Goal: Task Accomplishment & Management: Manage account settings

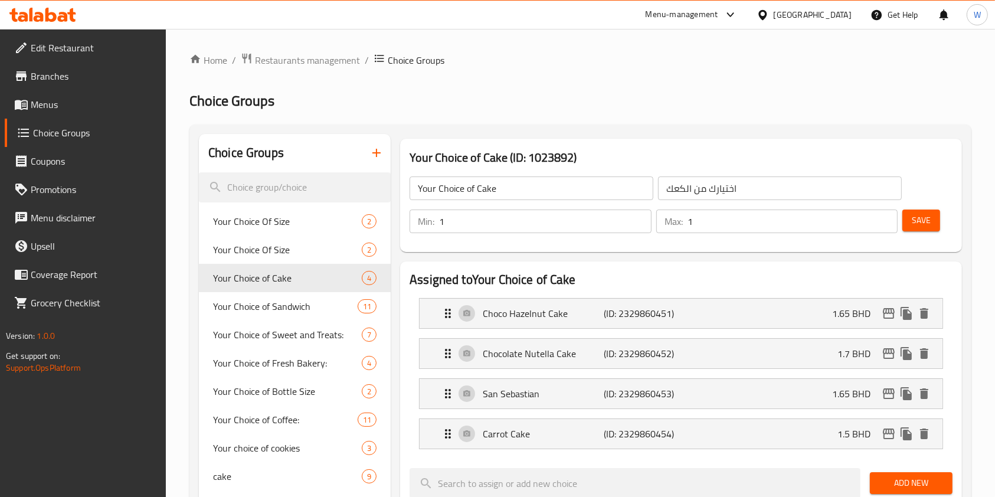
click at [65, 14] on icon at bounding box center [63, 17] width 10 height 10
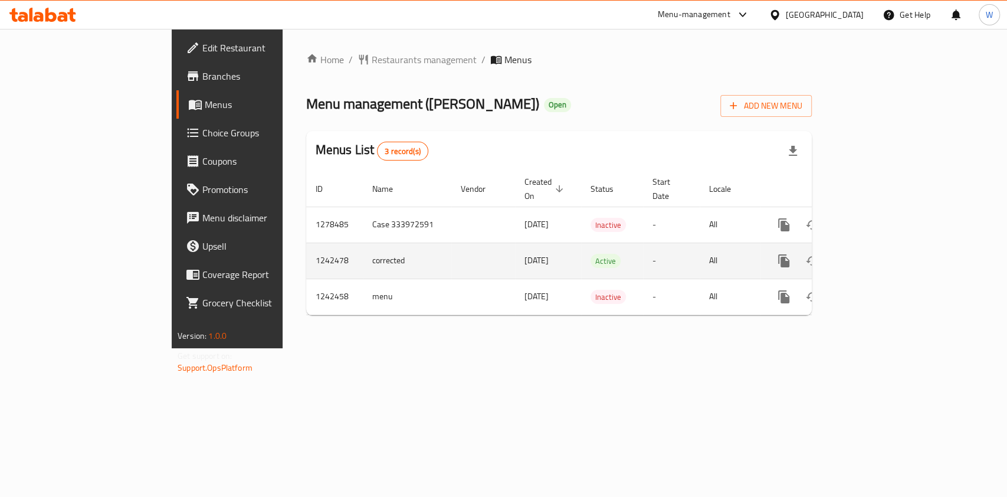
click at [876, 254] on icon "enhanced table" at bounding box center [869, 261] width 14 height 14
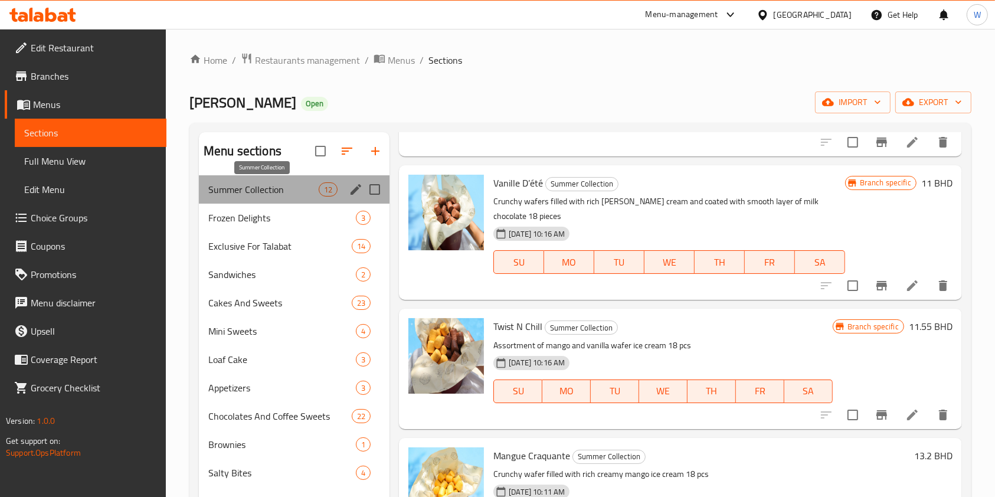
click at [274, 189] on span "Summer Collection" at bounding box center [263, 189] width 110 height 14
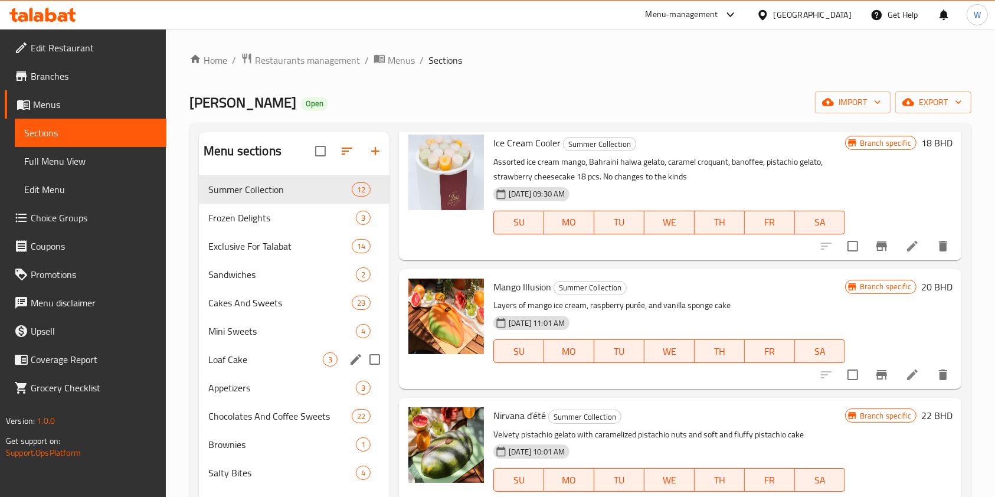
scroll to position [1023, 0]
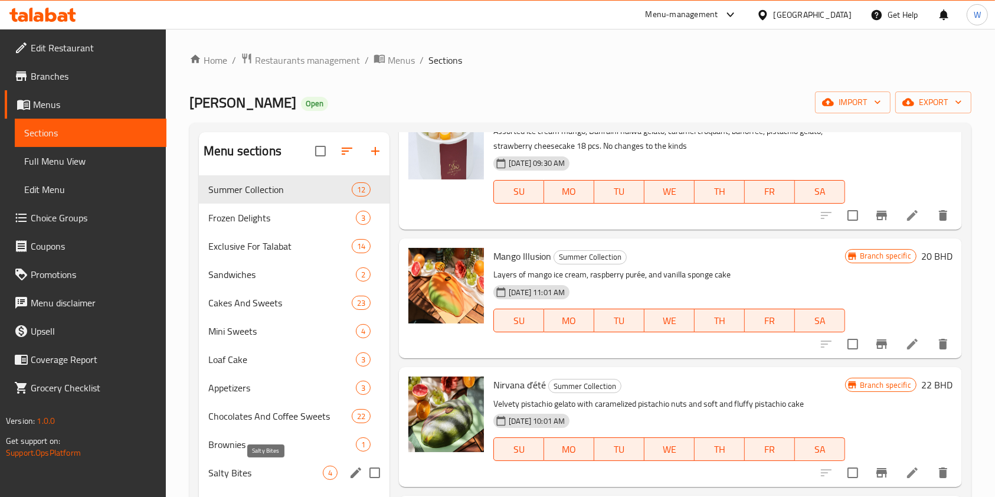
click at [280, 466] on span "Salty Bites" at bounding box center [265, 473] width 114 height 14
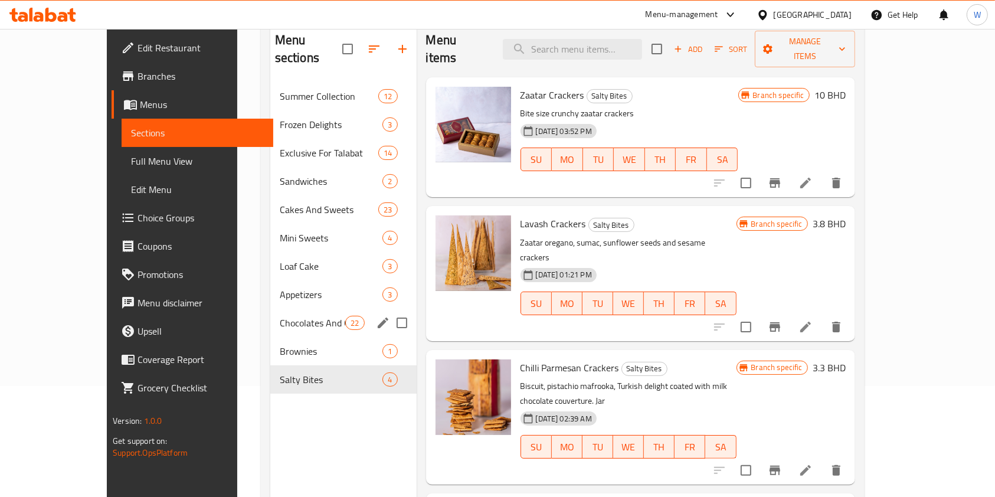
scroll to position [86, 0]
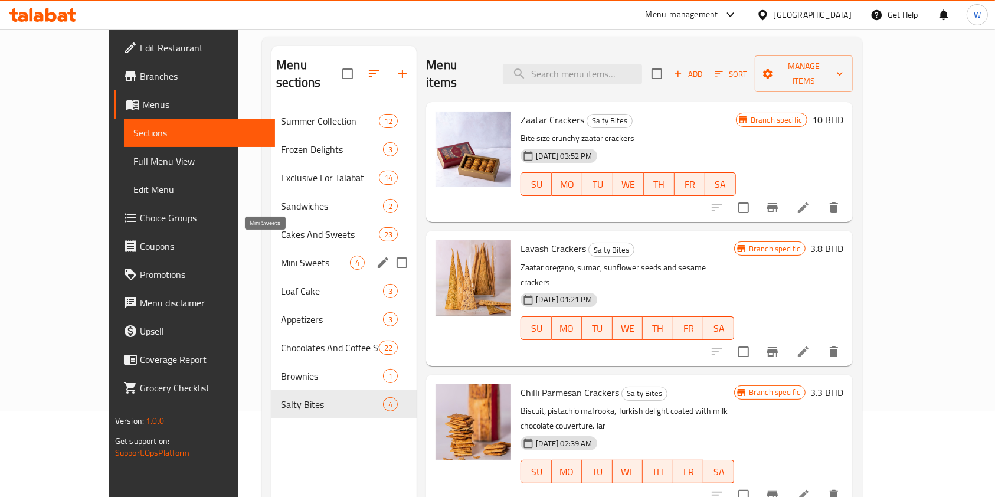
click at [294, 255] on span "Mini Sweets" at bounding box center [315, 262] width 69 height 14
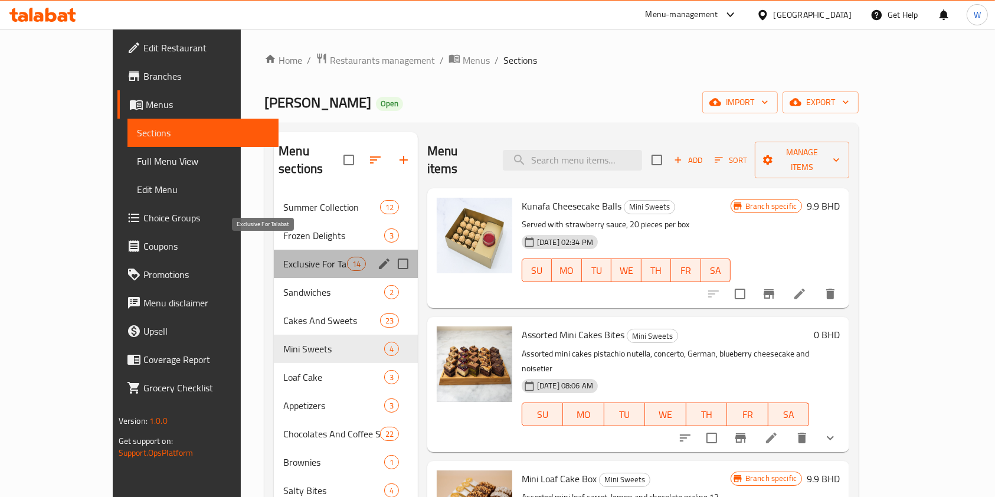
click at [283, 257] on span "Exclusive For Talabat" at bounding box center [314, 264] width 63 height 14
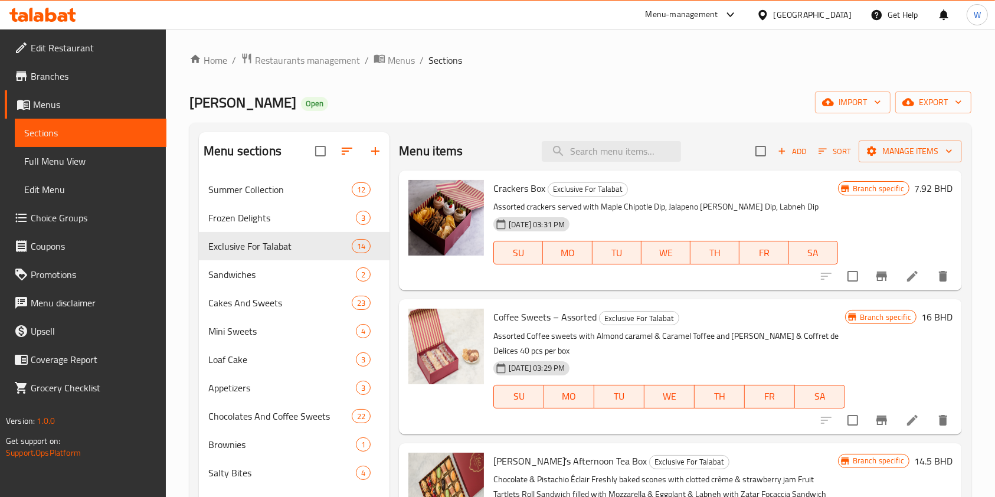
click at [791, 139] on div "Menu items Add Sort Manage items" at bounding box center [680, 151] width 563 height 38
click at [790, 146] on span "Add" at bounding box center [792, 152] width 32 height 14
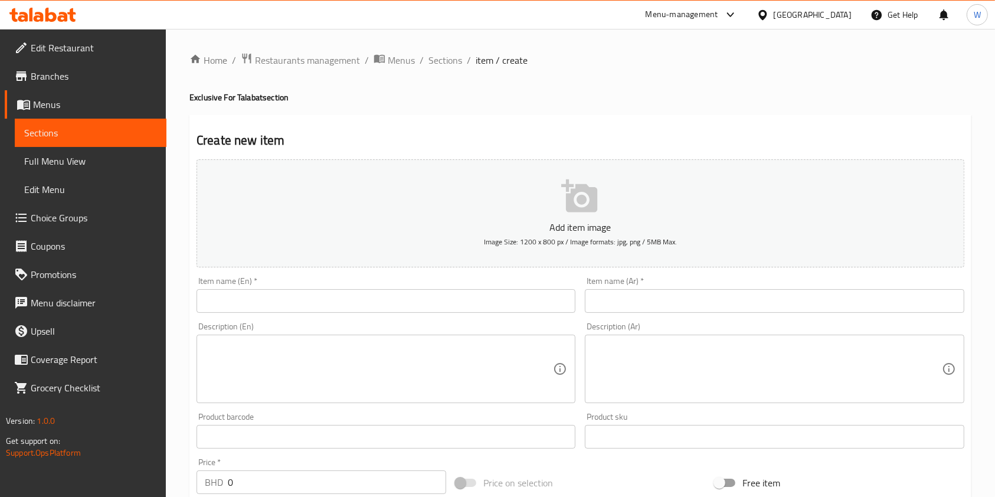
click at [358, 314] on div "Item name (En)   * Item name (En) *" at bounding box center [386, 294] width 388 height 45
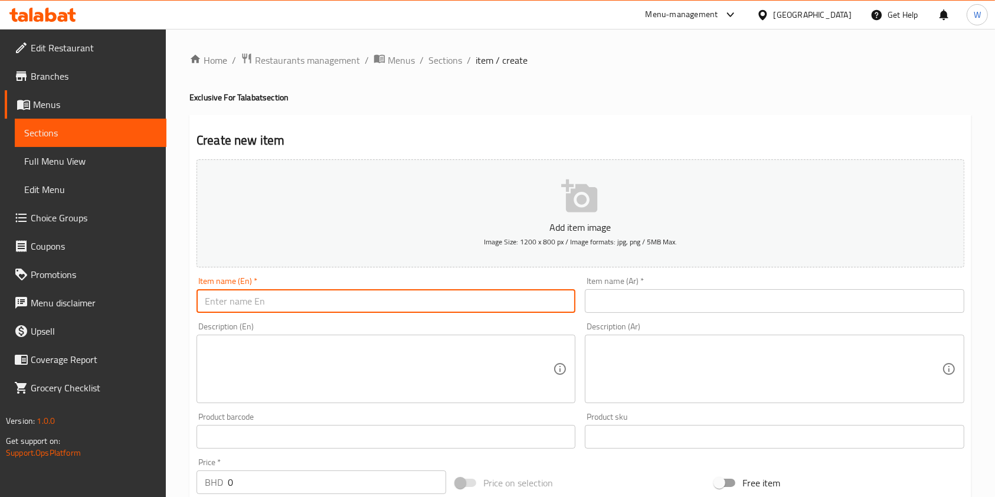
click at [357, 310] on input "text" at bounding box center [385, 301] width 379 height 24
paste input "Rahash Biscuit"
type input "Rahash Biscuit"
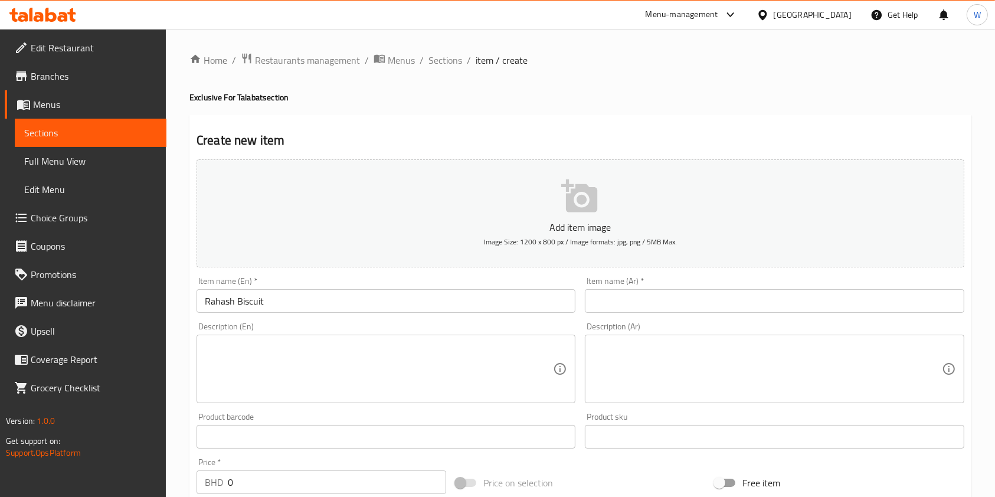
drag, startPoint x: 772, startPoint y: 274, endPoint x: 766, endPoint y: 283, distance: 11.1
click at [772, 274] on div "Item name (Ar)   * Item name (Ar) *" at bounding box center [774, 294] width 388 height 45
click at [758, 297] on input "text" at bounding box center [774, 301] width 379 height 24
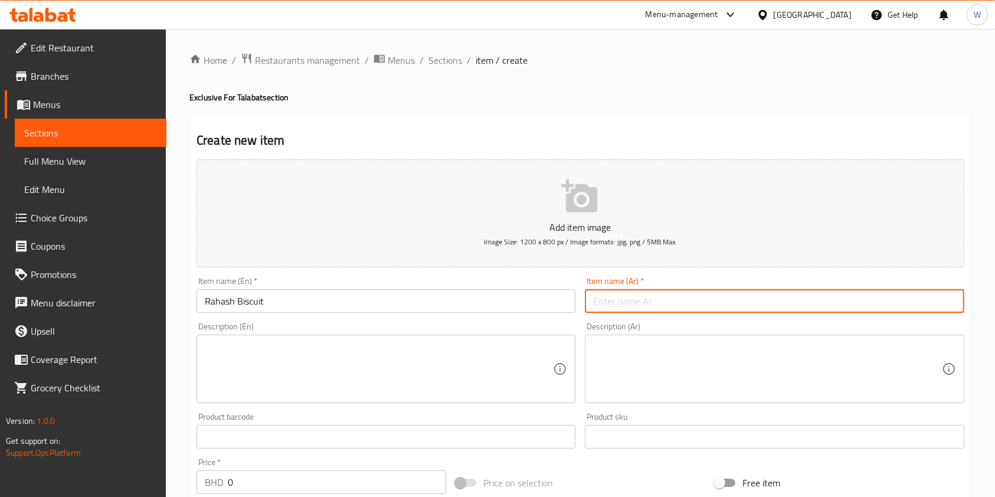
paste input "بسكويت الرهش"
type input "بسكويت الرهش"
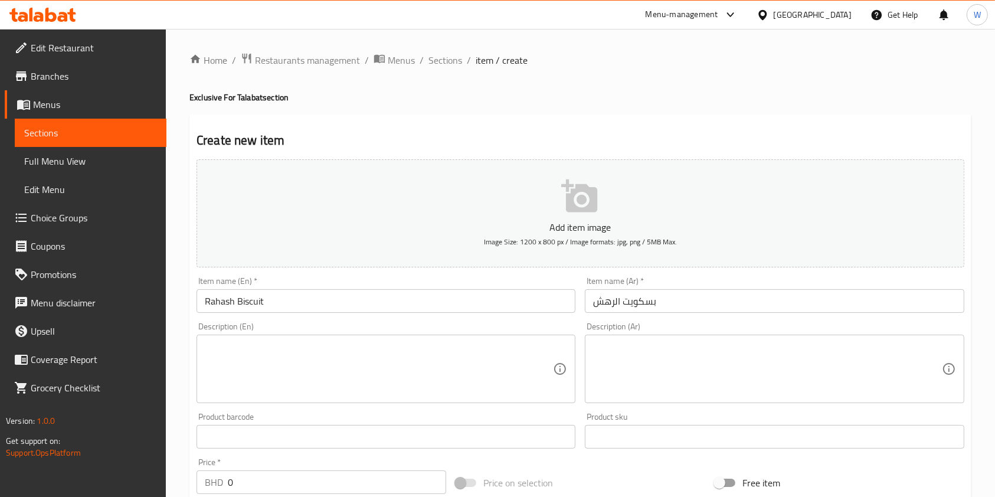
click at [467, 355] on textarea at bounding box center [379, 369] width 348 height 56
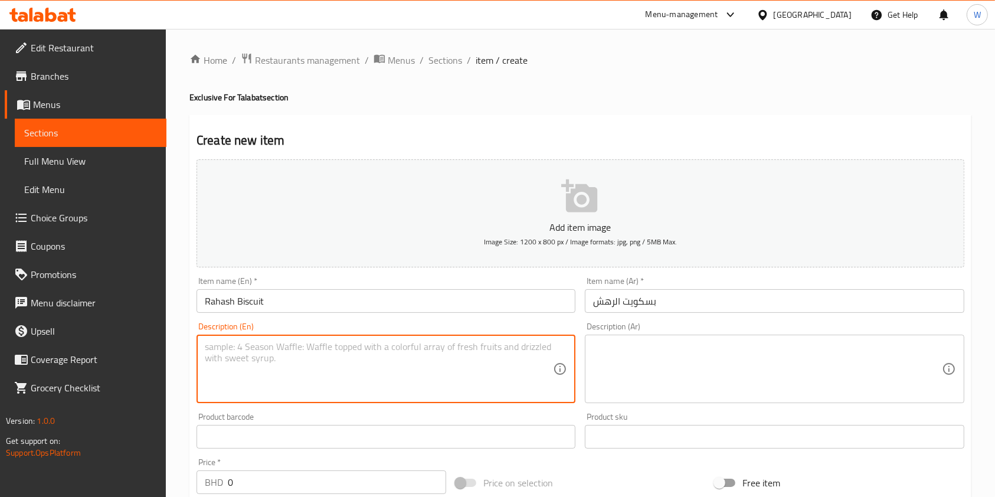
paste textarea "Rahash Biscuit coated with richest milk chocolate, drizzled with sesame (40 pcs…"
type textarea "Rahash Biscuit coated with richest milk chocolate, drizzled with sesame (40 pcs…"
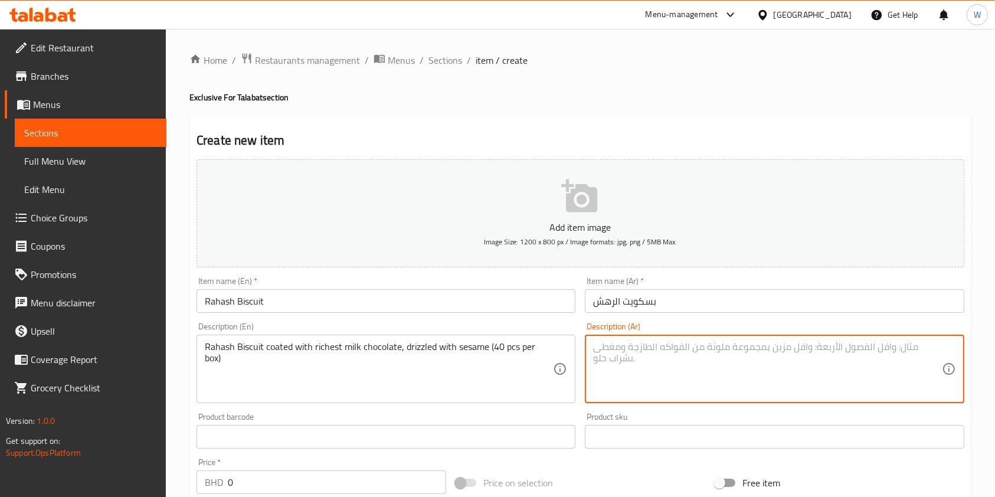
click at [778, 348] on textarea at bounding box center [767, 369] width 348 height 56
paste textarea "بسكويت رهش مغطى بشوكولاتة بالحليب ومزين برشة سمسم (40 قطعة في الصندوق)"
type textarea "بسكويت رهش مغطى بشوكولاتة بالحليب ومزين برشة سمسم (40 قطعة في الصندوق)"
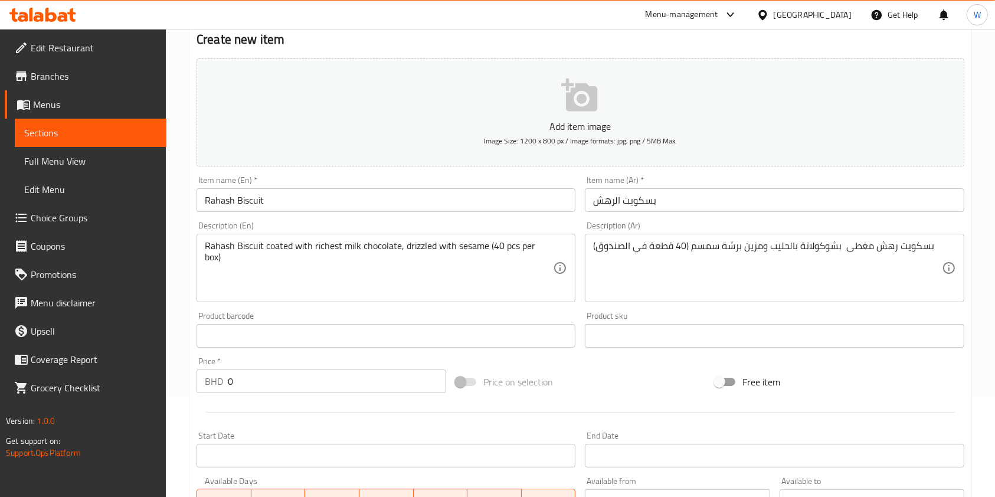
scroll to position [157, 0]
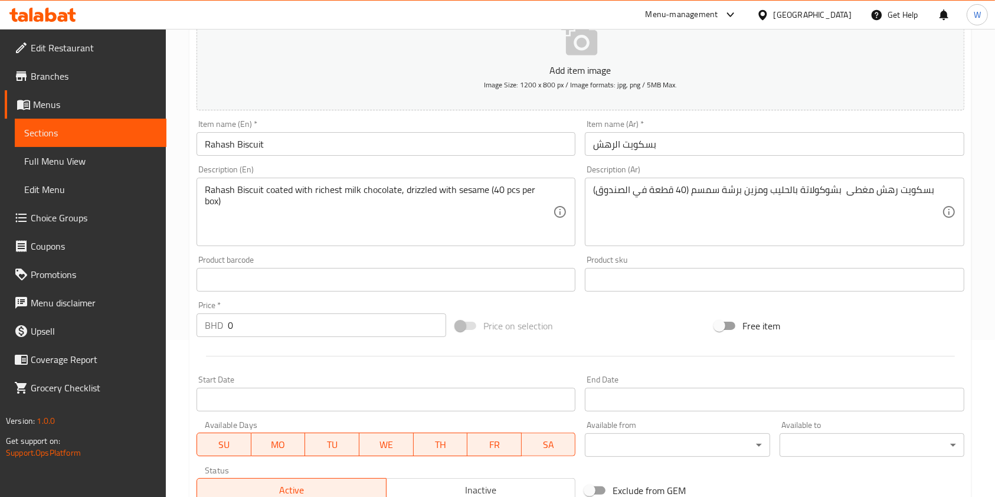
drag, startPoint x: 251, startPoint y: 327, endPoint x: 185, endPoint y: 325, distance: 66.1
click at [185, 325] on div "Home / Restaurants management / Menus / Sections / item / create Exclusive For …" at bounding box center [580, 274] width 829 height 805
paste input "11.55"
type input "11.55"
click at [274, 355] on div at bounding box center [580, 356] width 777 height 29
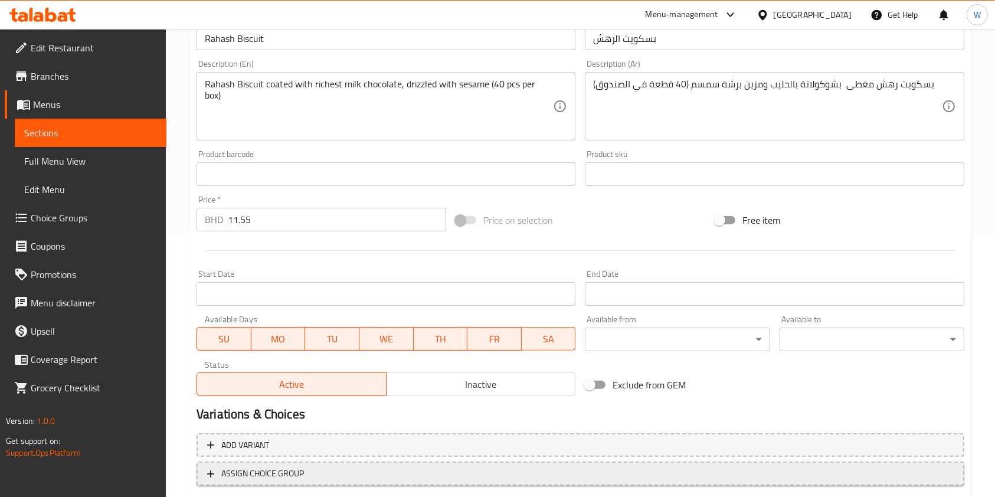
scroll to position [337, 0]
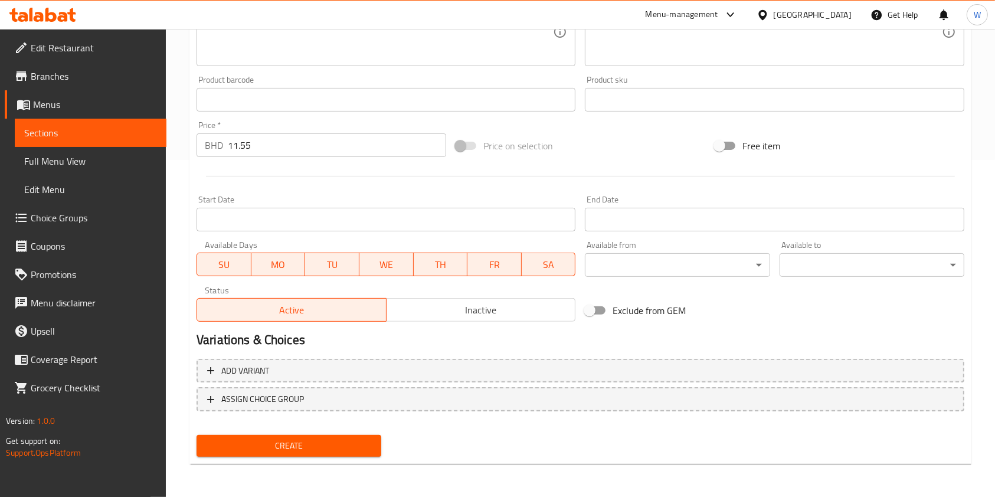
click at [277, 440] on span "Create" at bounding box center [289, 445] width 166 height 15
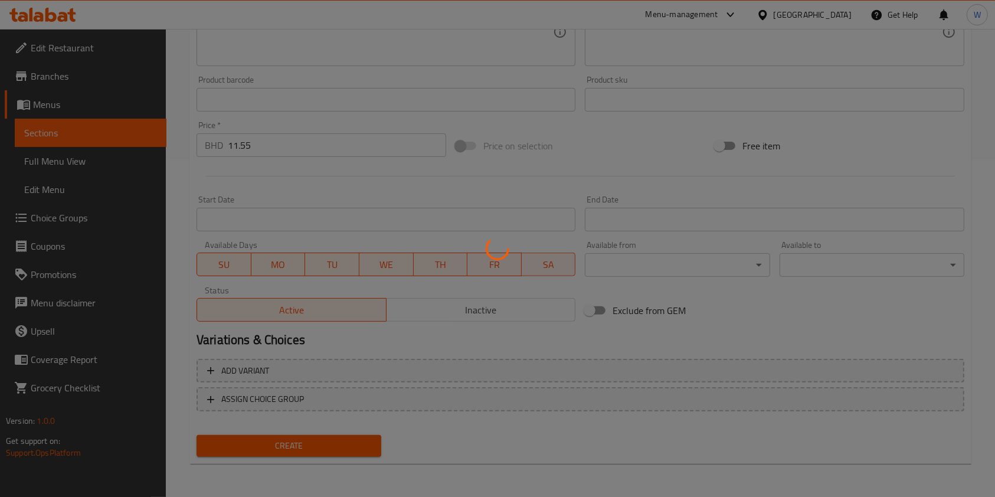
type input "0"
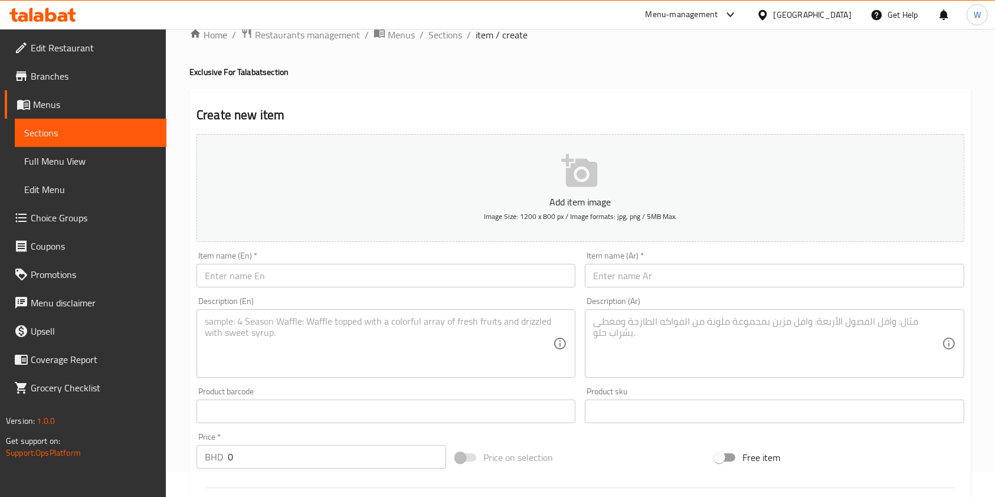
scroll to position [0, 0]
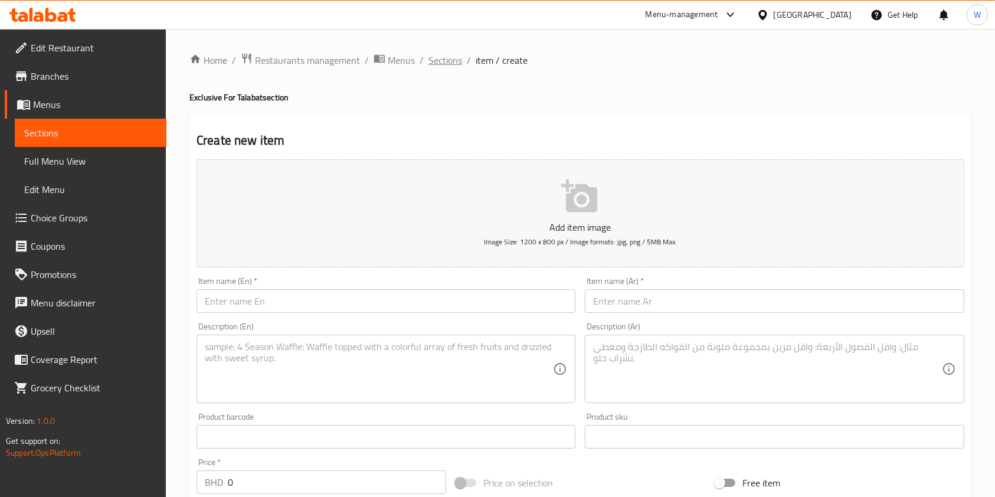
click at [444, 62] on span "Sections" at bounding box center [445, 60] width 34 height 14
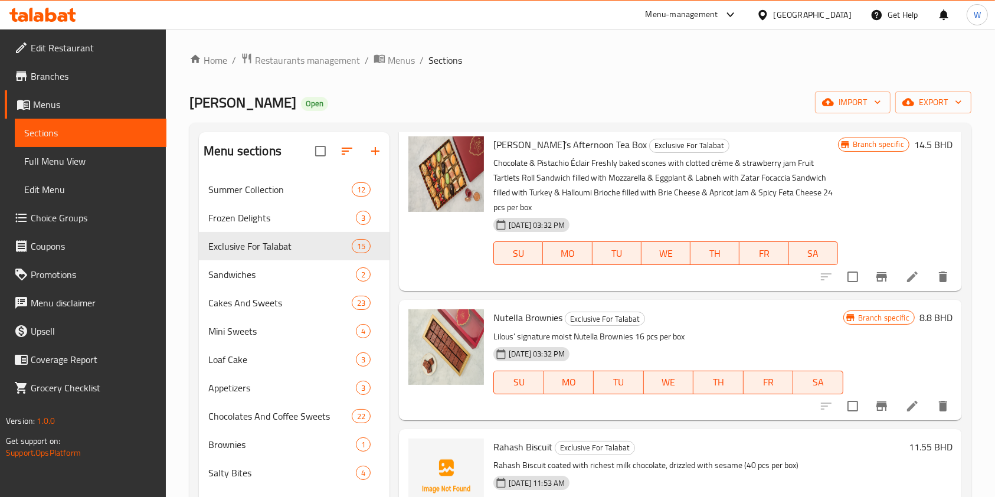
scroll to position [393, 0]
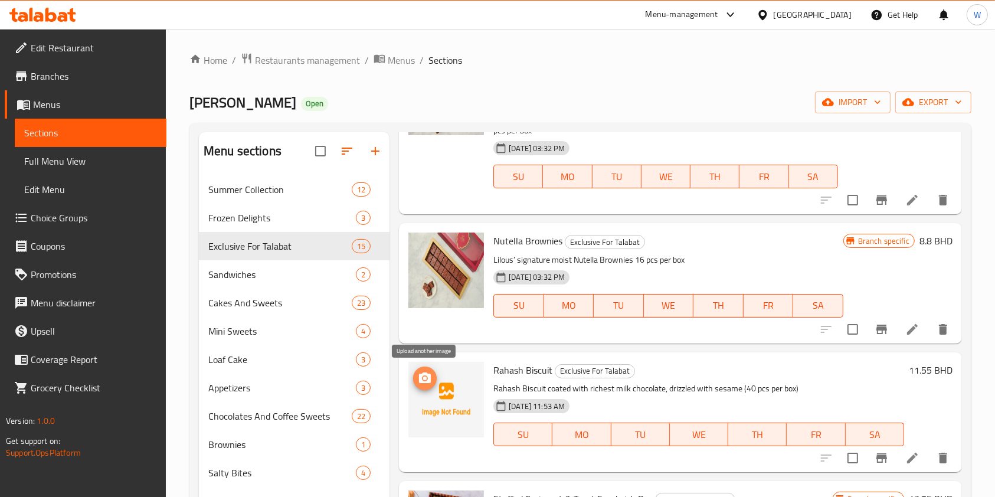
click at [428, 371] on button "upload picture" at bounding box center [425, 378] width 24 height 24
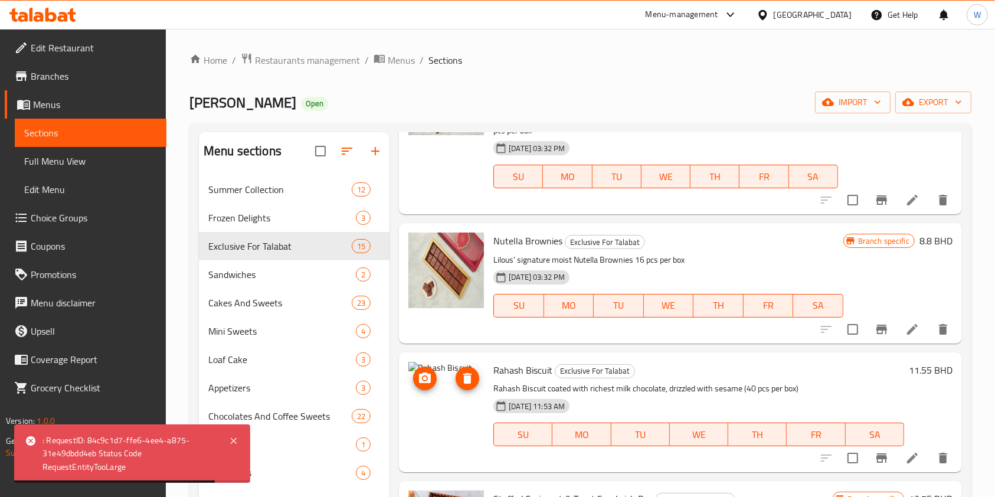
click at [429, 385] on icon "upload picture" at bounding box center [425, 378] width 14 height 14
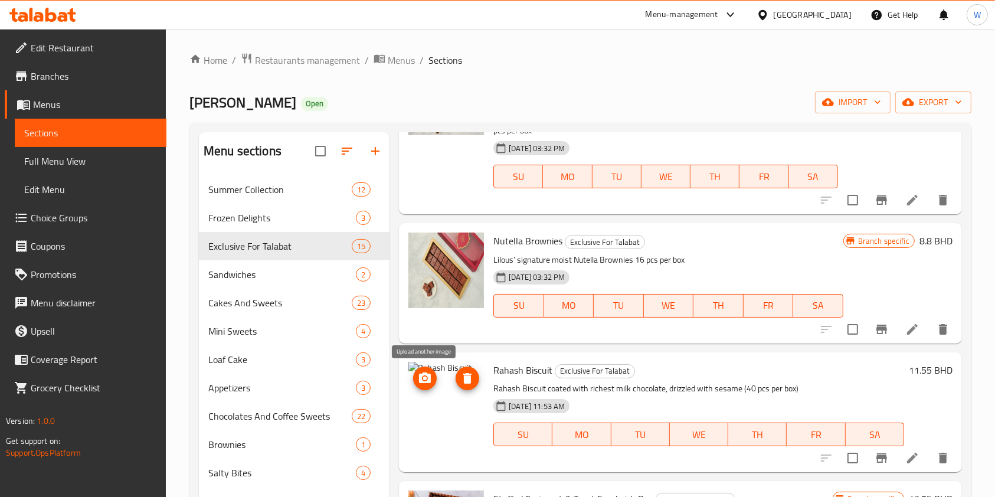
click at [418, 382] on icon "upload picture" at bounding box center [425, 378] width 14 height 14
click at [469, 385] on button "delete image" at bounding box center [468, 378] width 24 height 24
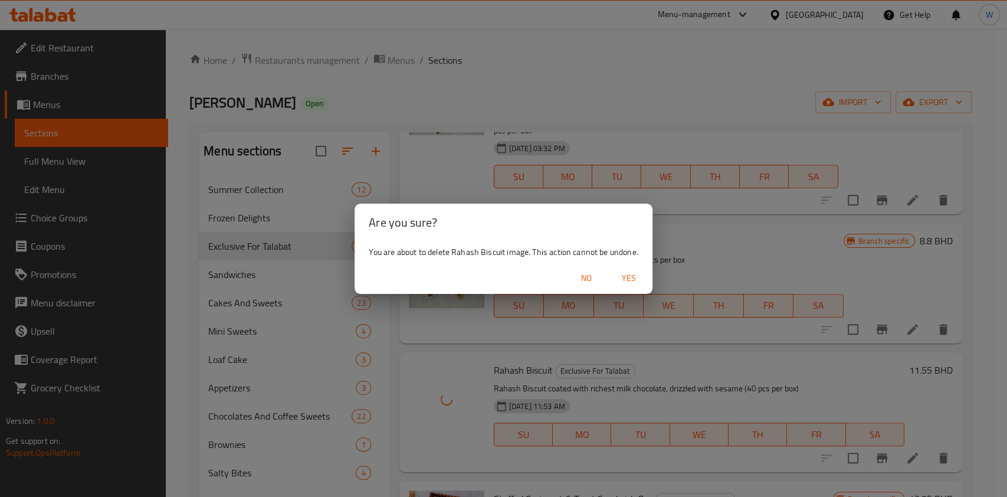
click at [591, 275] on span "No" at bounding box center [586, 278] width 28 height 15
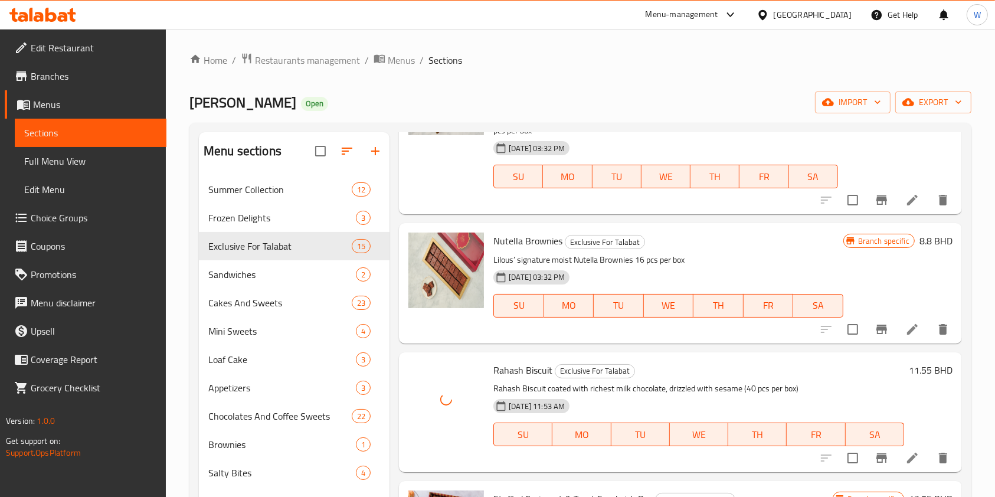
scroll to position [472, 0]
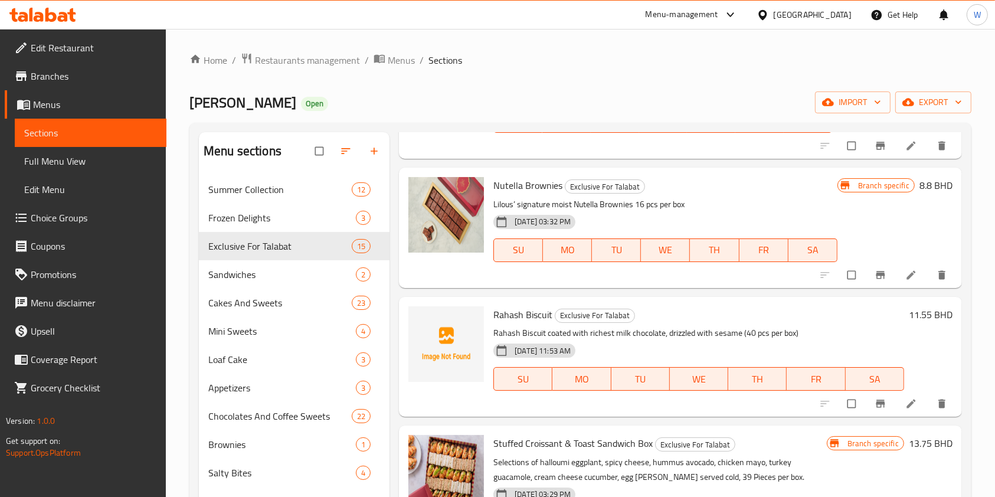
scroll to position [472, 0]
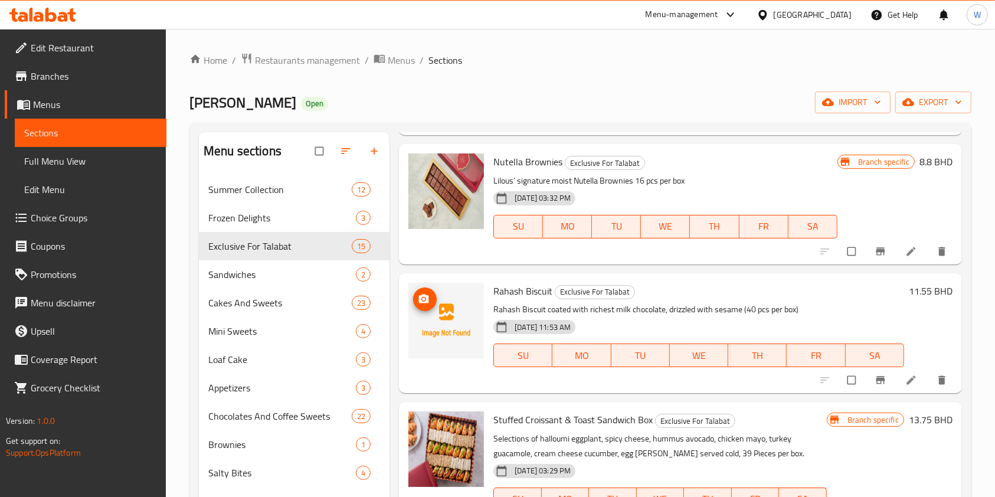
click at [420, 297] on icon "upload picture" at bounding box center [424, 298] width 10 height 9
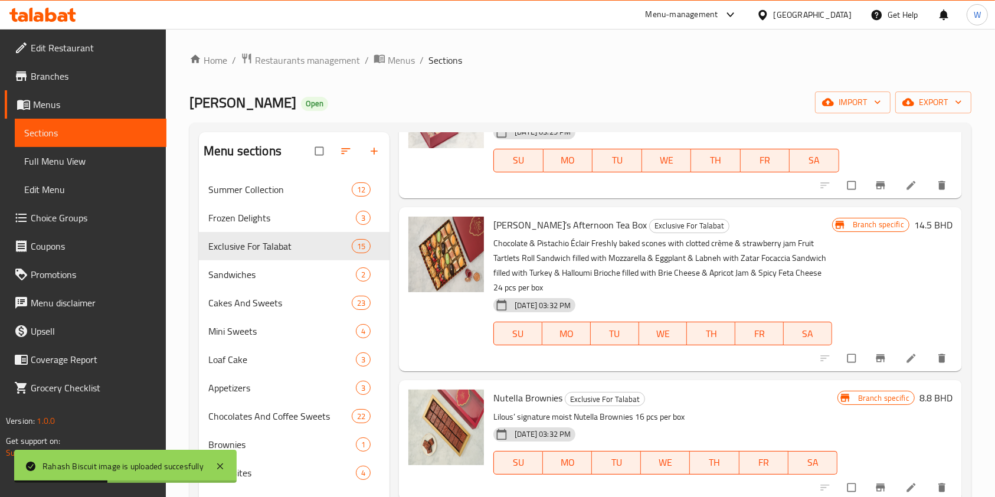
scroll to position [0, 0]
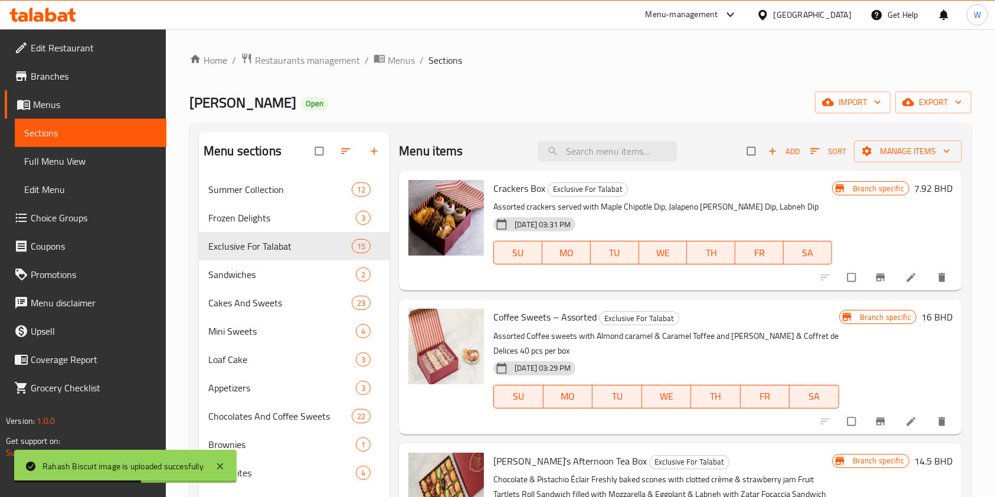
click at [787, 139] on div "Menu items Add Sort Manage items" at bounding box center [680, 151] width 563 height 38
click at [784, 142] on button "Add" at bounding box center [784, 151] width 38 height 18
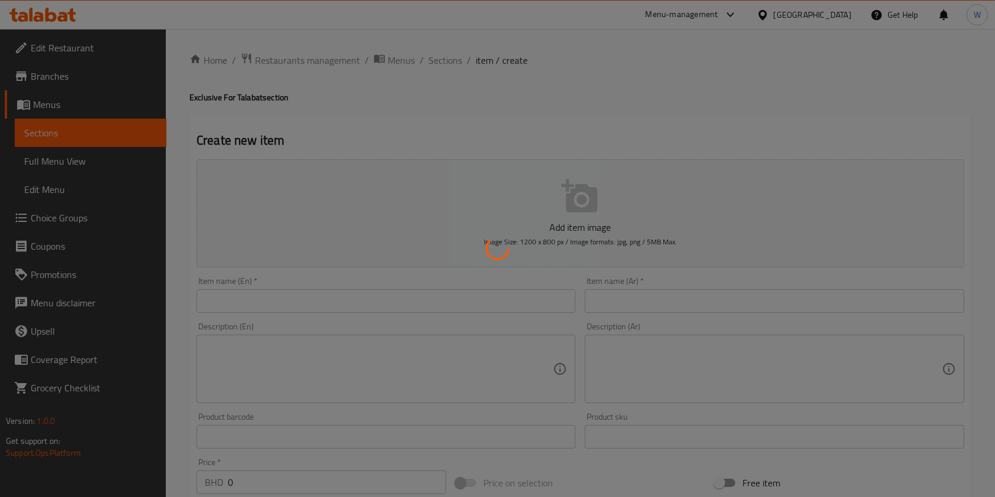
click at [332, 298] on div at bounding box center [497, 248] width 995 height 497
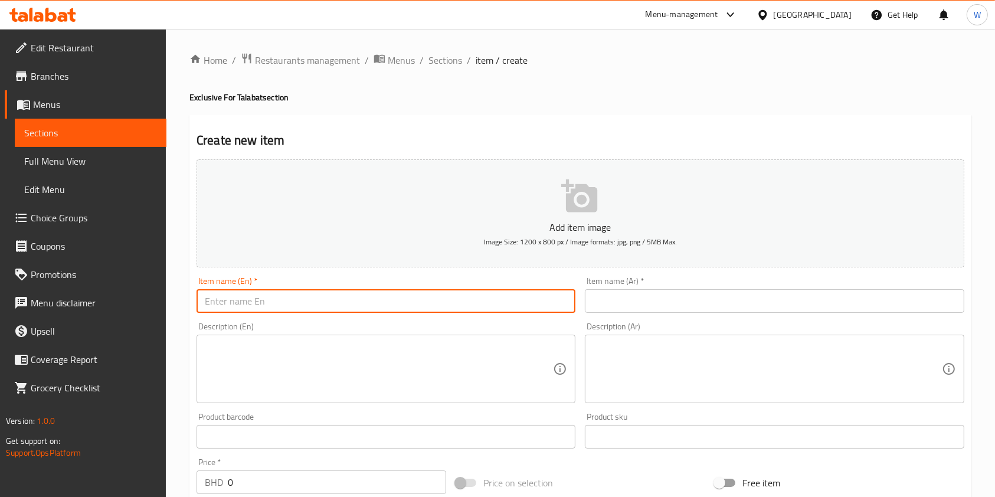
click at [323, 309] on input "text" at bounding box center [385, 301] width 379 height 24
paste input "Mendiants"
type input "Mendiants"
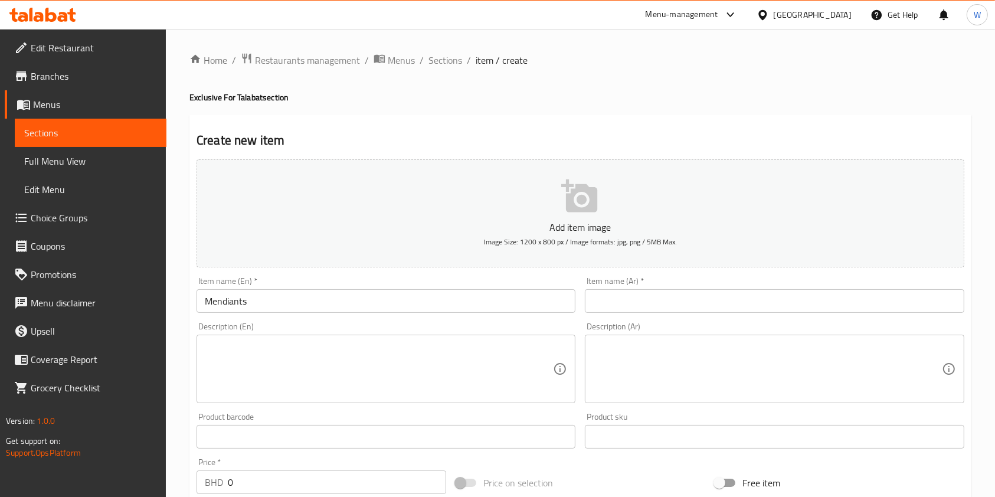
click at [725, 314] on div "Item name (Ar)   * Item name (Ar) *" at bounding box center [774, 294] width 388 height 45
click at [725, 310] on input "text" at bounding box center [774, 301] width 379 height 24
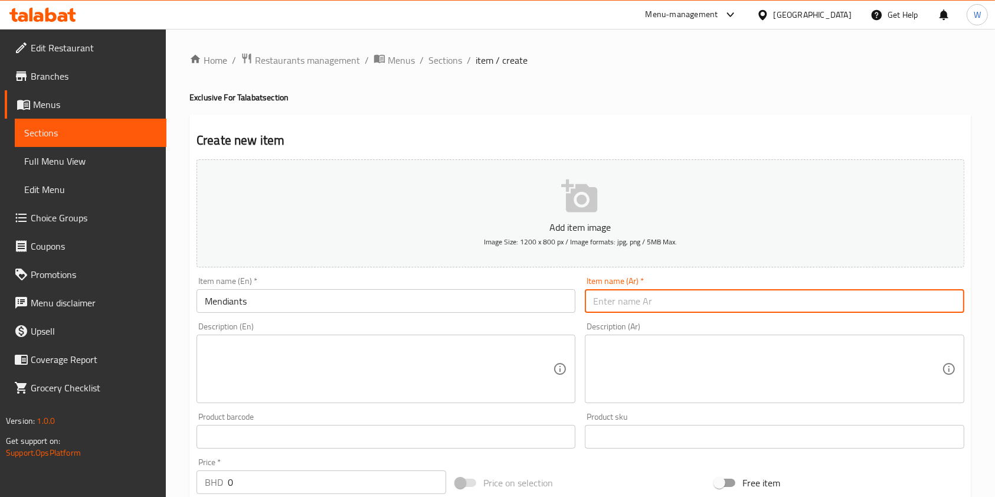
paste input "مونديا"
type input "مونديا"
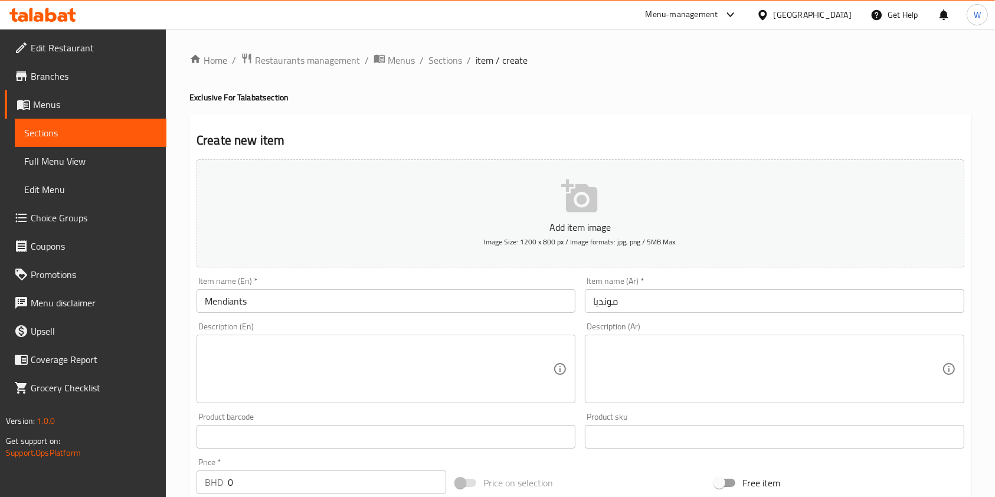
click at [410, 333] on div "Description (En) Description (En)" at bounding box center [385, 362] width 379 height 81
click at [400, 355] on textarea at bounding box center [379, 369] width 348 height 56
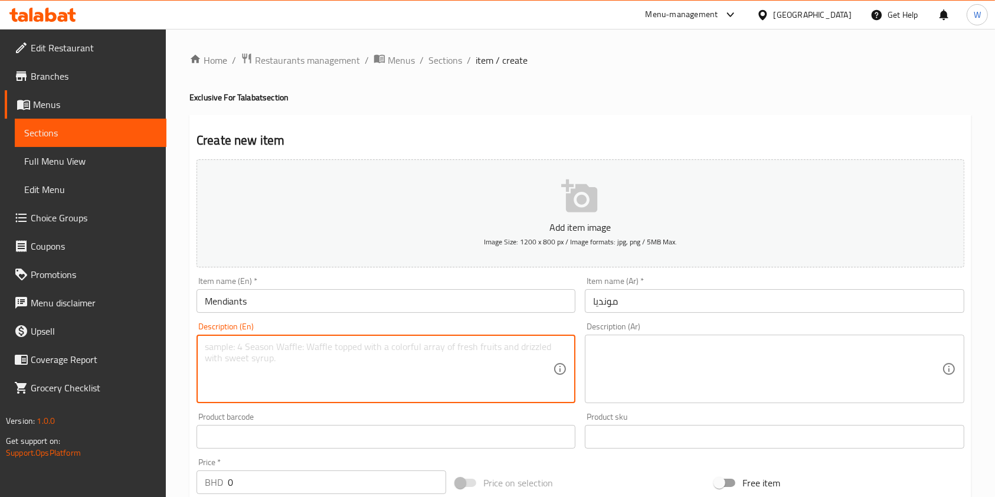
paste textarea "Assorted Mendiants: Hazelnuts, Pistachio, Pecan (39 pcs per box)"
type textarea "Assorted Mendiants: Hazelnuts, Pistachio, Pecan (39 pcs per box)"
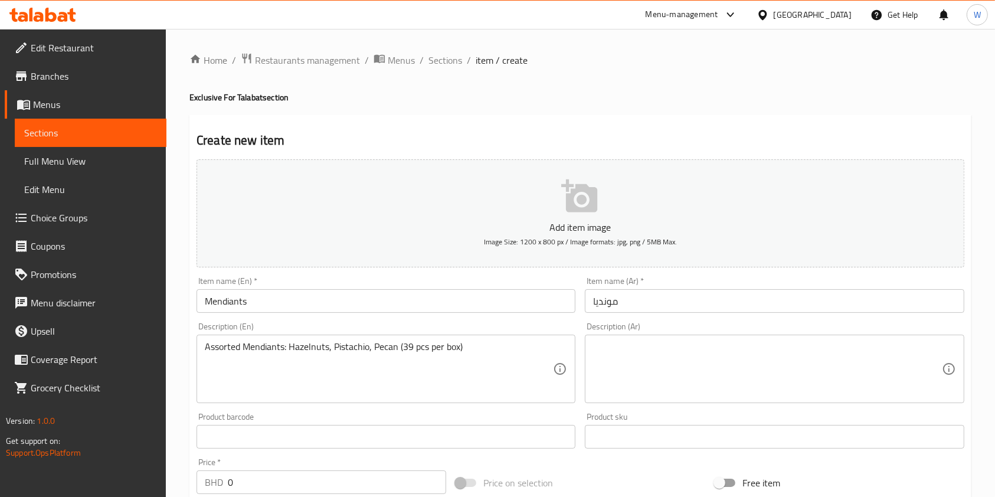
click at [716, 354] on textarea at bounding box center [767, 369] width 348 height 56
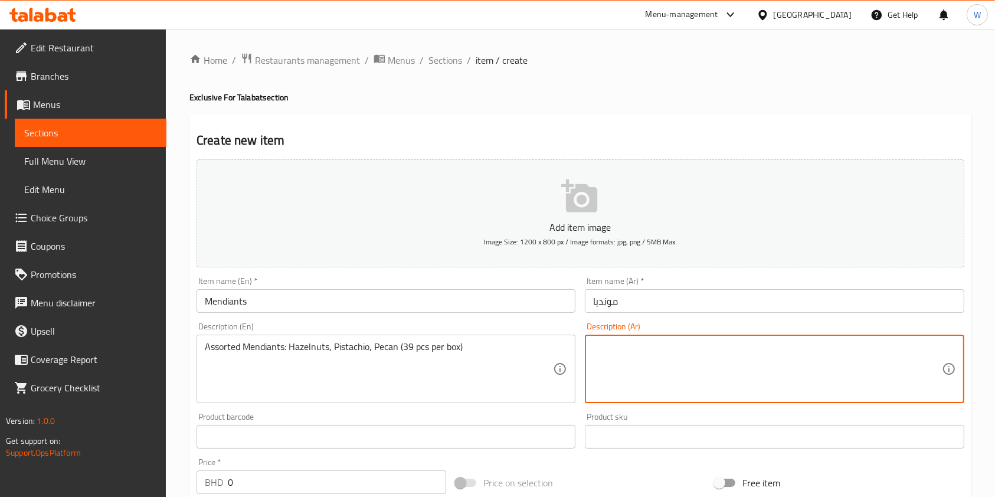
paste textarea "منديان متنوعة: بندق، فستق، وجوز البقان (39 قطعة في الصندوق)"
type textarea "منديان متنوعة: بندق، فستق، وجوز البقان (39 قطعة في الصندوق)"
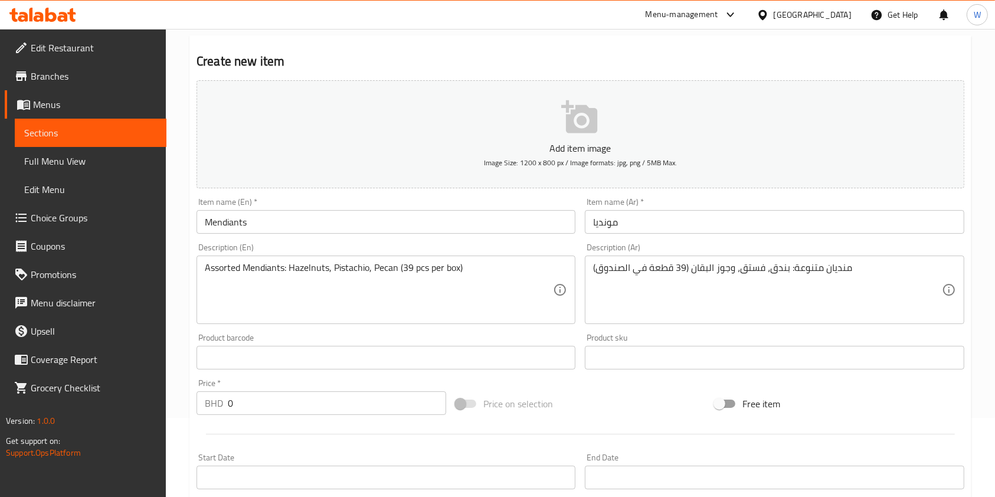
scroll to position [157, 0]
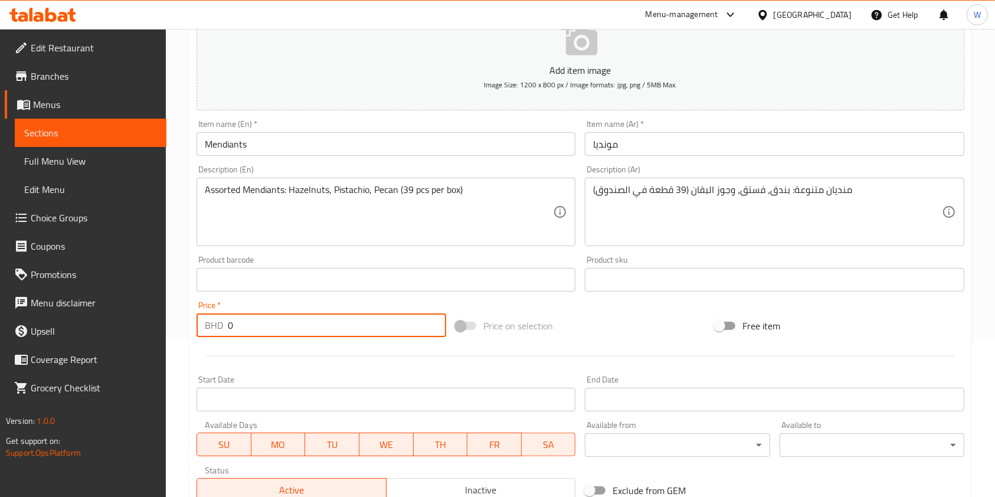
drag, startPoint x: 259, startPoint y: 335, endPoint x: 198, endPoint y: 340, distance: 61.6
click at [198, 340] on div "Price   * BHD 0 Price *" at bounding box center [321, 318] width 259 height 45
paste input "14.3"
type input "14.3"
click at [266, 348] on div at bounding box center [580, 356] width 777 height 29
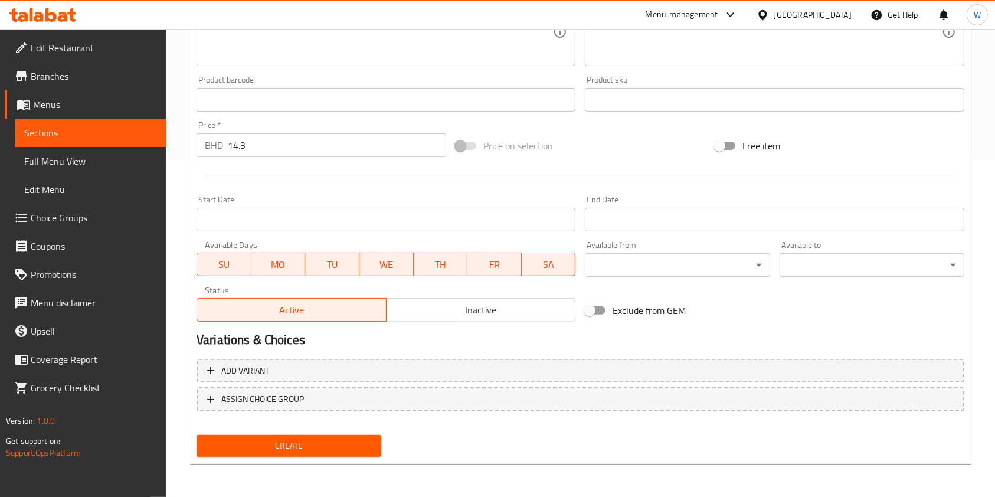
click at [284, 451] on span "Create" at bounding box center [289, 445] width 166 height 15
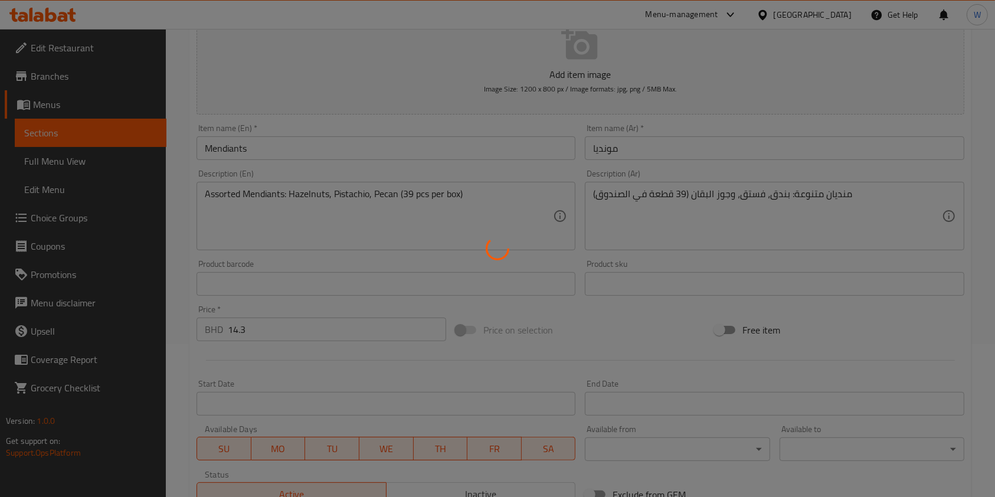
scroll to position [0, 0]
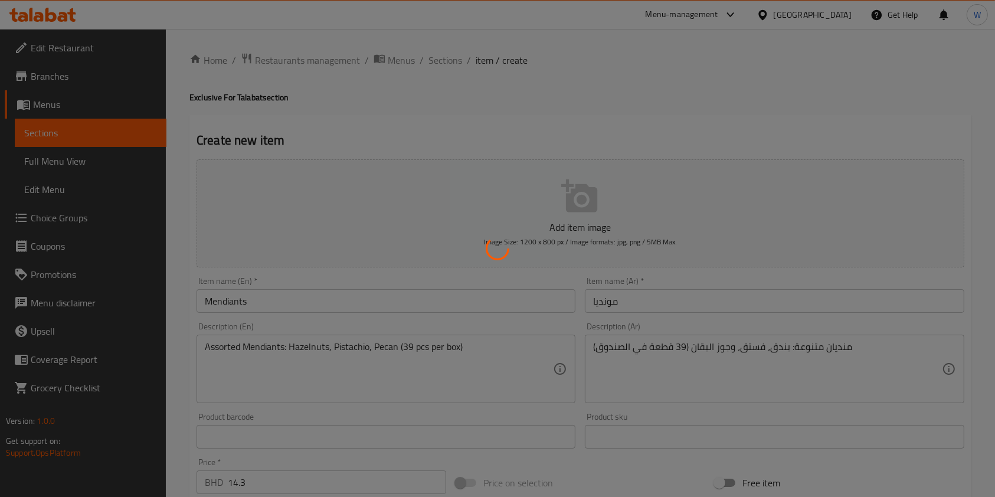
type input "0"
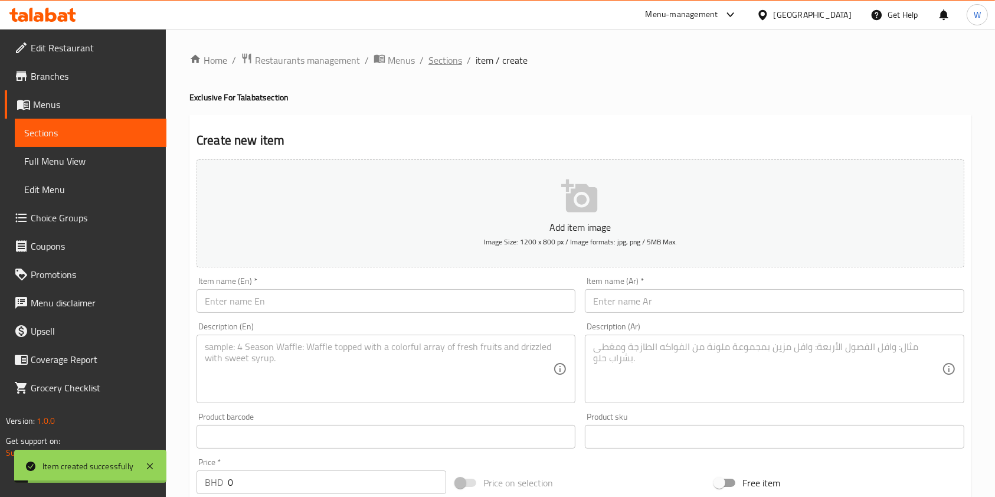
drag, startPoint x: 450, startPoint y: 47, endPoint x: 449, endPoint y: 53, distance: 6.0
click at [450, 47] on div "Home / Restaurants management / Menus / Sections / item / create Exclusive For …" at bounding box center [580, 431] width 829 height 805
click at [447, 57] on span "Sections" at bounding box center [445, 60] width 34 height 14
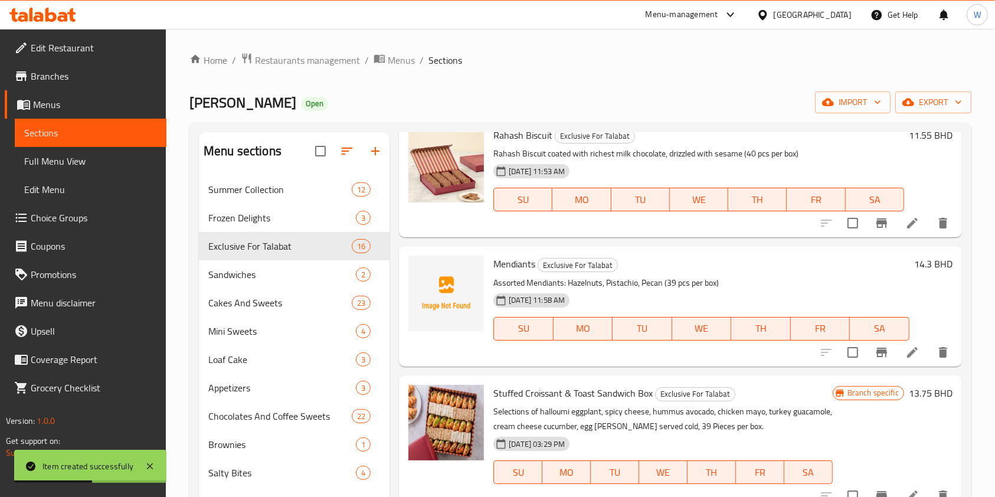
scroll to position [629, 0]
click at [430, 262] on button "upload picture" at bounding box center [425, 271] width 24 height 24
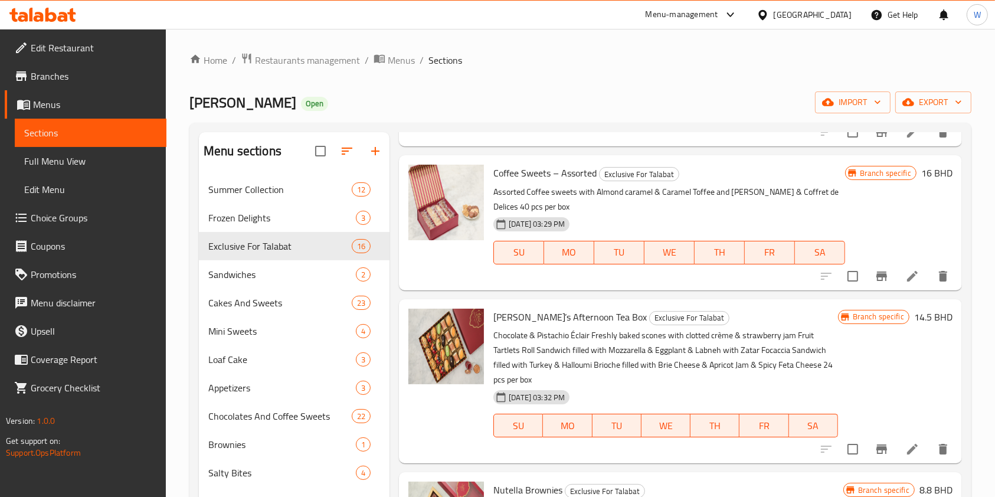
scroll to position [0, 0]
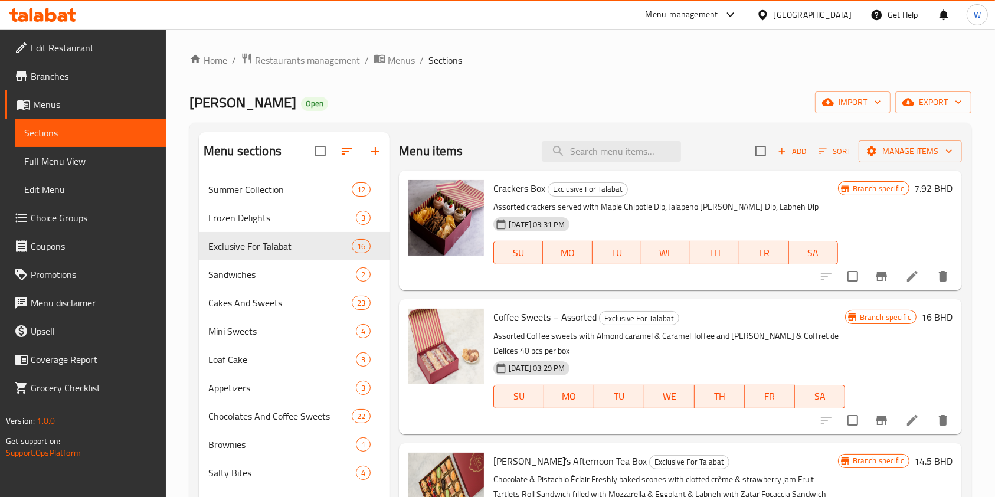
click at [777, 155] on icon "button" at bounding box center [782, 151] width 11 height 11
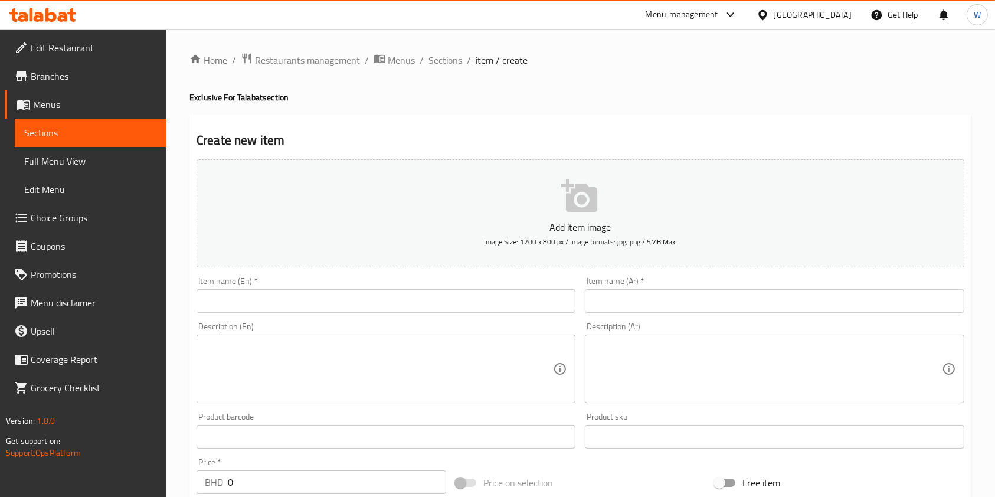
click at [397, 314] on div "Item name (En)   * Item name (En) *" at bounding box center [386, 294] width 388 height 45
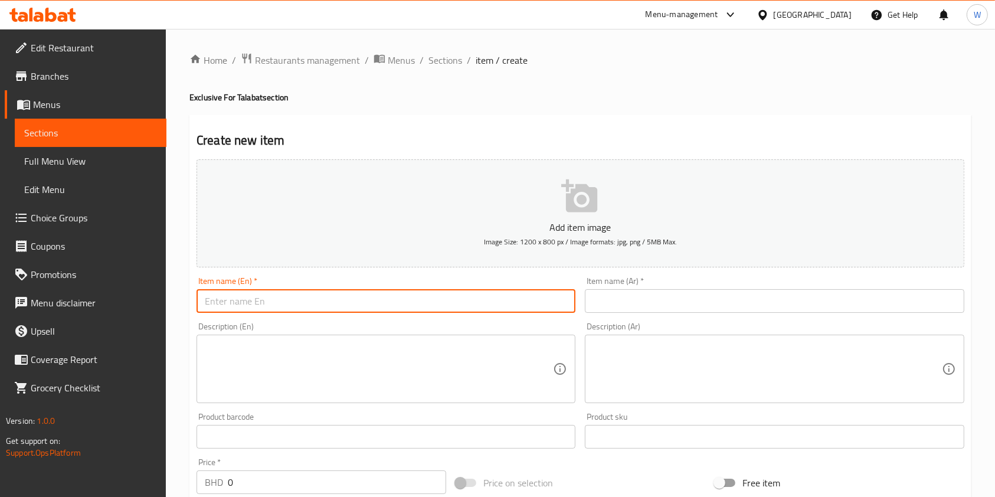
click at [397, 306] on input "text" at bounding box center [385, 301] width 379 height 24
paste input "Raspberry Sables"
type input "Raspberry Sables"
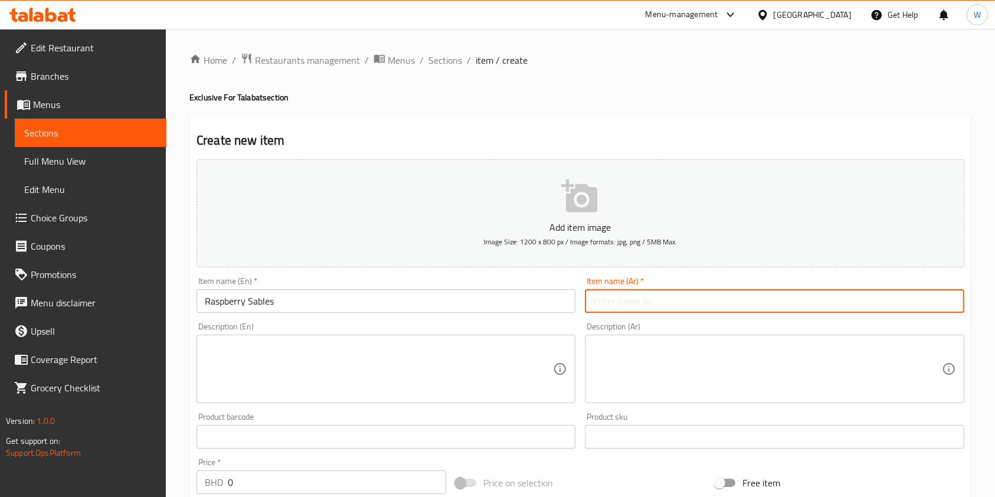
click at [623, 304] on input "text" at bounding box center [774, 301] width 379 height 24
paste input "سابليه توت العليق"
type input "سابليه توت العليق"
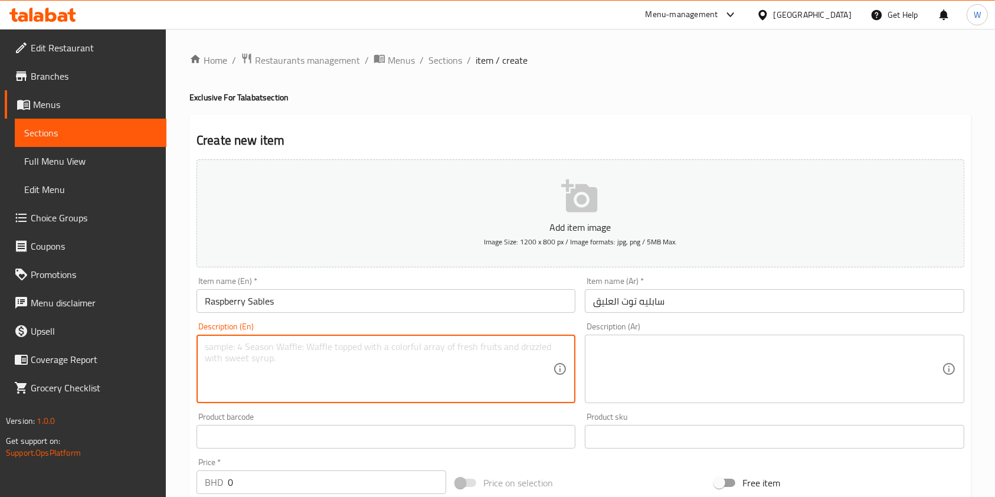
click at [417, 391] on textarea at bounding box center [379, 369] width 348 height 56
paste textarea "Finest Sablés with Raspberry Jam Filling (24 pcs)"
type textarea "Finest Sablés with Raspberry Jam Filling (24 pcs)"
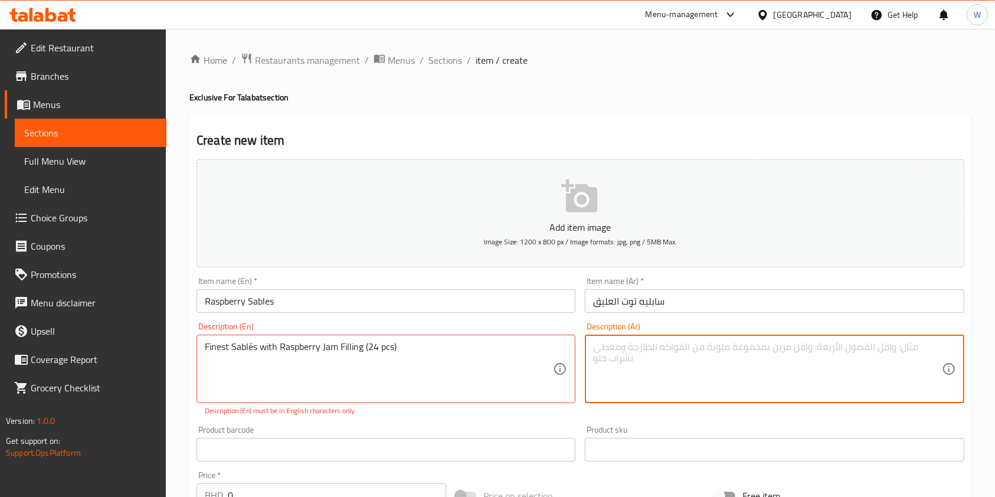
click at [789, 371] on textarea at bounding box center [767, 369] width 348 height 56
paste textarea "سابليه بحشوة مربى توت العليق (24 قطعة)"
type textarea "سابليه بحشوة مربى توت العليق (24 قطعة)"
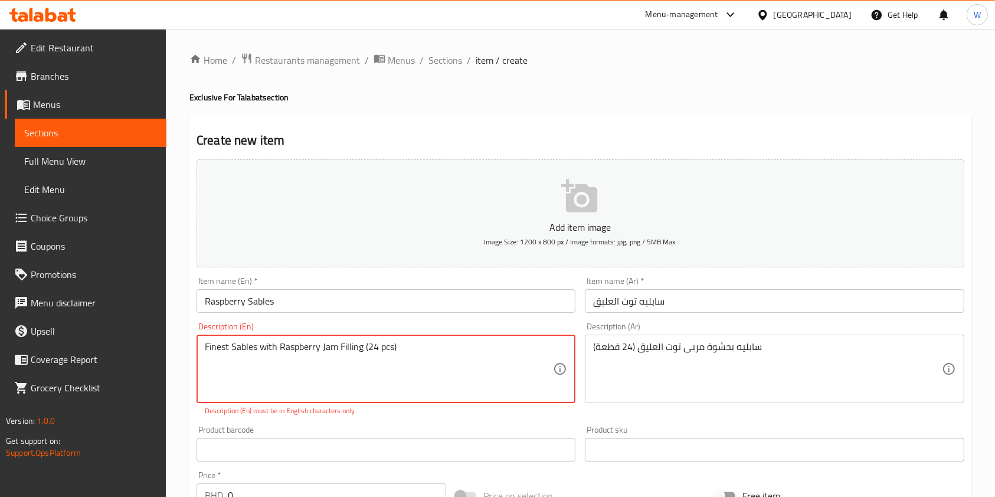
type textarea "Finest Sables with Raspberry Jam Filling (24 pcs)"
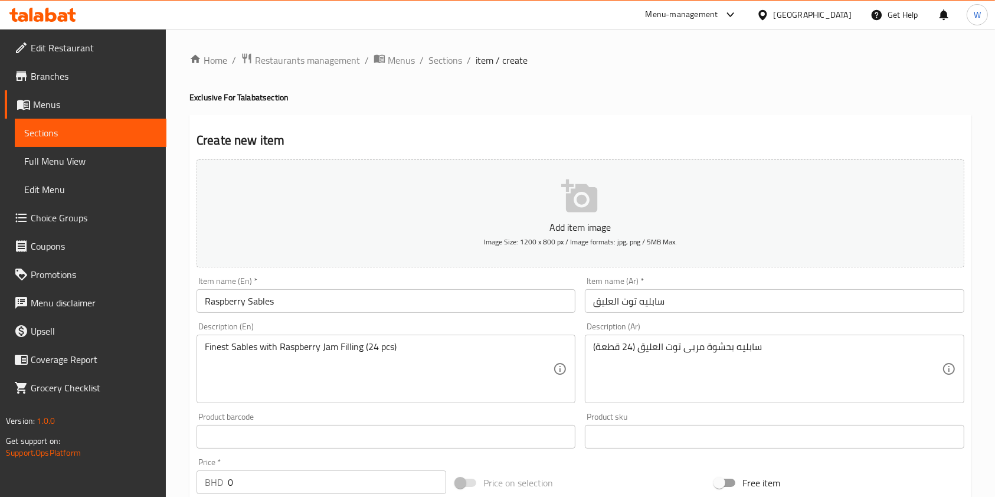
click at [353, 425] on div "Product barcode Product barcode" at bounding box center [386, 430] width 388 height 45
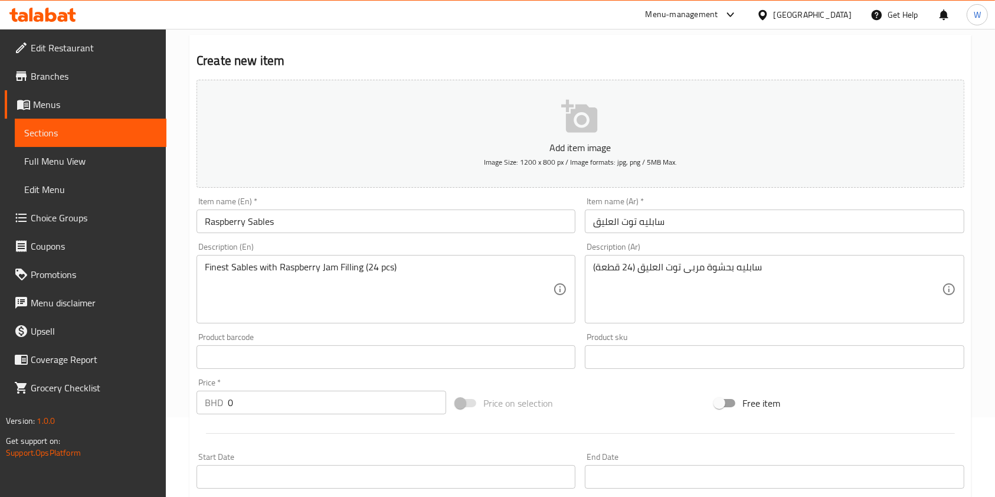
scroll to position [157, 0]
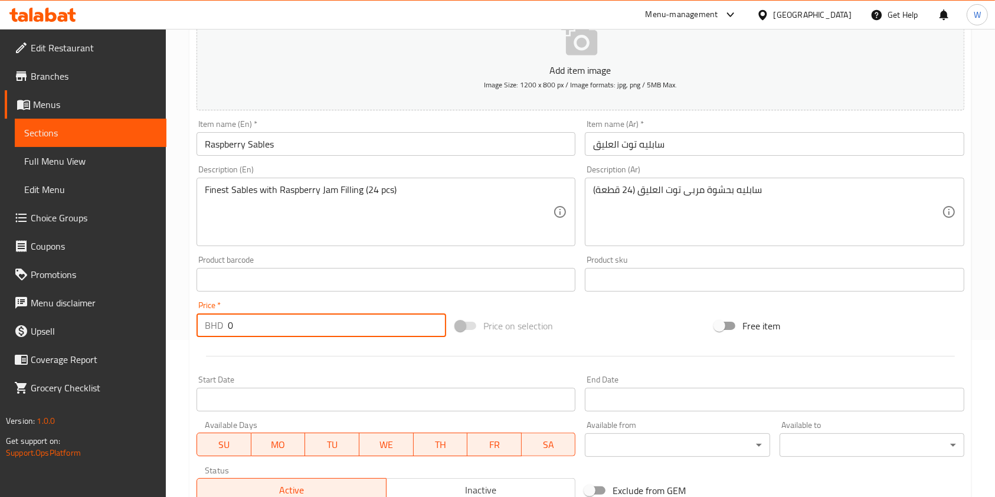
drag, startPoint x: 245, startPoint y: 329, endPoint x: 186, endPoint y: 340, distance: 60.6
click at [188, 340] on div "Home / Restaurants management / Menus / Sections / item / create Exclusive For …" at bounding box center [580, 274] width 829 height 805
paste input "7.7"
type input "7.7"
click at [251, 355] on div at bounding box center [580, 356] width 777 height 29
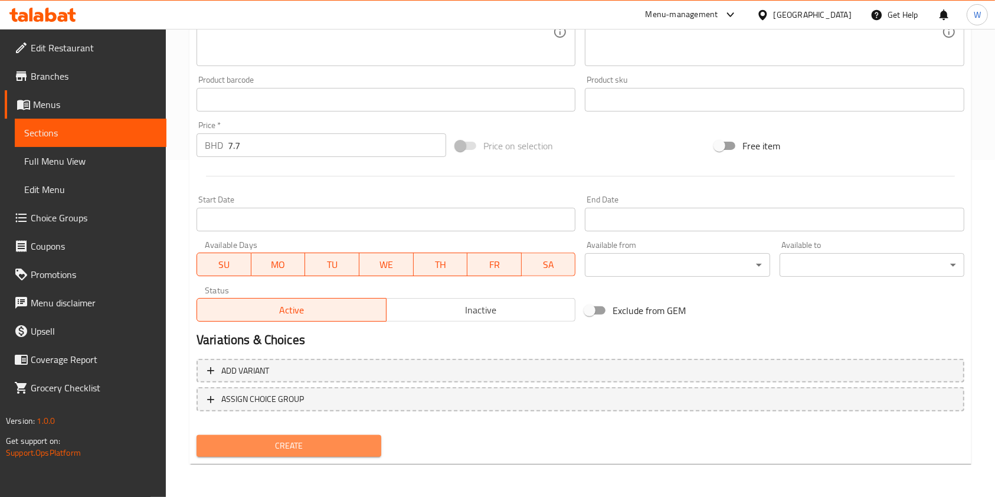
click at [274, 446] on span "Create" at bounding box center [289, 445] width 166 height 15
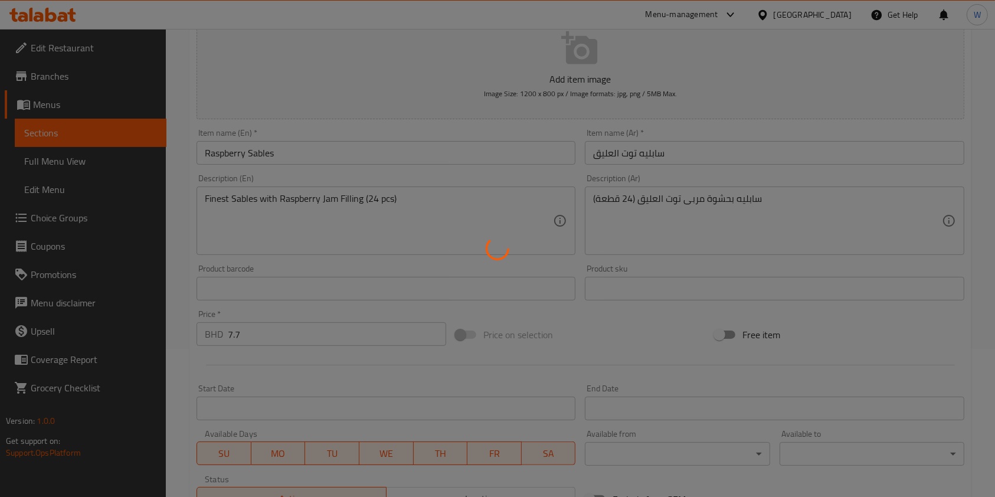
scroll to position [0, 0]
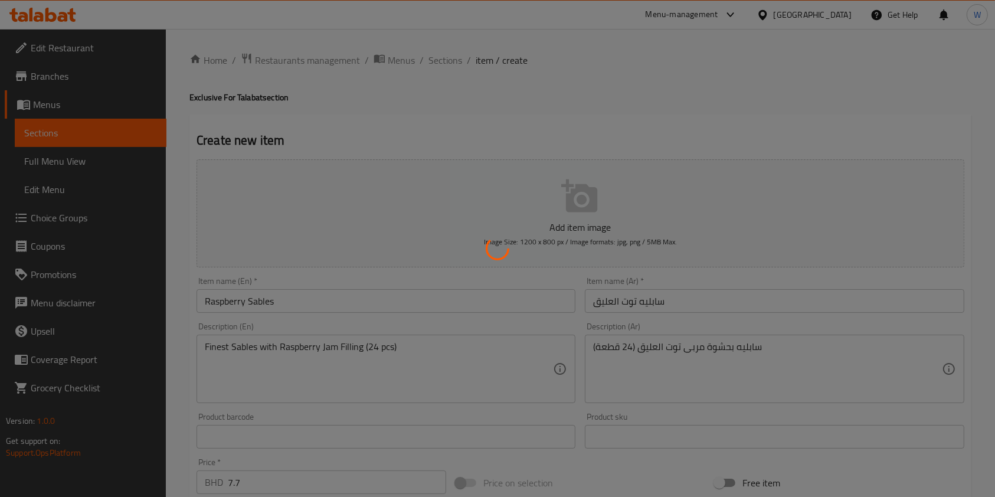
type input "0"
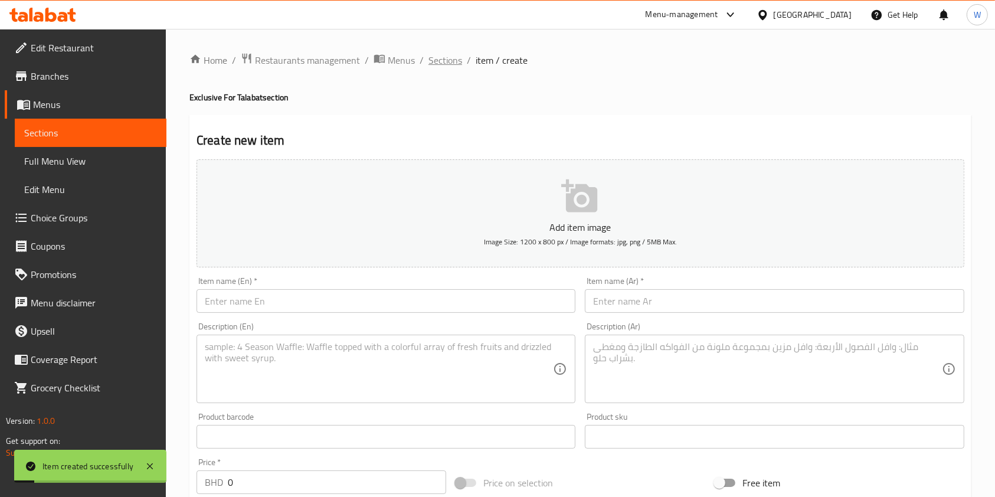
click at [451, 55] on span "Sections" at bounding box center [445, 60] width 34 height 14
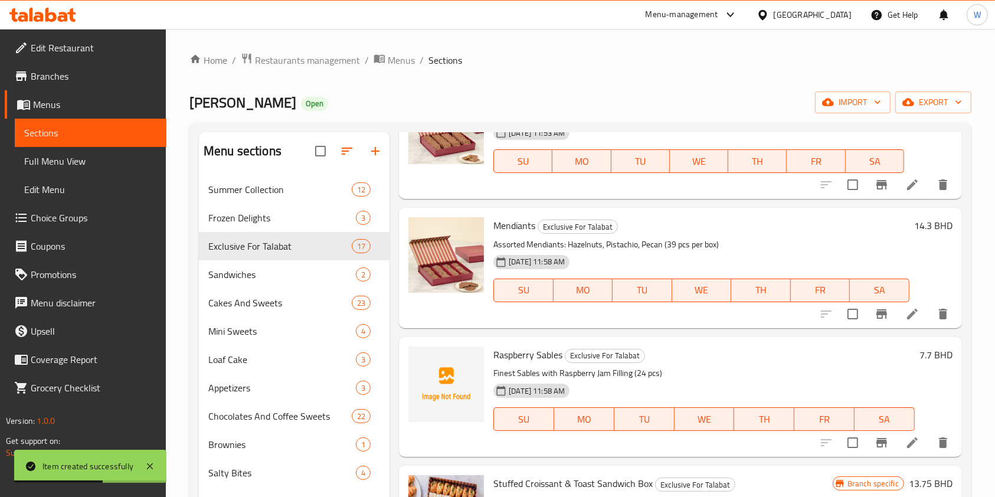
scroll to position [629, 0]
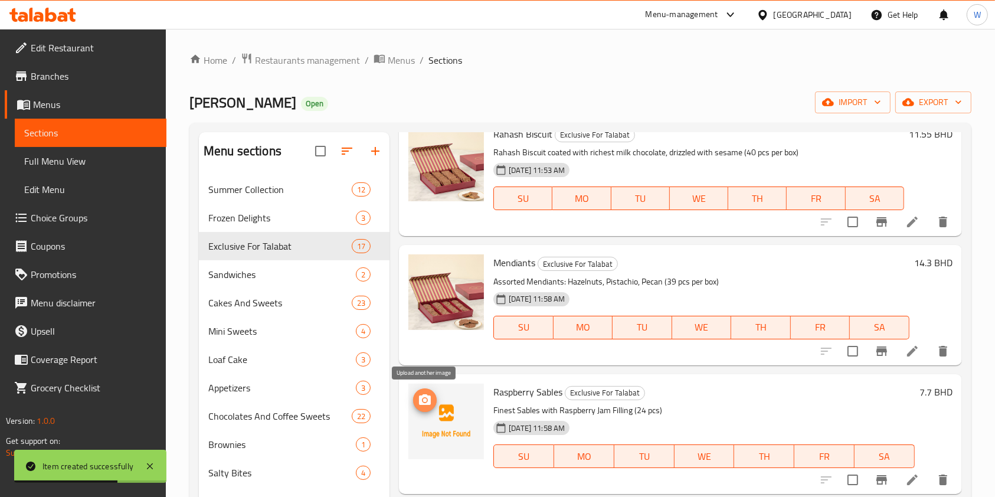
click at [434, 398] on span "upload picture" at bounding box center [425, 400] width 24 height 14
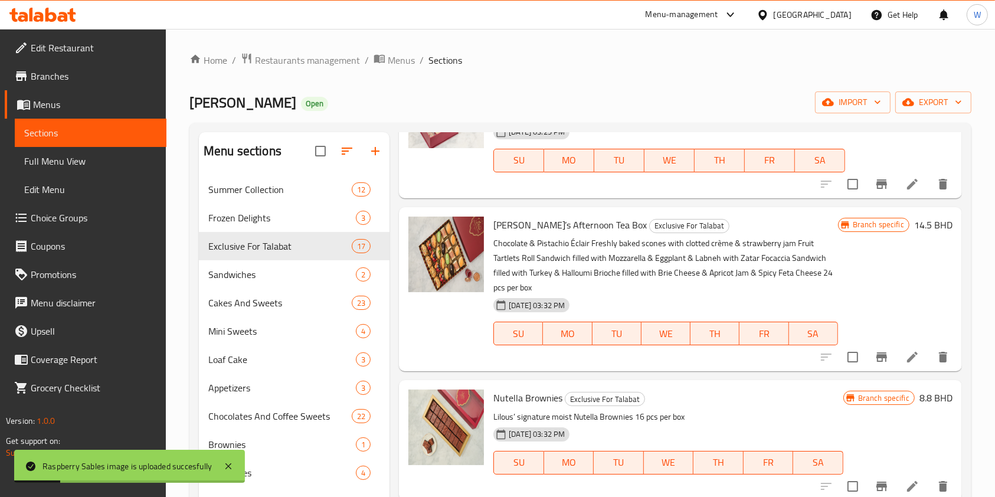
scroll to position [0, 0]
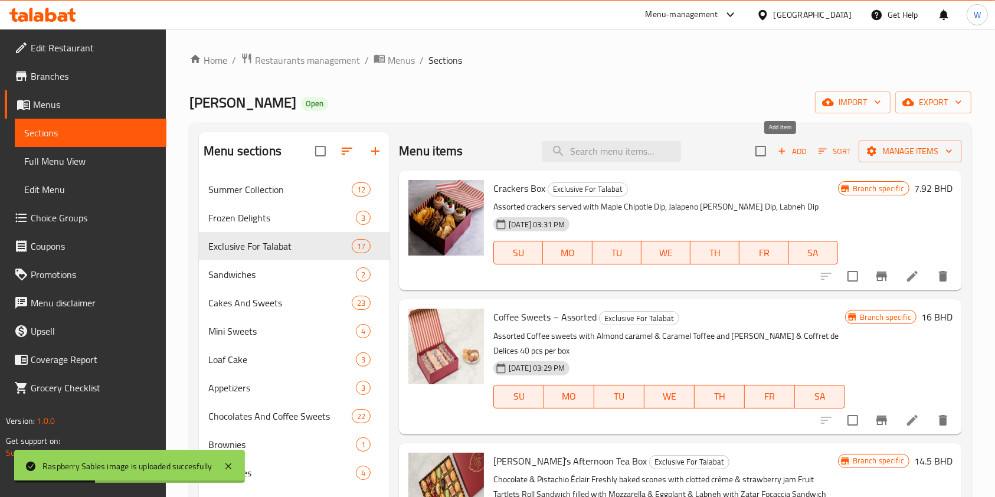
click at [789, 149] on span "Add" at bounding box center [792, 152] width 32 height 14
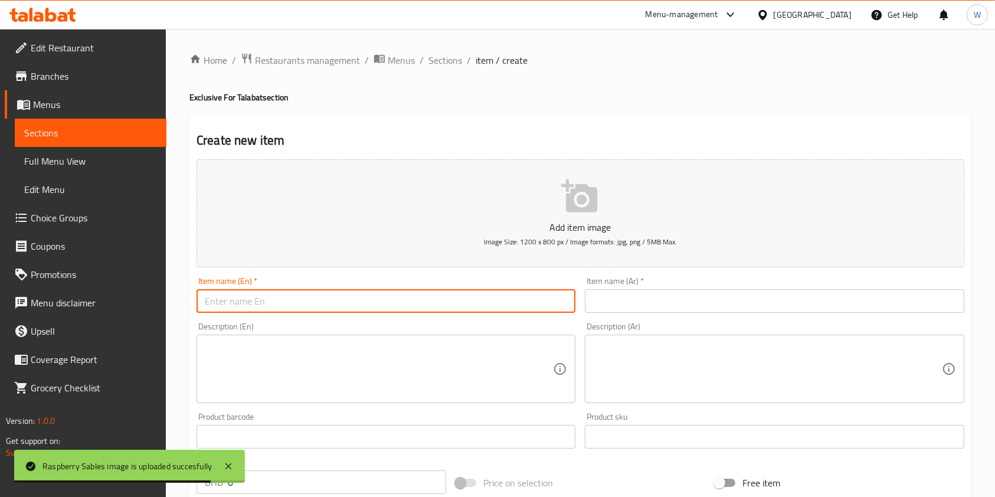
click at [444, 310] on input "text" at bounding box center [385, 301] width 379 height 24
paste input "Mini – Mille Feuille Bars"
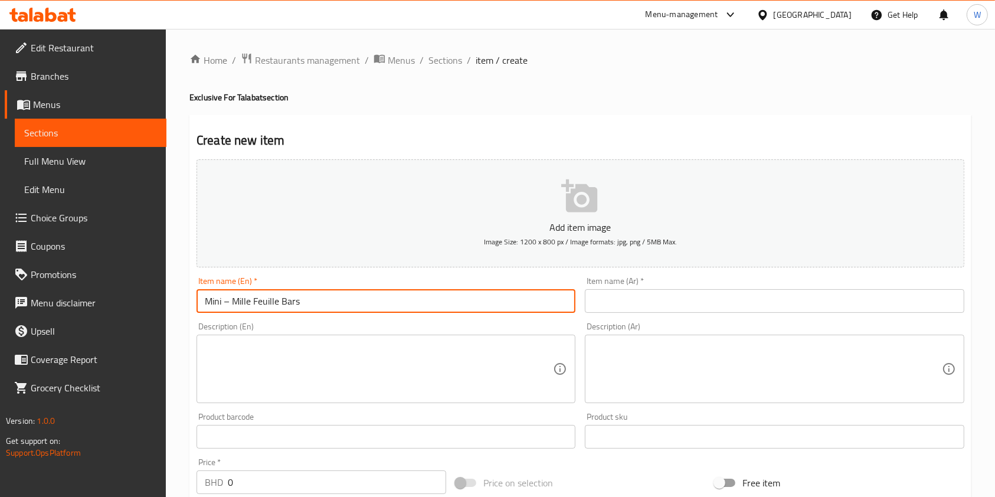
type input "Mini – Mille Feuille Bars"
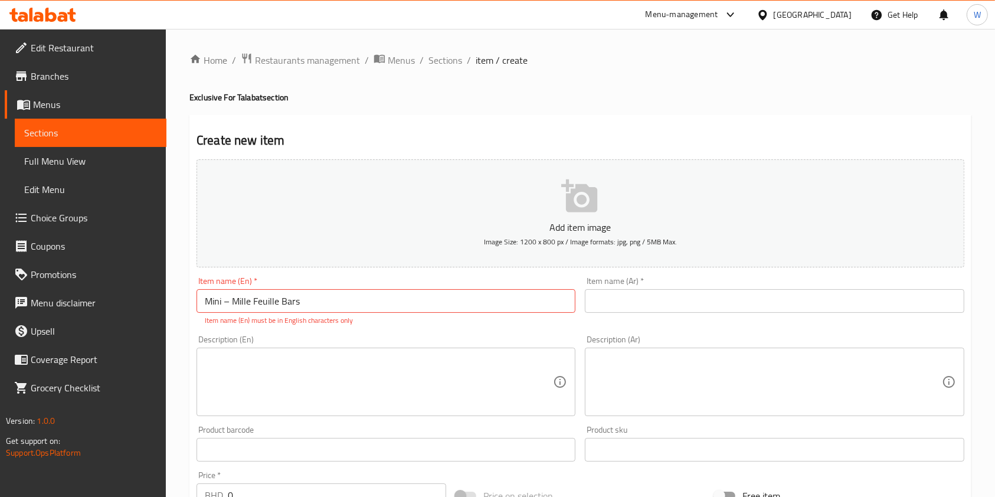
click at [761, 298] on input "text" at bounding box center [774, 301] width 379 height 24
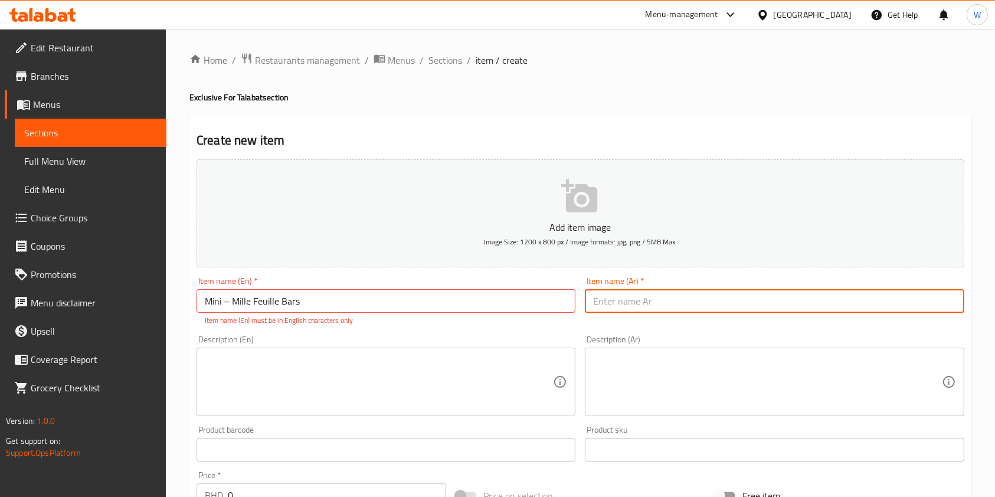
paste input "ميني ميل فوي بار"
type input "ميني ميل فوي بار"
click at [233, 301] on input "Mini – Mille Feuille Bars" at bounding box center [385, 301] width 379 height 24
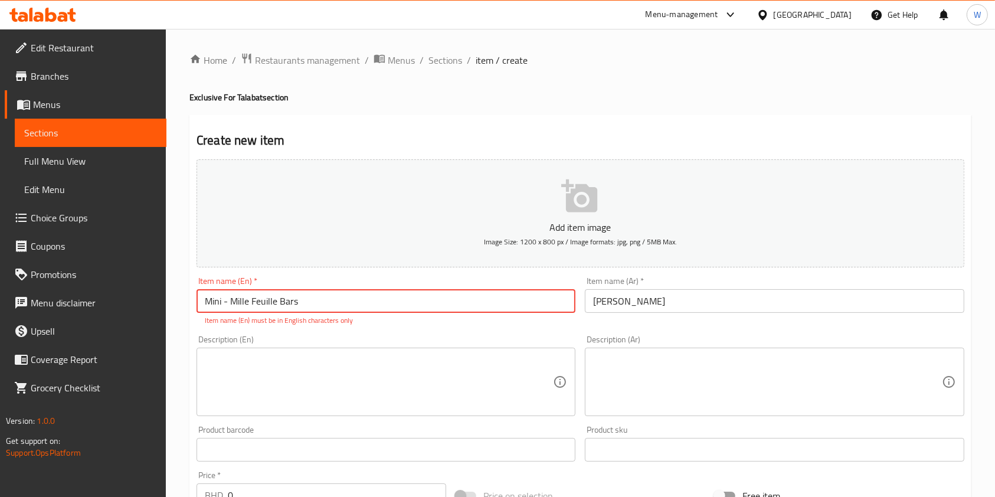
type input "Mini - Mille Feuille Bars"
click at [299, 370] on textarea at bounding box center [379, 382] width 348 height 56
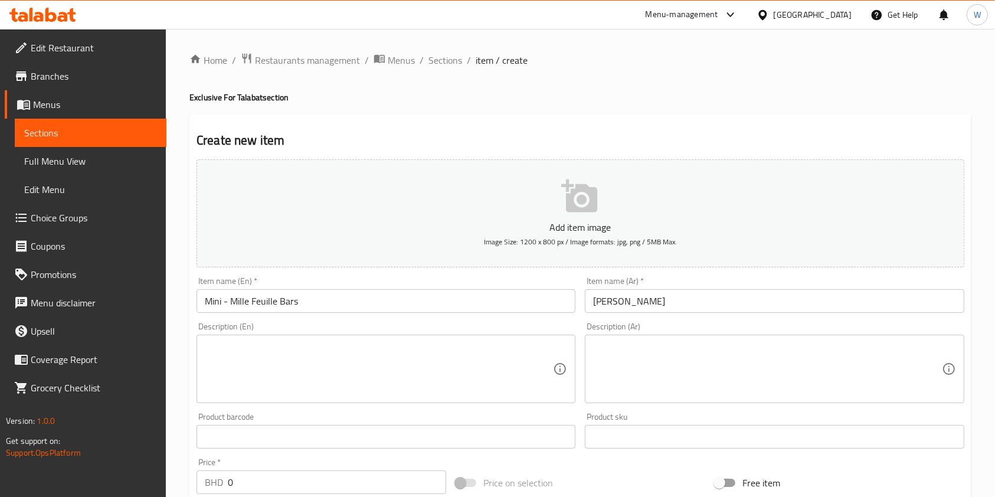
click at [480, 351] on textarea at bounding box center [379, 369] width 348 height 56
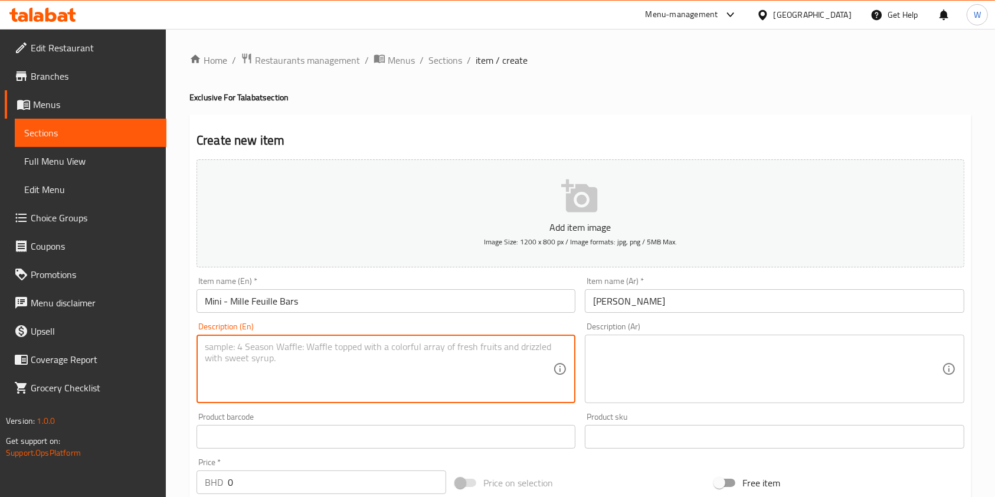
paste textarea "Assorted mini mille -feuille bars: pistachio, rose, raspberry and cardamom (48 …"
type textarea "Assorted mini mille -feuille bars: pistachio, rose, raspberry and cardamom (48 …"
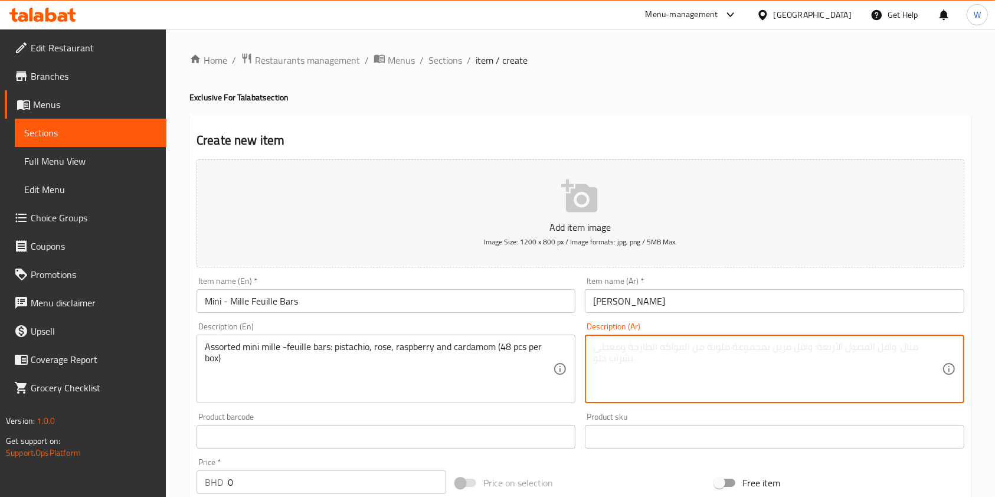
click at [672, 382] on textarea at bounding box center [767, 369] width 348 height 56
paste textarea "بارز ميني ميلي-فوي متنوعة: فستق، ورد، توت أحمر، و الهيل (48 قطعة في الصندوق)"
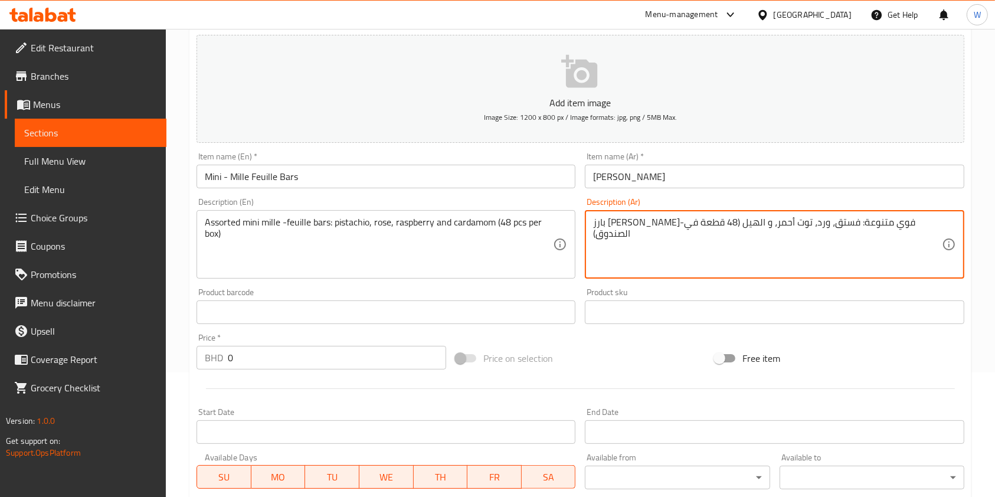
scroll to position [157, 0]
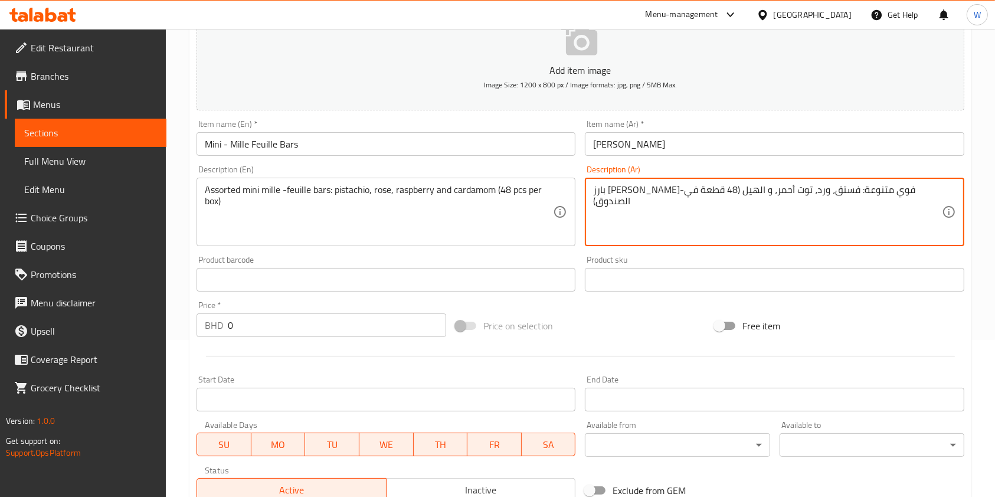
type textarea "بارز ميني ميلي-فوي متنوعة: فستق، ورد، توت أحمر، و الهيل (48 قطعة في الصندوق)"
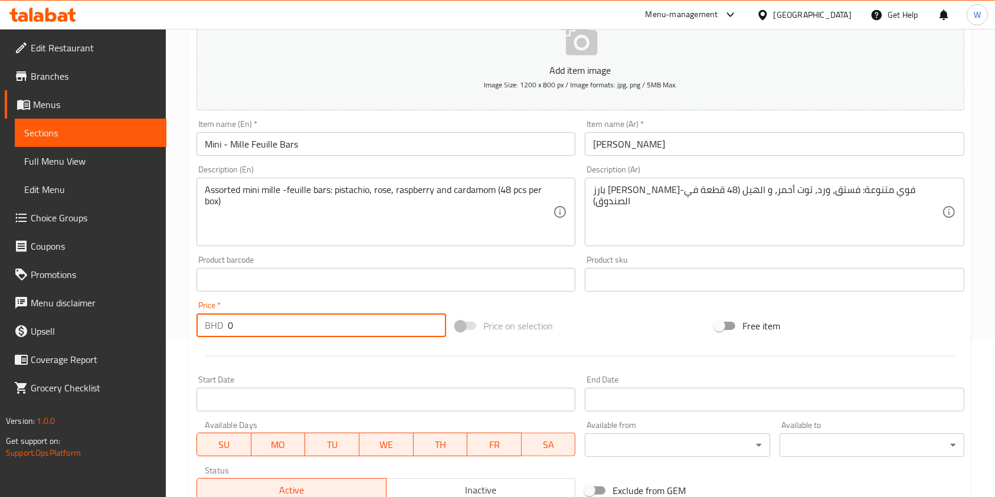
drag, startPoint x: 312, startPoint y: 326, endPoint x: 137, endPoint y: 328, distance: 174.1
click at [140, 327] on div "Edit Restaurant Branches Menus Sections Full Menu View Edit Menu Choice Groups …" at bounding box center [497, 274] width 995 height 805
paste input "17.6"
type input "17.6"
click at [273, 360] on div at bounding box center [580, 356] width 777 height 29
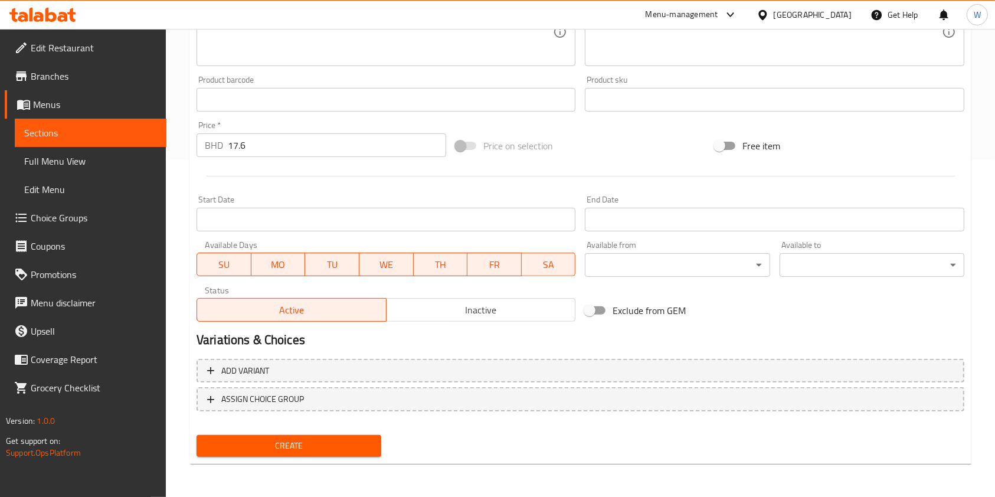
click at [315, 441] on span "Create" at bounding box center [289, 445] width 166 height 15
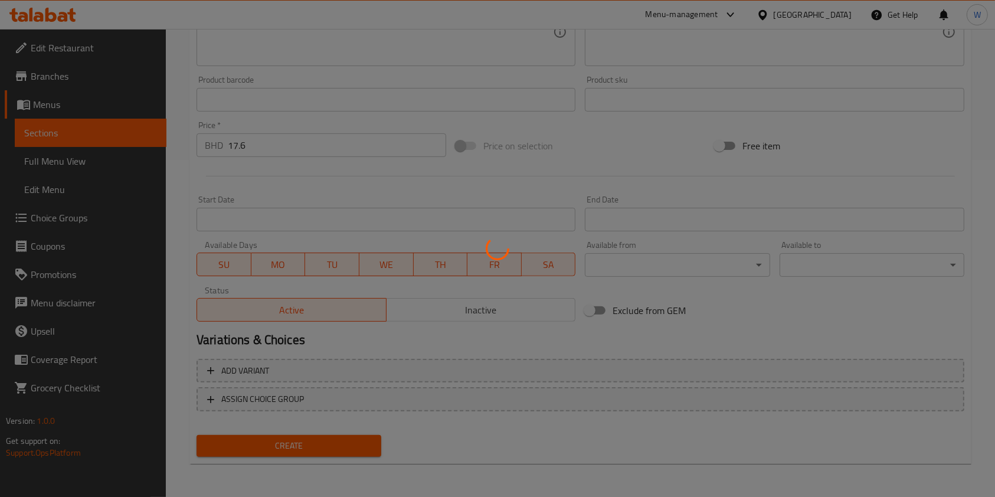
scroll to position [135, 0]
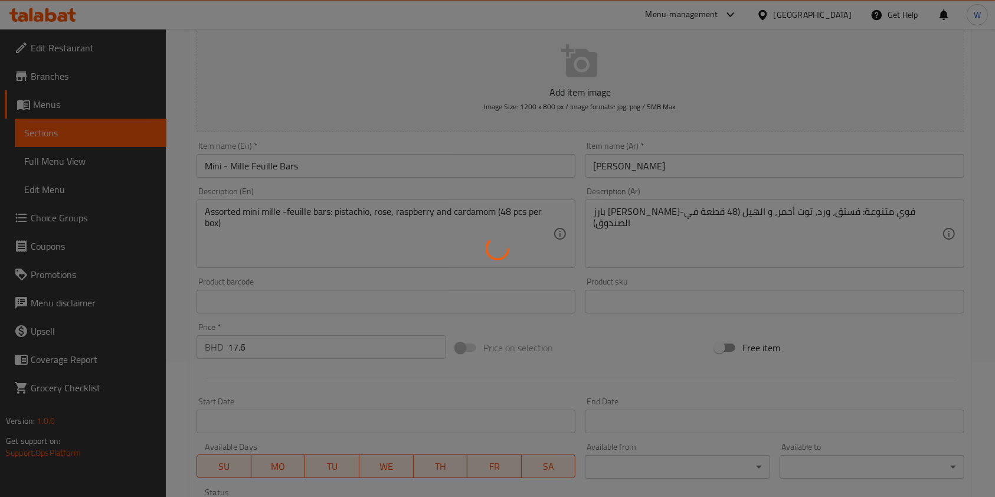
type input "0"
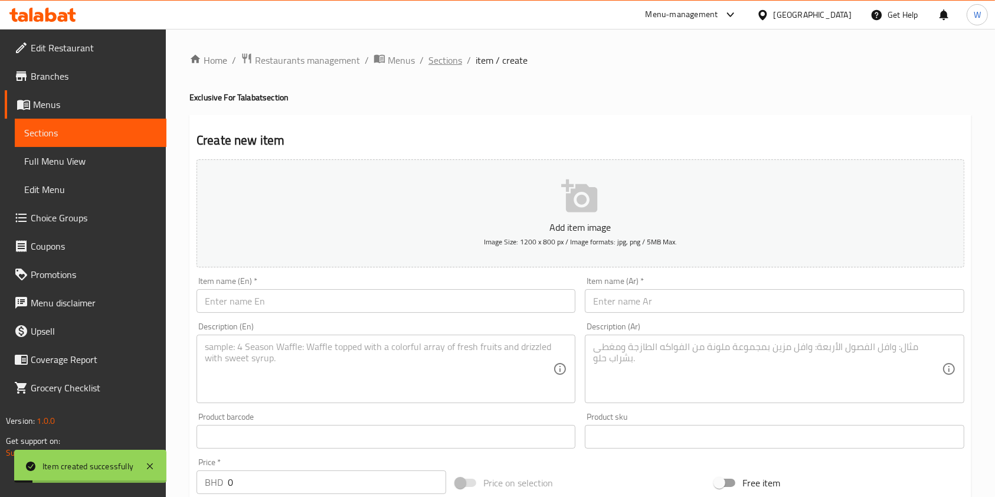
click at [436, 63] on span "Sections" at bounding box center [445, 60] width 34 height 14
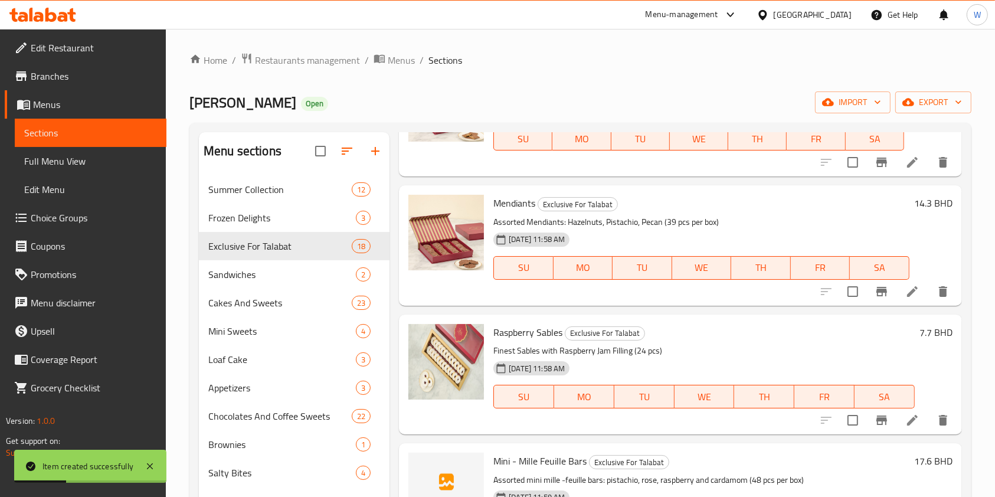
scroll to position [787, 0]
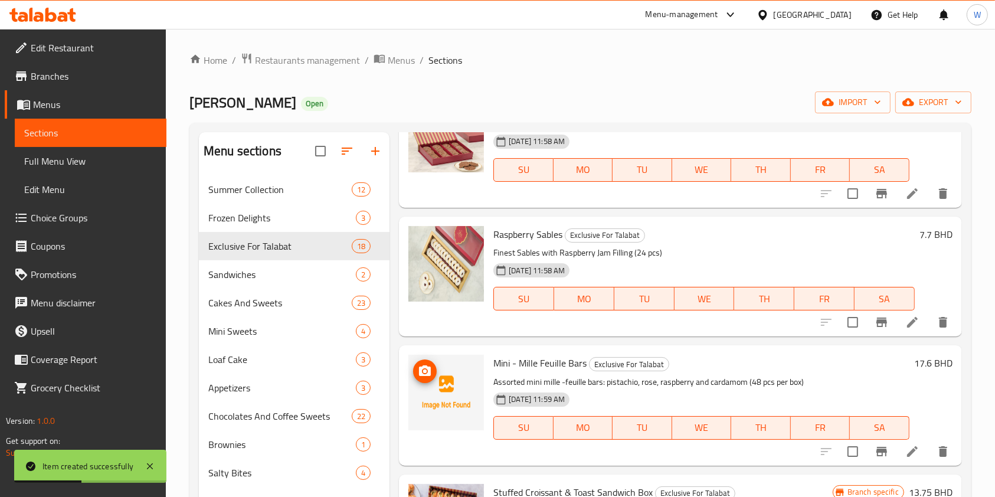
click at [410, 366] on img at bounding box center [446, 393] width 76 height 76
click at [424, 366] on icon "upload picture" at bounding box center [425, 370] width 12 height 11
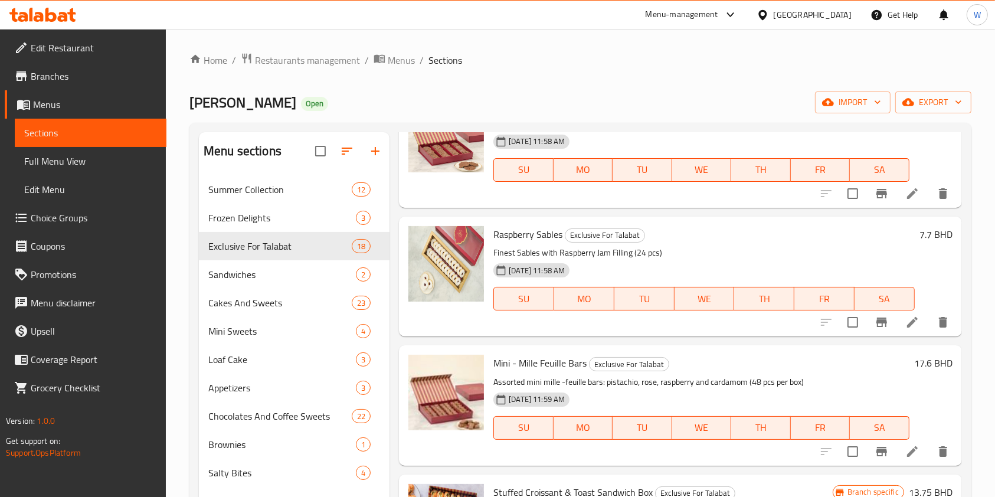
click at [605, 103] on div "Lilou Artisan Patisserie Open import export" at bounding box center [580, 102] width 782 height 22
click at [291, 67] on span "Restaurants management" at bounding box center [307, 60] width 105 height 14
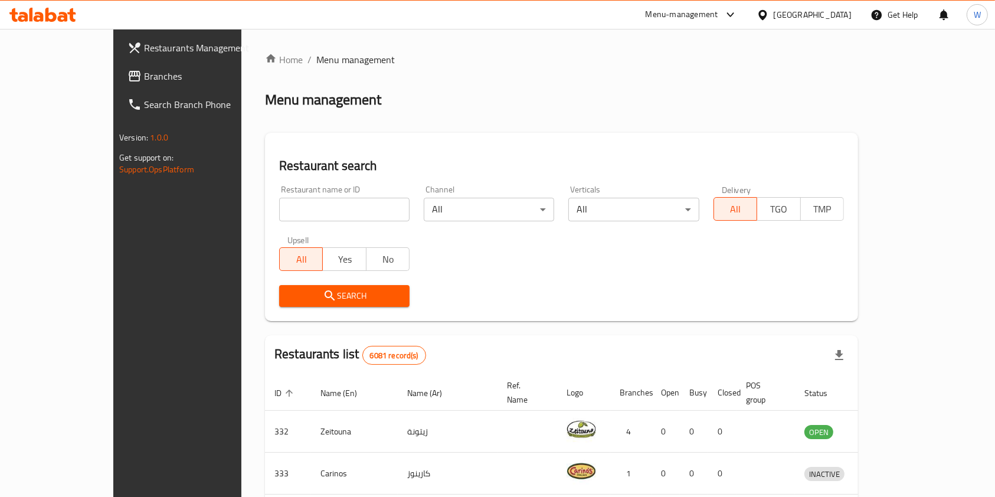
click at [293, 196] on div "Restaurant name or ID Restaurant name or ID" at bounding box center [344, 203] width 130 height 36
click at [293, 210] on input "search" at bounding box center [344, 210] width 130 height 24
paste input "Baskin Robbins"
type input "Baskin Robbins"
click button "Search" at bounding box center [344, 296] width 130 height 22
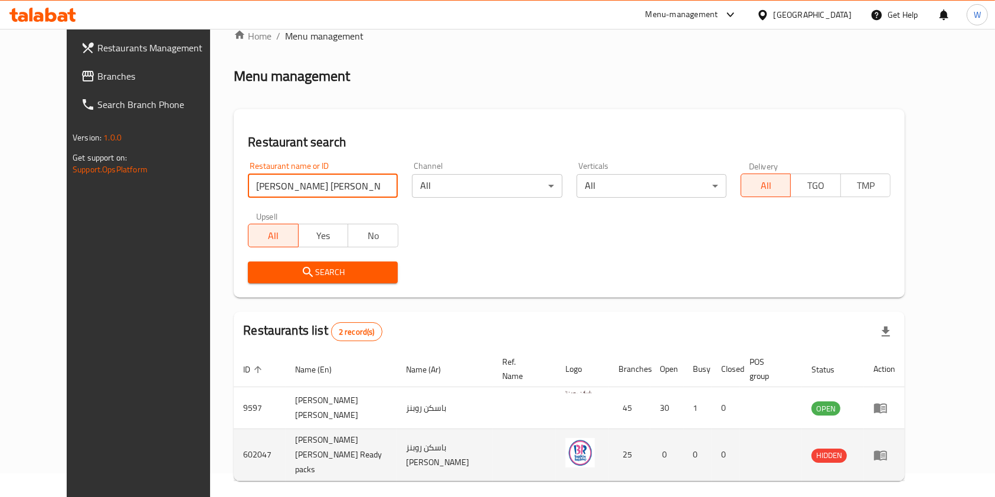
scroll to position [47, 0]
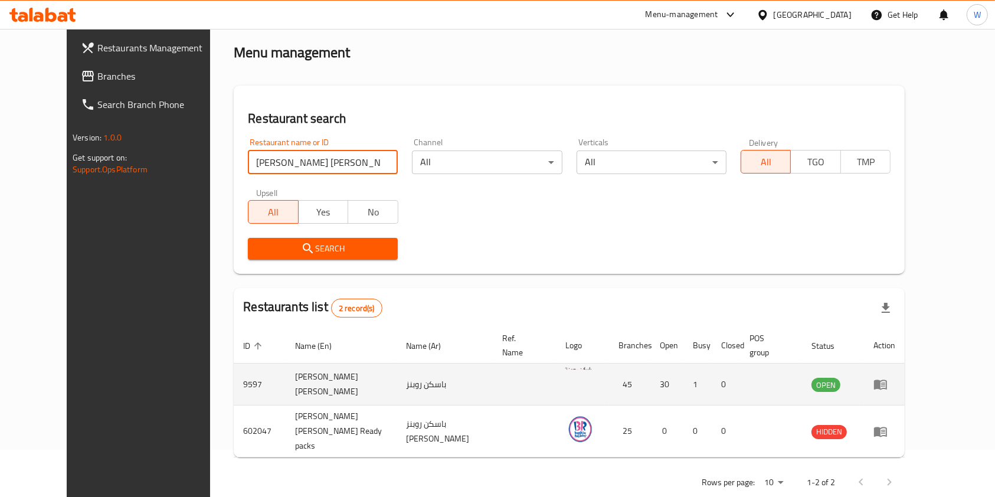
click at [887, 380] on icon "enhanced table" at bounding box center [880, 385] width 13 height 10
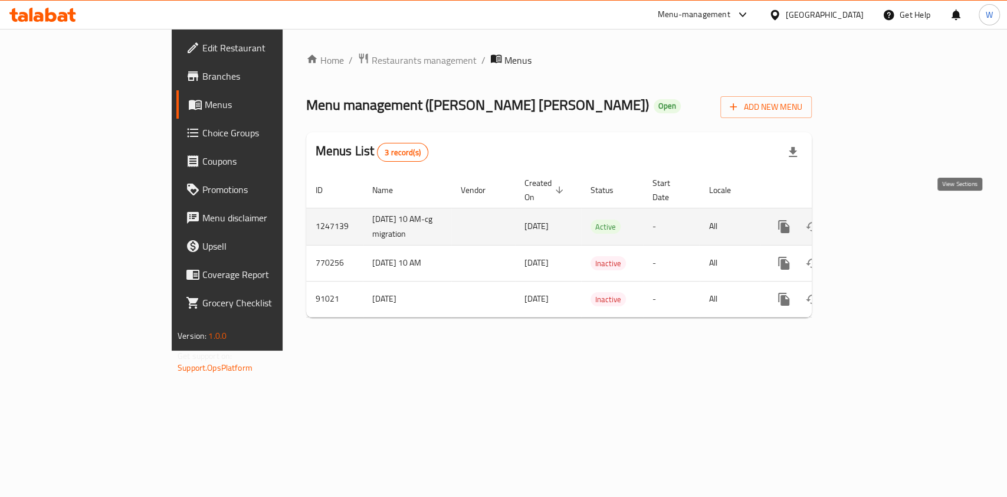
click at [874, 221] on icon "enhanced table" at bounding box center [869, 226] width 11 height 11
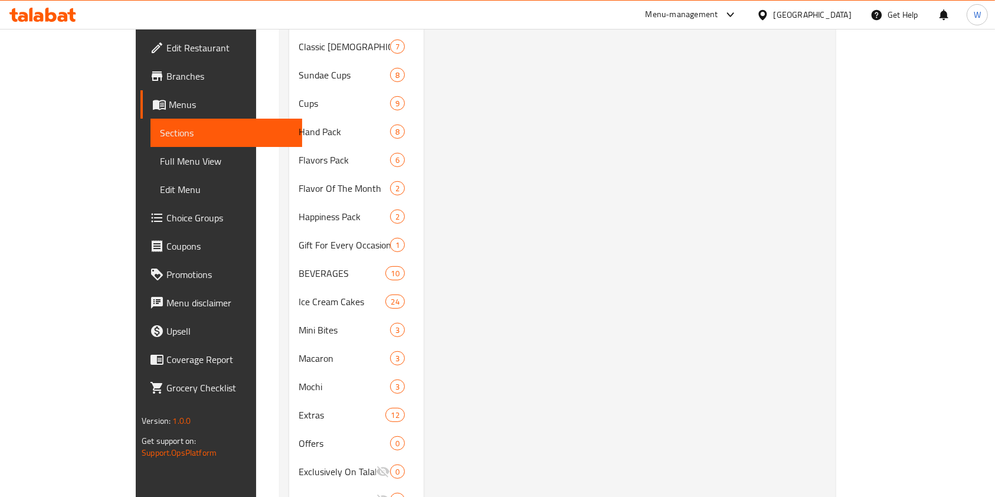
scroll to position [551, 0]
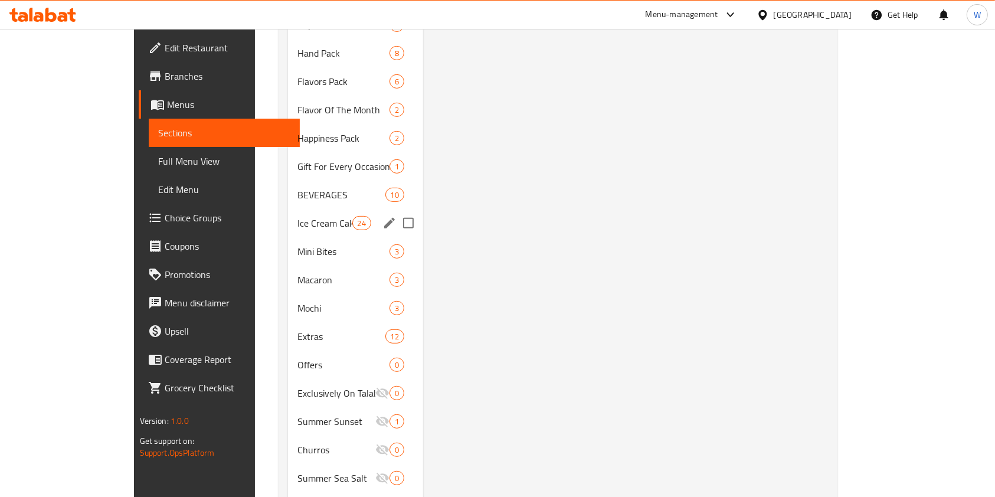
drag, startPoint x: 276, startPoint y: 211, endPoint x: 281, endPoint y: 219, distance: 9.8
click at [297, 216] on span "Ice Cream Cakes" at bounding box center [324, 223] width 55 height 14
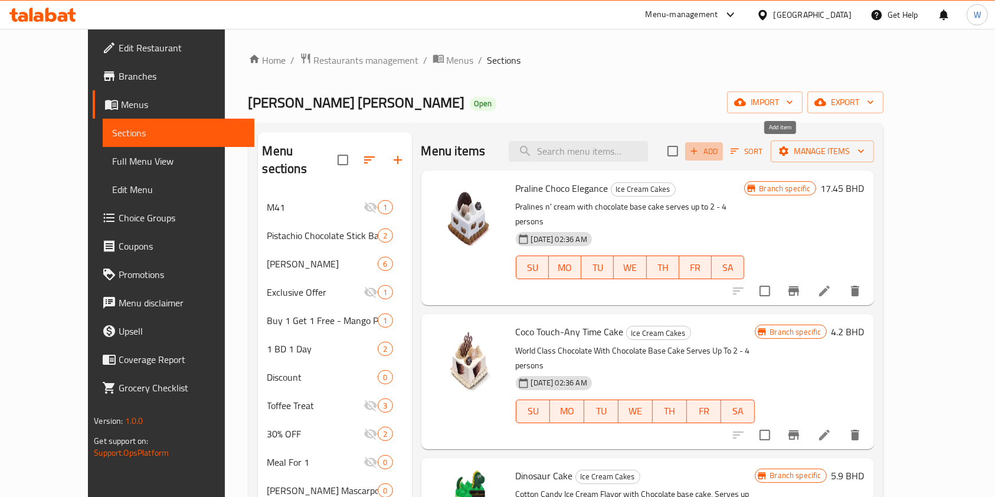
click at [720, 150] on span "Add" at bounding box center [704, 152] width 32 height 14
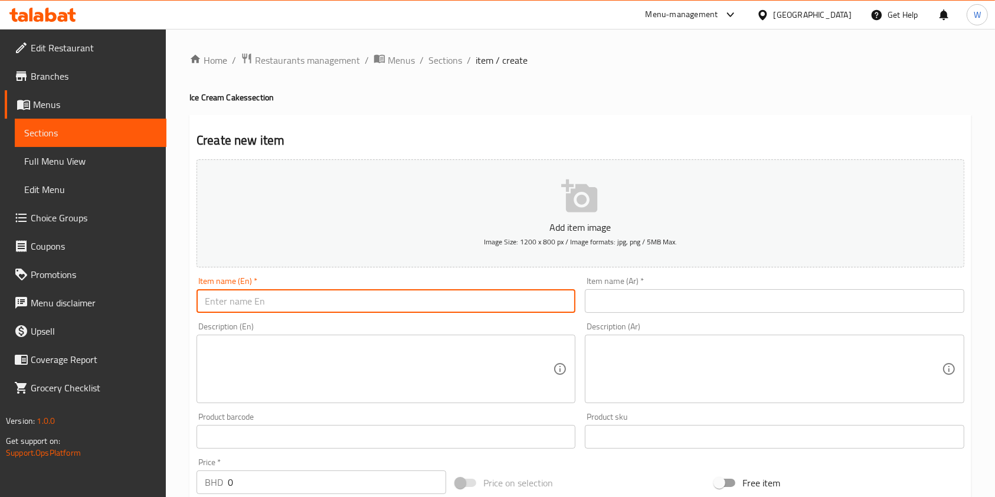
click at [362, 300] on input "text" at bounding box center [385, 301] width 379 height 24
paste input "1/6 Any Time Cake"
type input "1/6 Any Time Cake"
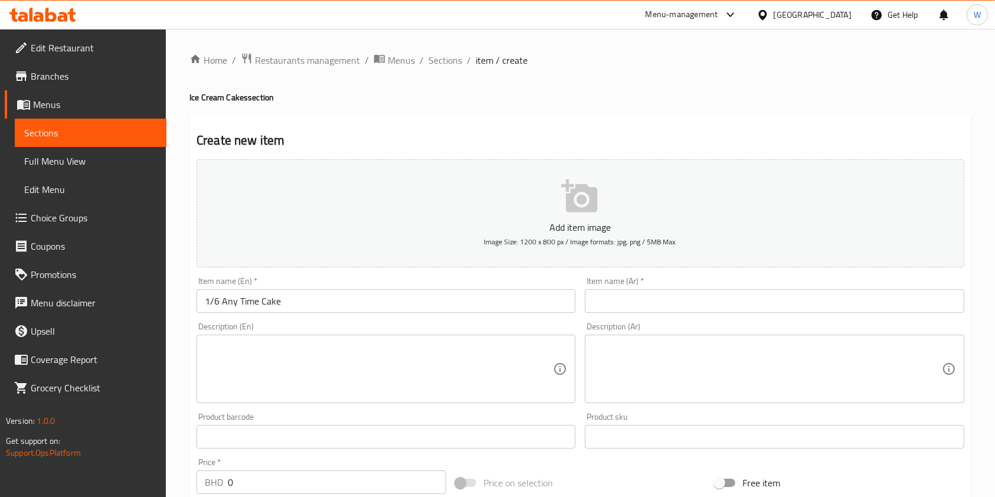
click at [673, 314] on div "Item name (Ar)   * Item name (Ar) *" at bounding box center [774, 294] width 388 height 45
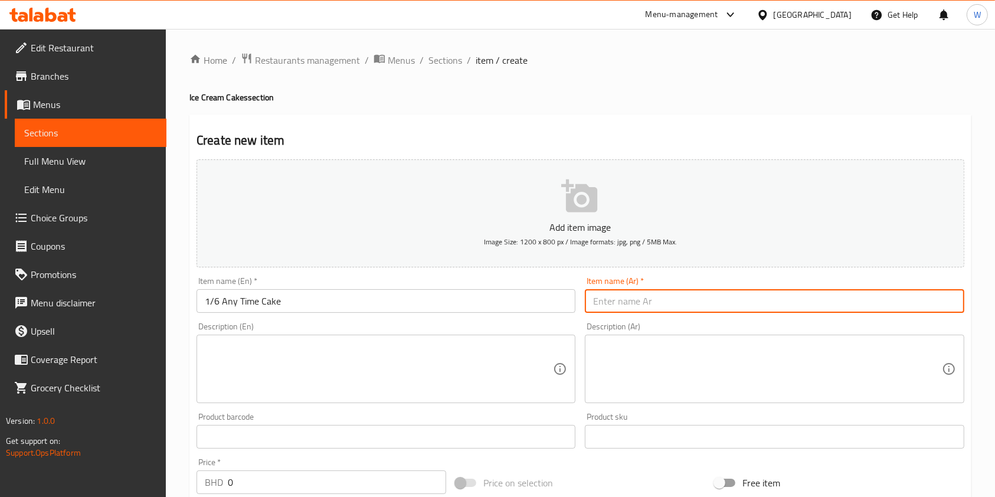
click at [677, 307] on input "text" at bounding box center [774, 301] width 379 height 24
paste input "1/6 اني تايم كيك"
type input "1/6 اني تايم كيك"
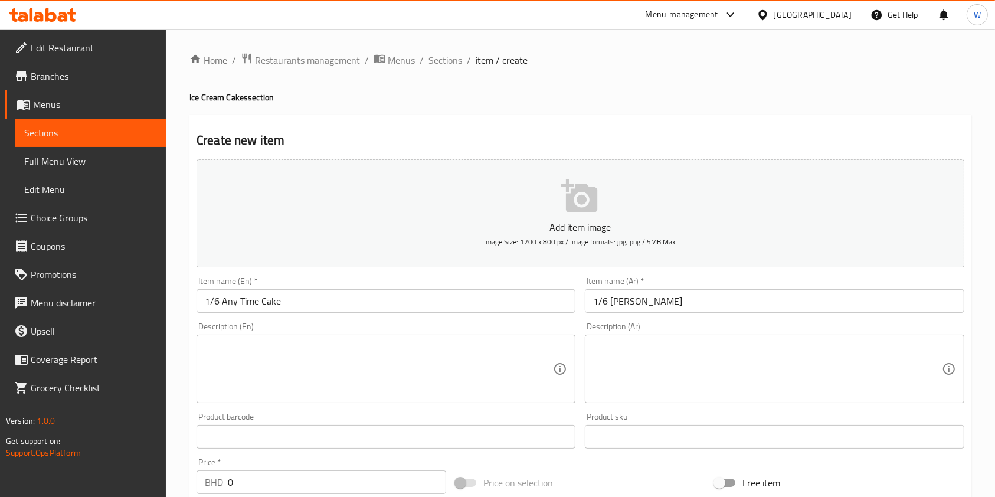
click at [548, 353] on textarea at bounding box center [379, 369] width 348 height 56
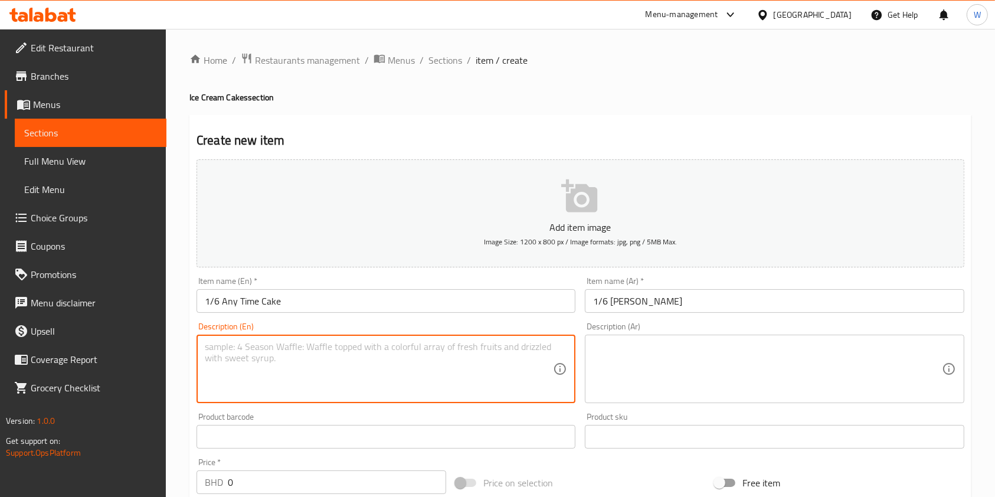
paste textarea "Chocolate Mouse Royale Ice Cream Flavor with Chocolate base cake"
type textarea "Chocolate Mouse Royale Ice Cream Flavor with Chocolate base cake"
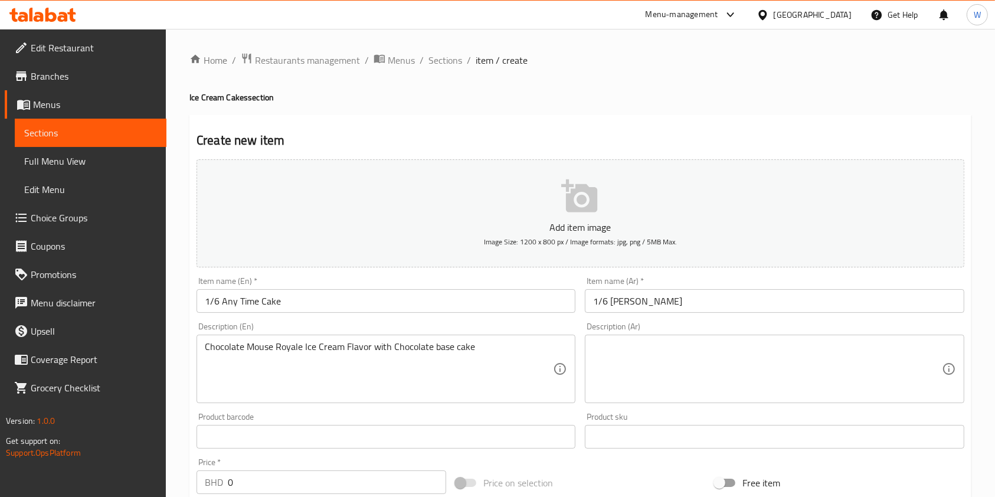
click at [696, 389] on textarea at bounding box center [767, 369] width 348 height 56
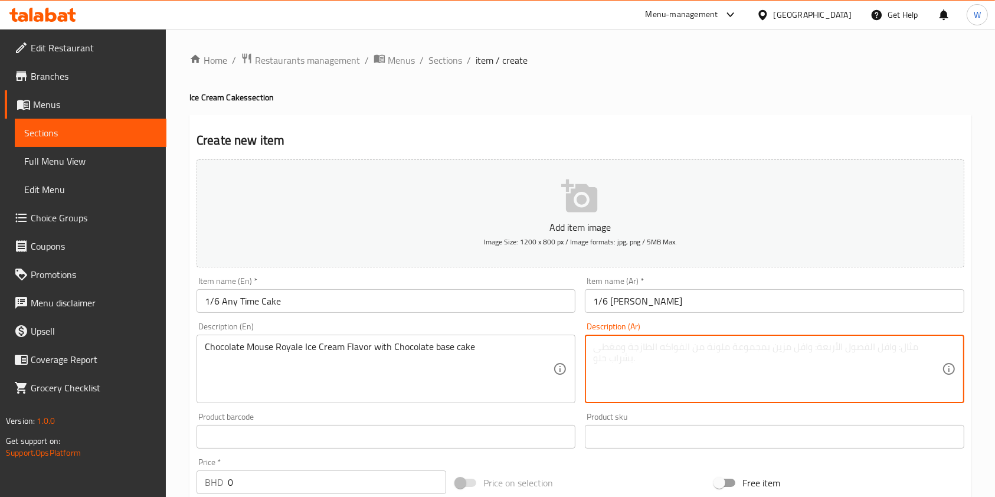
paste textarea "تشوكليت موس رويال ايس كريم على قاعدة كيك تشوكليت"
type textarea "تشوكليت موس رويال ايس كريم على قاعدة كيك تشوكليت"
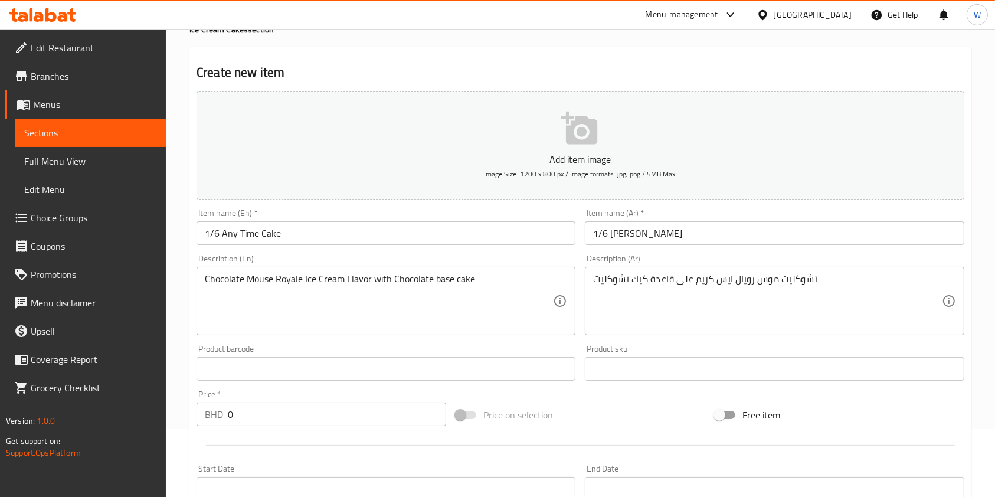
scroll to position [157, 0]
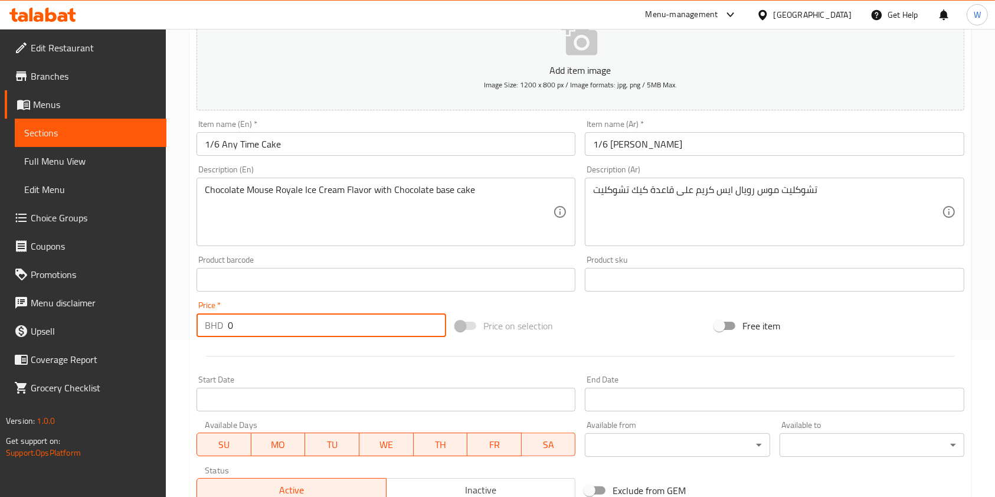
drag, startPoint x: 228, startPoint y: 321, endPoint x: 179, endPoint y: 329, distance: 49.7
click at [184, 324] on div "Home / Restaurants management / Menus / Sections / item / create Ice Cream Cake…" at bounding box center [580, 274] width 829 height 805
paste input "4.50"
type input "4.500"
click at [250, 344] on div at bounding box center [580, 356] width 777 height 29
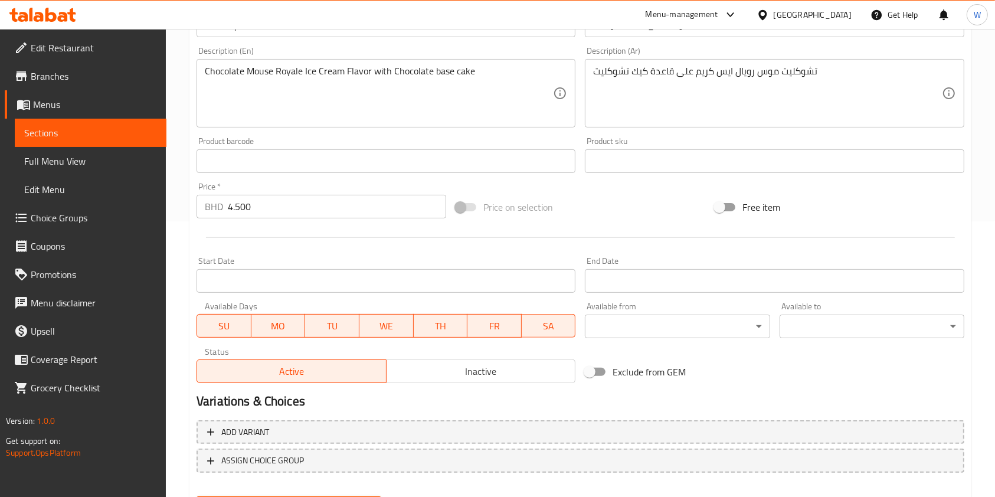
scroll to position [337, 0]
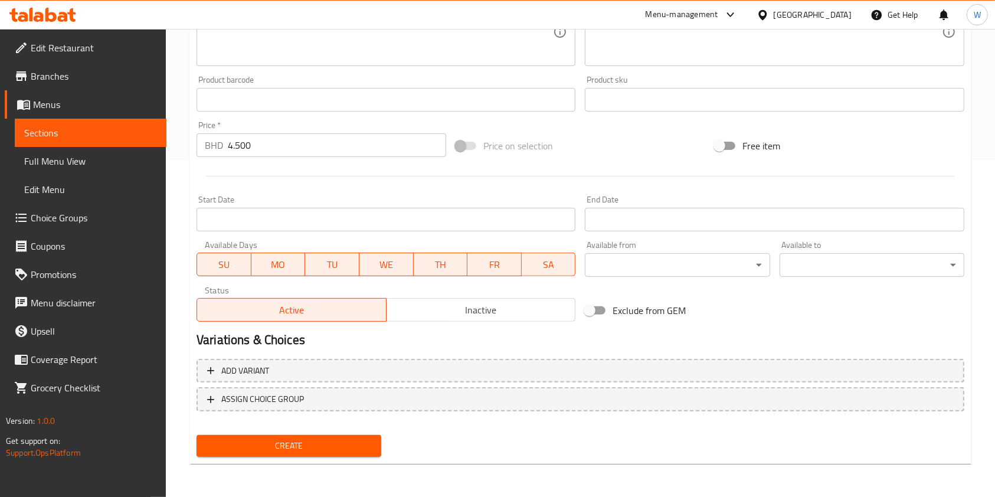
click at [243, 466] on div "Home / Restaurants management / Menus / Sections / item / create Ice Cream Cake…" at bounding box center [580, 95] width 782 height 758
click at [262, 454] on button "Create" at bounding box center [288, 446] width 185 height 22
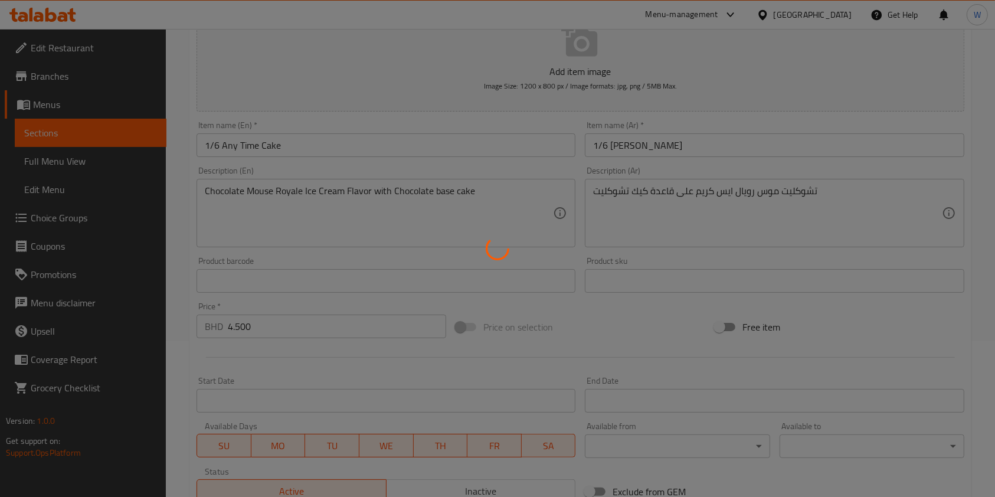
scroll to position [0, 0]
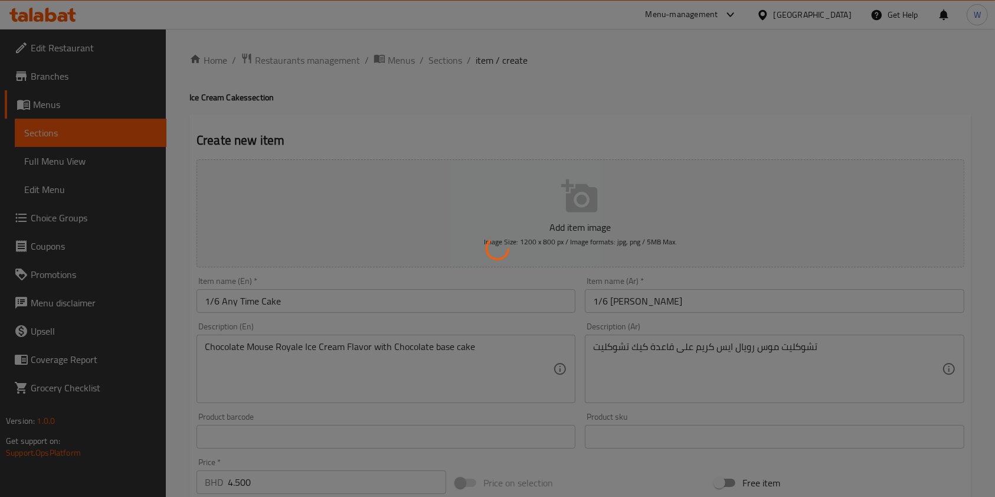
type input "0"
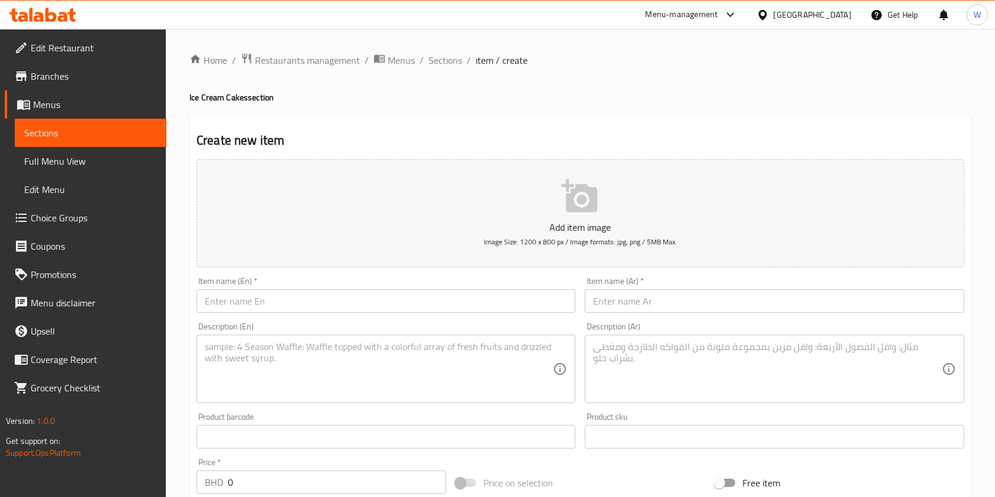
drag, startPoint x: 451, startPoint y: 65, endPoint x: 461, endPoint y: 116, distance: 51.7
click at [451, 65] on span "Sections" at bounding box center [445, 60] width 34 height 14
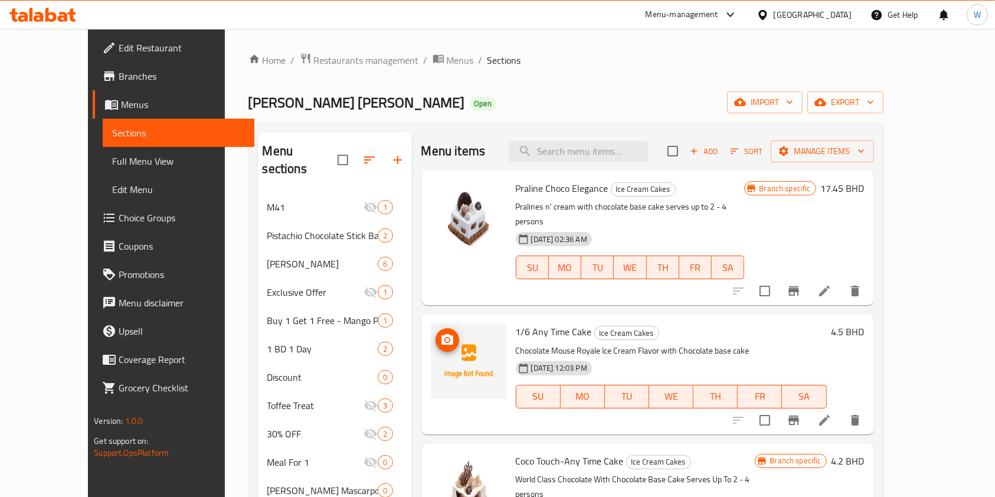
click at [431, 323] on img at bounding box center [469, 361] width 76 height 76
click at [435, 328] on button "upload picture" at bounding box center [447, 340] width 24 height 24
click at [720, 146] on span "Add" at bounding box center [704, 152] width 32 height 14
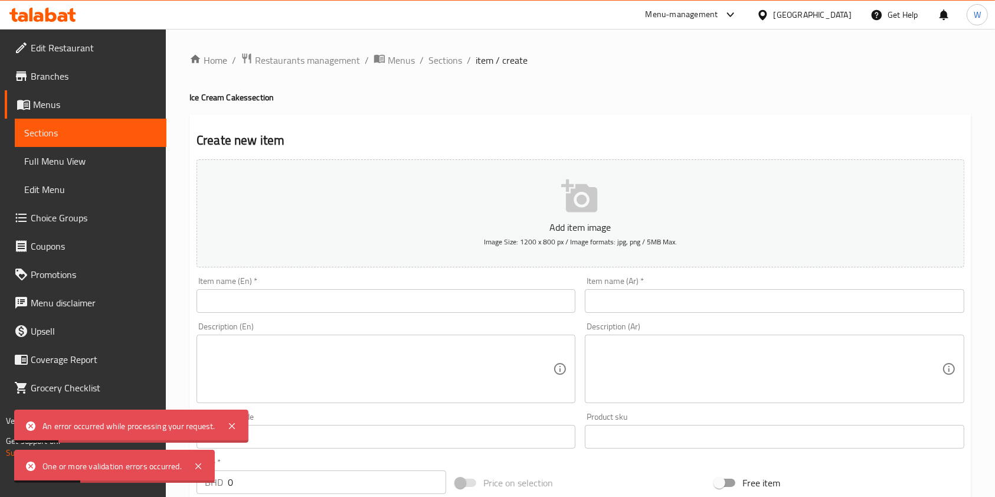
click at [390, 295] on input "text" at bounding box center [385, 301] width 379 height 24
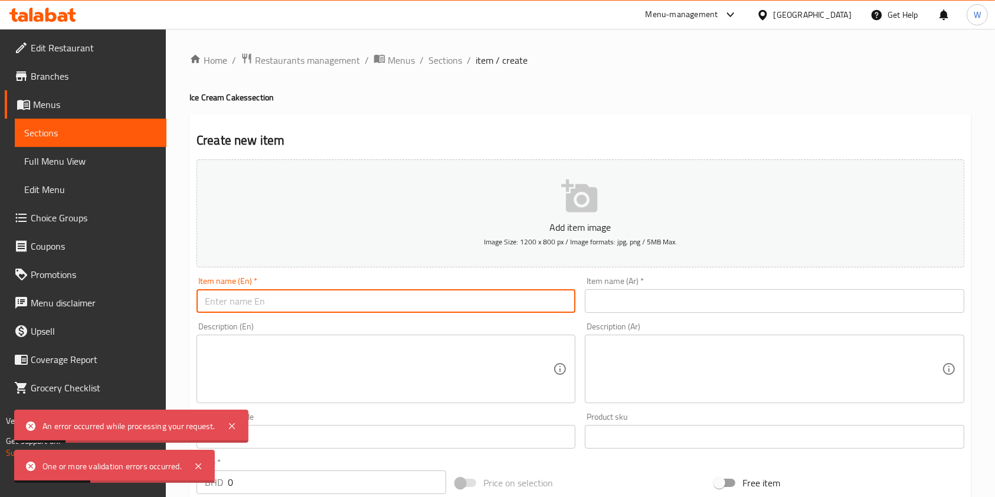
paste input "9” Choco Oreo Delight Cake"
type input "9” Choco Oreo Delight Cake"
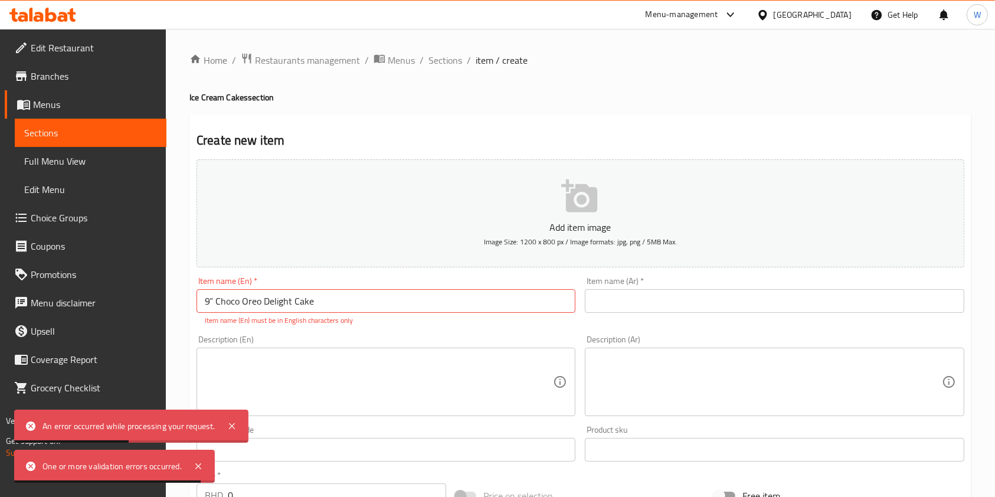
click at [772, 301] on input "text" at bounding box center [774, 301] width 379 height 24
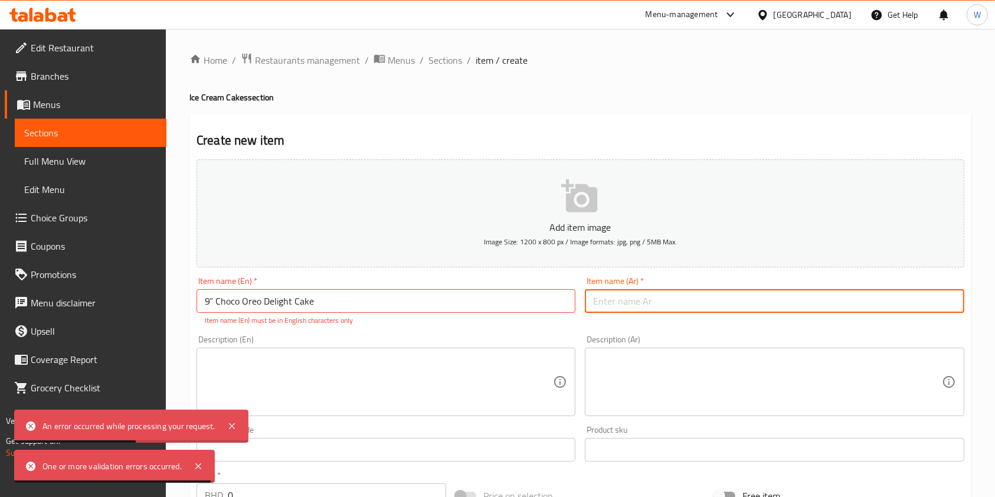
paste input "9 إنش تشوكو أوريو ديلايت كيك"
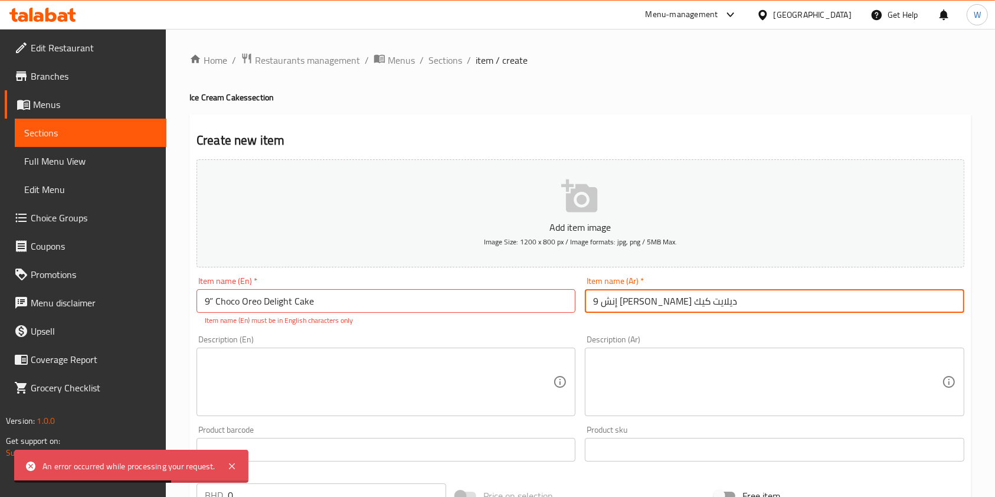
type input "9 إنش تشوكو أوريو ديلايت كيك"
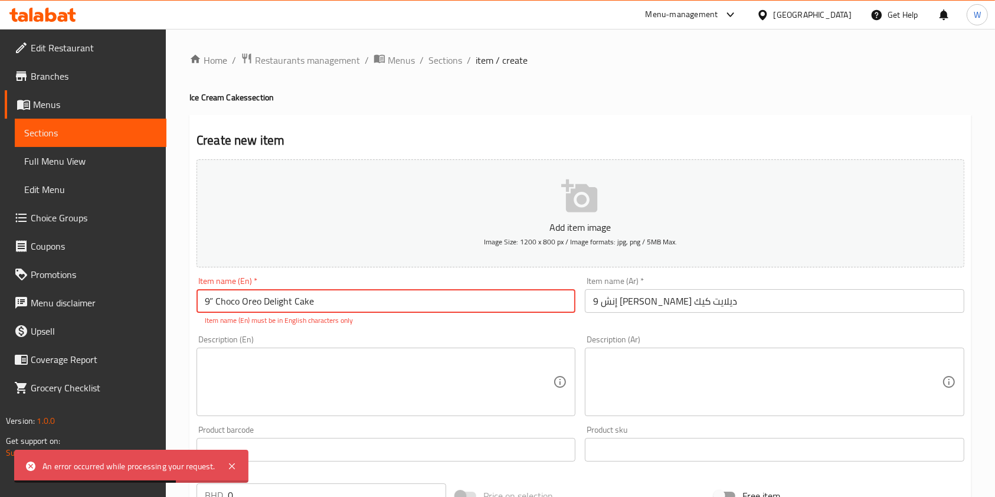
click at [214, 298] on input "9” Choco Oreo Delight Cake" at bounding box center [385, 301] width 379 height 24
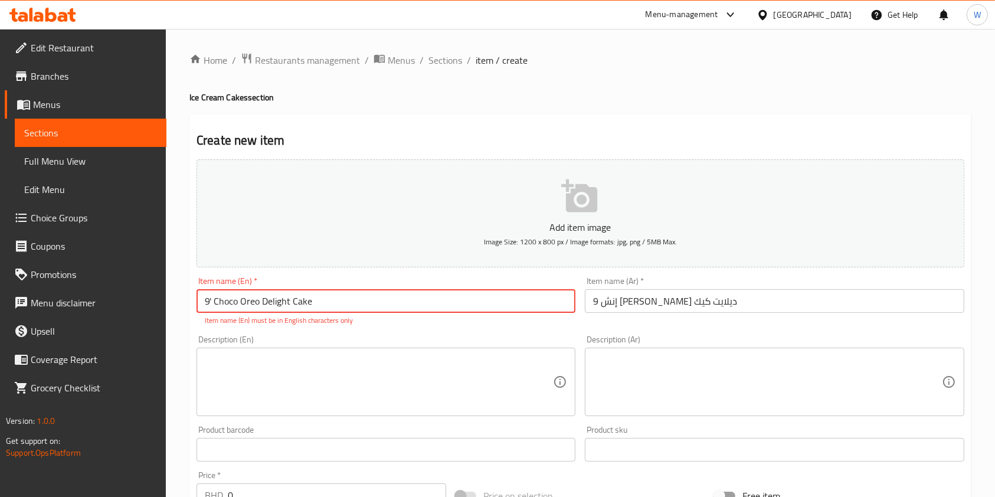
click at [477, 392] on textarea at bounding box center [379, 382] width 348 height 56
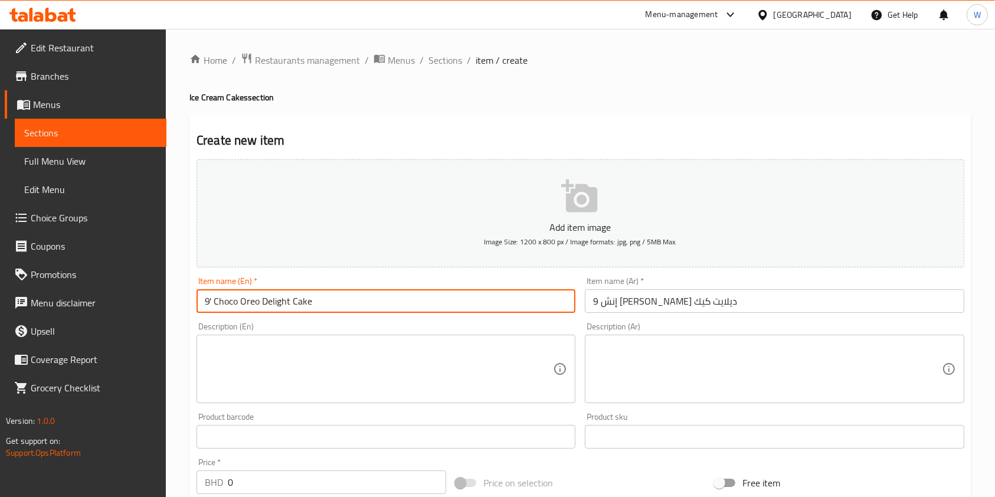
click at [212, 304] on input "9' Choco Oreo Delight Cake" at bounding box center [385, 301] width 379 height 24
type input "9'' Choco Oreo Delight Cake"
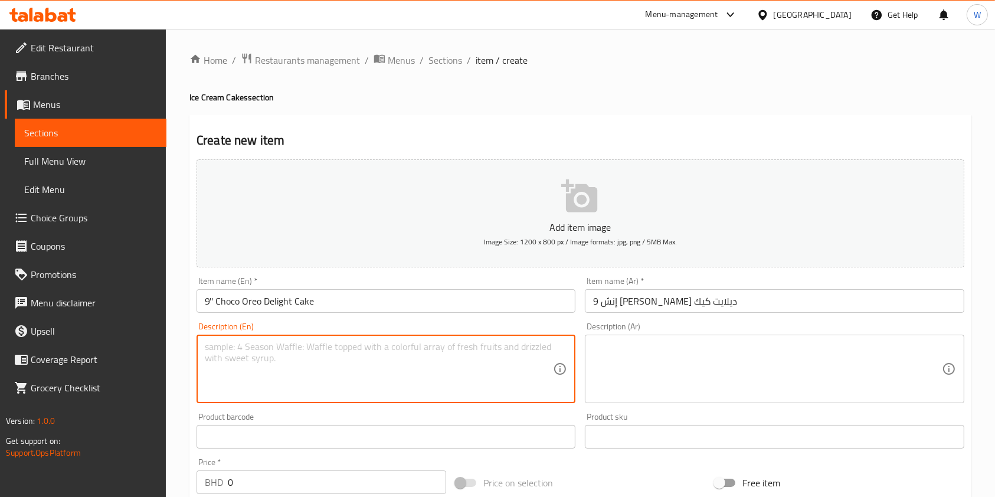
click at [378, 354] on textarea at bounding box center [379, 369] width 348 height 56
click at [277, 362] on textarea at bounding box center [379, 369] width 348 height 56
paste textarea "Cookies N Cream Ice Cream Flavor with Chocolate base cake"
type textarea "Cookies N Cream Ice Cream Flavor with Chocolate base cake"
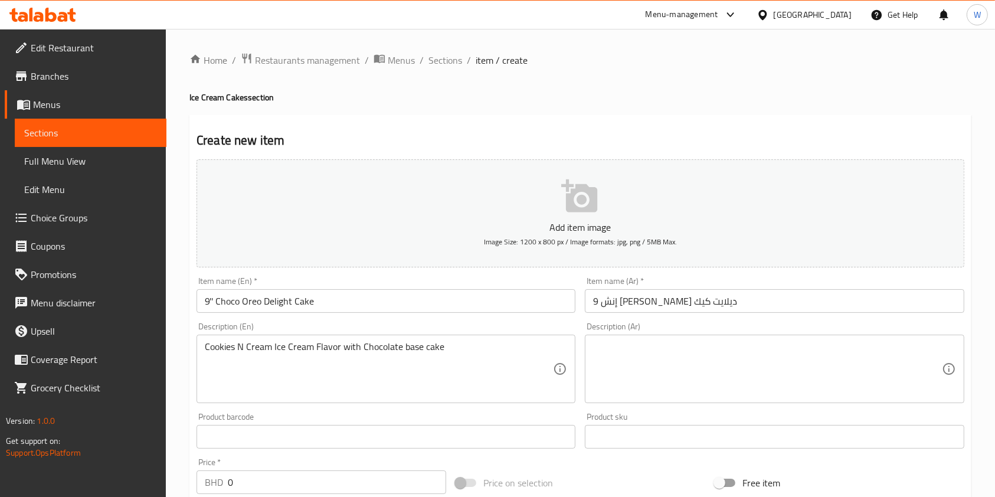
click at [646, 387] on textarea at bounding box center [767, 369] width 348 height 56
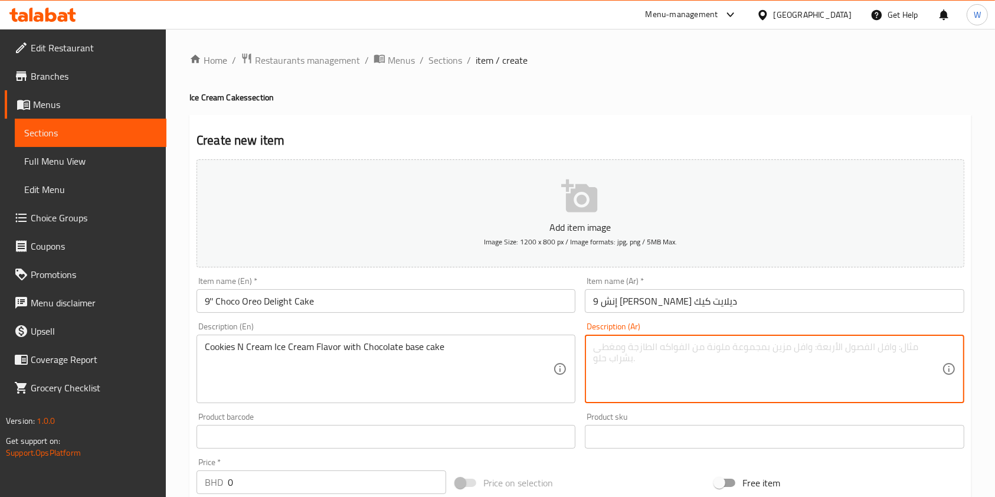
paste textarea "كوكيز إن كريم ايس كريم على قاعدة كيك تشوكليت"
type textarea "كوكيز إن كريم ايس كريم على قاعدة كيك تشوكليت"
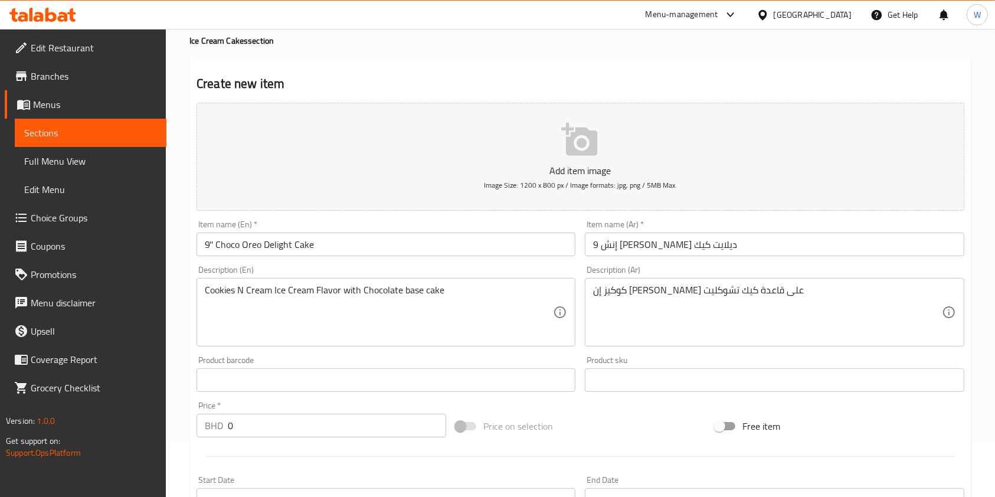
scroll to position [78, 0]
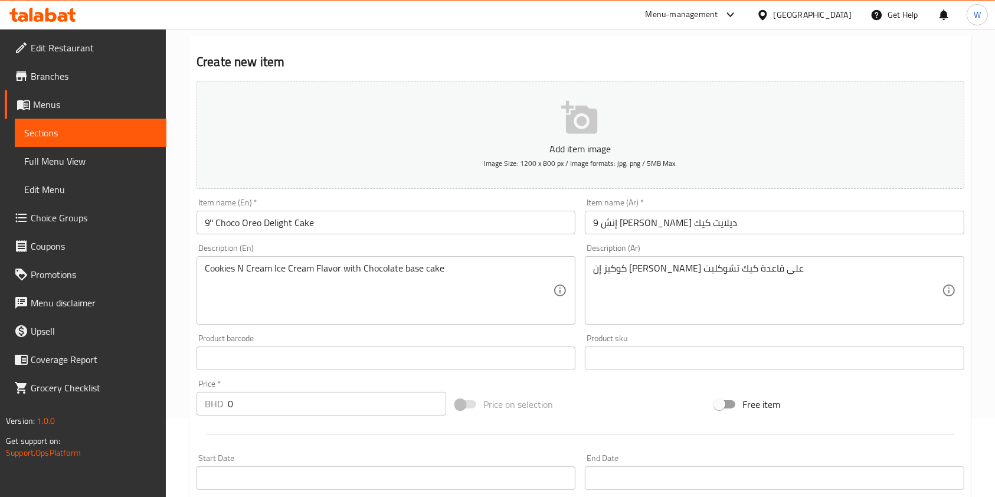
drag, startPoint x: 222, startPoint y: 404, endPoint x: 205, endPoint y: 407, distance: 17.5
click at [206, 407] on div "BHD 0 Price *" at bounding box center [321, 404] width 250 height 24
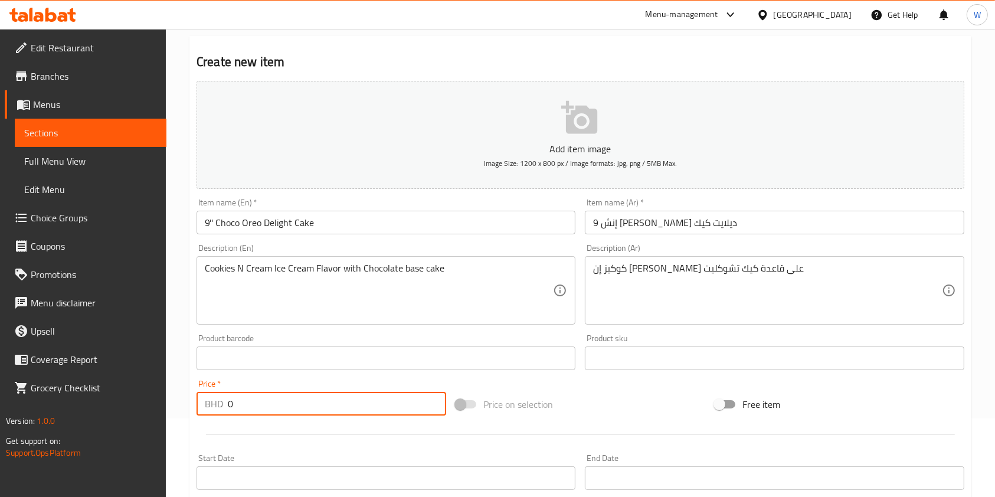
paste input "19.10"
type input "19.100"
click at [250, 428] on div at bounding box center [580, 434] width 777 height 29
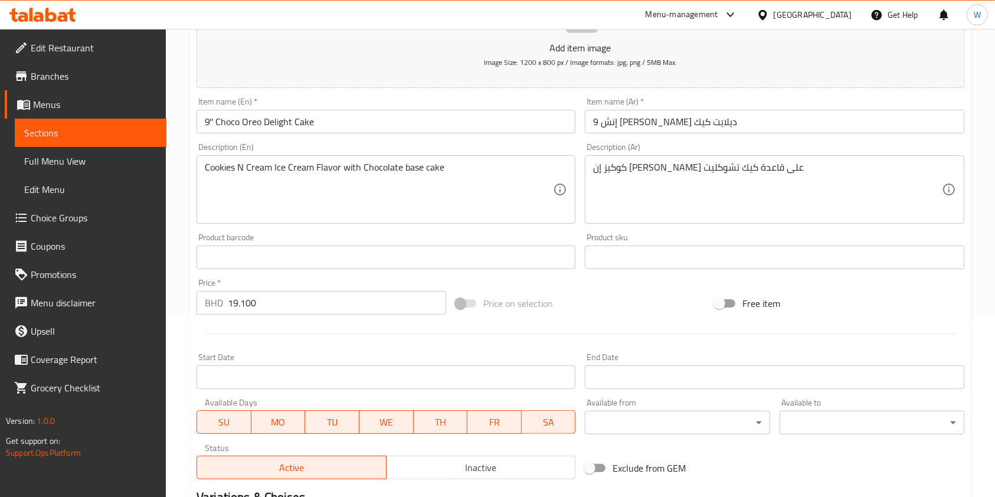
scroll to position [337, 0]
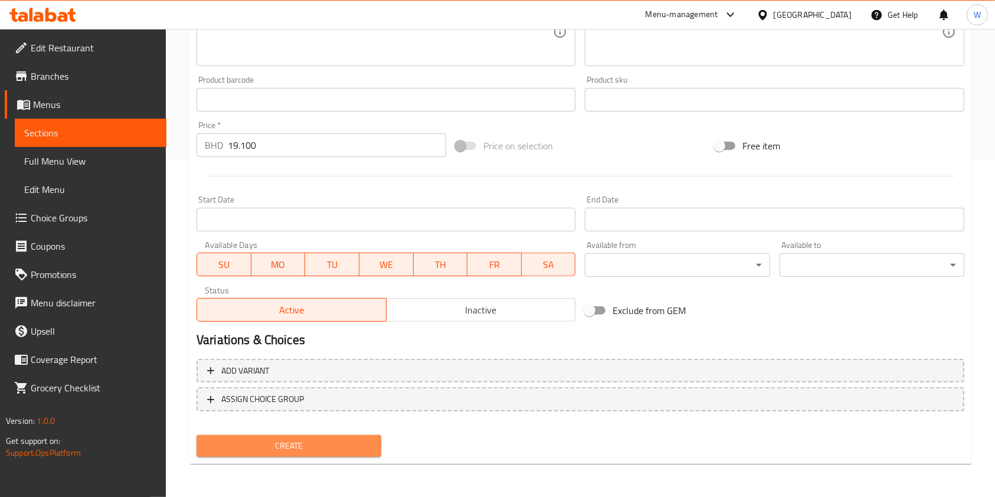
click at [283, 449] on span "Create" at bounding box center [289, 445] width 166 height 15
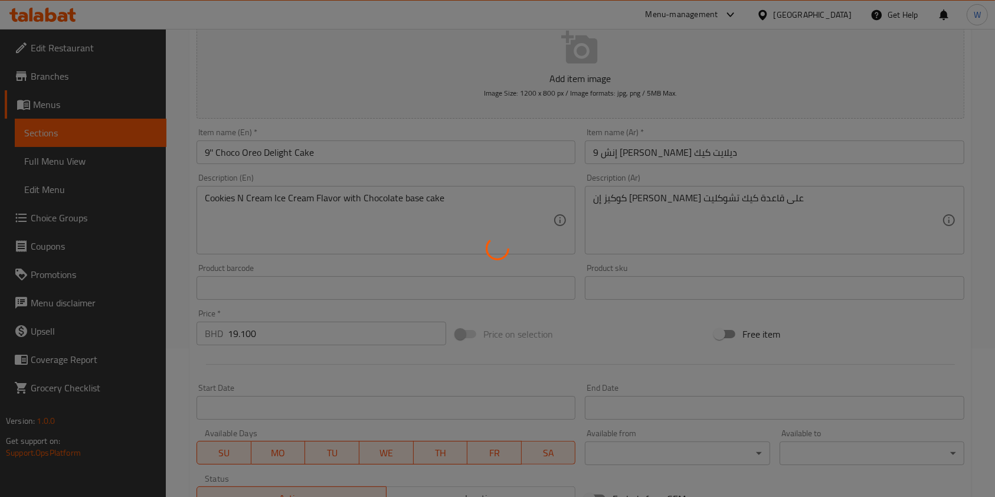
scroll to position [0, 0]
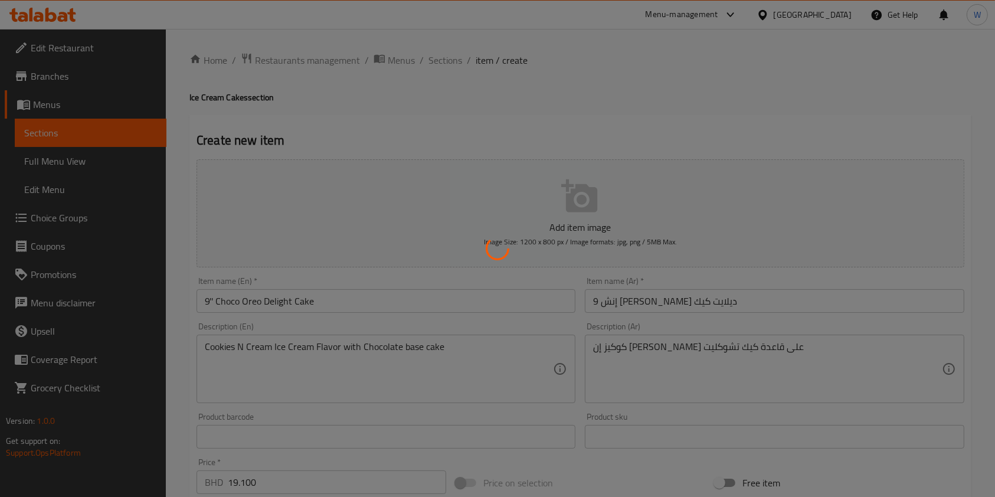
type input "0"
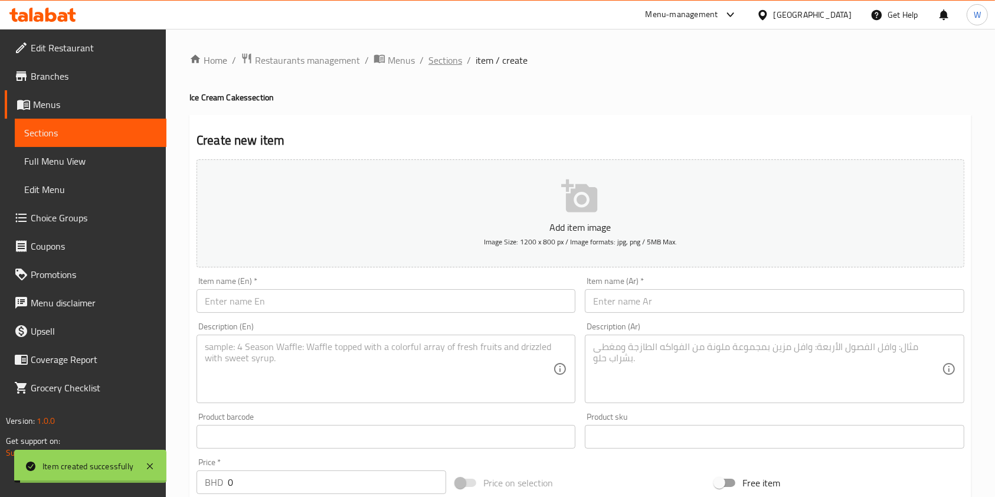
click at [434, 65] on span "Sections" at bounding box center [445, 60] width 34 height 14
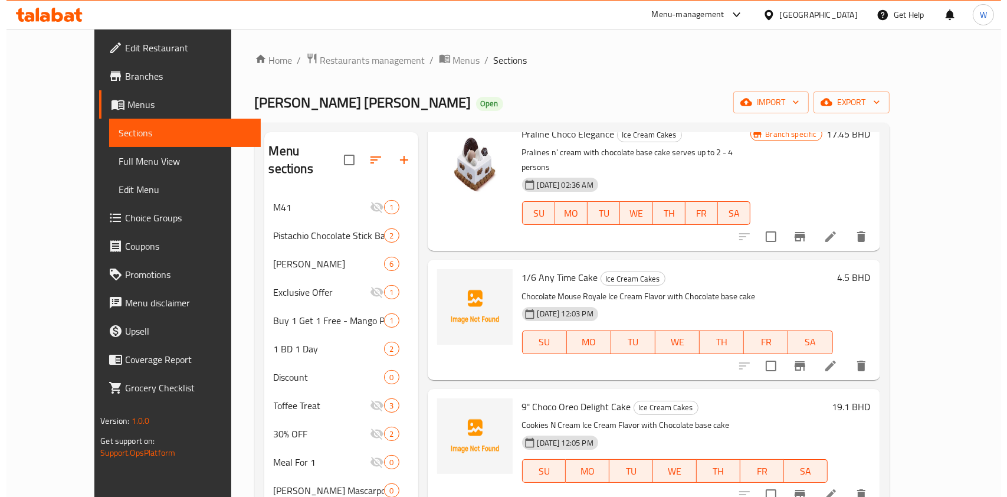
scroll to position [78, 0]
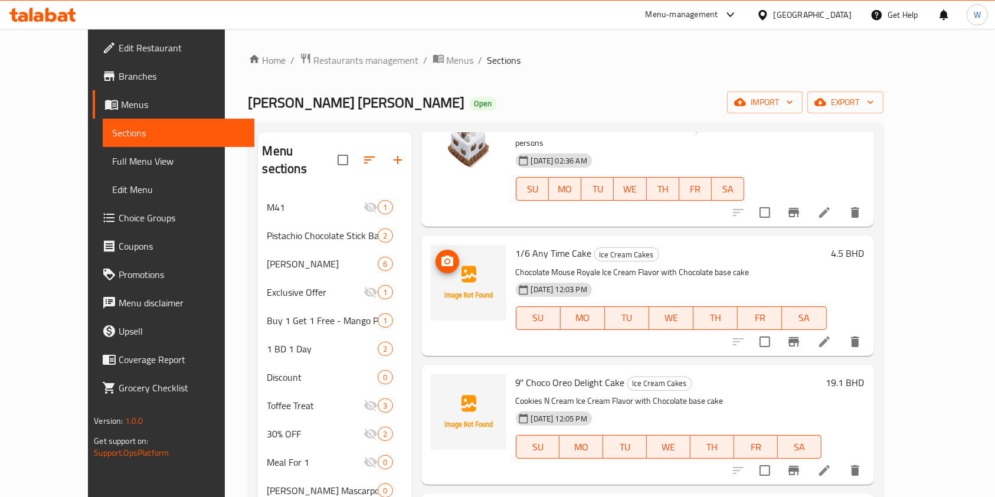
click at [431, 245] on img at bounding box center [469, 283] width 76 height 76
click at [441, 255] on icon "upload picture" at bounding box center [447, 260] width 12 height 11
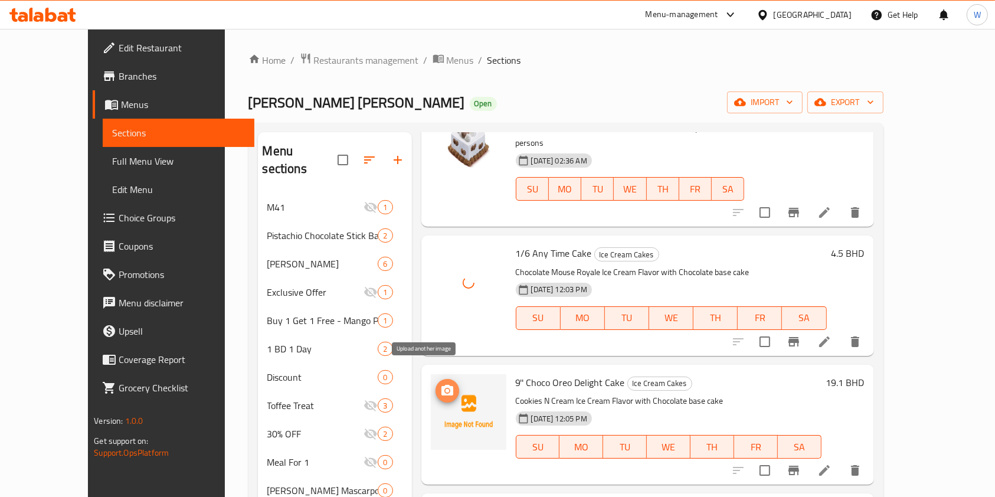
click at [435, 384] on button "upload picture" at bounding box center [447, 391] width 24 height 24
click at [741, 374] on h6 "9'' Choco Oreo Delight Cake Ice Cream Cakes" at bounding box center [669, 382] width 306 height 17
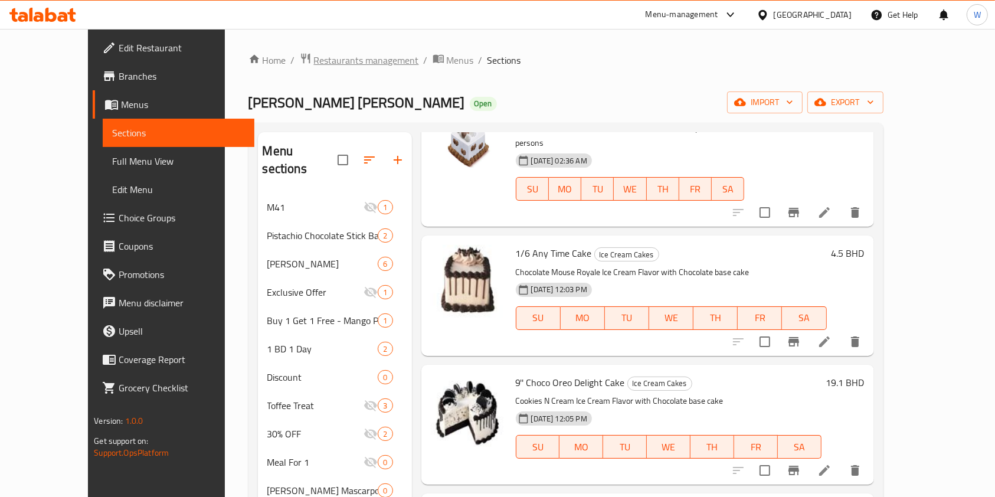
click at [314, 57] on span "Restaurants management" at bounding box center [366, 60] width 105 height 14
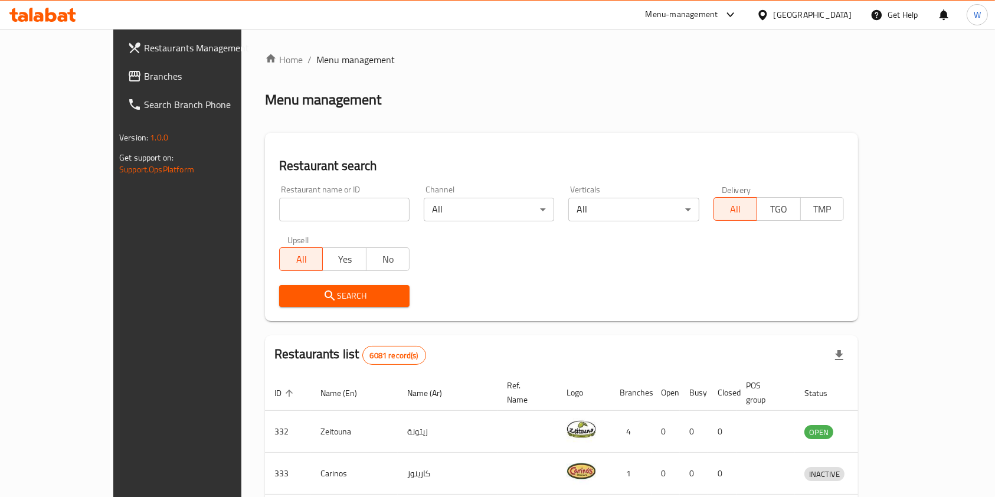
click at [327, 201] on input "search" at bounding box center [344, 210] width 130 height 24
paste input "18506"
type input "18506"
click button "Search" at bounding box center [344, 296] width 130 height 22
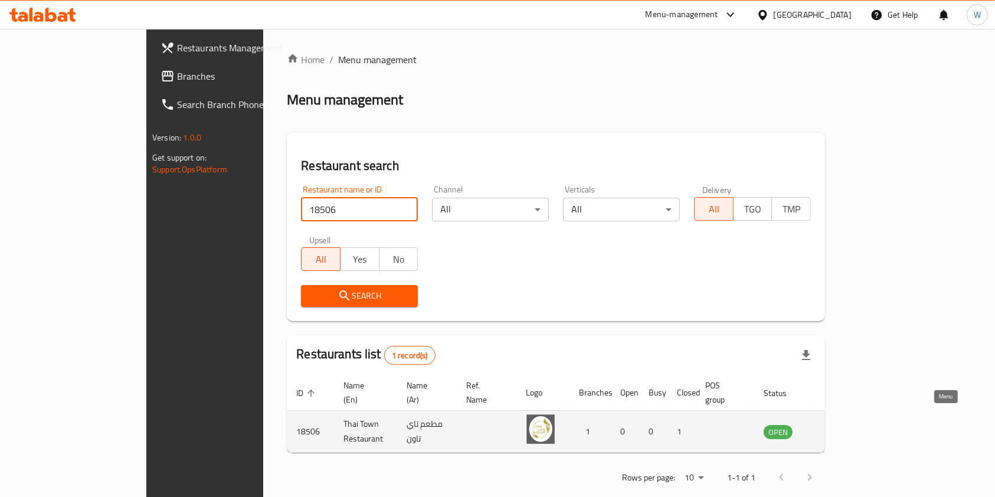
click at [840, 424] on icon "enhanced table" at bounding box center [832, 431] width 14 height 14
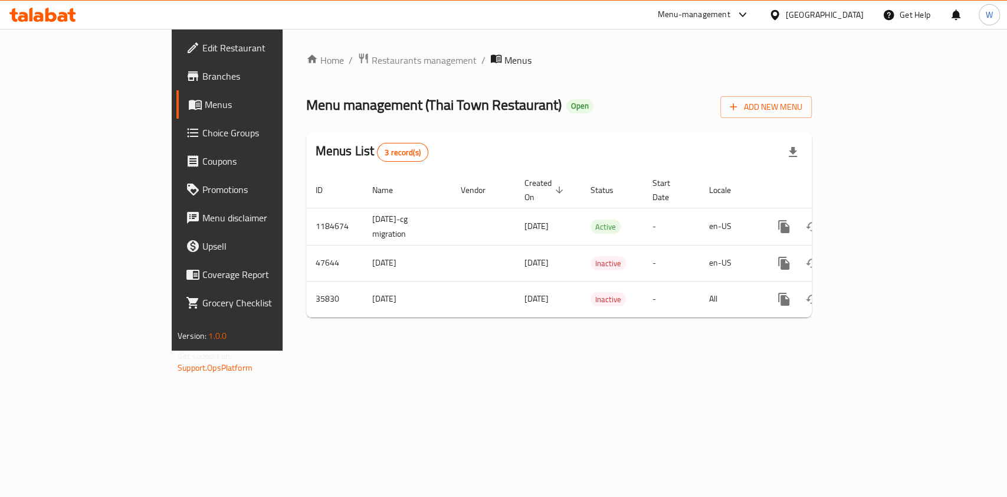
click at [202, 69] on span "Branches" at bounding box center [266, 76] width 128 height 14
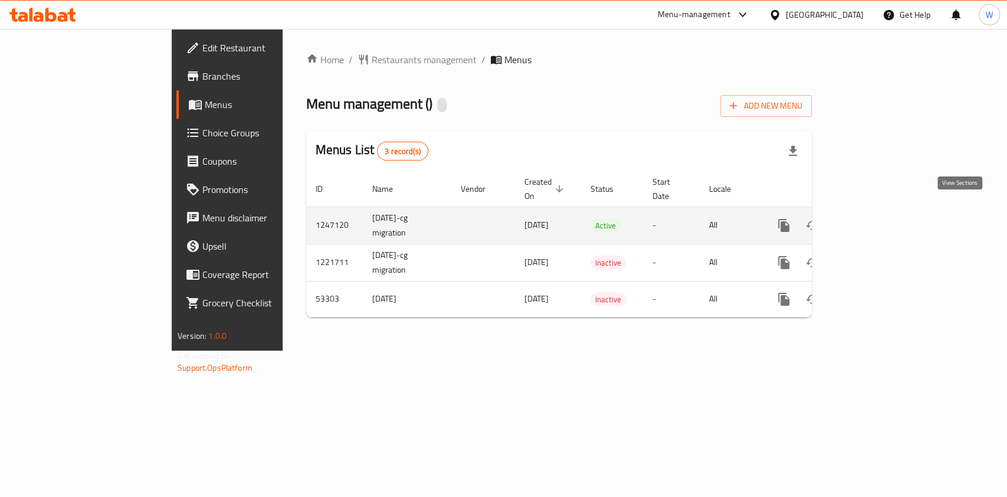
click at [883, 211] on link "enhanced table" at bounding box center [869, 225] width 28 height 28
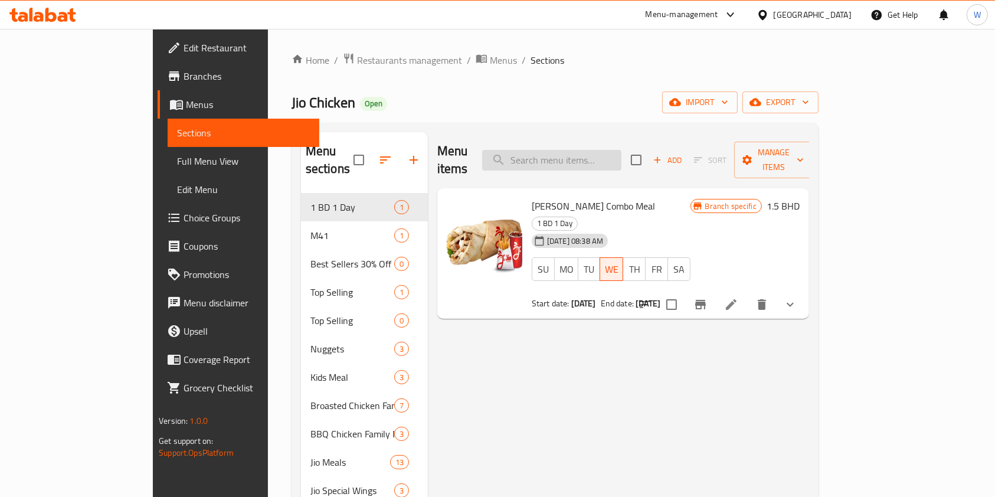
click at [610, 158] on input "search" at bounding box center [551, 160] width 139 height 21
paste input "Extra Broasted"
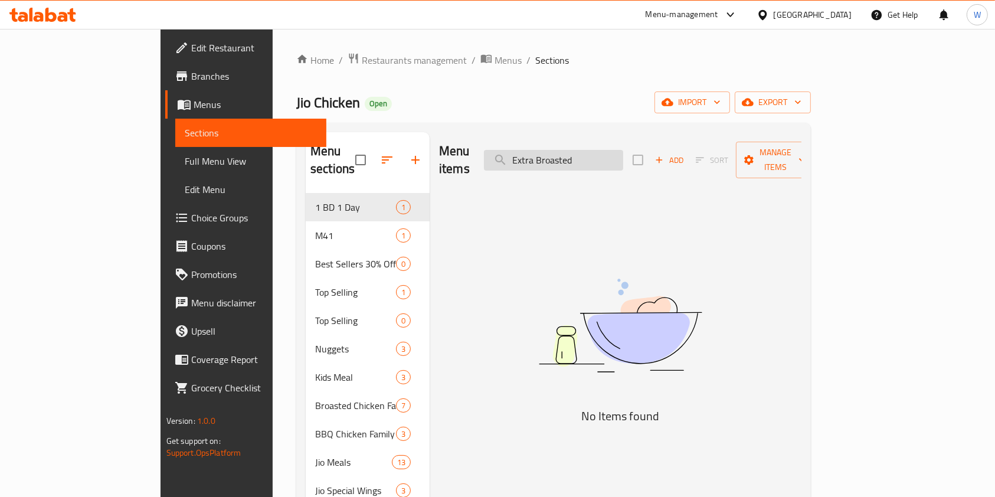
click at [593, 153] on input "Extra Broasted" at bounding box center [553, 160] width 139 height 21
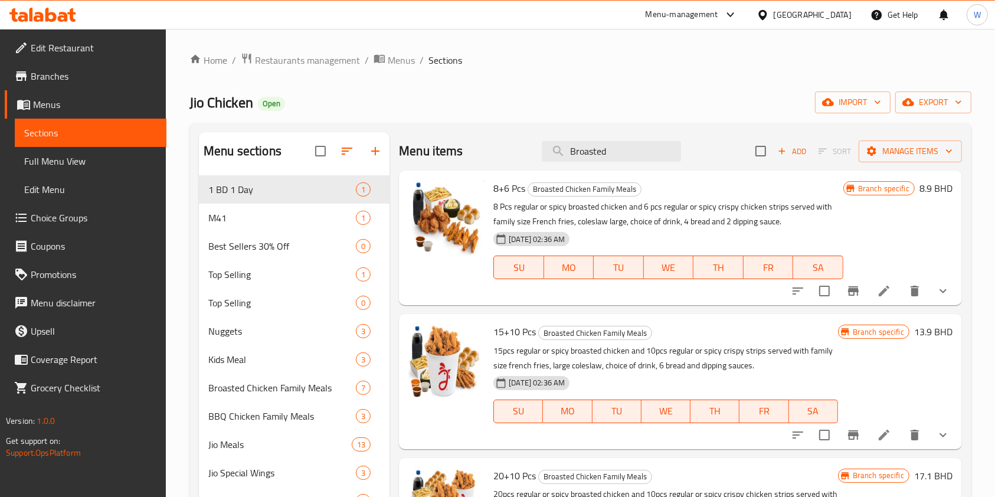
type input "Broasted"
click at [874, 298] on li at bounding box center [883, 290] width 33 height 21
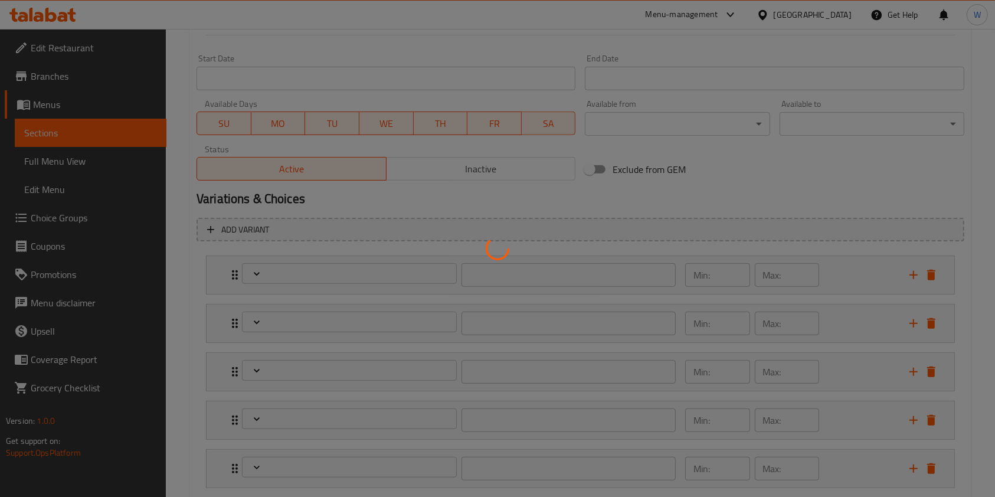
scroll to position [663, 0]
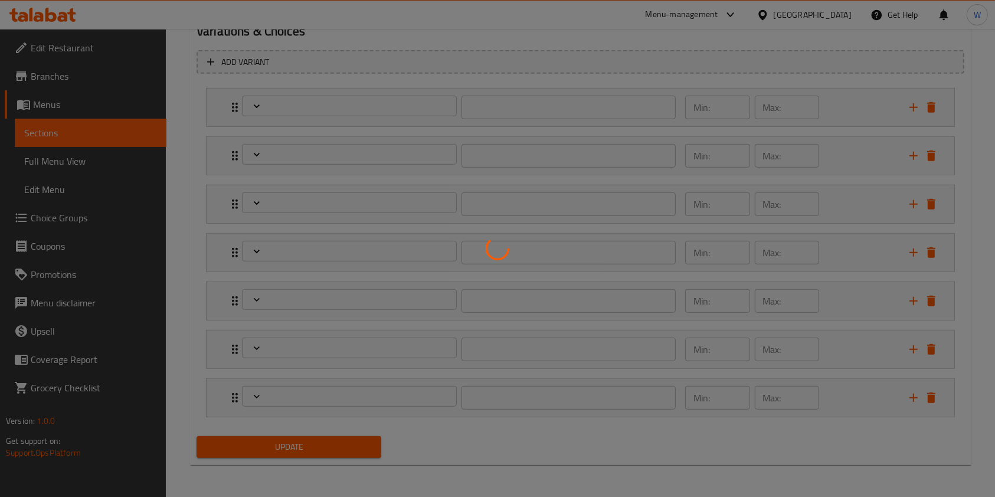
type input "اختيارك من المشروبات لوجبة عائلية:"
type input "1"
type input "اختيارك"
type input "1"
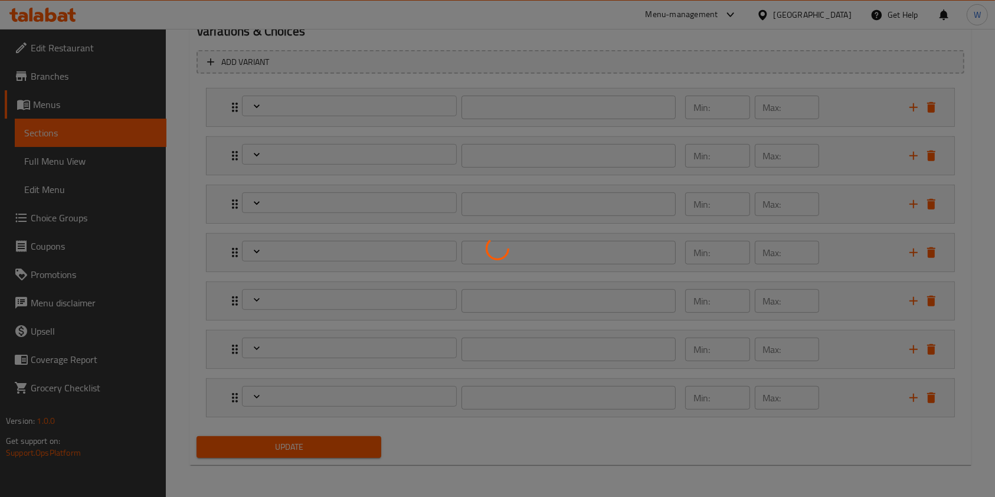
type input "1"
type input "اختيارك من نكهة شرائح الدجاج"
type input "1"
type input "إختيارك من الطبق الجانبي الأول:"
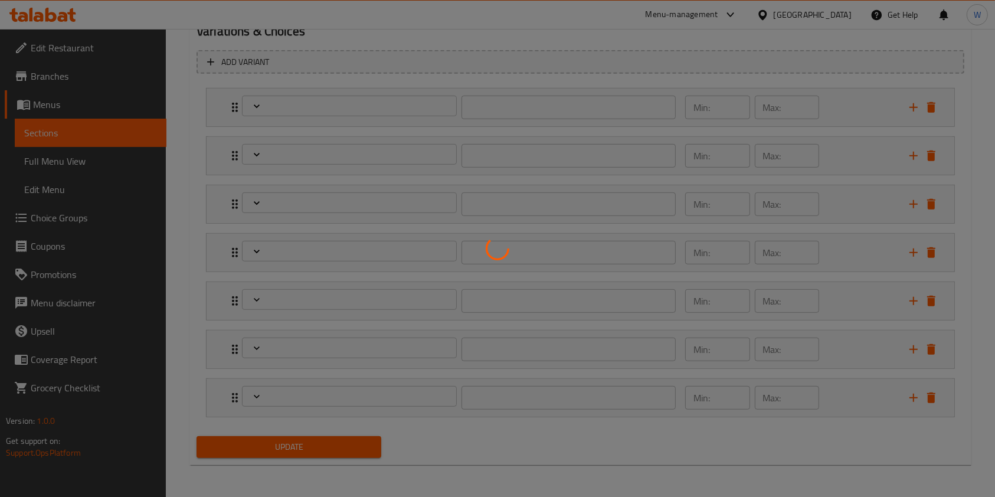
type input "1"
type input "اختيارك من الطبق الجانبي الثاني:"
type input "1"
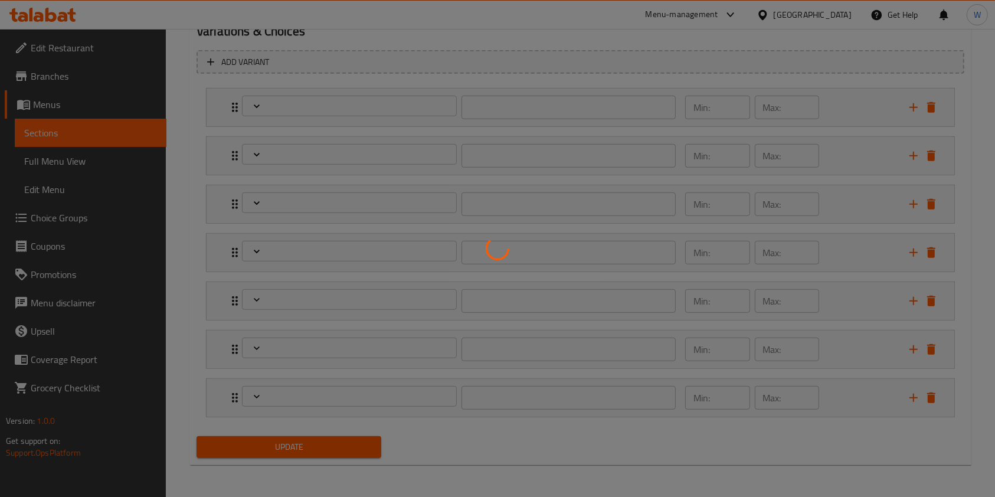
type input "اختيارك من الصلصة"
type input "1"
type input "اختيارك من الصلصة الثانية:"
type input "1"
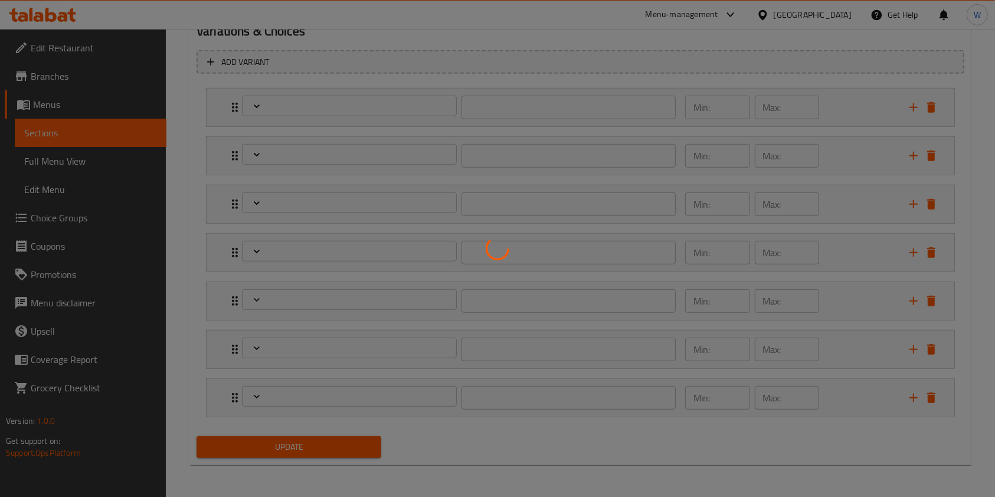
type input "1"
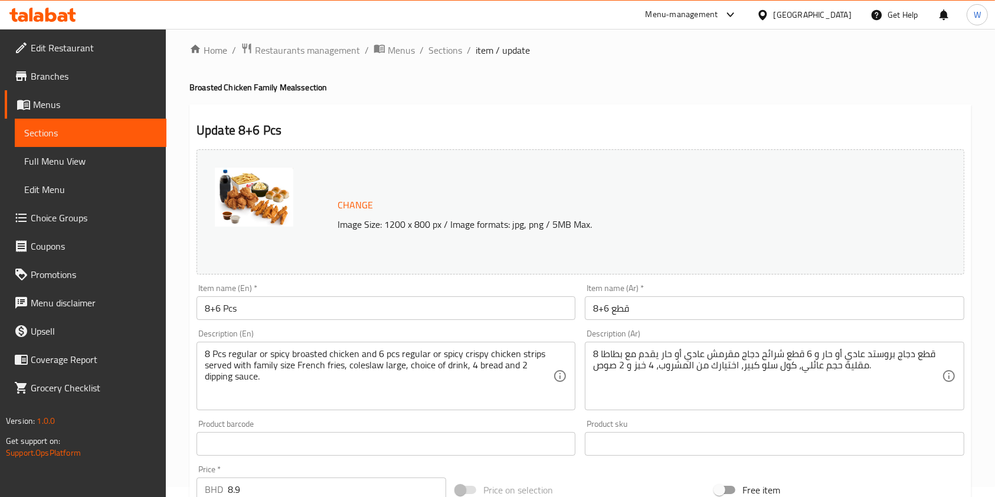
scroll to position [0, 0]
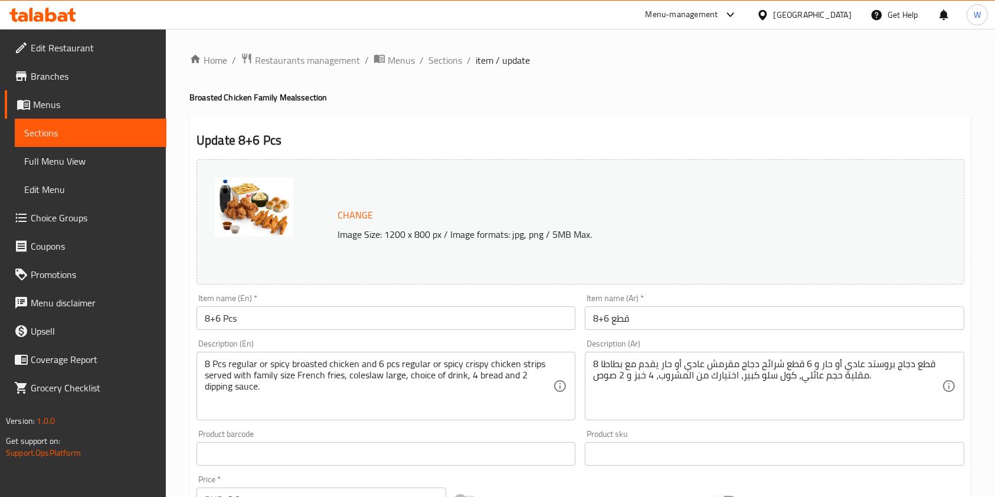
click at [118, 214] on span "Choice Groups" at bounding box center [94, 218] width 126 height 14
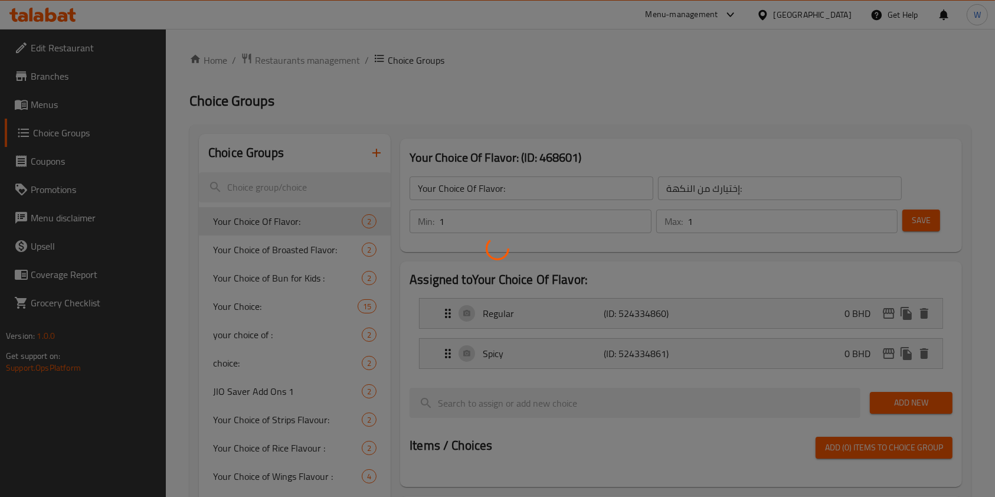
click at [323, 187] on div at bounding box center [497, 248] width 995 height 497
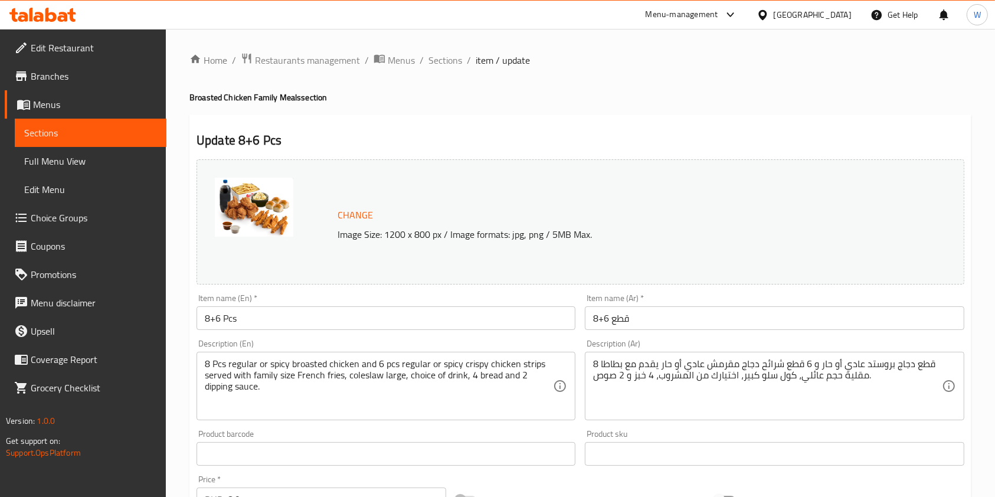
click at [83, 106] on span "Menus" at bounding box center [95, 104] width 124 height 14
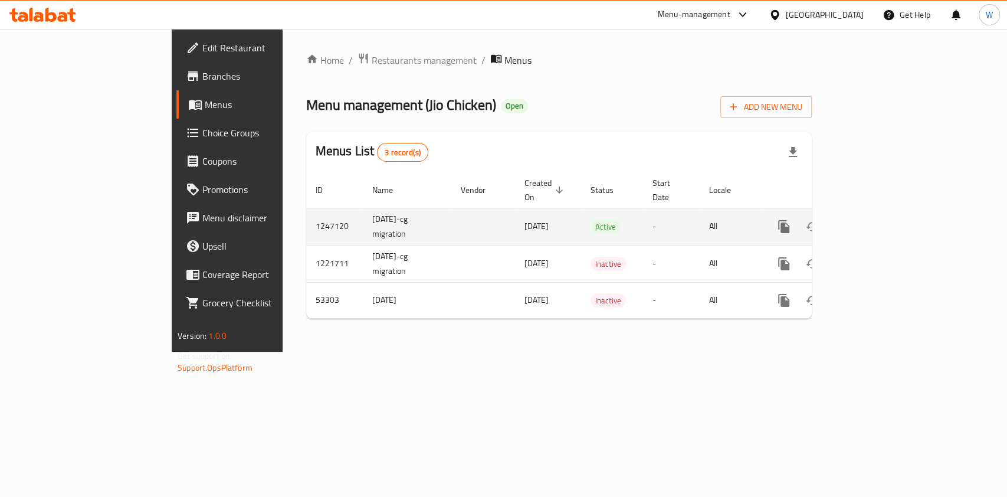
click at [883, 214] on link "enhanced table" at bounding box center [869, 226] width 28 height 28
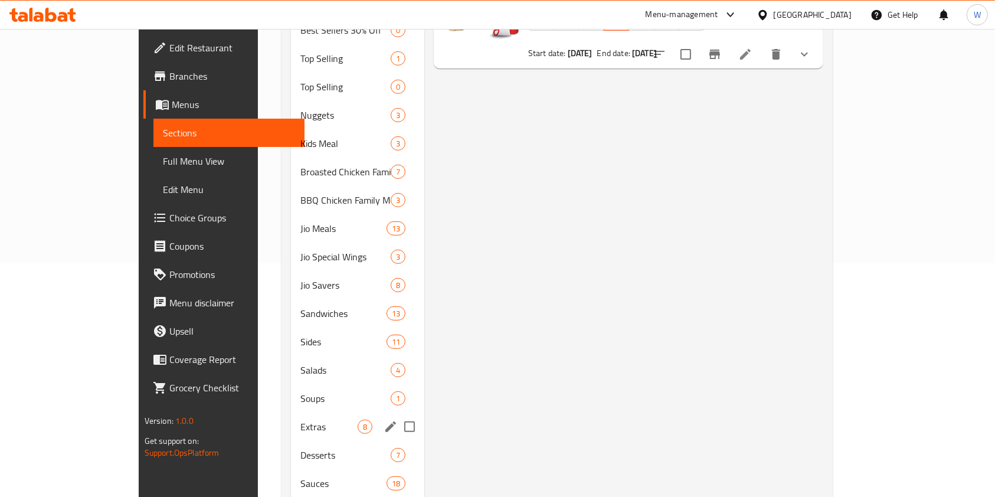
scroll to position [283, 0]
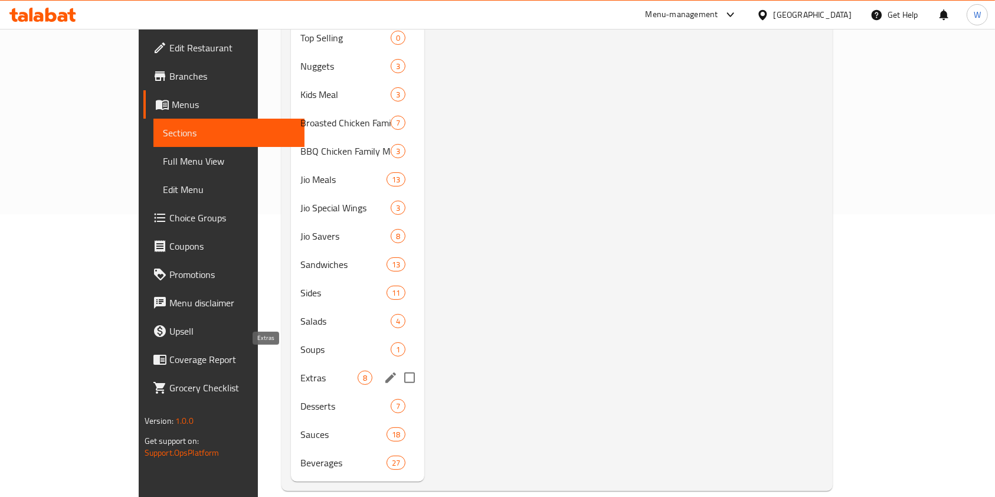
click at [300, 371] on span "Extras" at bounding box center [328, 378] width 57 height 14
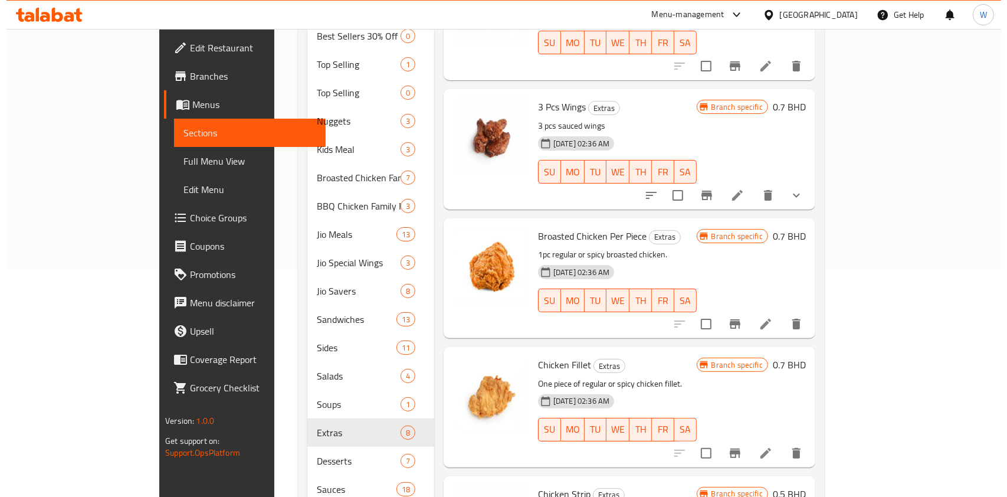
scroll to position [204, 0]
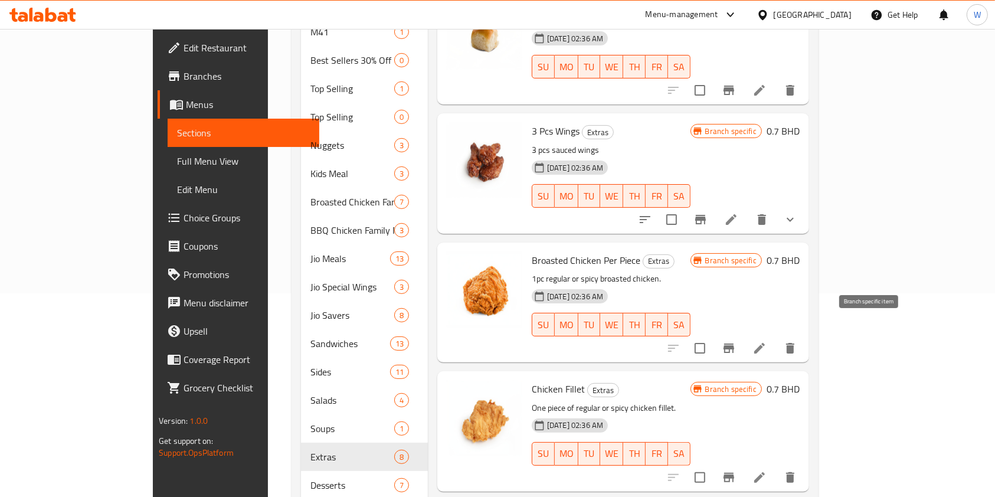
click at [743, 338] on button "Branch-specific-item" at bounding box center [729, 348] width 28 height 28
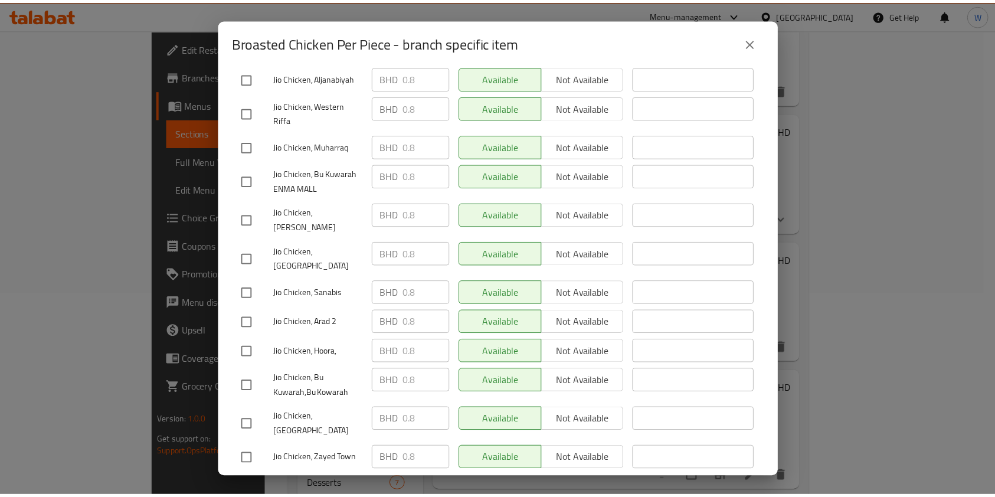
scroll to position [0, 0]
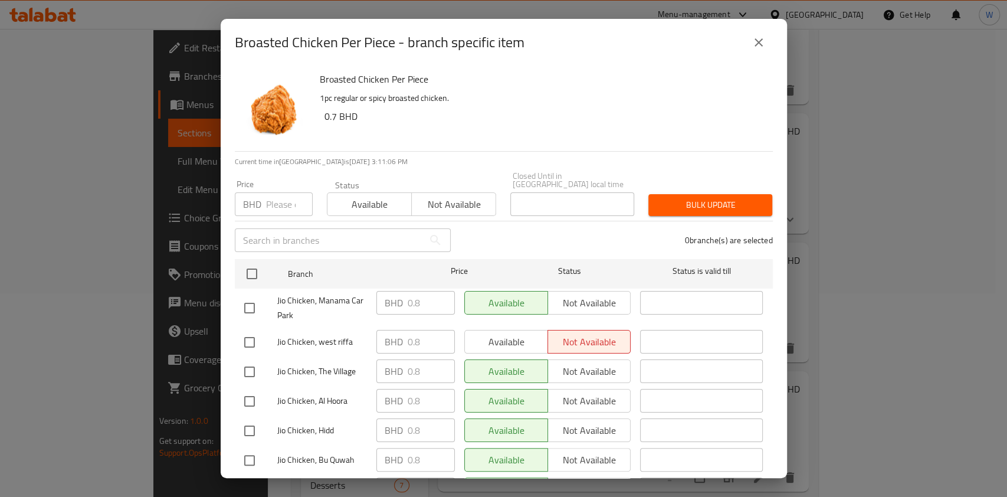
click at [283, 204] on input "number" at bounding box center [289, 204] width 47 height 24
click at [751, 45] on button "close" at bounding box center [759, 42] width 28 height 28
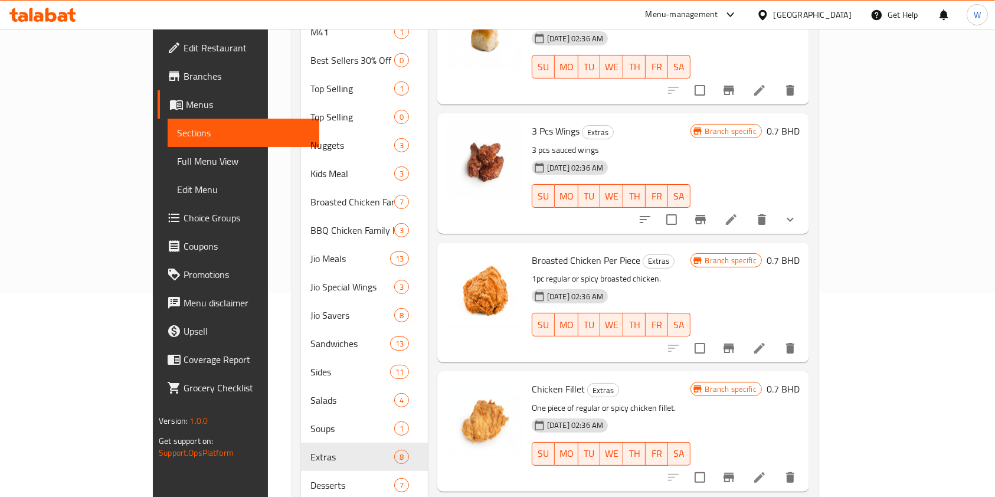
click at [800, 252] on h6 "0.7 BHD" at bounding box center [782, 260] width 33 height 17
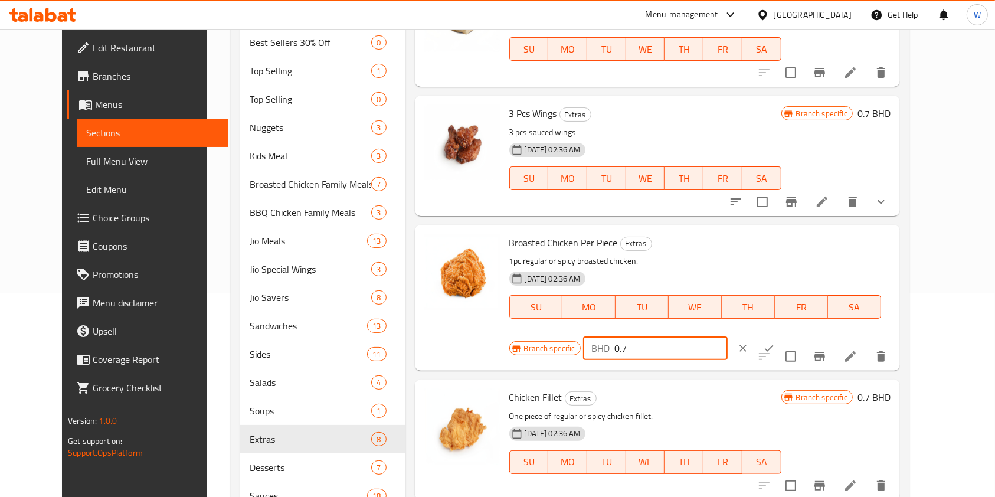
drag, startPoint x: 819, startPoint y: 238, endPoint x: 749, endPoint y: 243, distance: 69.8
click at [728, 336] on div "BHD 0.7 ​" at bounding box center [655, 348] width 145 height 24
paste input "8"
type input "0.8"
click at [775, 342] on icon "ok" at bounding box center [769, 348] width 12 height 12
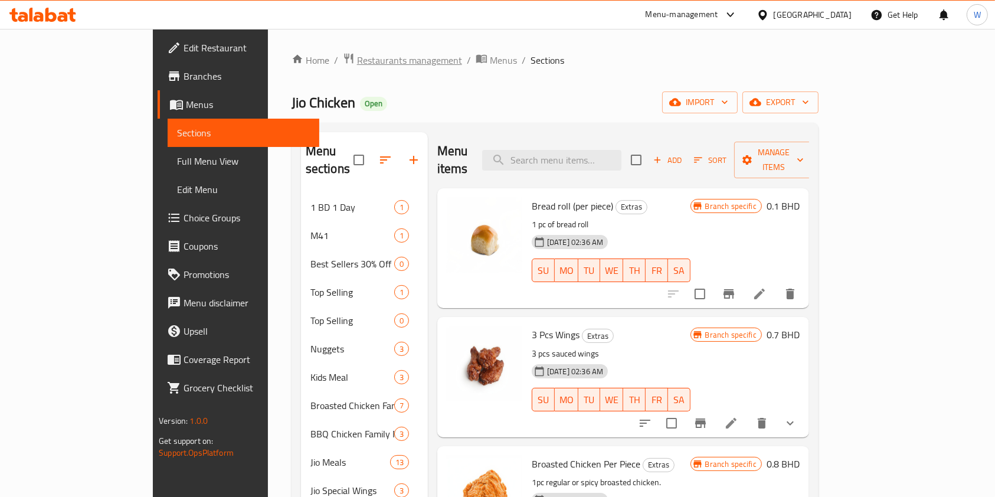
click at [357, 58] on span "Restaurants management" at bounding box center [409, 60] width 105 height 14
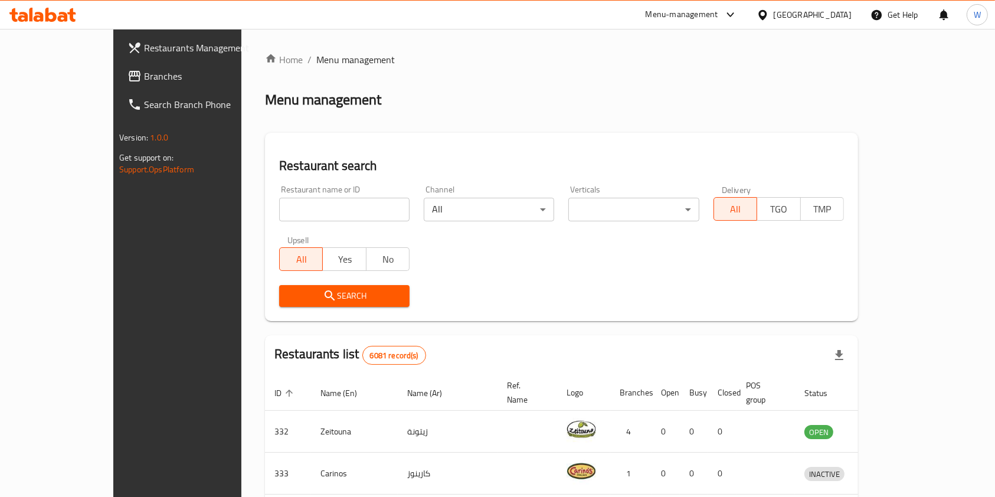
click at [296, 210] on div "Home / Menu management Menu management Restaurant search Restaurant name or ID …" at bounding box center [561, 440] width 593 height 774
click at [296, 210] on input "search" at bounding box center [344, 210] width 130 height 24
paste input "Joe & the Juice"
type input "Joe & the Juice"
click button "Search" at bounding box center [344, 296] width 130 height 22
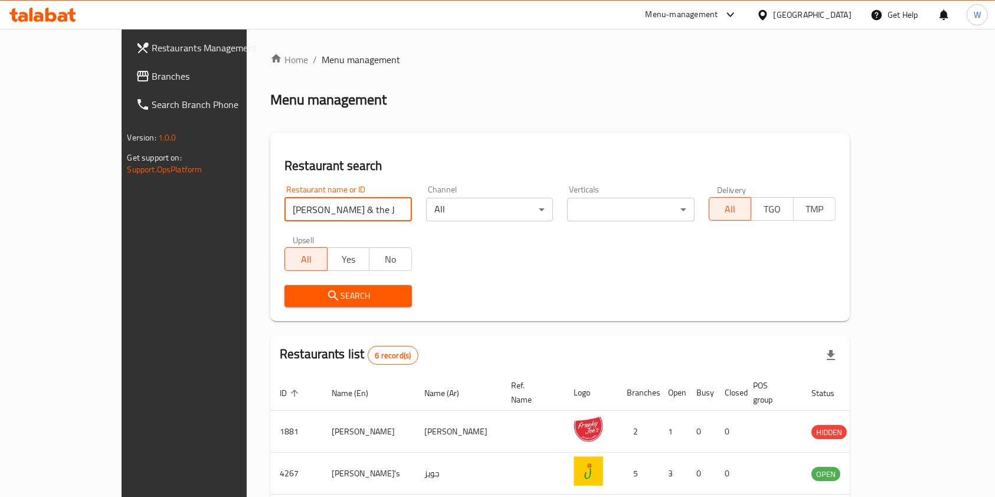
click at [781, 344] on div "Restaurants list 6 record(s)" at bounding box center [559, 355] width 579 height 40
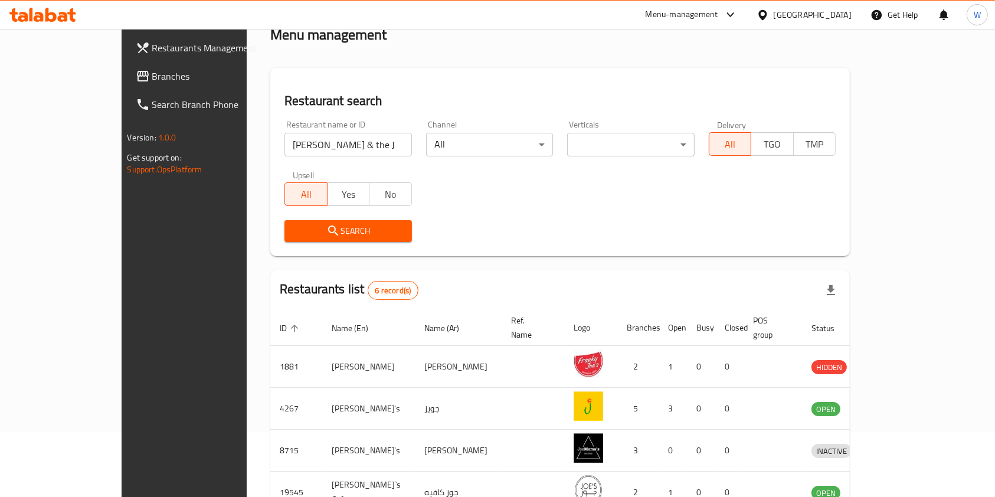
scroll to position [212, 0]
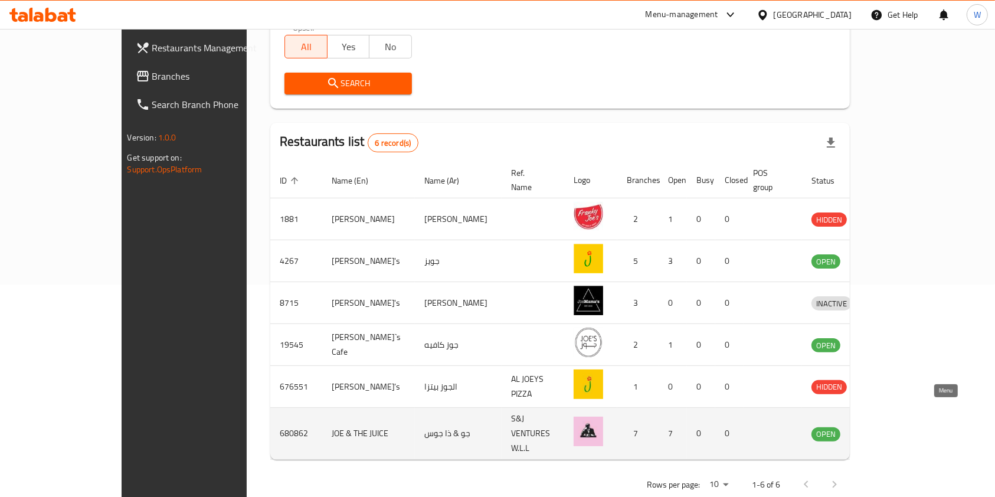
click at [897, 427] on link "enhanced table" at bounding box center [886, 434] width 22 height 14
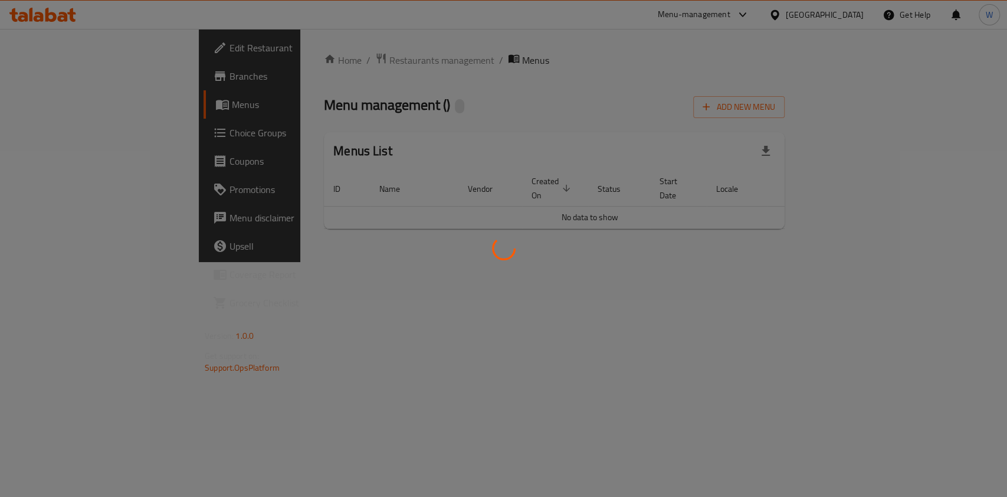
click at [945, 411] on div at bounding box center [503, 248] width 1007 height 497
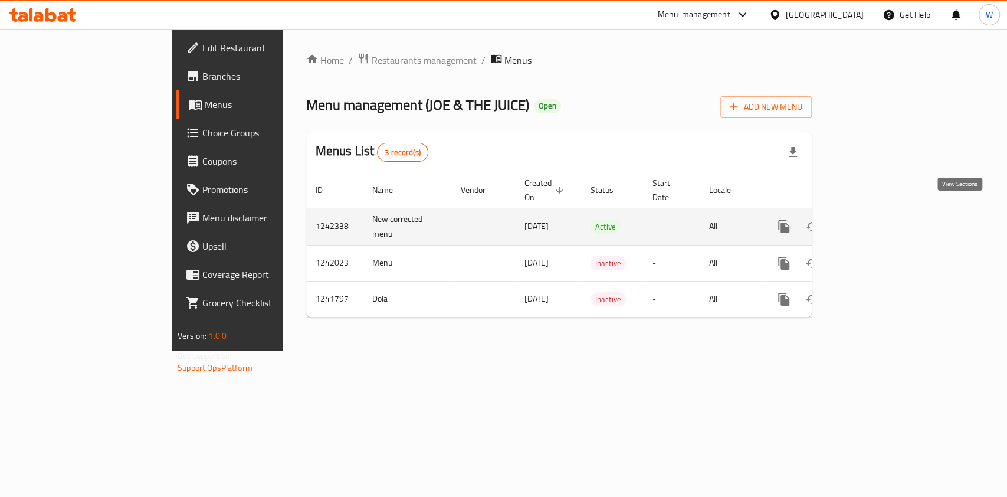
click at [876, 220] on icon "enhanced table" at bounding box center [869, 227] width 14 height 14
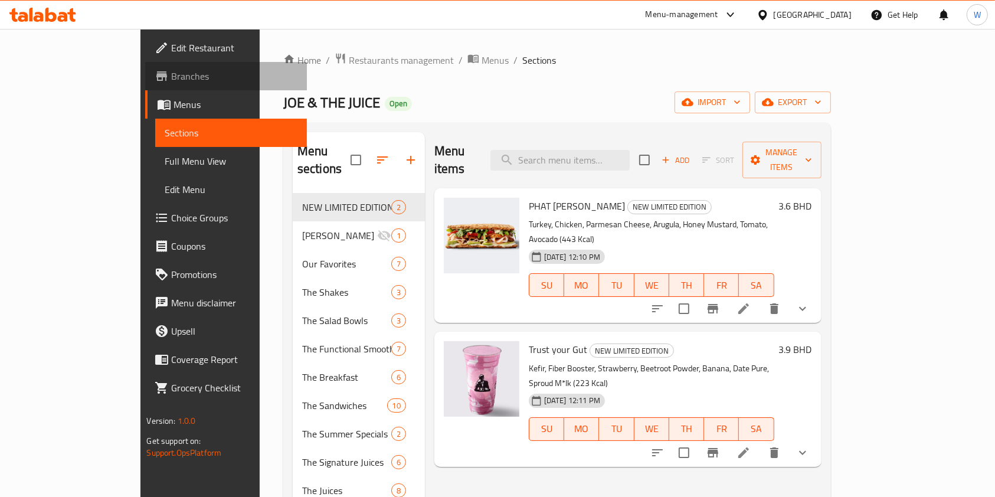
click at [171, 73] on span "Branches" at bounding box center [234, 76] width 126 height 14
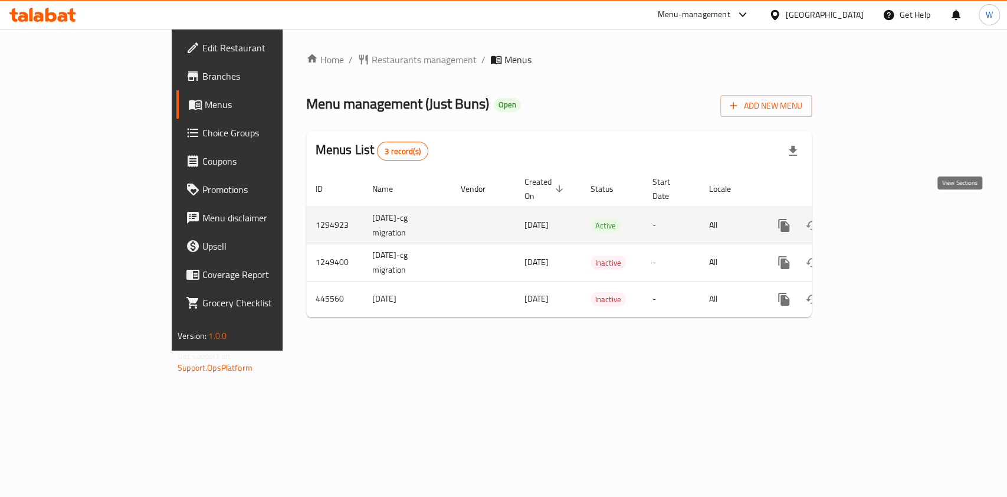
click at [876, 218] on icon "enhanced table" at bounding box center [869, 225] width 14 height 14
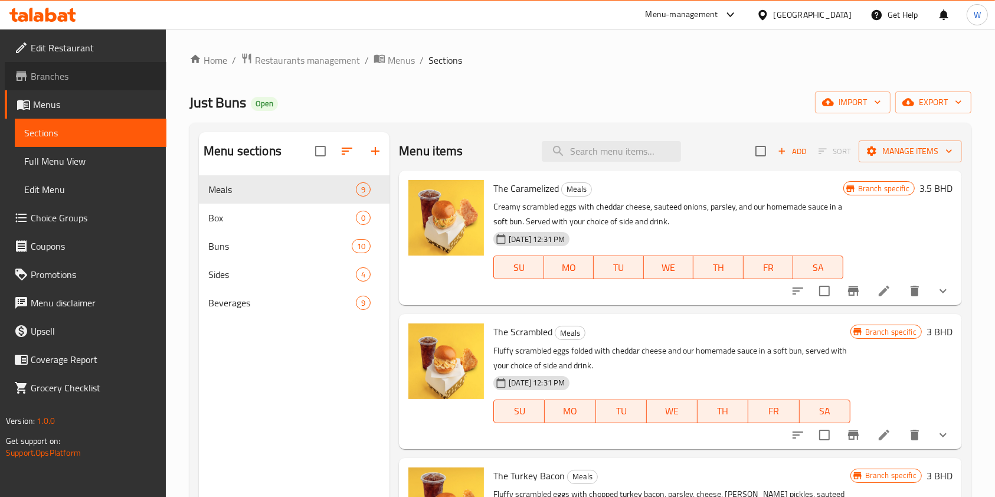
click at [113, 77] on span "Branches" at bounding box center [94, 76] width 126 height 14
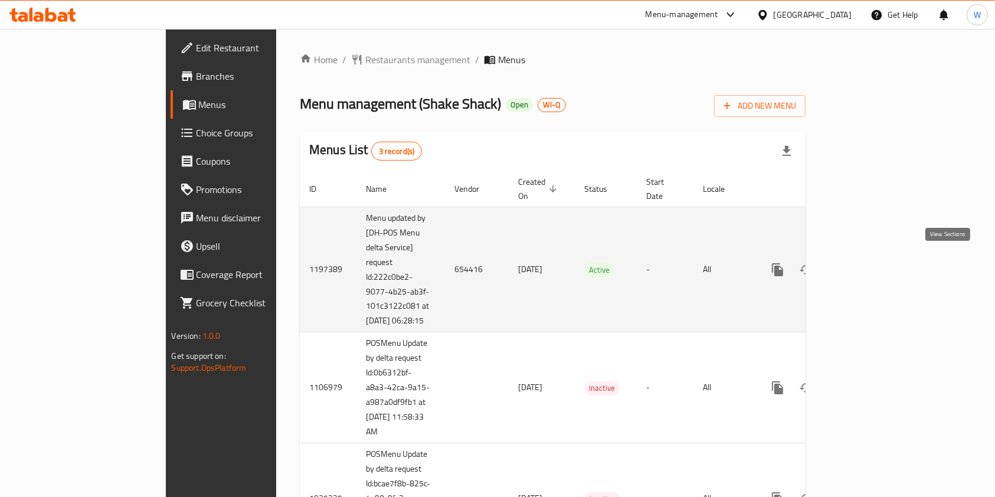
click at [877, 267] on link "enhanced table" at bounding box center [863, 269] width 28 height 28
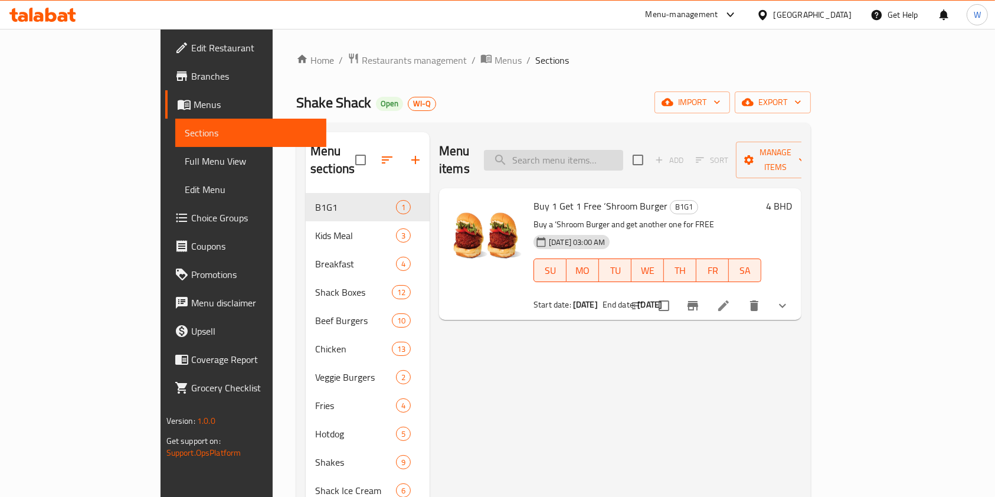
click at [623, 153] on input "search" at bounding box center [553, 160] width 139 height 21
paste input "633730"
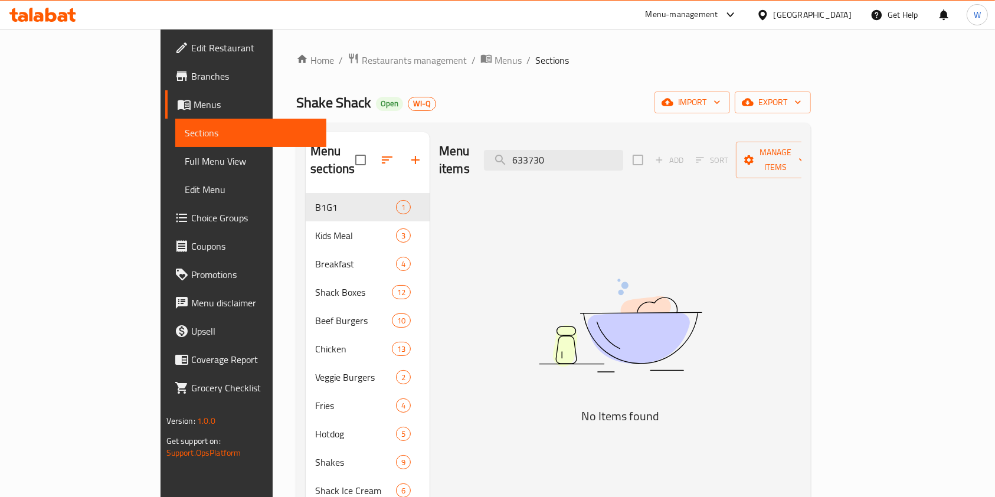
click at [647, 172] on div "Menu items 633730 Add Sort Manage items No Items found" at bounding box center [616, 380] width 372 height 497
click at [623, 159] on input "633730" at bounding box center [553, 160] width 139 height 21
paste input "Chicken Shack"
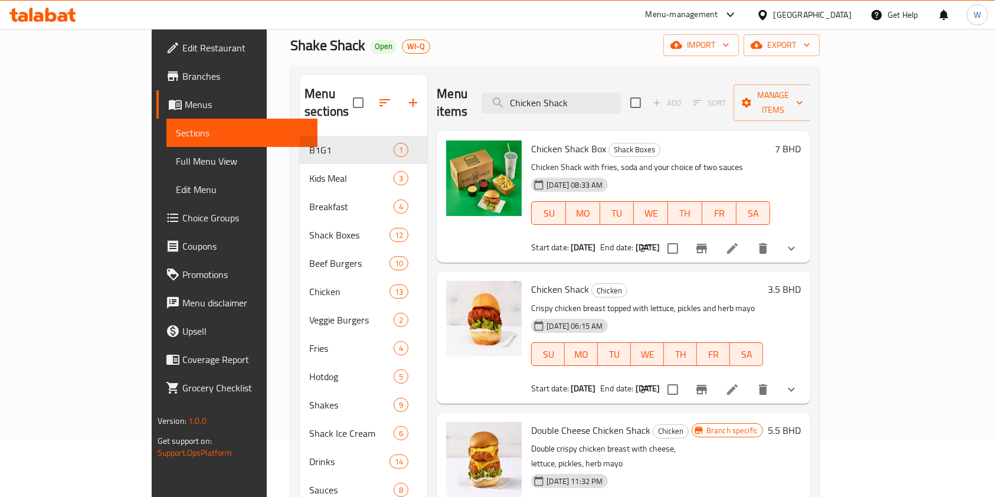
scroll to position [78, 0]
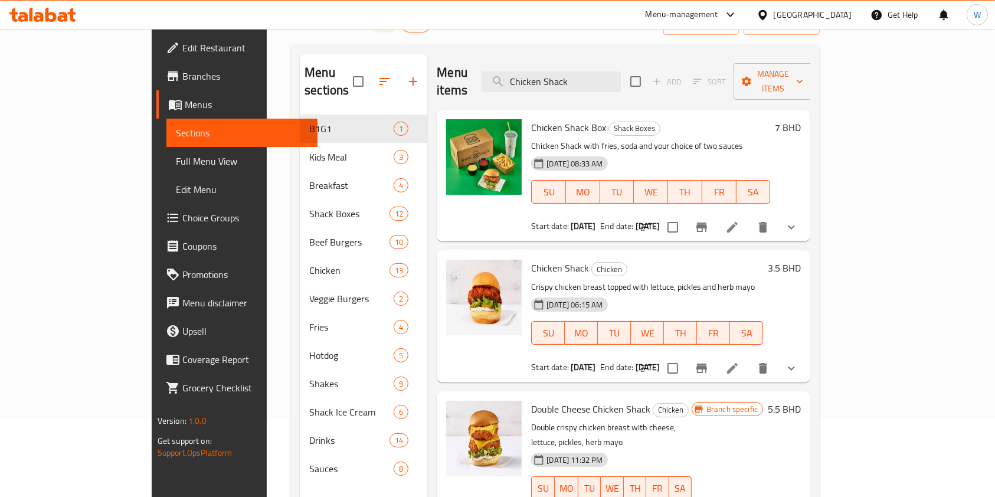
type input "Chicken Shack"
click at [709, 361] on icon "Branch-specific-item" at bounding box center [701, 368] width 14 height 14
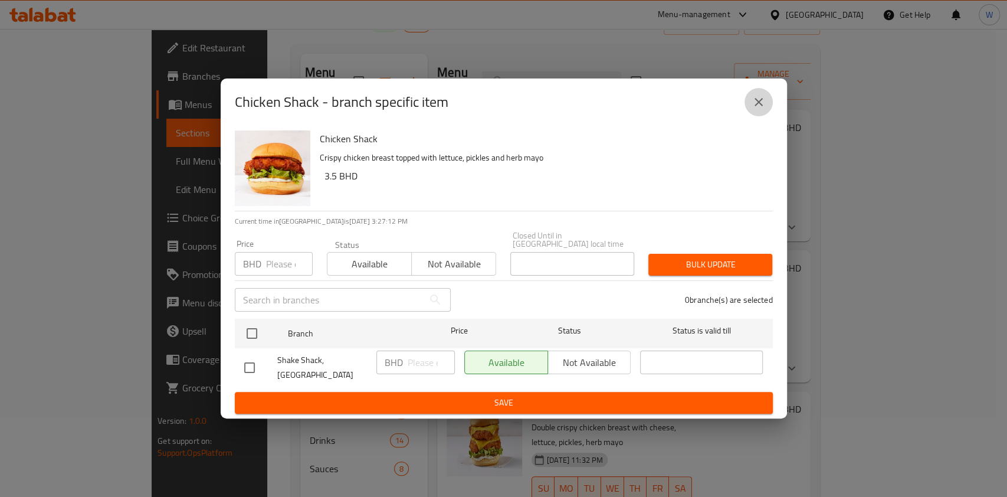
click at [768, 101] on button "close" at bounding box center [759, 102] width 28 height 28
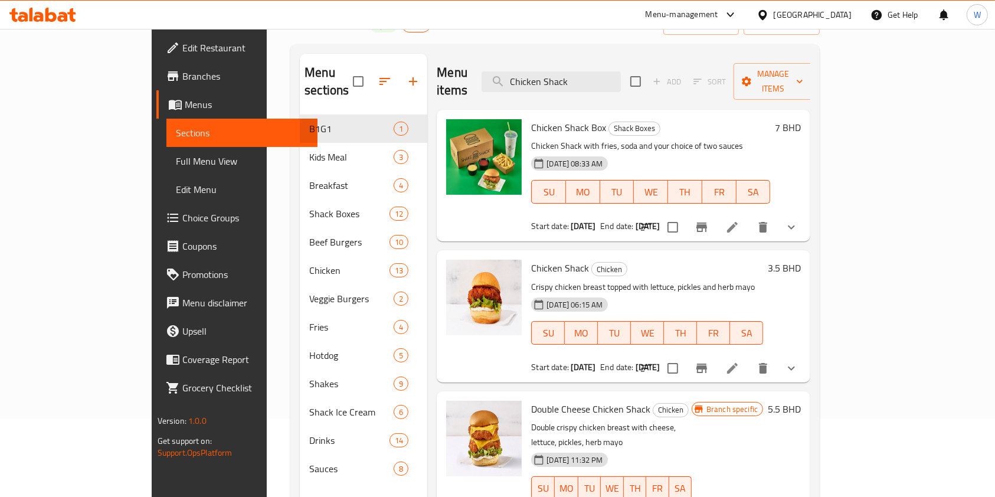
click at [182, 76] on span "Branches" at bounding box center [245, 76] width 126 height 14
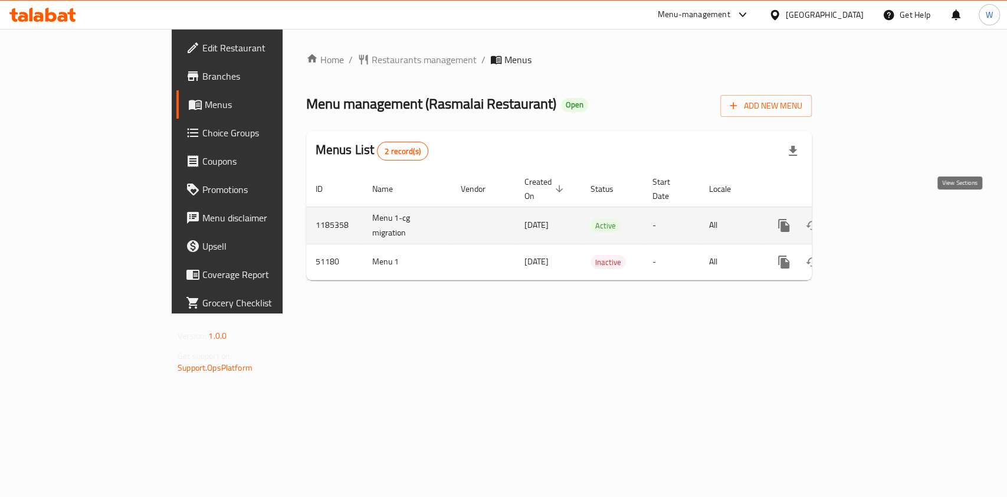
click at [876, 218] on icon "enhanced table" at bounding box center [869, 225] width 14 height 14
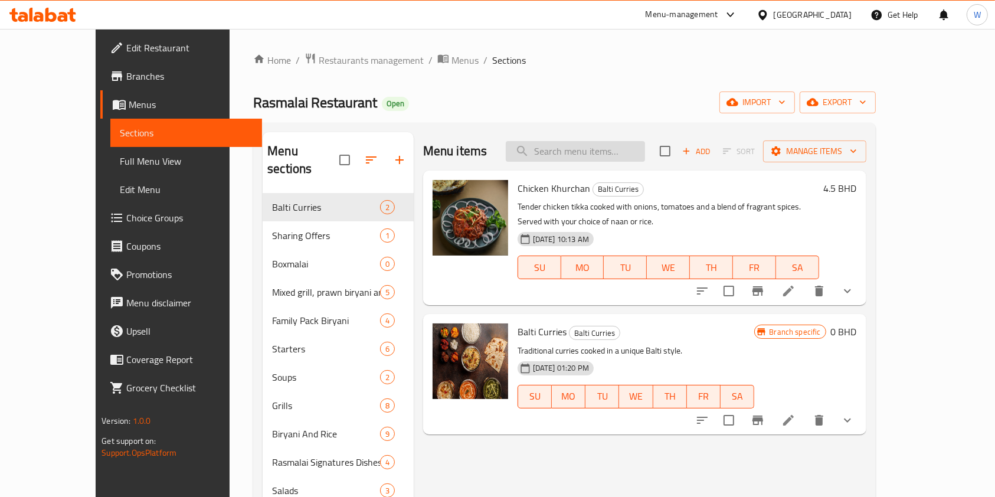
click at [645, 146] on input "search" at bounding box center [575, 151] width 139 height 21
paste input "[PERSON_NAME]"
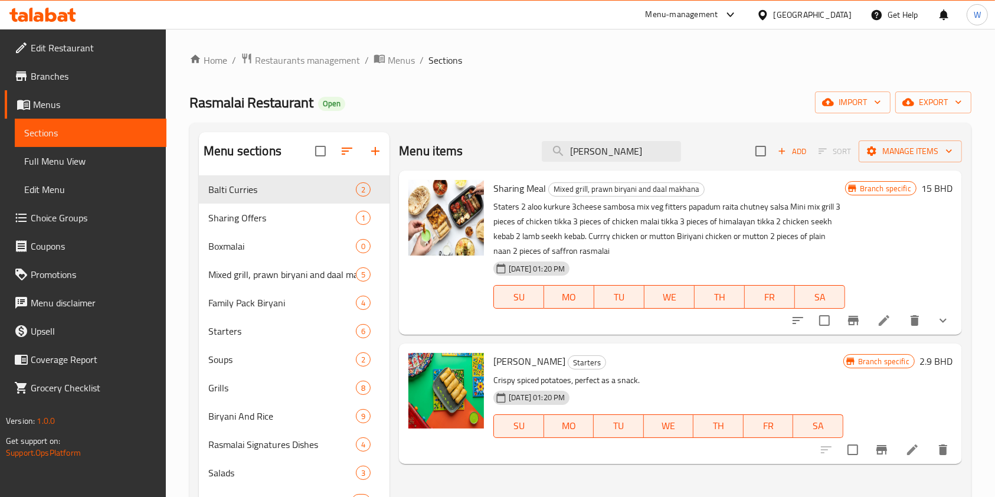
type input "[PERSON_NAME]"
click at [879, 443] on icon "Branch-specific-item" at bounding box center [881, 450] width 14 height 14
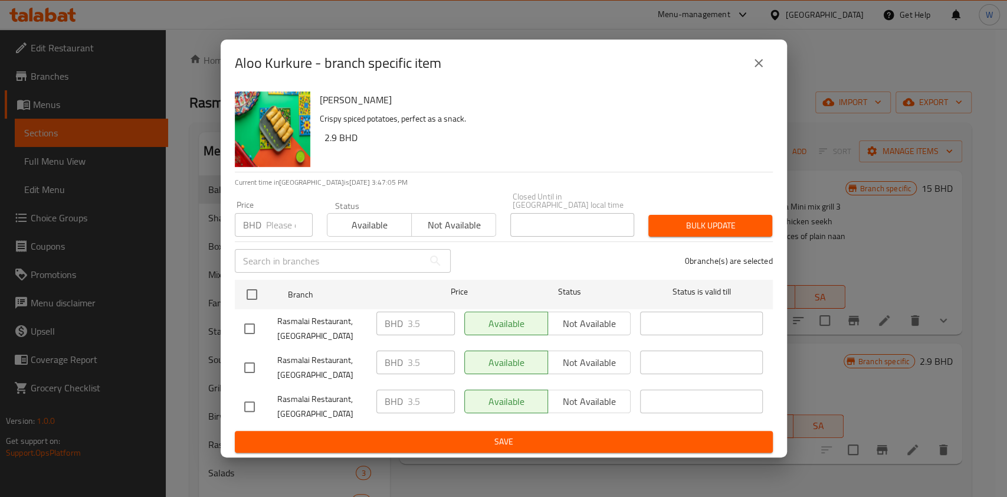
click at [283, 222] on input "number" at bounding box center [289, 225] width 47 height 24
paste input "3.5"
type input "3.5"
click at [773, 67] on div "Aloo Kurkure - branch specific item" at bounding box center [504, 63] width 566 height 47
click at [764, 68] on icon "close" at bounding box center [759, 63] width 14 height 14
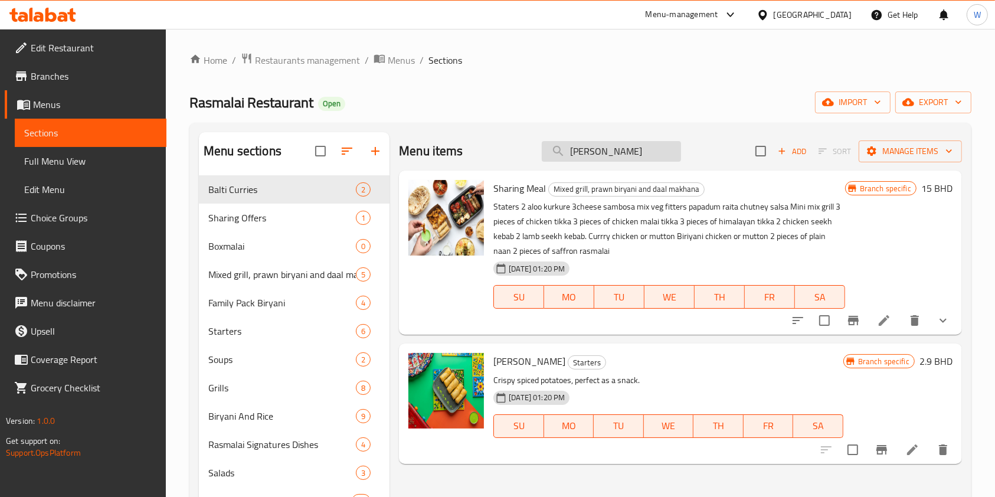
click at [622, 153] on input "[PERSON_NAME]" at bounding box center [611, 151] width 139 height 21
paste input "Cheese Samosa"
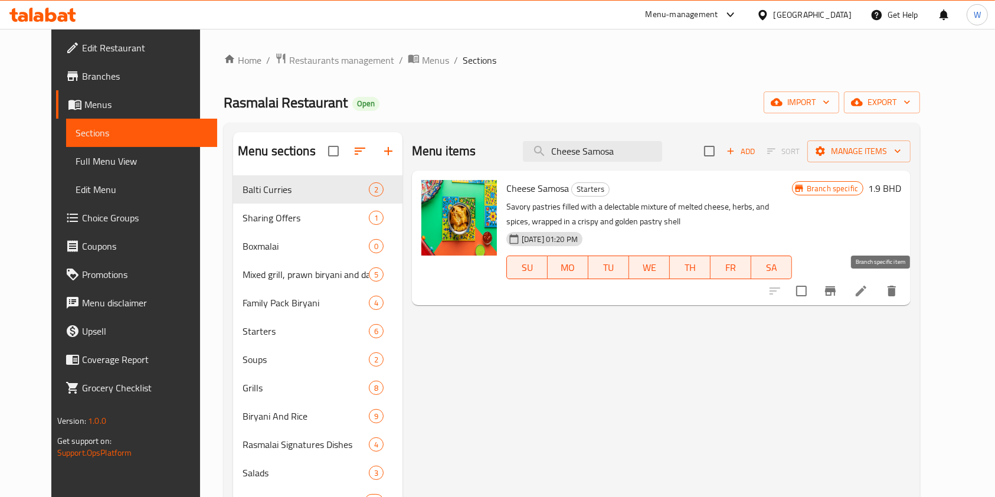
click at [836, 291] on icon "Branch-specific-item" at bounding box center [830, 290] width 11 height 9
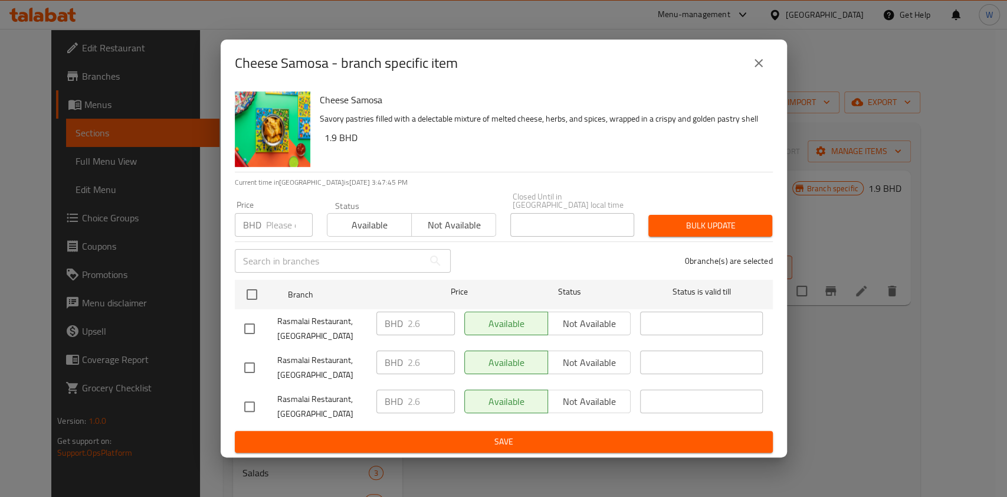
click at [267, 221] on input "number" at bounding box center [289, 225] width 47 height 24
click at [779, 61] on div "Cheese Samosa - branch specific item" at bounding box center [504, 63] width 566 height 47
click at [768, 65] on button "close" at bounding box center [759, 63] width 28 height 28
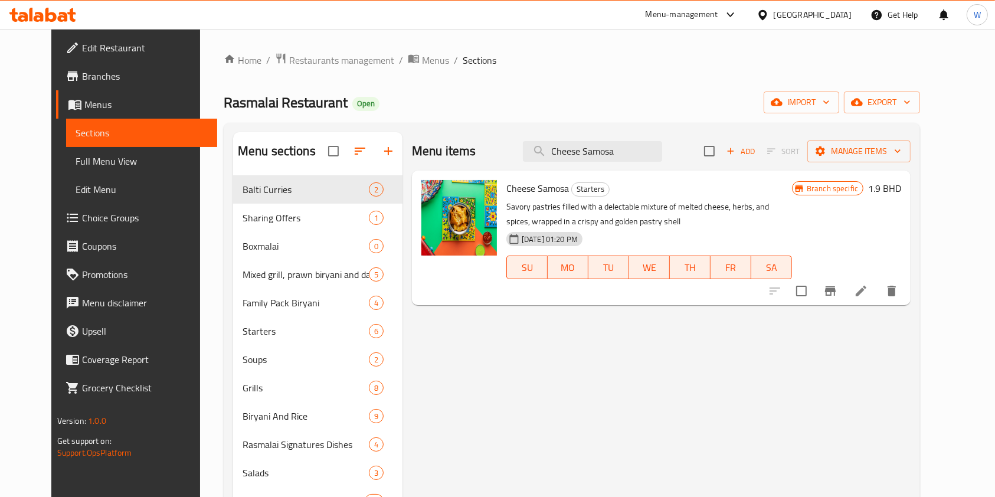
click at [654, 140] on div "Menu items Cheese Samosa Add Sort Manage items" at bounding box center [661, 151] width 499 height 38
click at [645, 153] on input "Cheese Samosa" at bounding box center [592, 151] width 139 height 21
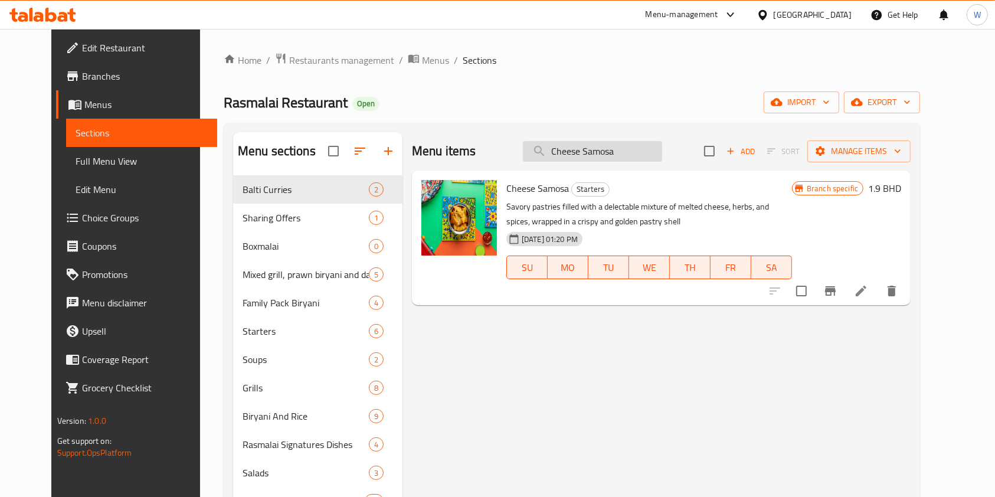
click at [645, 153] on input "Cheese Samosa" at bounding box center [592, 151] width 139 height 21
paste input "runchy Fritters"
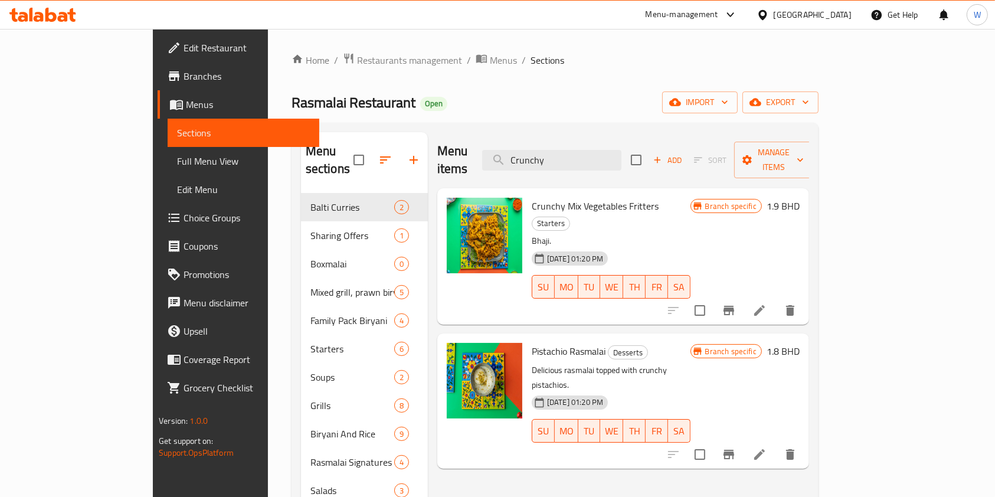
click at [734, 306] on icon "Branch-specific-item" at bounding box center [728, 310] width 11 height 9
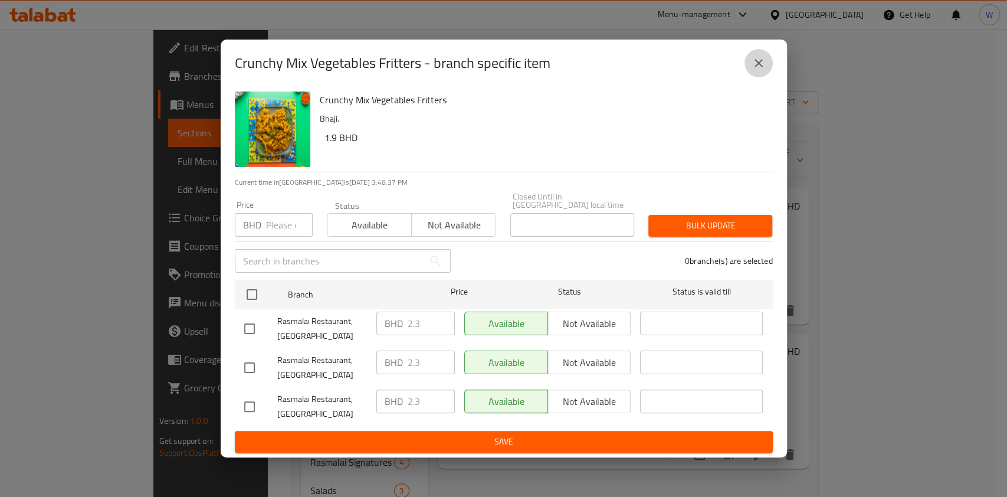
click at [766, 67] on button "close" at bounding box center [759, 63] width 28 height 28
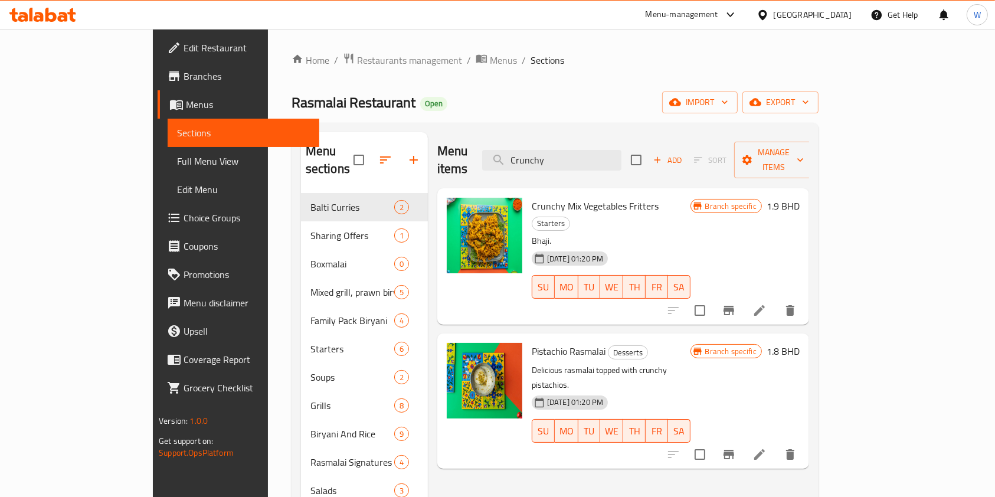
click at [580, 166] on div "Menu items Crunchy Add Sort Manage items" at bounding box center [623, 160] width 372 height 56
click at [588, 154] on input "Crunchy" at bounding box center [551, 160] width 139 height 21
paste input "Paya Shorba"
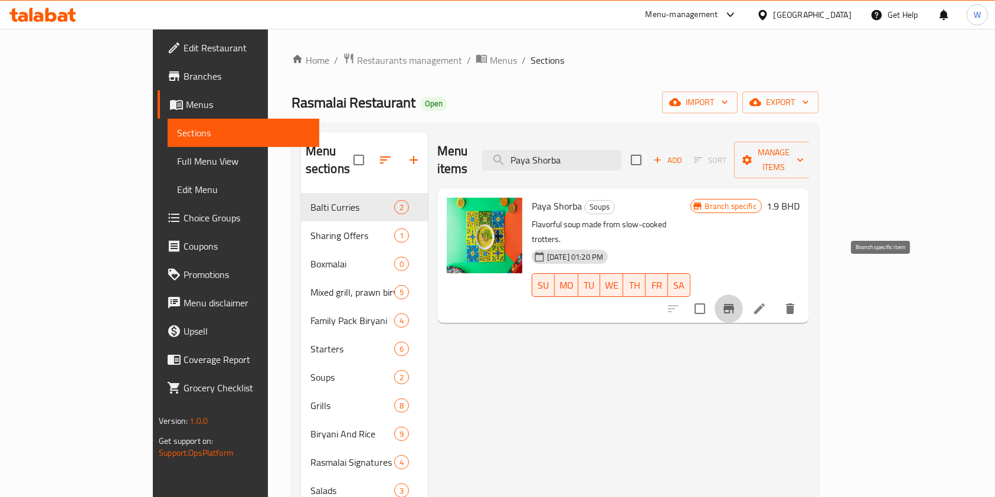
click at [743, 294] on button "Branch-specific-item" at bounding box center [729, 308] width 28 height 28
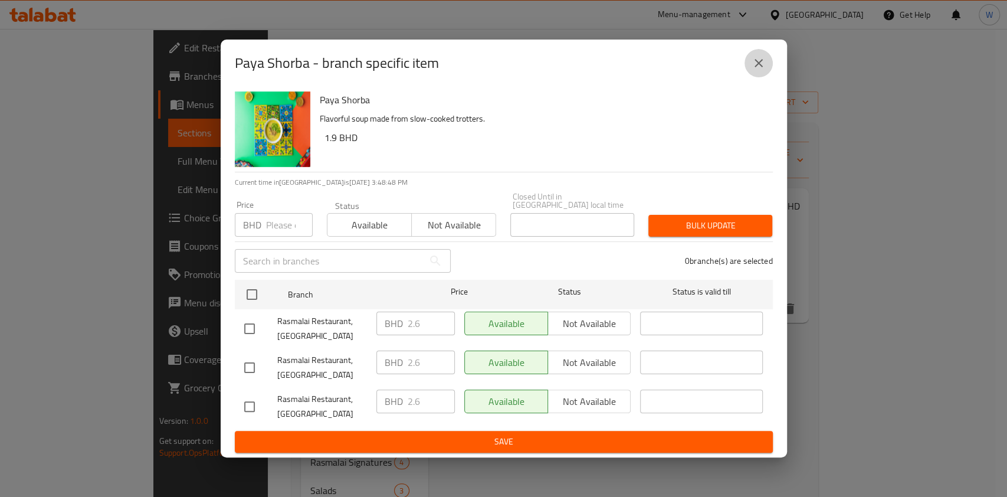
click at [761, 67] on icon "close" at bounding box center [759, 63] width 14 height 14
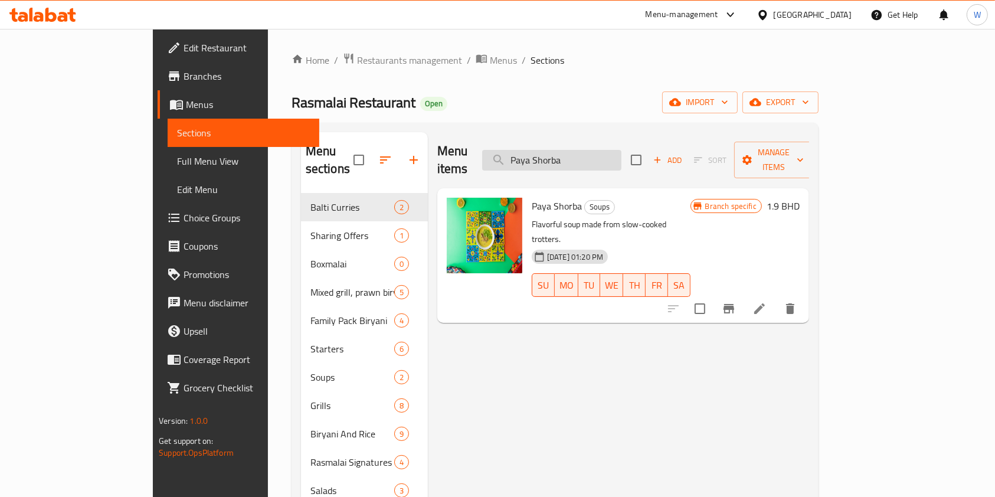
click at [621, 153] on input "Paya Shorba" at bounding box center [551, 160] width 139 height 21
paste input "Mix Grills"
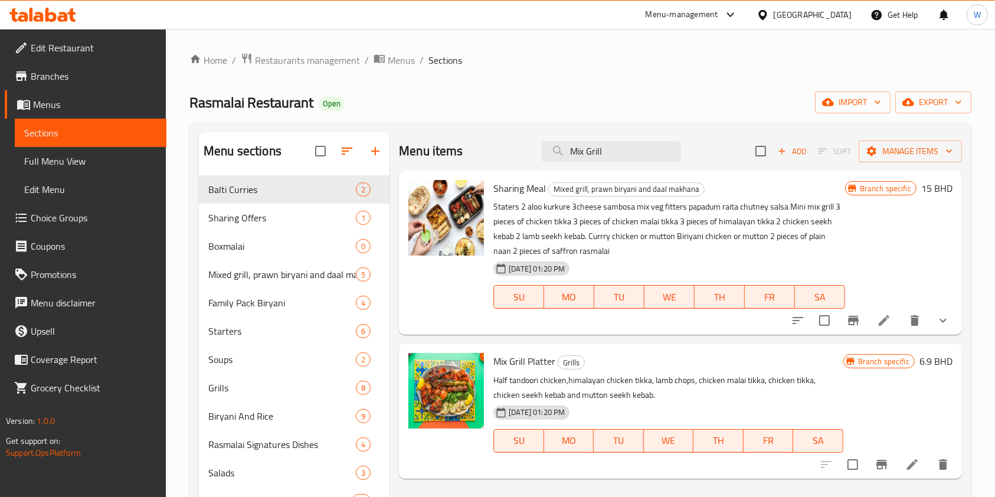
scroll to position [78, 0]
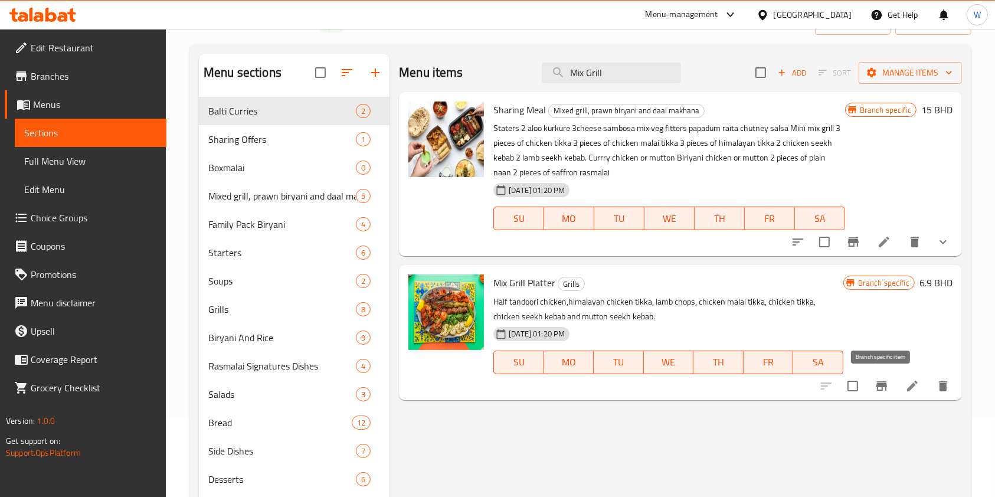
type input "Mix Grill"
click at [876, 385] on icon "Branch-specific-item" at bounding box center [881, 386] width 14 height 14
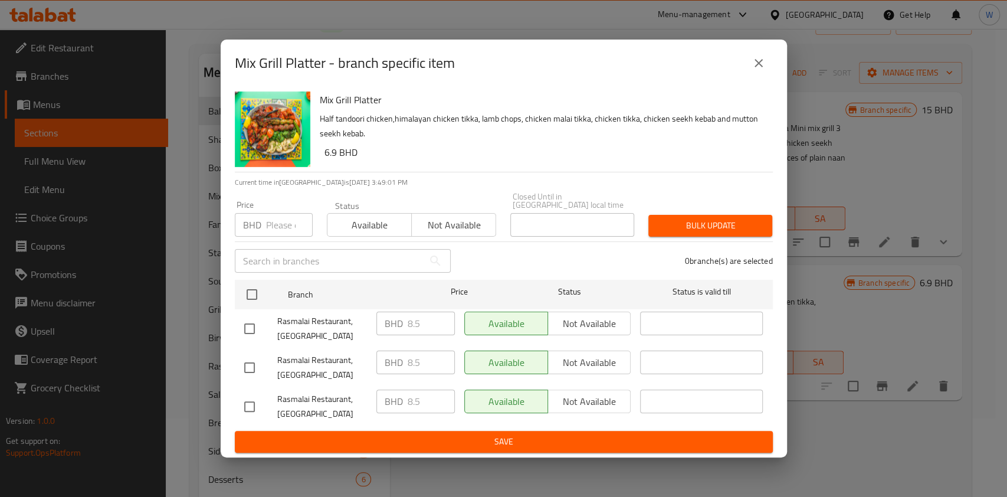
click at [280, 216] on input "number" at bounding box center [289, 225] width 47 height 24
paste input "9.3"
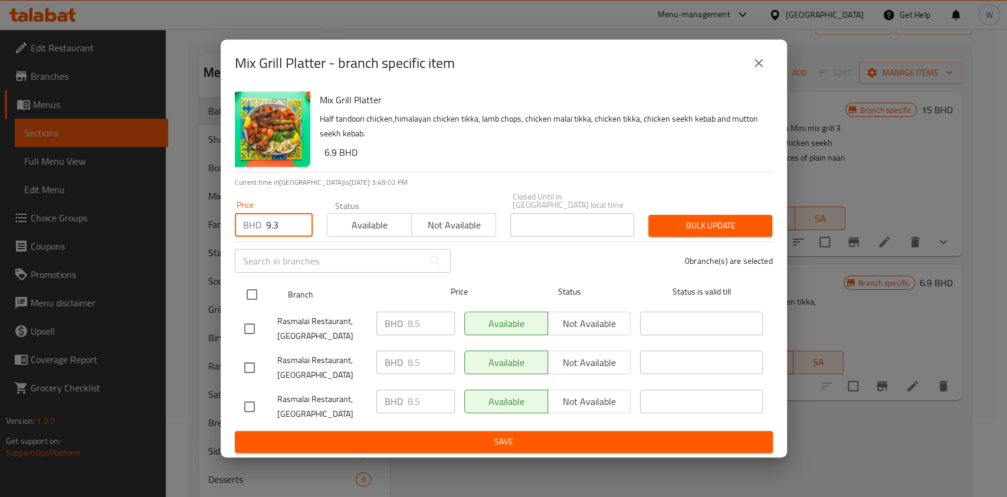
type input "9.3"
click at [254, 282] on input "checkbox" at bounding box center [252, 294] width 25 height 25
checkbox input "true"
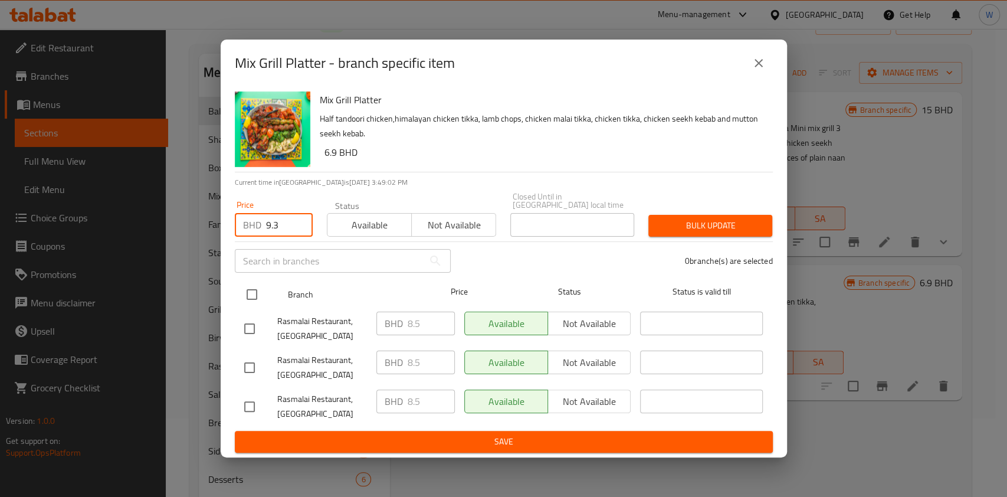
checkbox input "true"
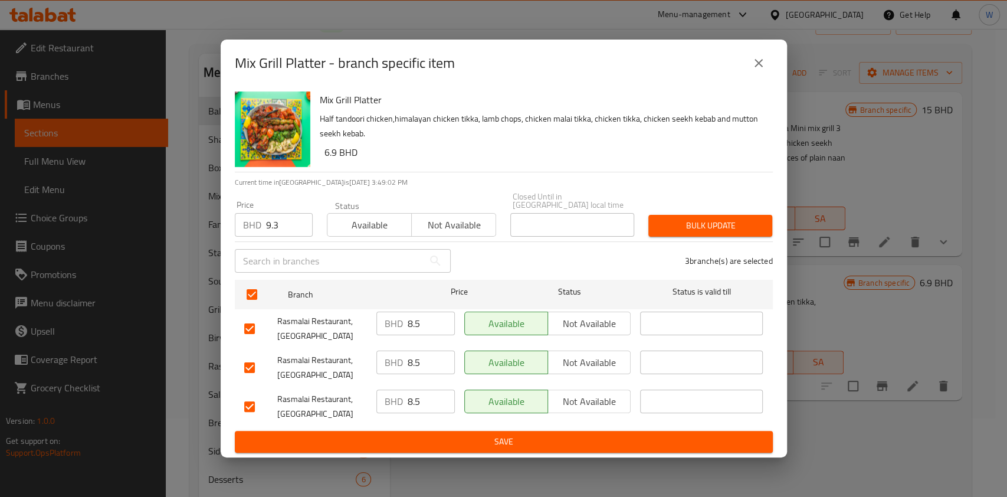
click at [640, 244] on div "3 branche(s) are selected" at bounding box center [619, 261] width 322 height 42
click at [662, 240] on div "3 branche(s) are selected" at bounding box center [619, 261] width 322 height 42
click at [736, 224] on span "Bulk update" at bounding box center [710, 225] width 105 height 15
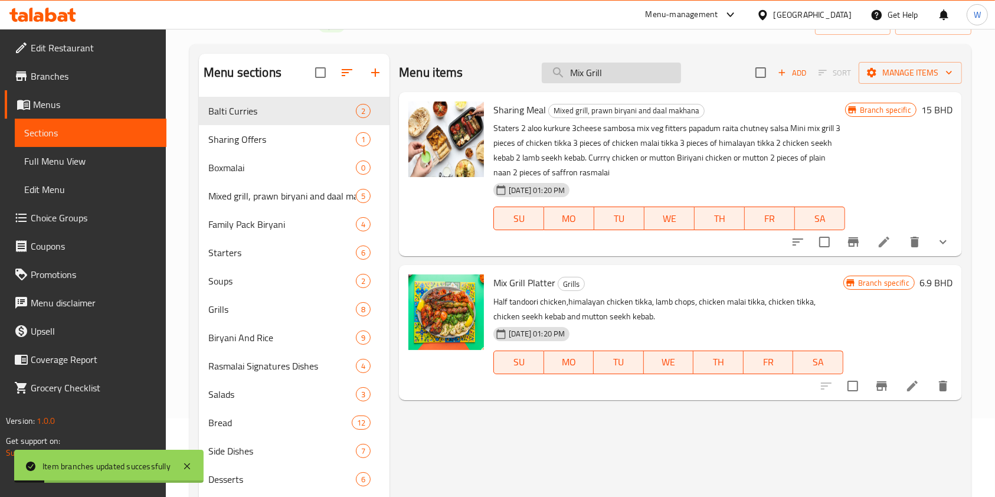
click at [610, 78] on input "Mix Grill" at bounding box center [611, 73] width 139 height 21
paste input "Tandoori Grilled Veggie Salad"
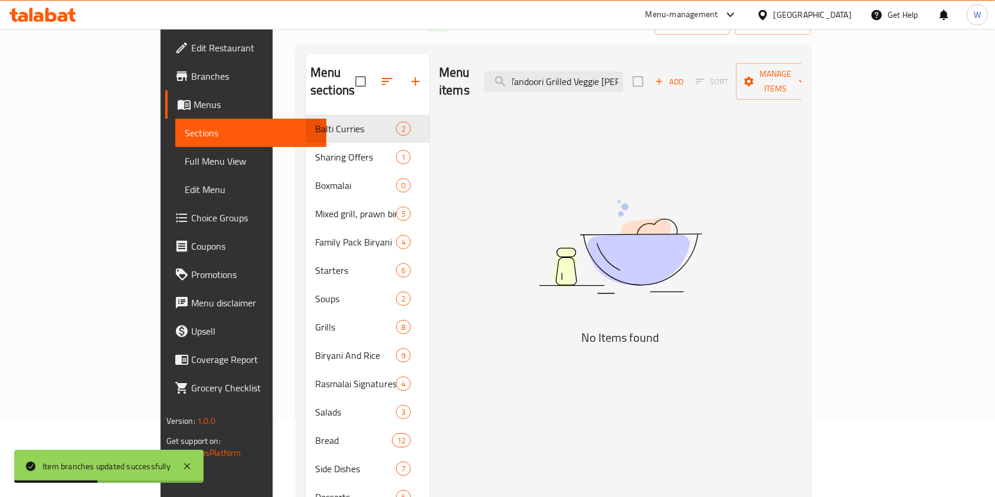
scroll to position [0, 0]
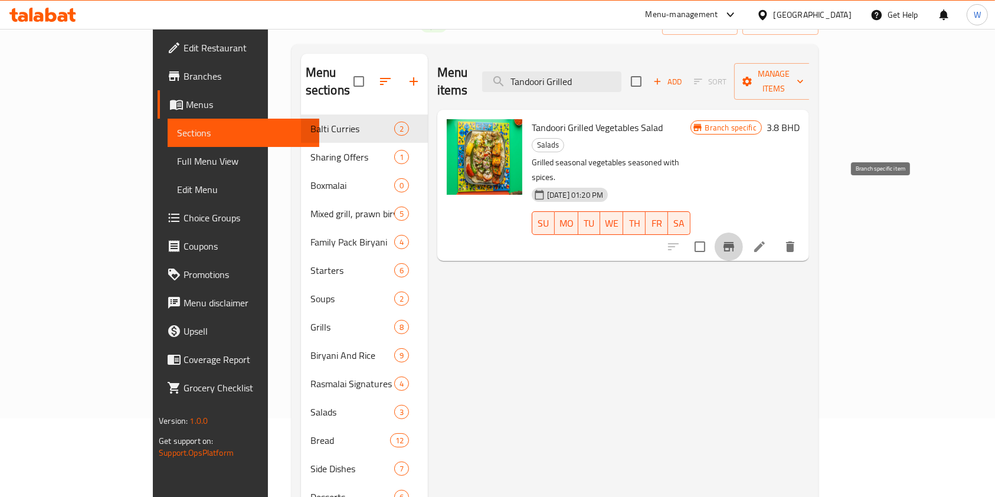
click at [736, 240] on icon "Branch-specific-item" at bounding box center [729, 247] width 14 height 14
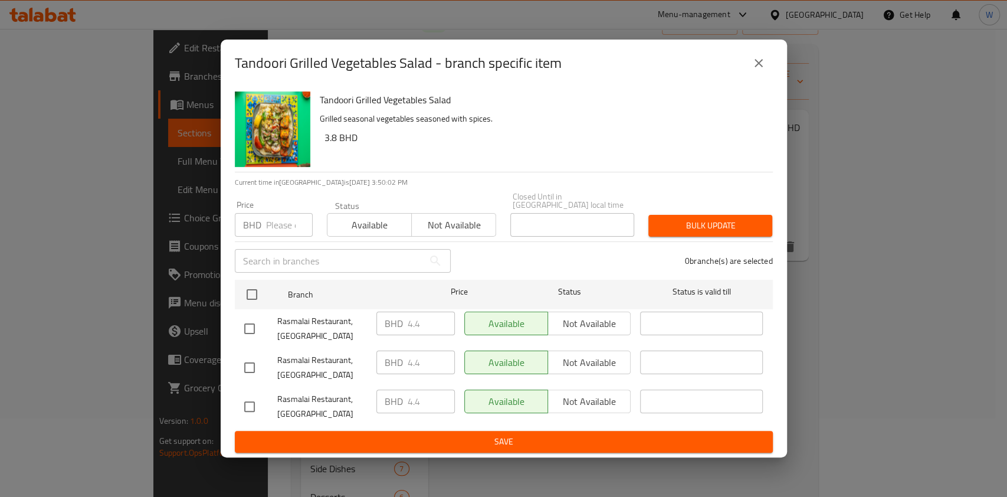
click at [766, 62] on button "close" at bounding box center [759, 63] width 28 height 28
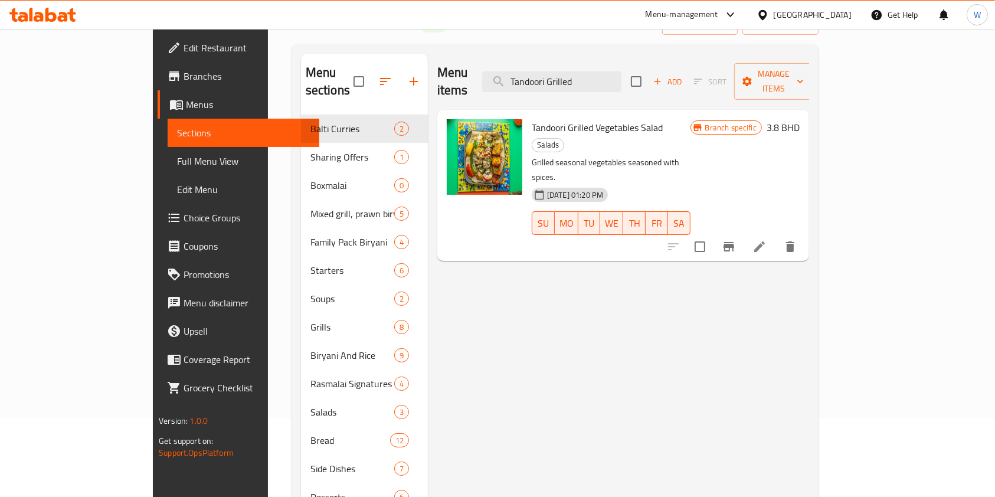
click at [630, 86] on div "Menu items Tandoori Grilled Add Sort Manage items" at bounding box center [623, 82] width 372 height 56
click at [621, 74] on input "Tandoori Grilled" at bounding box center [551, 81] width 139 height 21
paste input "Chicken Malai Tikka"
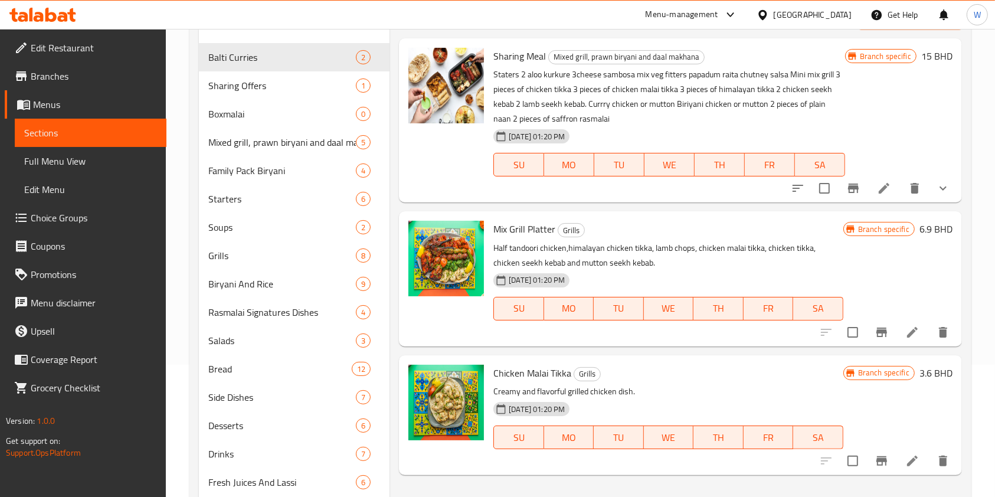
scroll to position [157, 0]
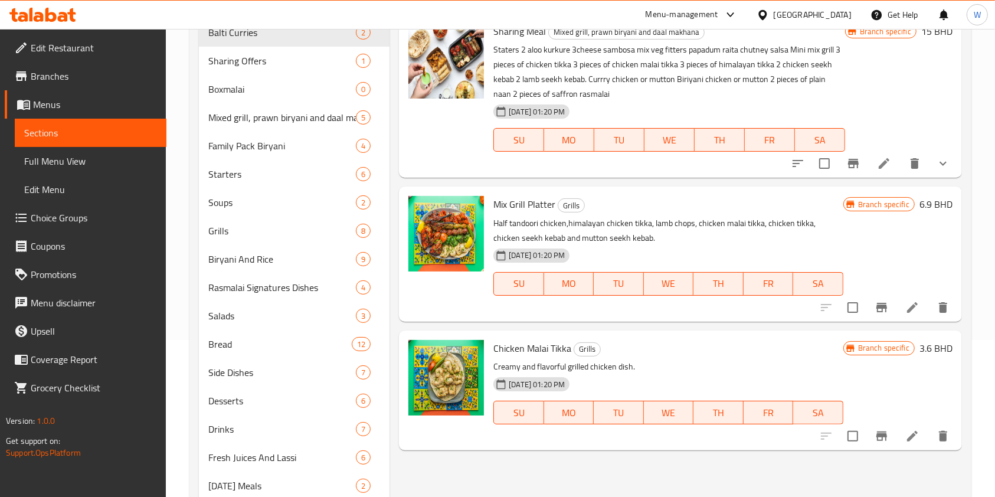
type input "Chicken Malai Tikka"
click at [878, 442] on icon "Branch-specific-item" at bounding box center [881, 436] width 14 height 14
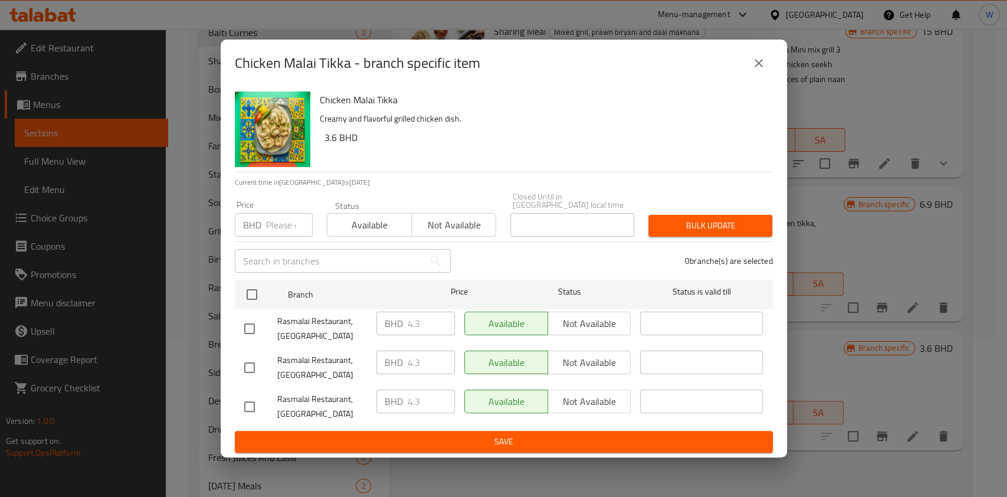
click at [289, 214] on input "number" at bounding box center [289, 225] width 47 height 24
paste input "4.7"
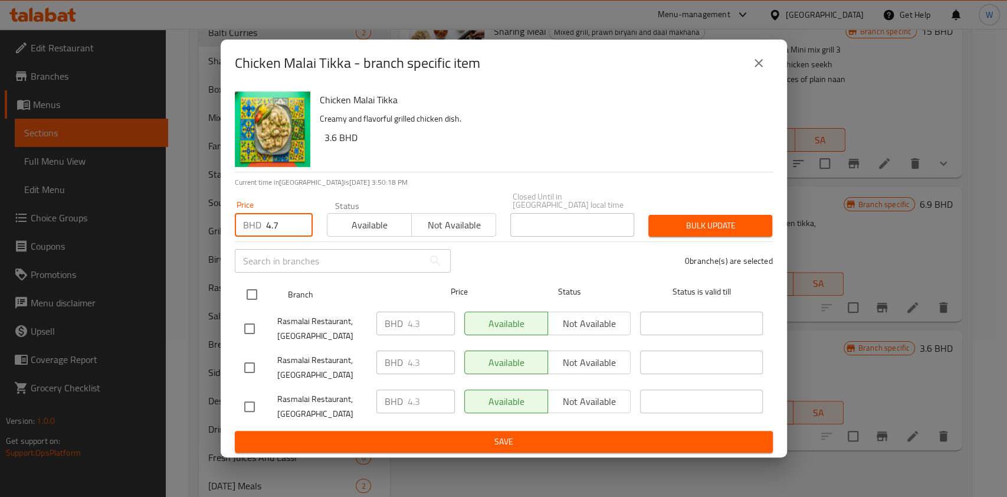
type input "4.7"
click at [245, 294] on input "checkbox" at bounding box center [252, 294] width 25 height 25
checkbox input "true"
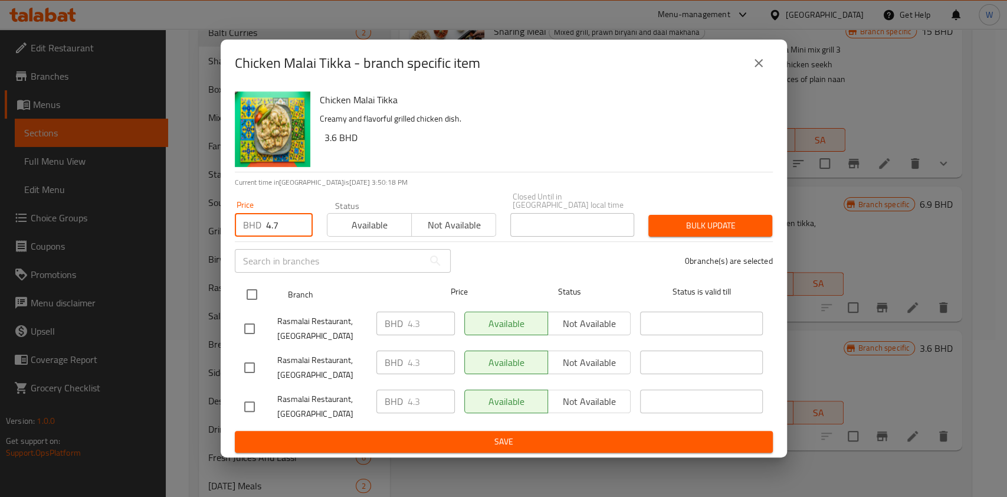
checkbox input "true"
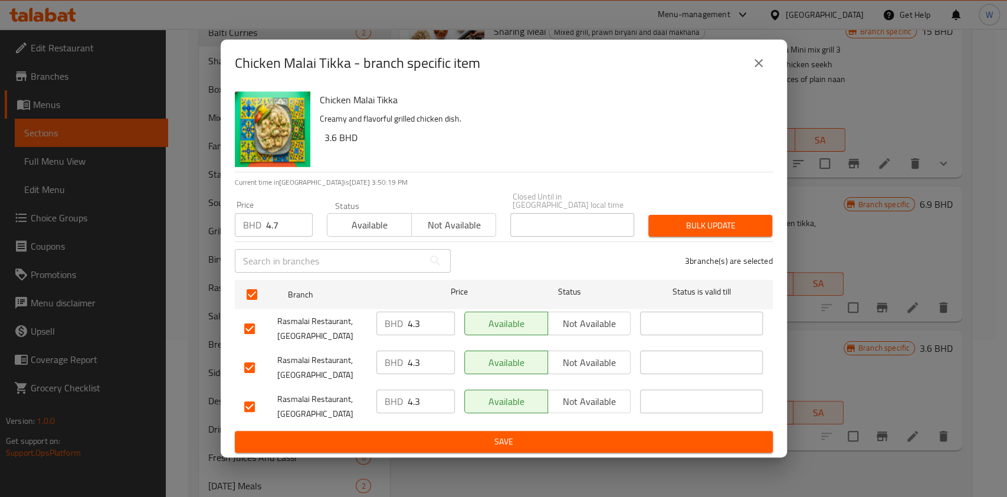
click at [694, 219] on span "Bulk update" at bounding box center [710, 225] width 105 height 15
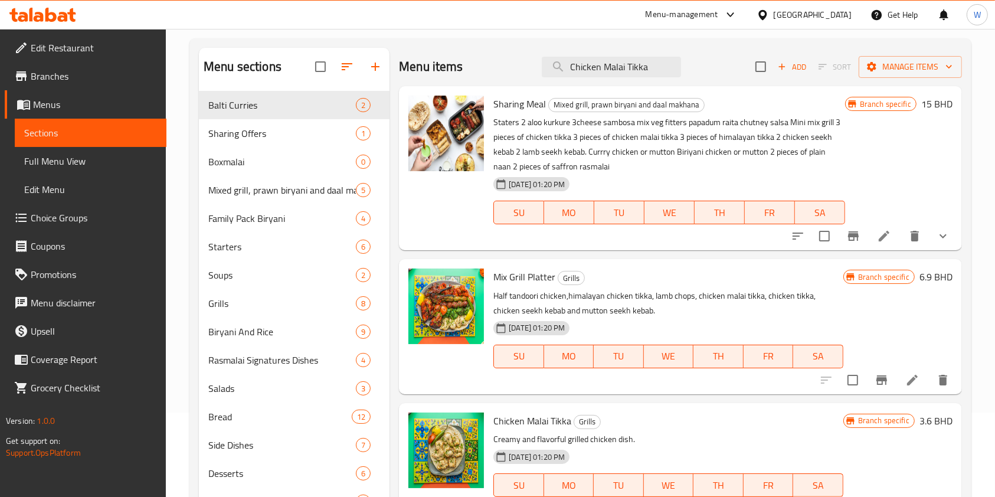
scroll to position [0, 0]
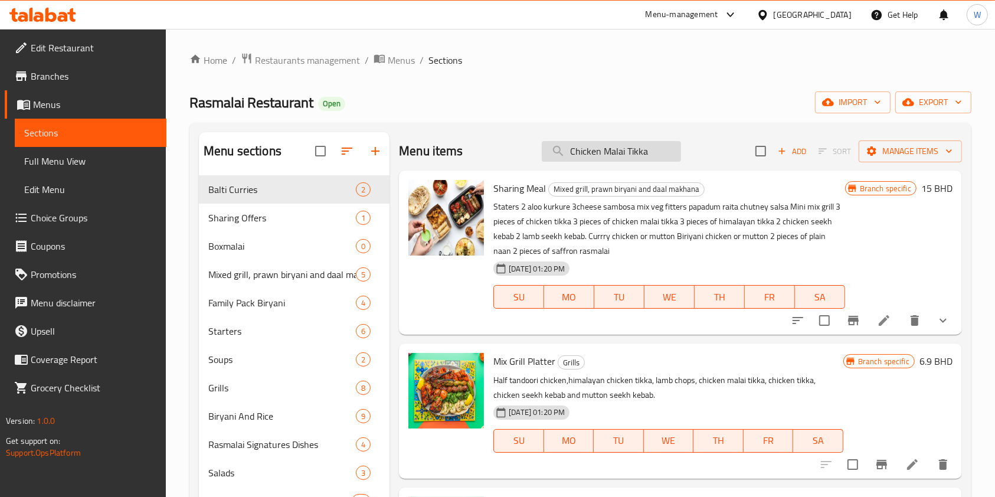
click at [638, 149] on input "Chicken Malai Tikka" at bounding box center [611, 151] width 139 height 21
paste input "search"
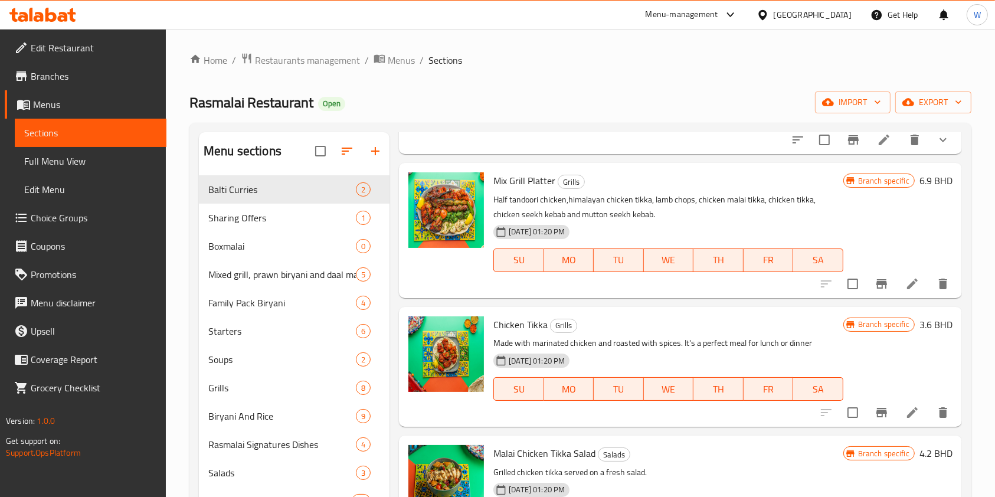
scroll to position [520, 0]
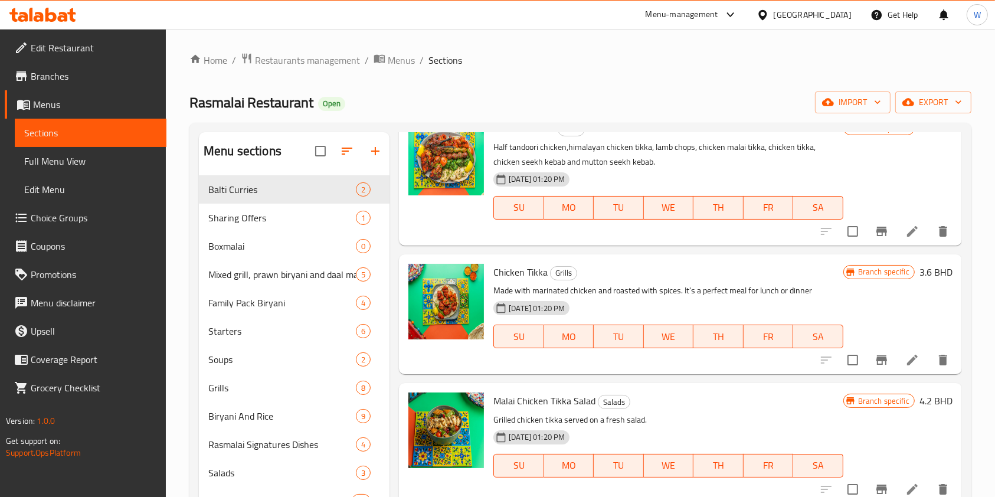
type input "Chicken Tikka"
click at [874, 356] on icon "Branch-specific-item" at bounding box center [881, 360] width 14 height 14
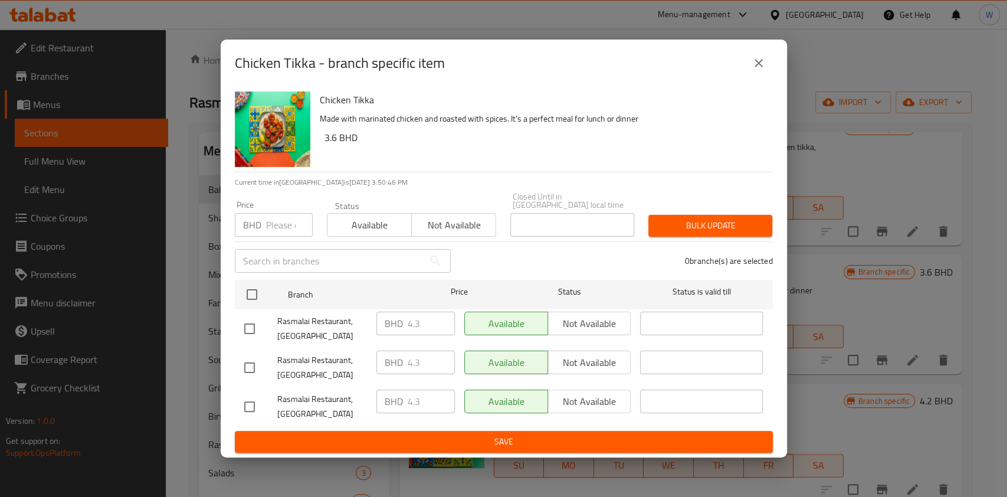
click at [267, 232] on input "number" at bounding box center [289, 225] width 47 height 24
paste input "4.7"
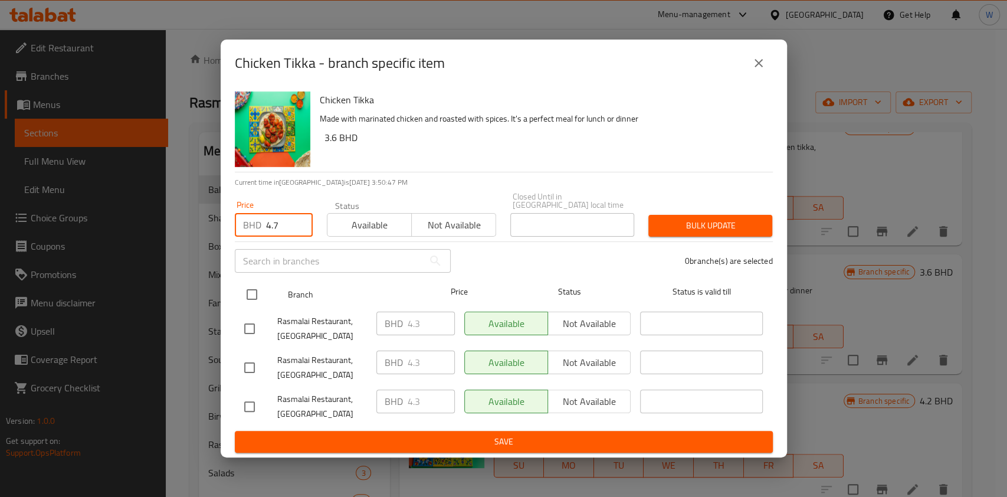
type input "4.7"
click at [251, 288] on input "checkbox" at bounding box center [252, 294] width 25 height 25
checkbox input "true"
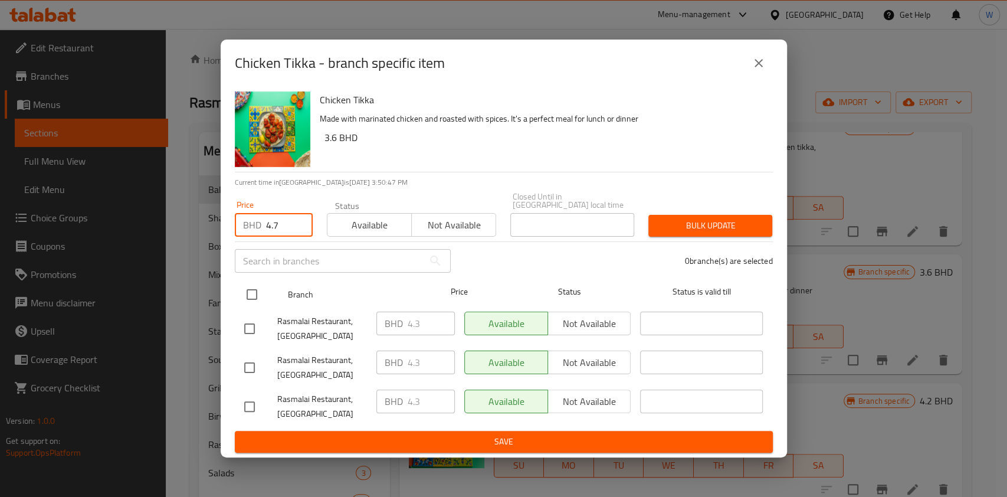
checkbox input "true"
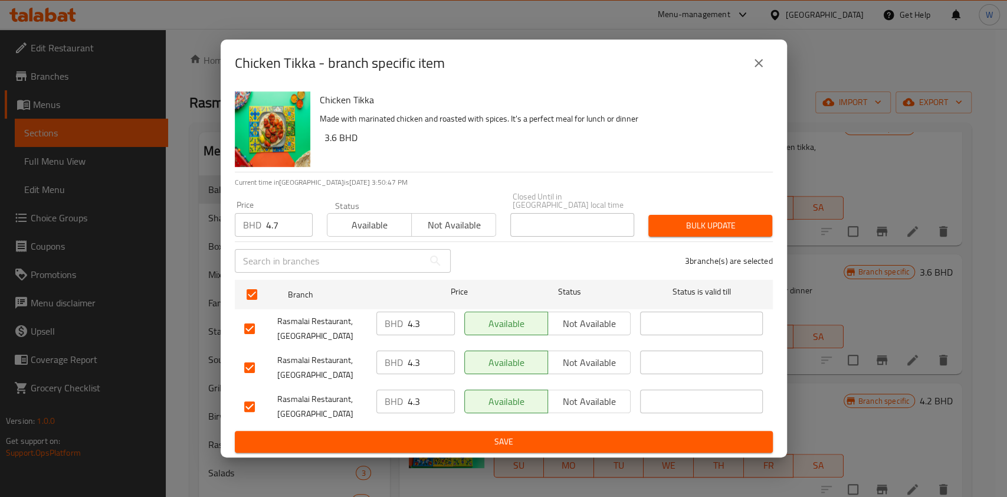
click at [697, 218] on span "Bulk update" at bounding box center [710, 225] width 105 height 15
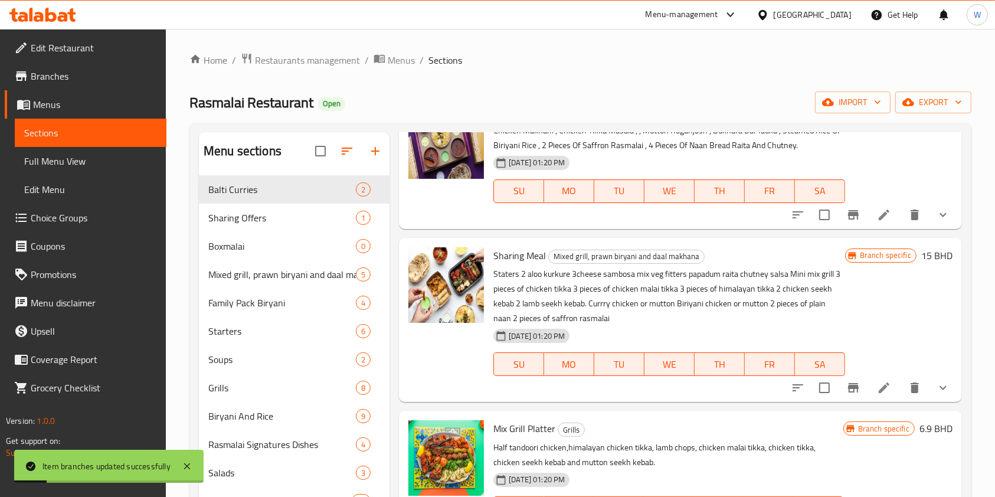
scroll to position [0, 0]
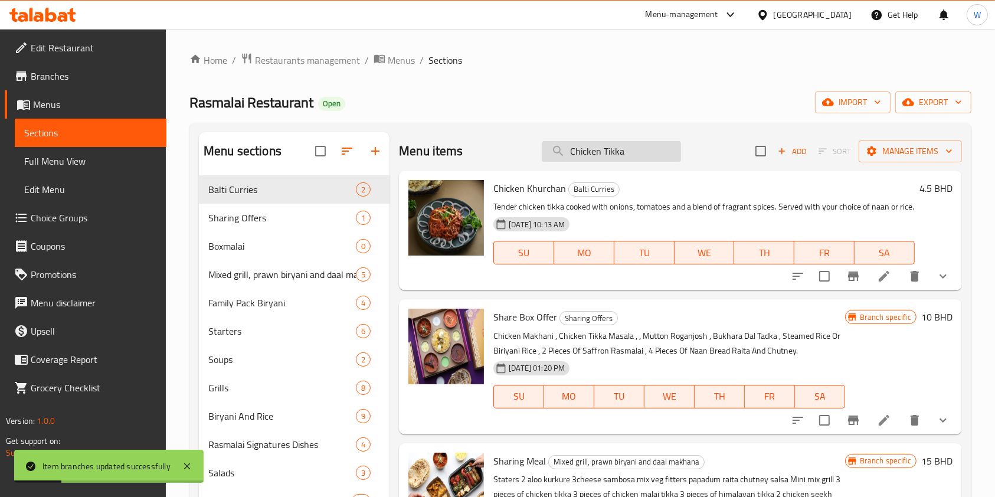
click at [623, 147] on input "Chicken Tikka" at bounding box center [611, 151] width 139 height 21
paste input "Peshawari Lamb Chops"
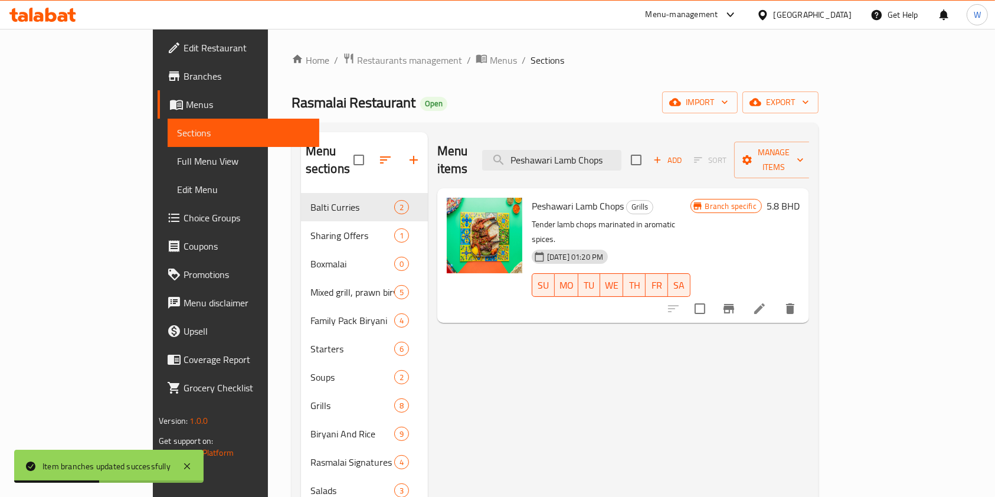
type input "Peshawari Lamb Chops"
click at [743, 294] on button "Branch-specific-item" at bounding box center [729, 308] width 28 height 28
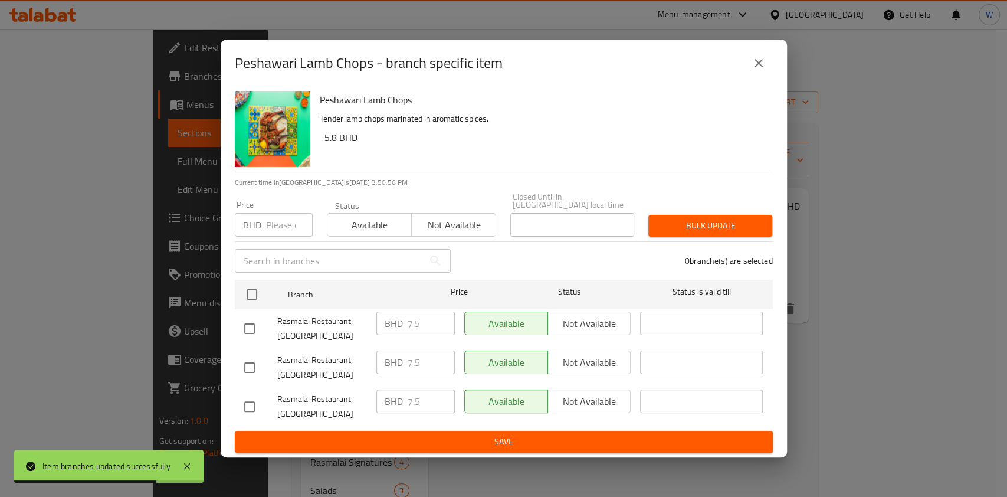
click at [289, 249] on input "text" at bounding box center [329, 261] width 189 height 24
click at [279, 224] on input "number" at bounding box center [289, 225] width 47 height 24
paste input "8.2"
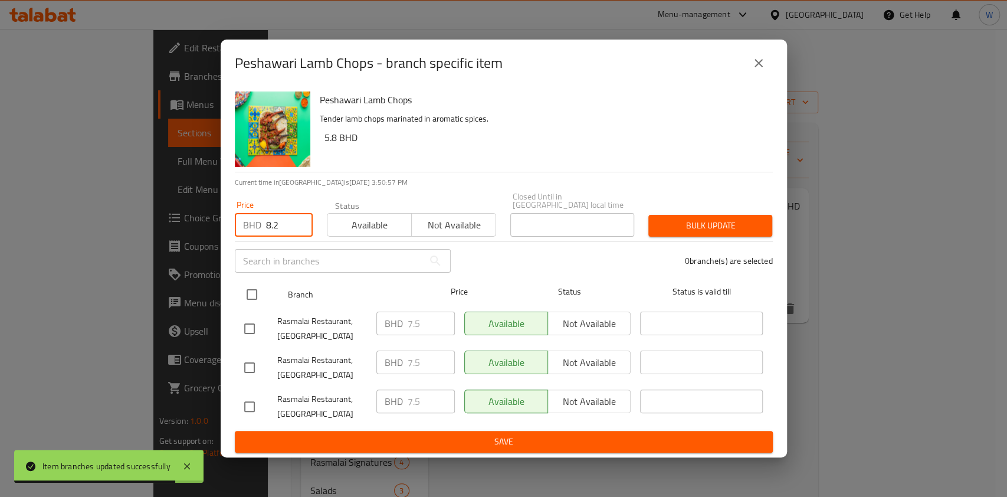
type input "8.2"
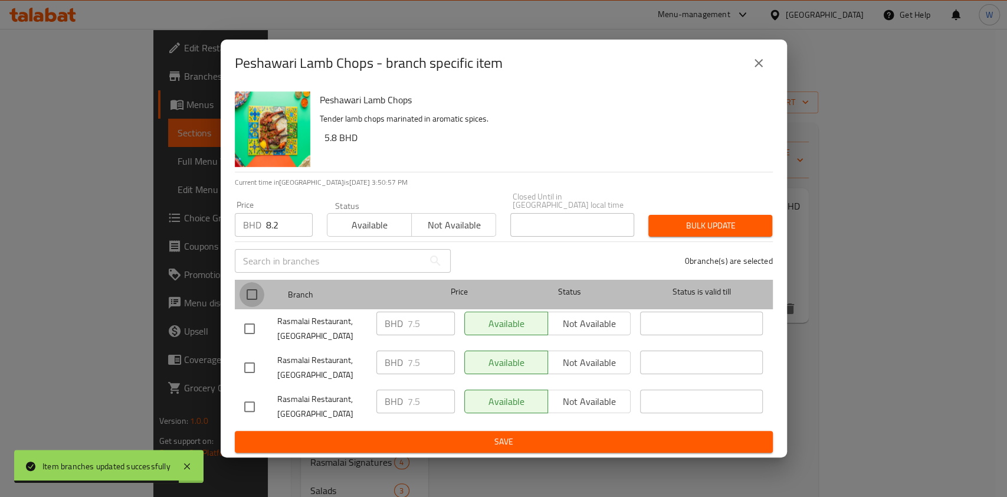
click at [254, 282] on input "checkbox" at bounding box center [252, 294] width 25 height 25
checkbox input "true"
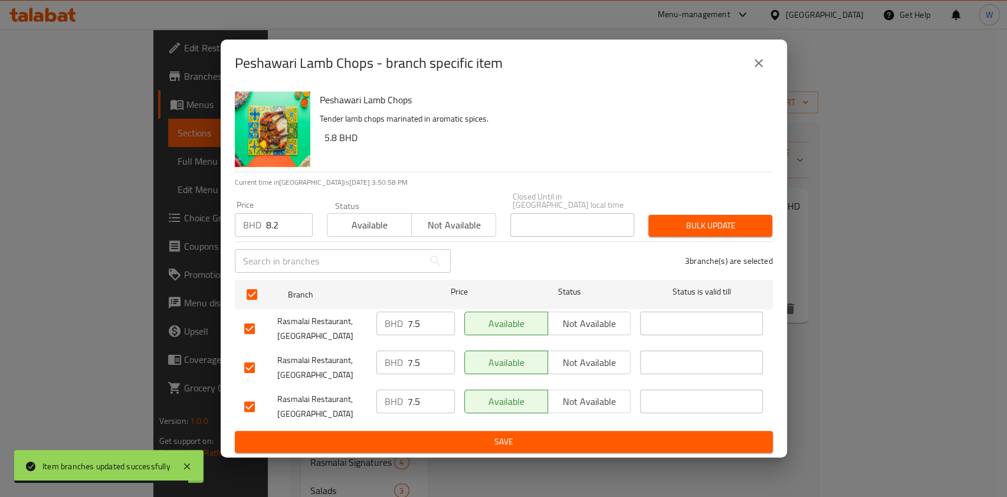
click at [725, 209] on div "Bulk update" at bounding box center [710, 226] width 138 height 36
click at [722, 218] on span "Bulk update" at bounding box center [710, 225] width 105 height 15
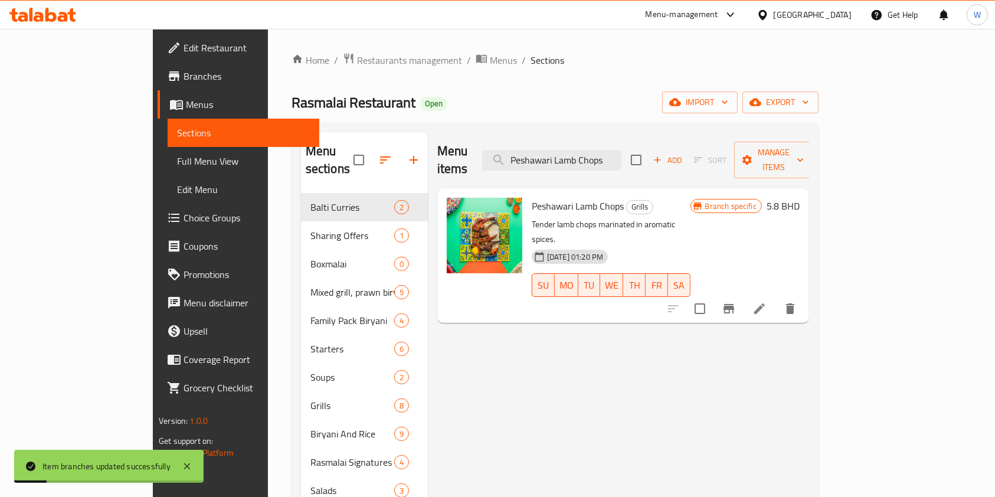
click at [627, 163] on div "Menu items Peshawari Lamb Chops Add Sort Manage items" at bounding box center [623, 160] width 372 height 56
click at [621, 159] on input "Peshawari Lamb Chops" at bounding box center [551, 160] width 139 height 21
paste input "Tandoori Lava Prawn"
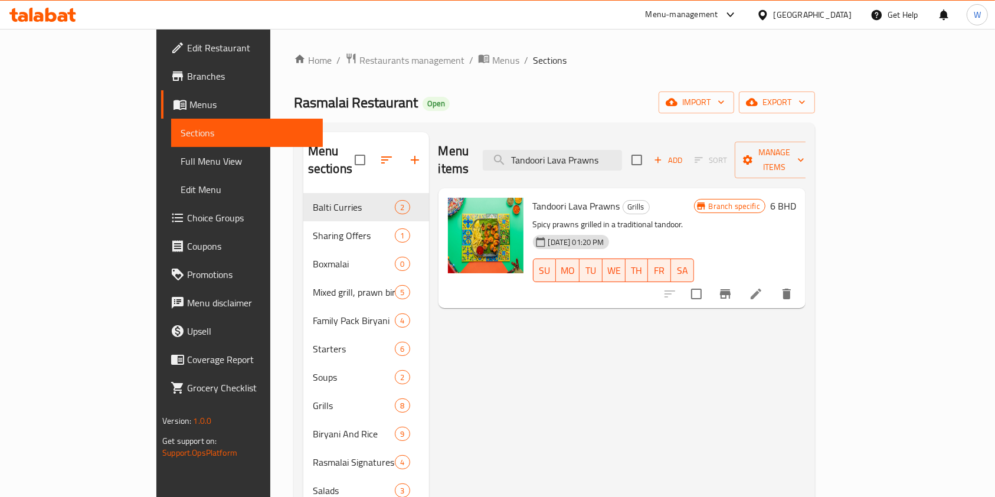
type input "Tandoori Lava Prawns"
click at [732, 287] on icon "Branch-specific-item" at bounding box center [725, 294] width 14 height 14
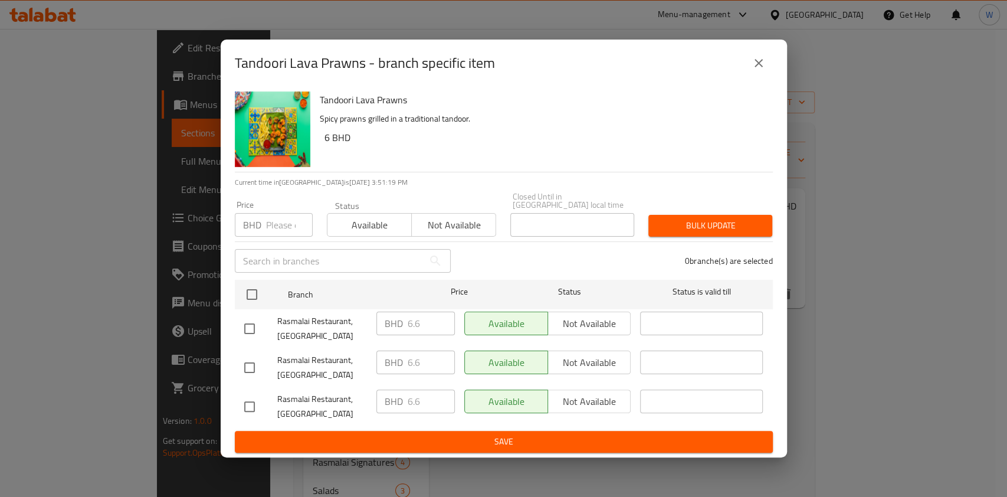
click at [261, 213] on div "BHD Price" at bounding box center [274, 225] width 78 height 24
paste input "7.2"
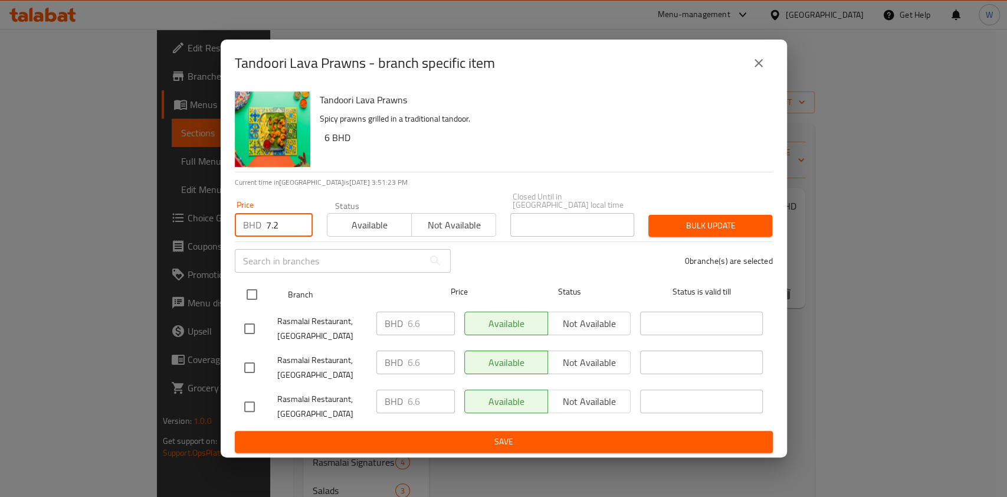
type input "7.2"
drag, startPoint x: 251, startPoint y: 281, endPoint x: 279, endPoint y: 281, distance: 27.7
click at [251, 282] on input "checkbox" at bounding box center [252, 294] width 25 height 25
checkbox input "true"
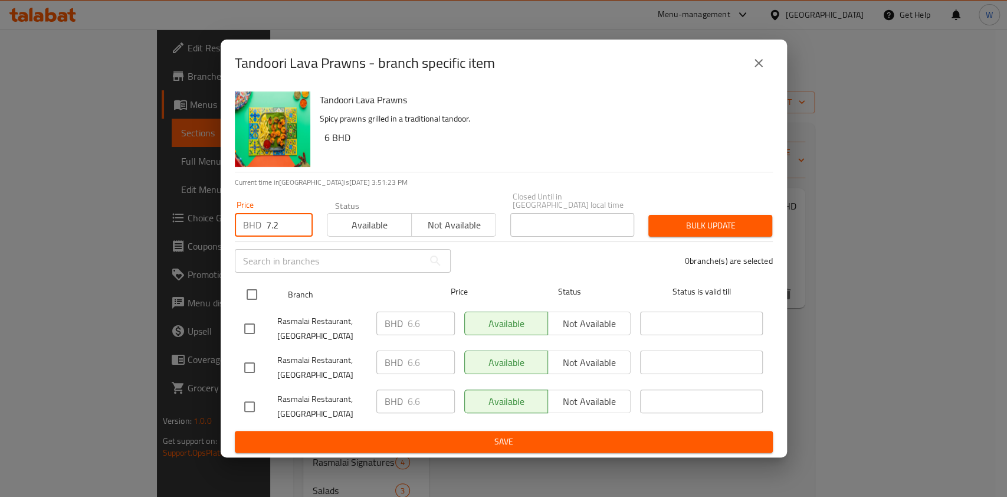
checkbox input "true"
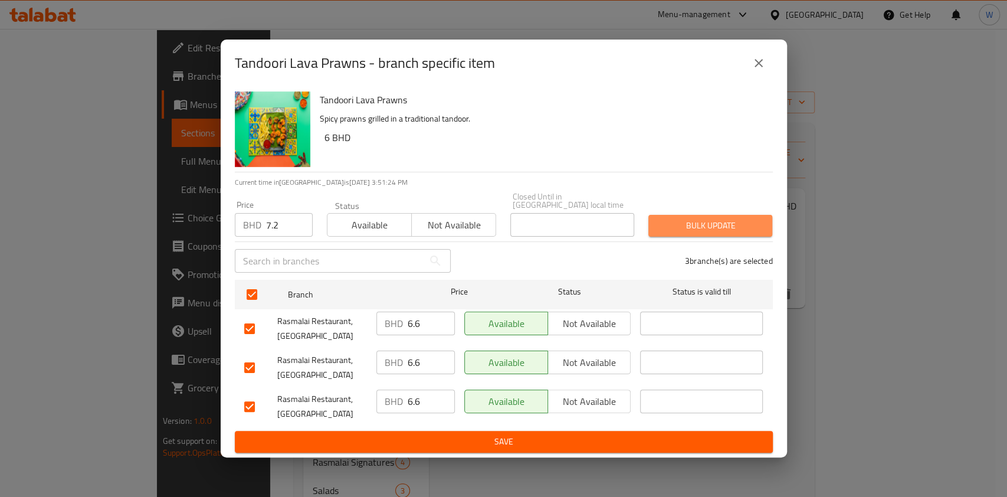
click at [709, 218] on span "Bulk update" at bounding box center [710, 225] width 105 height 15
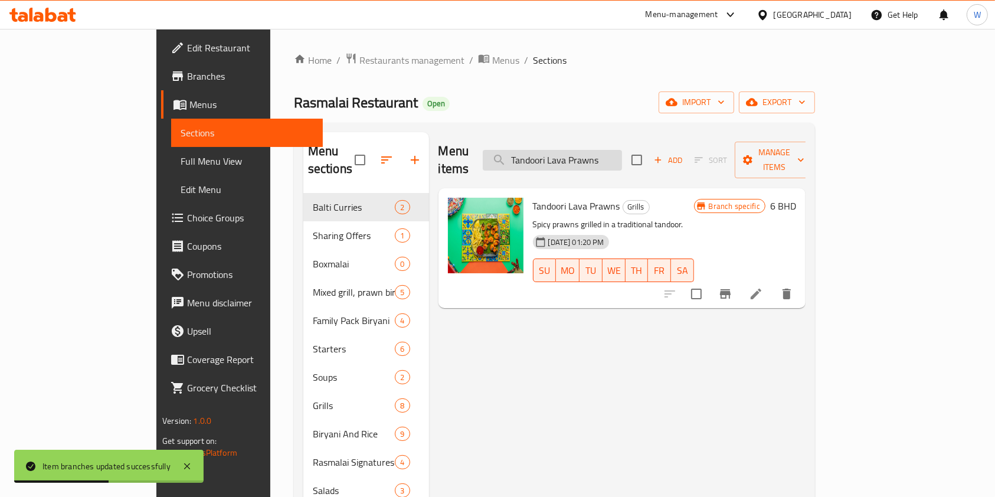
click at [615, 155] on input "Tandoori Lava Prawns" at bounding box center [552, 160] width 139 height 21
paste input "Fish Tikka"
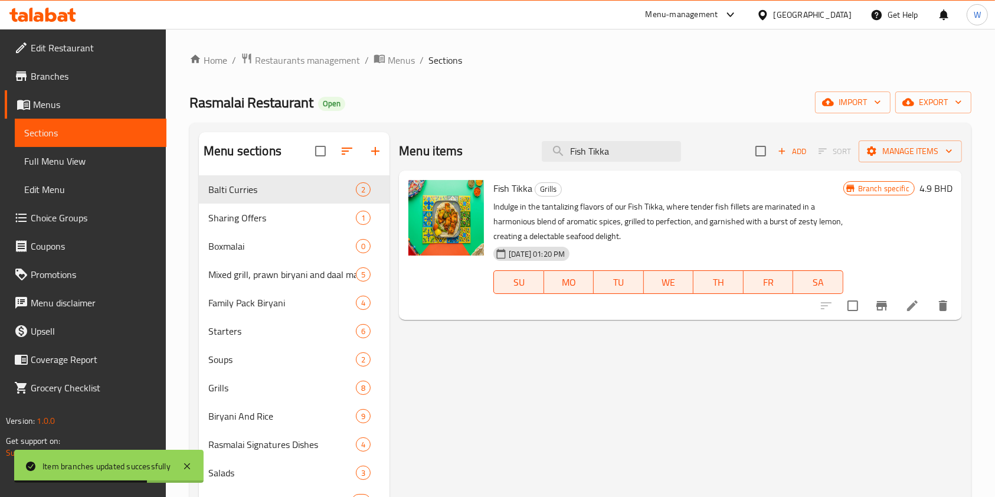
type input "Fish Tikka"
click at [880, 304] on icon "Branch-specific-item" at bounding box center [881, 305] width 11 height 9
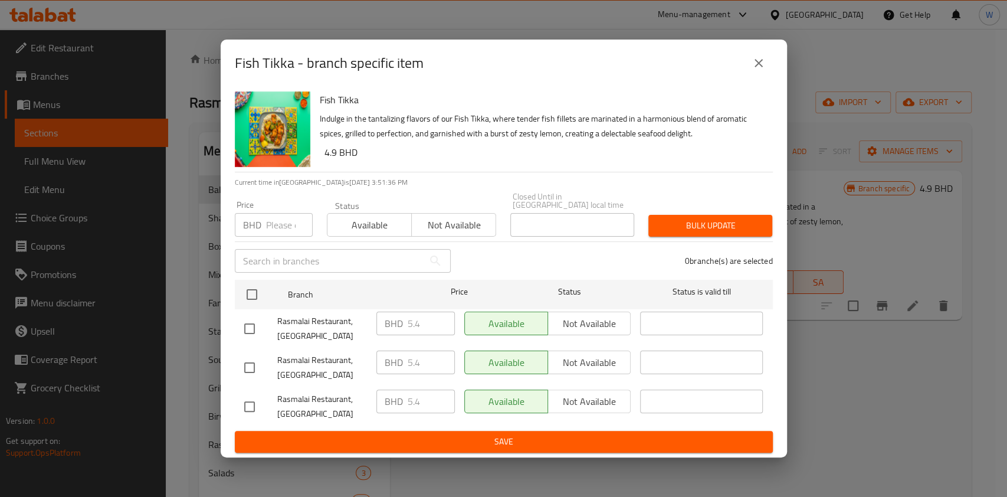
click at [277, 219] on input "number" at bounding box center [289, 225] width 47 height 24
paste input "5.9"
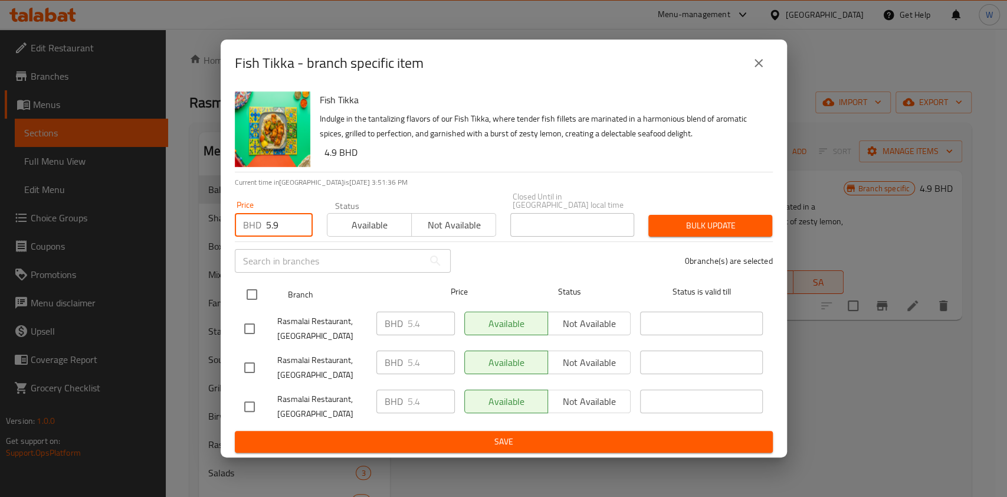
type input "5.9"
click at [253, 286] on input "checkbox" at bounding box center [252, 294] width 25 height 25
checkbox input "true"
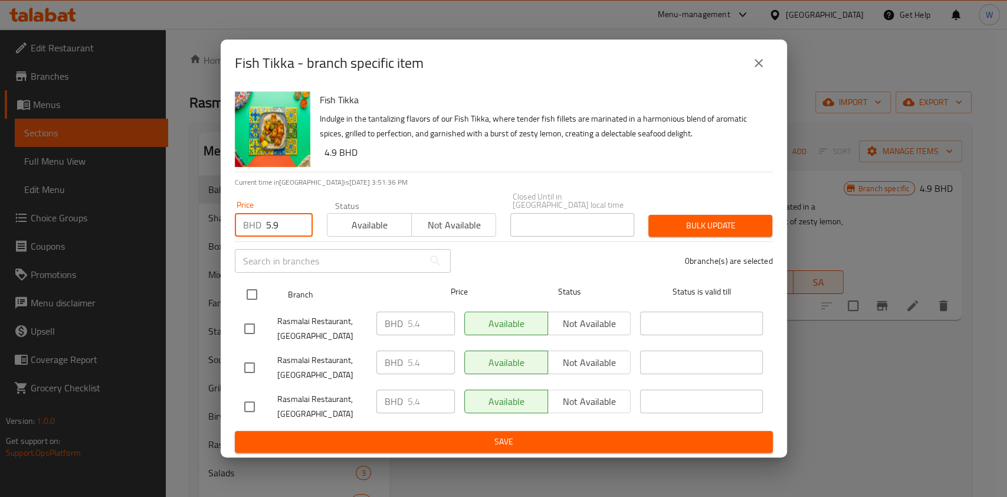
checkbox input "true"
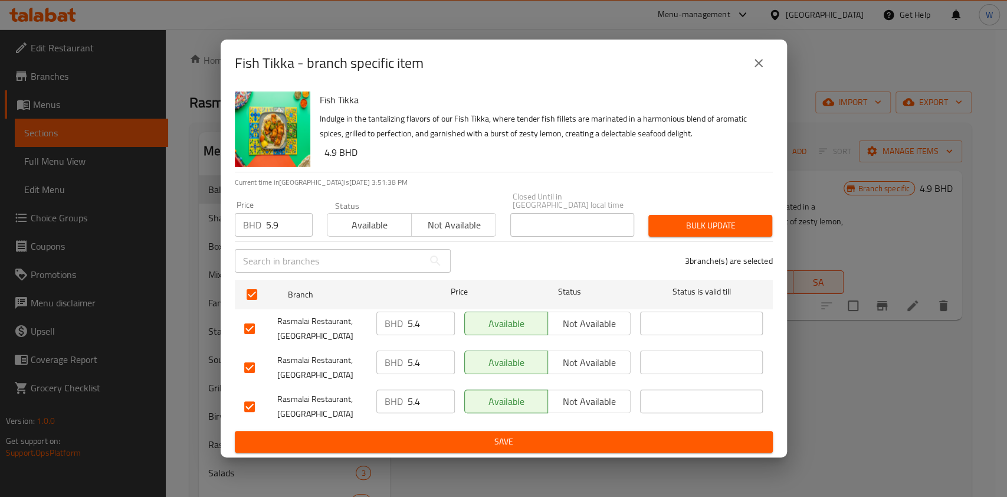
click at [716, 233] on div "Bulk update" at bounding box center [710, 226] width 138 height 36
click at [722, 224] on span "Bulk update" at bounding box center [710, 225] width 105 height 15
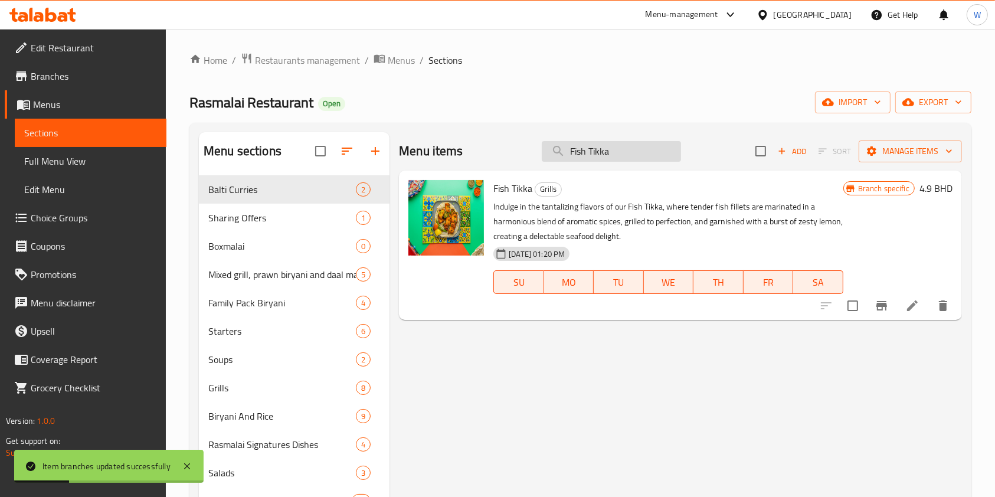
click at [595, 159] on input "Fish Tikka" at bounding box center [611, 151] width 139 height 21
paste input "Chicken Khurchan"
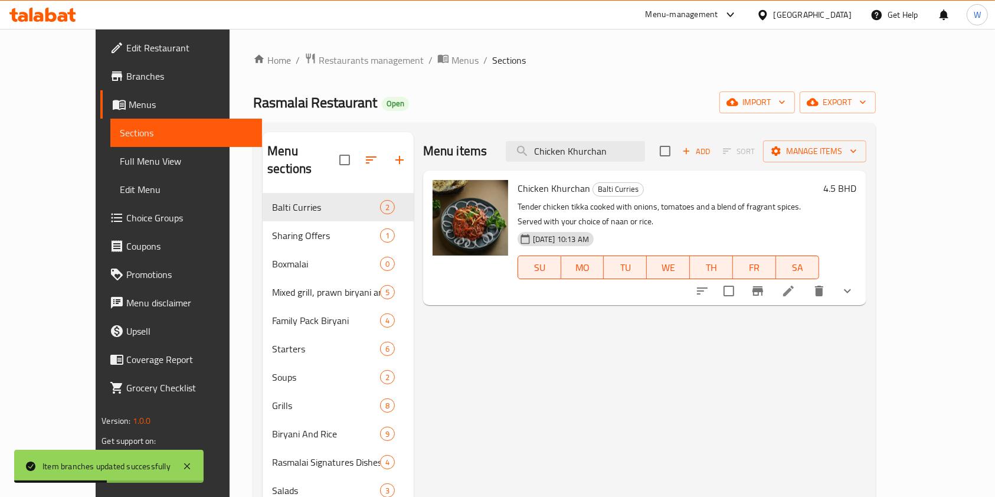
type input "Chicken Khurchan"
click at [763, 286] on icon "Branch-specific-item" at bounding box center [757, 290] width 11 height 9
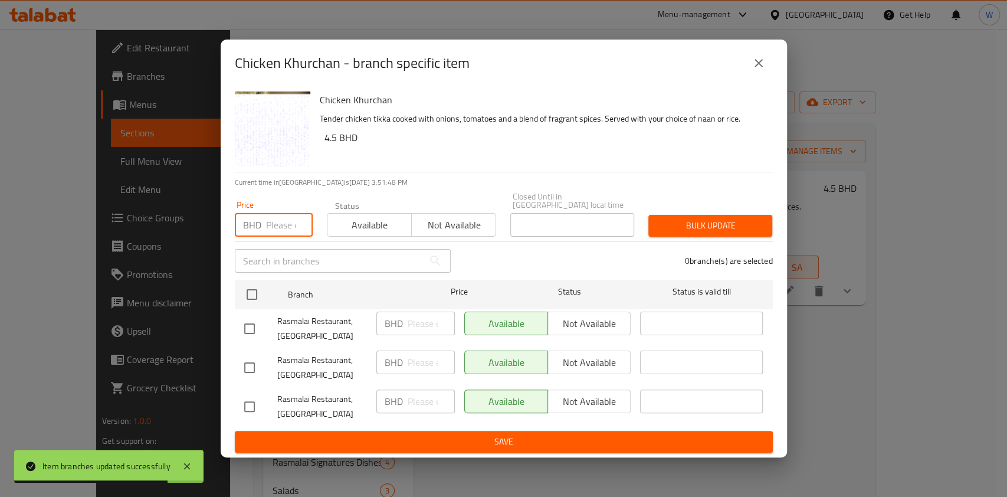
click at [266, 220] on input "number" at bounding box center [289, 225] width 47 height 24
paste input "4.9"
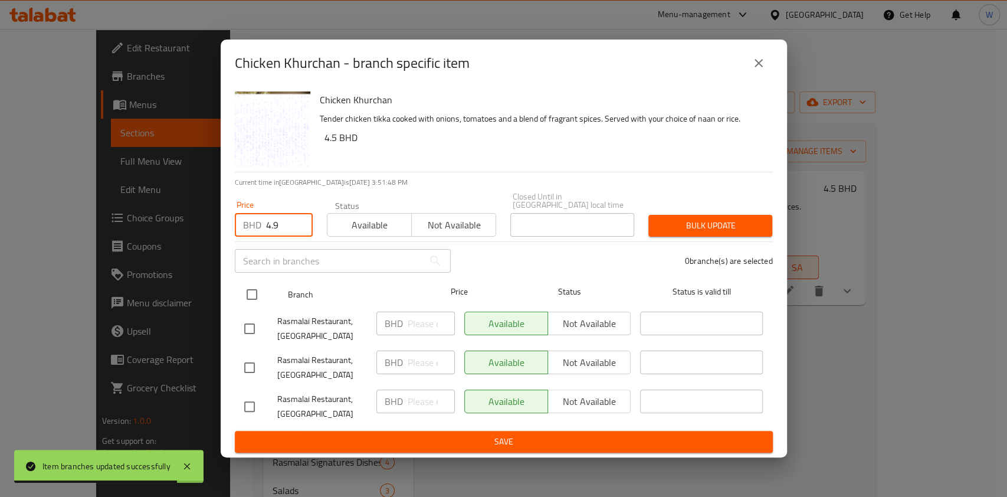
type input "4.9"
click at [251, 290] on input "checkbox" at bounding box center [252, 294] width 25 height 25
checkbox input "true"
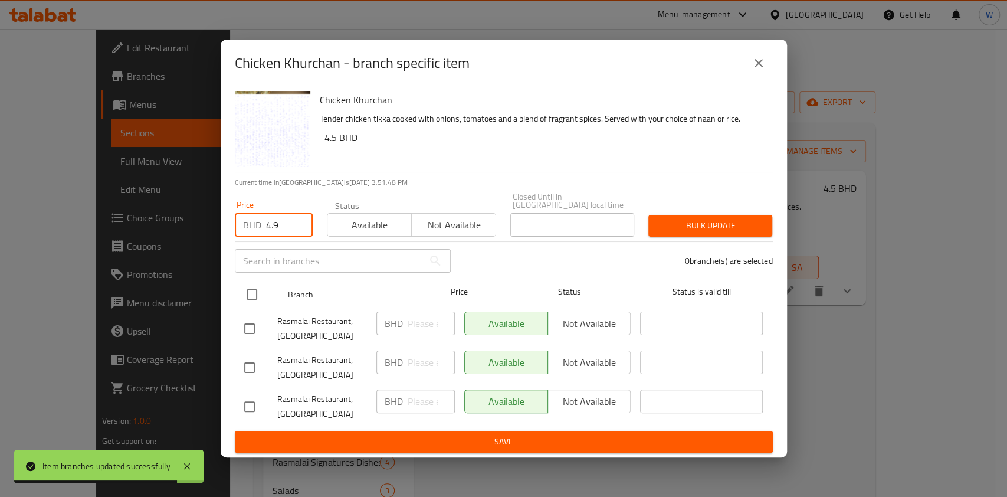
checkbox input "true"
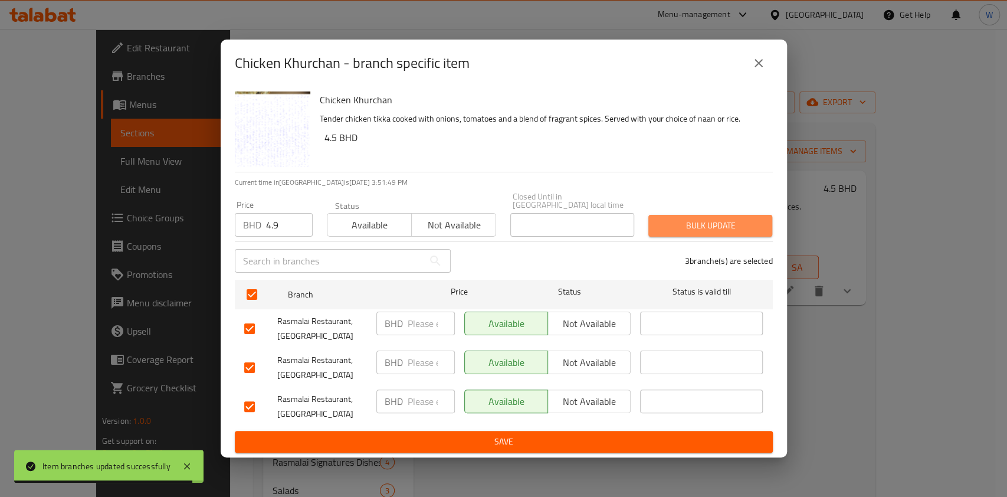
click at [712, 224] on span "Bulk update" at bounding box center [710, 225] width 105 height 15
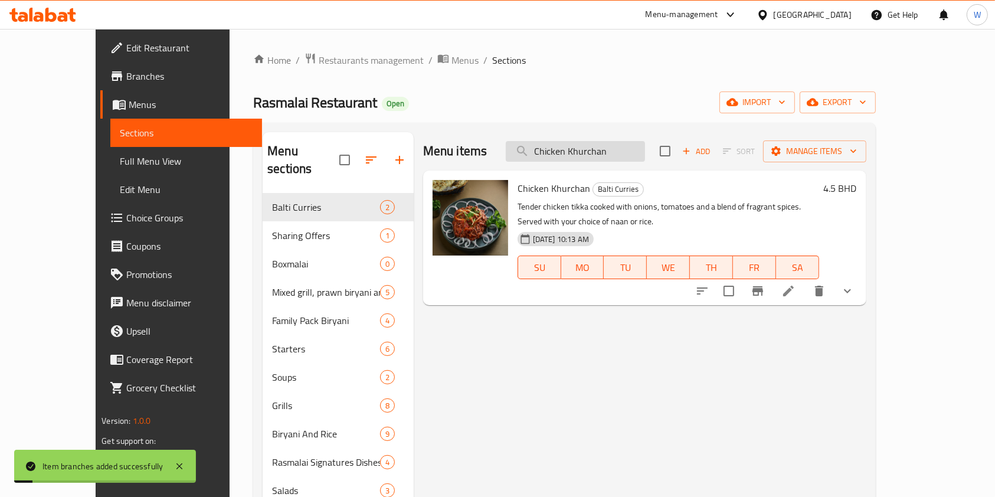
click at [645, 150] on input "Chicken Khurchan" at bounding box center [575, 151] width 139 height 21
paste input "Daal Bukhara"
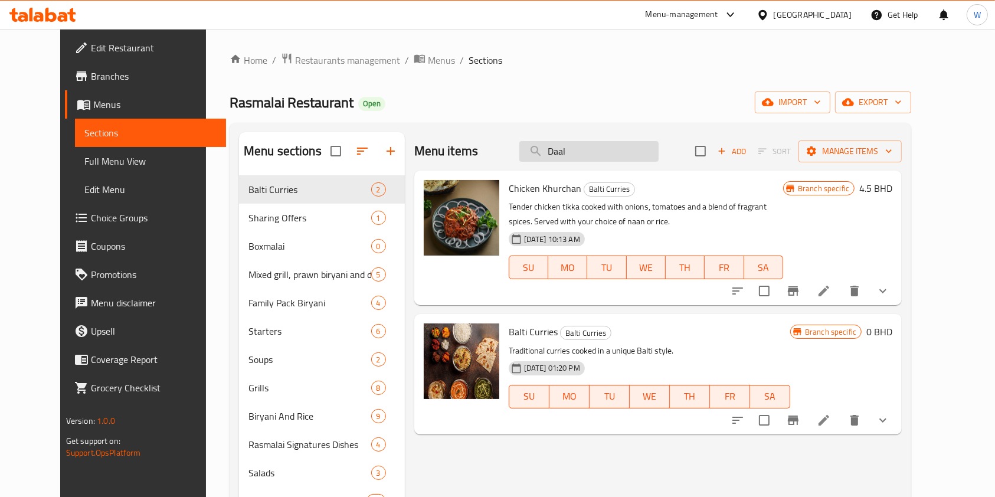
click at [587, 154] on input "Daal" at bounding box center [588, 151] width 139 height 21
paste input "Bukhara"
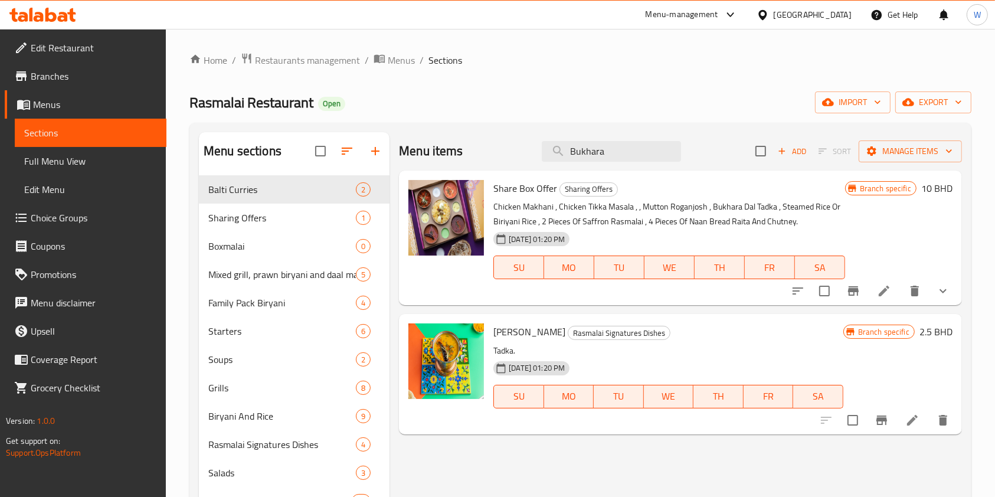
type input "Bukhara"
click at [887, 421] on icon "Branch-specific-item" at bounding box center [881, 420] width 14 height 14
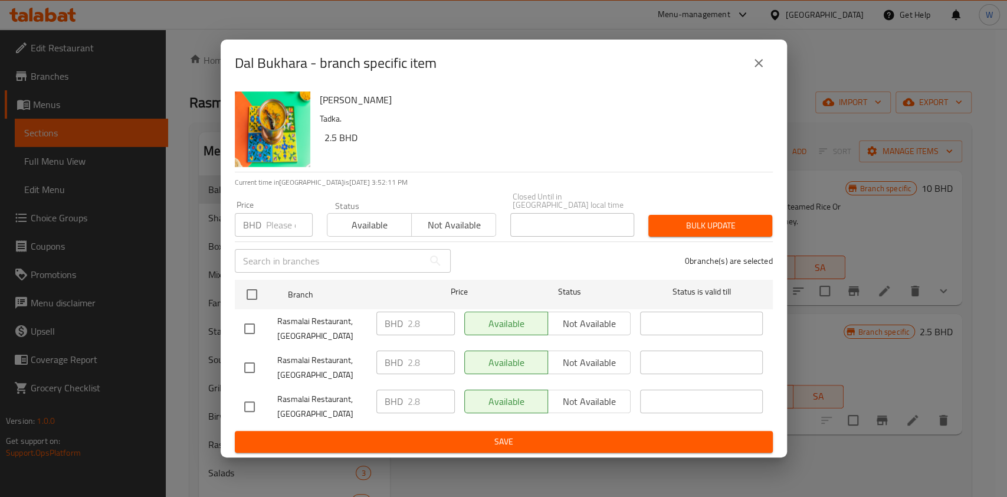
click at [290, 218] on input "number" at bounding box center [289, 225] width 47 height 24
paste input "3"
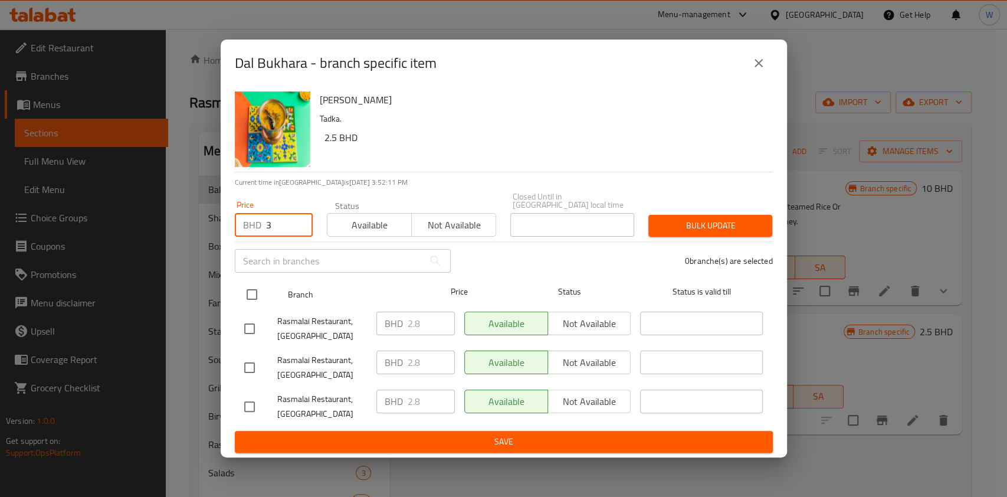
type input "3"
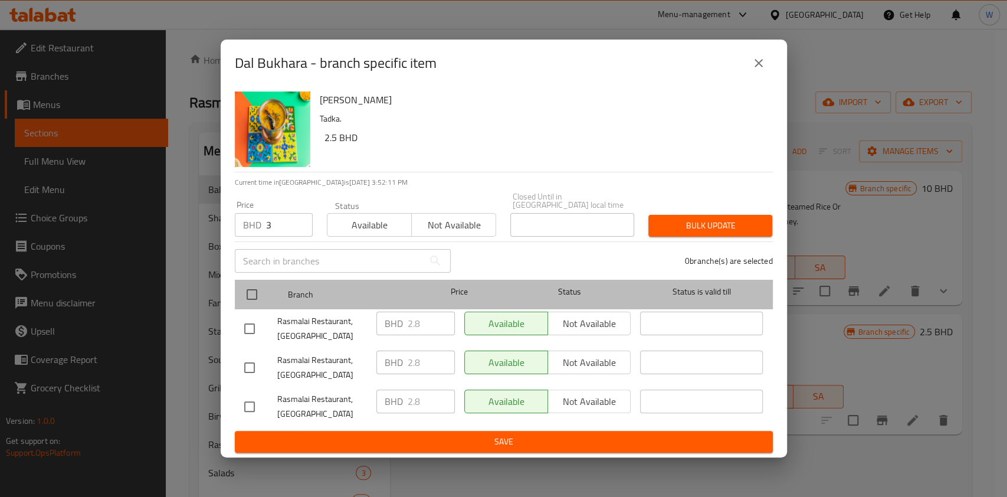
click at [257, 277] on div at bounding box center [262, 294] width 44 height 34
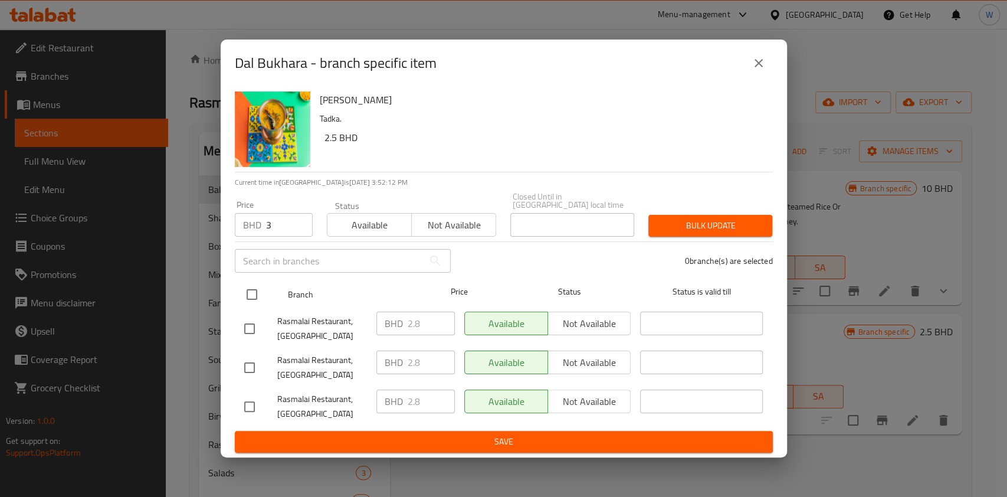
click at [252, 288] on input "checkbox" at bounding box center [252, 294] width 25 height 25
checkbox input "true"
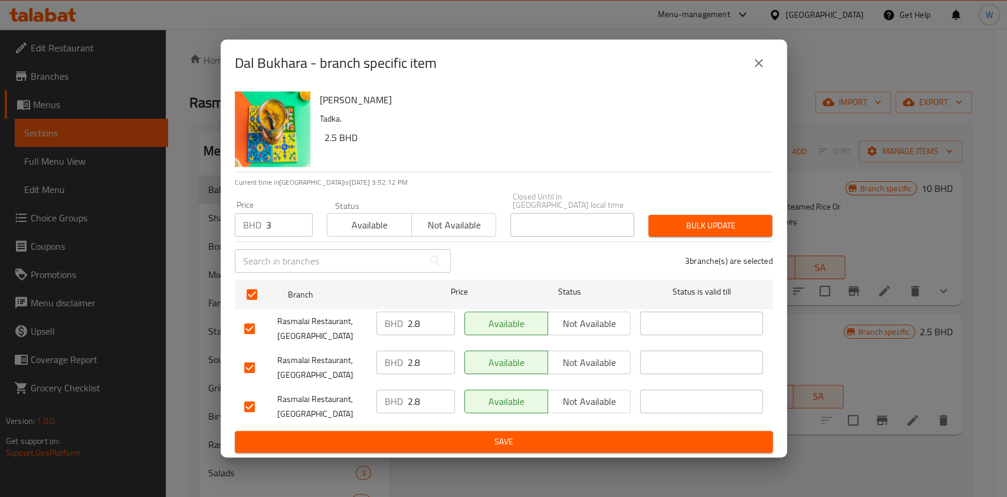
click at [745, 218] on span "Bulk update" at bounding box center [710, 225] width 105 height 15
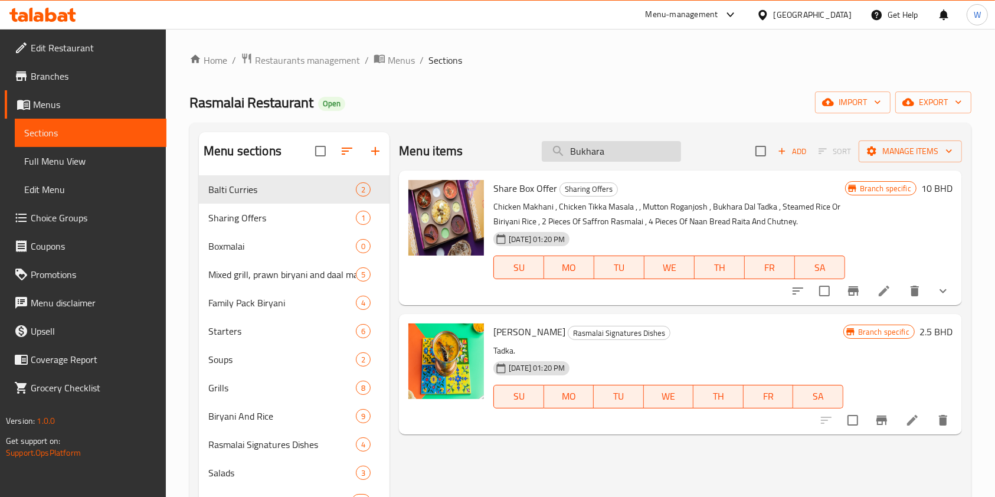
click at [628, 147] on input "Bukhara" at bounding box center [611, 151] width 139 height 21
click at [628, 148] on input "Bukhara" at bounding box center [611, 151] width 139 height 21
paste input "irmingham Daal Makhani"
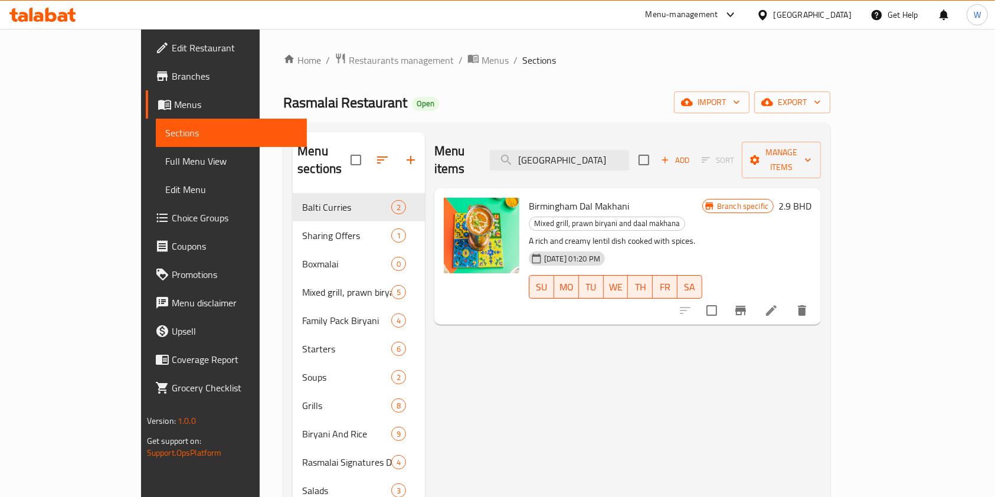
type input "Birmingham"
click at [748, 303] on icon "Branch-specific-item" at bounding box center [740, 310] width 14 height 14
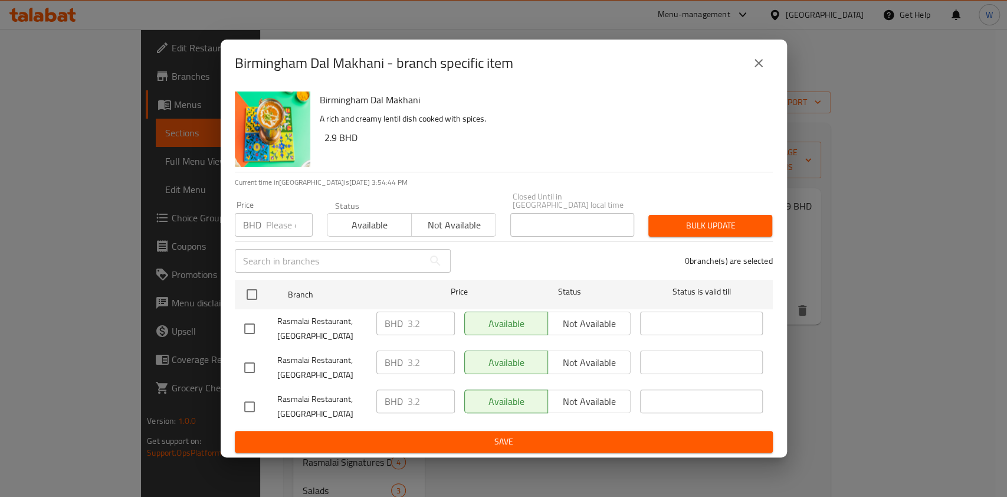
click at [286, 217] on input "number" at bounding box center [289, 225] width 47 height 24
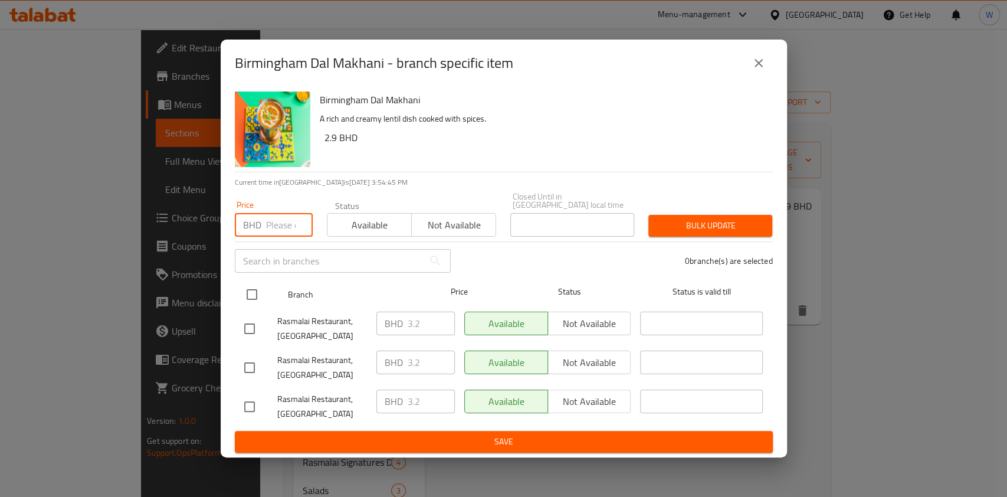
paste input "3.5"
type input "3.5"
click at [240, 292] on input "checkbox" at bounding box center [252, 294] width 25 height 25
checkbox input "true"
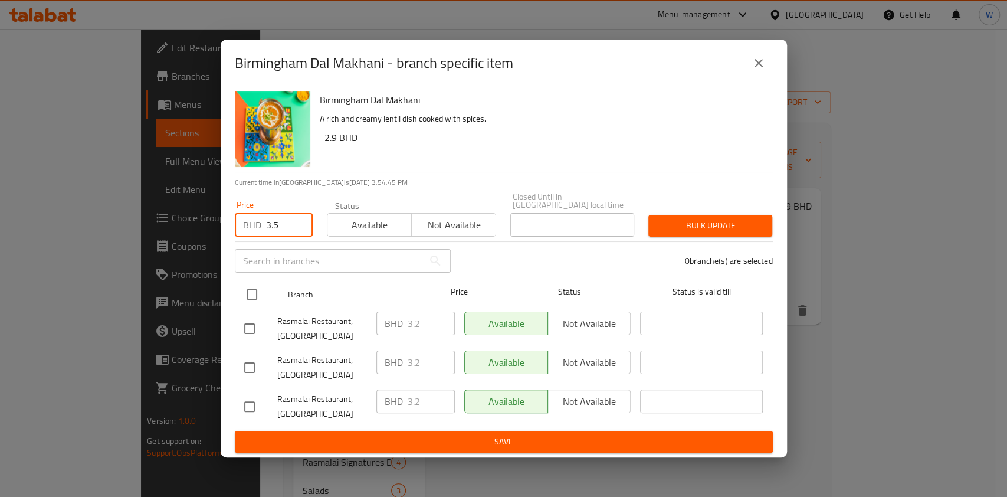
checkbox input "true"
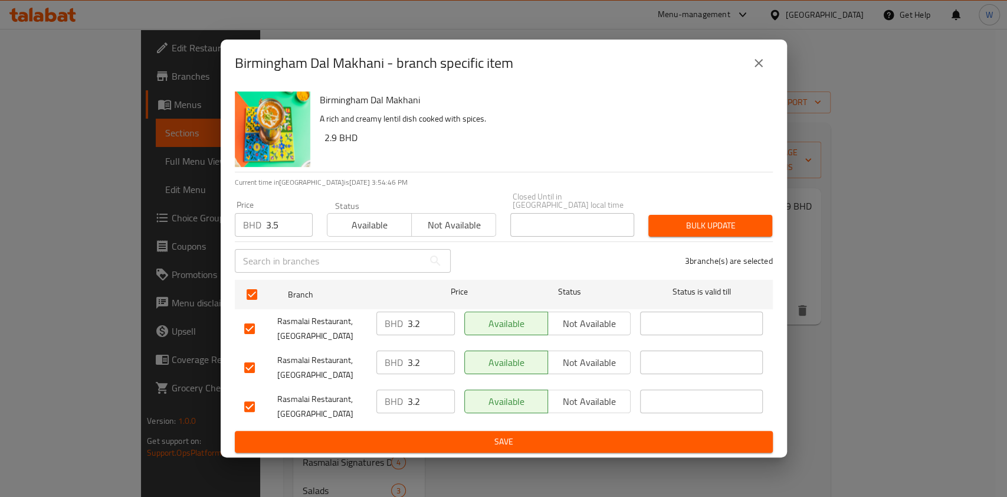
click at [725, 225] on span "Bulk update" at bounding box center [710, 225] width 105 height 15
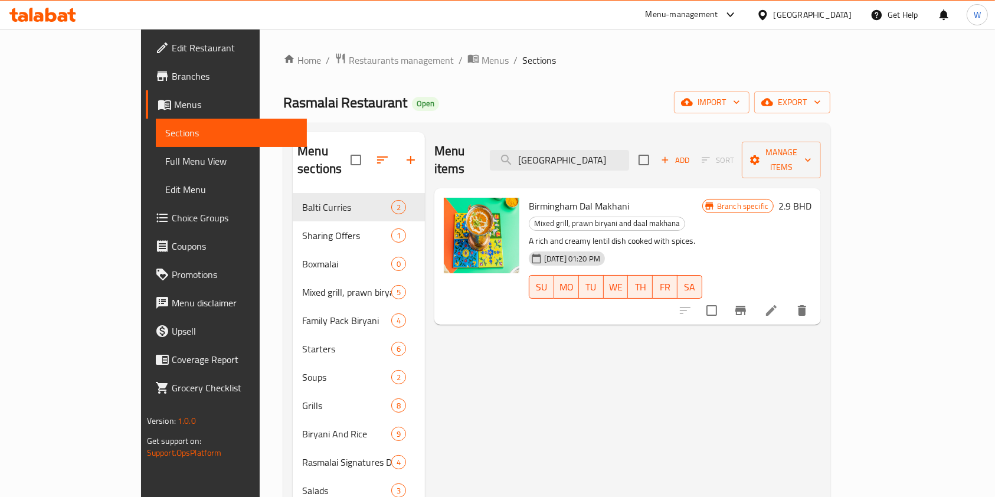
click at [755, 296] on button "Branch-specific-item" at bounding box center [740, 310] width 28 height 28
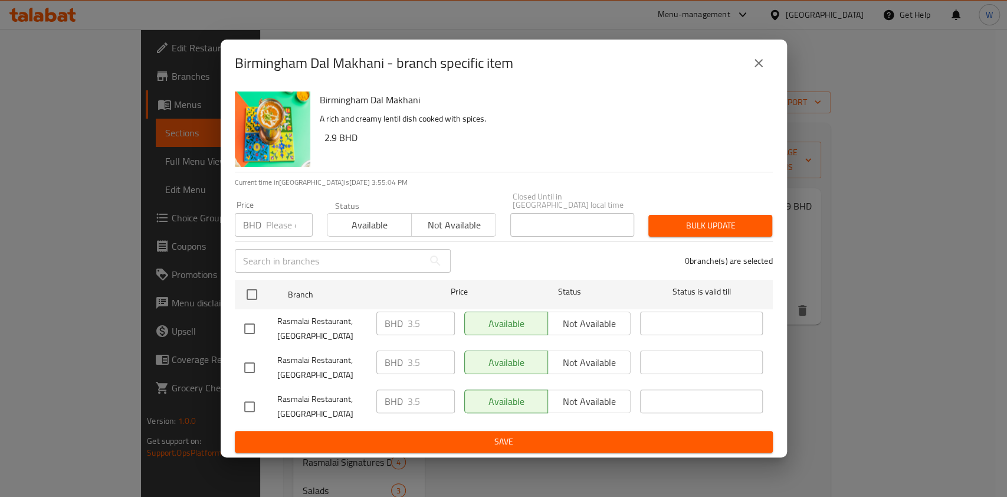
click at [760, 68] on icon "close" at bounding box center [759, 63] width 14 height 14
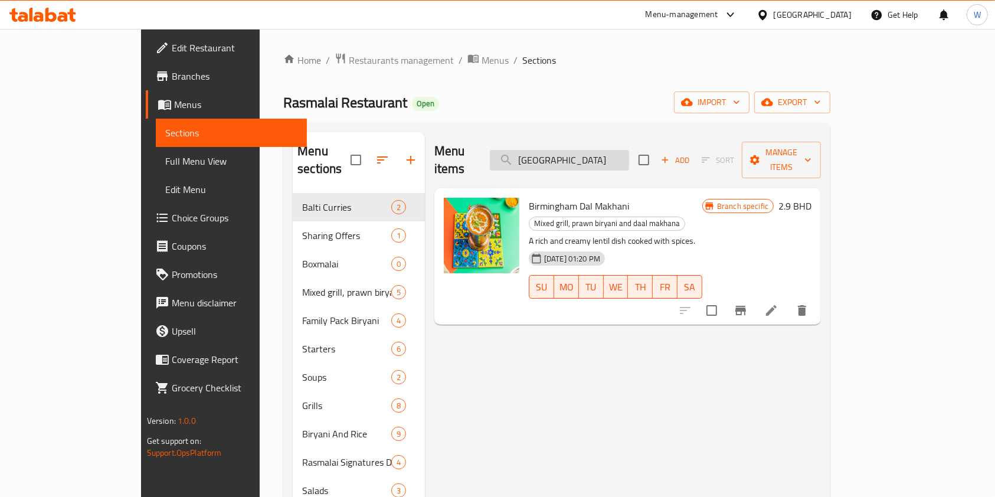
click at [591, 153] on input "Birmingham" at bounding box center [559, 160] width 139 height 21
paste input "alti Curries"
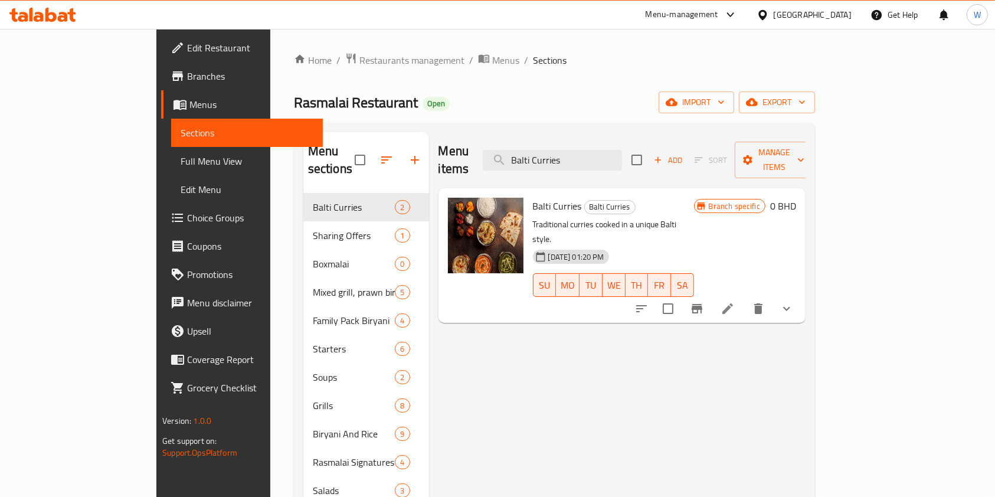
type input "Balti Curries"
click at [794, 302] on icon "show more" at bounding box center [786, 309] width 14 height 14
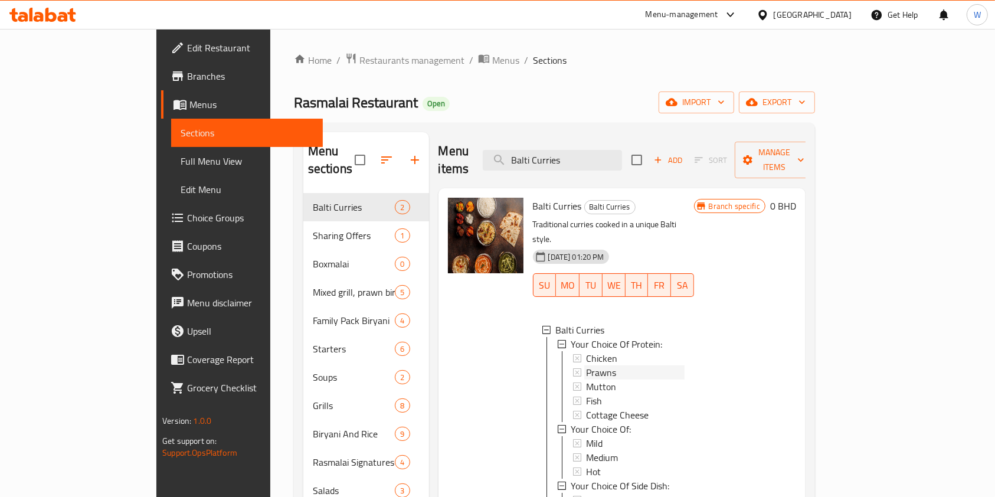
click at [587, 365] on span "Prawns" at bounding box center [602, 372] width 30 height 14
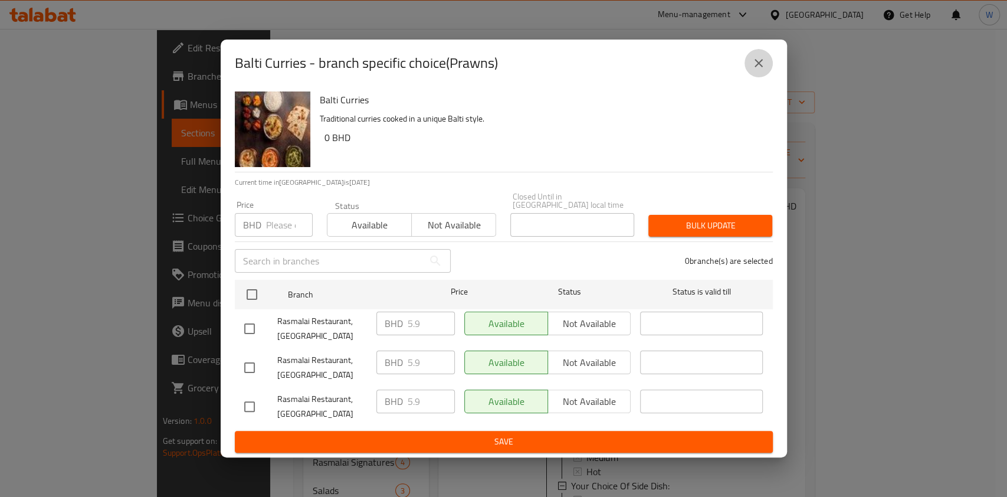
click at [758, 77] on button "close" at bounding box center [759, 63] width 28 height 28
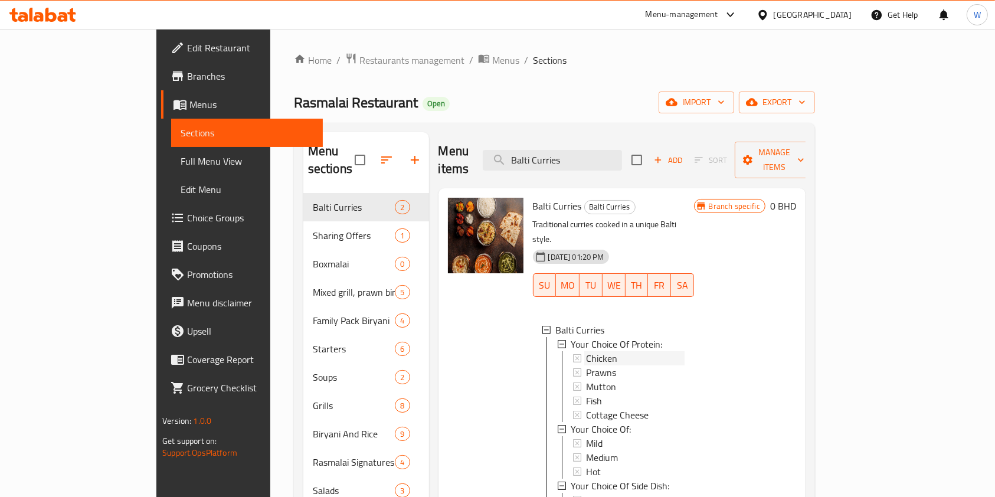
click at [597, 351] on div "Chicken" at bounding box center [636, 358] width 98 height 14
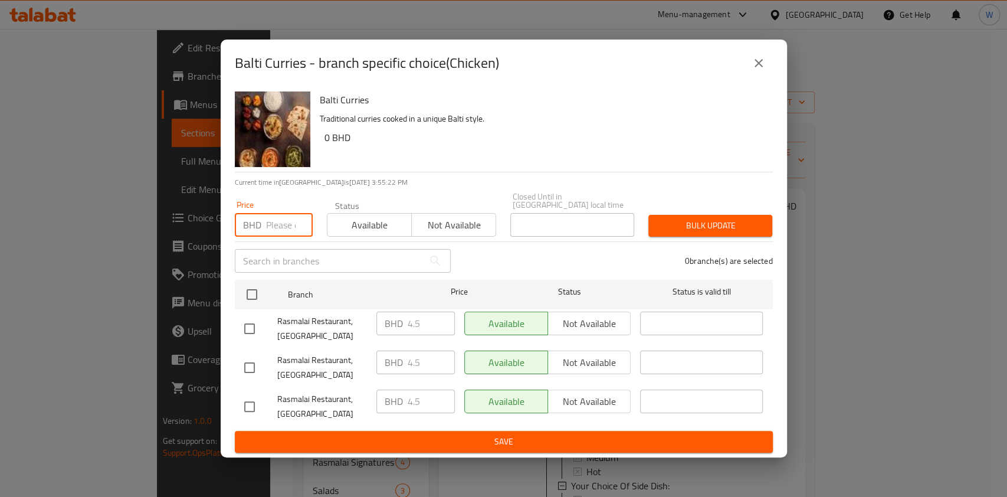
click at [293, 215] on input "number" at bounding box center [289, 225] width 47 height 24
paste input "4.9"
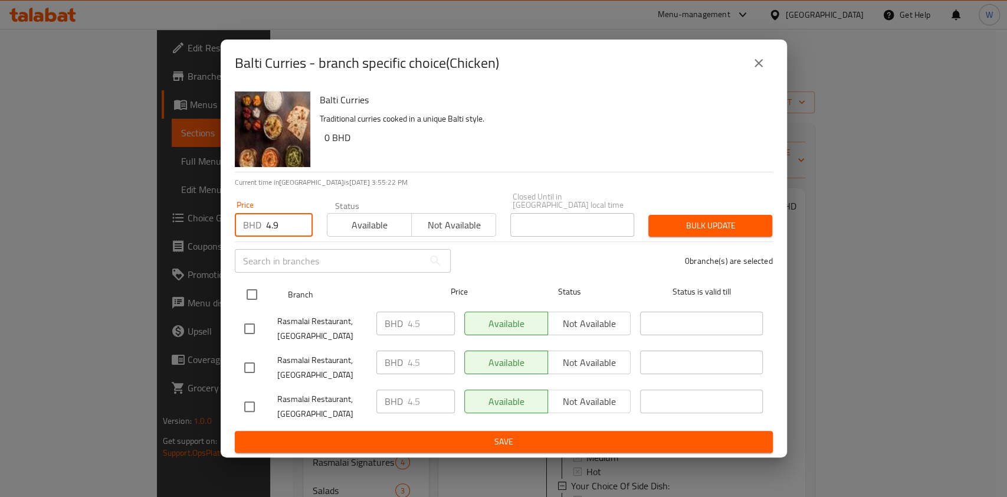
type input "4.9"
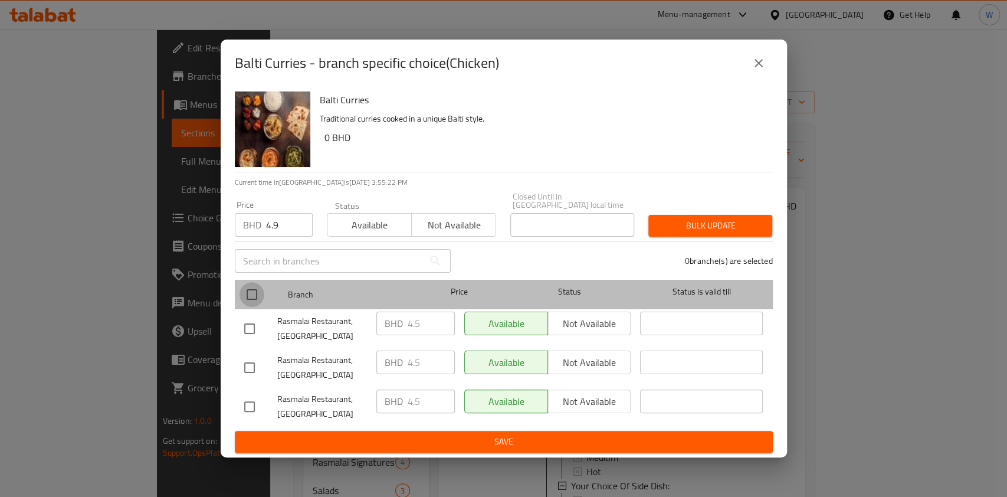
click at [255, 283] on input "checkbox" at bounding box center [252, 294] width 25 height 25
checkbox input "true"
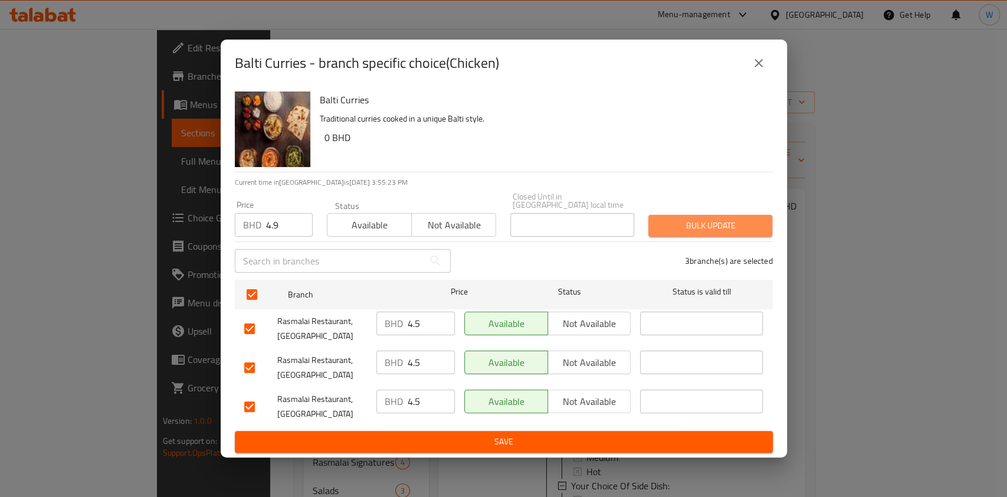
click at [741, 224] on span "Bulk update" at bounding box center [710, 225] width 105 height 15
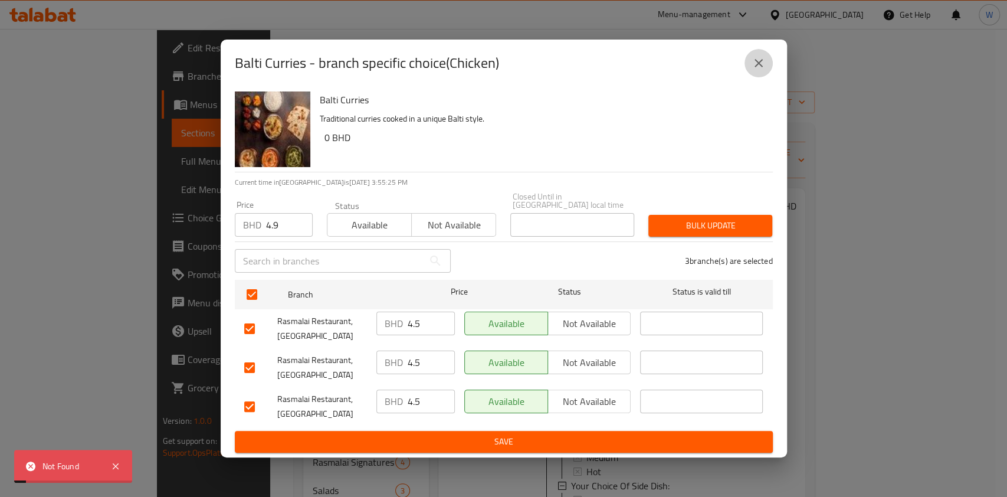
drag, startPoint x: 757, startPoint y: 64, endPoint x: 761, endPoint y: 72, distance: 9.0
click at [759, 69] on icon "close" at bounding box center [759, 63] width 14 height 14
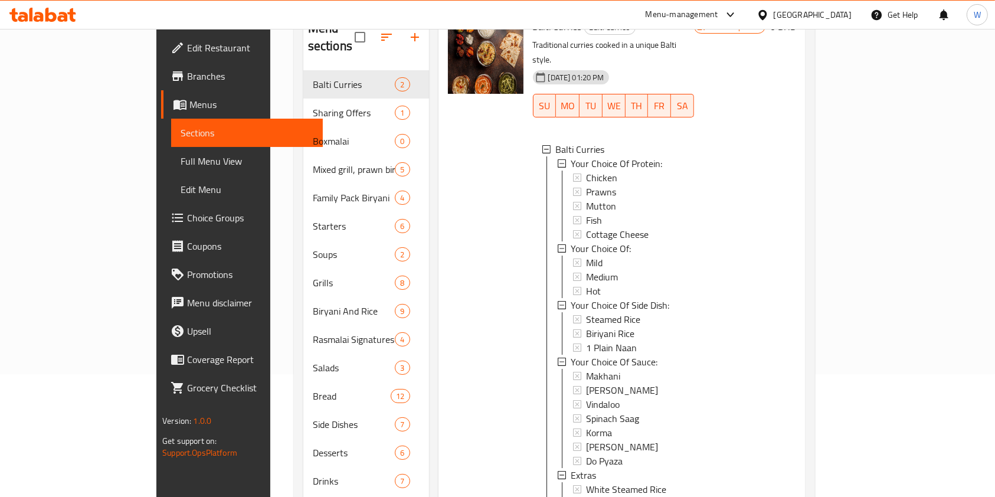
scroll to position [198, 0]
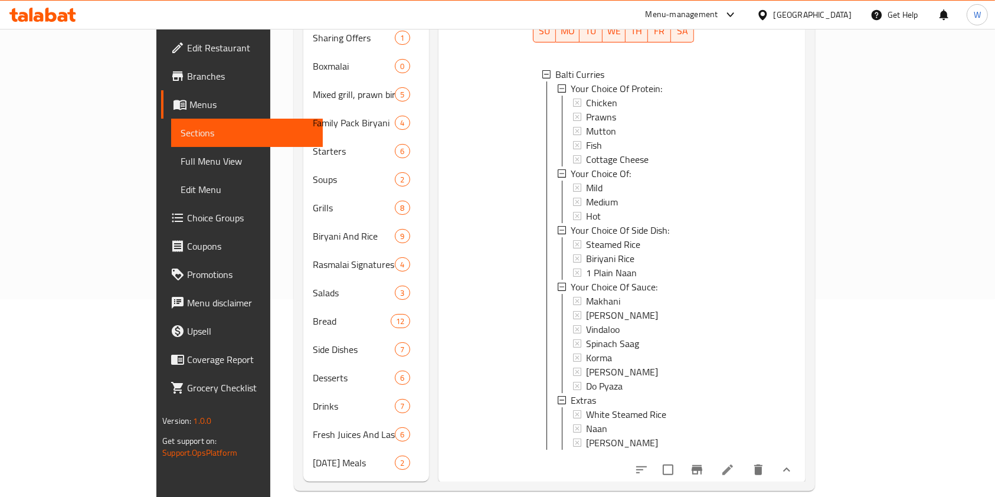
click at [735, 463] on icon at bounding box center [727, 470] width 14 height 14
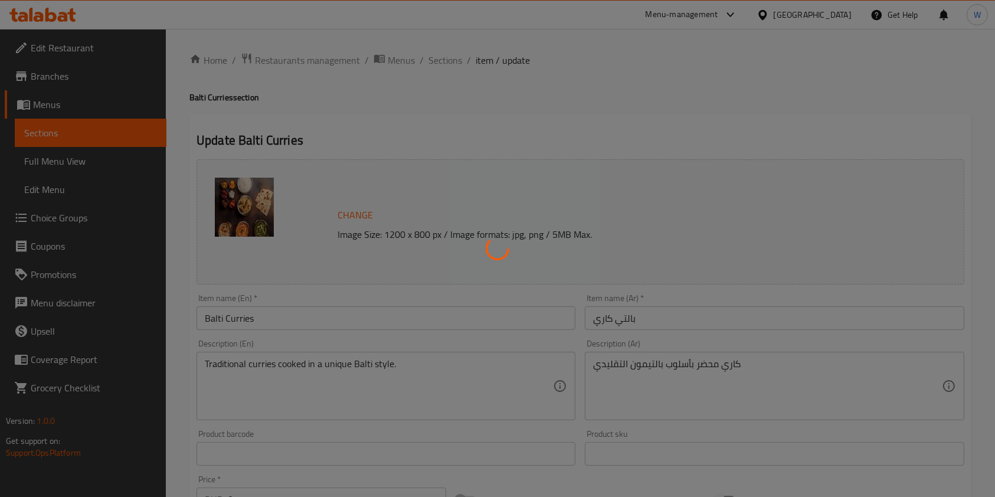
type input "إختيارك من البروتين:"
type input "1"
type input "إختيارك من:"
type input "1"
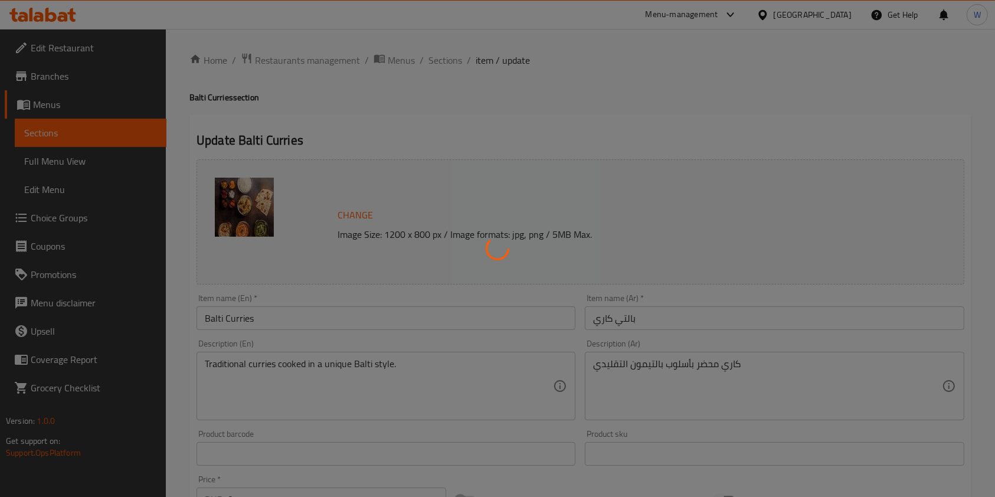
type input "1"
type input "إختيارك من الطبق الجانبي:"
type input "1"
type input "إختيارك من الصوص:"
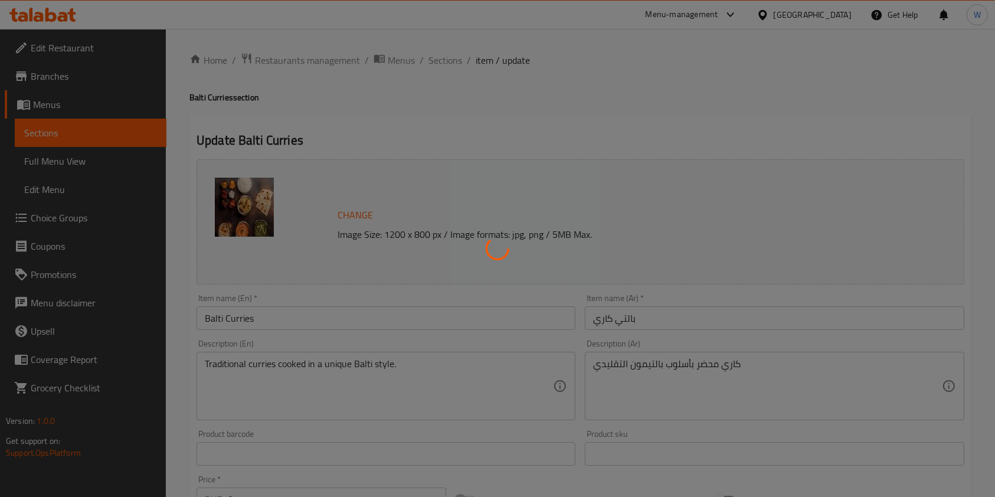
type input "1"
type input "إضافات"
type input "0"
type input "3"
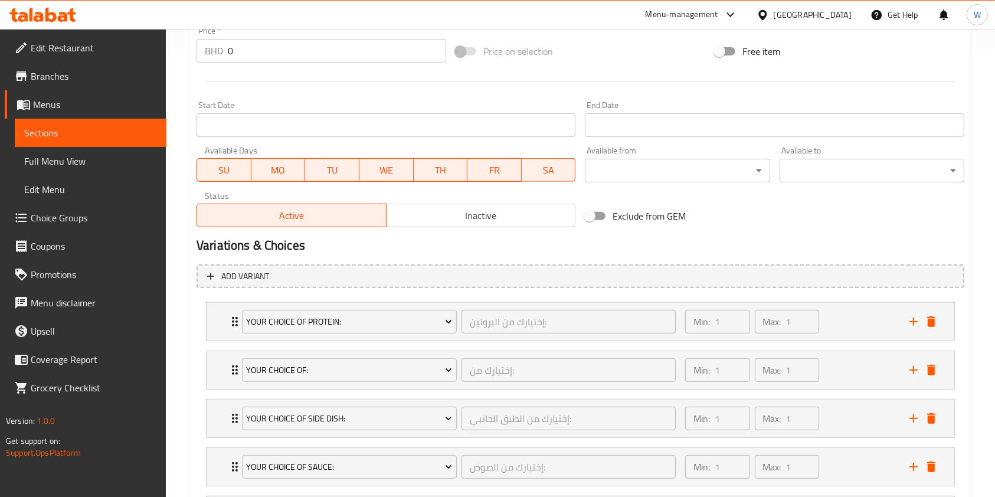
scroll to position [551, 0]
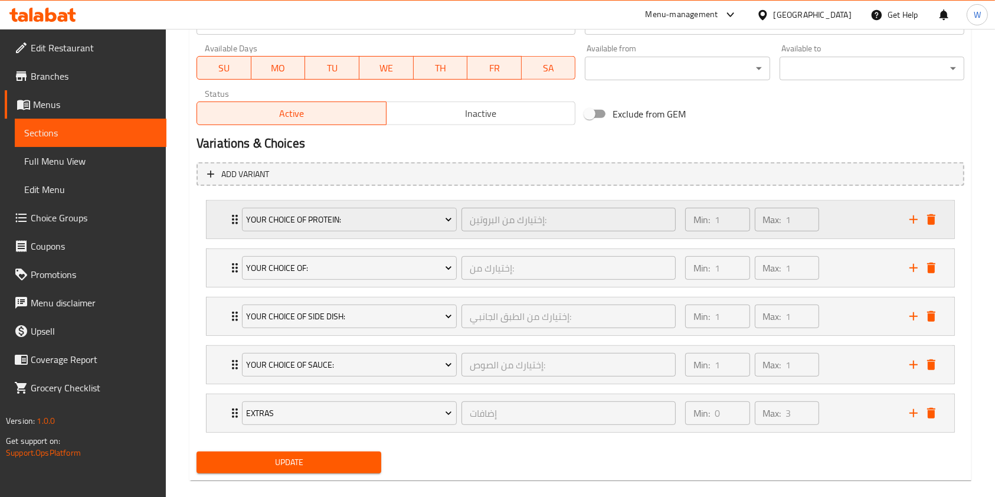
click at [228, 220] on icon "Expand" at bounding box center [235, 219] width 14 height 14
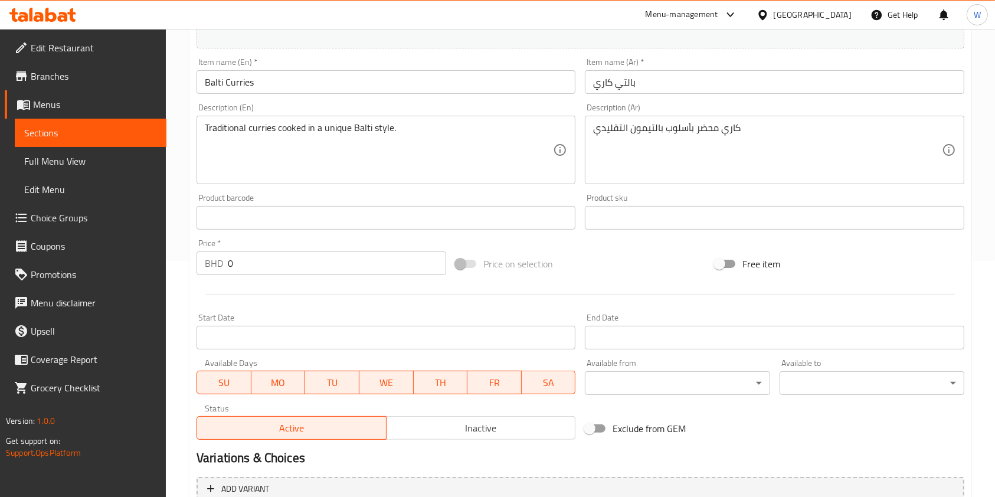
scroll to position [0, 0]
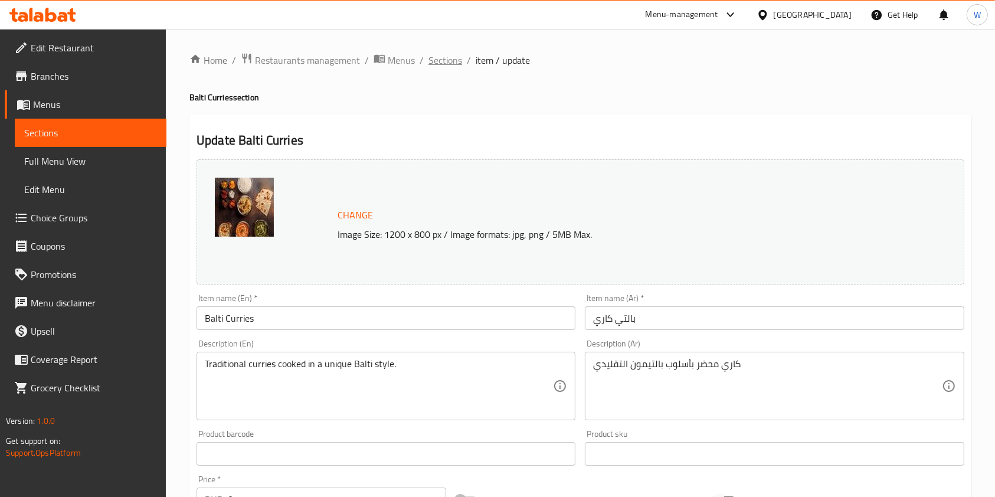
click at [434, 61] on span "Sections" at bounding box center [445, 60] width 34 height 14
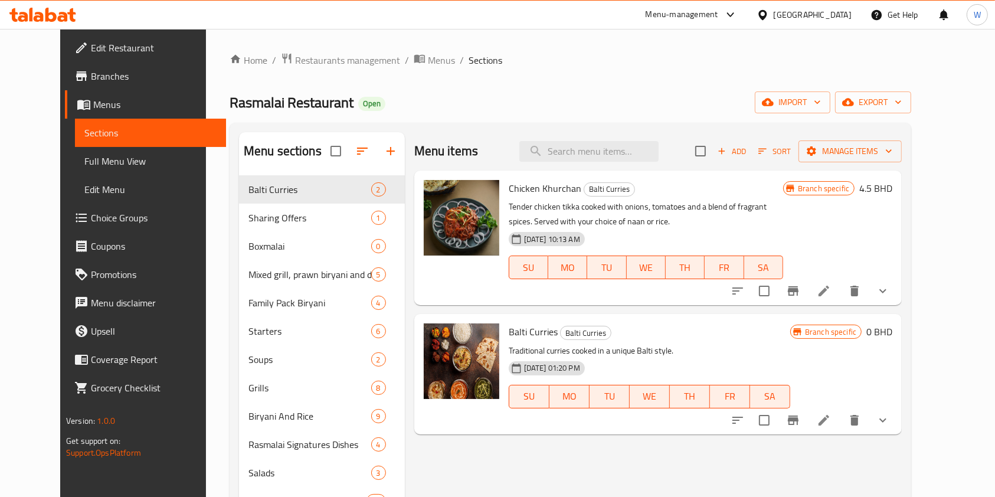
click at [612, 140] on div "Menu items Add Sort Manage items" at bounding box center [658, 151] width 488 height 38
click at [609, 149] on input "search" at bounding box center [588, 151] width 139 height 21
paste input "Chicken Biryani"
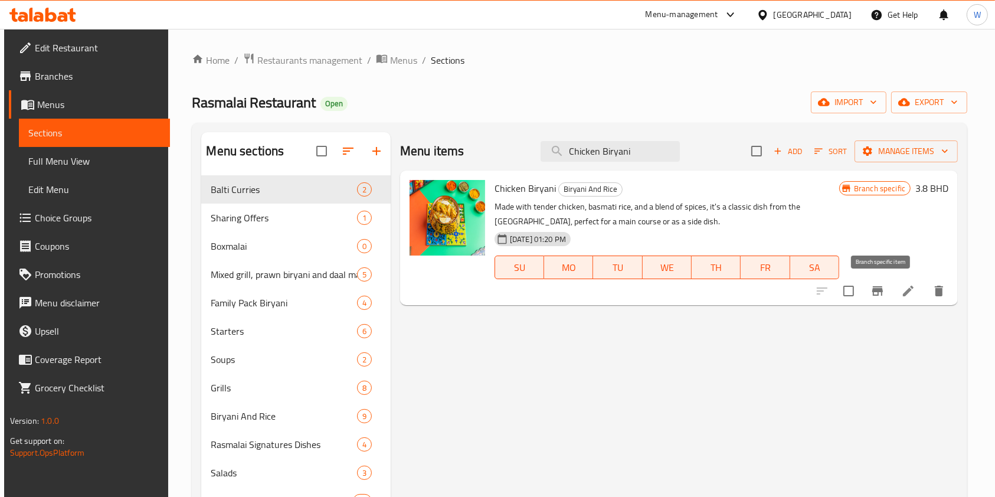
type input "Chicken Biryani"
click at [890, 292] on button "Branch-specific-item" at bounding box center [877, 291] width 28 height 28
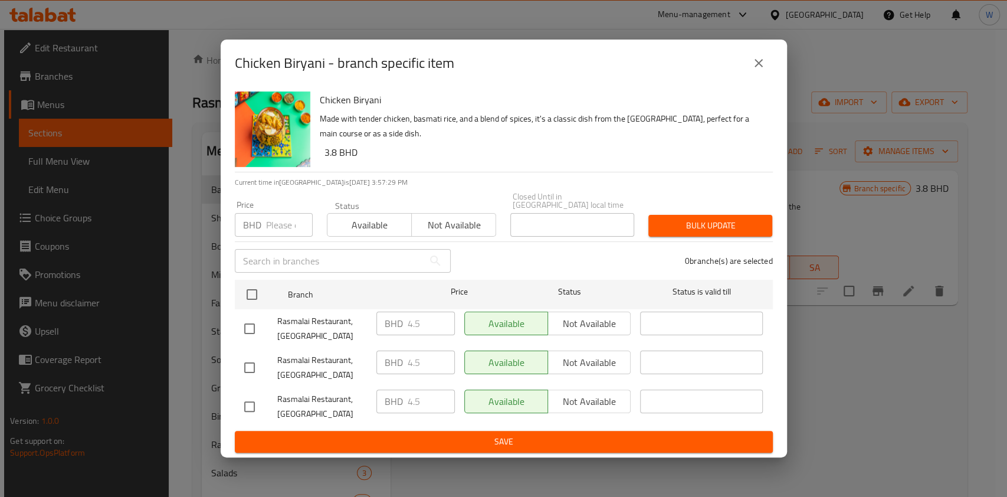
click at [293, 231] on input "number" at bounding box center [289, 225] width 47 height 24
paste input "4.9"
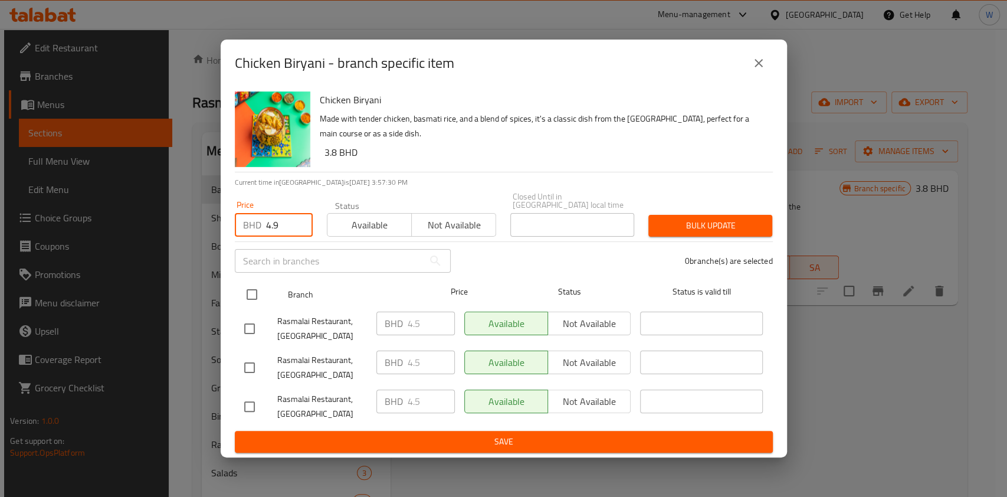
type input "4.9"
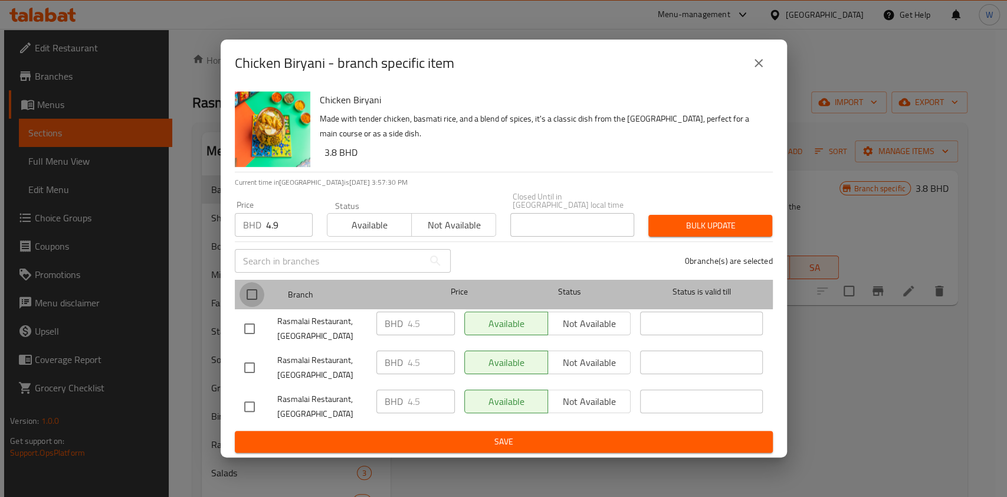
click at [257, 287] on input "checkbox" at bounding box center [252, 294] width 25 height 25
checkbox input "true"
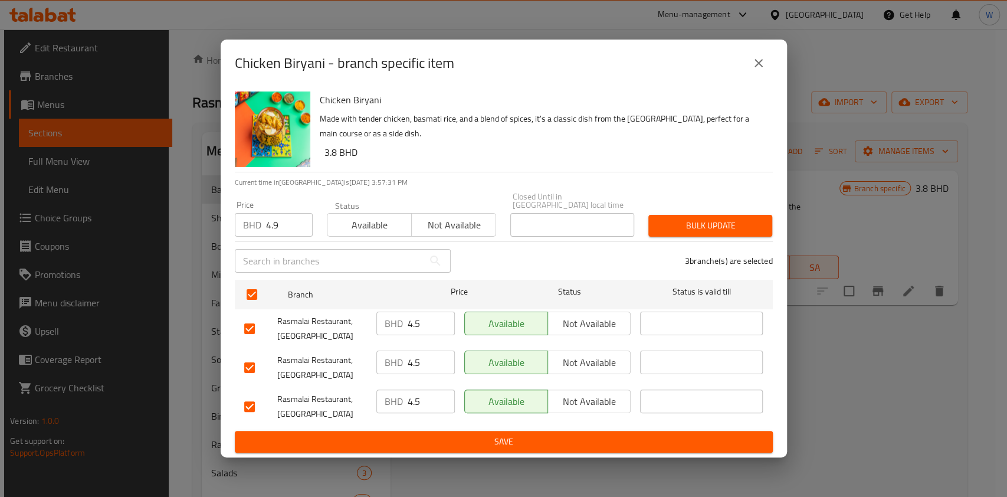
click at [702, 221] on span "Bulk update" at bounding box center [710, 225] width 105 height 15
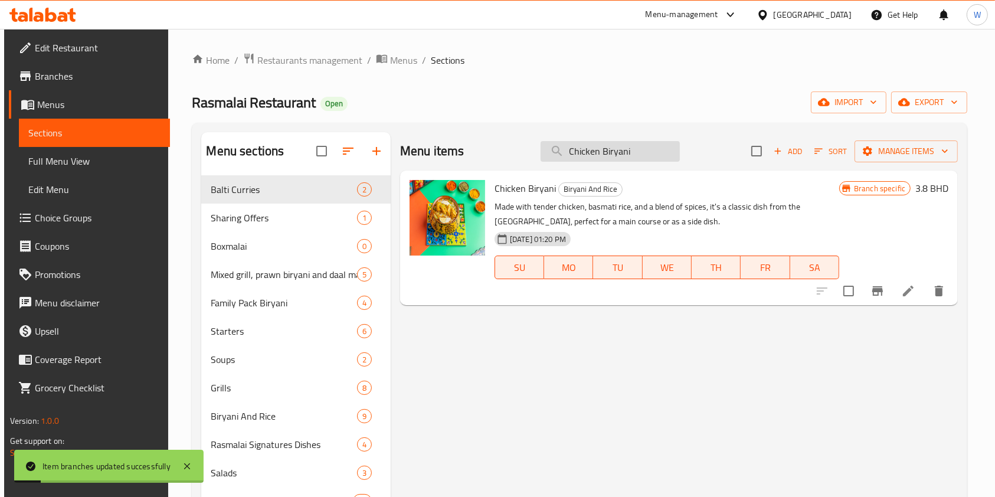
click at [590, 155] on input "Chicken Biryani" at bounding box center [609, 151] width 139 height 21
paste input "Mutto"
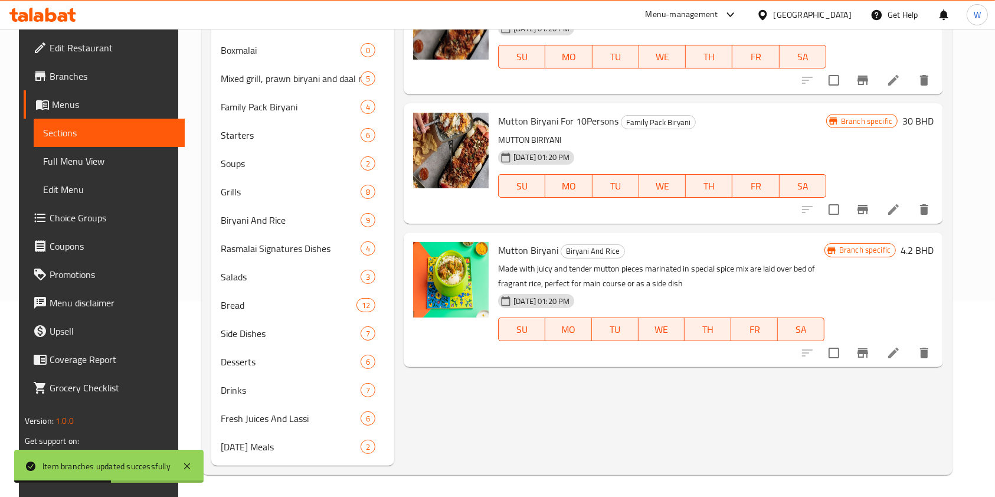
scroll to position [198, 0]
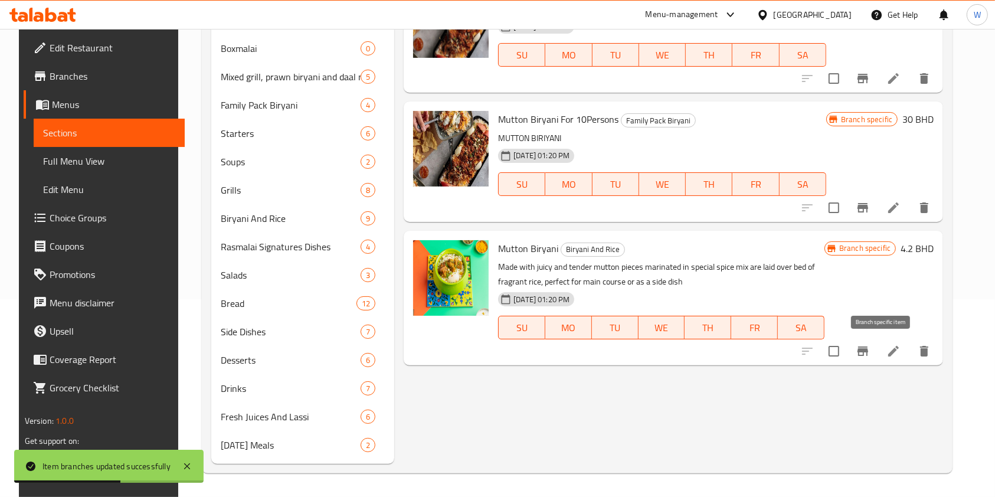
type input "Mutton Biryani"
click at [872, 352] on button "Branch-specific-item" at bounding box center [863, 351] width 28 height 28
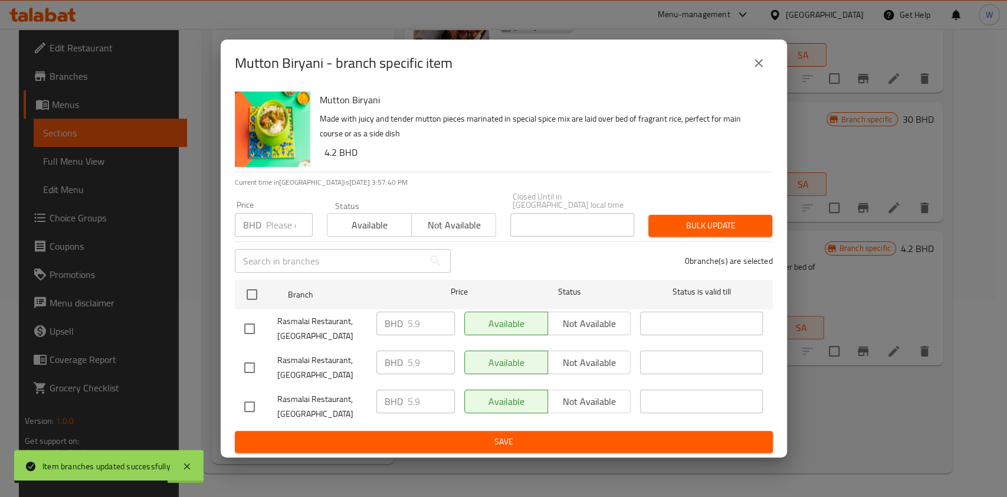
drag, startPoint x: 255, startPoint y: 215, endPoint x: 261, endPoint y: 216, distance: 6.0
click at [255, 218] on p "BHD" at bounding box center [252, 225] width 18 height 14
click at [264, 218] on div "BHD Price" at bounding box center [274, 225] width 78 height 24
paste input "6.4"
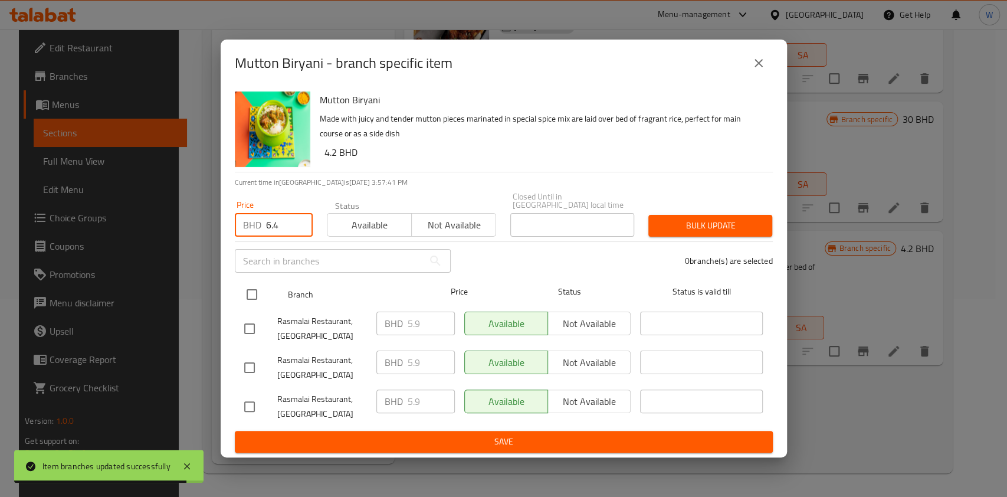
type input "6.4"
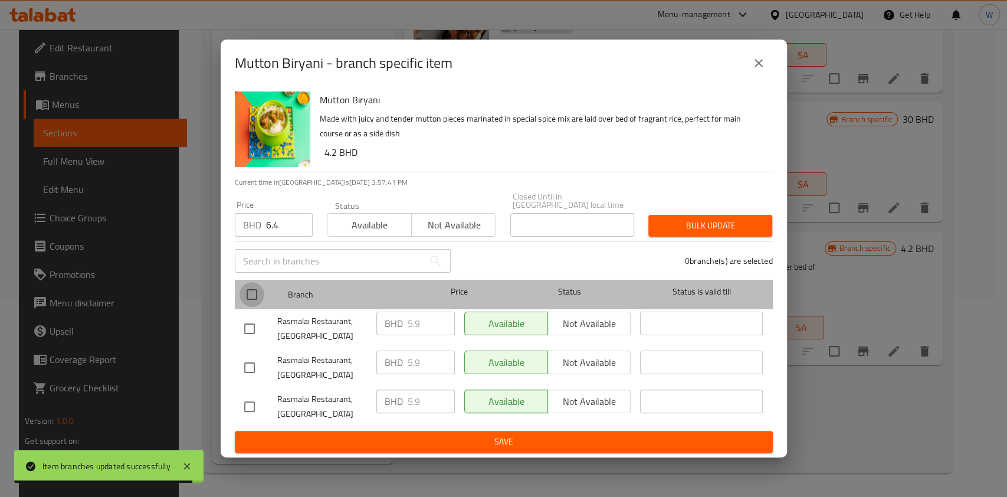
click at [252, 283] on input "checkbox" at bounding box center [252, 294] width 25 height 25
checkbox input "true"
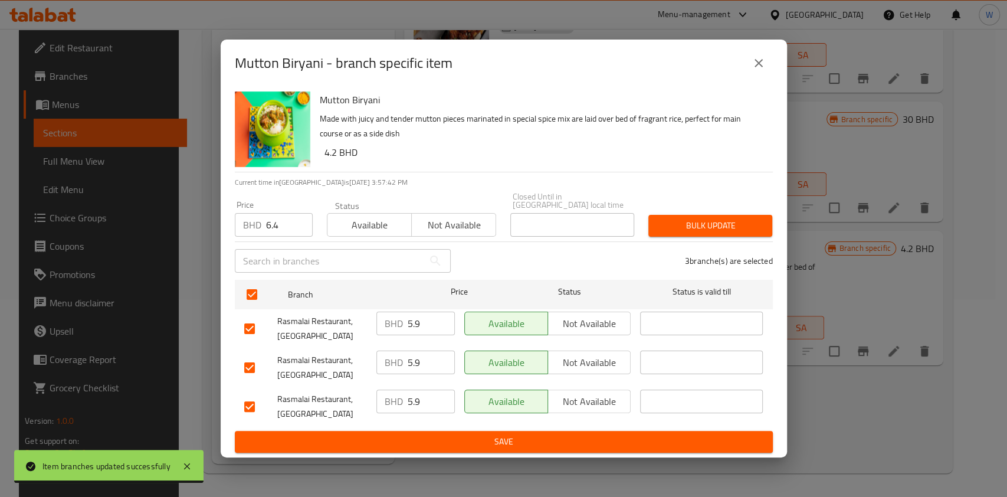
click at [724, 223] on span "Bulk update" at bounding box center [710, 225] width 105 height 15
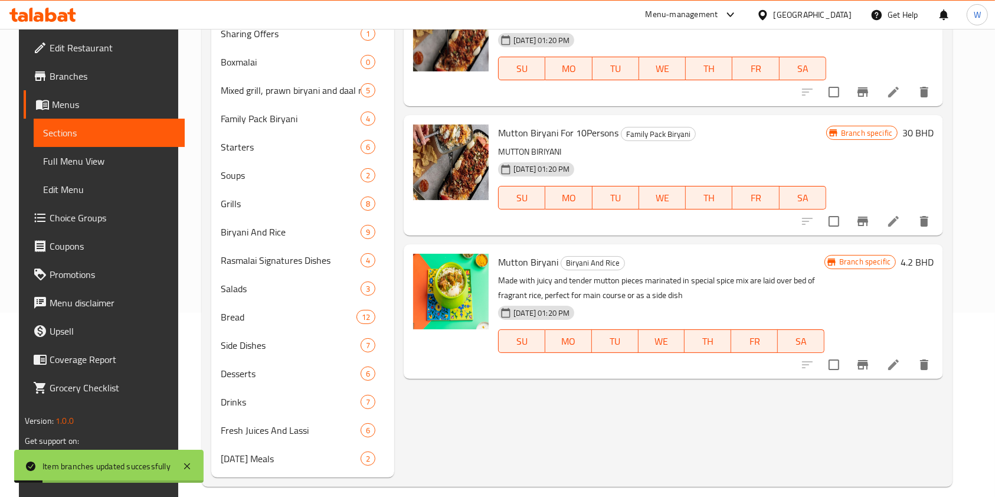
scroll to position [0, 0]
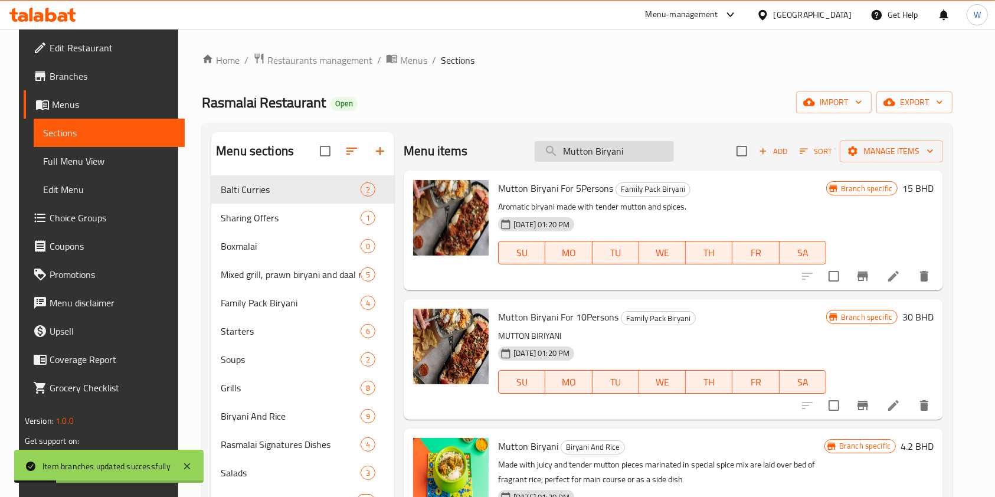
click at [608, 148] on input "Mutton Biryani" at bounding box center [604, 151] width 139 height 21
paste input "Praw"
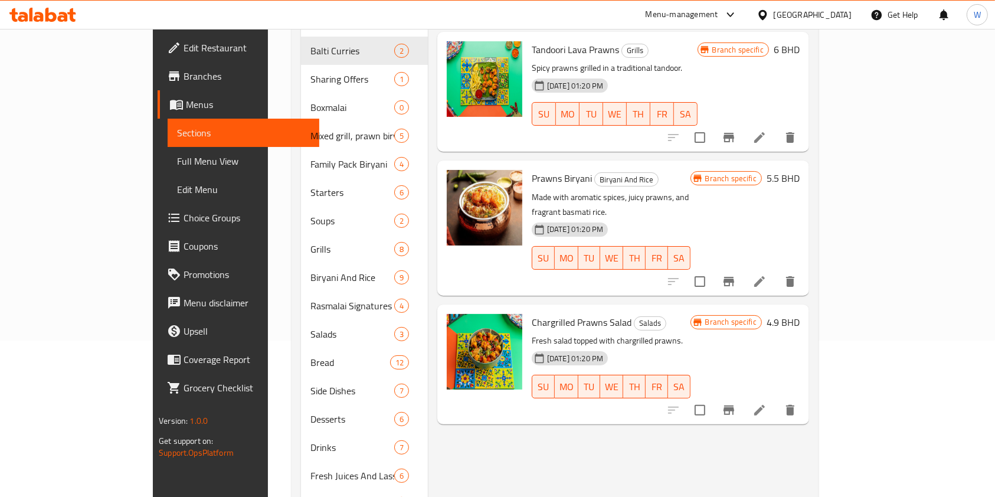
scroll to position [157, 0]
type input "Prawn"
click at [736, 274] on icon "Branch-specific-item" at bounding box center [729, 281] width 14 height 14
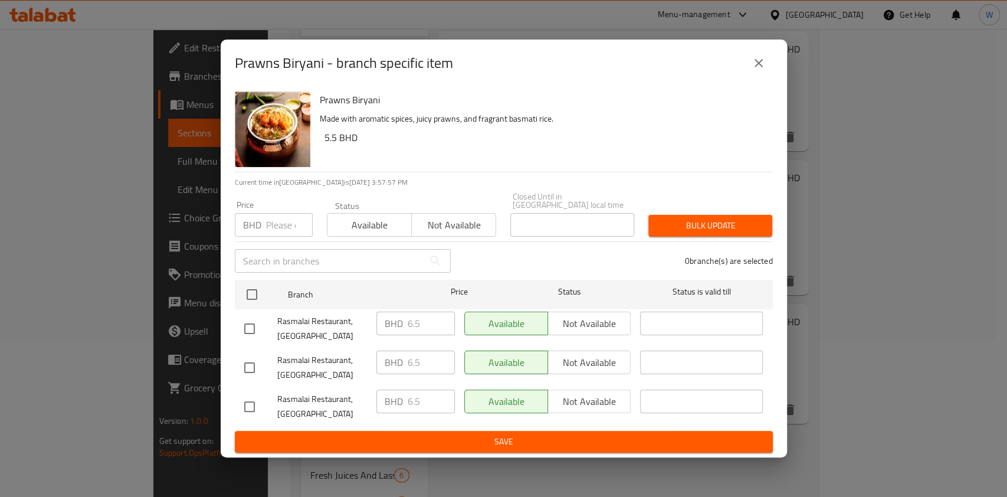
click at [279, 217] on input "number" at bounding box center [289, 225] width 47 height 24
paste input "7.1"
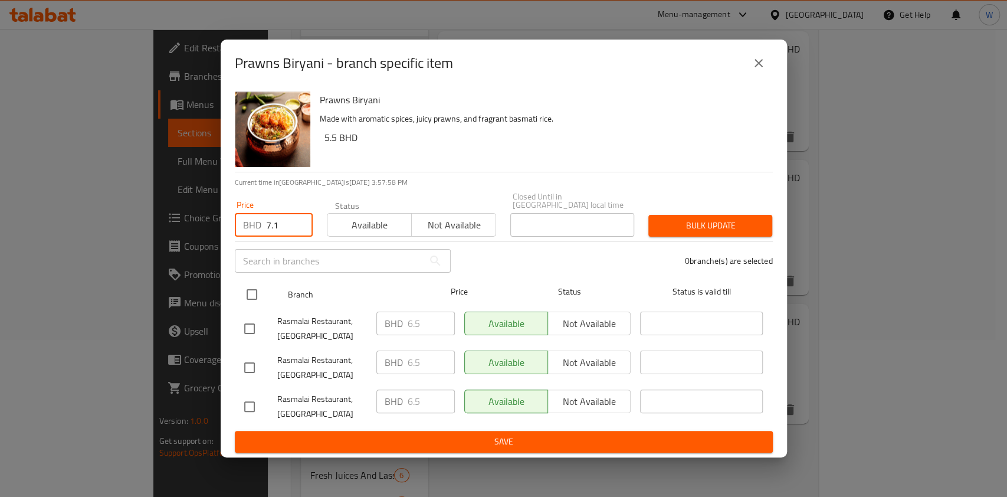
type input "7.1"
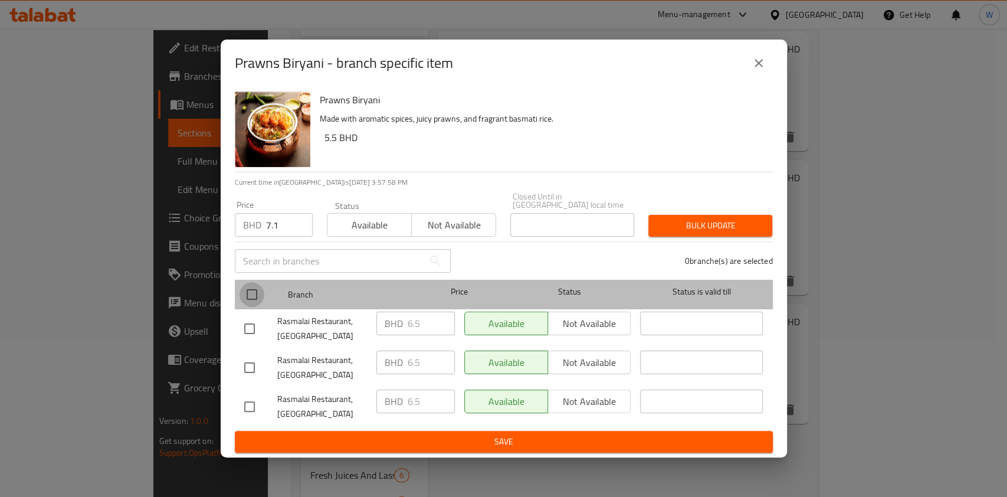
click at [257, 282] on input "checkbox" at bounding box center [252, 294] width 25 height 25
checkbox input "true"
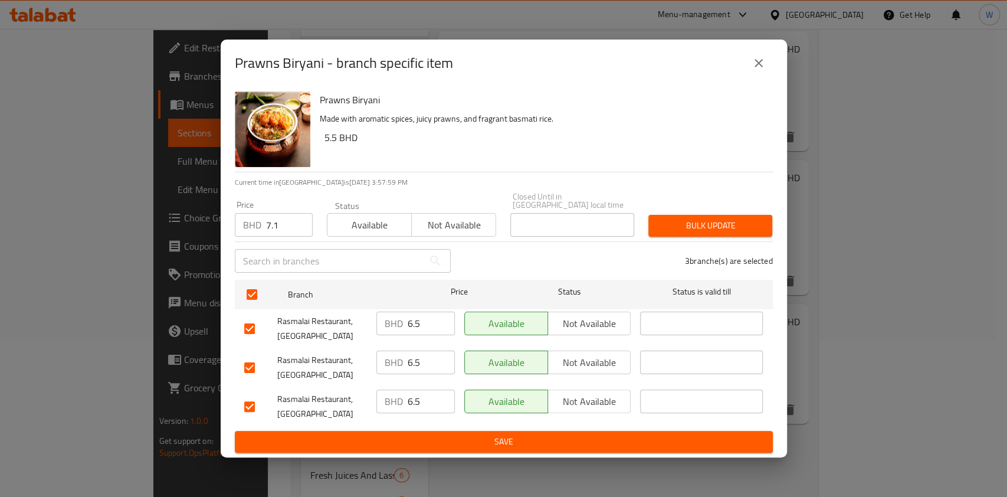
click at [688, 224] on span "Bulk update" at bounding box center [710, 225] width 105 height 15
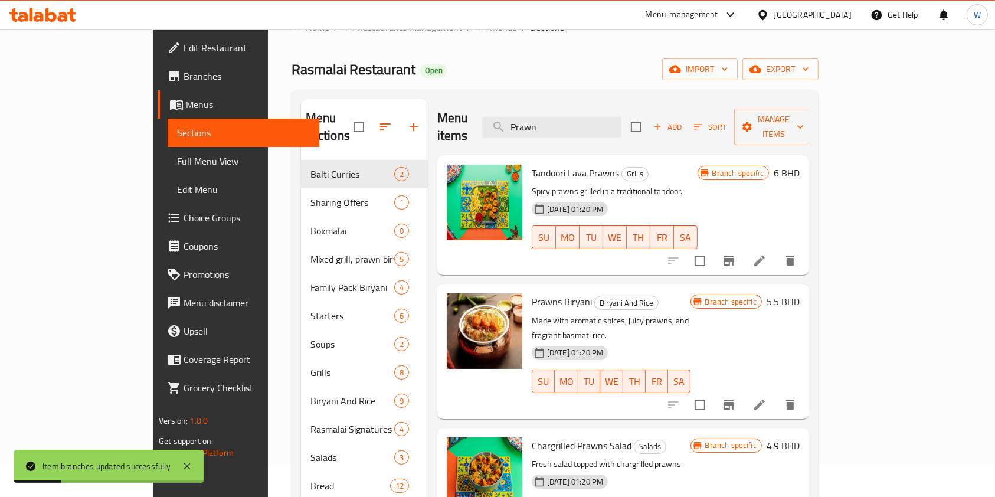
scroll to position [0, 0]
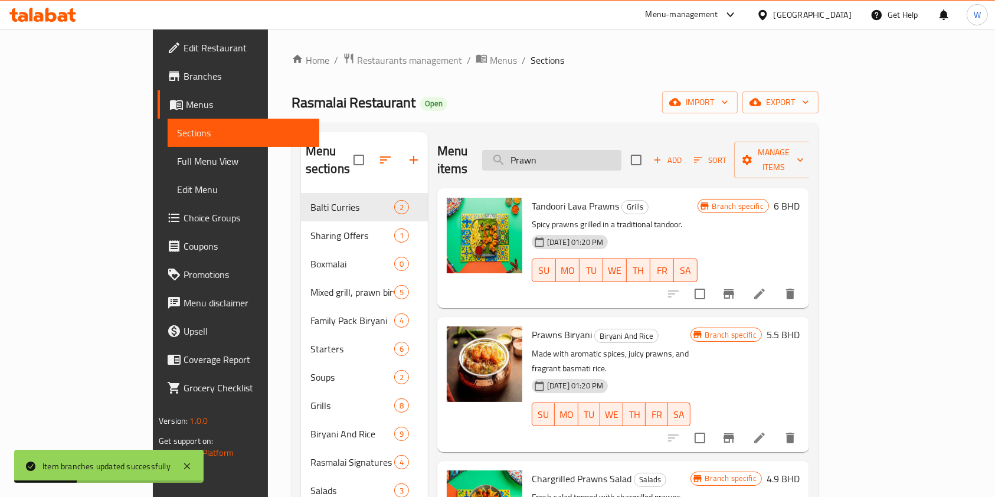
click at [621, 159] on input "Prawn" at bounding box center [551, 160] width 139 height 21
paste input "Fish Biryani"
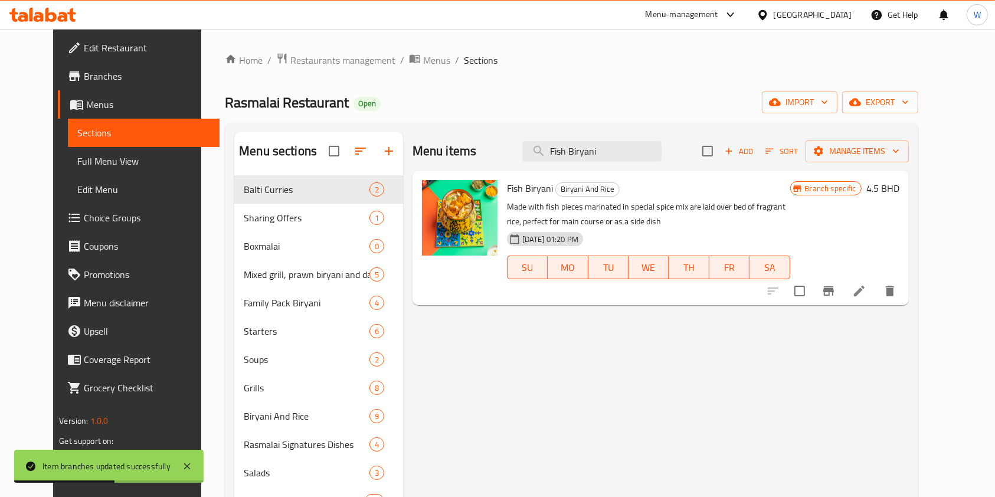
type input "Fish Biryani"
click at [836, 297] on icon "Branch-specific-item" at bounding box center [828, 291] width 14 height 14
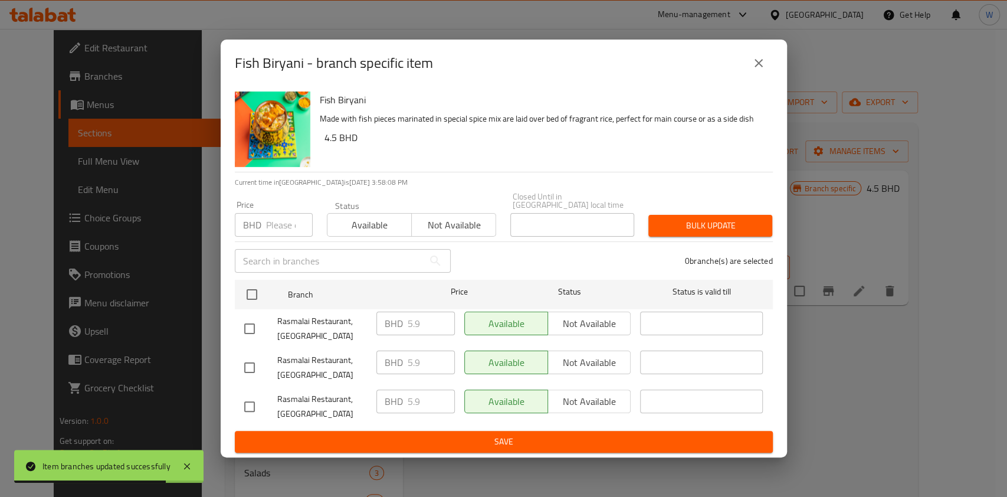
click at [276, 218] on input "number" at bounding box center [289, 225] width 47 height 24
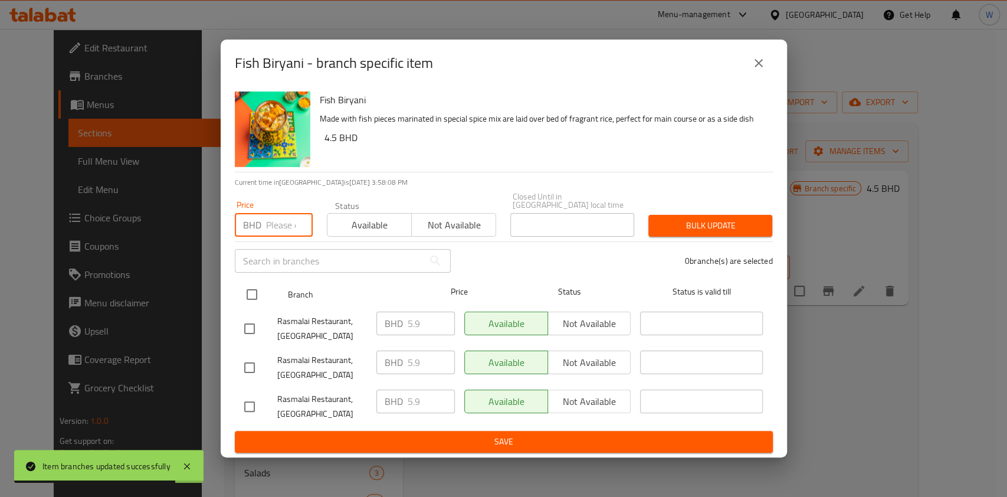
paste input "6.4"
type input "6.4"
click at [263, 293] on input "checkbox" at bounding box center [252, 294] width 25 height 25
checkbox input "true"
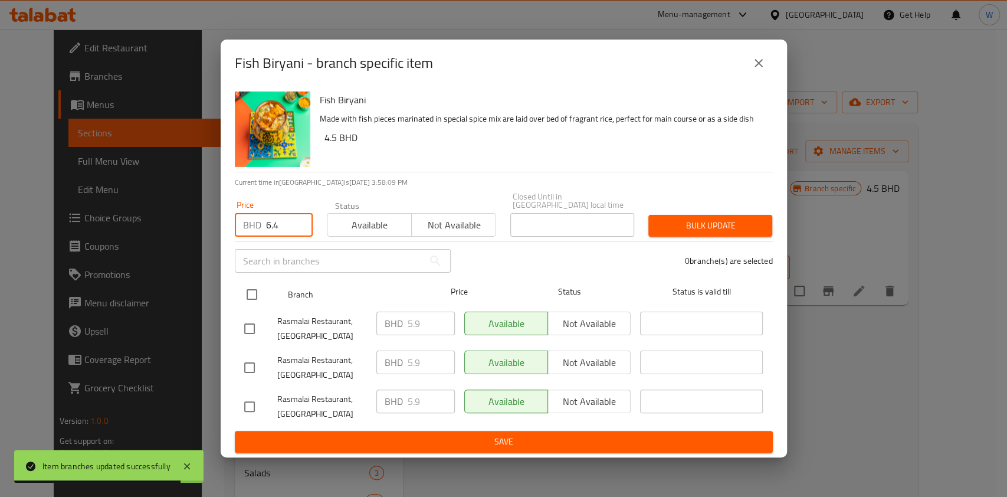
checkbox input "true"
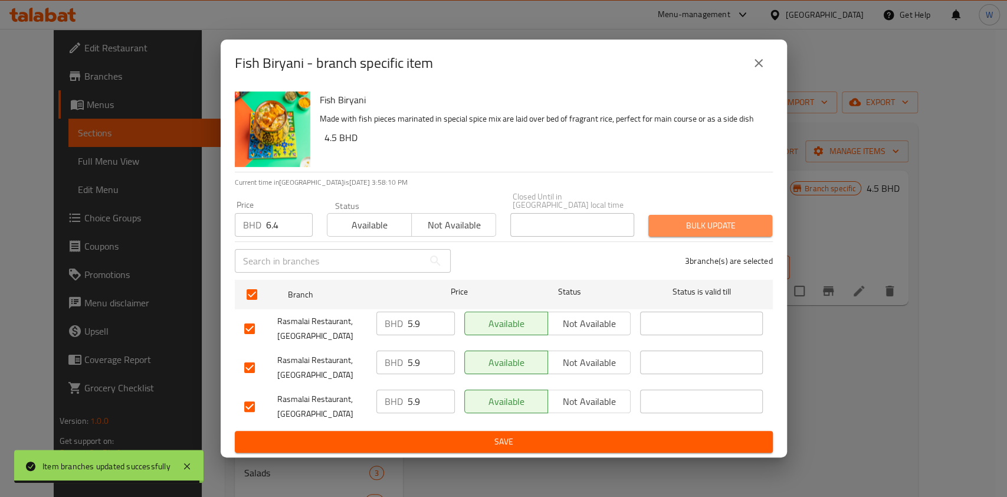
click at [766, 224] on button "Bulk update" at bounding box center [710, 226] width 124 height 22
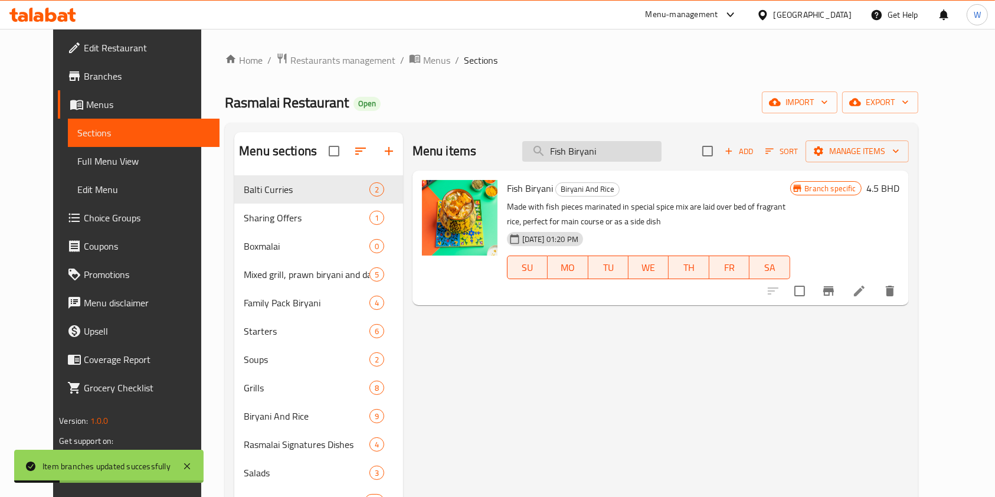
click at [598, 153] on input "Fish Biryani" at bounding box center [591, 151] width 139 height 21
paste input "Mushroom and Cottage Cheese"
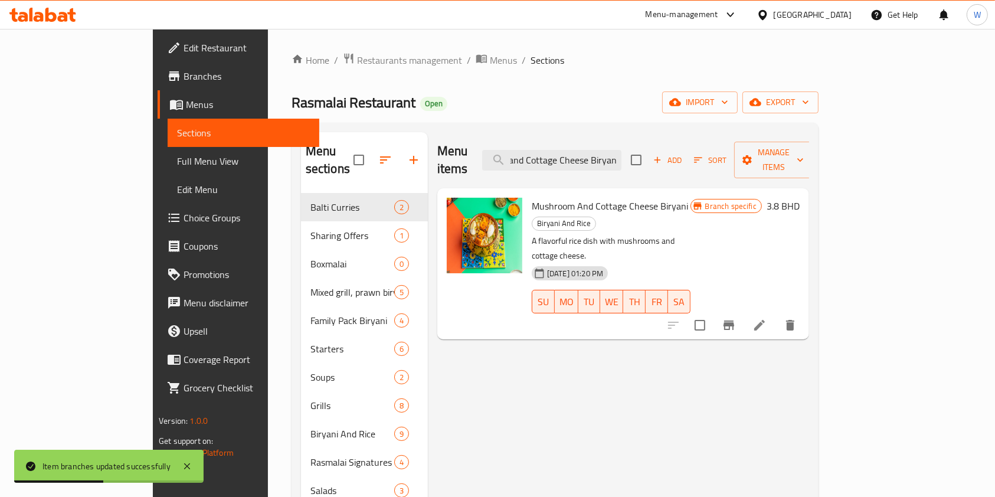
type input "Mushroom and Cottage Cheese Biryani"
click at [736, 318] on icon "Branch-specific-item" at bounding box center [729, 325] width 14 height 14
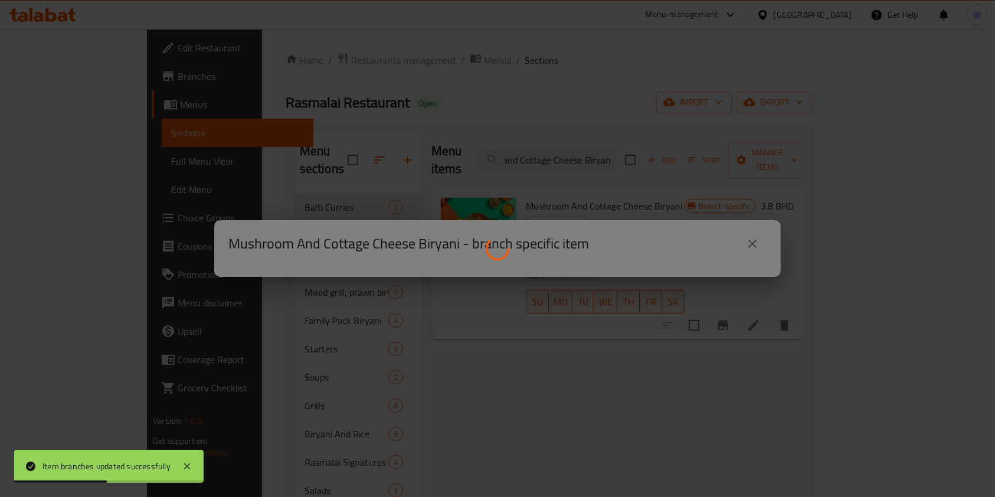
scroll to position [0, 0]
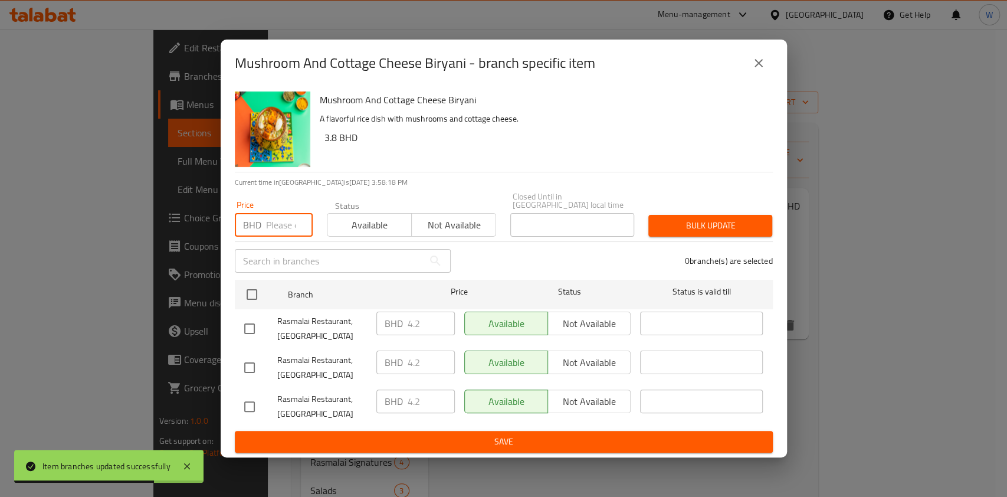
click at [276, 227] on input "number" at bounding box center [289, 225] width 47 height 24
paste input "4.6"
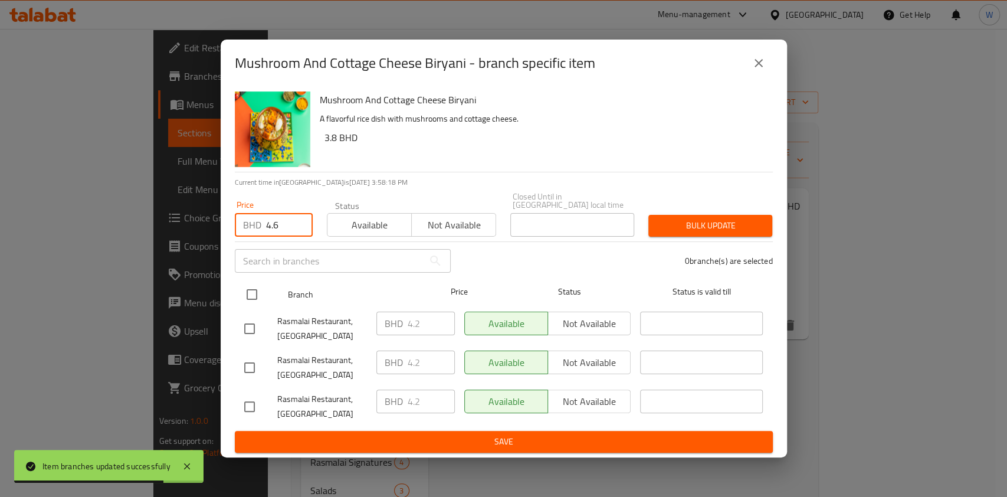
type input "4.6"
click at [259, 282] on input "checkbox" at bounding box center [252, 294] width 25 height 25
checkbox input "true"
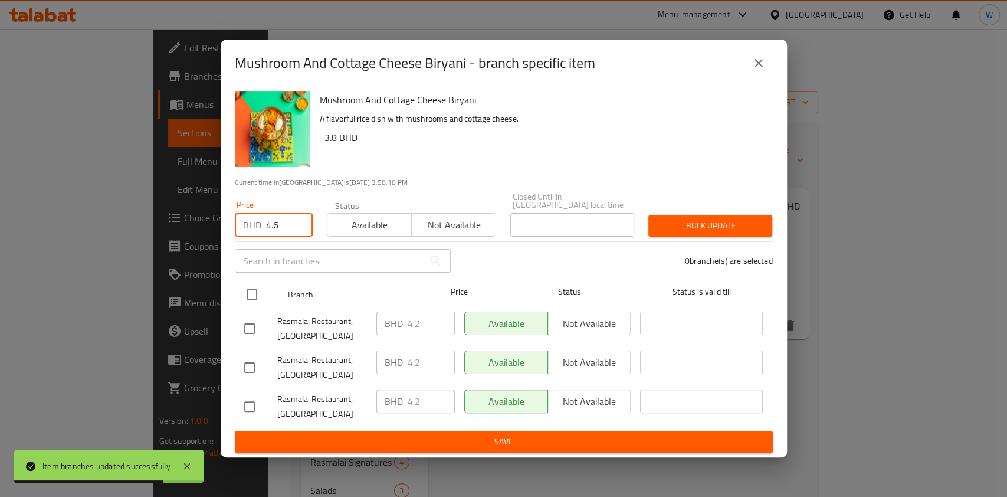
checkbox input "true"
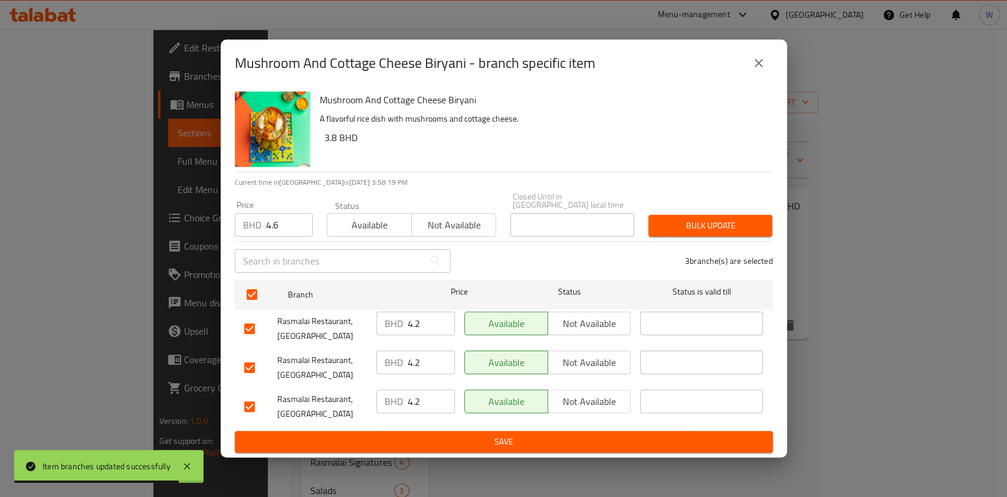
click at [696, 226] on span "Bulk update" at bounding box center [710, 225] width 105 height 15
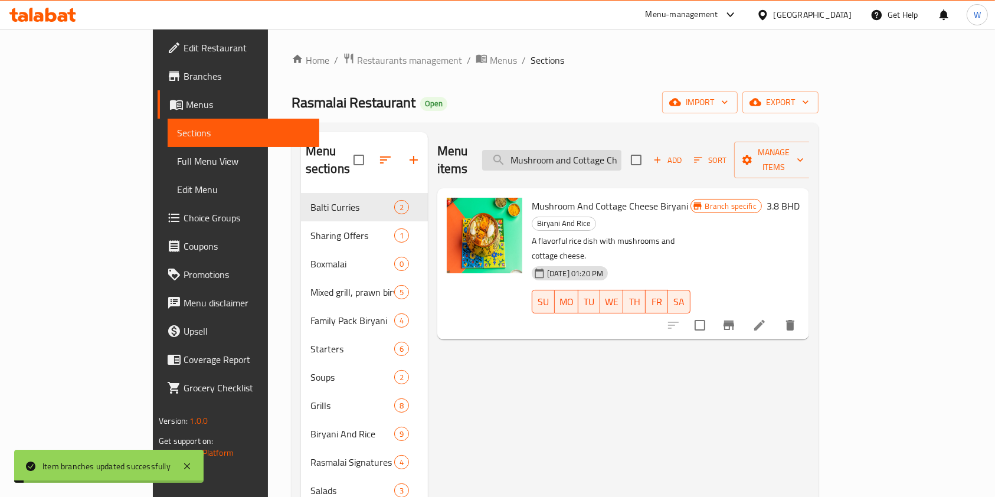
click at [621, 156] on input "Mushroom and Cottage Cheese Biryani" at bounding box center [551, 160] width 139 height 21
paste input "Vegetabl"
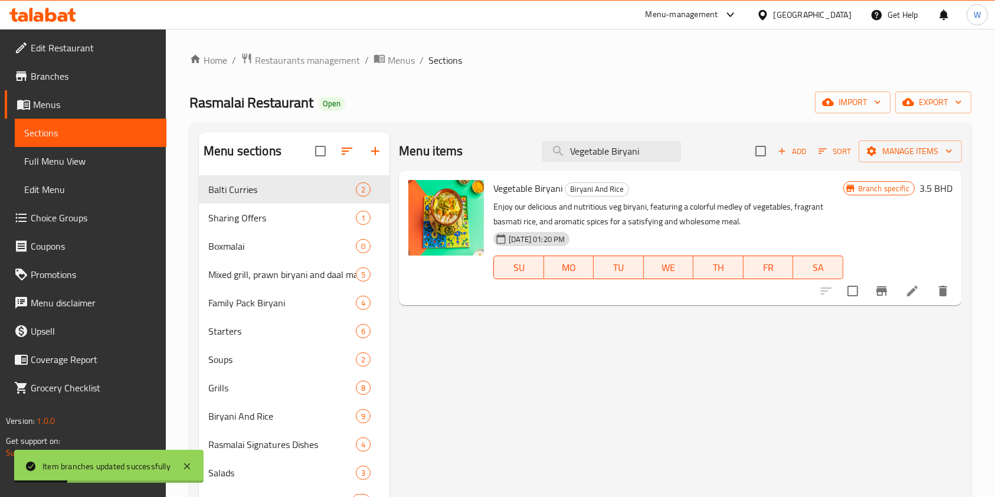
type input "Vegetable Biryani"
click at [879, 294] on icon "Branch-specific-item" at bounding box center [881, 291] width 14 height 14
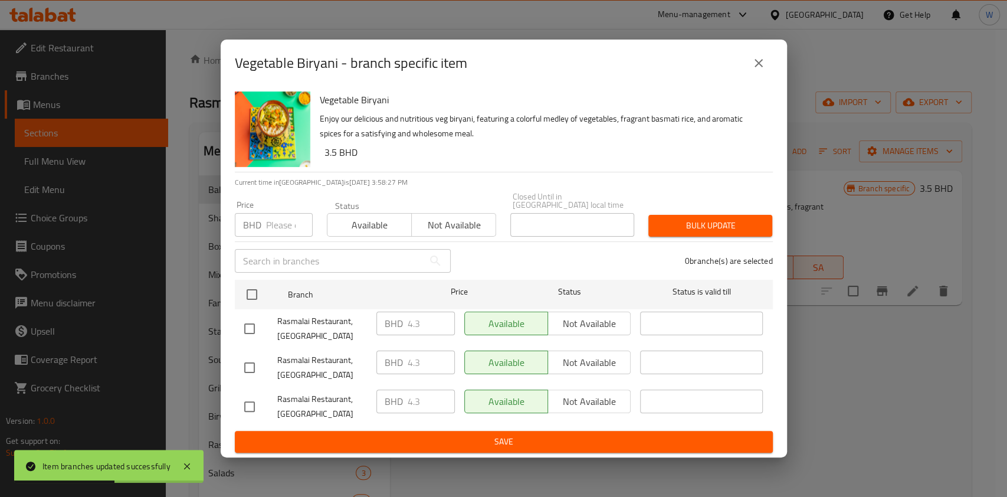
click at [288, 229] on input "number" at bounding box center [289, 225] width 47 height 24
paste input "4.7"
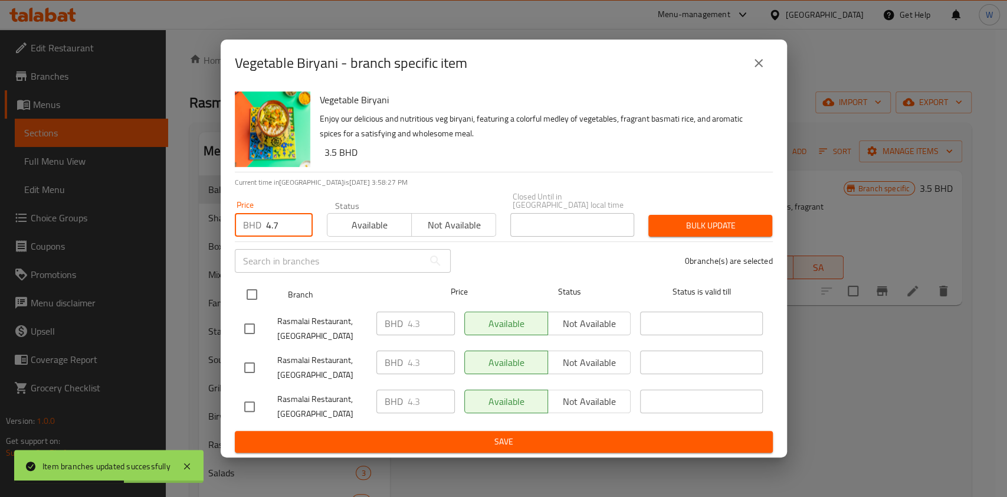
type input "4.7"
click at [258, 282] on input "checkbox" at bounding box center [252, 294] width 25 height 25
checkbox input "true"
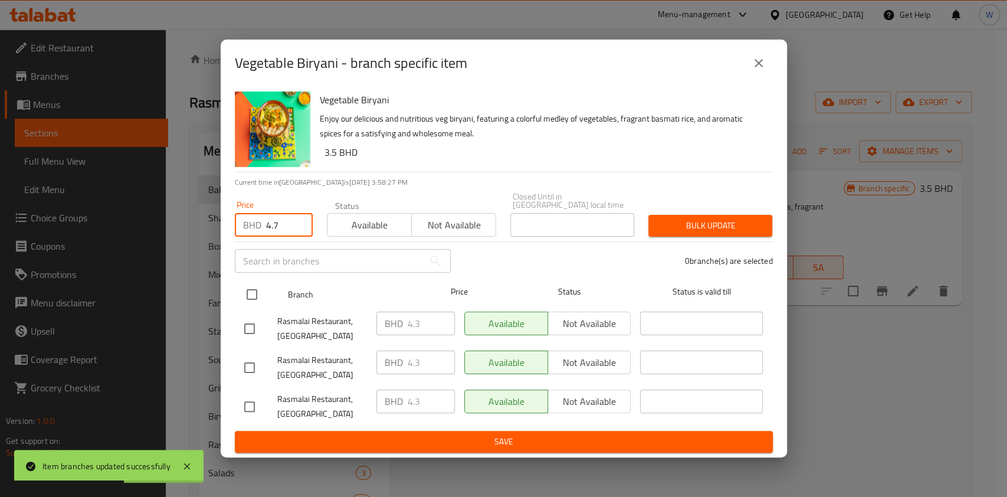
checkbox input "true"
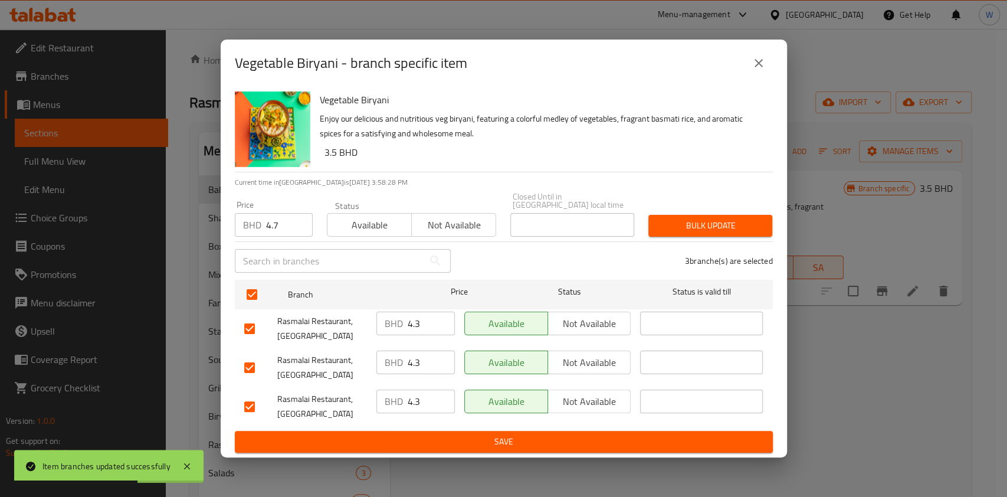
click at [709, 219] on span "Bulk update" at bounding box center [710, 225] width 105 height 15
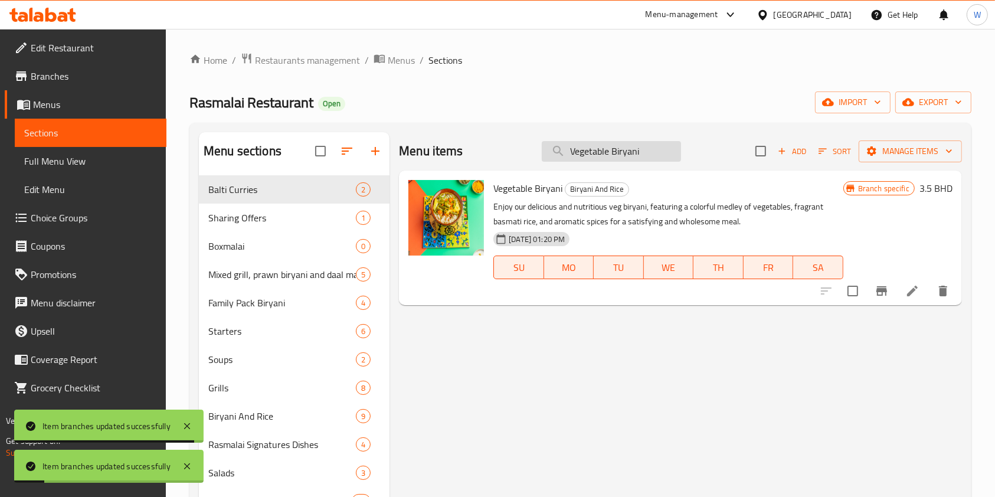
click at [637, 148] on input "Vegetable Biryani" at bounding box center [611, 151] width 139 height 21
paste input "Lamb Seekh Kabab with Biryani Rice"
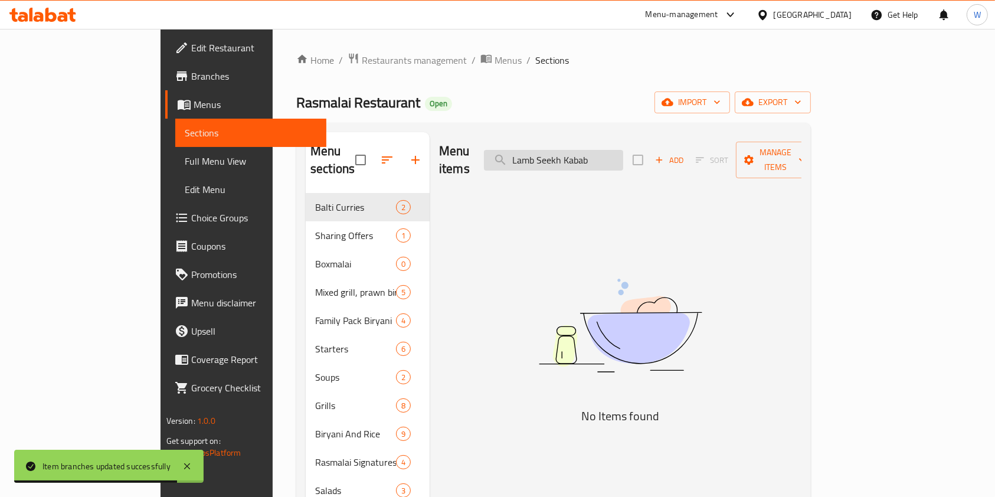
click at [572, 153] on input "Lamb Seekh Kabab" at bounding box center [553, 160] width 139 height 21
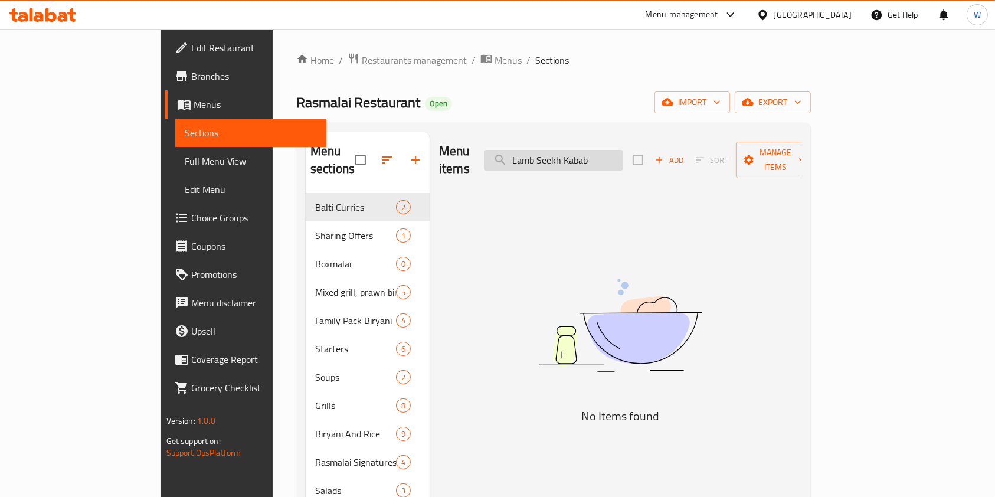
click at [623, 153] on input "Lamb Seekh Kabab" at bounding box center [553, 160] width 139 height 21
click at [623, 158] on input "Lamb Seekh Kabab" at bounding box center [553, 160] width 139 height 21
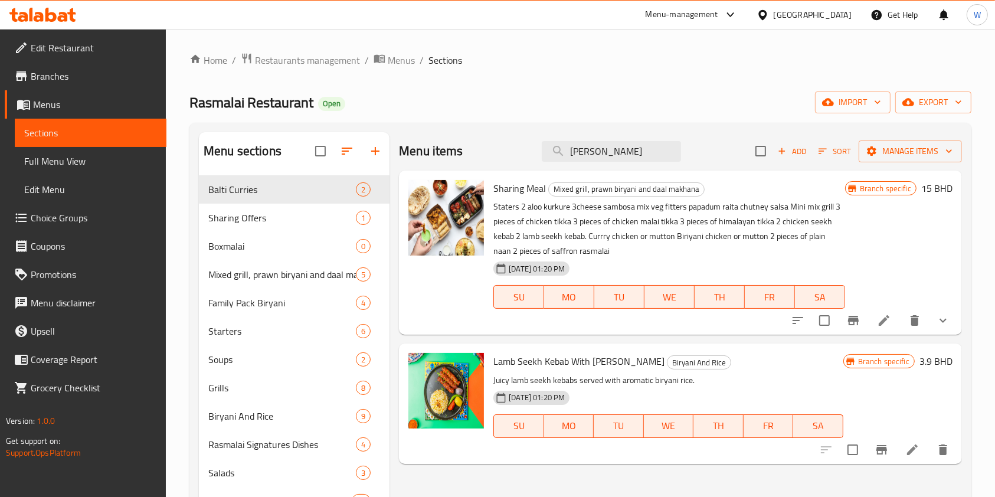
type input "Lamb Se"
click at [878, 447] on icon "Branch-specific-item" at bounding box center [881, 449] width 11 height 9
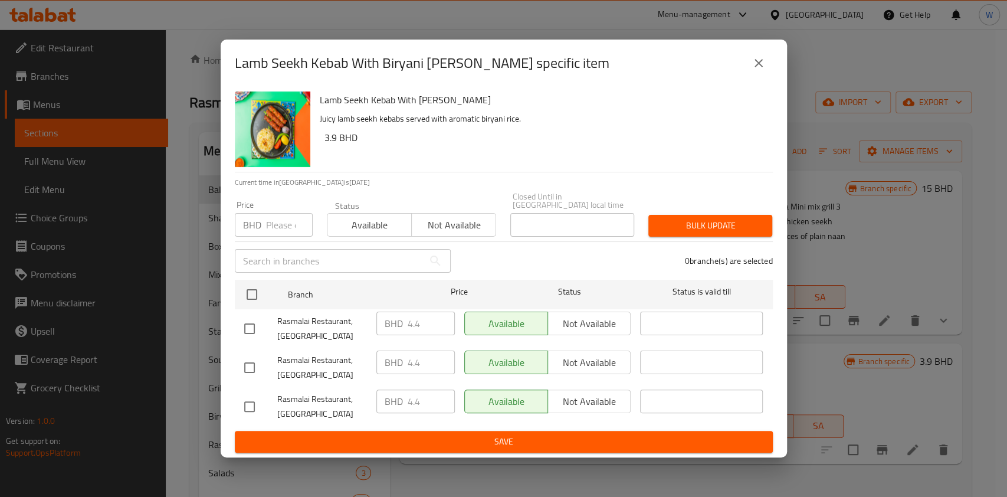
click at [276, 226] on input "number" at bounding box center [289, 225] width 47 height 24
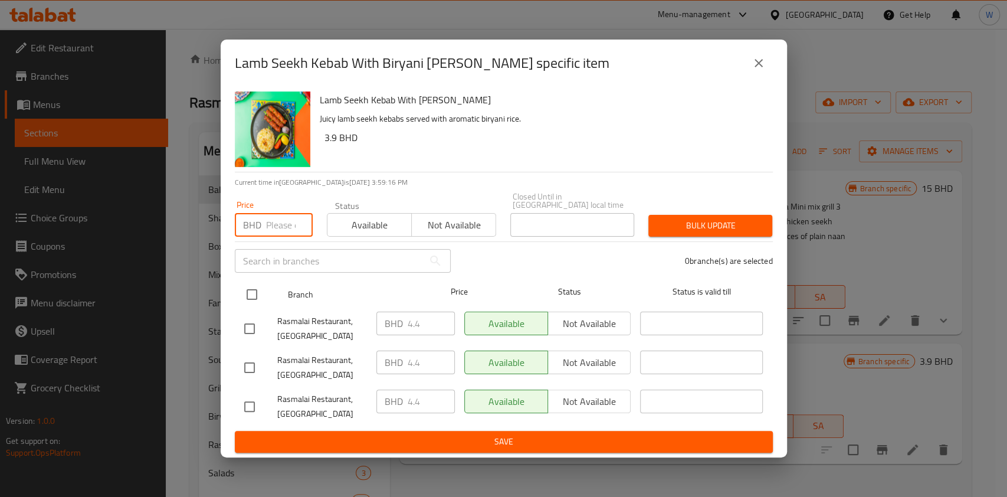
paste input "4.8"
type input "4.8"
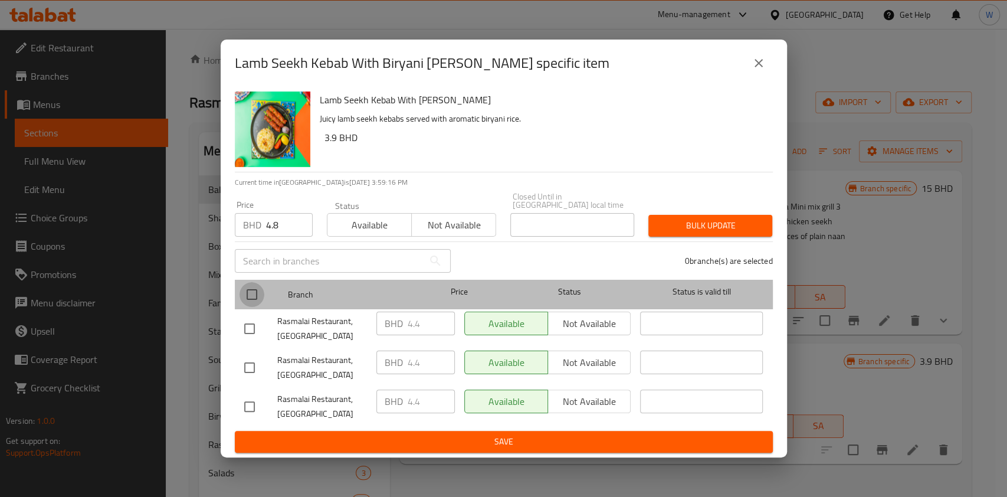
click at [248, 295] on input "checkbox" at bounding box center [252, 294] width 25 height 25
checkbox input "true"
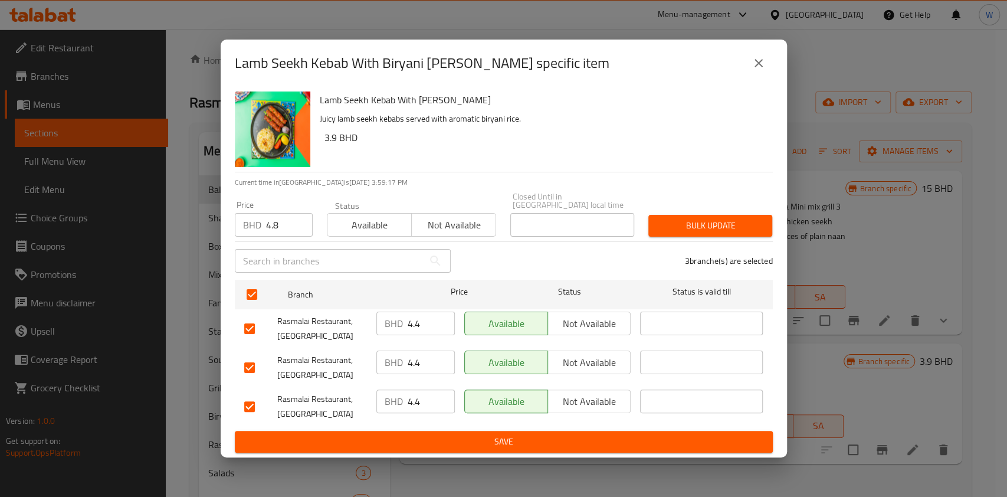
click at [723, 218] on span "Bulk update" at bounding box center [710, 225] width 105 height 15
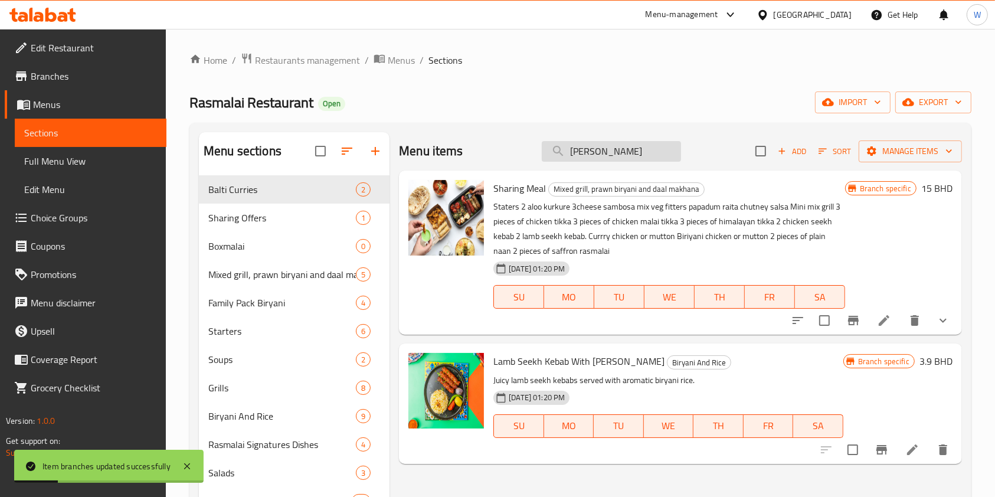
click at [618, 149] on input "Lamb Se" at bounding box center [611, 151] width 139 height 21
paste input "Chicken Seekh Kabab with Biryani Ric"
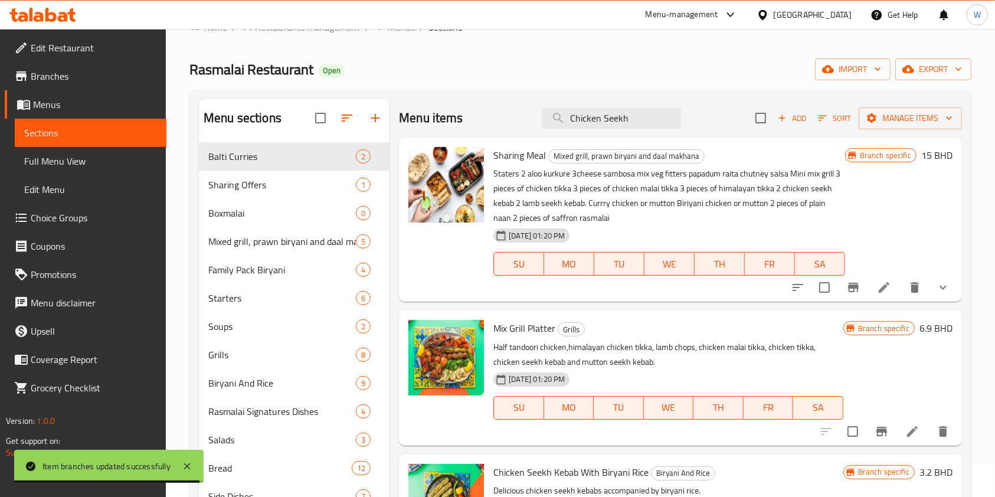
scroll to position [198, 0]
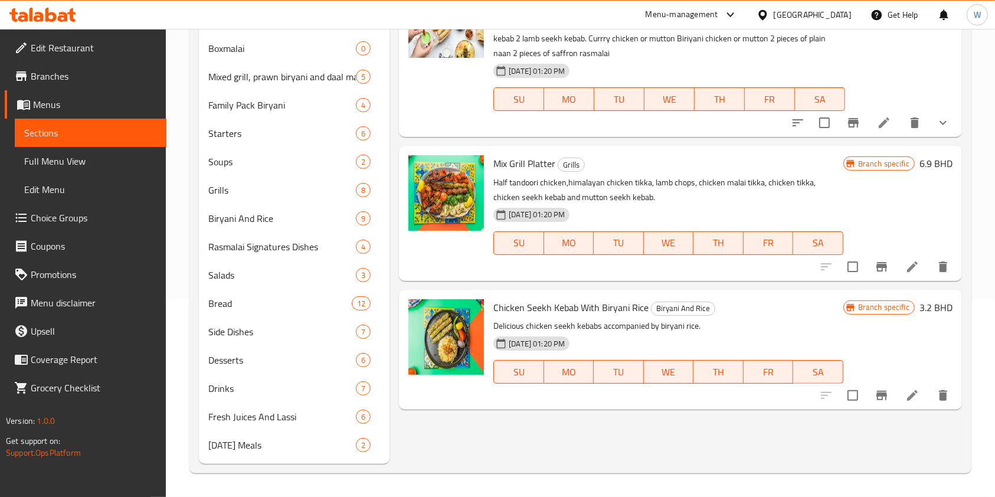
type input "Chicken Seekh"
click at [878, 391] on icon "Branch-specific-item" at bounding box center [881, 395] width 11 height 9
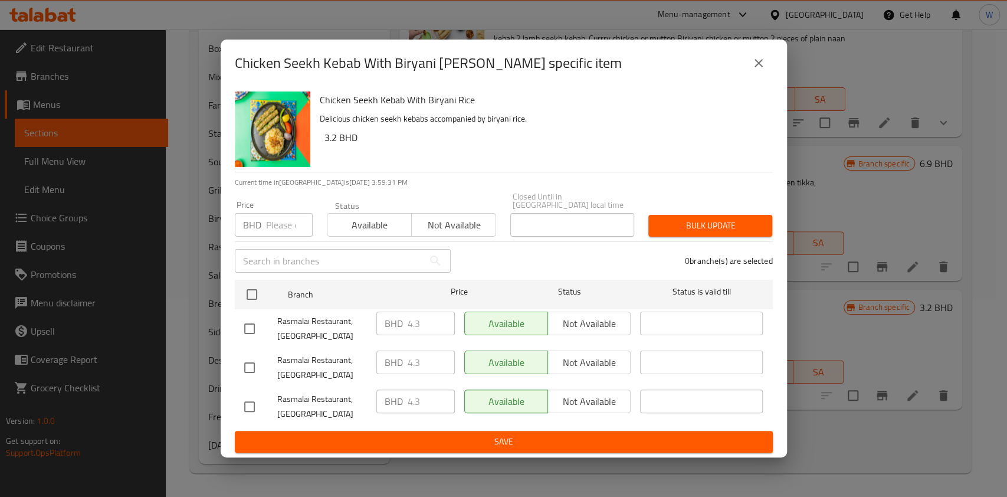
click at [274, 225] on input "number" at bounding box center [289, 225] width 47 height 24
paste input "4.7"
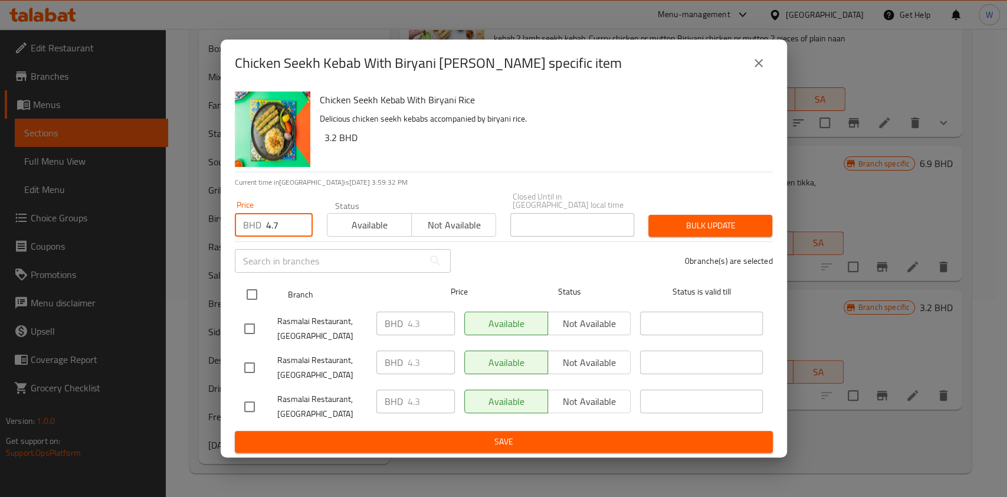
type input "4.7"
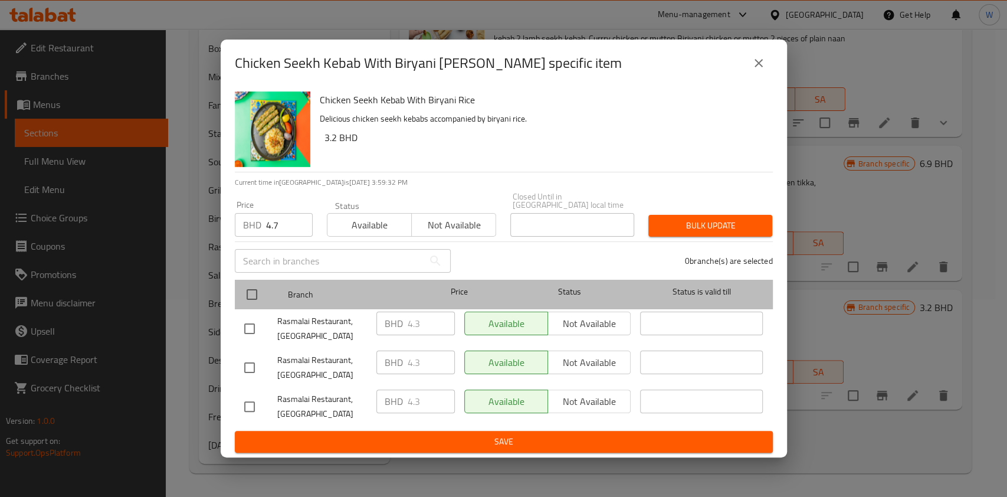
click at [261, 278] on div at bounding box center [262, 294] width 44 height 34
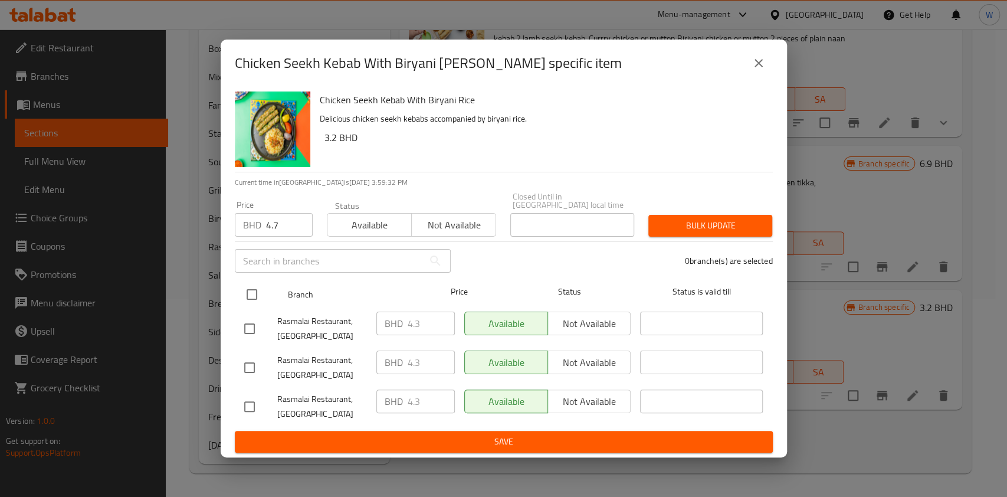
click at [257, 288] on input "checkbox" at bounding box center [252, 294] width 25 height 25
checkbox input "true"
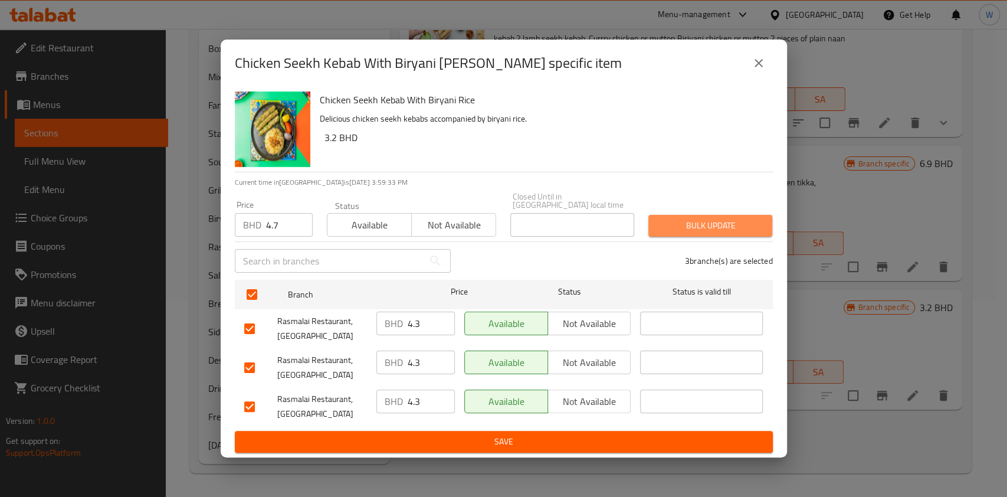
click at [704, 221] on span "Bulk update" at bounding box center [710, 225] width 105 height 15
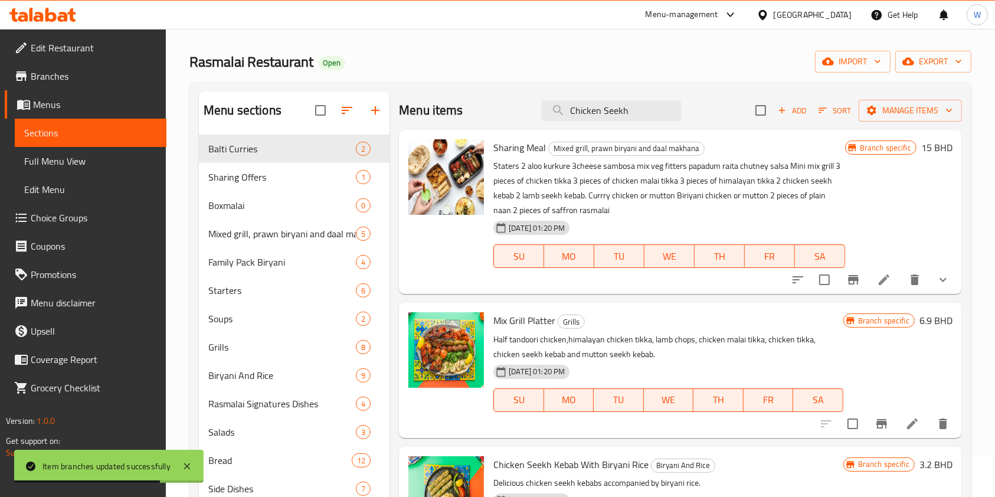
scroll to position [40, 0]
click at [592, 122] on div "Menu items Chicken Seekh Add Sort Manage items" at bounding box center [680, 111] width 563 height 38
click at [594, 120] on input "Chicken Seekh" at bounding box center [611, 111] width 139 height 21
click at [595, 116] on input "Chicken Seekh" at bounding box center [611, 111] width 139 height 21
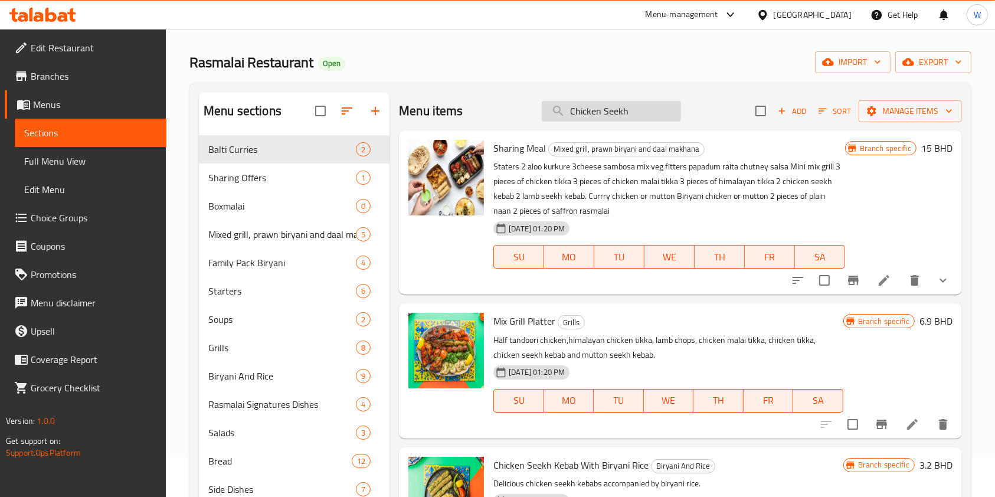
click at [595, 116] on input "Chicken Seekh" at bounding box center [611, 111] width 139 height 21
paste input "Murgh [PERSON_NAME]"
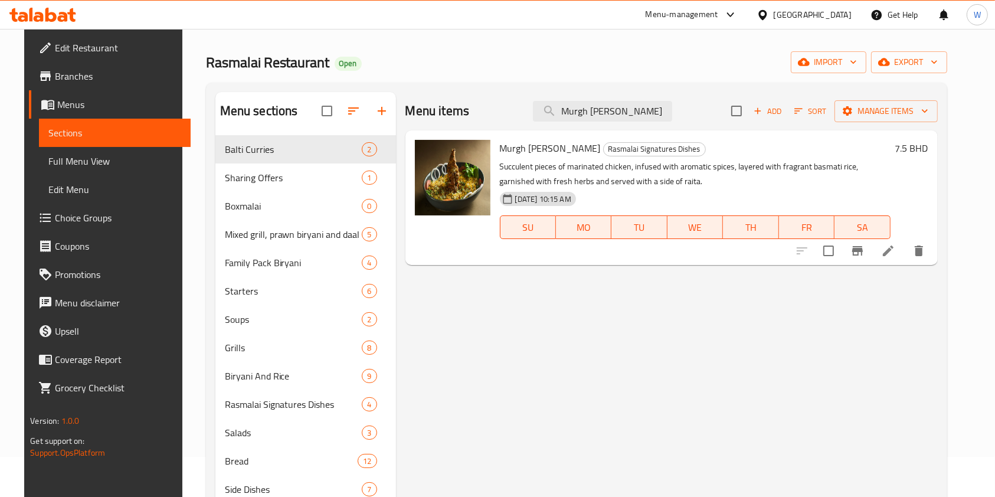
type input "Murgh [PERSON_NAME]"
click at [864, 250] on icon "Branch-specific-item" at bounding box center [857, 251] width 14 height 14
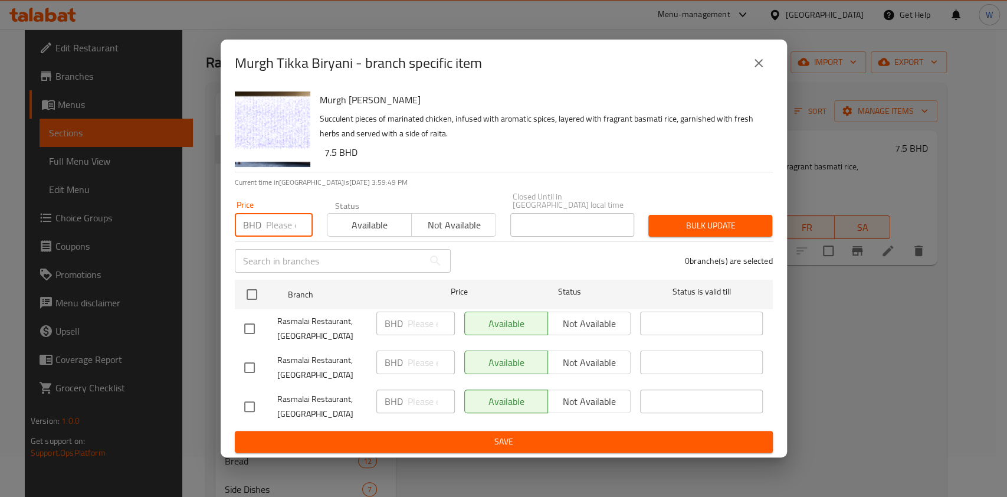
click at [274, 214] on input "number" at bounding box center [289, 225] width 47 height 24
paste input "8.2"
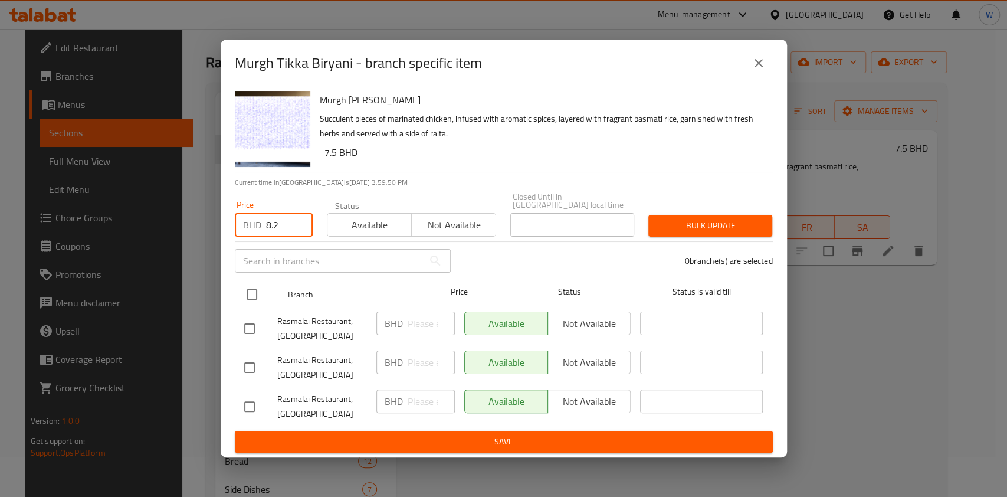
type input "8.2"
click at [247, 298] on input "checkbox" at bounding box center [252, 294] width 25 height 25
checkbox input "true"
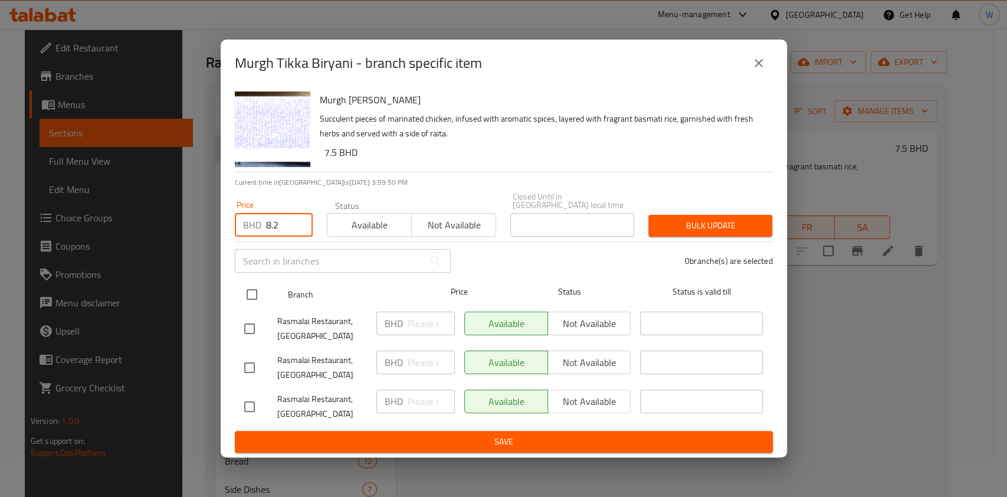
checkbox input "true"
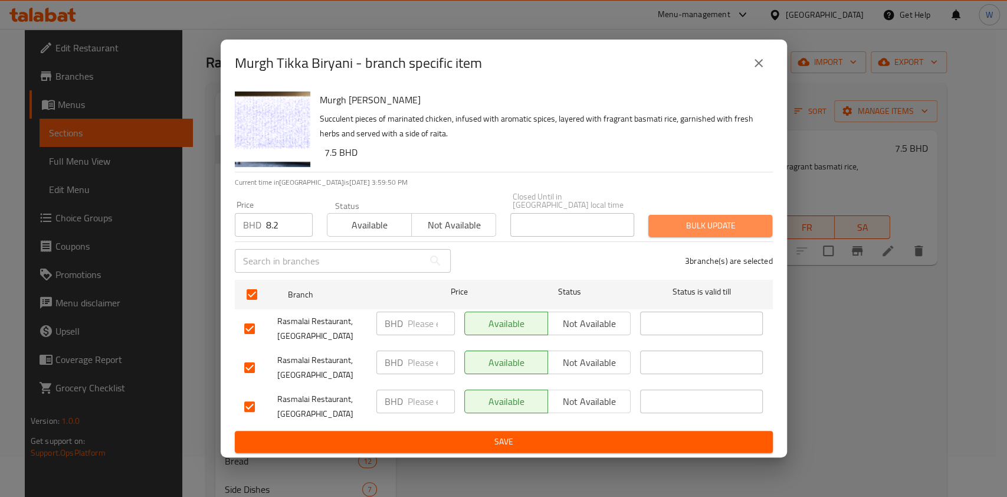
click at [689, 218] on span "Bulk update" at bounding box center [710, 225] width 105 height 15
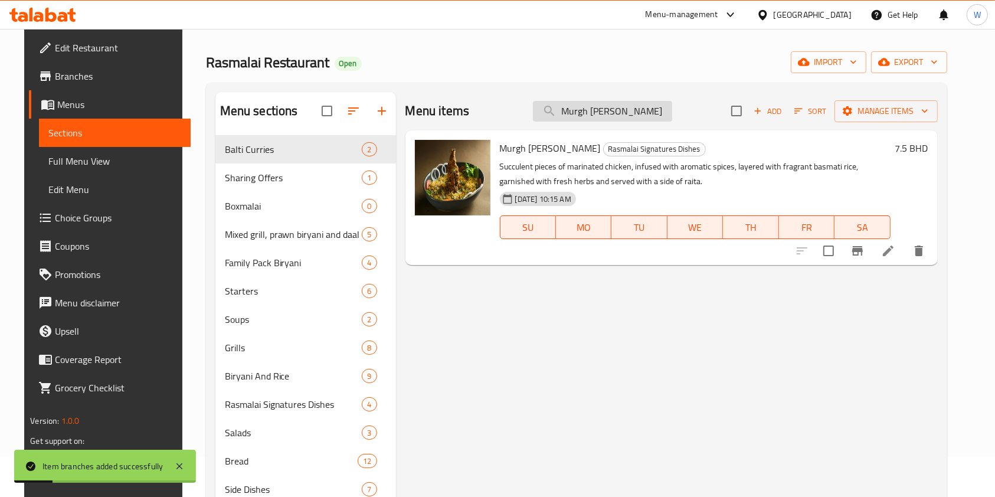
click at [598, 101] on input "Murgh [PERSON_NAME]" at bounding box center [602, 111] width 139 height 21
paste input "Lamb Shank"
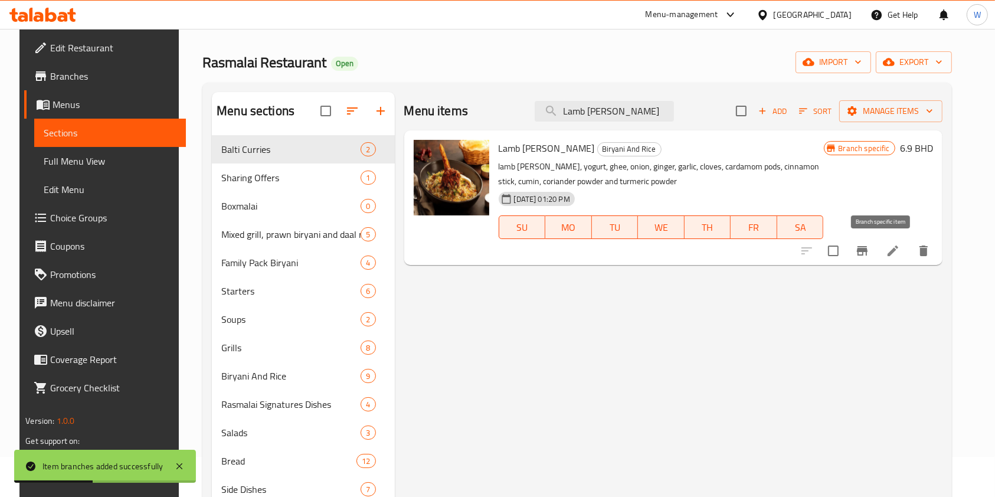
type input "Lamb [PERSON_NAME]"
click at [867, 253] on icon "Branch-specific-item" at bounding box center [862, 250] width 11 height 9
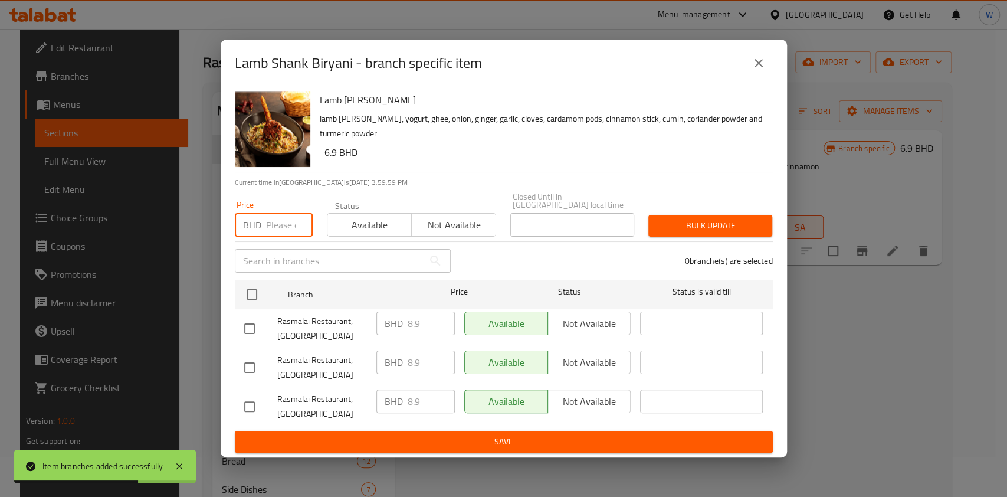
click at [286, 217] on input "number" at bounding box center [289, 225] width 47 height 24
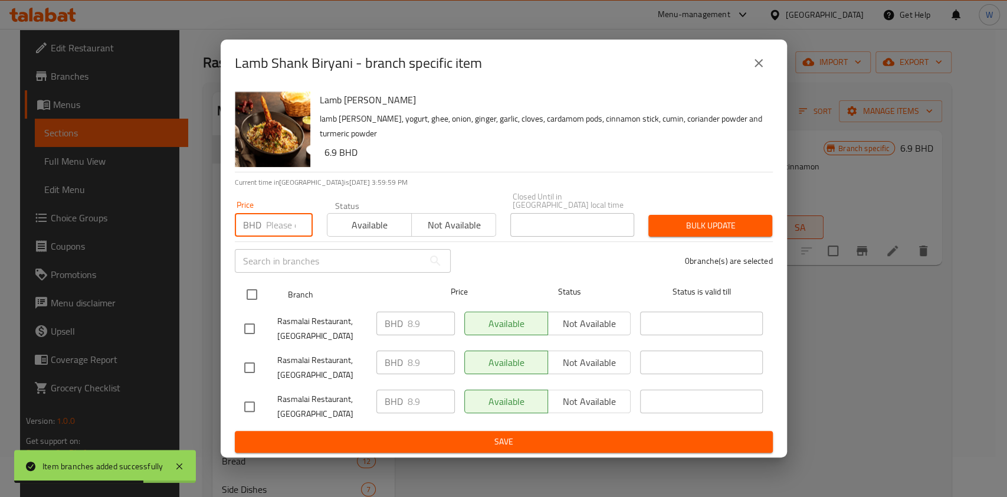
paste input "9.7"
type input "9.7"
click at [254, 295] on input "checkbox" at bounding box center [252, 294] width 25 height 25
checkbox input "true"
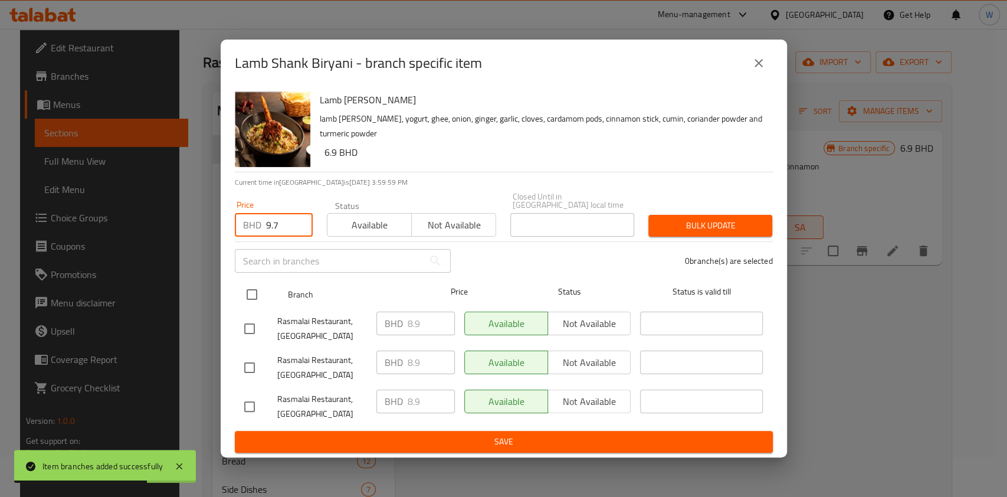
checkbox input "true"
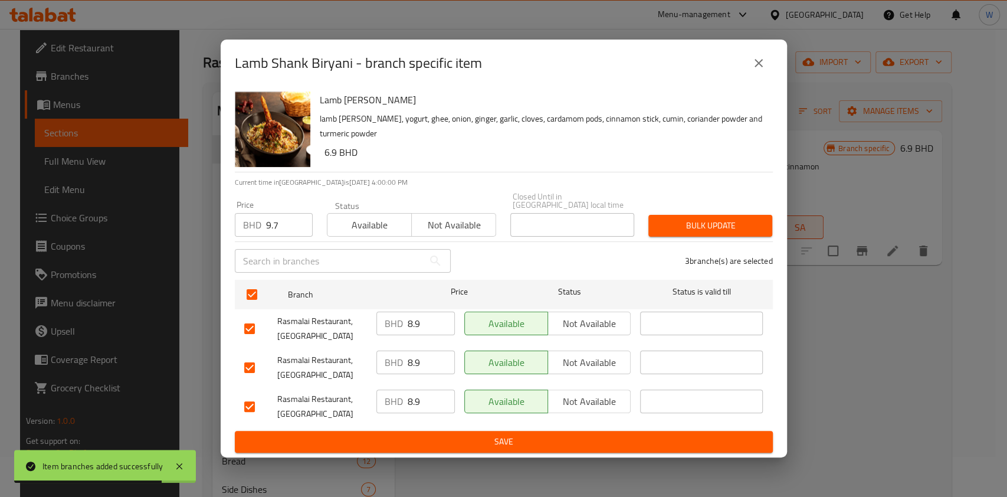
click at [682, 240] on div "3 branche(s) are selected" at bounding box center [619, 261] width 322 height 42
click at [695, 224] on span "Bulk update" at bounding box center [710, 225] width 105 height 15
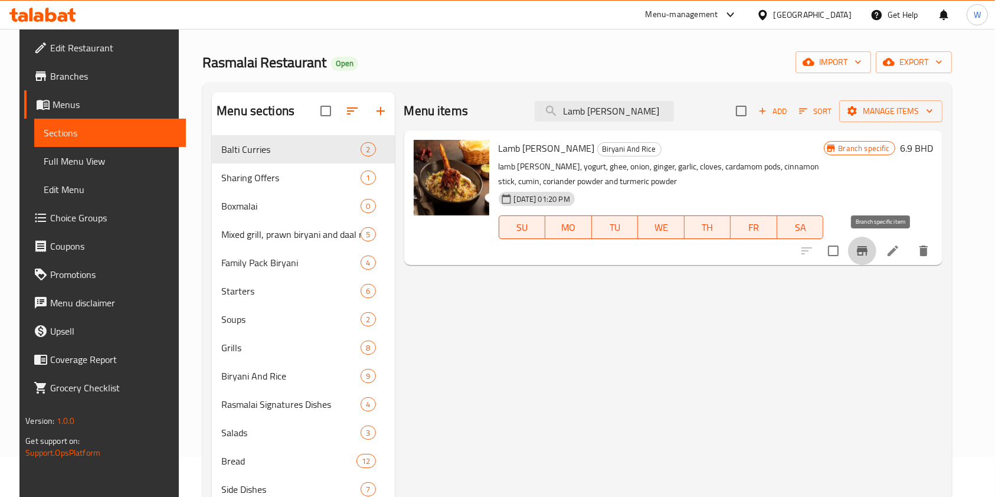
click at [867, 254] on icon "Branch-specific-item" at bounding box center [862, 250] width 11 height 9
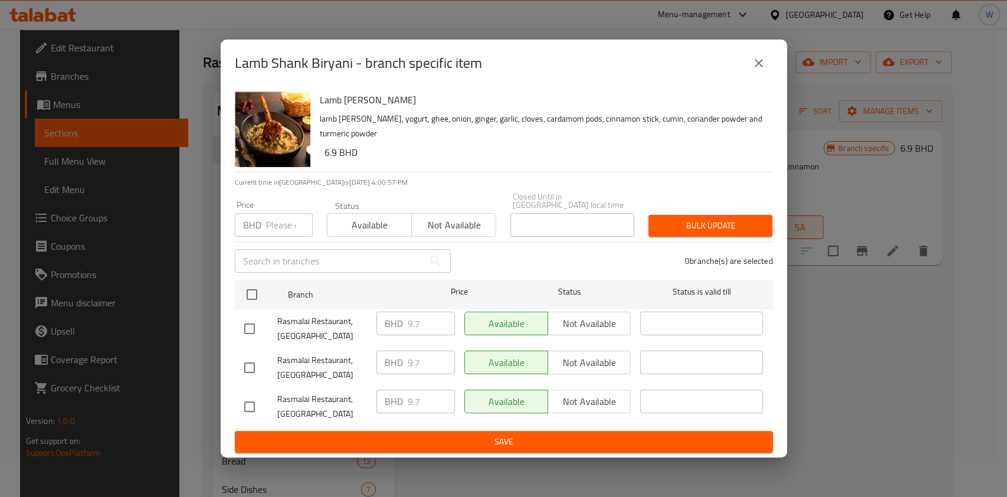
click at [754, 68] on icon "close" at bounding box center [759, 63] width 14 height 14
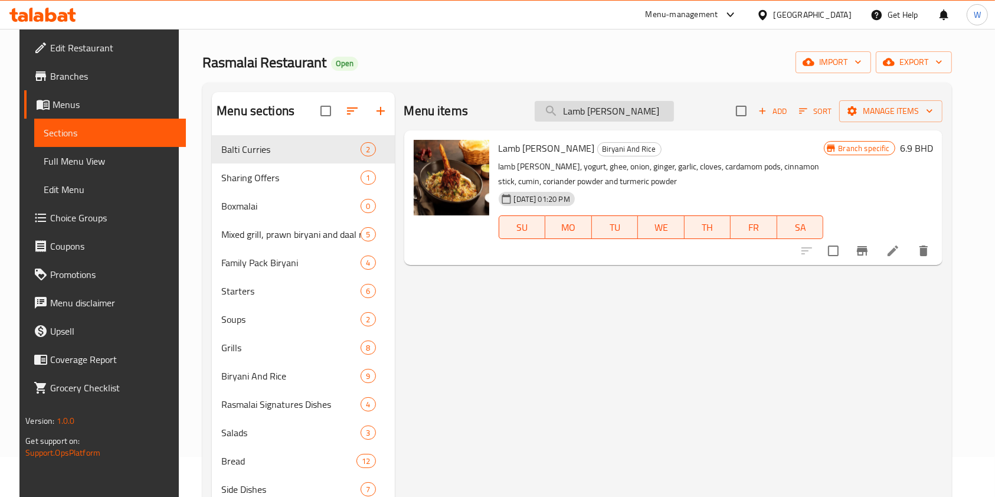
click at [588, 107] on input "Lamb [PERSON_NAME]" at bounding box center [604, 111] width 139 height 21
paste input "[PERSON_NAME] [PERSON_NAME] [PERSON_NAME] [PERSON_NAME]"
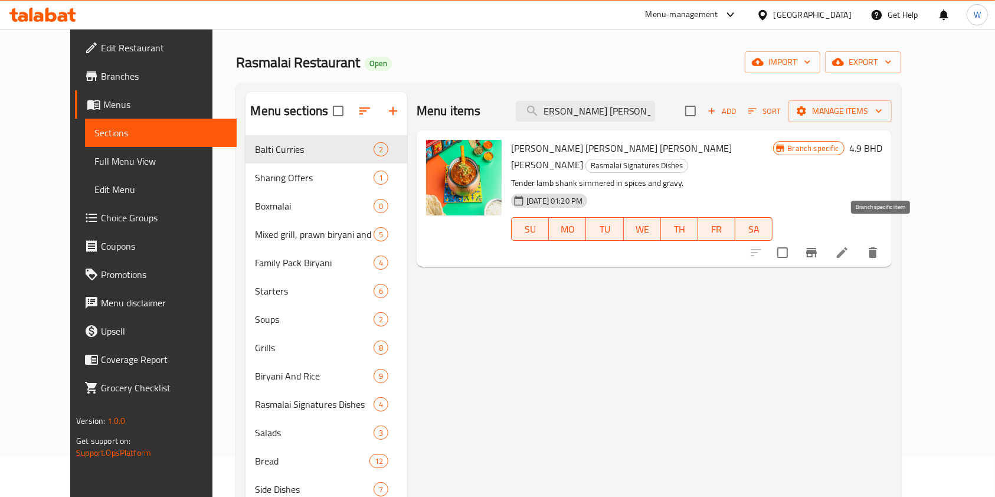
type input "[PERSON_NAME] [PERSON_NAME] [PERSON_NAME] [PERSON_NAME]"
click at [825, 244] on button "Branch-specific-item" at bounding box center [811, 252] width 28 height 28
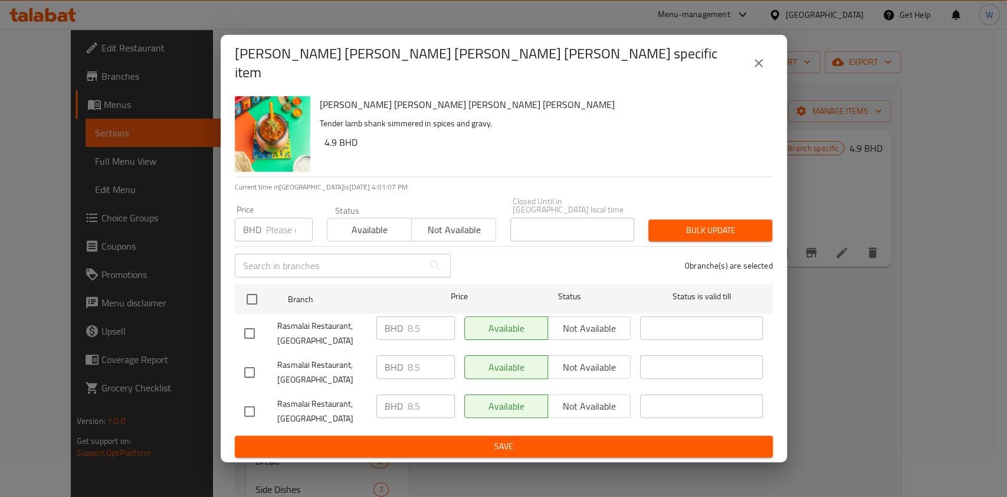
click at [284, 218] on input "number" at bounding box center [289, 230] width 47 height 24
paste input "9.3"
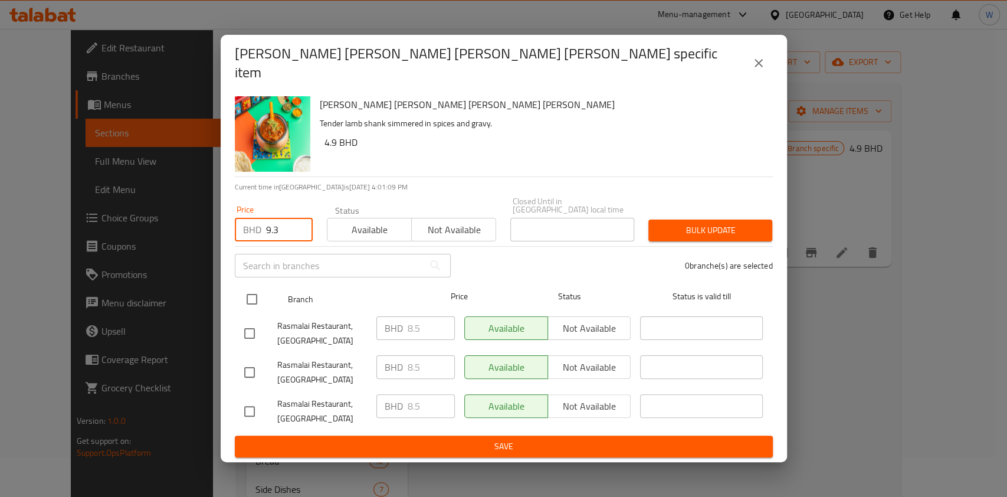
type input "9.3"
click at [256, 287] on input "checkbox" at bounding box center [252, 299] width 25 height 25
checkbox input "true"
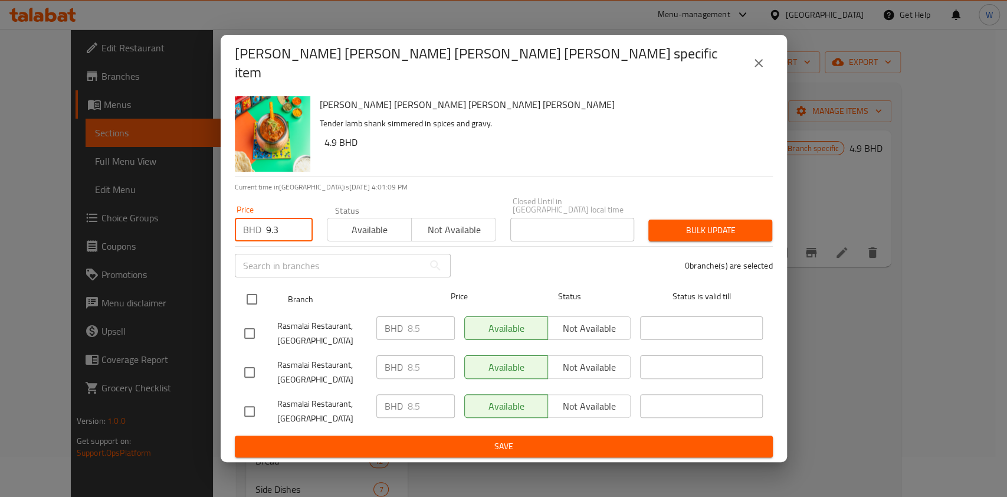
checkbox input "true"
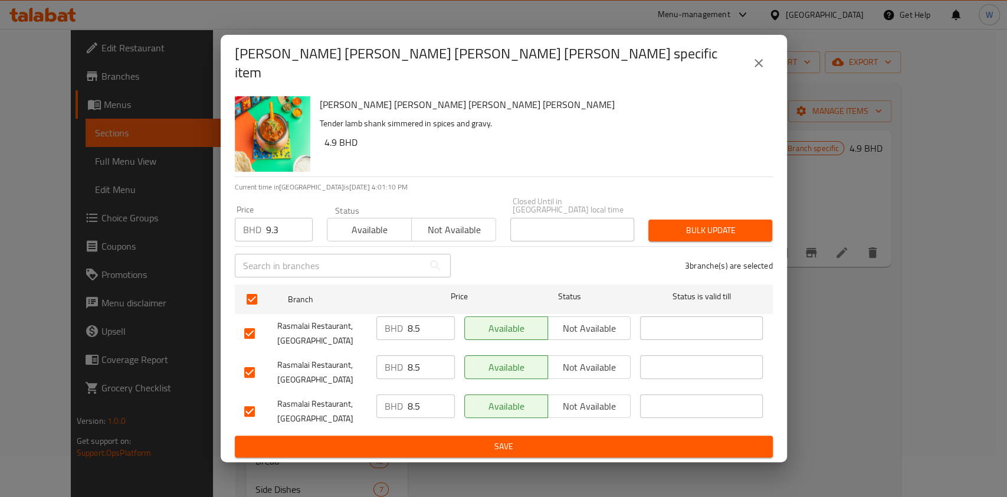
click at [748, 223] on span "Bulk update" at bounding box center [710, 230] width 105 height 15
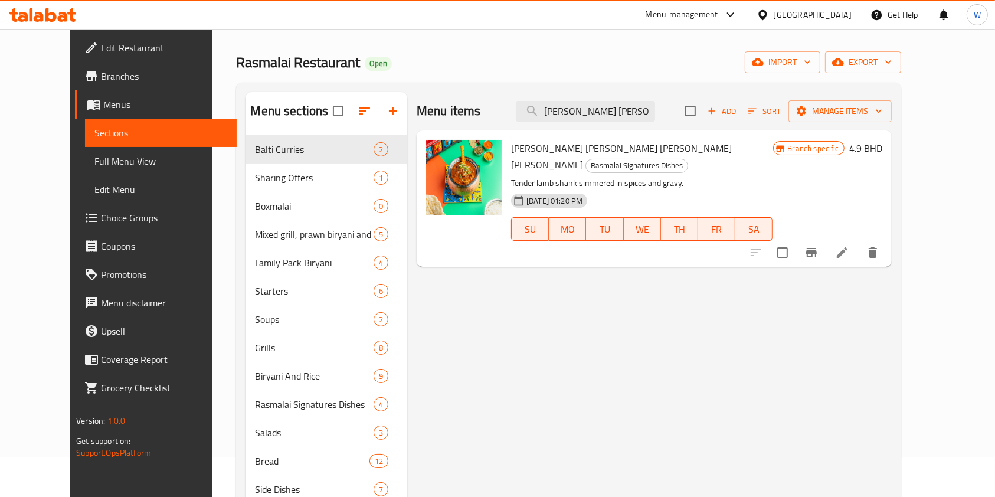
click at [818, 245] on icon "Branch-specific-item" at bounding box center [811, 252] width 14 height 14
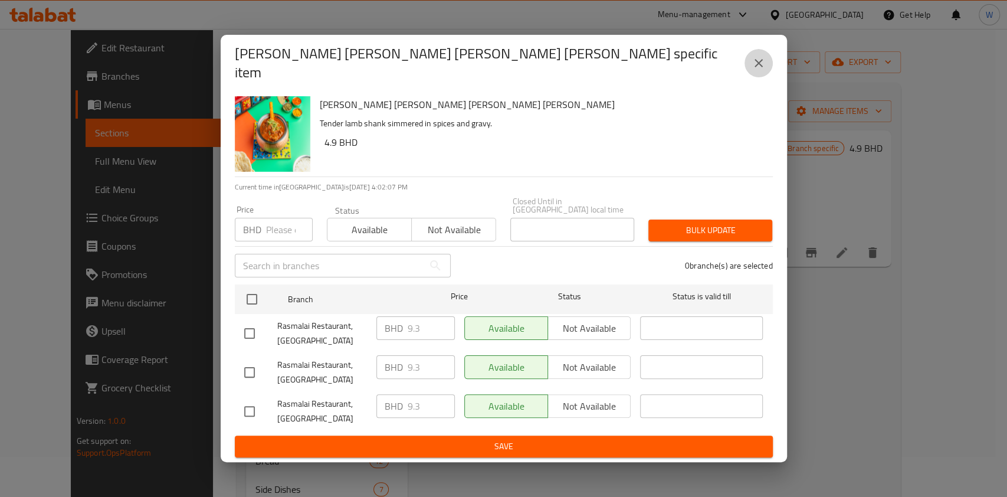
click at [754, 64] on icon "close" at bounding box center [759, 63] width 14 height 14
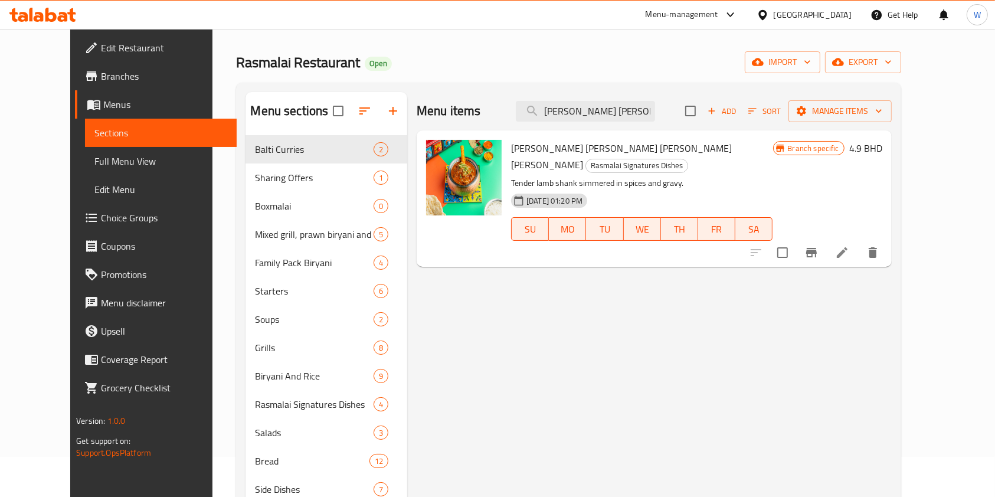
click at [574, 125] on div "Menu items South Hall Lamb Shank Curry Add Sort Manage items" at bounding box center [654, 111] width 475 height 38
click at [578, 114] on input "[PERSON_NAME] [PERSON_NAME] [PERSON_NAME] [PERSON_NAME]" at bounding box center [585, 111] width 139 height 21
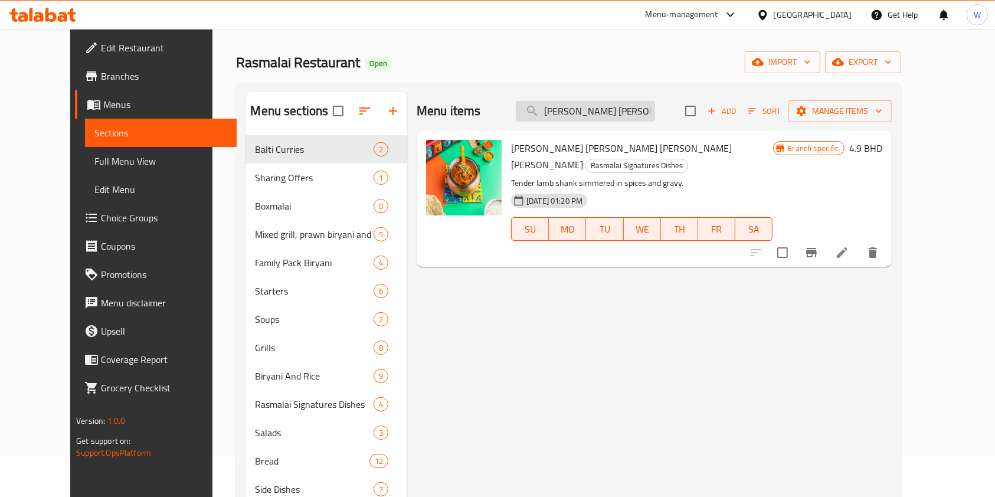
paste input "Goan Fish"
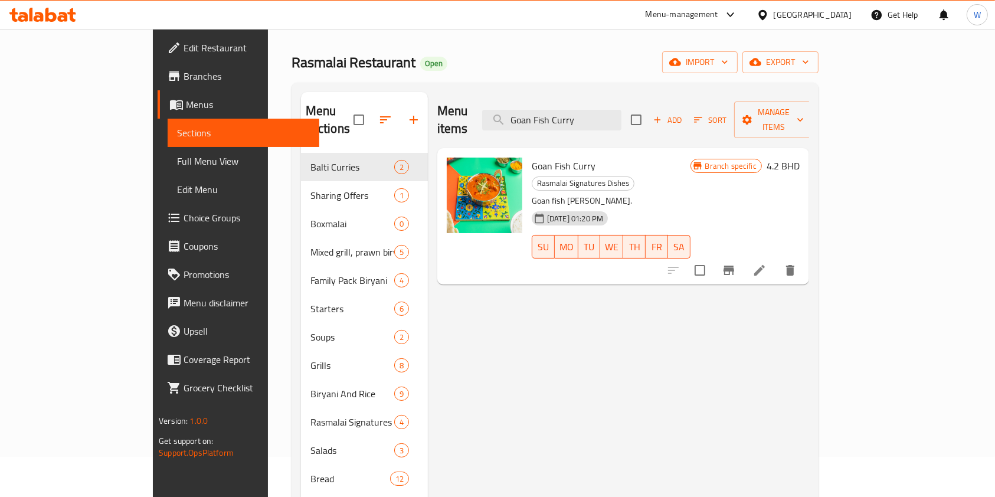
type input "Goan Fish Curry"
click at [734, 266] on icon "Branch-specific-item" at bounding box center [728, 270] width 11 height 9
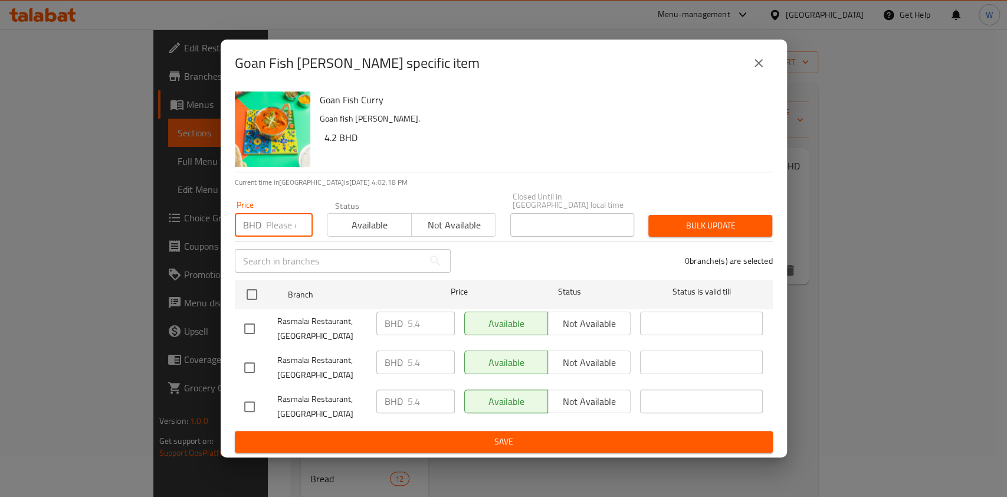
click at [285, 215] on input "number" at bounding box center [289, 225] width 47 height 24
paste input "5.9"
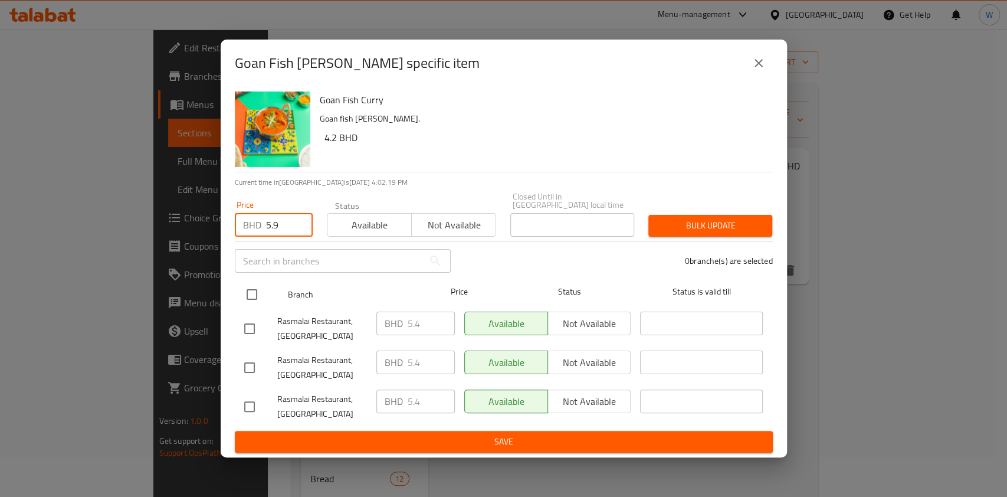
type input "5.9"
click at [257, 284] on input "checkbox" at bounding box center [252, 294] width 25 height 25
checkbox input "true"
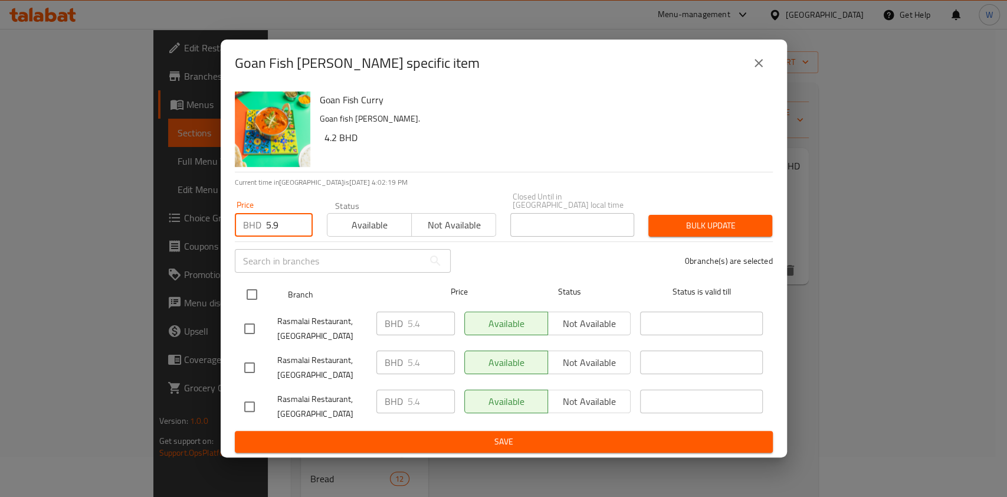
checkbox input "true"
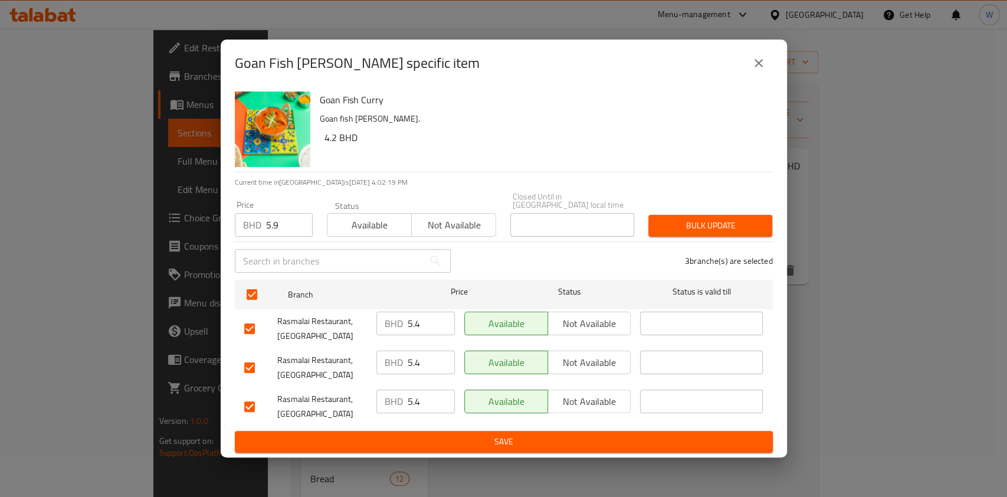
click at [741, 228] on span "Bulk update" at bounding box center [710, 225] width 105 height 15
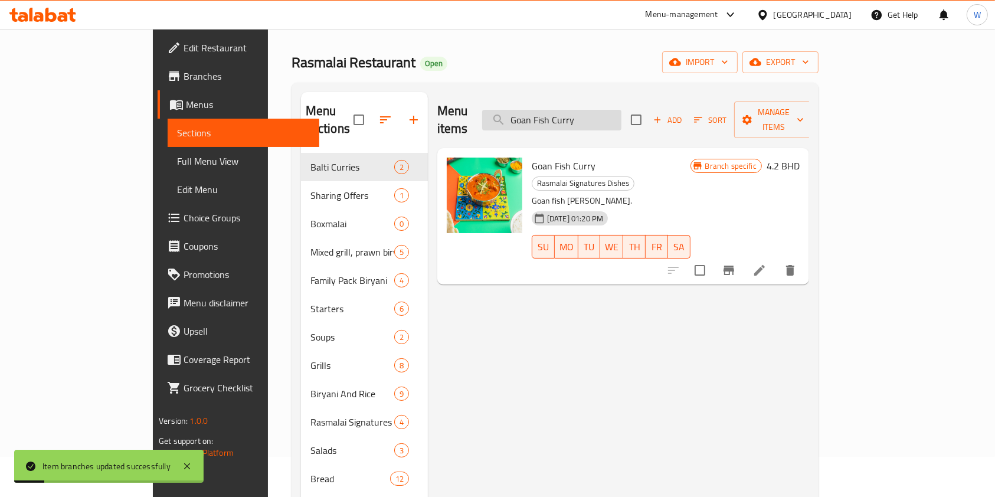
click at [621, 119] on input "Goan Fish Curry" at bounding box center [551, 120] width 139 height 21
paste input "Biryani Boxmalai"
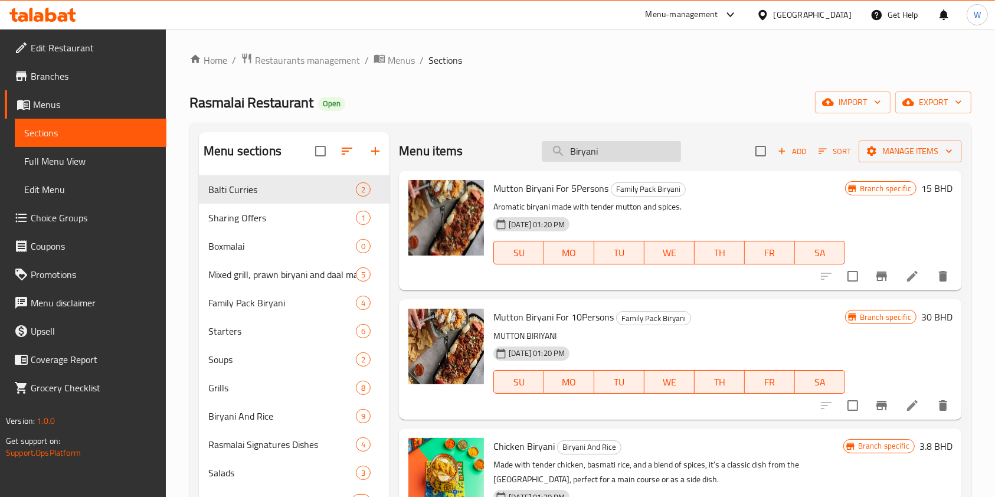
click at [568, 155] on input "Biryani" at bounding box center [611, 151] width 139 height 21
paste input "oxmala"
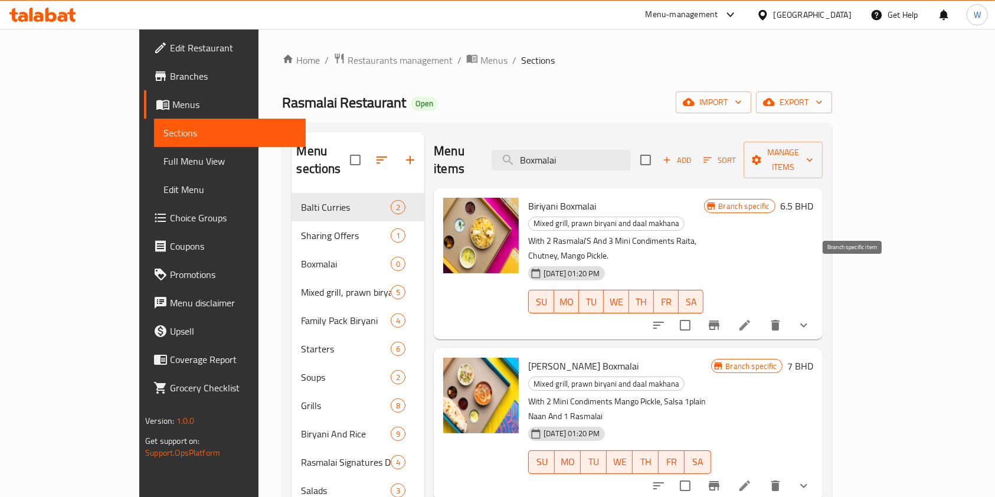
type input "Boxmalai"
click at [721, 318] on icon "Branch-specific-item" at bounding box center [714, 325] width 14 height 14
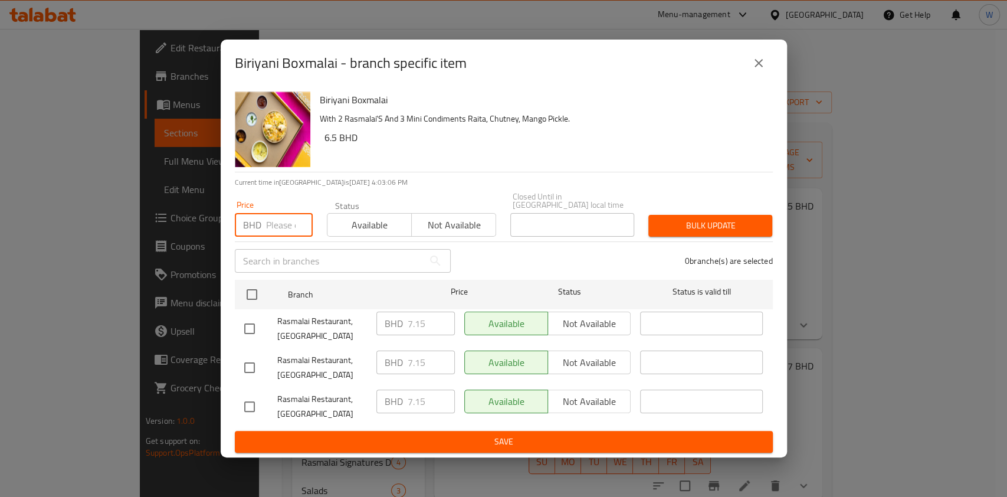
click at [286, 215] on input "number" at bounding box center [289, 225] width 47 height 24
paste input "7.8"
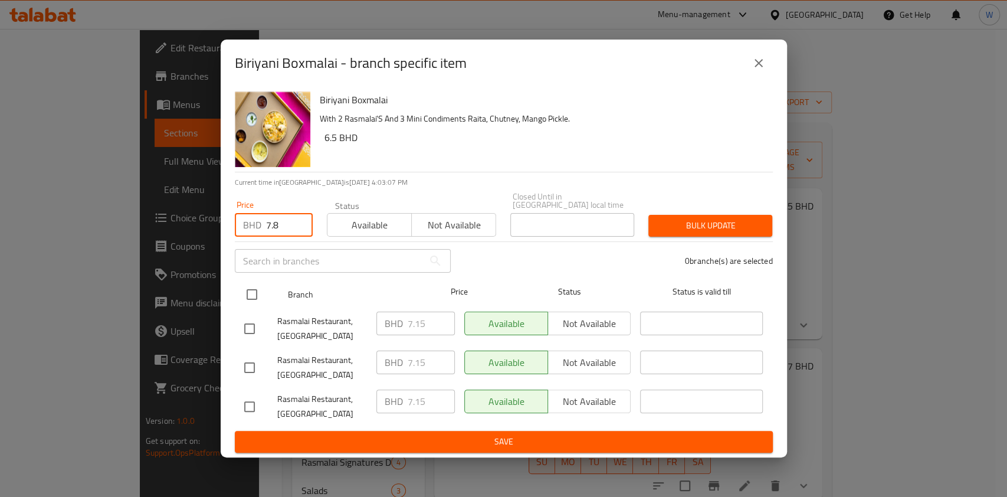
type input "7.8"
click at [255, 282] on input "checkbox" at bounding box center [252, 294] width 25 height 25
checkbox input "true"
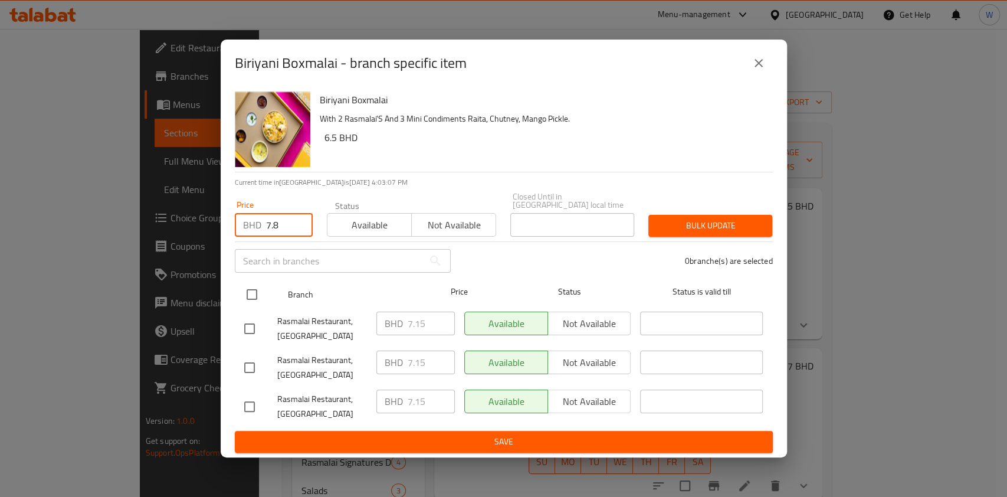
checkbox input "true"
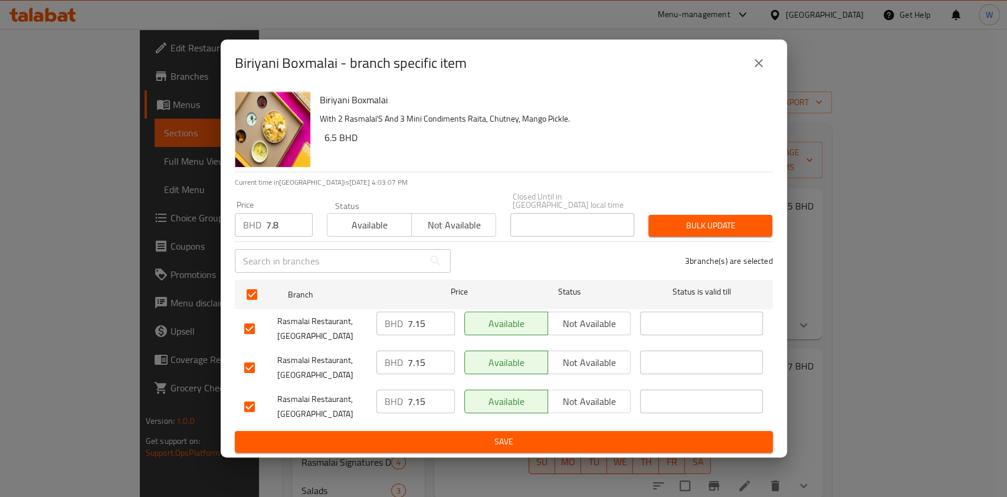
click at [682, 218] on span "Bulk update" at bounding box center [710, 225] width 105 height 15
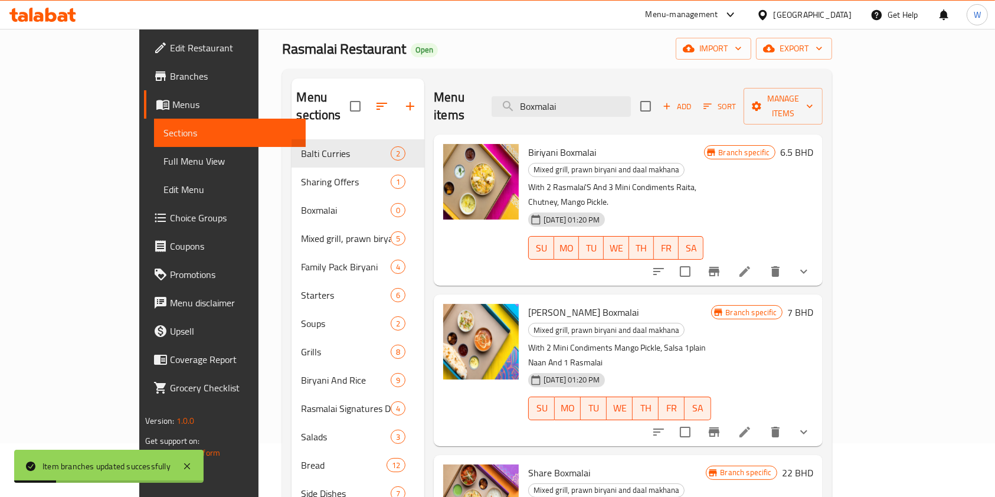
scroll to position [78, 0]
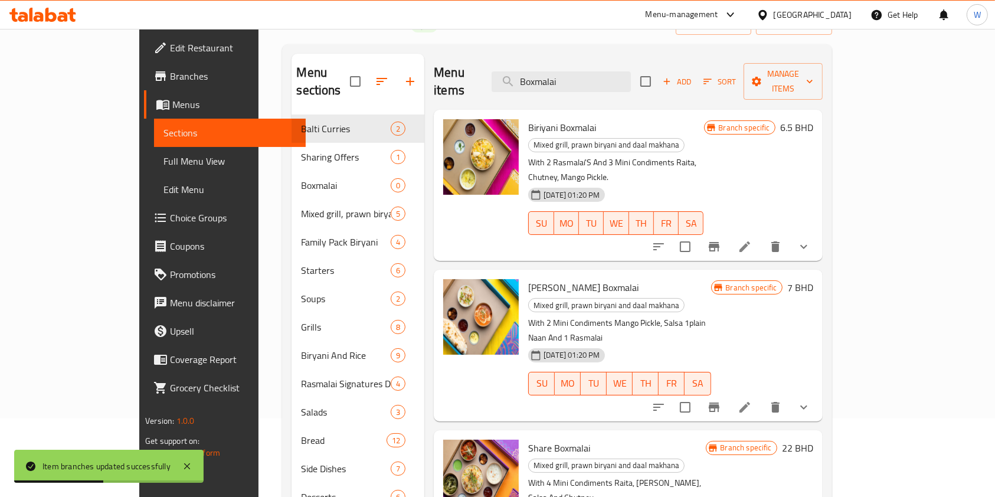
click at [719, 402] on icon "Branch-specific-item" at bounding box center [714, 406] width 11 height 9
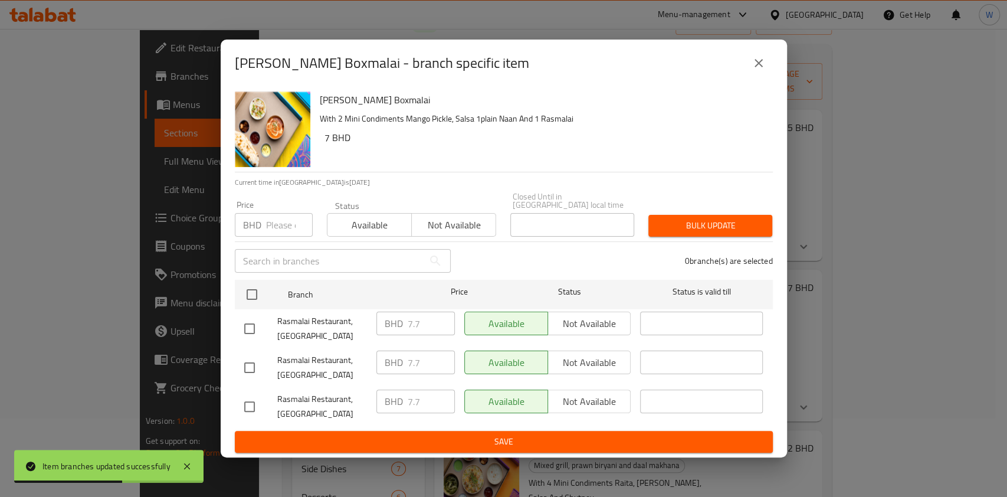
click at [280, 225] on input "number" at bounding box center [289, 225] width 47 height 24
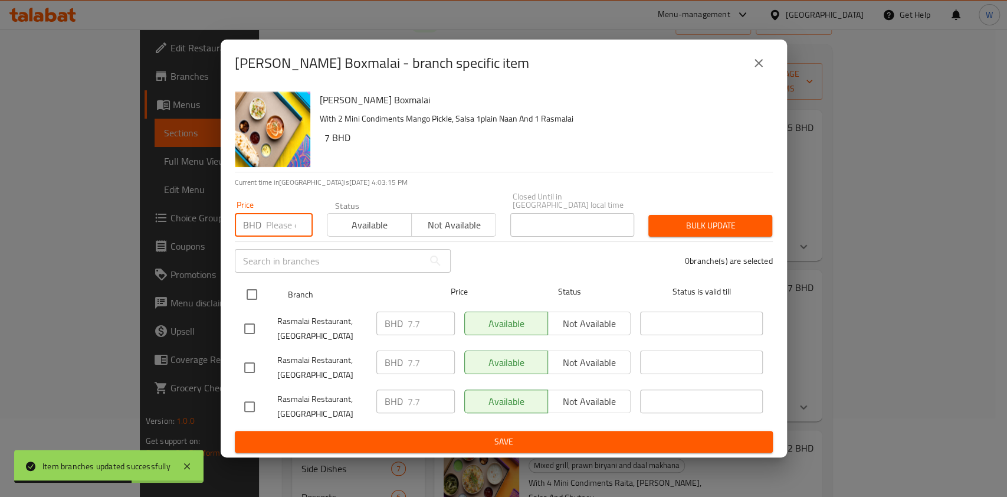
paste input "8.4"
type input "8.4"
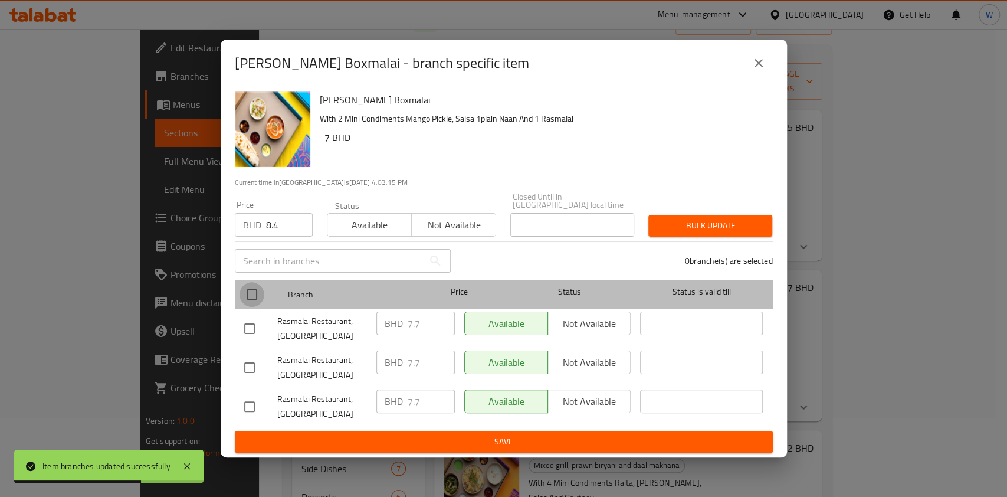
click at [250, 298] on input "checkbox" at bounding box center [252, 294] width 25 height 25
checkbox input "true"
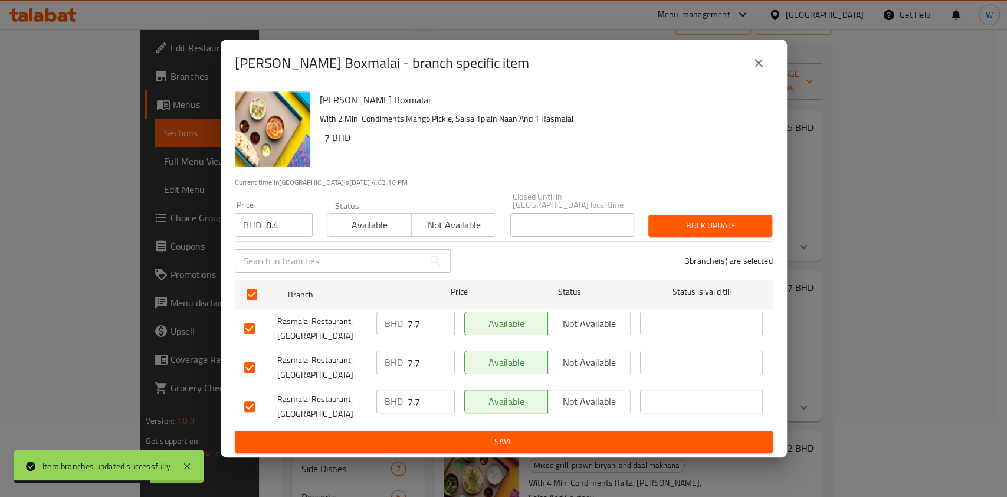
click at [704, 233] on div "Bulk update" at bounding box center [710, 226] width 138 height 36
click at [731, 219] on span "Bulk update" at bounding box center [710, 225] width 105 height 15
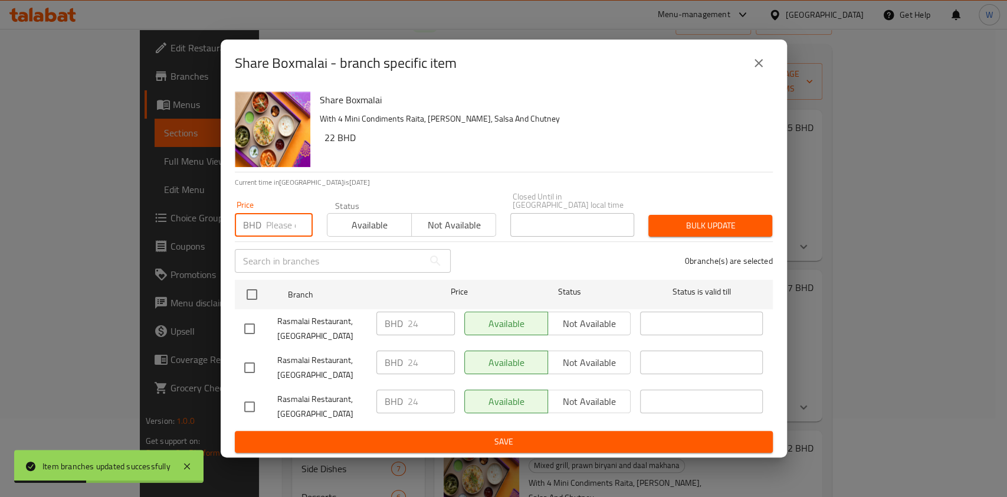
click at [280, 220] on input "number" at bounding box center [289, 225] width 47 height 24
paste input "26"
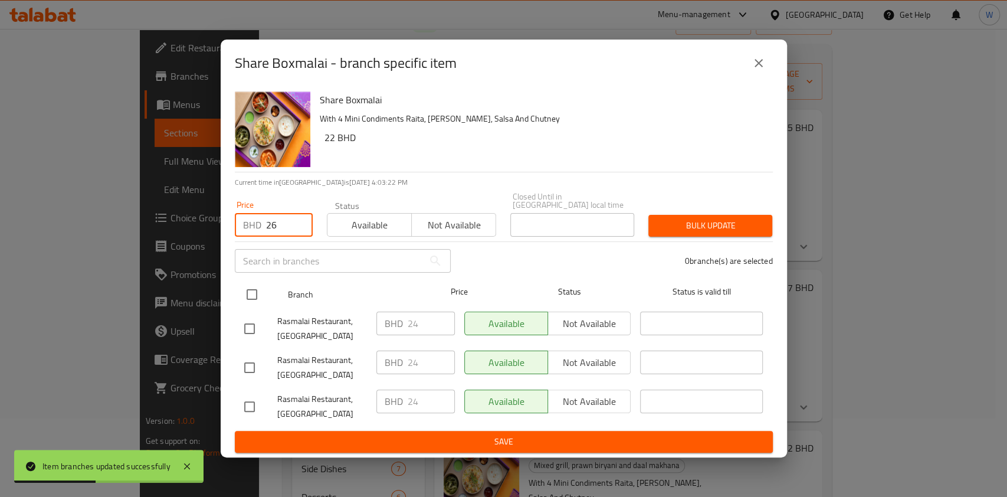
type input "26"
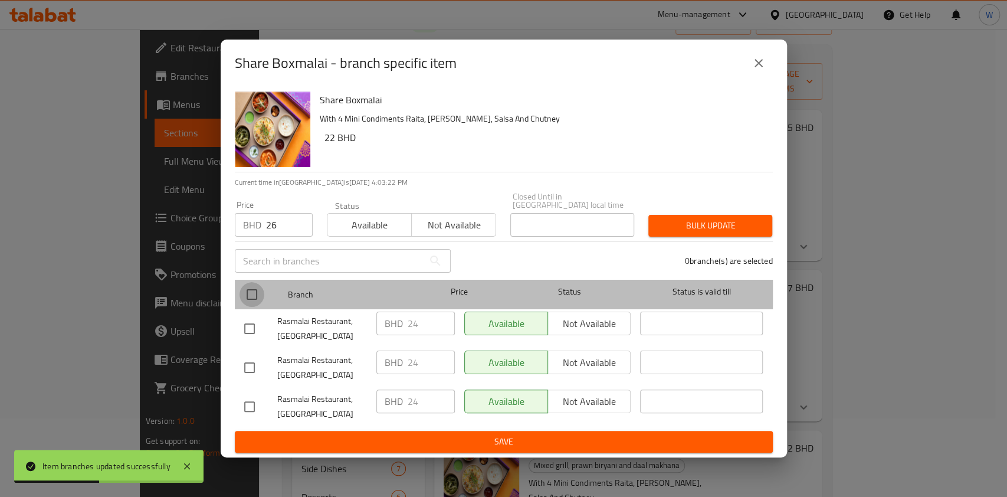
click at [250, 287] on input "checkbox" at bounding box center [252, 294] width 25 height 25
checkbox input "true"
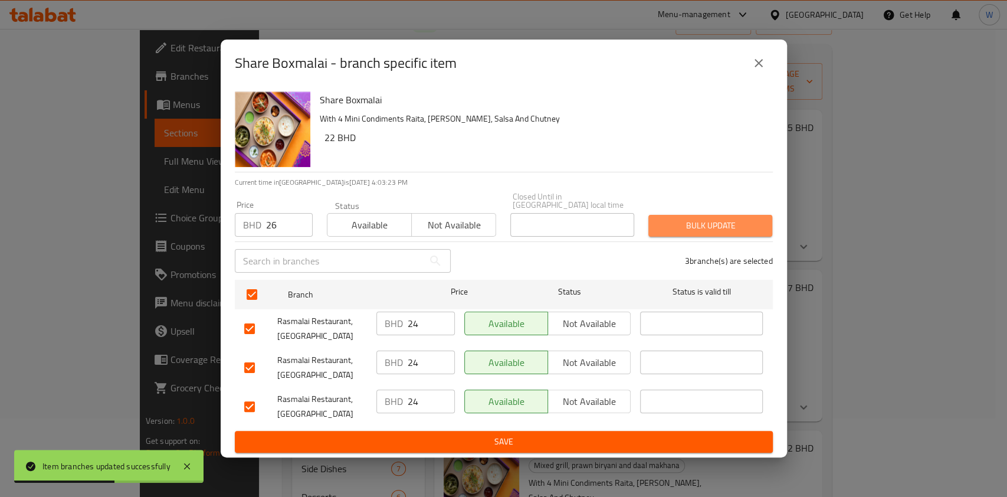
click at [682, 228] on span "Bulk update" at bounding box center [710, 225] width 105 height 15
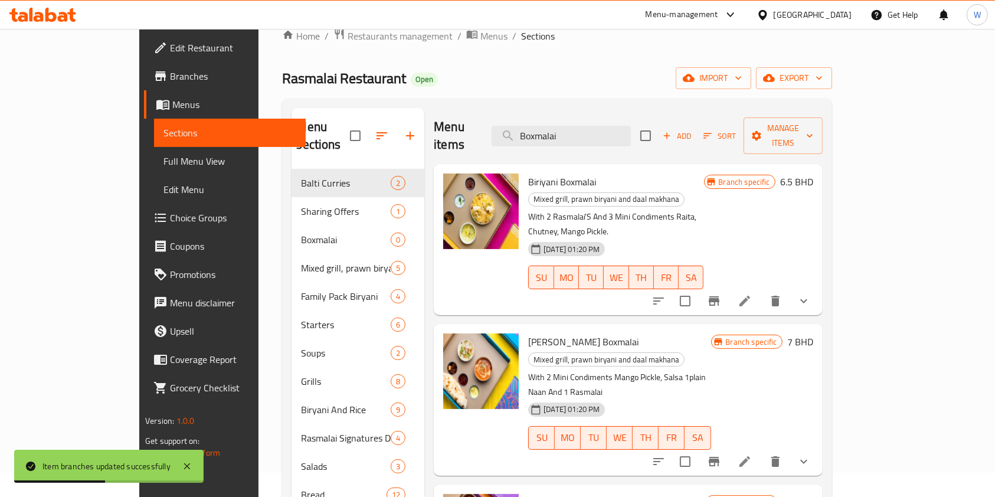
scroll to position [0, 0]
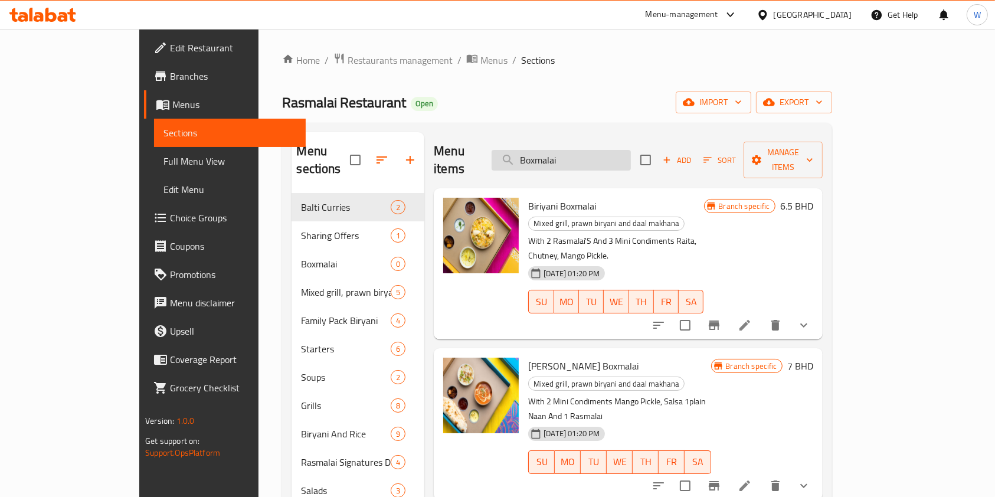
click at [631, 150] on input "Boxmalai" at bounding box center [561, 160] width 139 height 21
paste input "Chicken Biryani for 5"
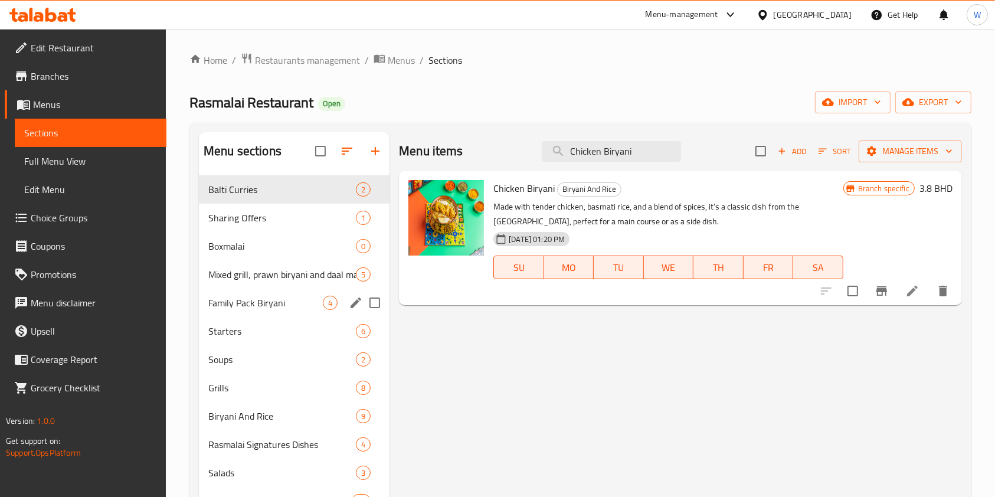
type input "Chicken Biryani"
click at [274, 312] on div "Family Pack Biryani 4" at bounding box center [294, 303] width 191 height 28
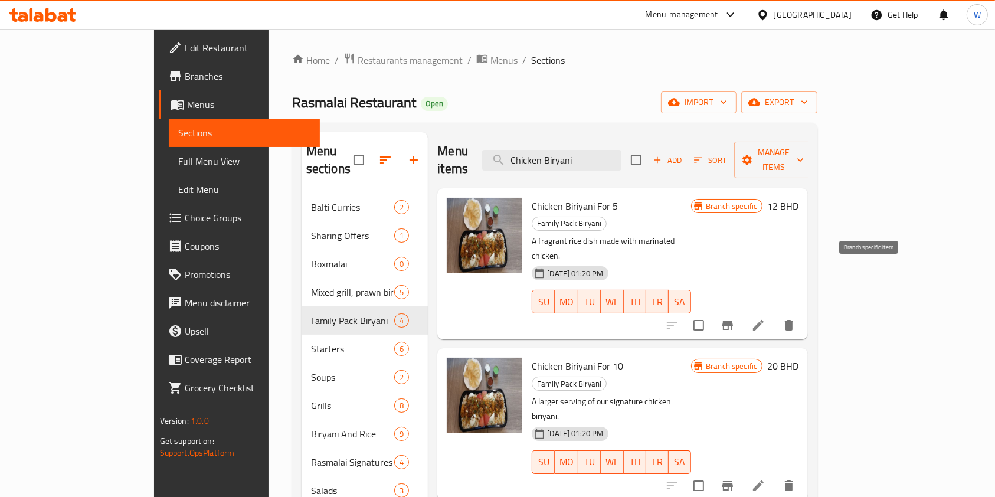
click at [735, 318] on icon "Branch-specific-item" at bounding box center [727, 325] width 14 height 14
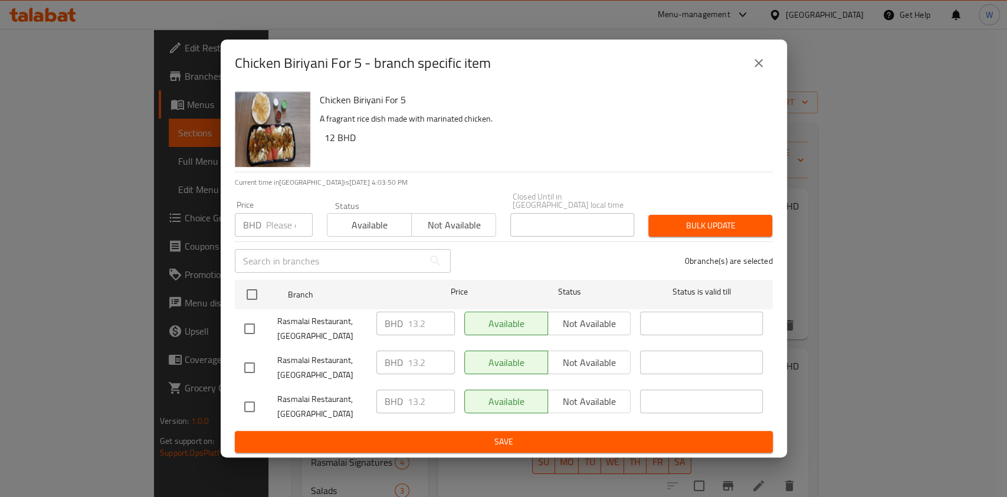
click at [283, 220] on input "number" at bounding box center [289, 225] width 47 height 24
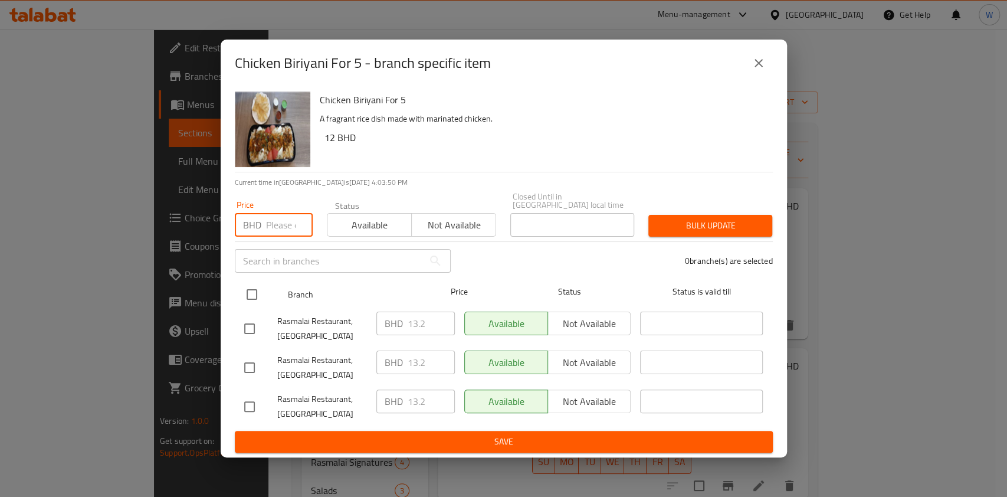
paste input "14.5"
type input "14.5"
click at [258, 284] on input "checkbox" at bounding box center [252, 294] width 25 height 25
checkbox input "true"
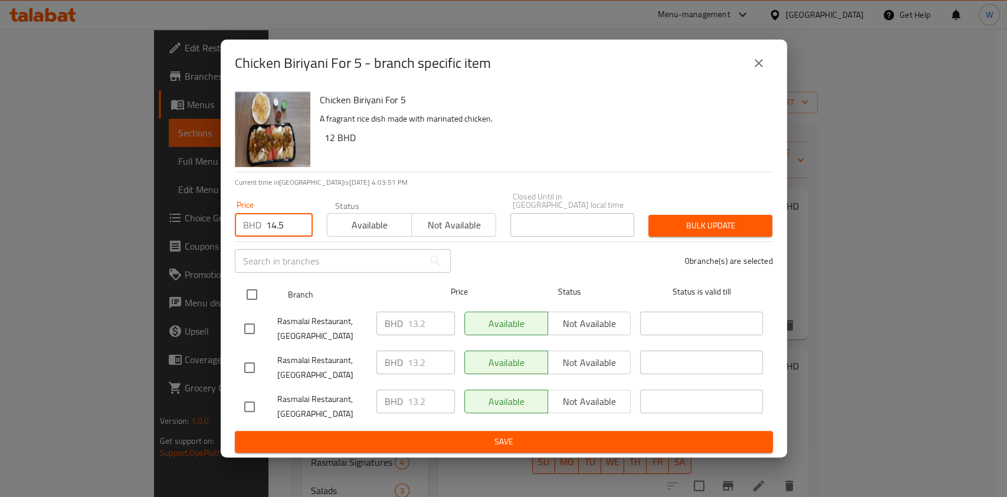
checkbox input "true"
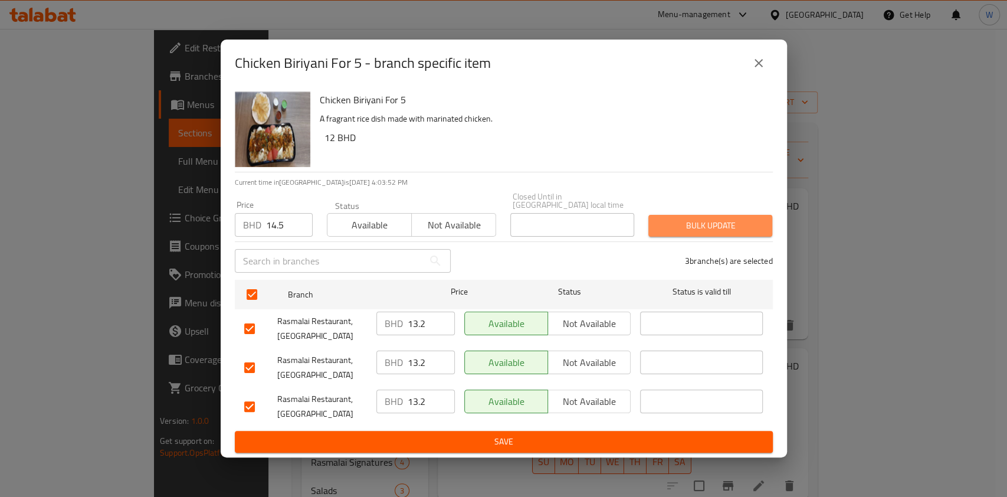
click at [702, 223] on span "Bulk update" at bounding box center [710, 225] width 105 height 15
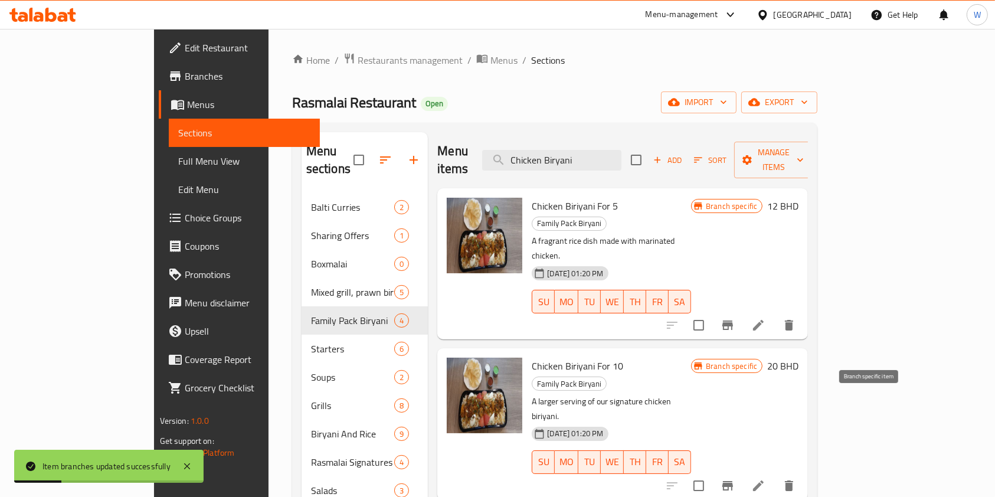
click at [735, 479] on icon "Branch-specific-item" at bounding box center [727, 486] width 14 height 14
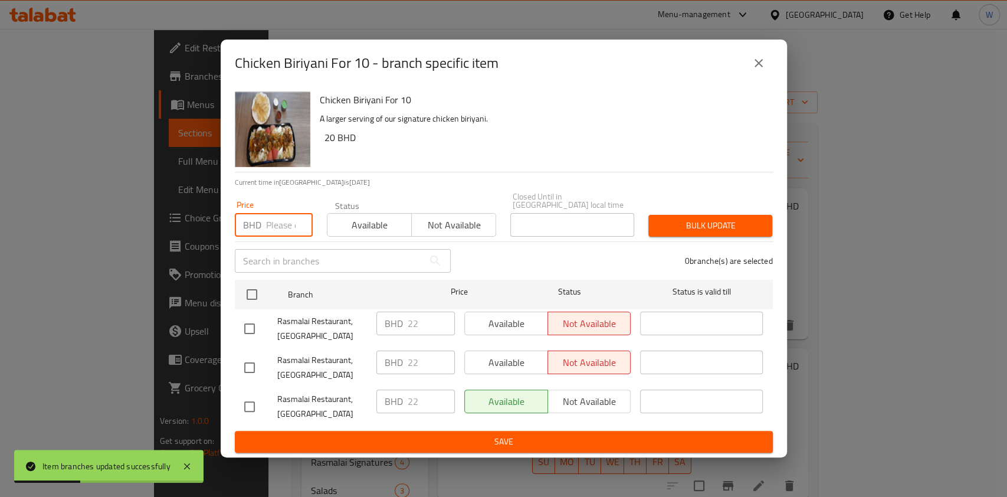
click at [284, 221] on input "number" at bounding box center [289, 225] width 47 height 24
paste input "24.2"
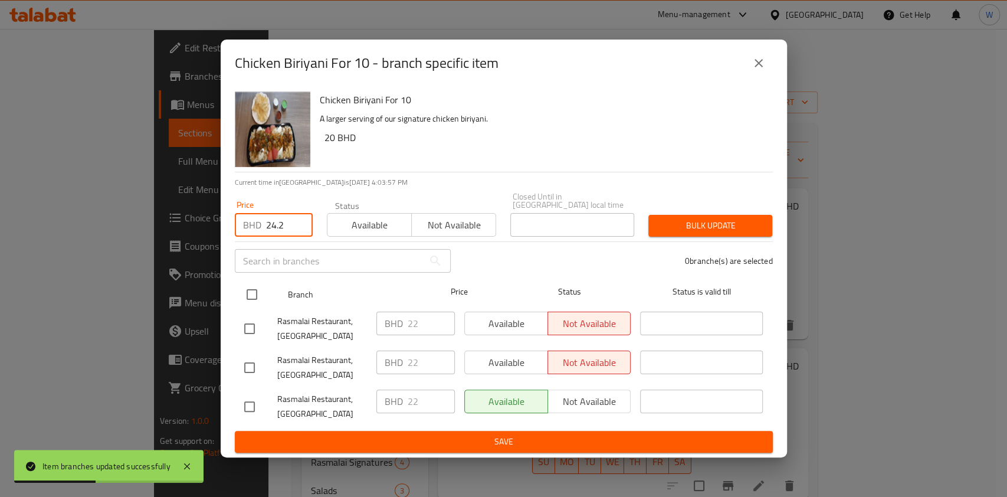
type input "24.2"
click at [253, 287] on input "checkbox" at bounding box center [252, 294] width 25 height 25
checkbox input "true"
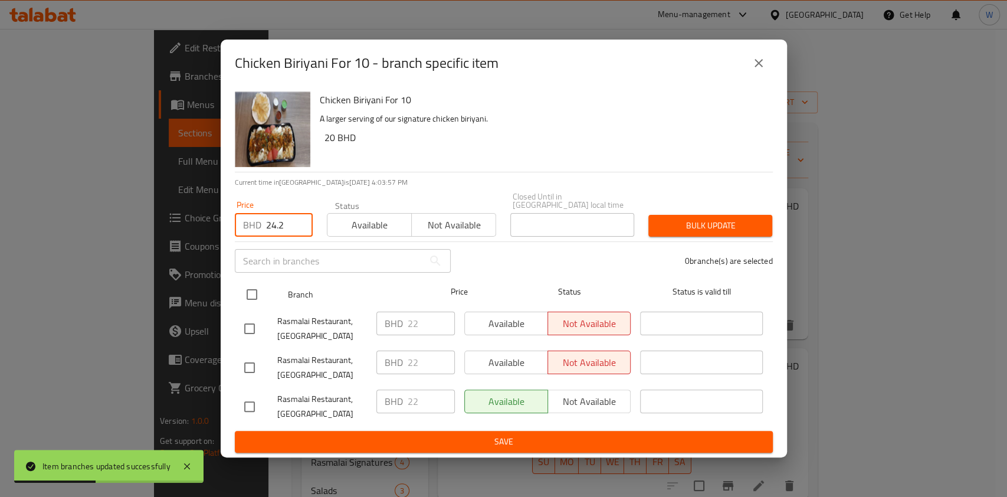
checkbox input "true"
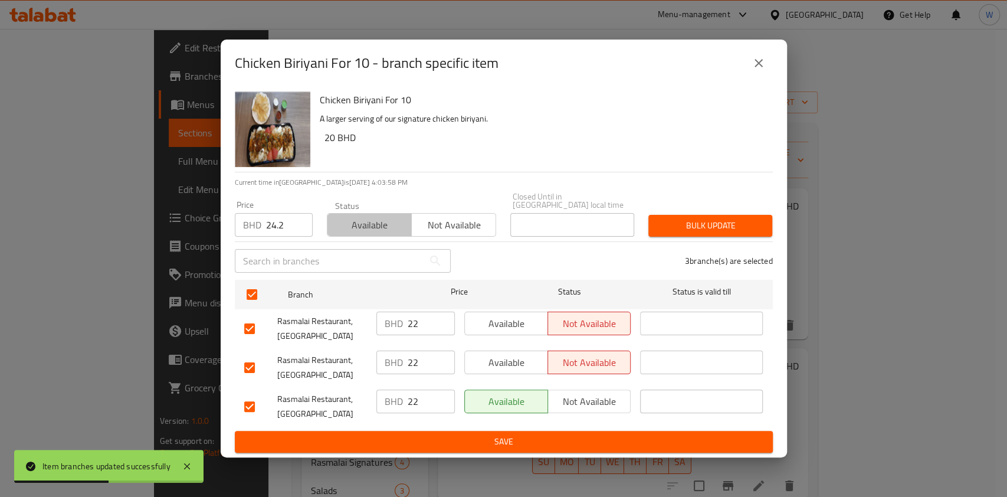
click at [373, 225] on span "Available" at bounding box center [369, 225] width 75 height 17
click at [752, 63] on icon "close" at bounding box center [759, 63] width 14 height 14
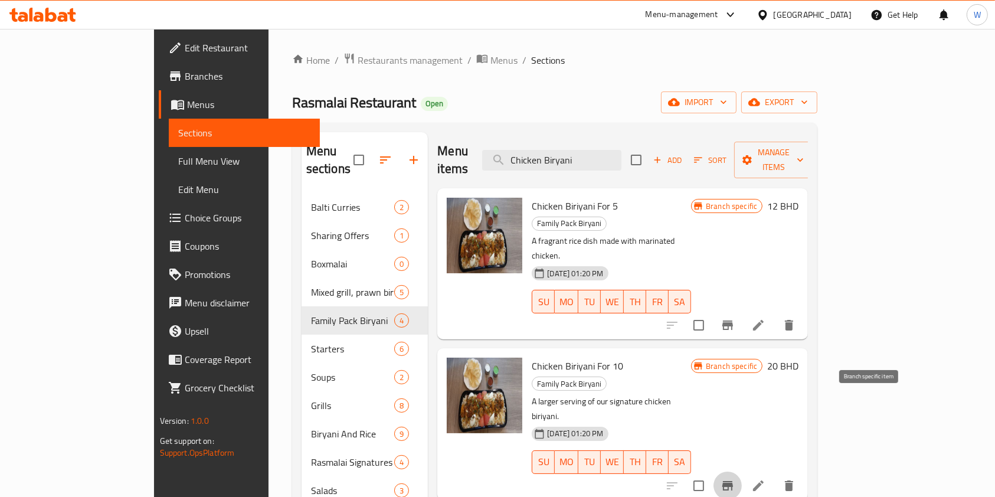
click at [735, 479] on icon "Branch-specific-item" at bounding box center [727, 486] width 14 height 14
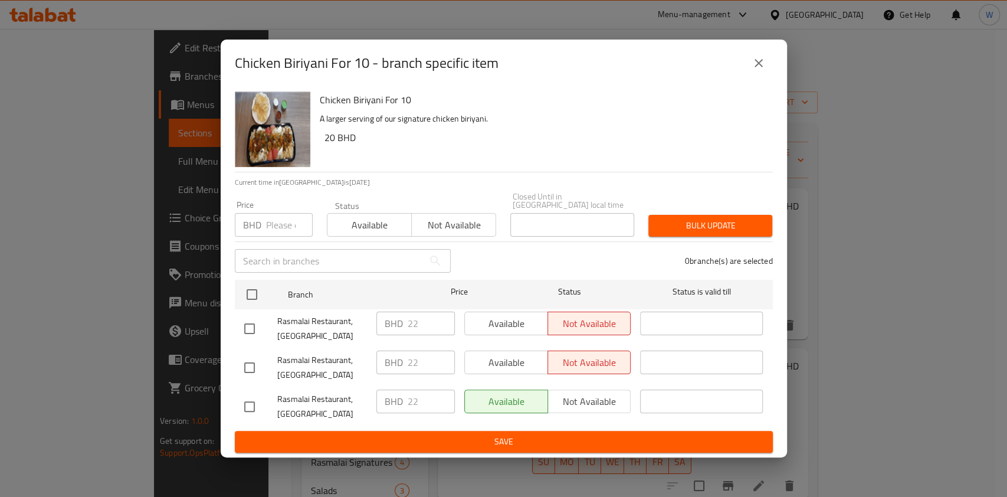
click at [283, 224] on input "number" at bounding box center [289, 225] width 47 height 24
paste input "24.2"
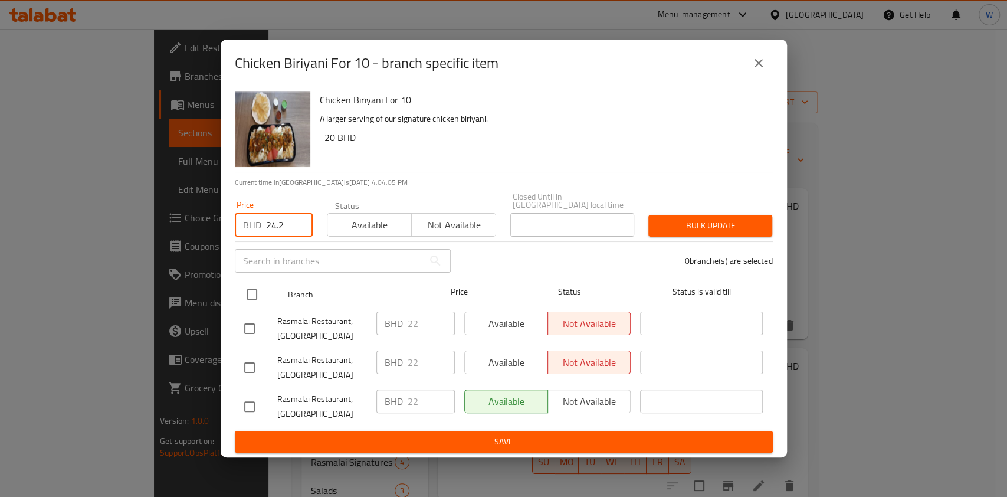
type input "24.2"
click at [254, 282] on input "checkbox" at bounding box center [252, 294] width 25 height 25
checkbox input "true"
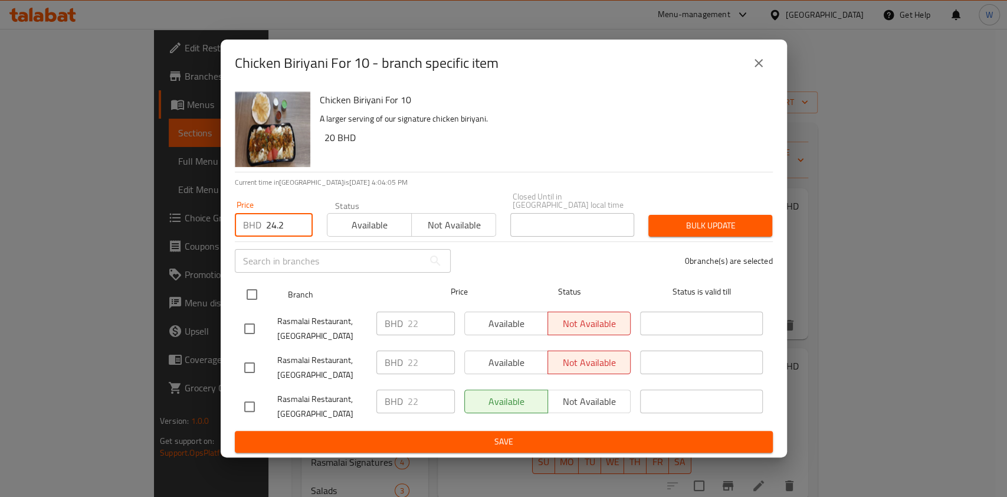
checkbox input "true"
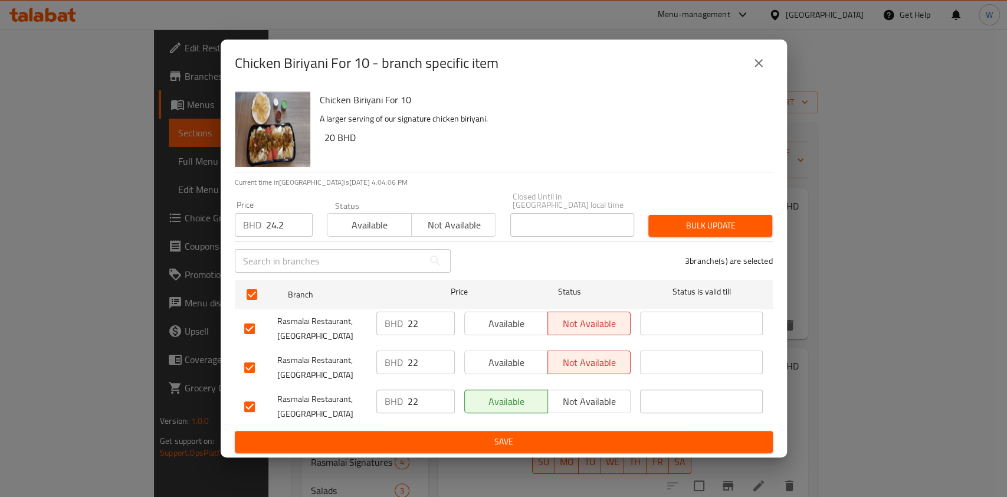
click at [703, 215] on button "Bulk update" at bounding box center [710, 226] width 124 height 22
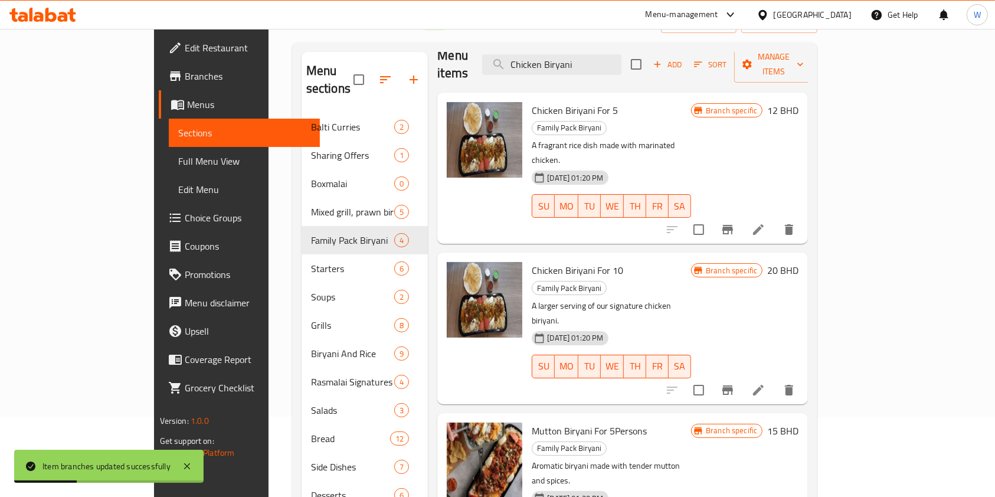
scroll to position [157, 0]
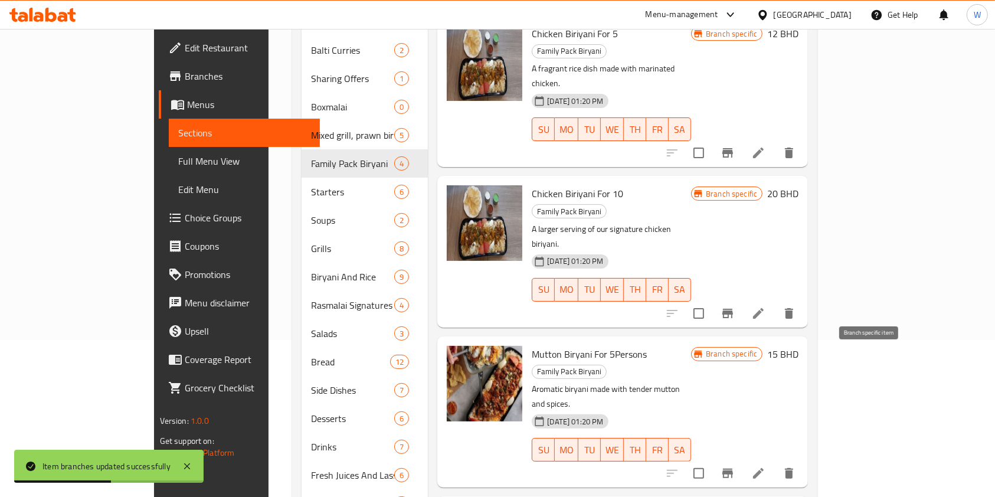
click at [733, 469] on icon "Branch-specific-item" at bounding box center [727, 473] width 11 height 9
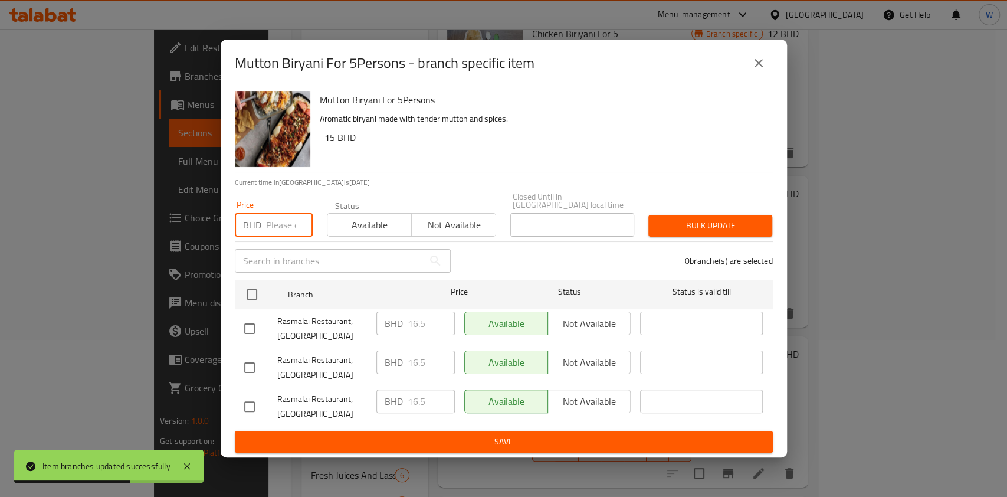
click at [274, 218] on input "number" at bounding box center [289, 225] width 47 height 24
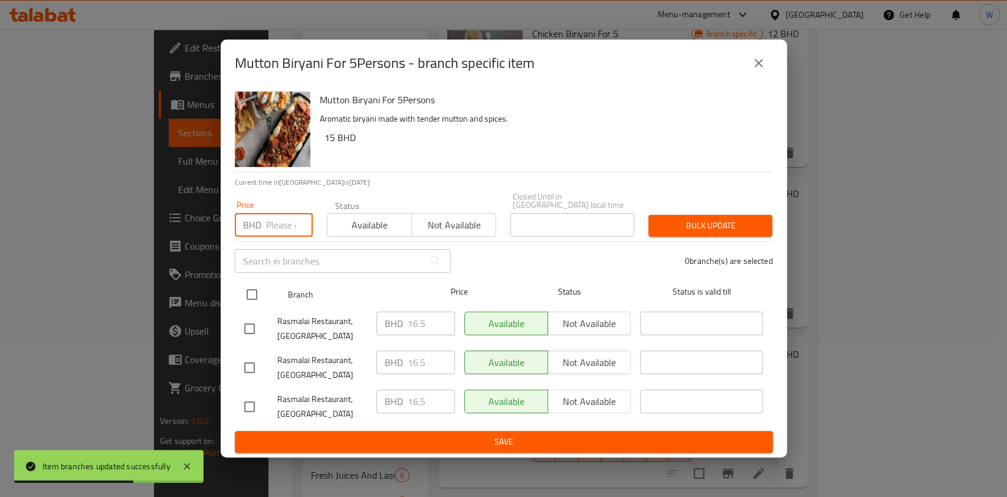
paste input "18.1"
type input "18.1"
click at [255, 288] on input "checkbox" at bounding box center [252, 294] width 25 height 25
checkbox input "true"
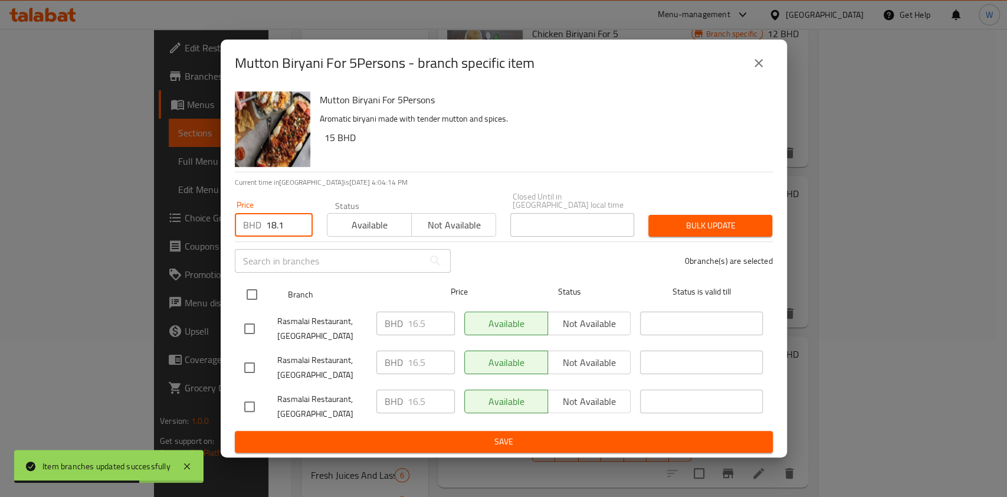
checkbox input "true"
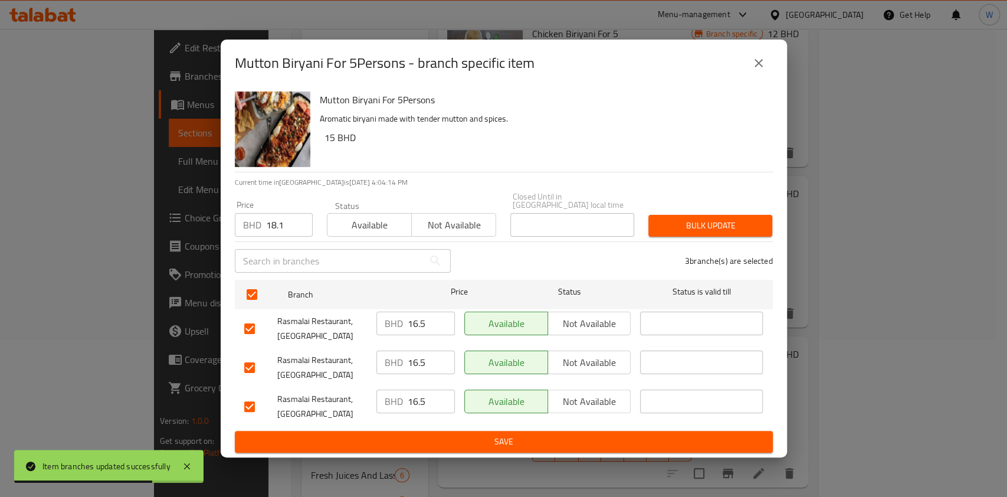
click at [732, 222] on span "Bulk update" at bounding box center [710, 225] width 105 height 15
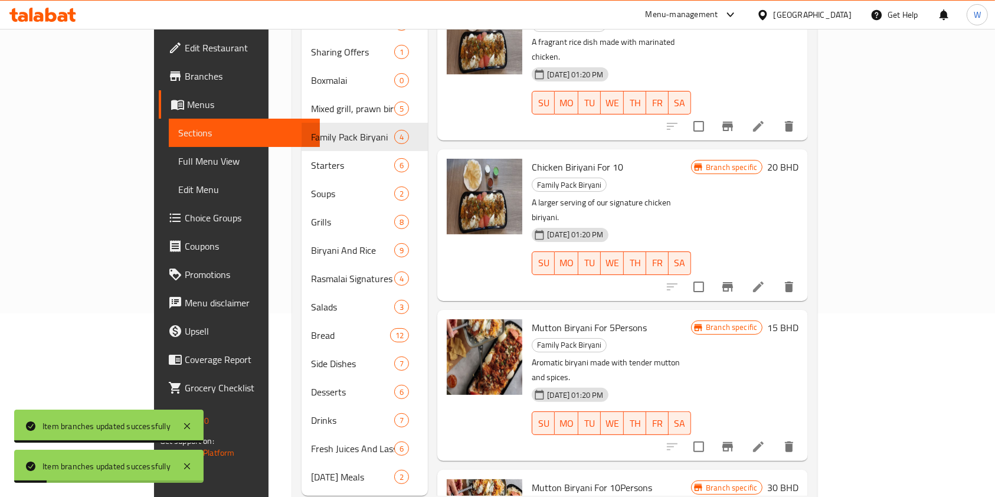
scroll to position [198, 0]
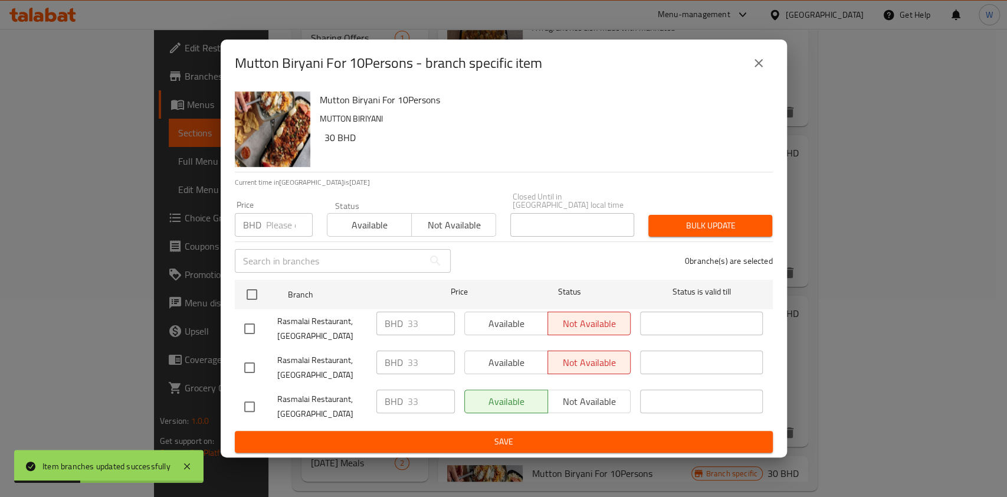
click at [287, 224] on input "number" at bounding box center [289, 225] width 47 height 24
paste input "36.3"
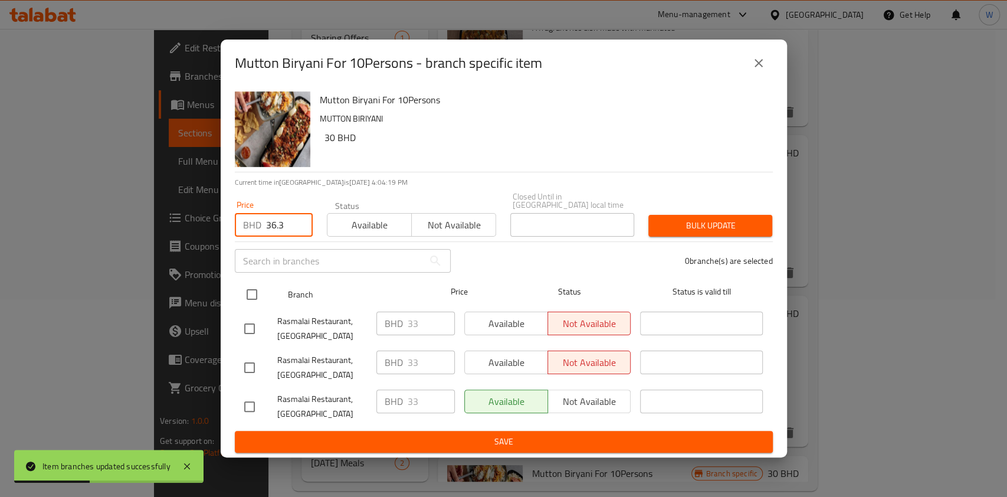
type input "36.3"
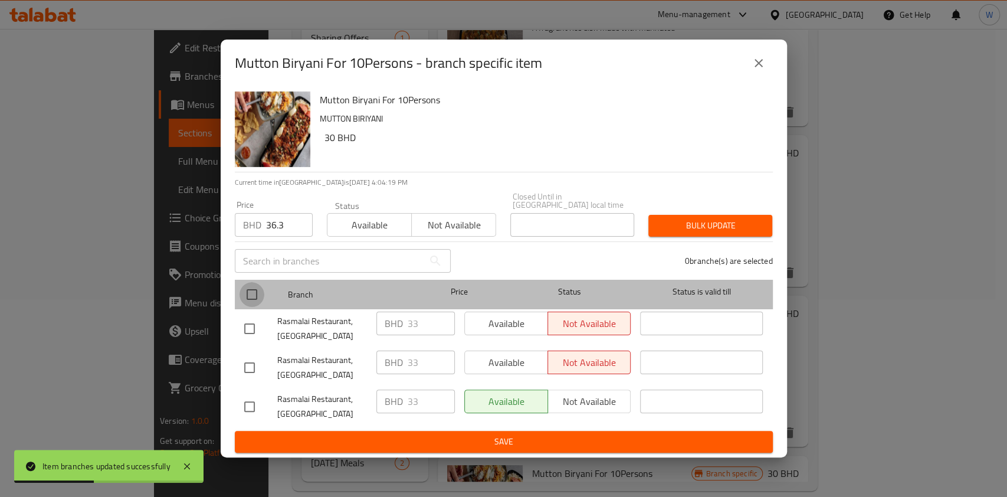
click at [254, 282] on input "checkbox" at bounding box center [252, 294] width 25 height 25
checkbox input "true"
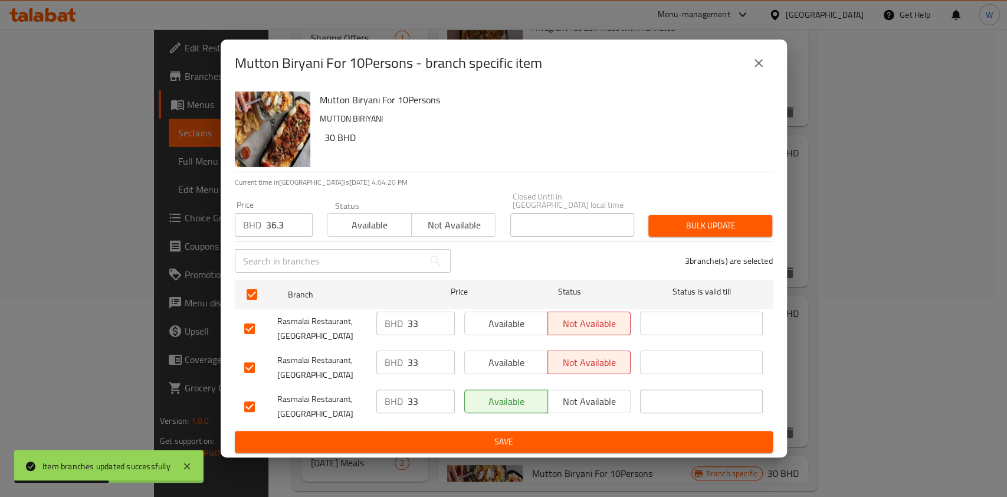
click at [723, 221] on span "Bulk update" at bounding box center [710, 225] width 105 height 15
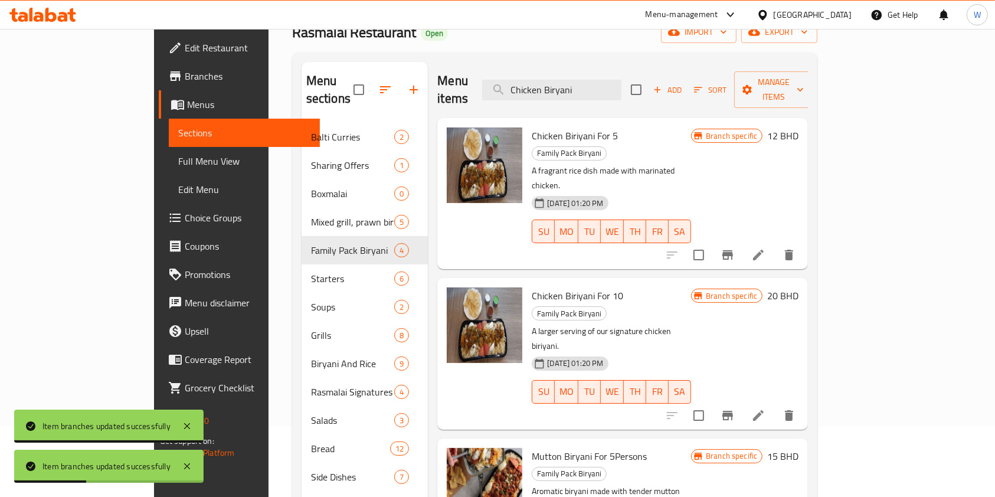
scroll to position [0, 0]
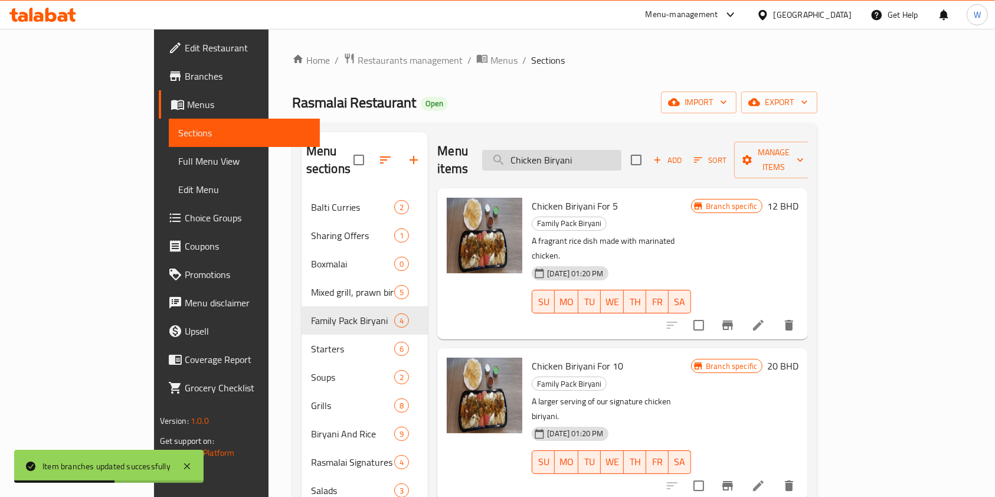
click at [611, 159] on input "Chicken Biryani" at bounding box center [551, 160] width 139 height 21
paste input "Rasmalai Feast"
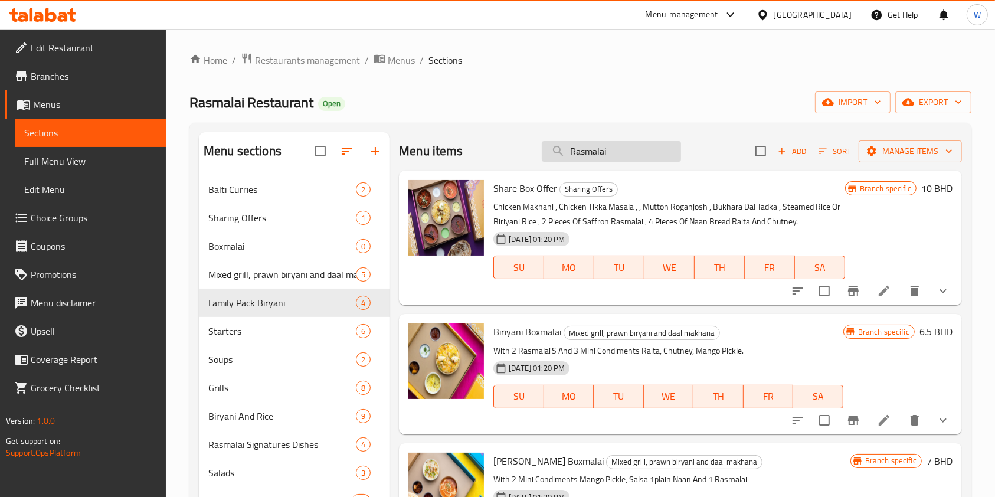
click at [589, 153] on input "Rasmalai" at bounding box center [611, 151] width 139 height 21
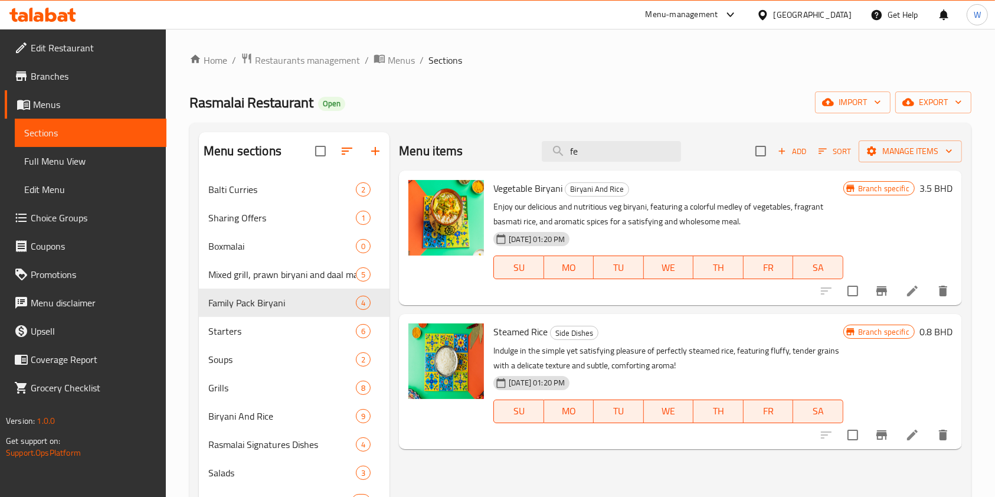
type input "f"
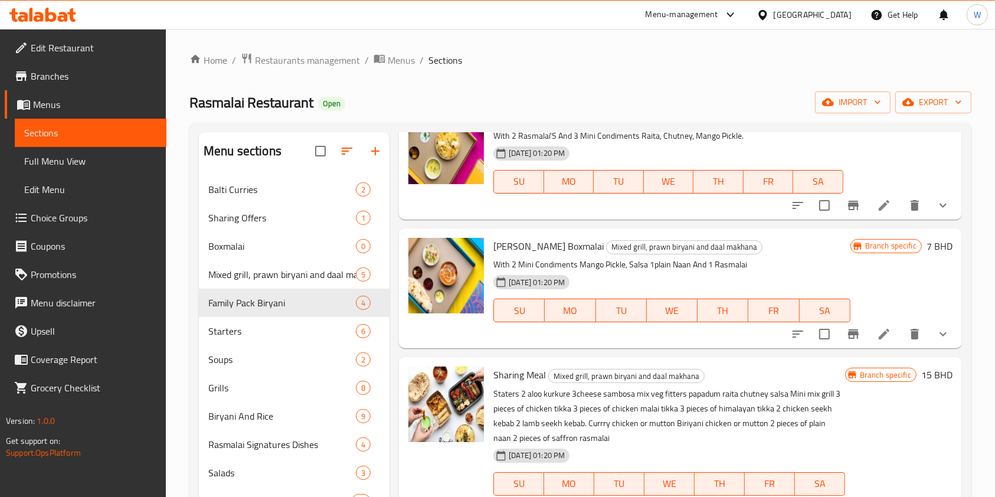
scroll to position [291, 0]
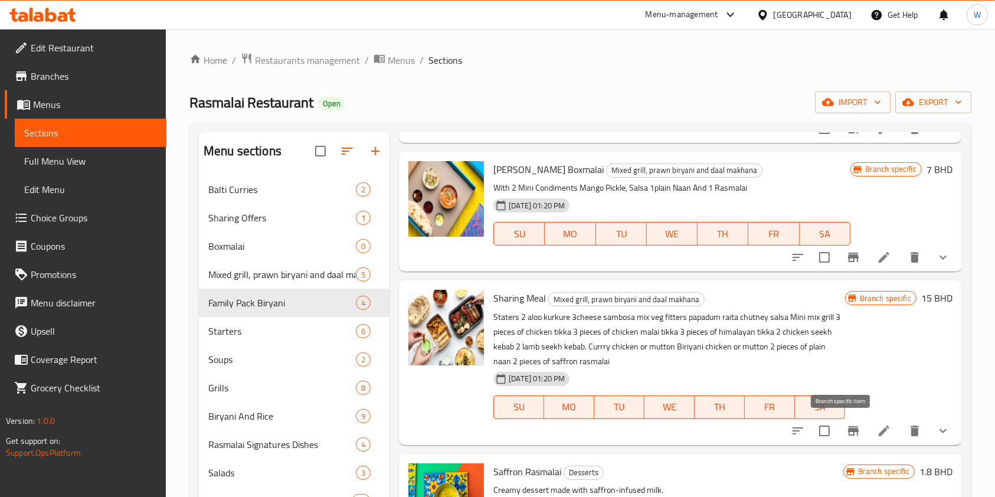
type input "rasmalai"
click at [848, 431] on icon "Branch-specific-item" at bounding box center [853, 430] width 11 height 9
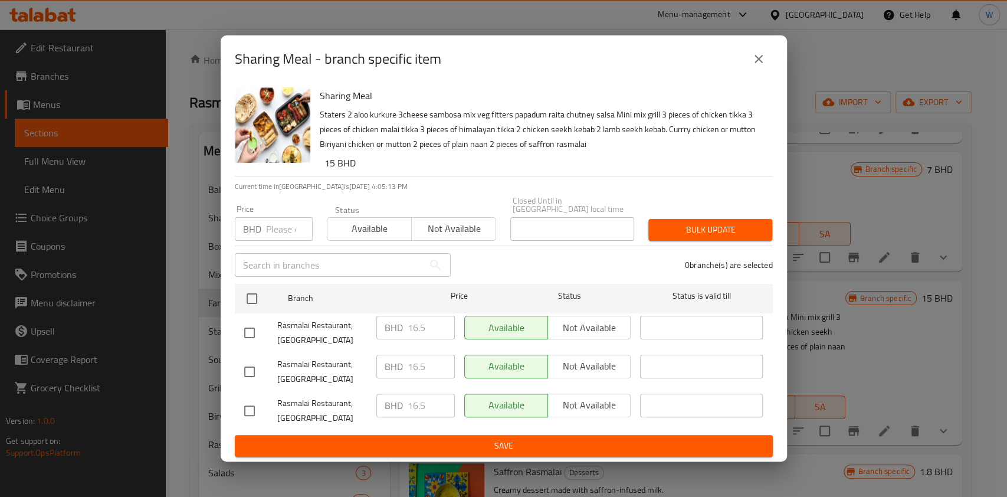
click at [263, 230] on div "BHD Price" at bounding box center [274, 229] width 78 height 24
paste input "18.1"
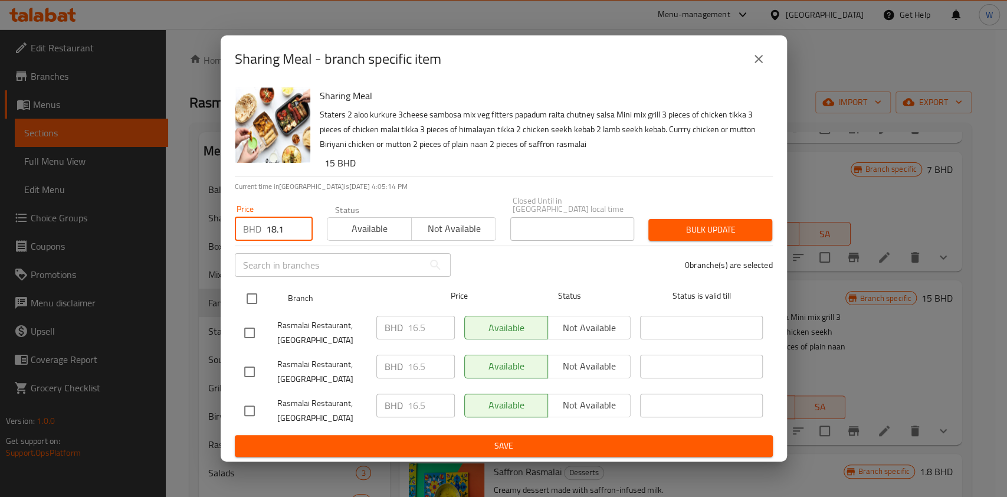
type input "18.1"
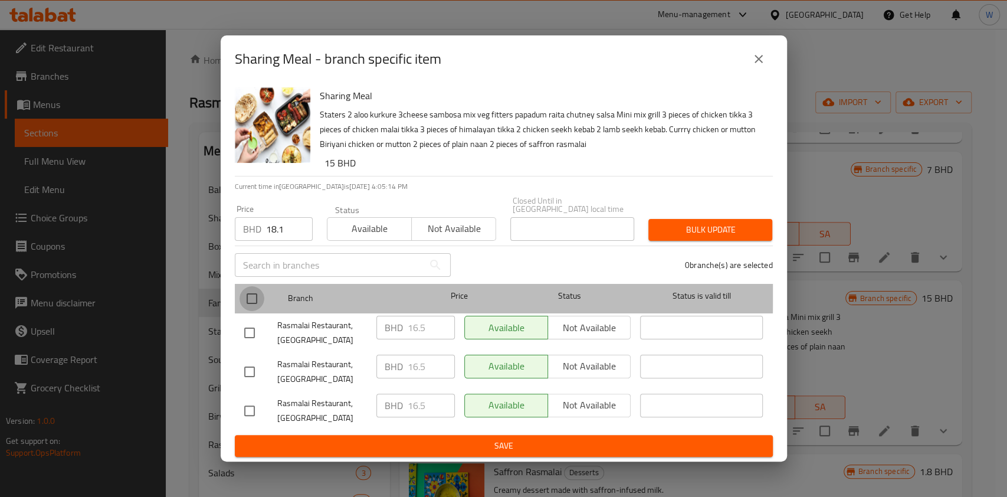
click at [253, 289] on input "checkbox" at bounding box center [252, 298] width 25 height 25
checkbox input "true"
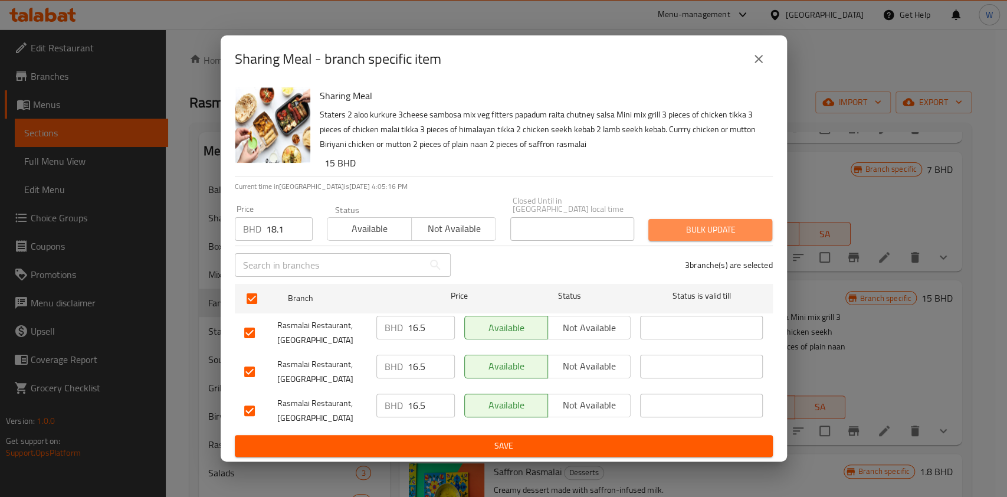
click at [727, 219] on button "Bulk update" at bounding box center [710, 230] width 124 height 22
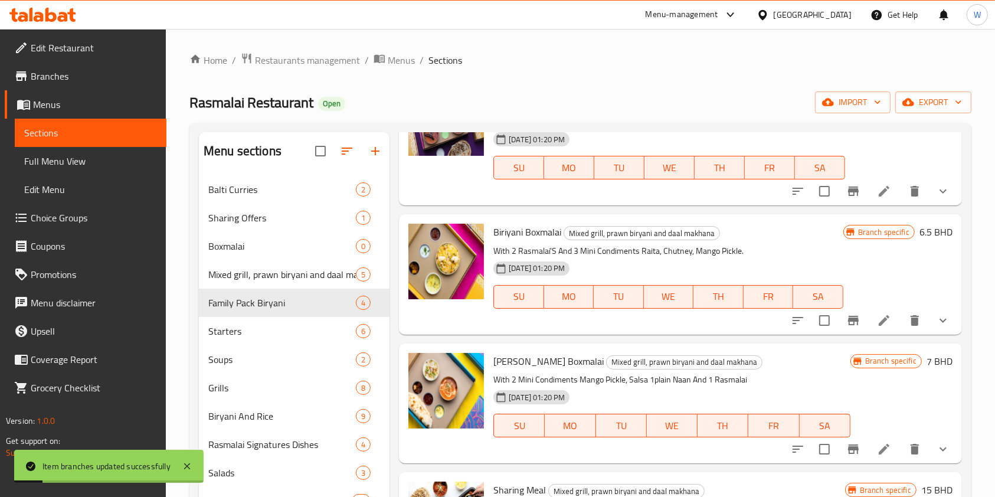
scroll to position [0, 0]
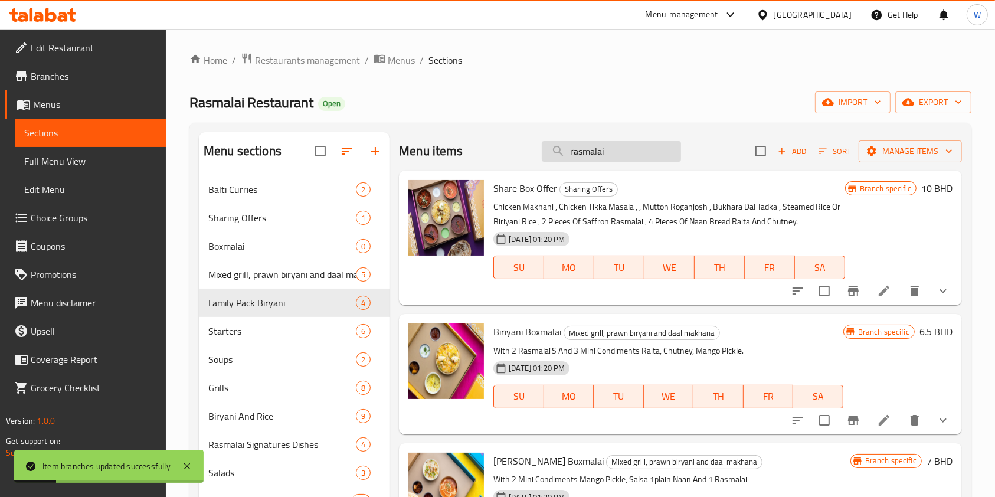
click at [637, 147] on input "rasmalai" at bounding box center [611, 151] width 139 height 21
paste input "Rot"
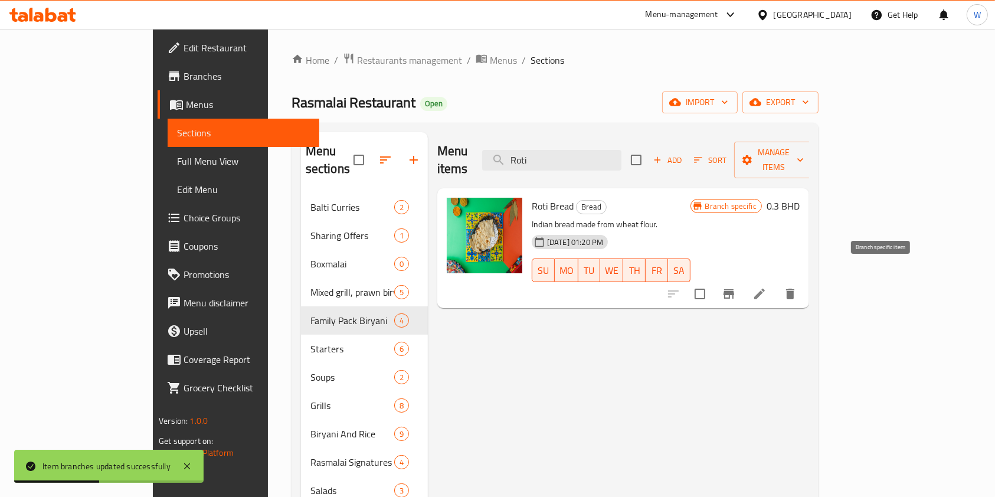
type input "Roti"
click at [743, 280] on button "Branch-specific-item" at bounding box center [729, 294] width 28 height 28
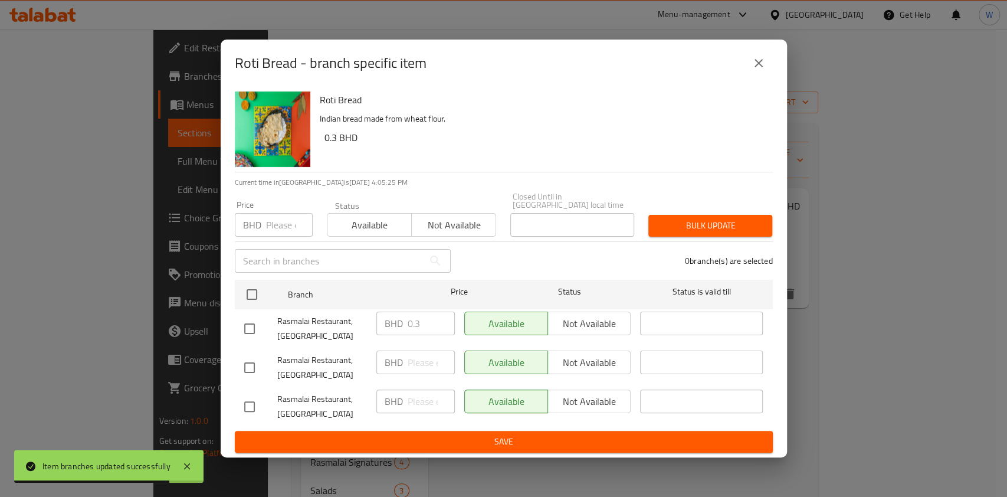
drag, startPoint x: 299, startPoint y: 210, endPoint x: 294, endPoint y: 216, distance: 7.6
click at [299, 213] on input "number" at bounding box center [289, 225] width 47 height 24
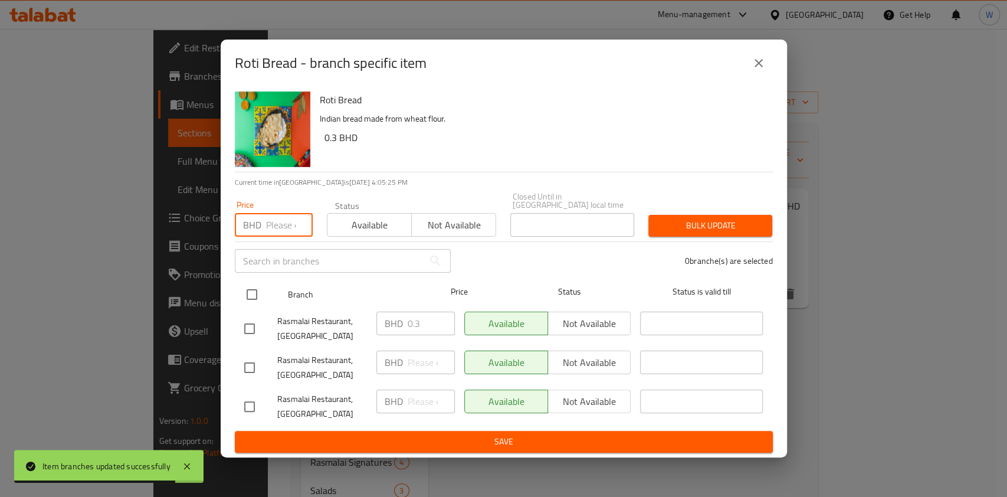
paste input "0.4"
type input "0.4"
click at [257, 282] on input "checkbox" at bounding box center [252, 294] width 25 height 25
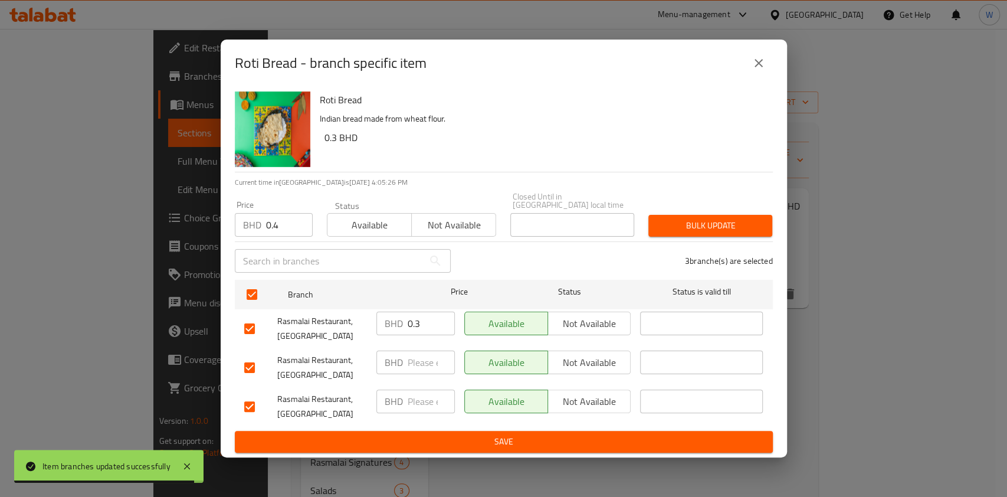
click at [648, 226] on button "Bulk update" at bounding box center [710, 226] width 124 height 22
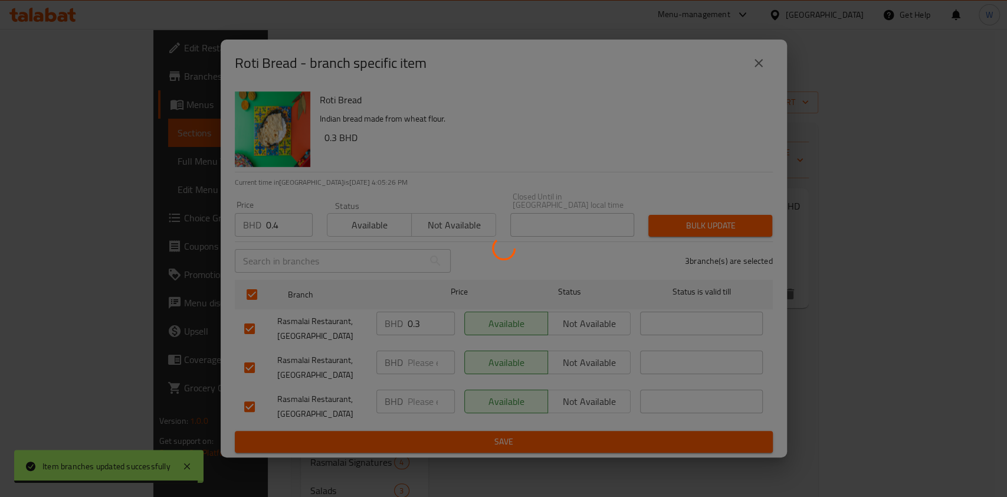
click at [696, 215] on div at bounding box center [503, 248] width 1007 height 497
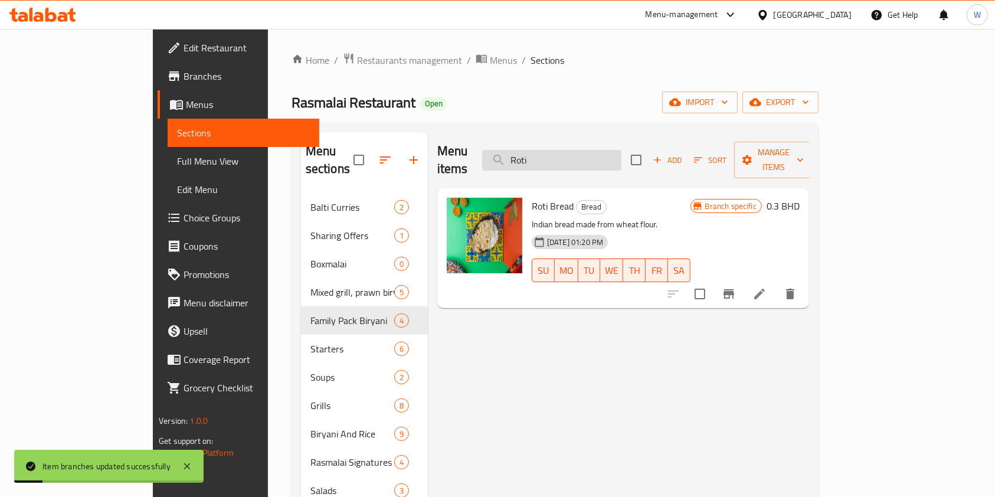
drag, startPoint x: 649, startPoint y: 168, endPoint x: 648, endPoint y: 160, distance: 7.8
click at [649, 168] on div "Menu items Roti Add Sort Manage items" at bounding box center [623, 160] width 372 height 56
click at [621, 158] on input "Roti" at bounding box center [551, 160] width 139 height 21
click at [621, 157] on input "Roti" at bounding box center [551, 160] width 139 height 21
paste input "Plain Naan"
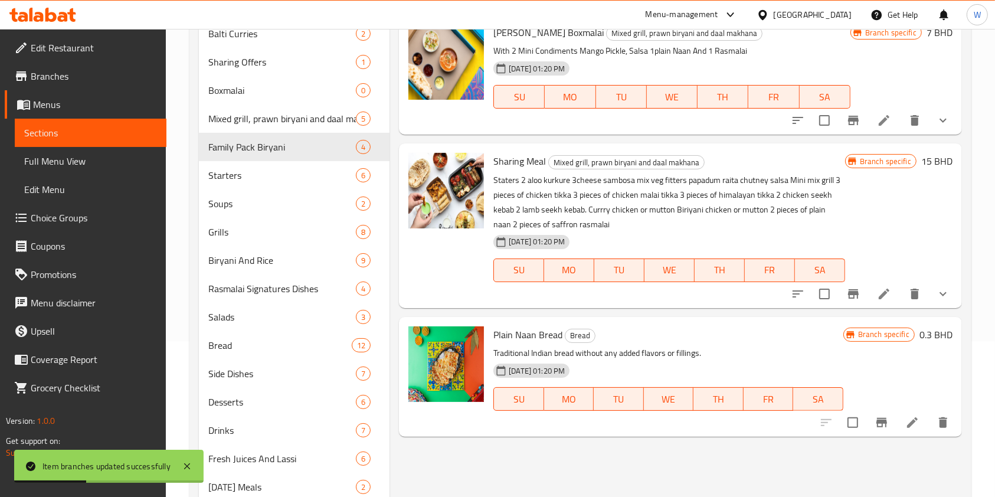
scroll to position [157, 0]
click at [889, 421] on button "Branch-specific-item" at bounding box center [881, 421] width 28 height 28
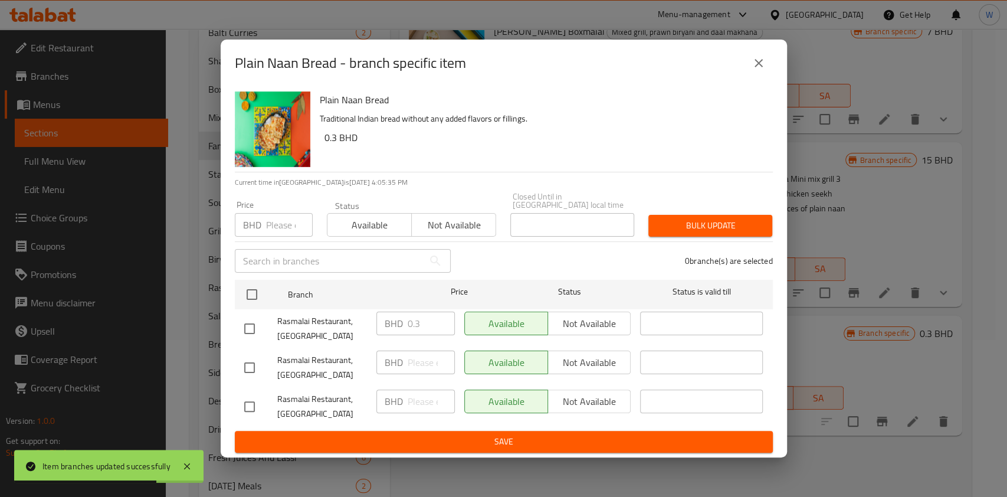
click at [288, 224] on input "number" at bounding box center [289, 225] width 47 height 24
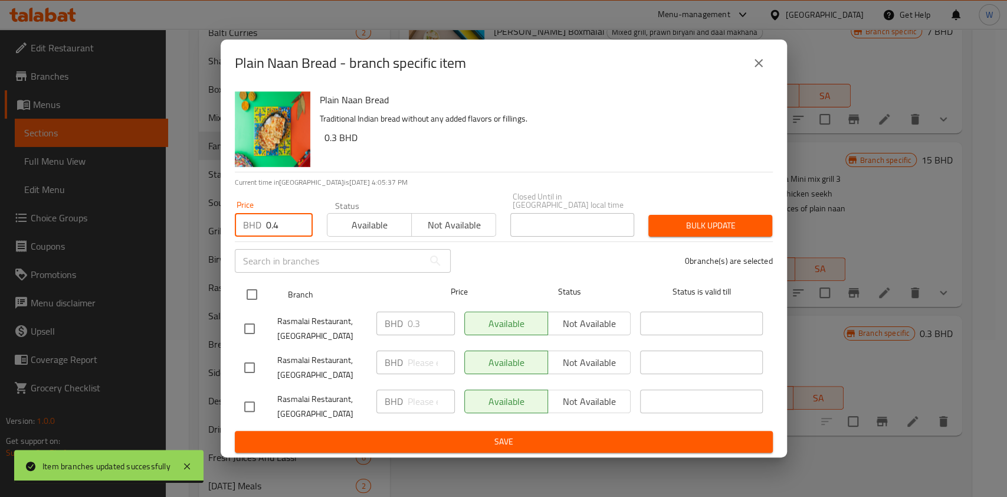
click at [246, 298] on input "checkbox" at bounding box center [252, 294] width 25 height 25
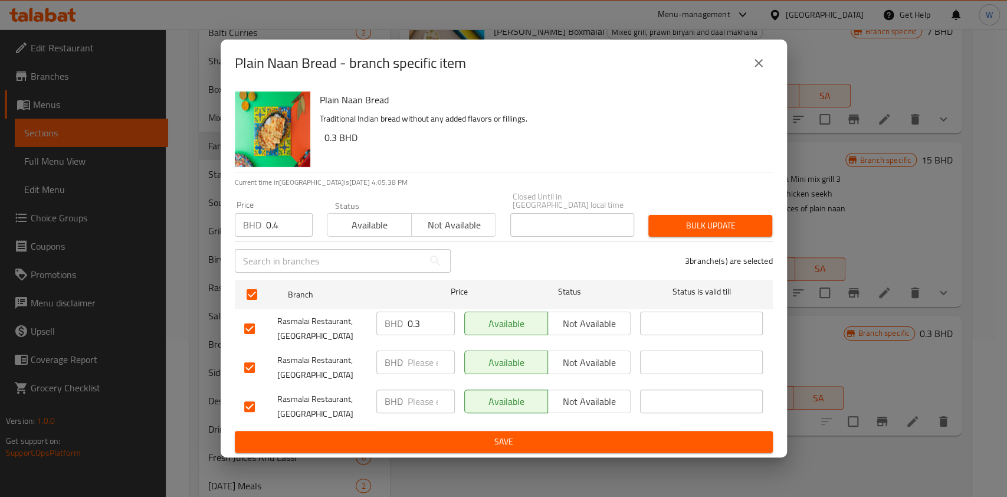
click at [744, 215] on button "Bulk update" at bounding box center [710, 226] width 124 height 22
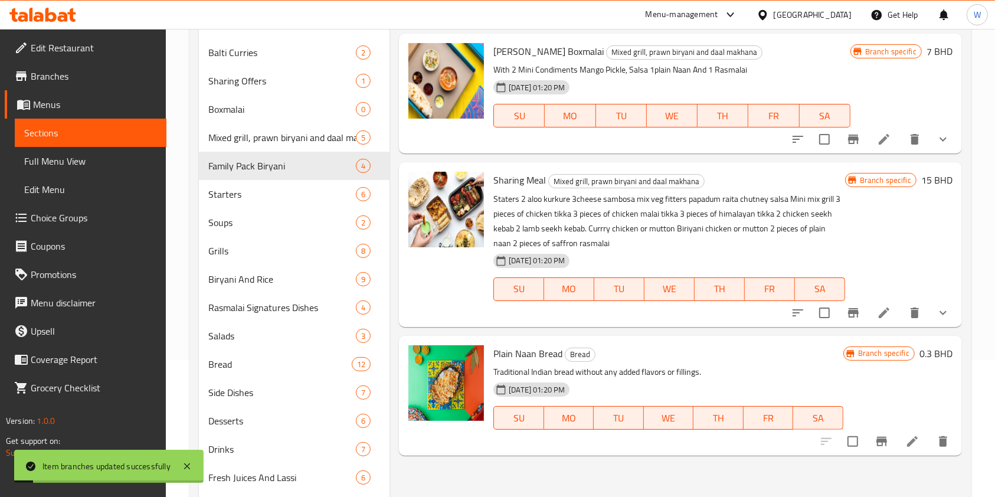
scroll to position [0, 0]
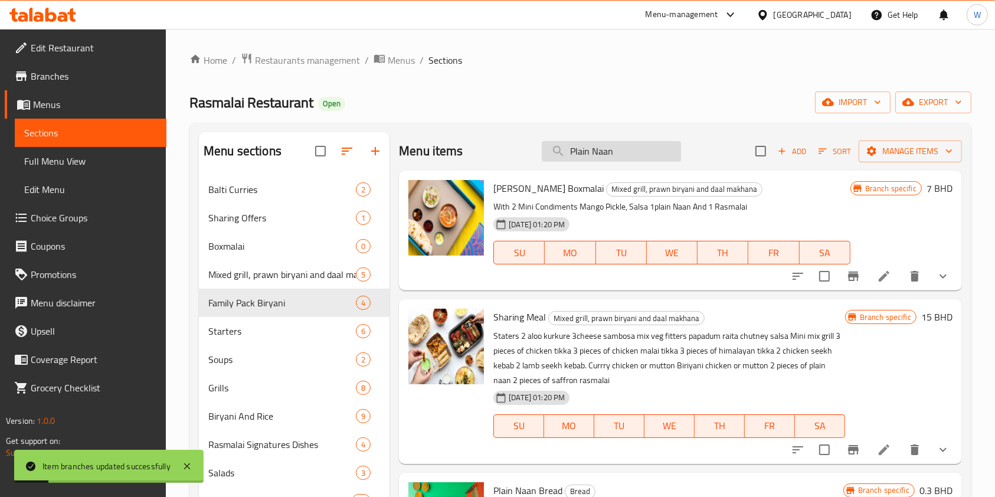
click at [604, 149] on input "Plain Naan" at bounding box center [611, 151] width 139 height 21
paste input "Butter"
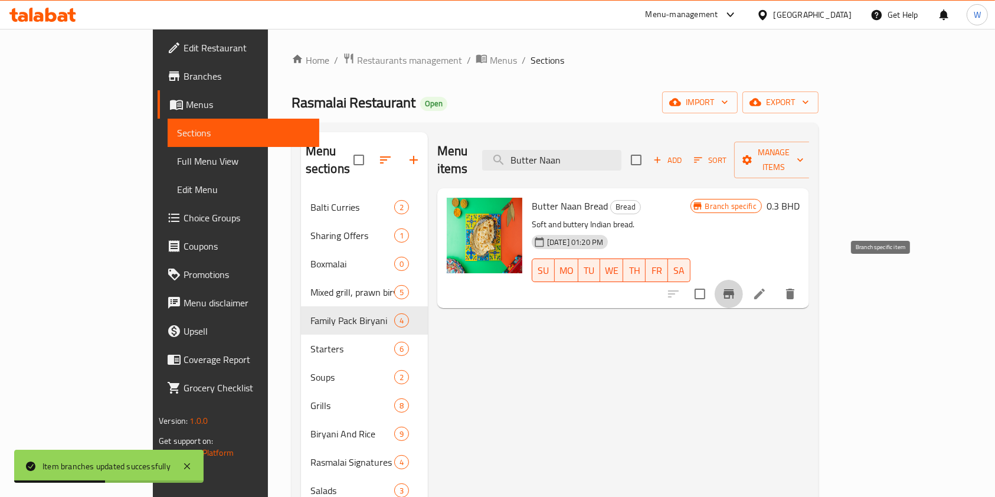
click at [736, 287] on icon "Branch-specific-item" at bounding box center [729, 294] width 14 height 14
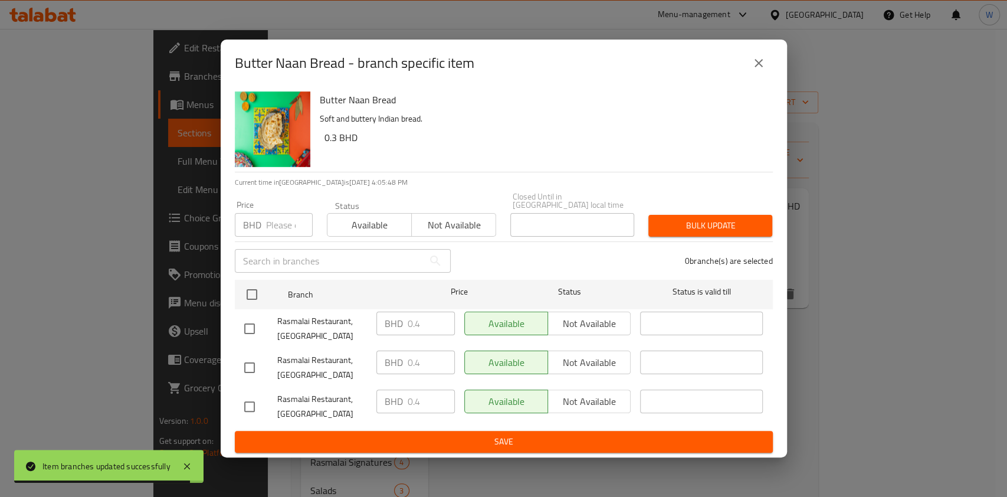
click at [275, 223] on input "number" at bounding box center [289, 225] width 47 height 24
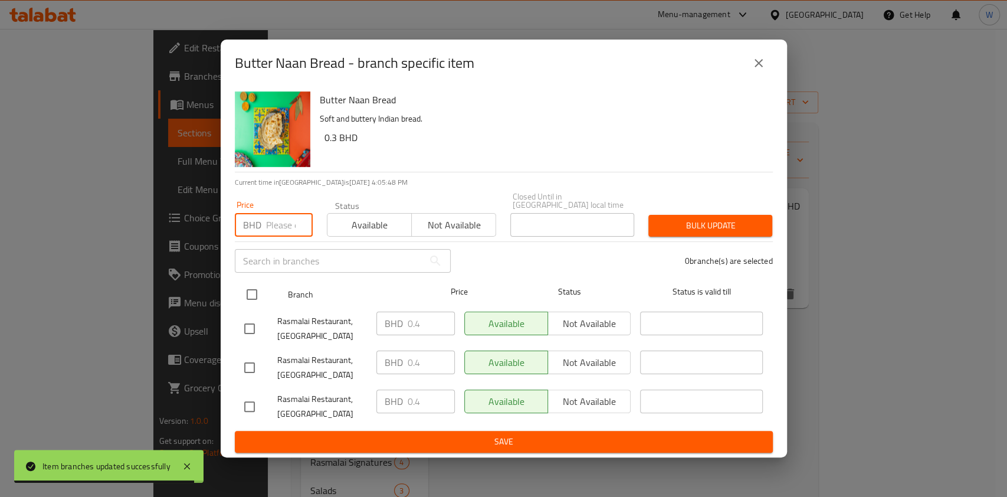
paste input "0.5"
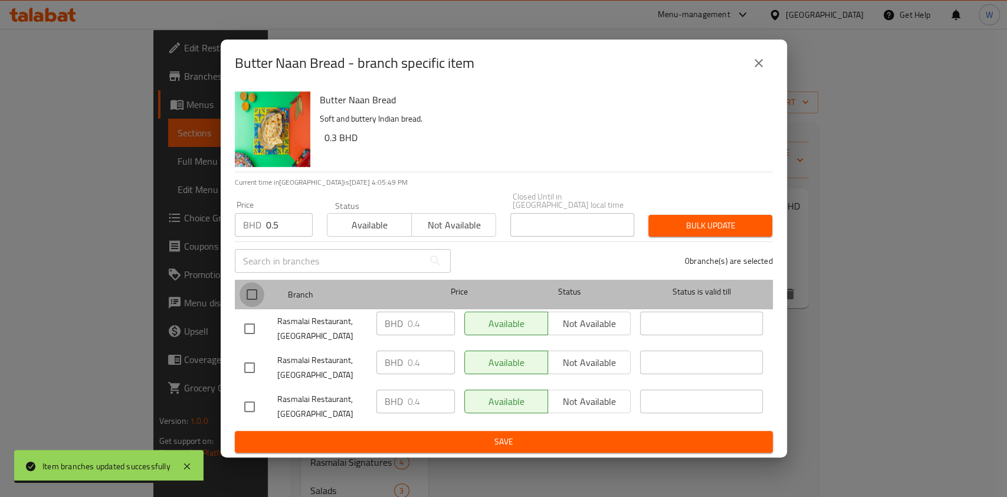
click at [255, 291] on input "checkbox" at bounding box center [252, 294] width 25 height 25
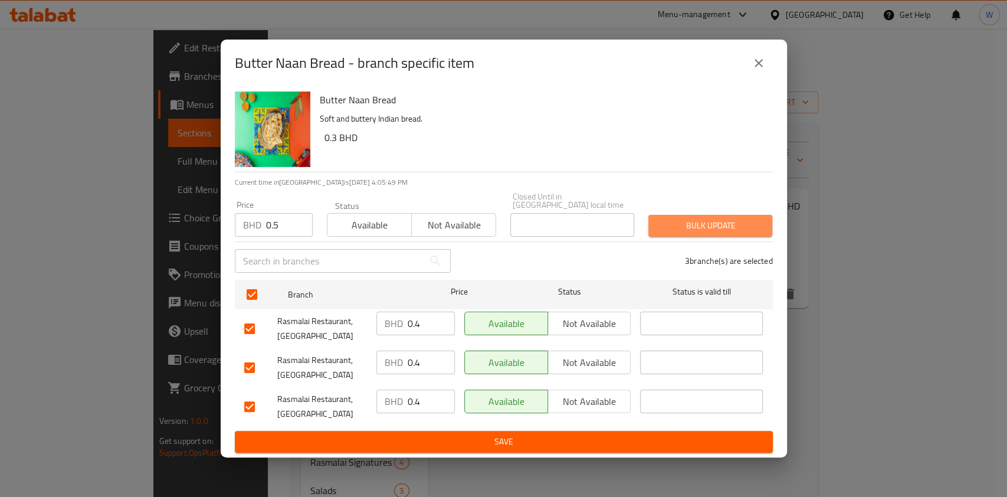
click at [756, 227] on span "Bulk update" at bounding box center [710, 225] width 105 height 15
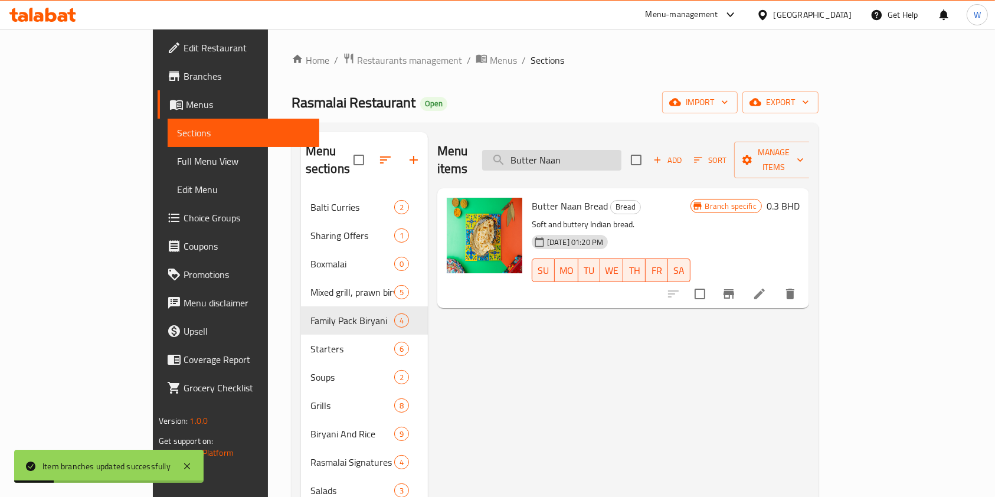
click at [582, 158] on input "Butter Naan" at bounding box center [551, 160] width 139 height 21
paste input "Garlic"
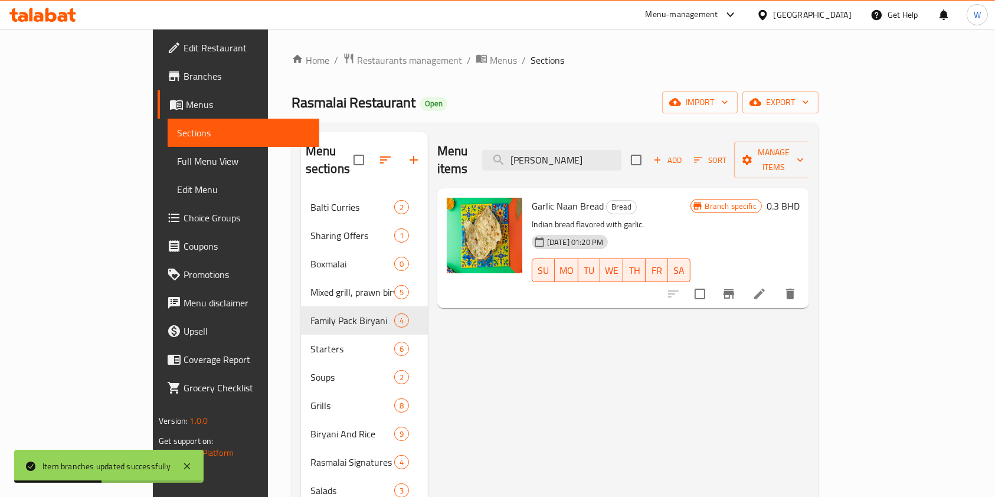
click at [736, 287] on icon "Branch-specific-item" at bounding box center [729, 294] width 14 height 14
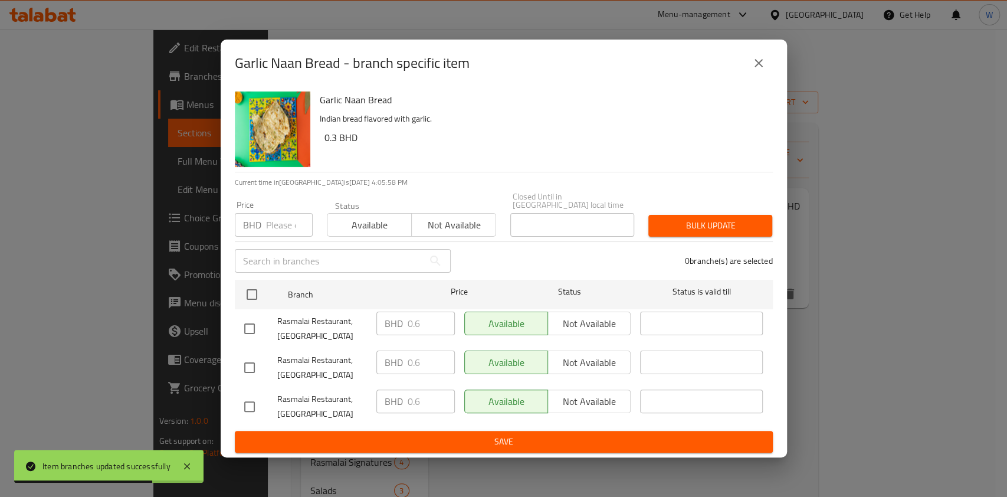
click at [266, 229] on input "number" at bounding box center [289, 225] width 47 height 24
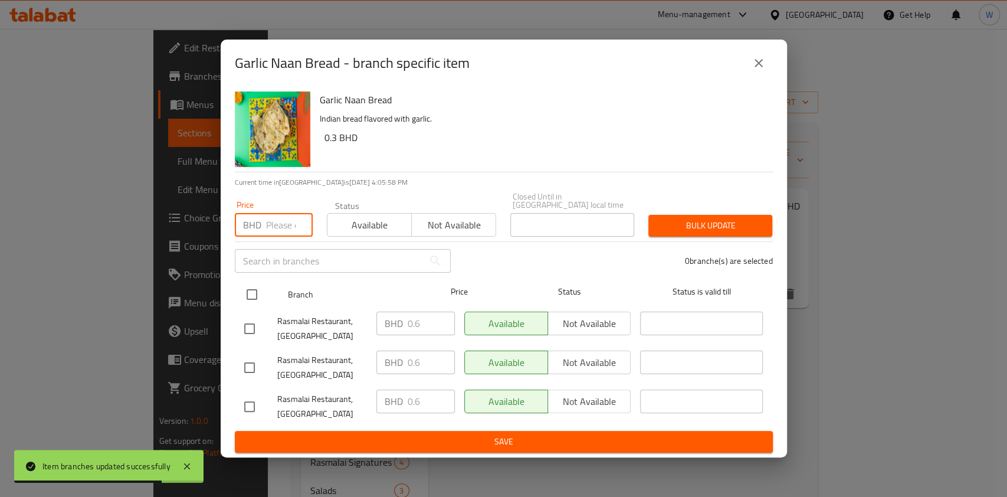
paste input "0.7"
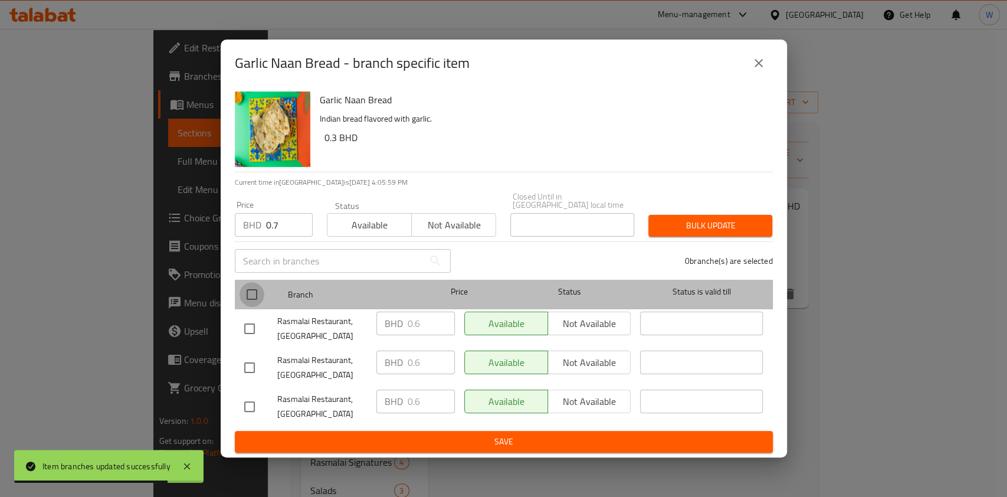
click at [258, 282] on input "checkbox" at bounding box center [252, 294] width 25 height 25
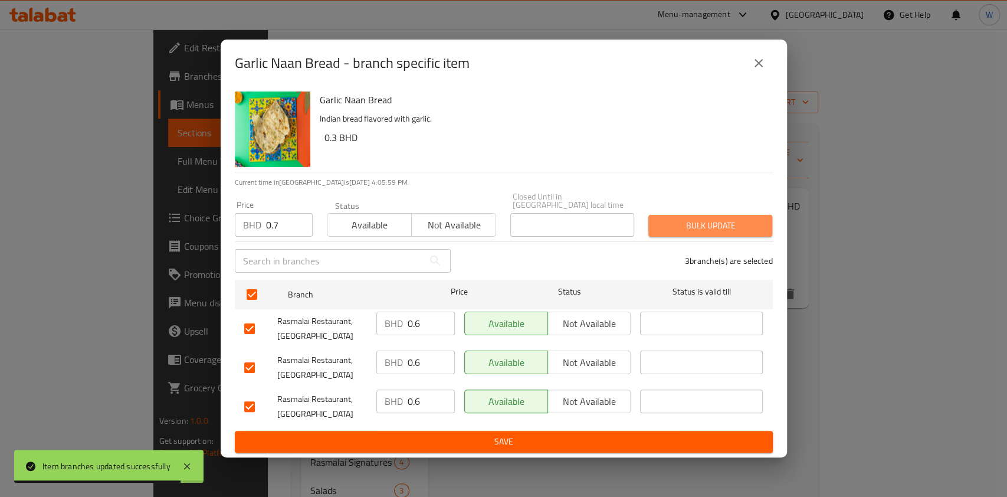
click at [723, 218] on span "Bulk update" at bounding box center [710, 225] width 105 height 15
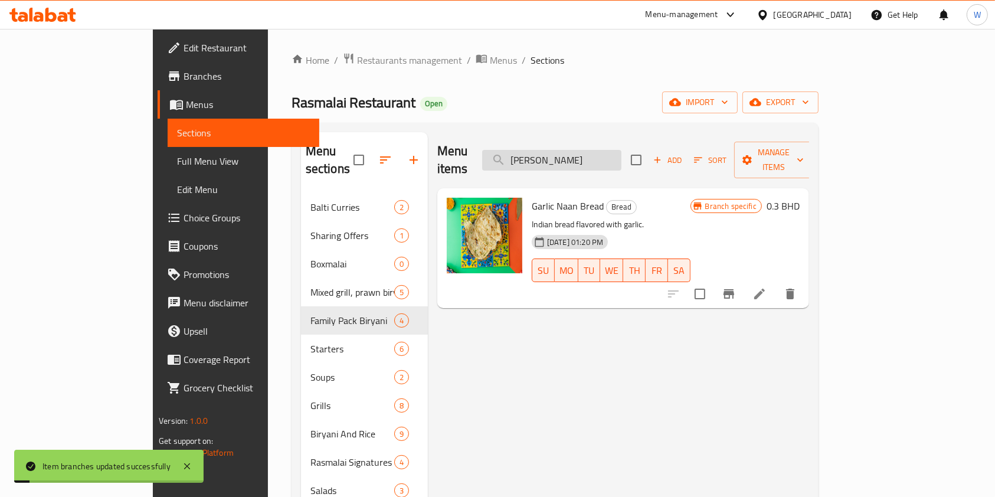
click at [621, 150] on input "Garlic Naan" at bounding box center [551, 160] width 139 height 21
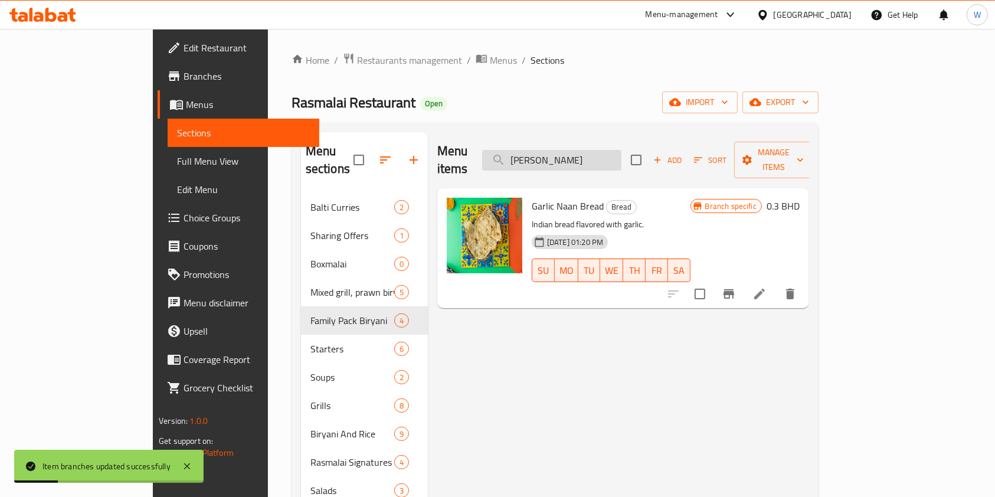
click at [621, 150] on input "Garlic Naan" at bounding box center [551, 160] width 139 height 21
paste input "Cheese"
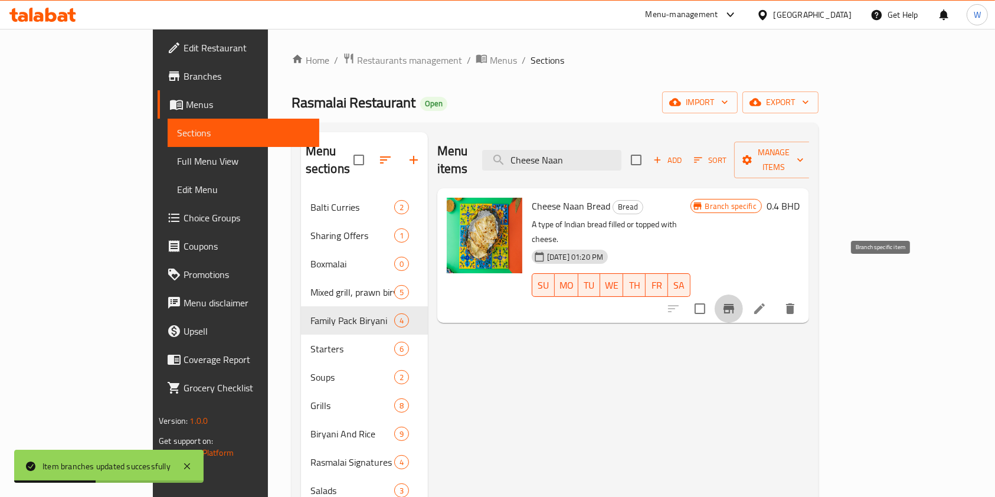
click at [736, 302] on icon "Branch-specific-item" at bounding box center [729, 309] width 14 height 14
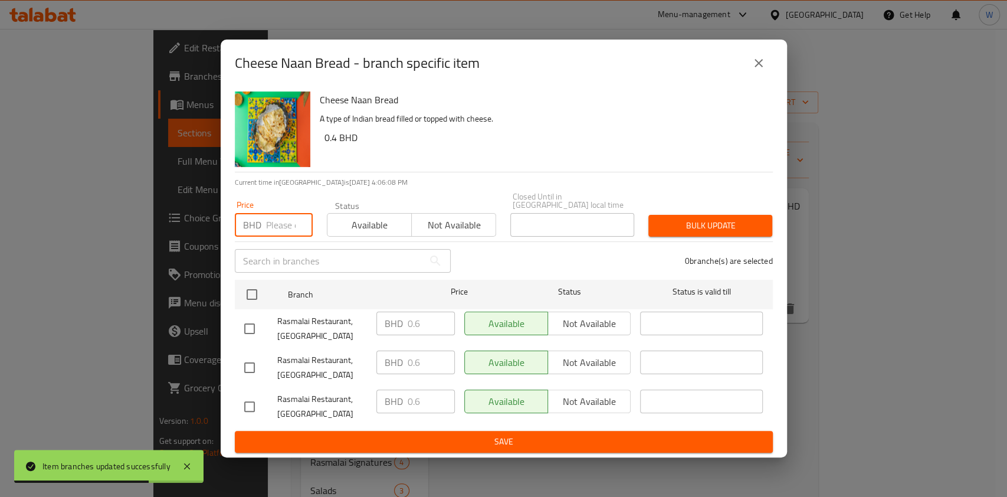
click at [287, 220] on input "number" at bounding box center [289, 225] width 47 height 24
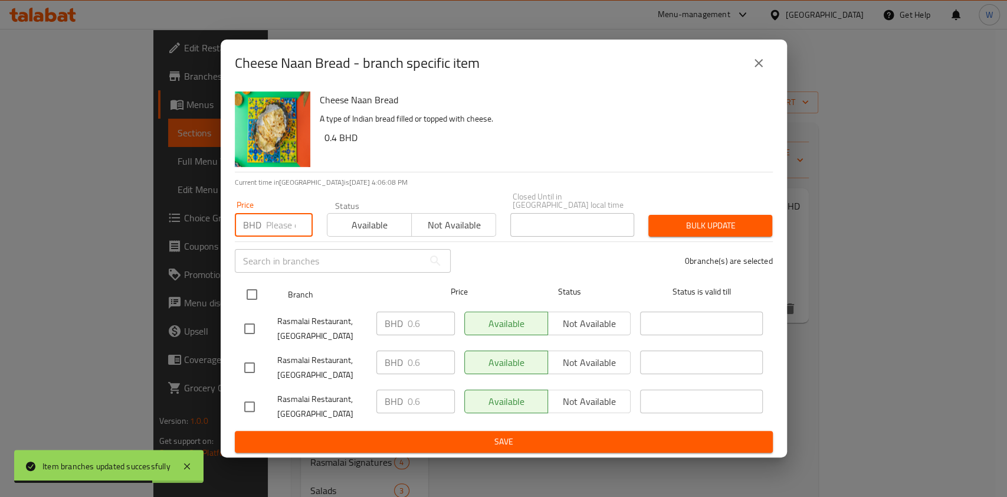
paste input "0.7"
click at [263, 287] on input "checkbox" at bounding box center [252, 294] width 25 height 25
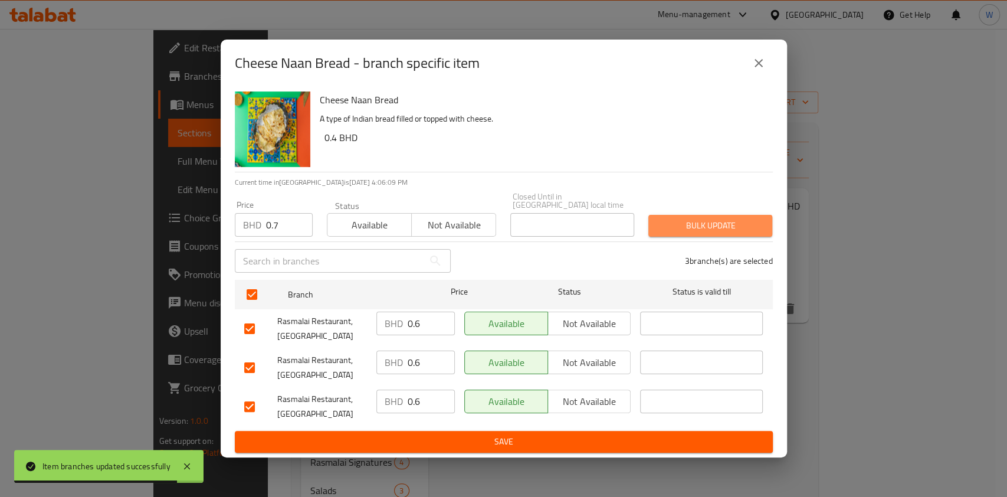
click at [731, 224] on span "Bulk update" at bounding box center [710, 225] width 105 height 15
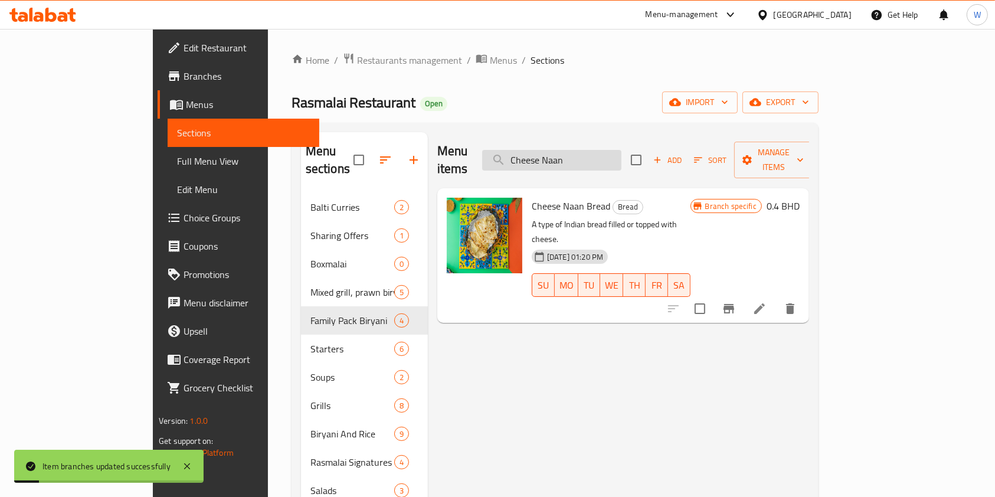
click at [621, 150] on input "Cheese Naan" at bounding box center [551, 160] width 139 height 21
paste input "Ginger Honey"
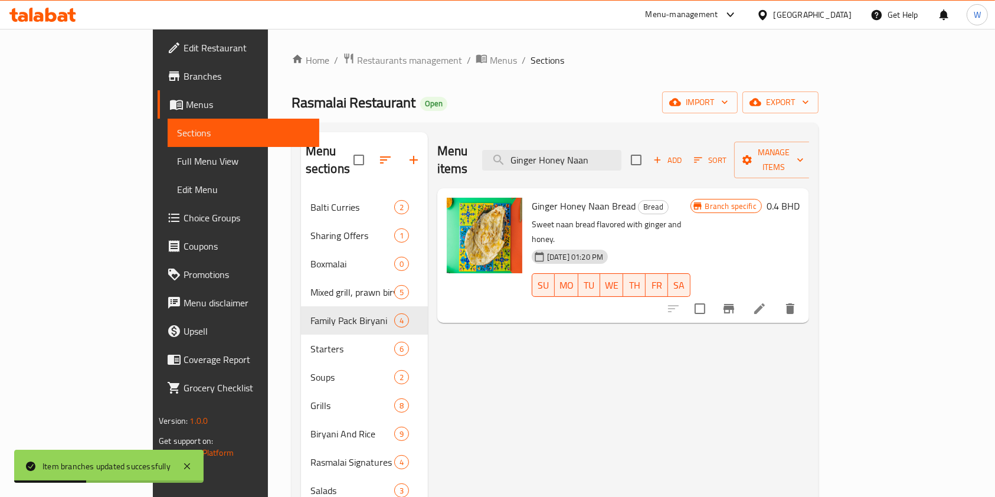
click at [743, 294] on button "Branch-specific-item" at bounding box center [729, 308] width 28 height 28
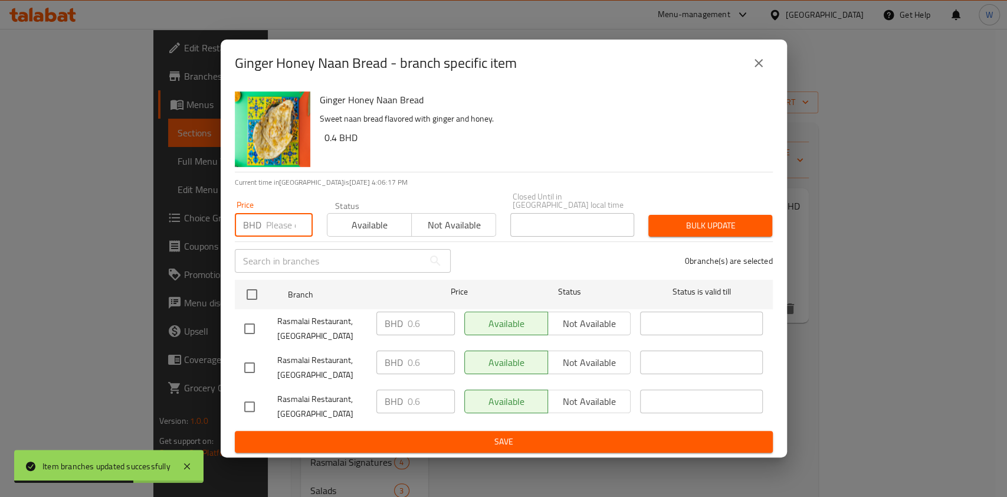
click at [287, 220] on input "number" at bounding box center [289, 225] width 47 height 24
paste input "0.7"
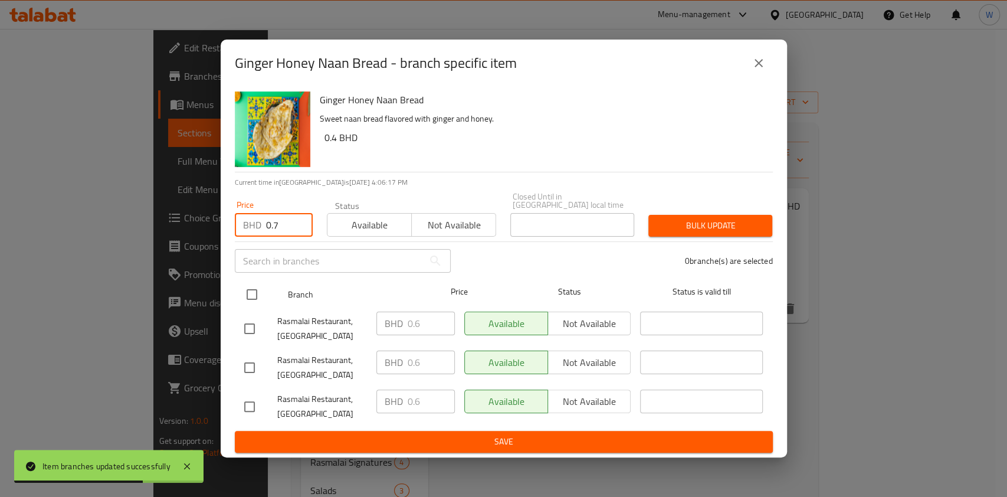
click at [261, 277] on div at bounding box center [262, 294] width 44 height 34
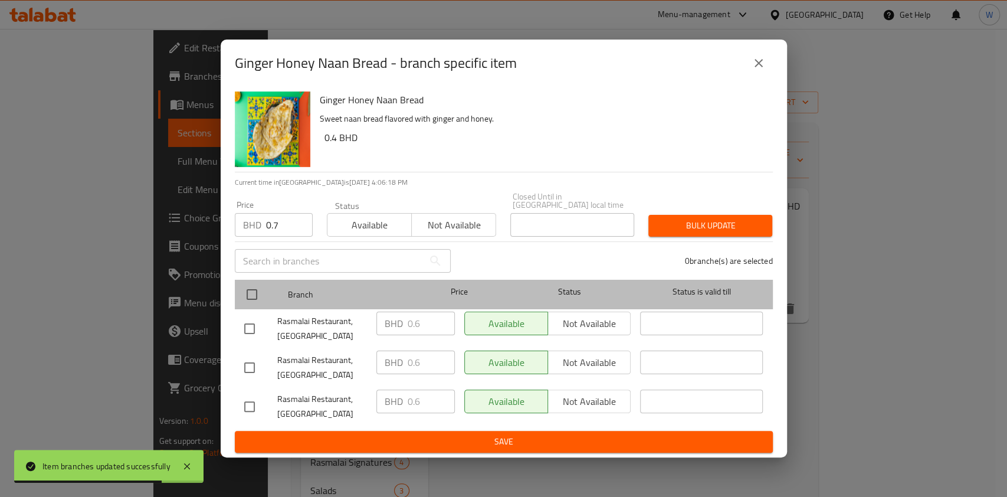
click at [236, 292] on div "Branch Price Status Status is valid till" at bounding box center [504, 295] width 538 height 30
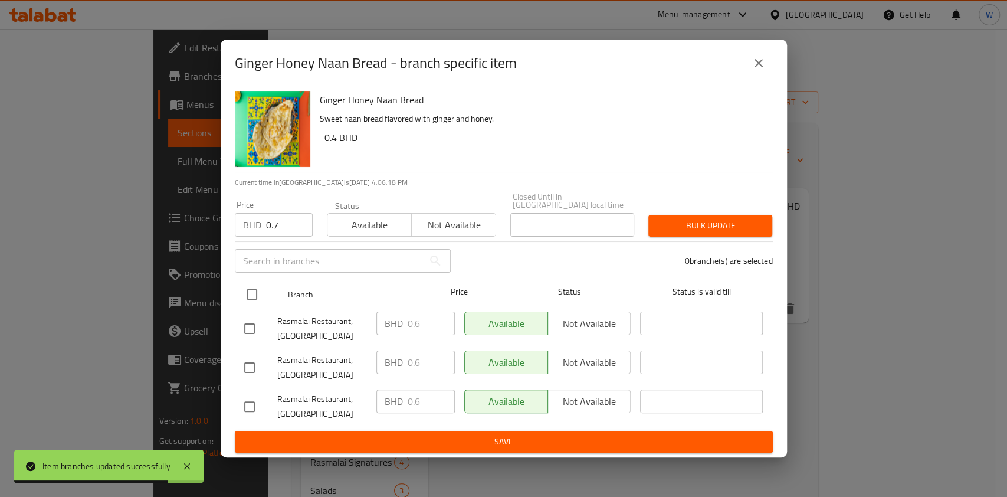
click at [253, 291] on input "checkbox" at bounding box center [252, 294] width 25 height 25
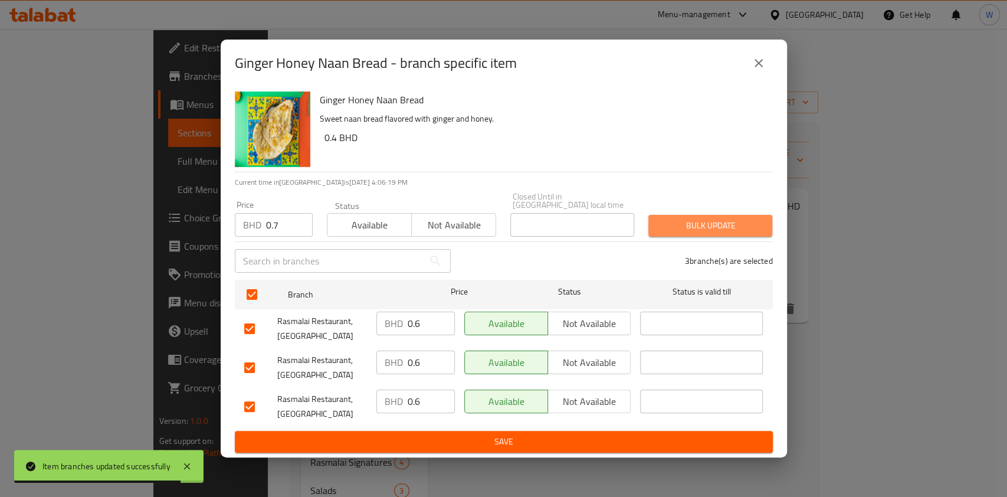
drag, startPoint x: 687, startPoint y: 224, endPoint x: 732, endPoint y: 218, distance: 45.7
click at [689, 223] on span "Bulk update" at bounding box center [710, 225] width 105 height 15
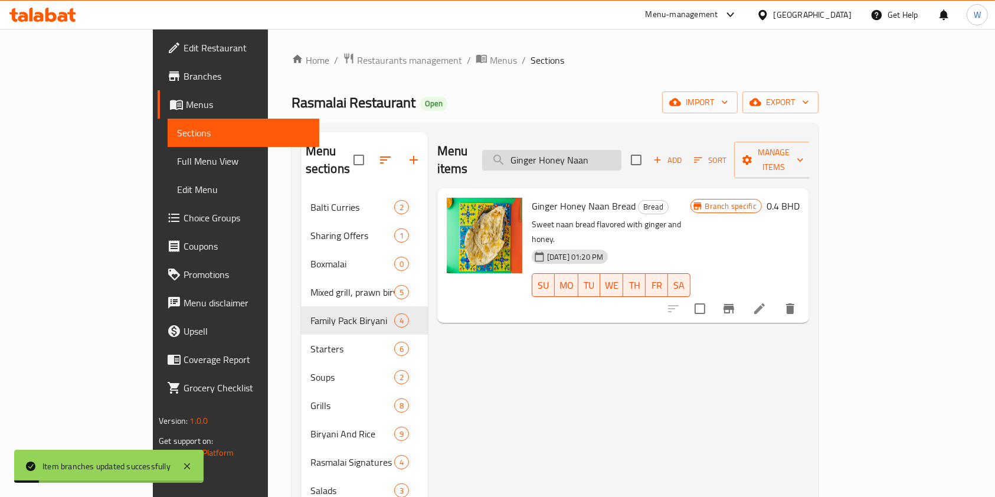
click at [609, 158] on input "Ginger Honey Naan" at bounding box center [551, 160] width 139 height 21
paste input "Kashmiri"
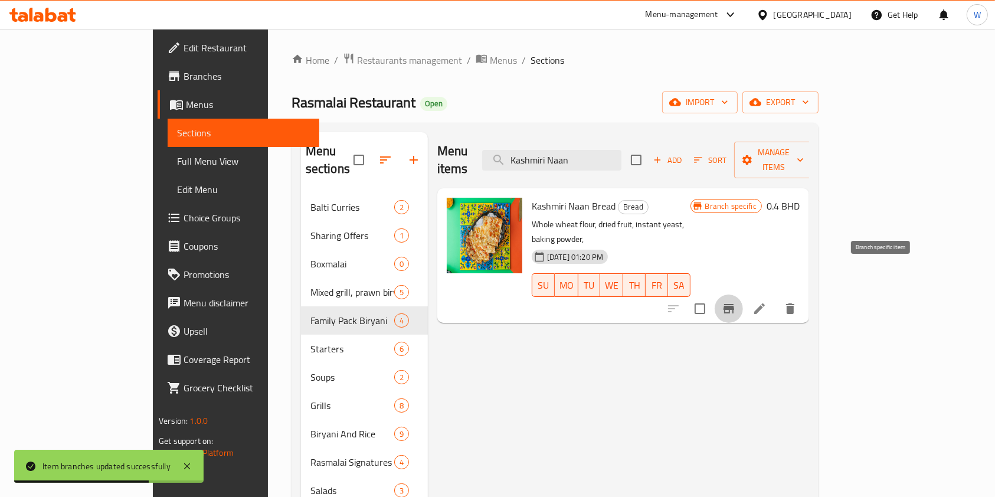
click at [734, 304] on icon "Branch-specific-item" at bounding box center [728, 308] width 11 height 9
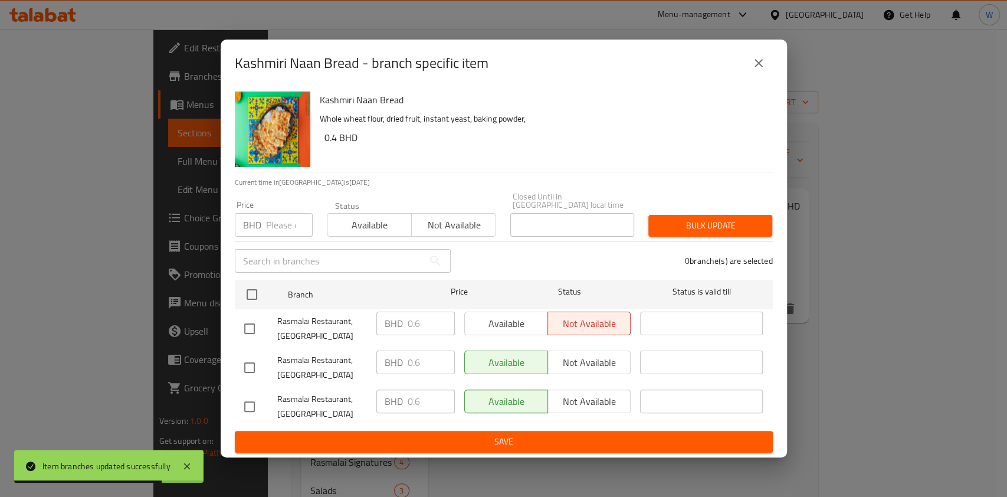
click at [255, 225] on p "BHD" at bounding box center [252, 225] width 18 height 14
click at [274, 222] on input "number" at bounding box center [289, 225] width 47 height 24
paste input "0.7"
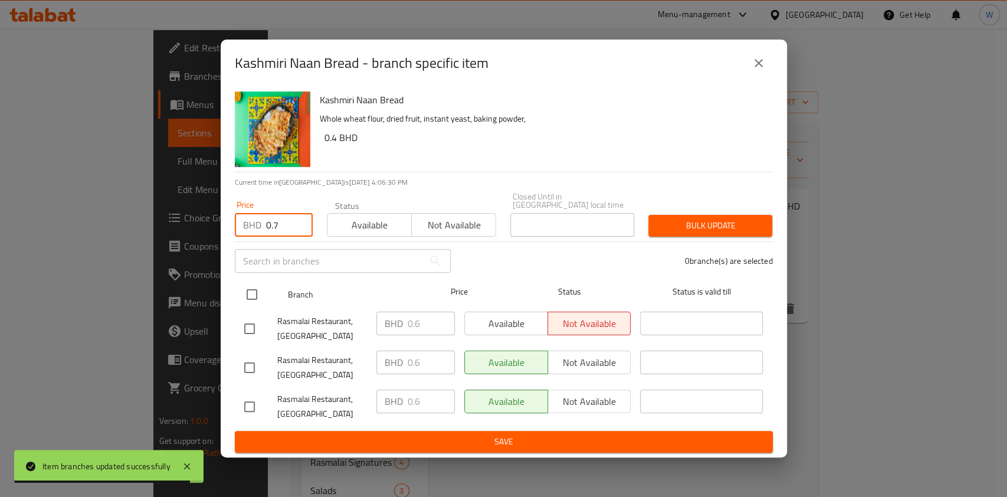
click at [249, 282] on input "checkbox" at bounding box center [252, 294] width 25 height 25
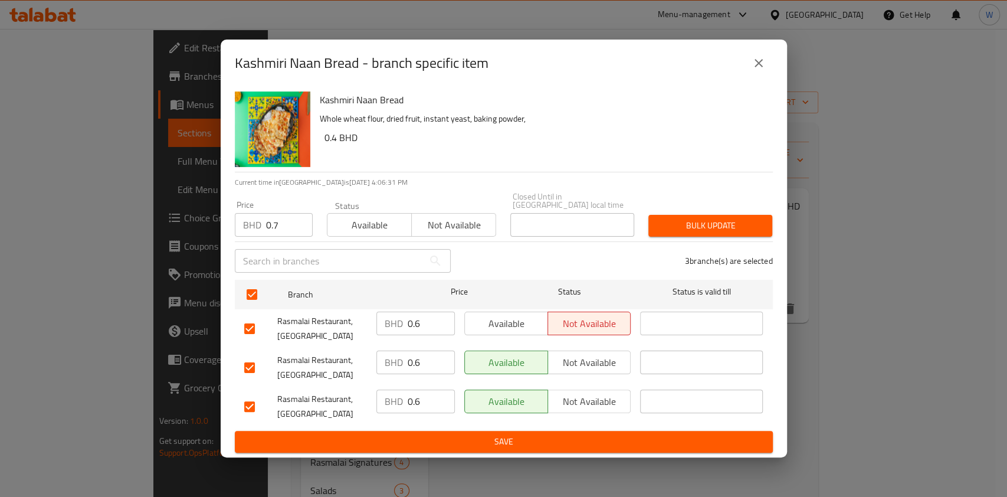
click at [760, 219] on span "Bulk update" at bounding box center [710, 225] width 105 height 15
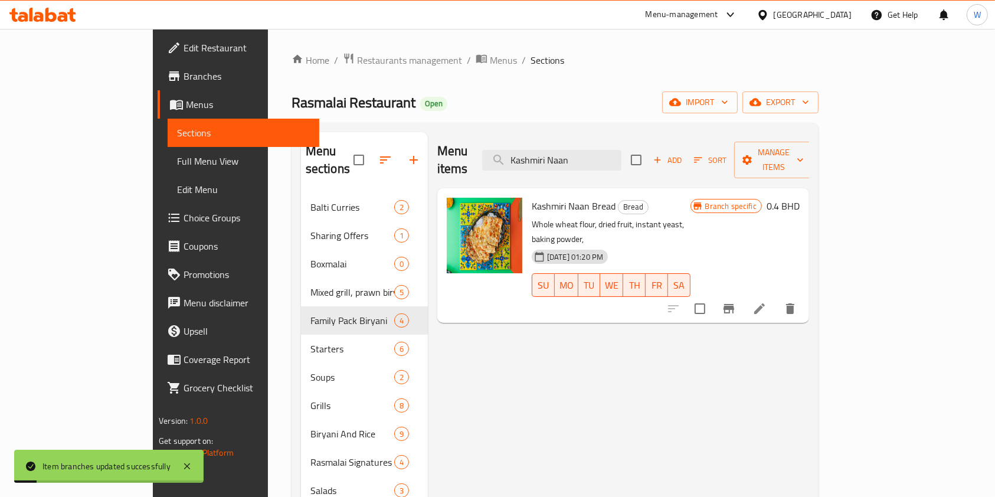
click at [613, 163] on div "Menu items Kashmiri Naan Add Sort Manage items" at bounding box center [623, 160] width 372 height 56
click at [614, 159] on input "Kashmiri Naan" at bounding box center [551, 160] width 139 height 21
paste input "Olive"
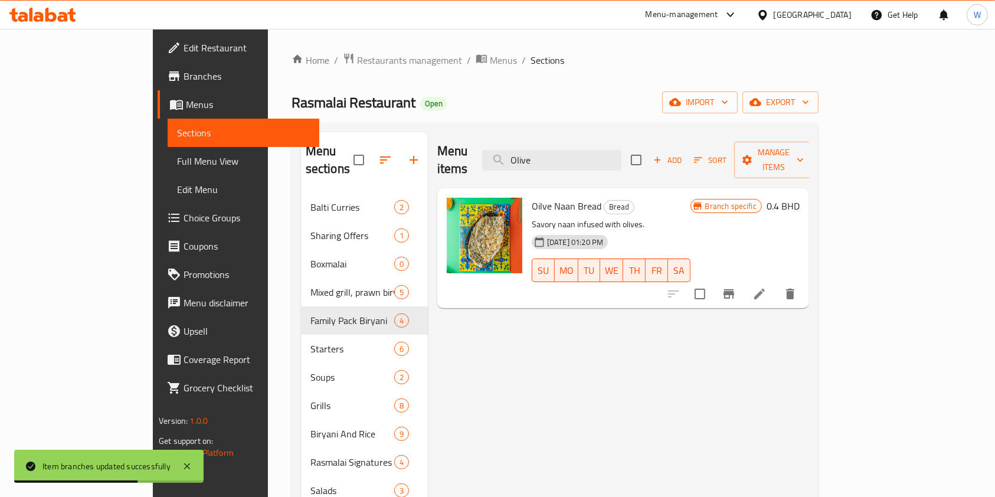
click at [734, 289] on icon "Branch-specific-item" at bounding box center [728, 293] width 11 height 9
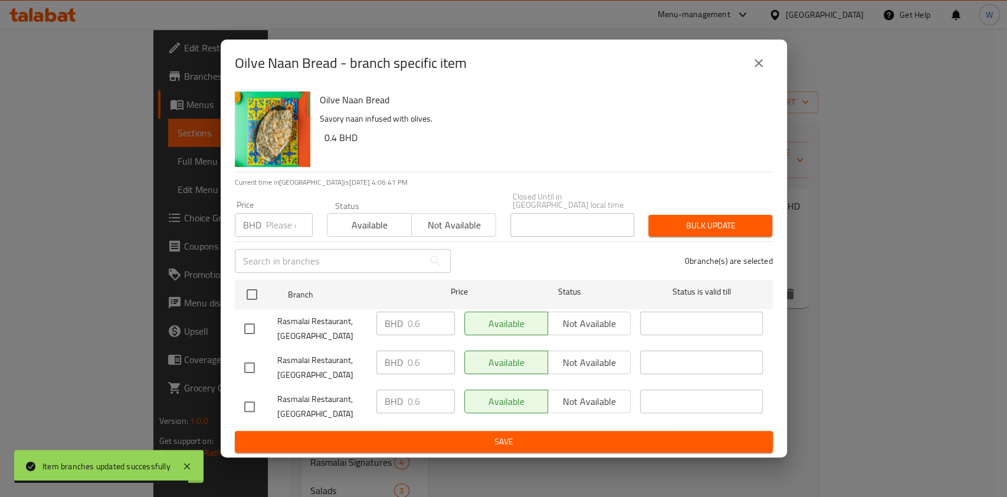
click at [267, 223] on input "number" at bounding box center [289, 225] width 47 height 24
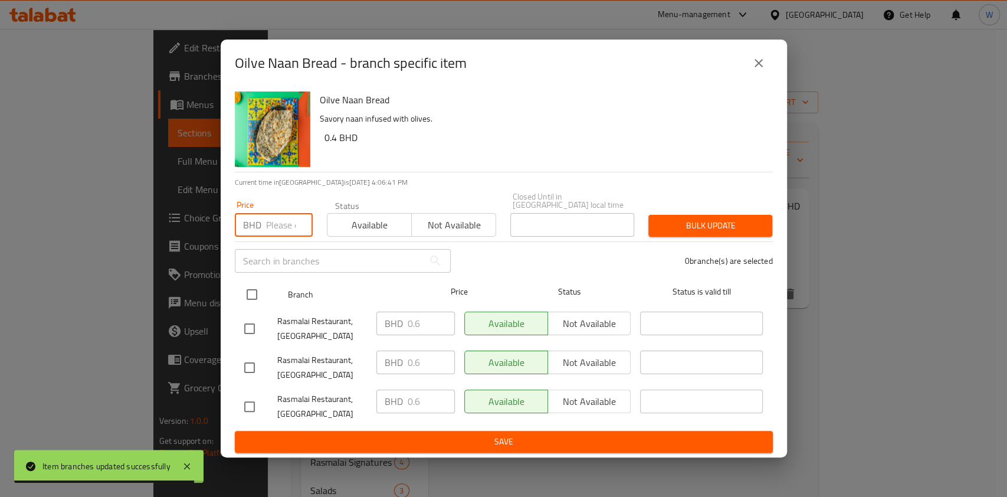
paste input "0.7"
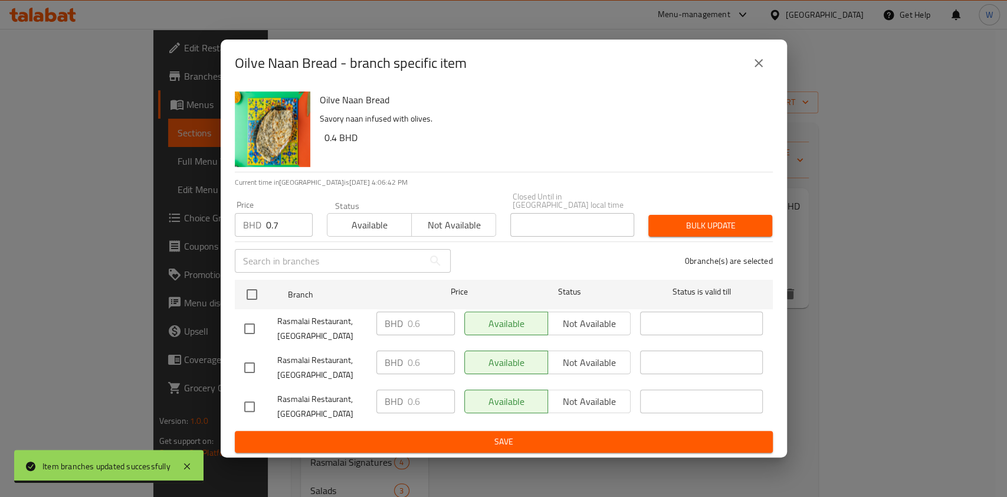
click at [258, 309] on div "Rasmalai Restaurant, [GEOGRAPHIC_DATA]" at bounding box center [306, 329] width 132 height 44
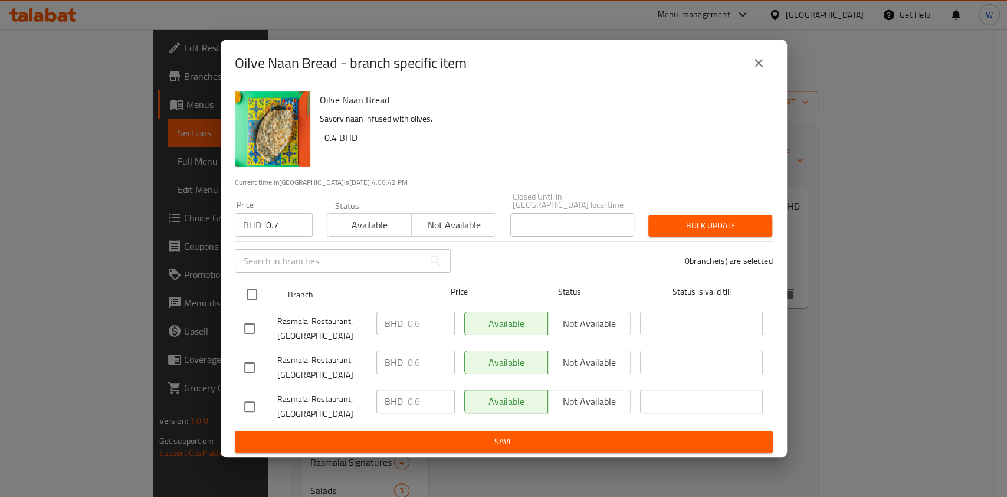
click at [253, 296] on input "checkbox" at bounding box center [252, 294] width 25 height 25
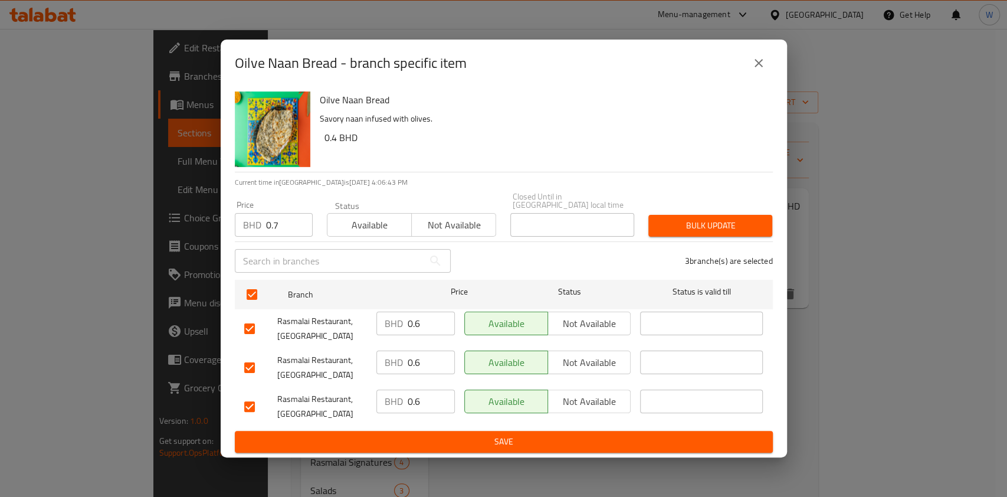
click at [700, 234] on div "Bulk update" at bounding box center [710, 226] width 138 height 36
click at [729, 218] on span "Bulk update" at bounding box center [710, 225] width 105 height 15
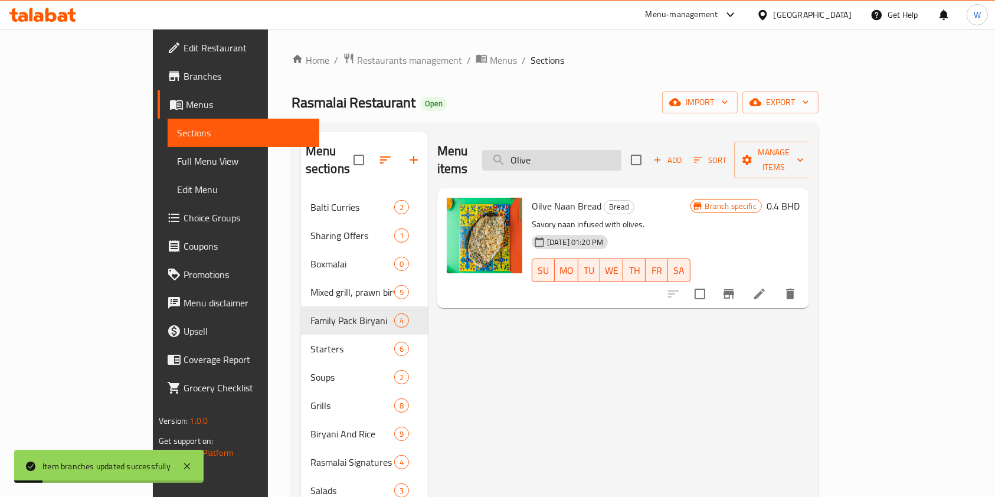
click at [582, 152] on input "Olive" at bounding box center [551, 160] width 139 height 21
paste input "Laccha Paratha"
click at [734, 289] on icon "Branch-specific-item" at bounding box center [728, 293] width 11 height 9
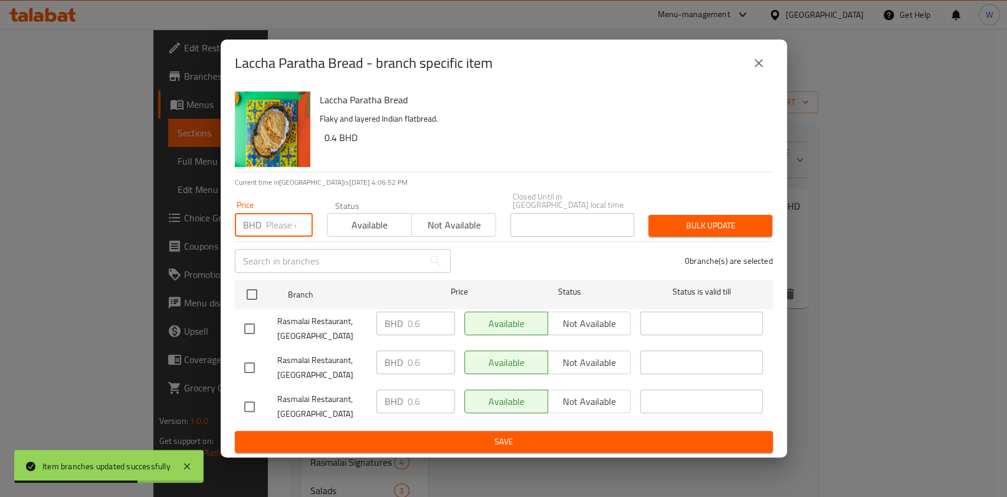
click at [282, 222] on input "number" at bounding box center [289, 225] width 47 height 24
paste input "0.7"
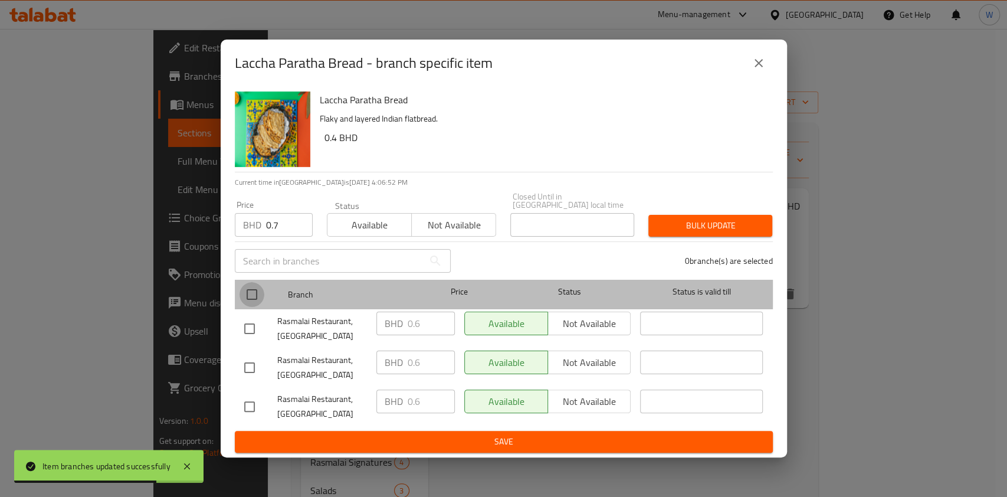
click at [254, 289] on input "checkbox" at bounding box center [252, 294] width 25 height 25
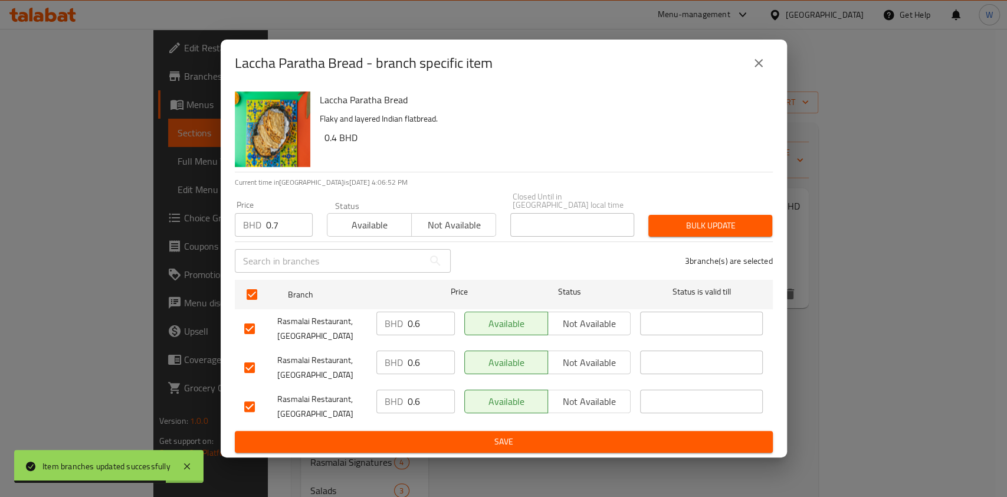
click at [740, 215] on button "Bulk update" at bounding box center [710, 226] width 124 height 22
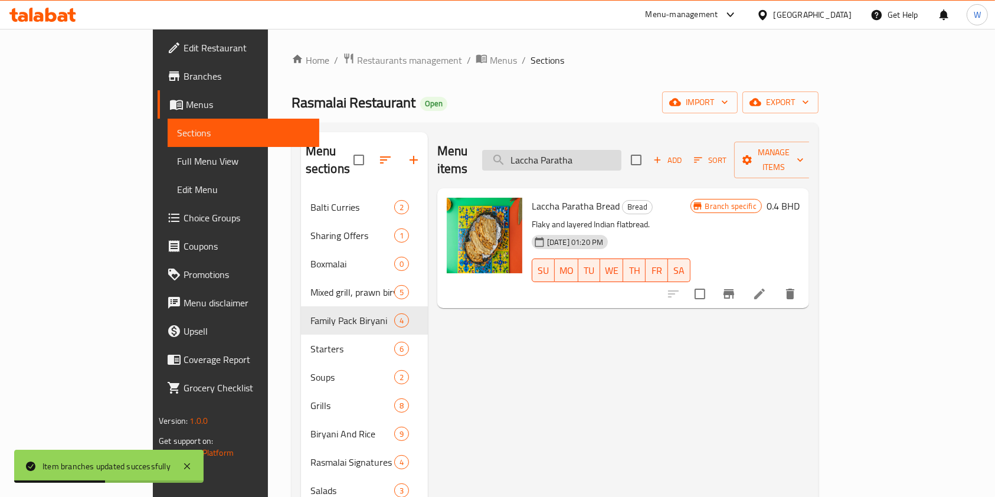
click at [621, 153] on input "Laccha Paratha" at bounding box center [551, 160] width 139 height 21
paste input "Mint"
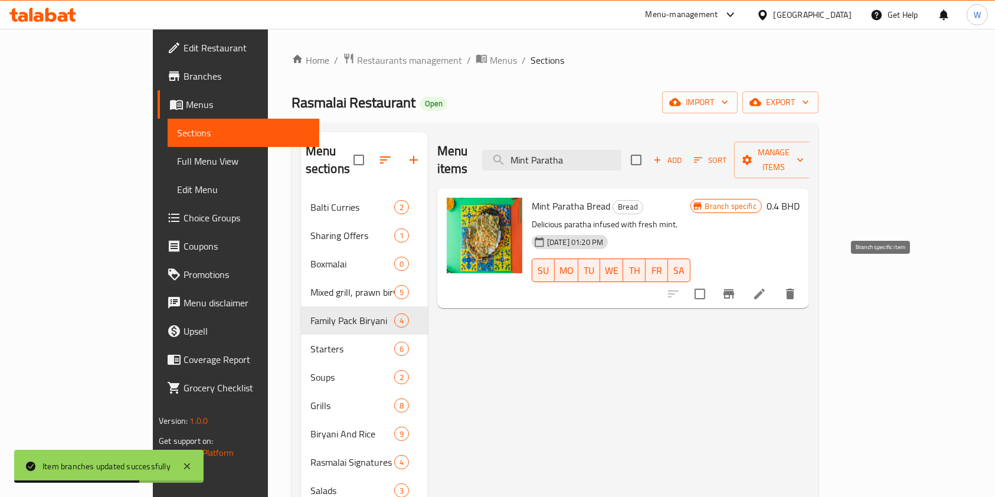
click at [736, 287] on icon "Branch-specific-item" at bounding box center [729, 294] width 14 height 14
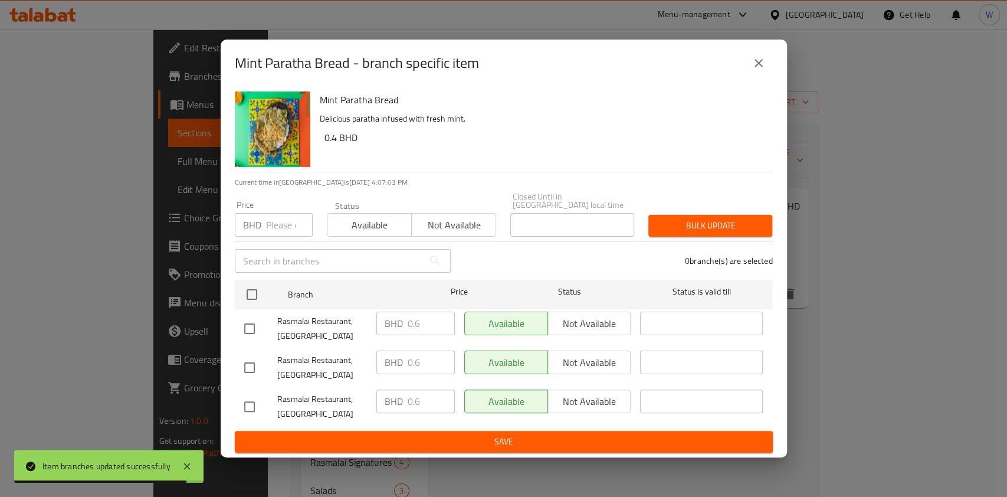
click at [266, 217] on input "number" at bounding box center [289, 225] width 47 height 24
paste input "0.7"
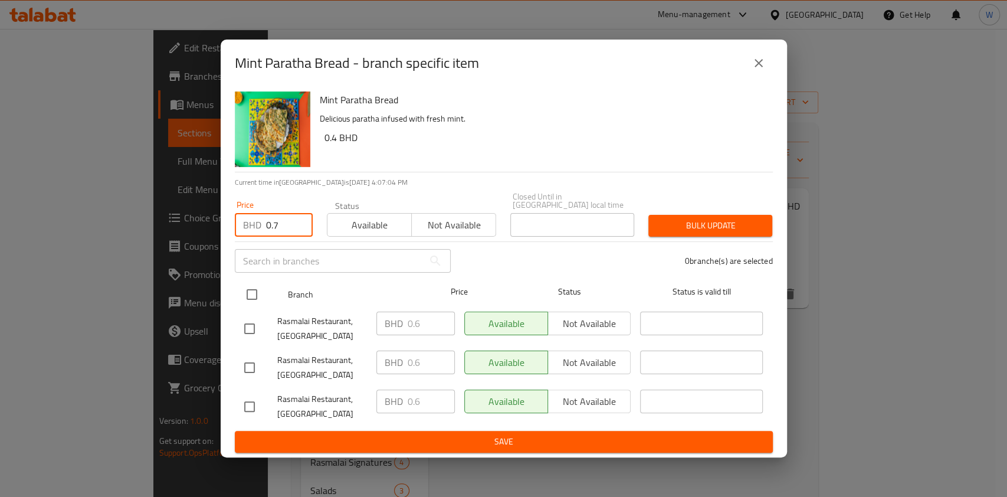
click at [250, 293] on input "checkbox" at bounding box center [252, 294] width 25 height 25
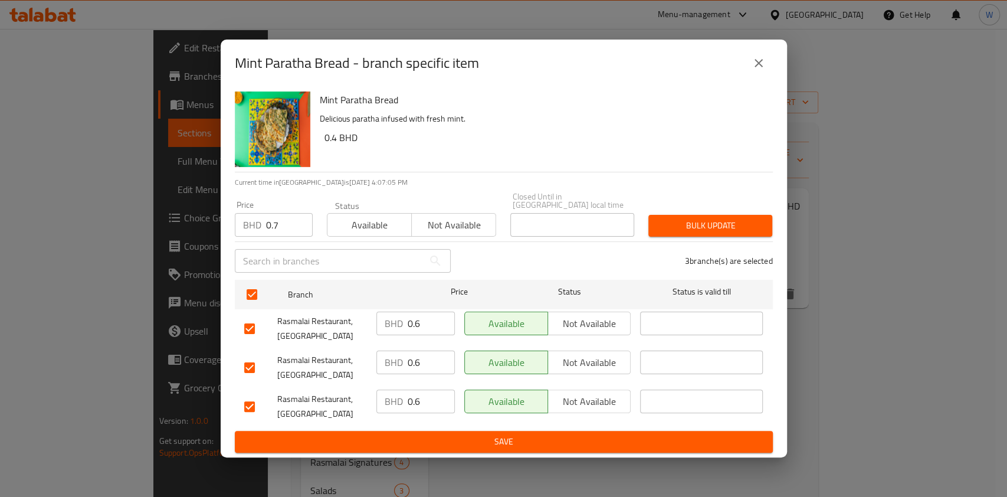
click at [647, 221] on div "Bulk update" at bounding box center [710, 226] width 138 height 36
click at [697, 220] on span "Bulk update" at bounding box center [710, 225] width 105 height 15
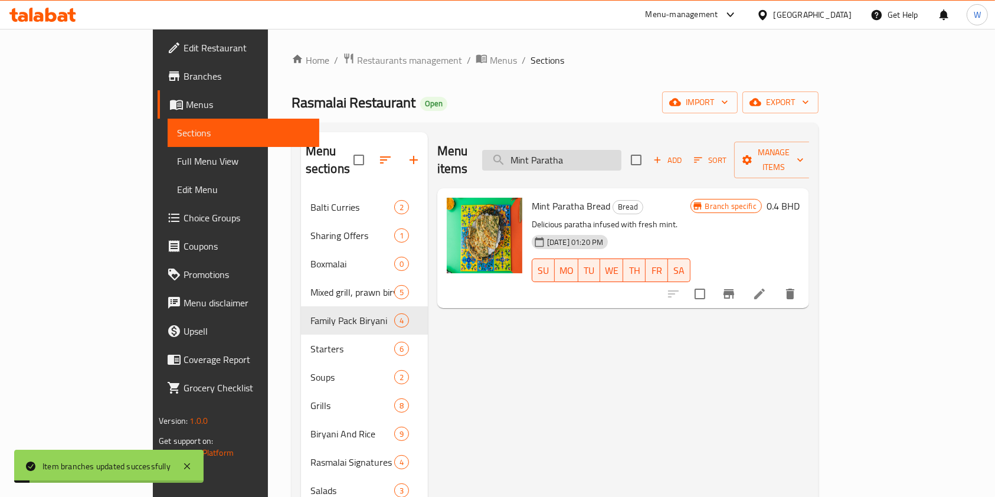
click at [621, 155] on input "Mint Paratha" at bounding box center [551, 160] width 139 height 21
paste input "Oregano"
click at [734, 289] on icon "Branch-specific-item" at bounding box center [728, 293] width 11 height 9
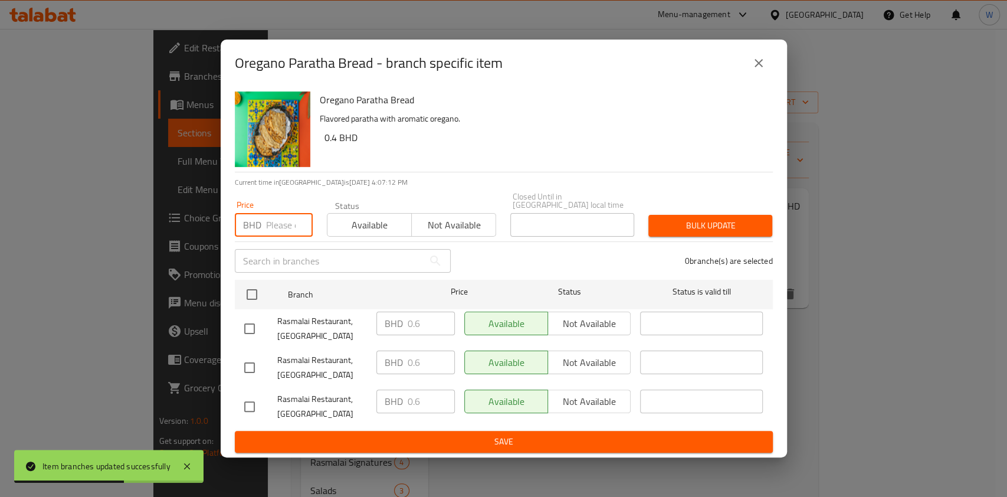
click at [286, 214] on input "number" at bounding box center [289, 225] width 47 height 24
paste input "0.7"
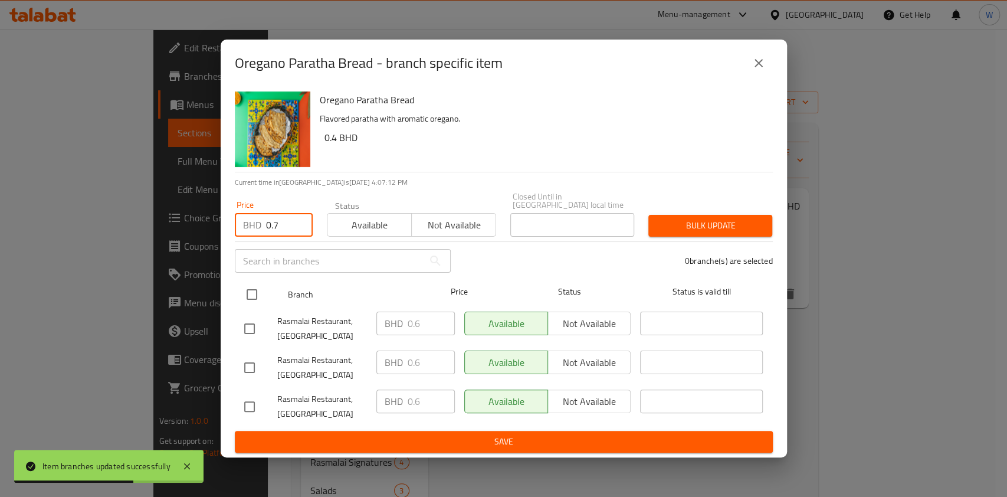
click at [264, 277] on div at bounding box center [262, 294] width 44 height 34
click at [259, 286] on input "checkbox" at bounding box center [252, 294] width 25 height 25
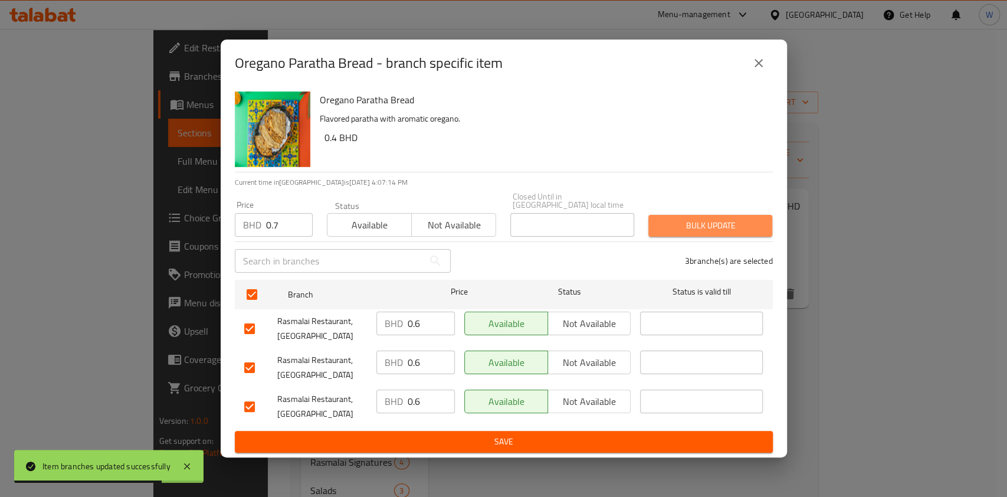
click at [671, 218] on span "Bulk update" at bounding box center [710, 225] width 105 height 15
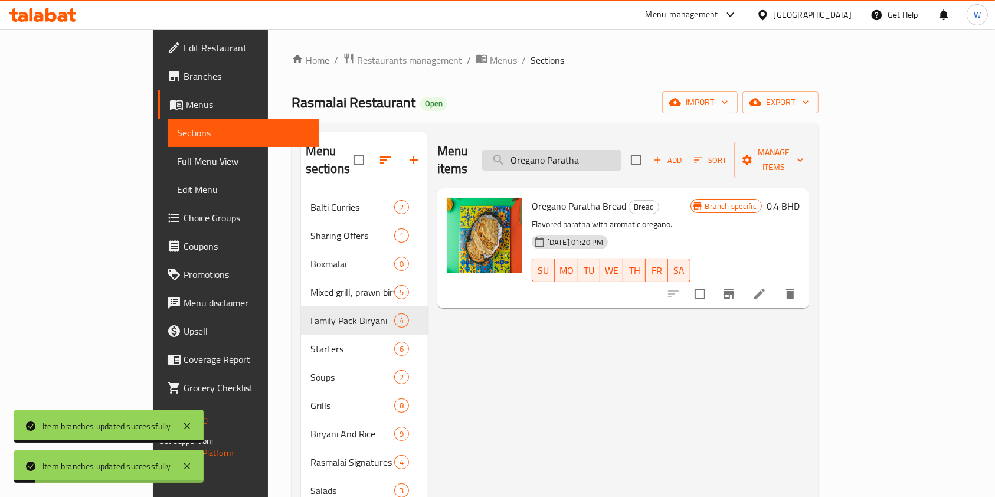
click at [621, 153] on input "Oregano Paratha" at bounding box center [551, 160] width 139 height 21
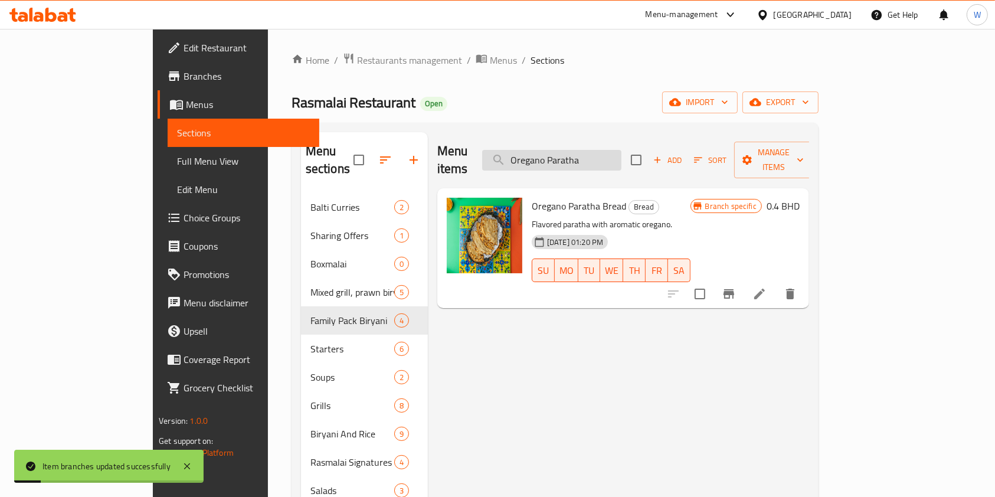
click at [621, 153] on input "Oregano Paratha" at bounding box center [551, 160] width 139 height 21
paste input "Steamed Rice"
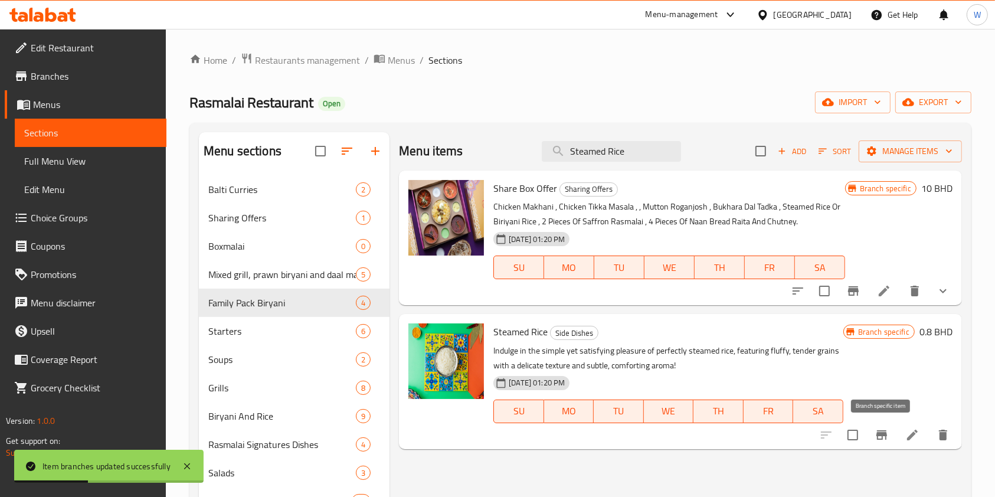
click at [889, 430] on button "Branch-specific-item" at bounding box center [881, 435] width 28 height 28
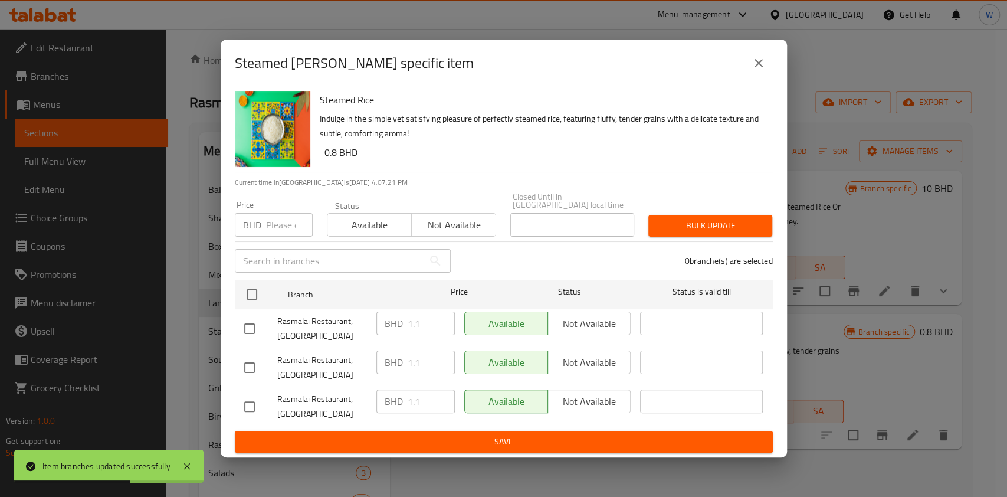
click at [283, 215] on input "number" at bounding box center [289, 225] width 47 height 24
paste input "1.2"
click at [251, 275] on ul "Branch Price Status Status is valid till Rasmalai Restaurant, Bu Ghazal BHD 1.1…" at bounding box center [504, 353] width 538 height 156
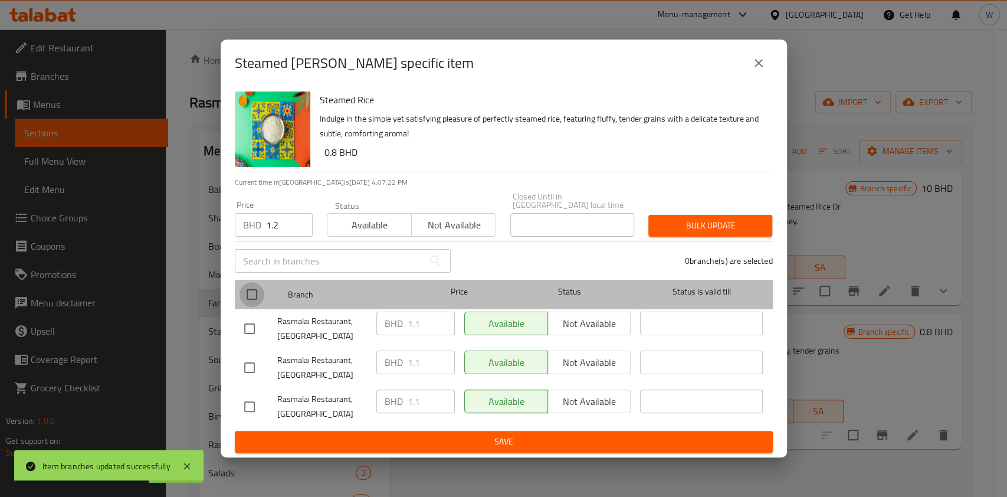
click at [255, 283] on input "checkbox" at bounding box center [252, 294] width 25 height 25
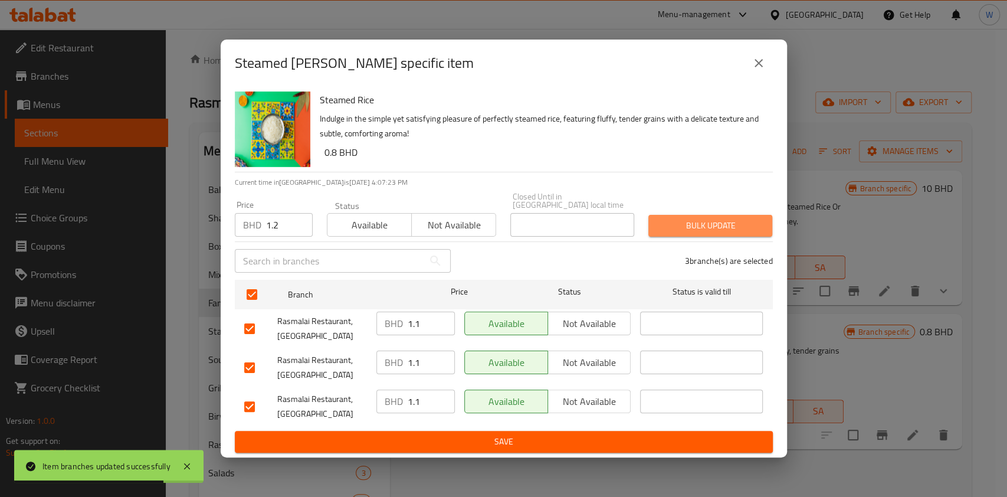
click at [742, 221] on span "Bulk update" at bounding box center [710, 225] width 105 height 15
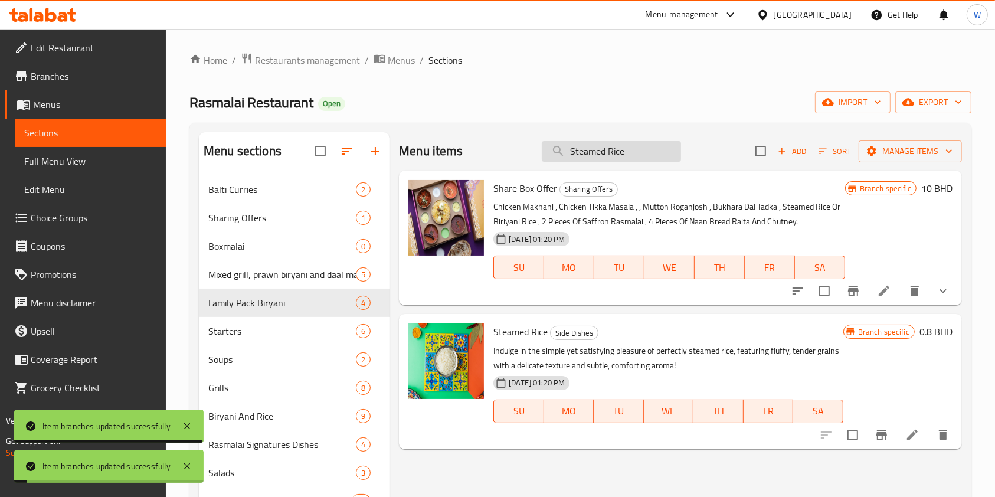
click at [628, 156] on input "Steamed Rice" at bounding box center [611, 151] width 139 height 21
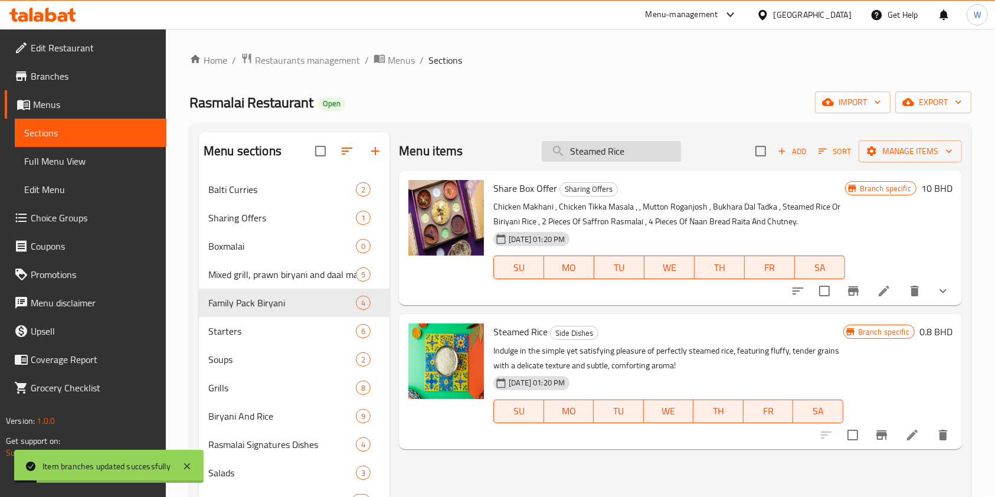
click at [628, 156] on input "Steamed Rice" at bounding box center [611, 151] width 139 height 21
paste input "Biryani"
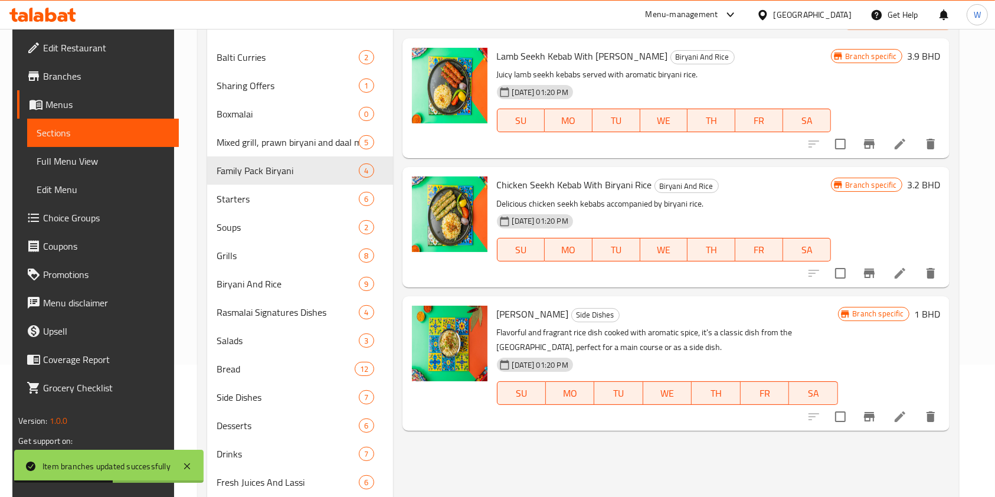
scroll to position [157, 0]
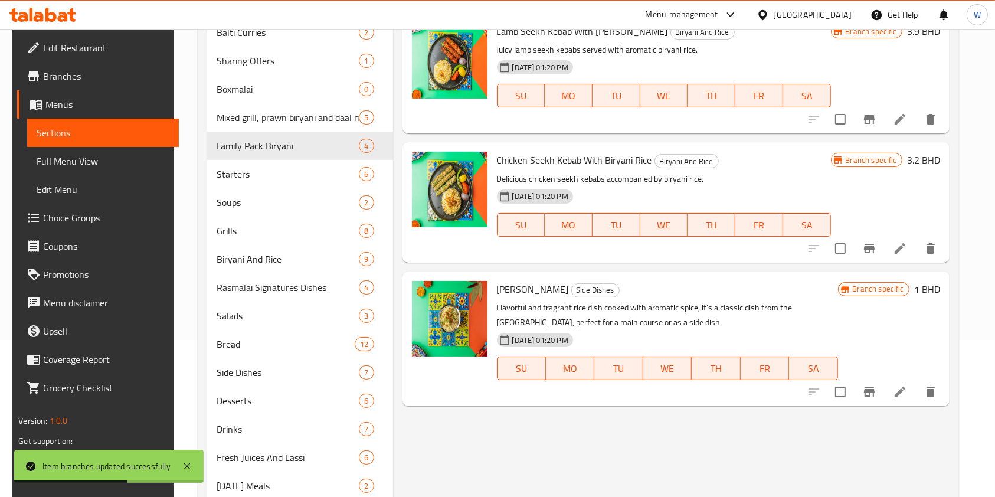
click at [874, 395] on icon "Branch-specific-item" at bounding box center [869, 391] width 11 height 9
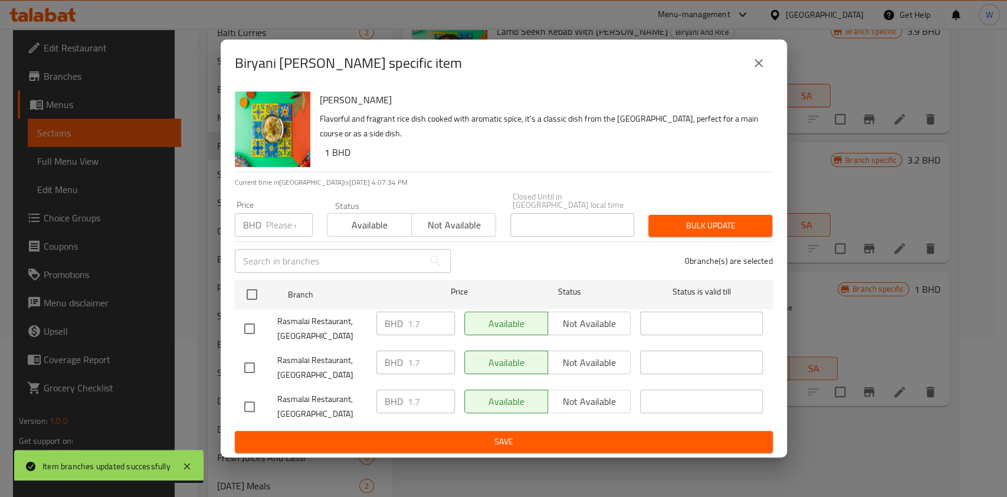
drag, startPoint x: 287, startPoint y: 220, endPoint x: 282, endPoint y: 223, distance: 6.4
click at [287, 220] on input "number" at bounding box center [289, 225] width 47 height 24
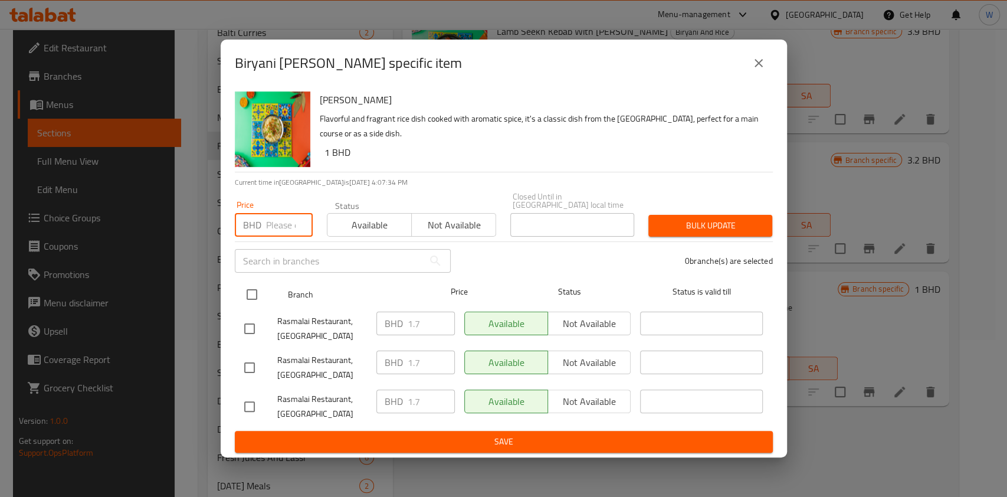
paste input "1.8"
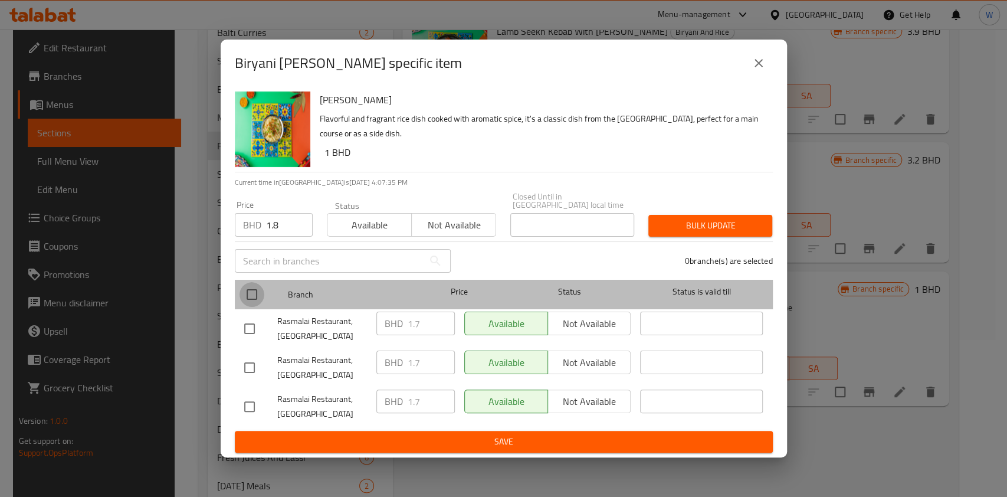
click at [251, 293] on input "checkbox" at bounding box center [252, 294] width 25 height 25
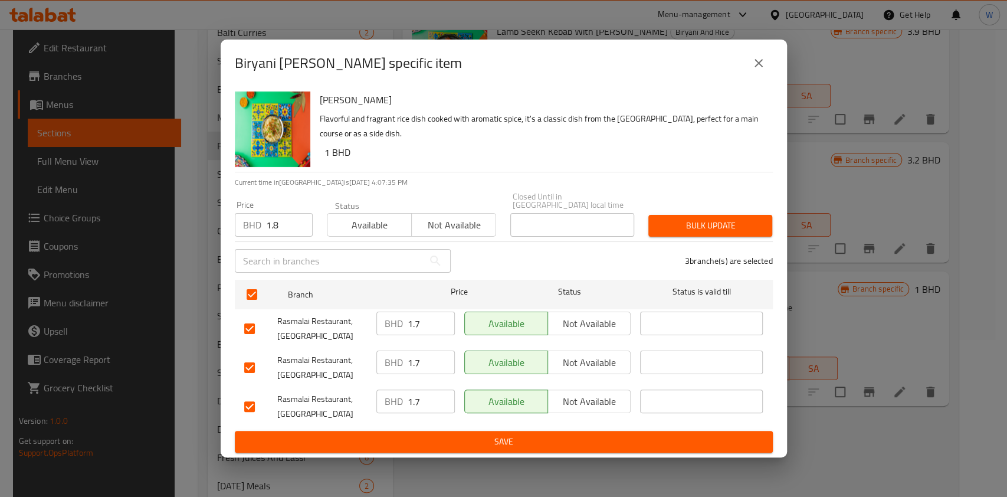
click at [693, 218] on span "Bulk update" at bounding box center [710, 225] width 105 height 15
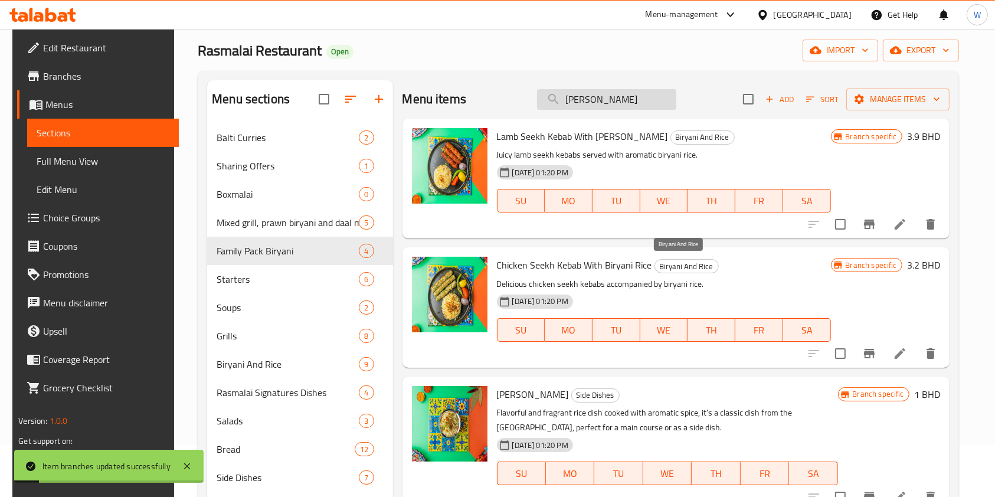
scroll to position [0, 0]
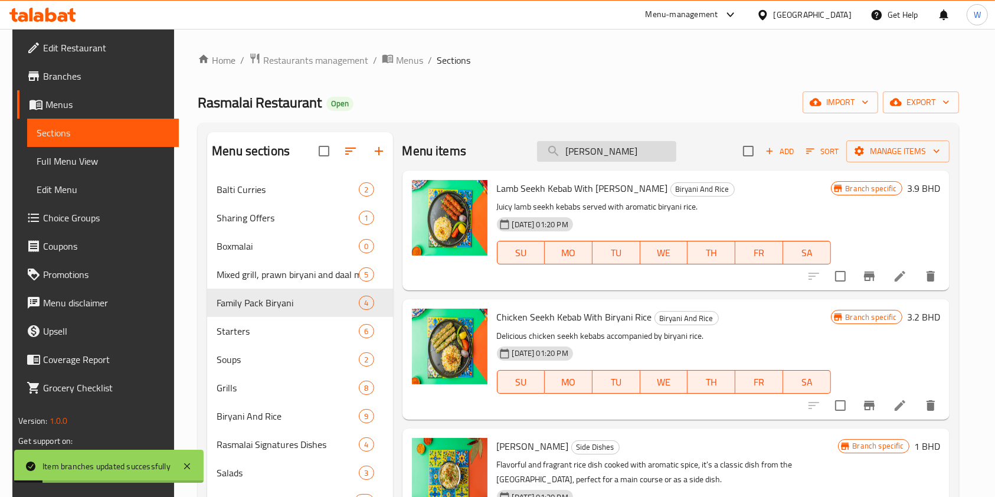
click at [653, 151] on input "[PERSON_NAME]" at bounding box center [606, 151] width 139 height 21
paste input "French Fries"
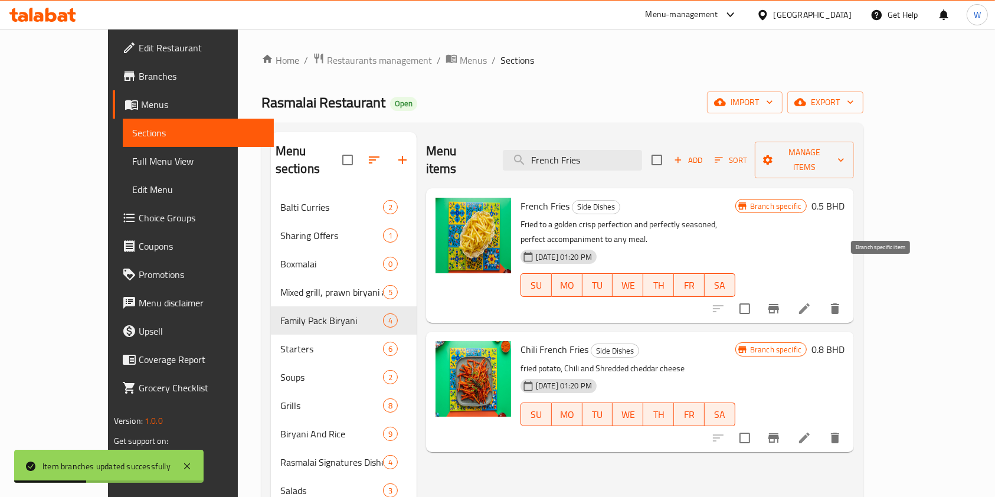
click at [788, 294] on button "Branch-specific-item" at bounding box center [773, 308] width 28 height 28
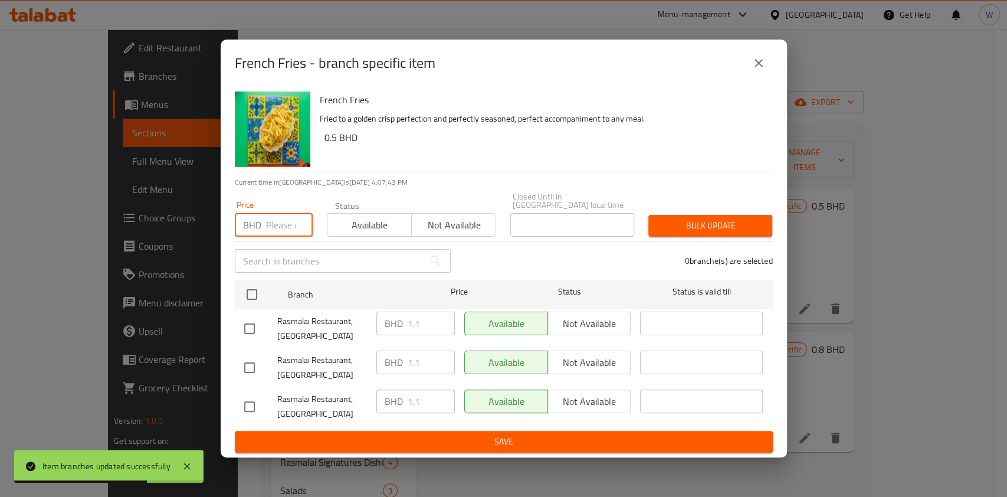
click at [282, 221] on input "number" at bounding box center [289, 225] width 47 height 24
paste input "1.2"
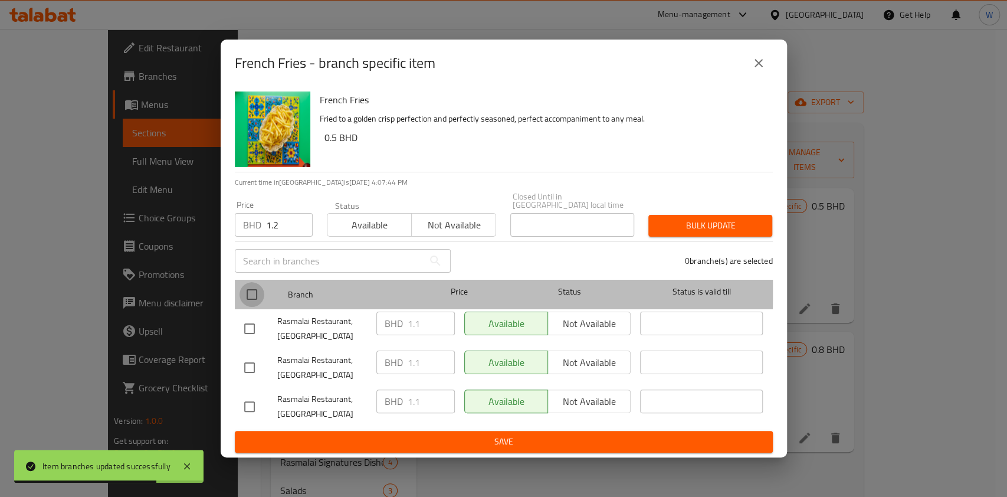
click at [260, 286] on input "checkbox" at bounding box center [252, 294] width 25 height 25
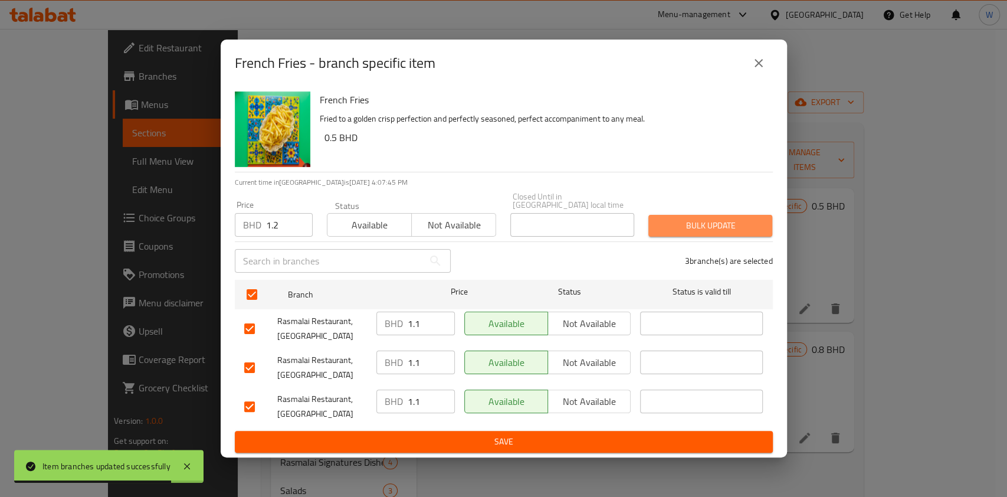
click at [701, 231] on button "Bulk update" at bounding box center [710, 226] width 124 height 22
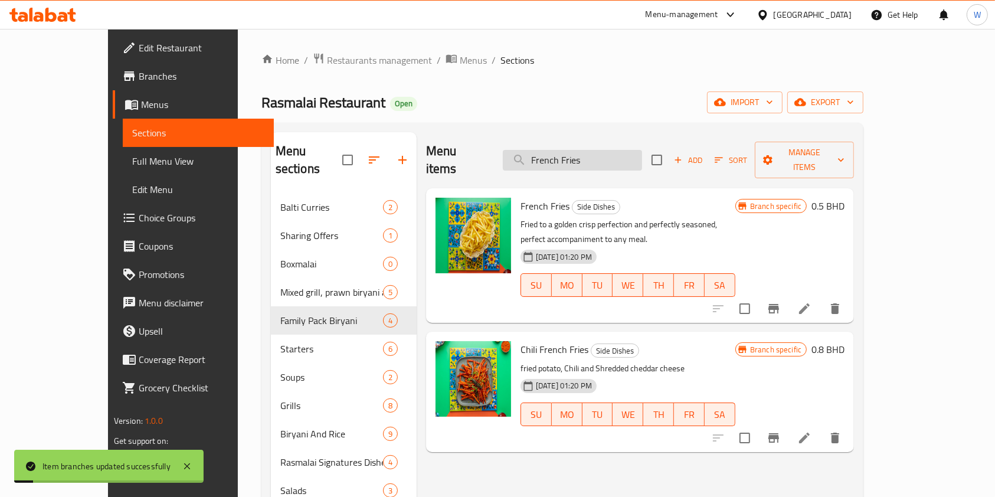
click at [621, 161] on input "French Fries" at bounding box center [572, 160] width 139 height 21
paste input "Chili"
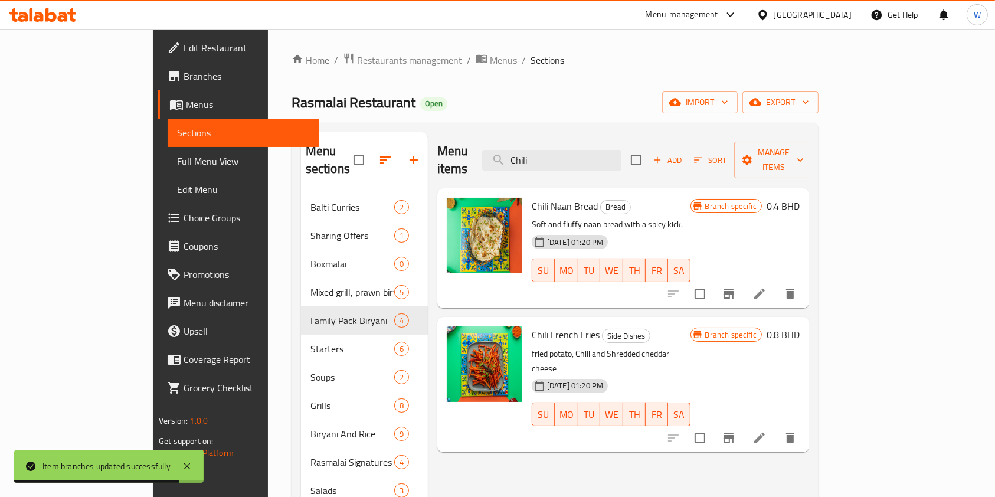
click at [743, 424] on button "Branch-specific-item" at bounding box center [729, 438] width 28 height 28
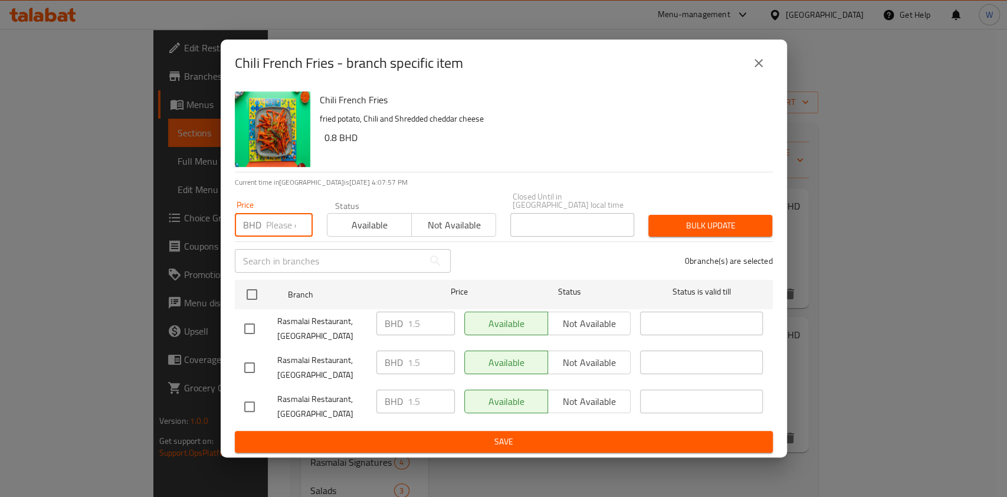
click at [280, 216] on input "number" at bounding box center [289, 225] width 47 height 24
paste input "1.6"
click at [253, 307] on div "Rasmalai Restaurant, [GEOGRAPHIC_DATA]" at bounding box center [306, 329] width 132 height 44
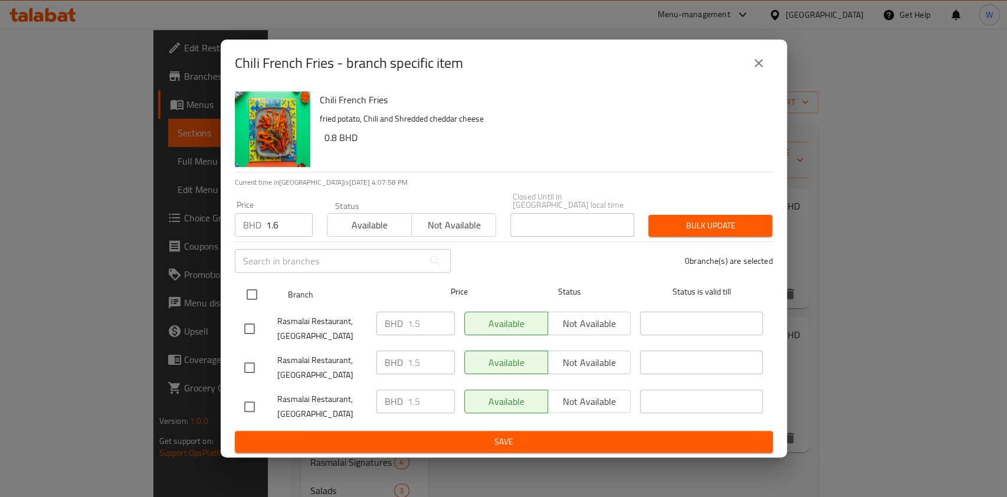
click at [255, 290] on input "checkbox" at bounding box center [252, 294] width 25 height 25
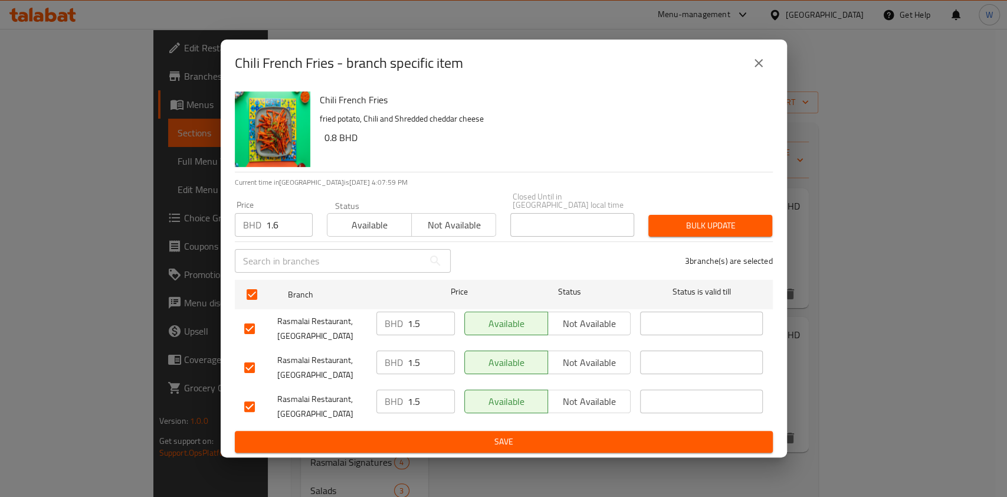
click at [675, 229] on button "Bulk update" at bounding box center [710, 226] width 124 height 22
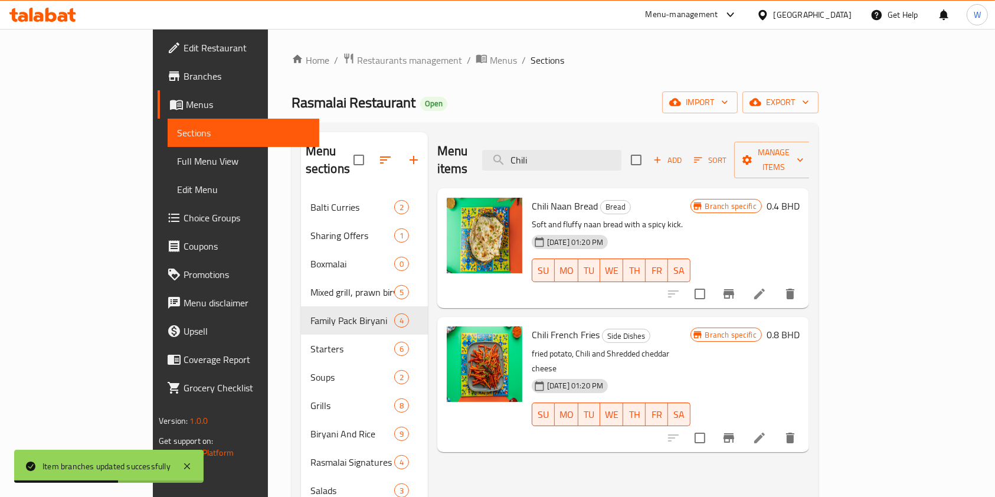
click at [595, 138] on div "Menu items Chili Add Sort Manage items" at bounding box center [623, 160] width 372 height 56
click at [596, 150] on input "Chili" at bounding box center [551, 160] width 139 height 21
paste input "Raita"
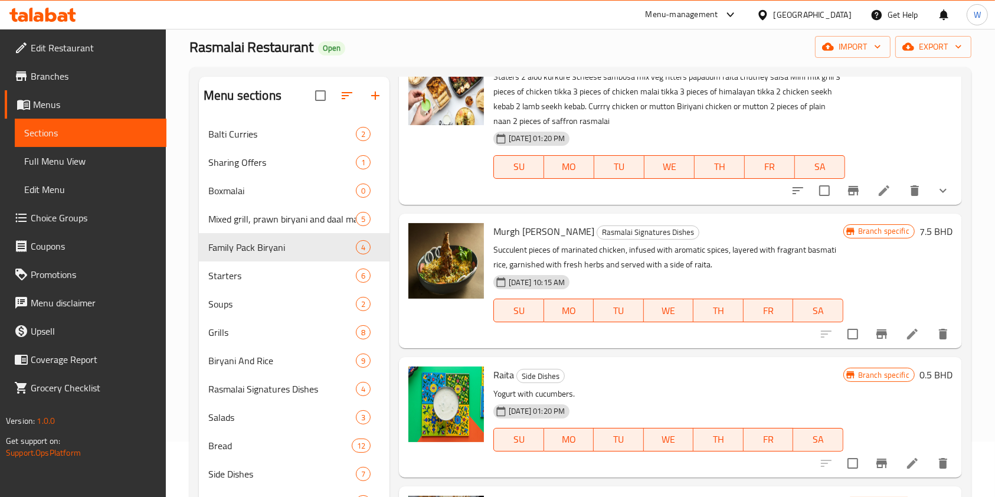
scroll to position [157, 0]
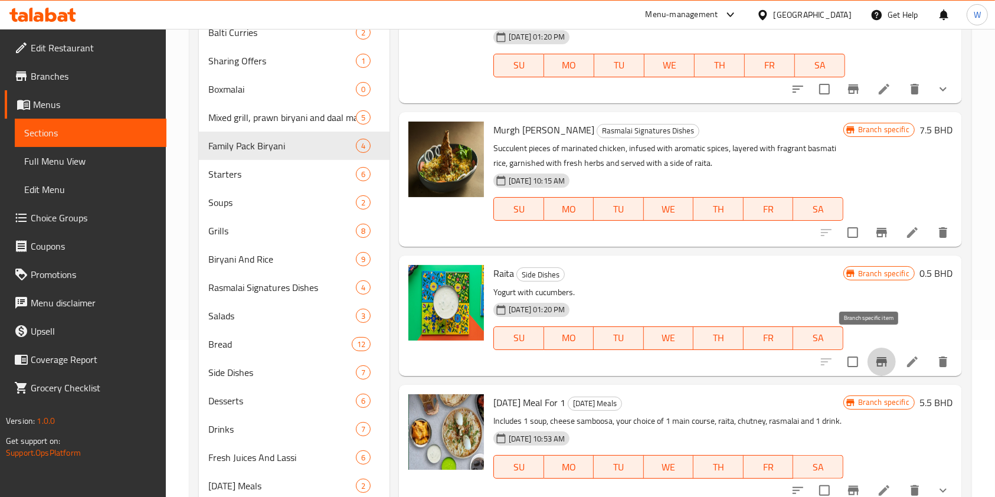
click at [876, 355] on icon "Branch-specific-item" at bounding box center [881, 362] width 14 height 14
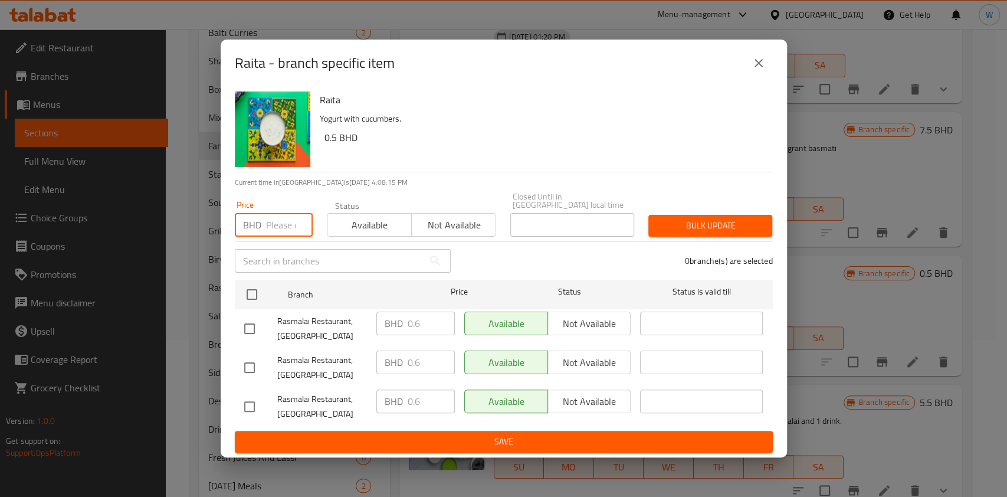
click at [270, 225] on input "number" at bounding box center [289, 225] width 47 height 24
paste input "0.7"
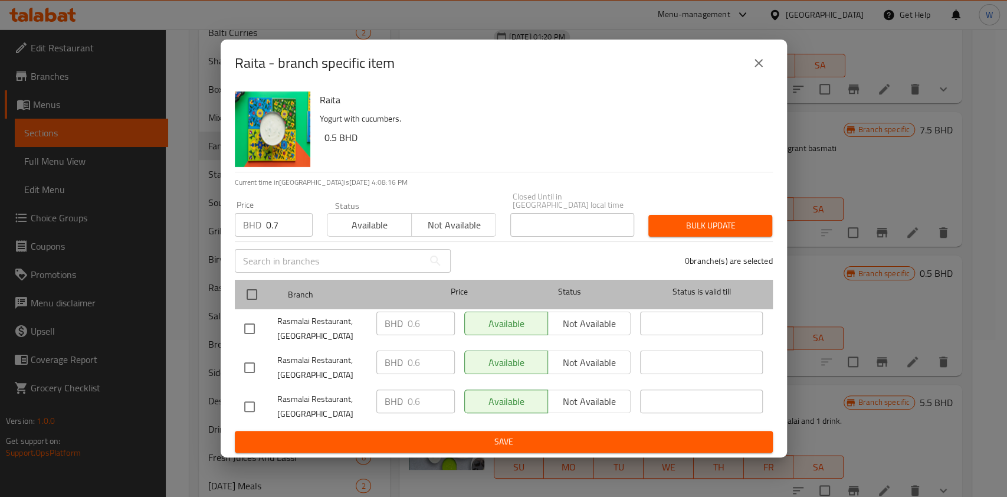
drag, startPoint x: 268, startPoint y: 277, endPoint x: 261, endPoint y: 286, distance: 11.3
click at [266, 281] on div at bounding box center [262, 294] width 44 height 34
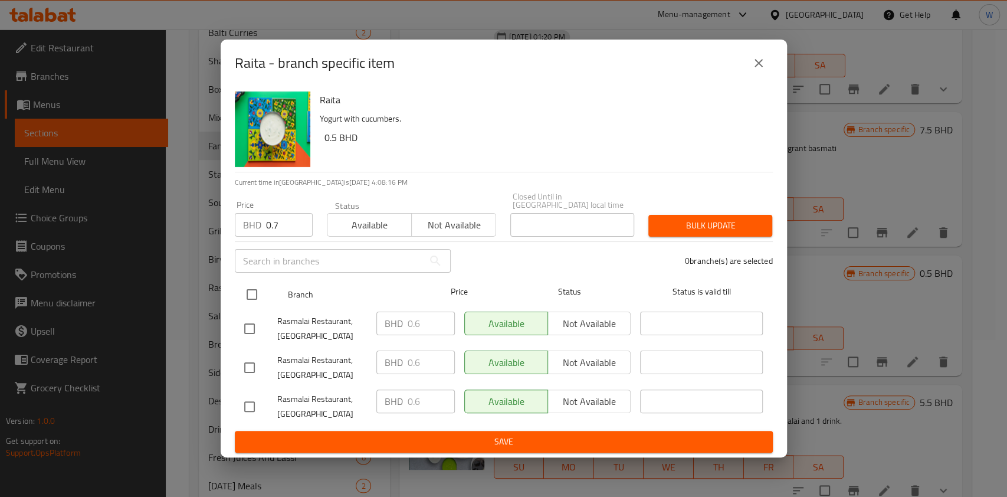
click at [257, 287] on input "checkbox" at bounding box center [252, 294] width 25 height 25
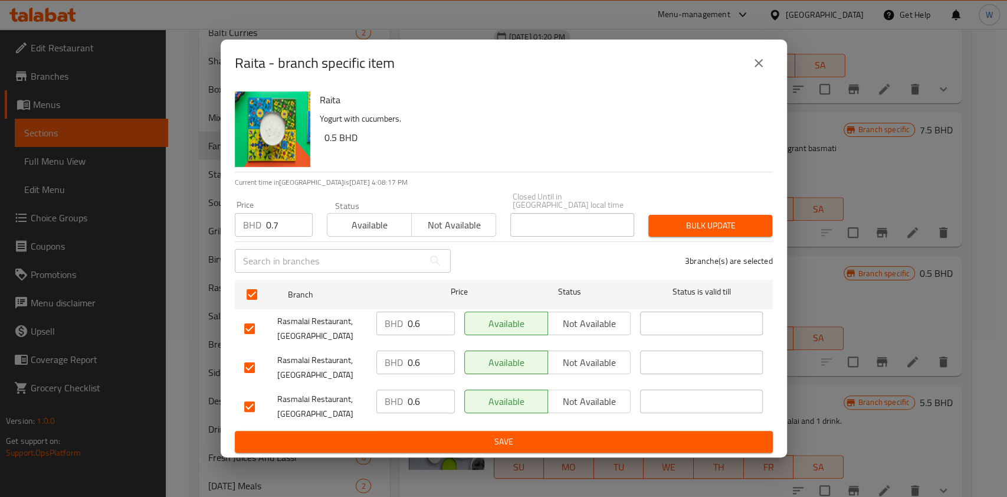
click at [679, 201] on div "Price BHD 0.7 Price Status Available Not available Closed Until in Bahrain loca…" at bounding box center [504, 214] width 552 height 58
click at [685, 218] on span "Bulk update" at bounding box center [710, 225] width 105 height 15
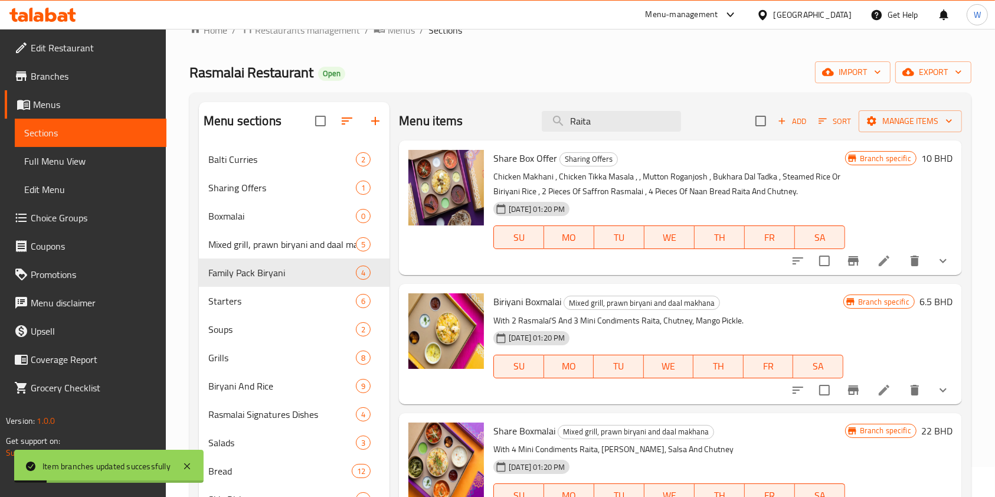
scroll to position [0, 0]
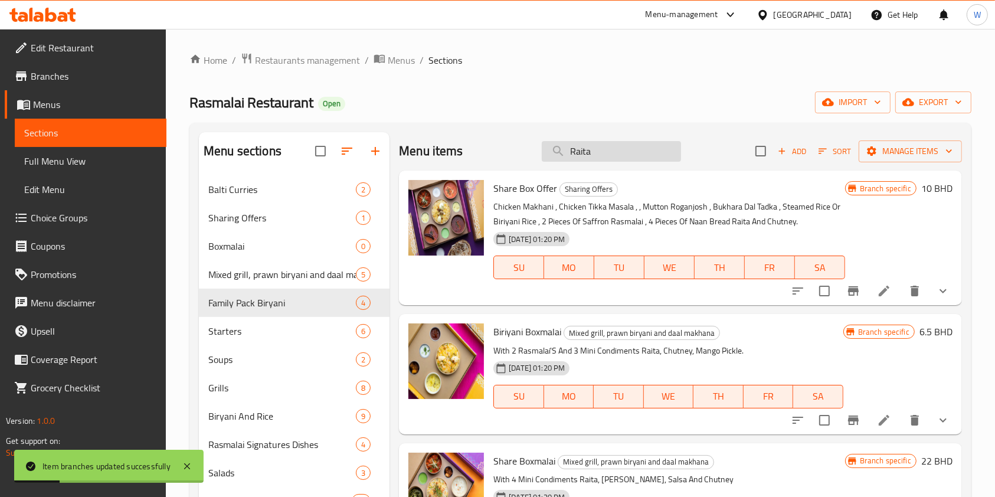
click at [602, 159] on input "Raita" at bounding box center [611, 151] width 139 height 21
paste input "Chutney"
click at [636, 155] on input "Chutney" at bounding box center [611, 151] width 139 height 21
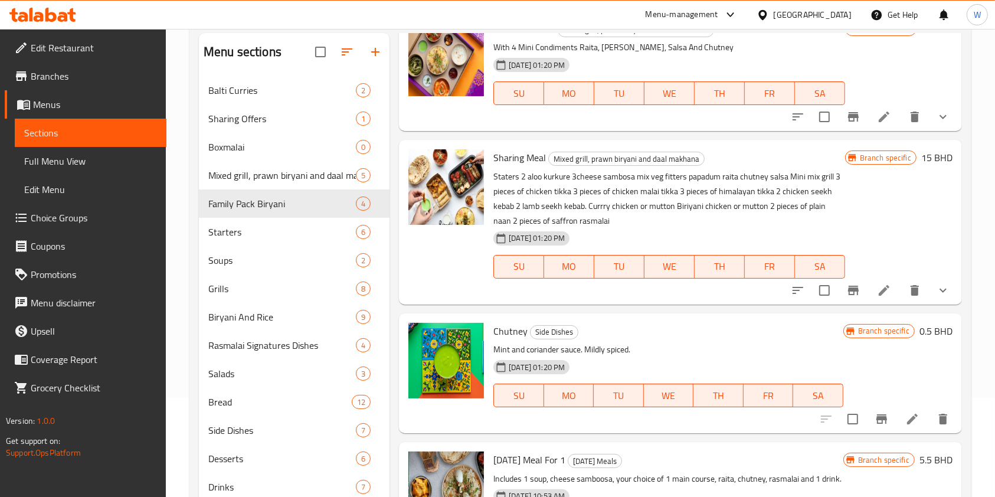
scroll to position [157, 0]
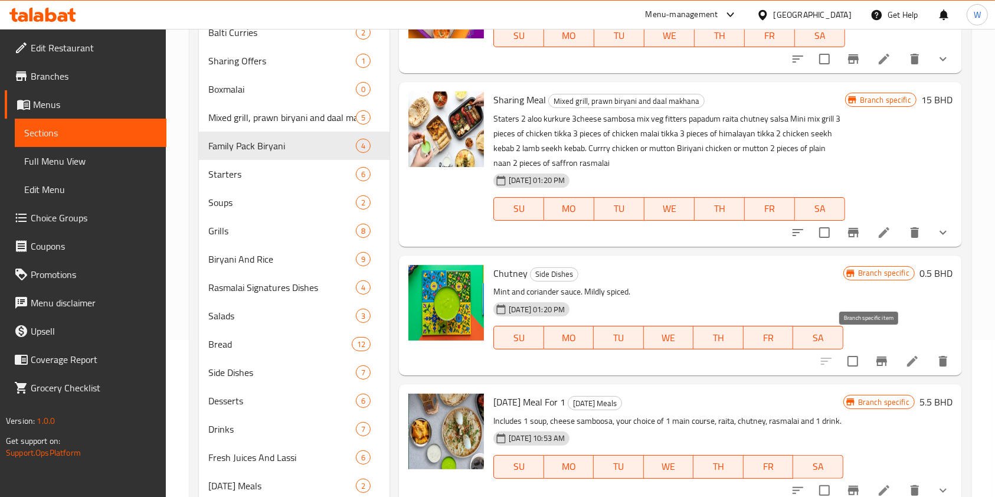
click at [867, 356] on button "Branch-specific-item" at bounding box center [881, 361] width 28 height 28
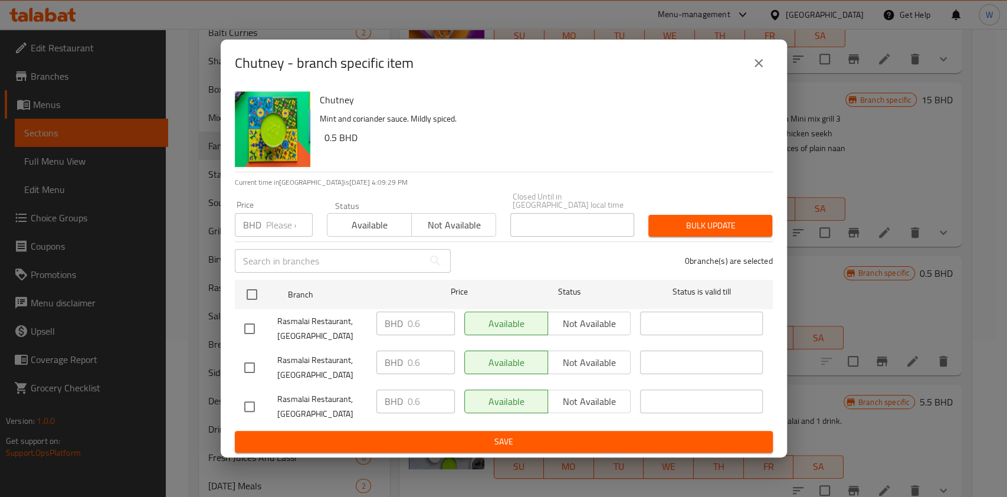
click at [271, 227] on input "number" at bounding box center [289, 225] width 47 height 24
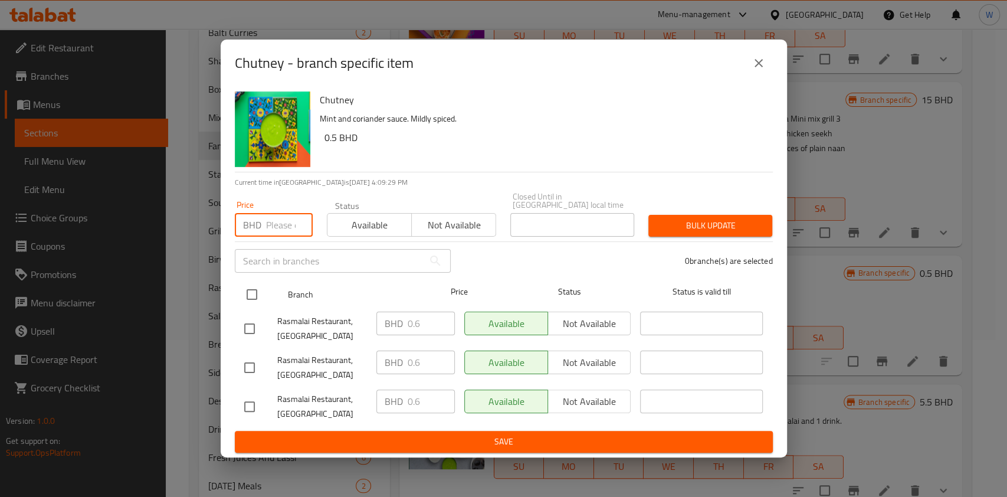
paste input "0.7"
click at [251, 295] on input "checkbox" at bounding box center [252, 294] width 25 height 25
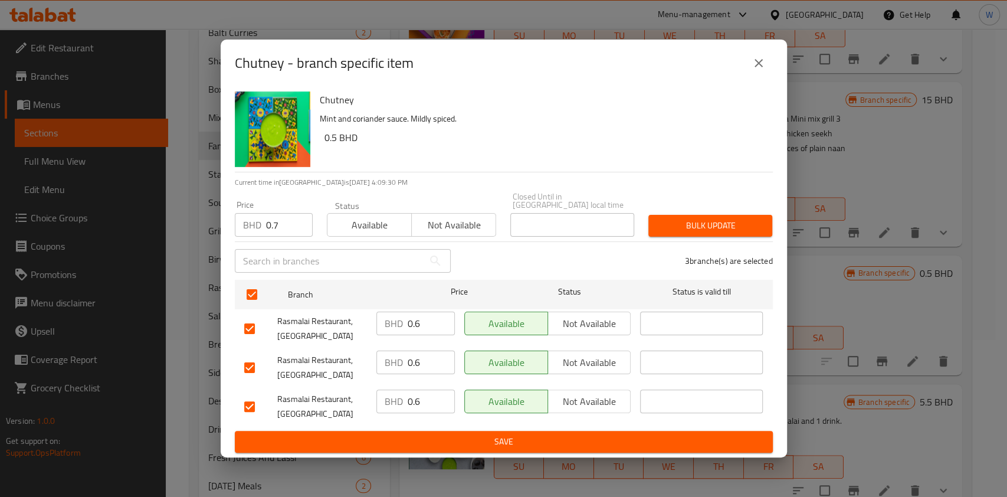
click at [679, 222] on span "Bulk update" at bounding box center [710, 225] width 105 height 15
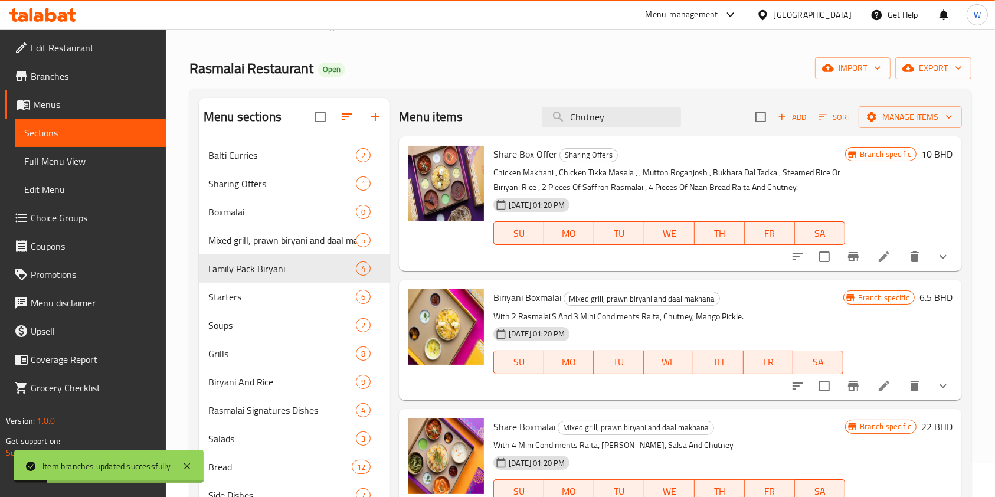
scroll to position [0, 0]
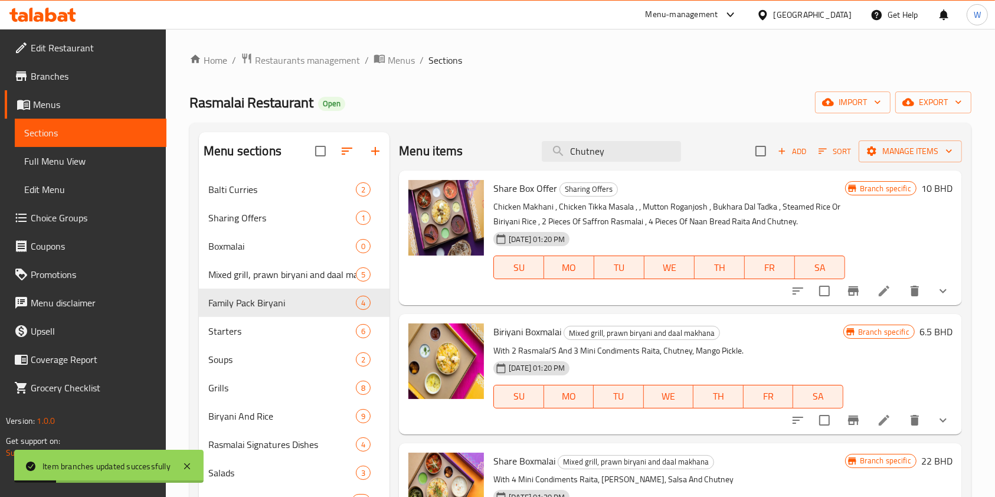
click at [594, 175] on div "Share Box Offer Sharing Offers Chicken Makhani , Chicken Tikka Masala , , Mutto…" at bounding box center [669, 237] width 361 height 125
click at [602, 154] on input "Chutney" at bounding box center [611, 151] width 139 height 21
paste input "Papadom"
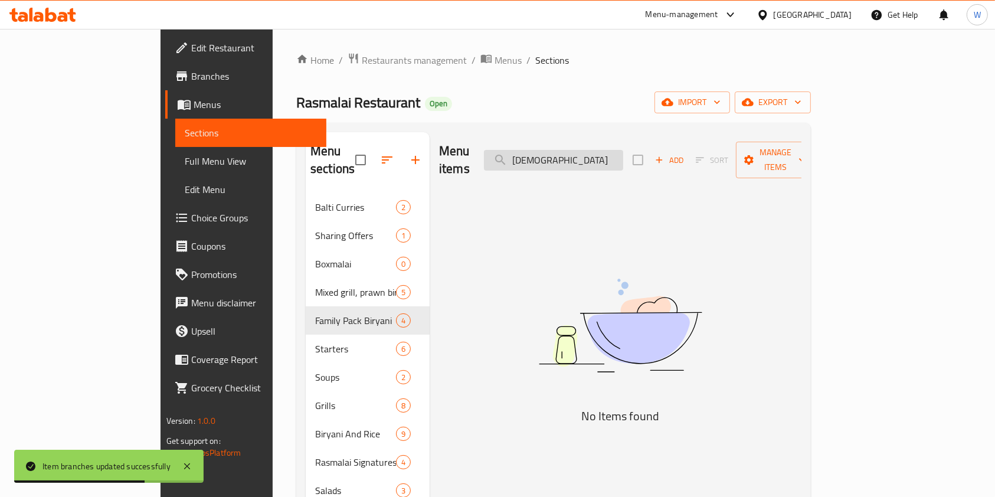
click at [623, 150] on input "Papadom" at bounding box center [553, 160] width 139 height 21
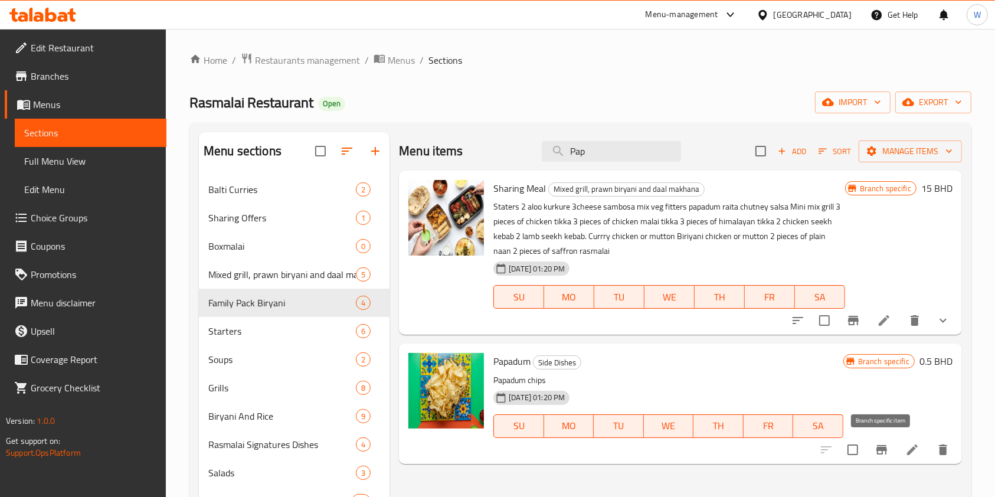
click at [885, 457] on button "Branch-specific-item" at bounding box center [881, 449] width 28 height 28
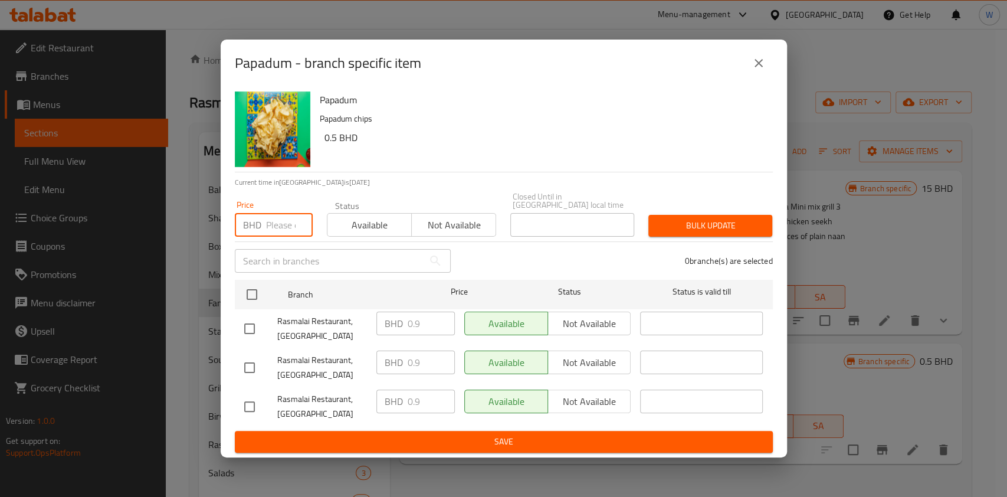
click at [287, 217] on input "number" at bounding box center [289, 225] width 47 height 24
paste input "1"
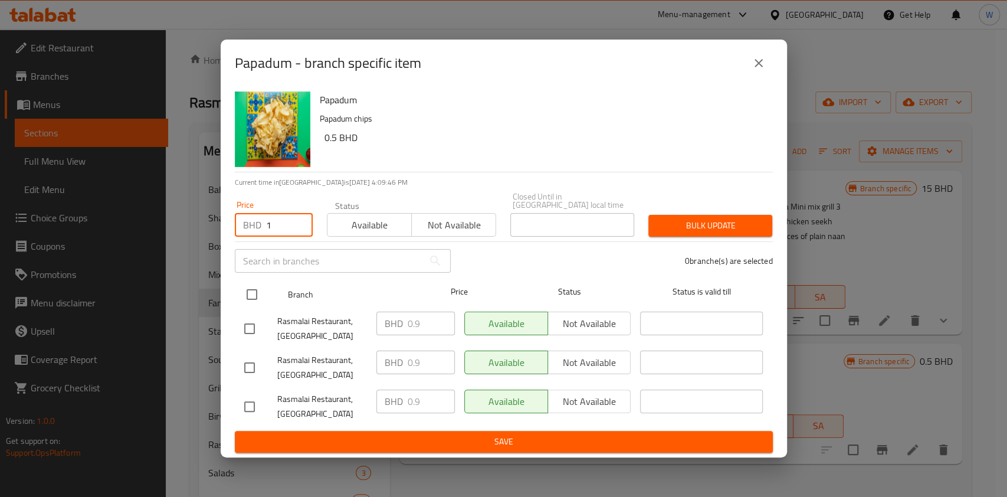
click at [254, 277] on div at bounding box center [262, 294] width 44 height 34
click at [256, 285] on input "checkbox" at bounding box center [252, 294] width 25 height 25
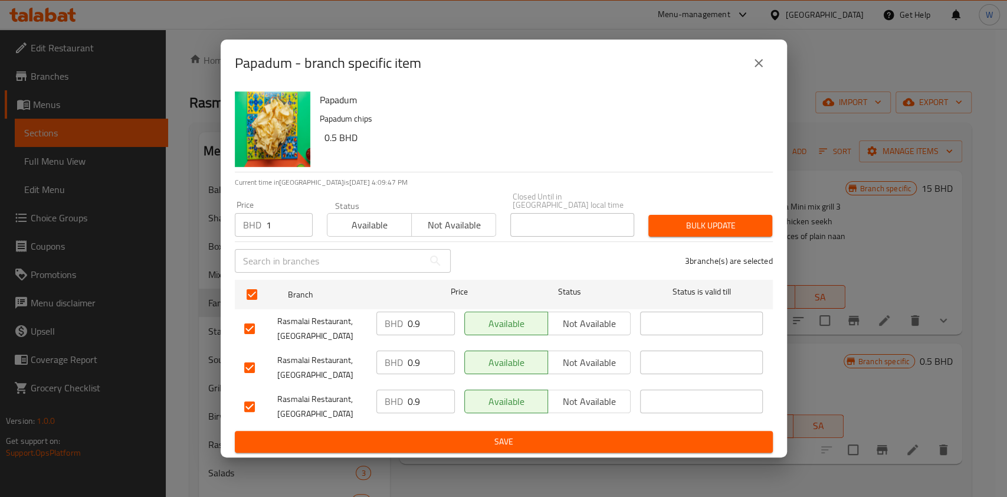
click at [684, 233] on div "Bulk update" at bounding box center [710, 226] width 138 height 36
click at [708, 223] on span "Bulk update" at bounding box center [710, 225] width 105 height 15
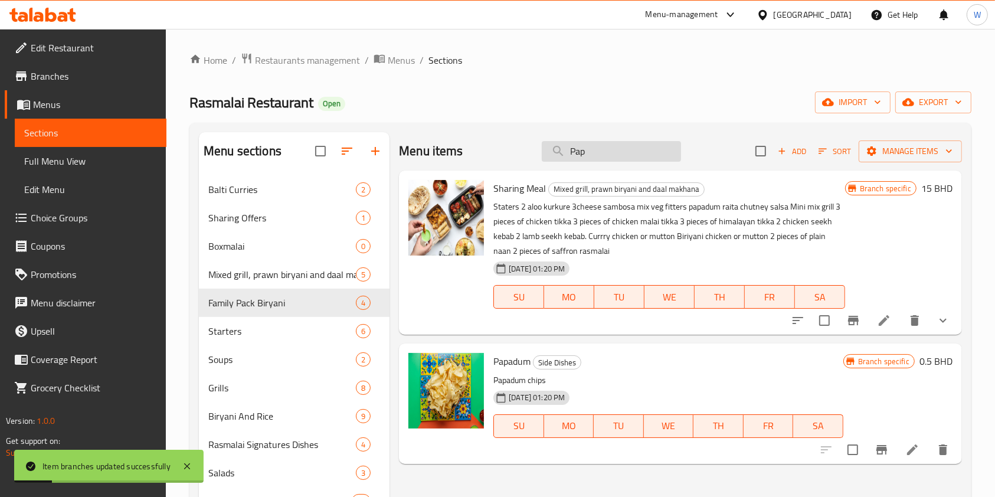
click at [581, 149] on input "Pap" at bounding box center [611, 151] width 139 height 21
paste input "Saffron Rasmalai"
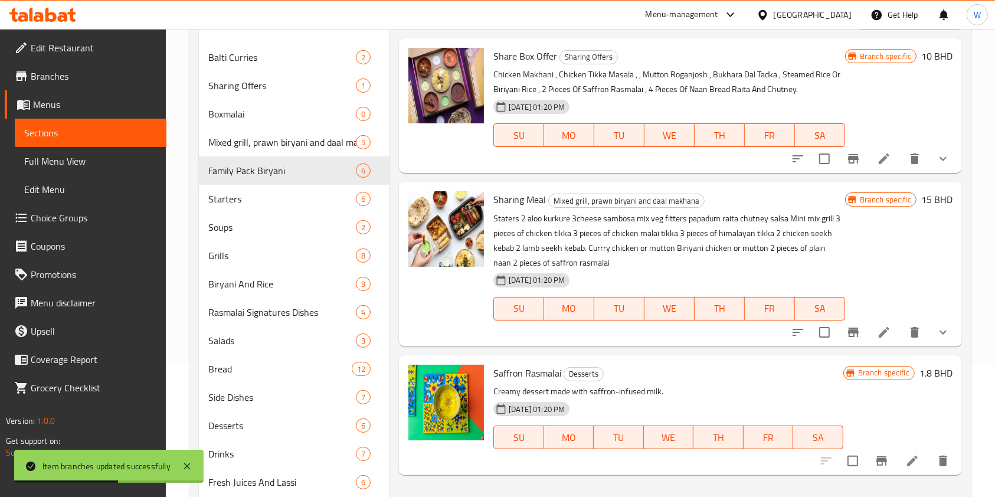
scroll to position [157, 0]
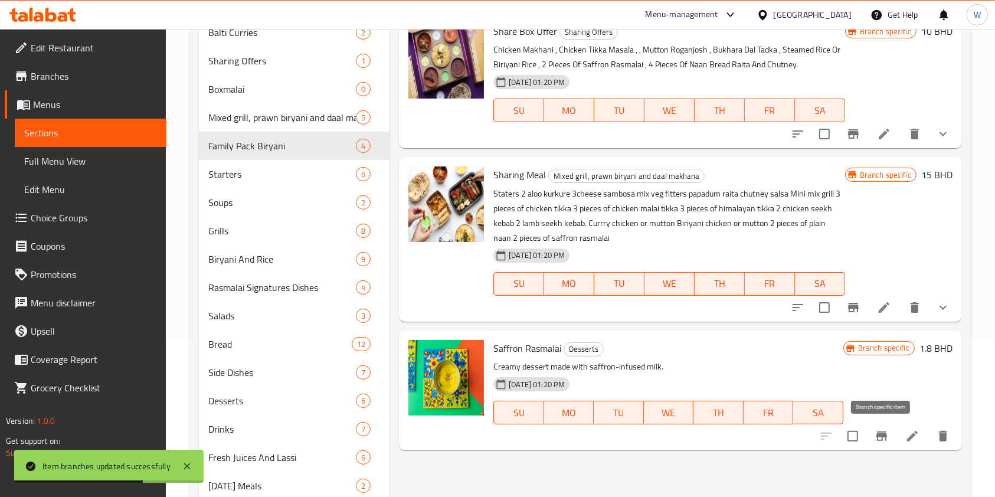
click at [877, 434] on icon "Branch-specific-item" at bounding box center [881, 435] width 11 height 9
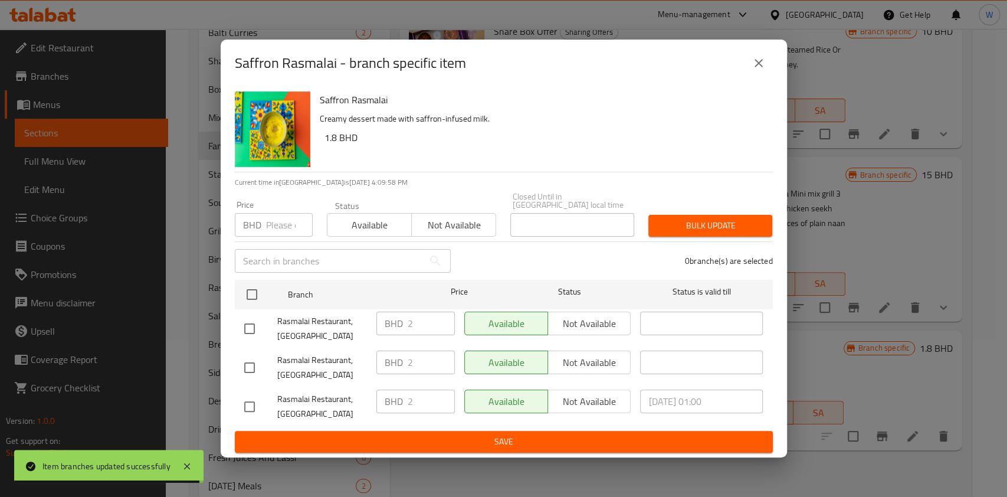
click at [272, 217] on input "number" at bounding box center [289, 225] width 47 height 24
paste
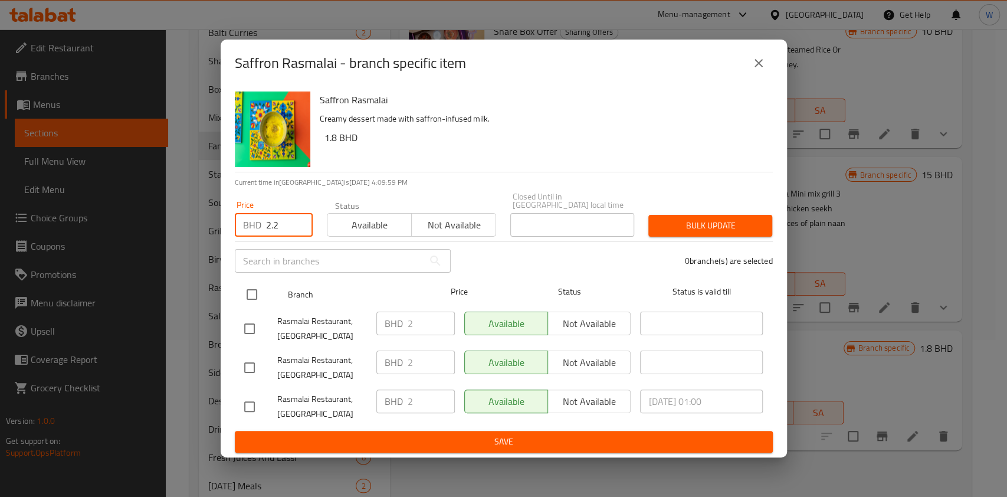
click at [255, 300] on input "checkbox" at bounding box center [252, 294] width 25 height 25
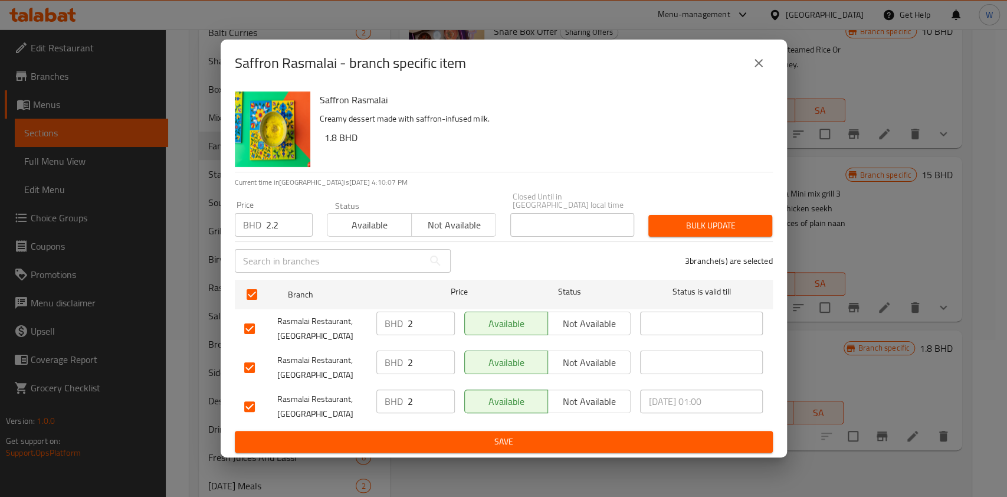
drag, startPoint x: 733, startPoint y: 200, endPoint x: 730, endPoint y: 207, distance: 7.4
click at [732, 201] on div "Price BHD 2.2 Price Status Available Not available Closed Until in Bahrain loca…" at bounding box center [504, 214] width 552 height 58
click at [729, 218] on span "Bulk update" at bounding box center [710, 225] width 105 height 15
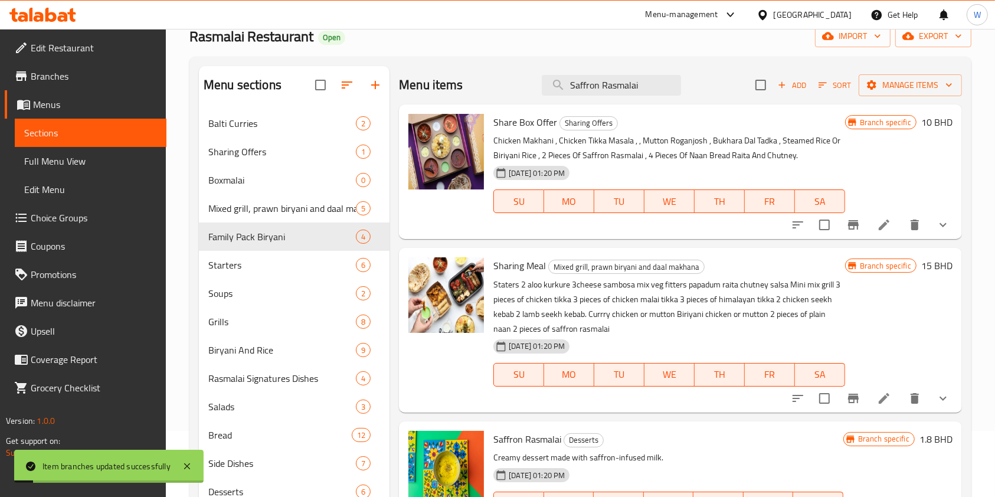
scroll to position [0, 0]
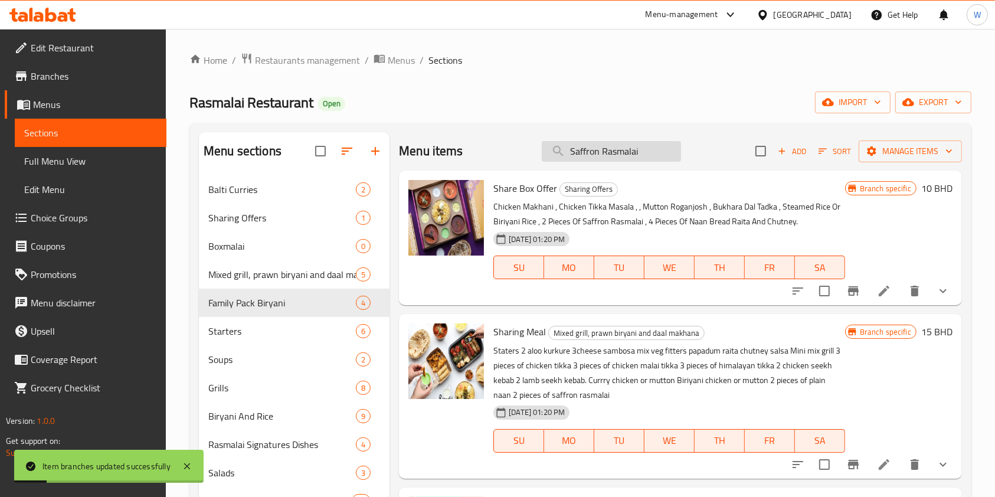
click at [595, 152] on input "Saffron Rasmalai" at bounding box center [611, 151] width 139 height 21
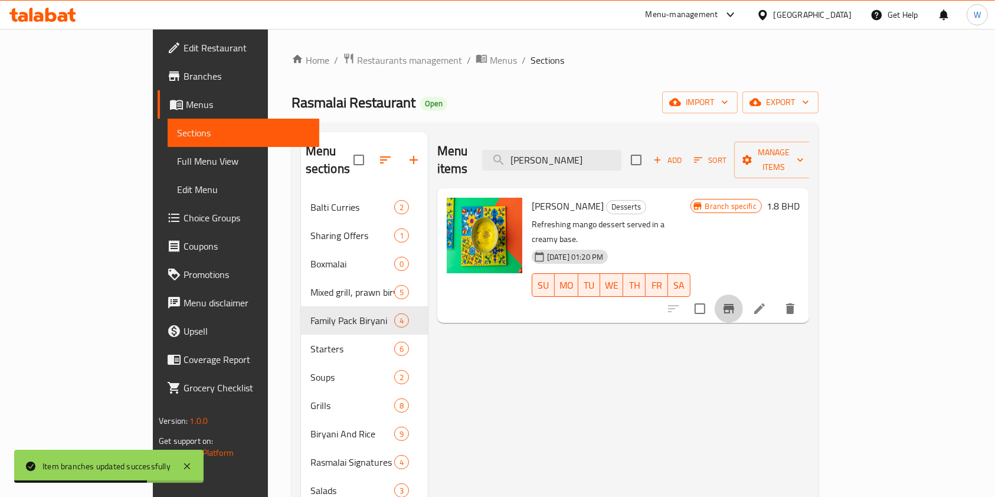
click at [743, 294] on button "Branch-specific-item" at bounding box center [729, 308] width 28 height 28
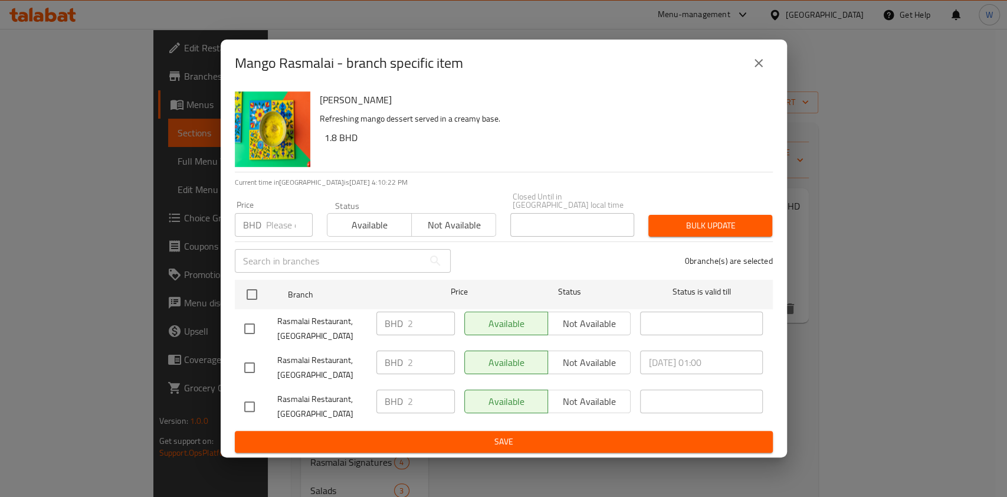
click at [258, 222] on p "BHD" at bounding box center [252, 225] width 18 height 14
click at [271, 224] on input "number" at bounding box center [289, 225] width 47 height 24
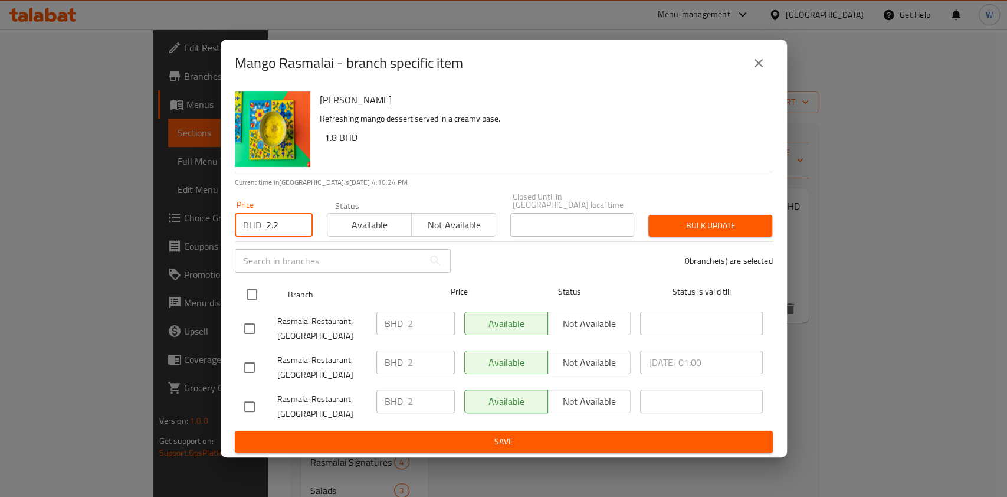
click at [251, 283] on input "checkbox" at bounding box center [252, 294] width 25 height 25
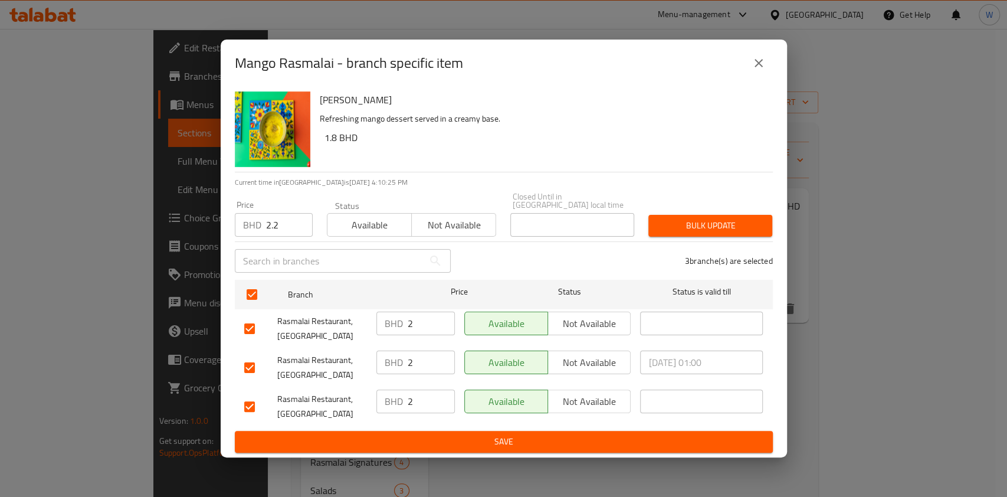
click at [699, 218] on span "Bulk update" at bounding box center [710, 225] width 105 height 15
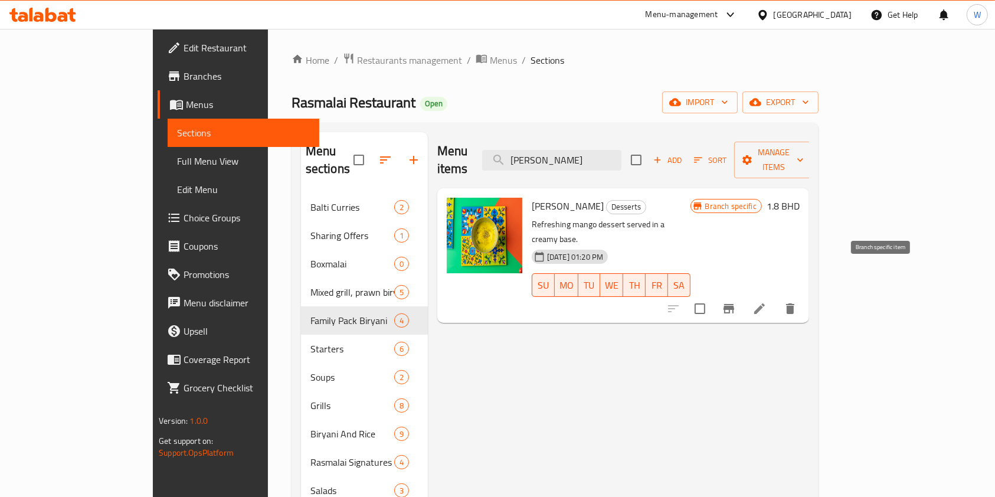
click at [734, 304] on icon "Branch-specific-item" at bounding box center [728, 308] width 11 height 9
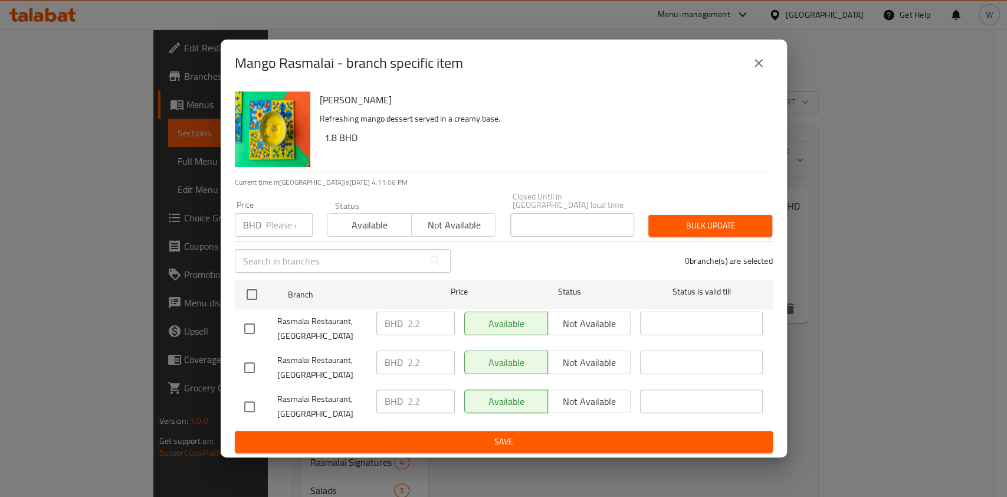
click at [774, 66] on div "Mango Rasmalai - branch specific item" at bounding box center [504, 63] width 566 height 47
click at [769, 66] on button "close" at bounding box center [759, 63] width 28 height 28
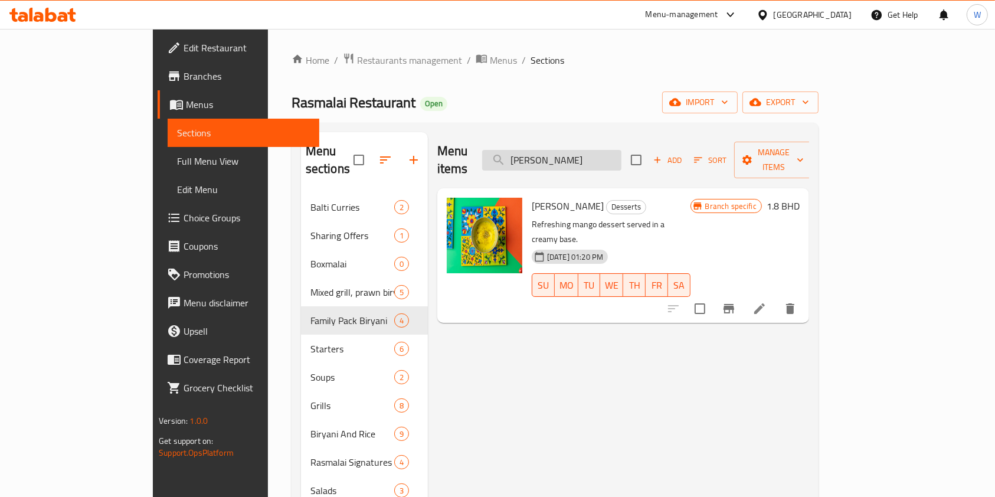
click at [621, 150] on input "[PERSON_NAME]" at bounding box center [551, 160] width 139 height 21
click at [736, 302] on icon "Branch-specific-item" at bounding box center [729, 309] width 14 height 14
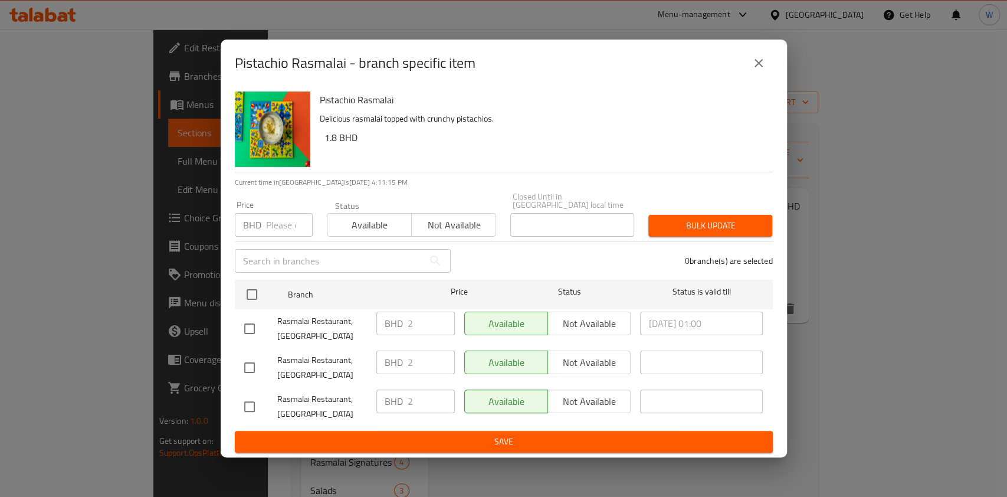
click at [282, 220] on input "number" at bounding box center [289, 225] width 47 height 24
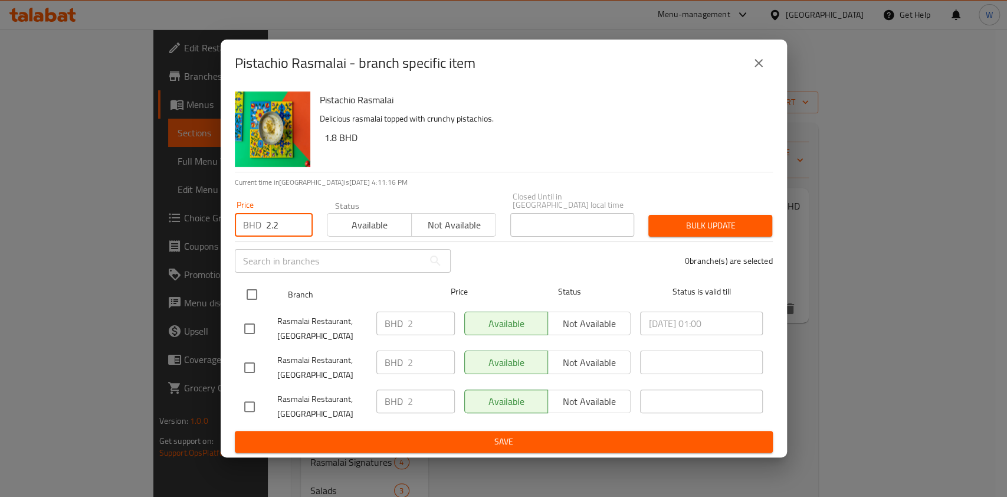
click at [257, 283] on input "checkbox" at bounding box center [252, 294] width 25 height 25
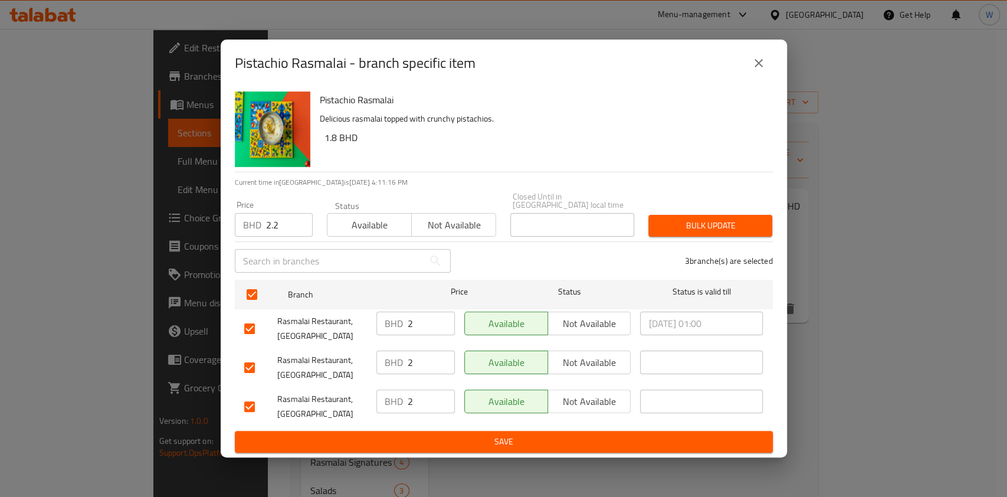
click at [731, 201] on div "Price BHD 2.2 Price Status Available Not available Closed Until in Bahrain loca…" at bounding box center [504, 214] width 552 height 58
click at [731, 218] on span "Bulk update" at bounding box center [710, 225] width 105 height 15
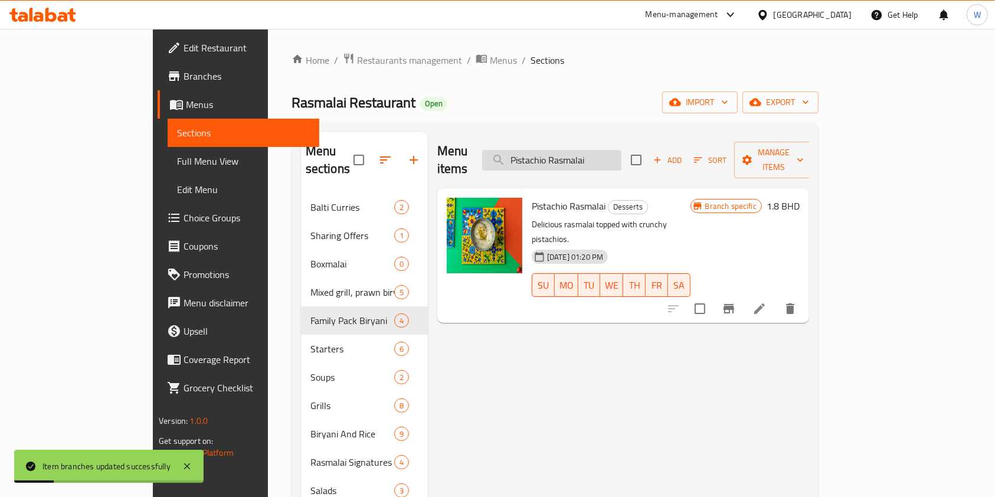
click at [621, 161] on input "Pistachio Rasmalai" at bounding box center [551, 160] width 139 height 21
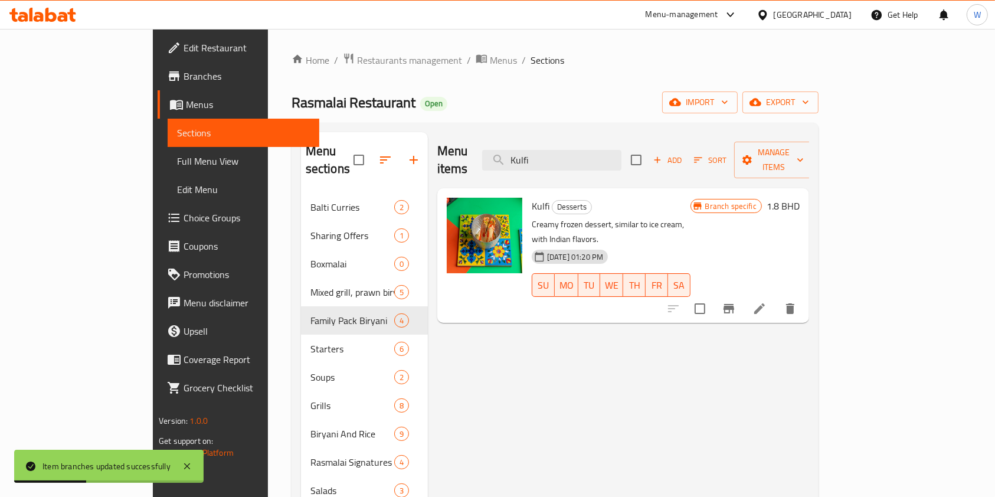
click at [736, 302] on icon "Branch-specific-item" at bounding box center [729, 309] width 14 height 14
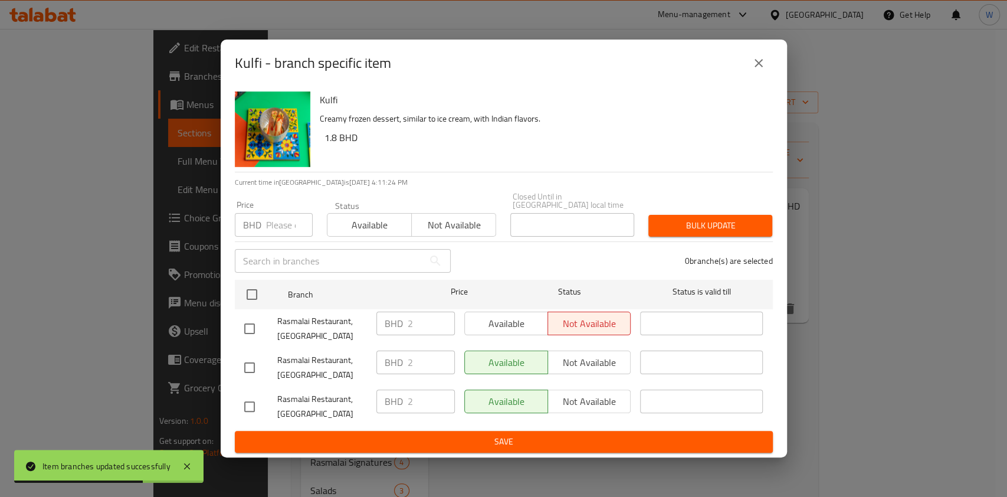
click at [280, 222] on input "number" at bounding box center [289, 225] width 47 height 24
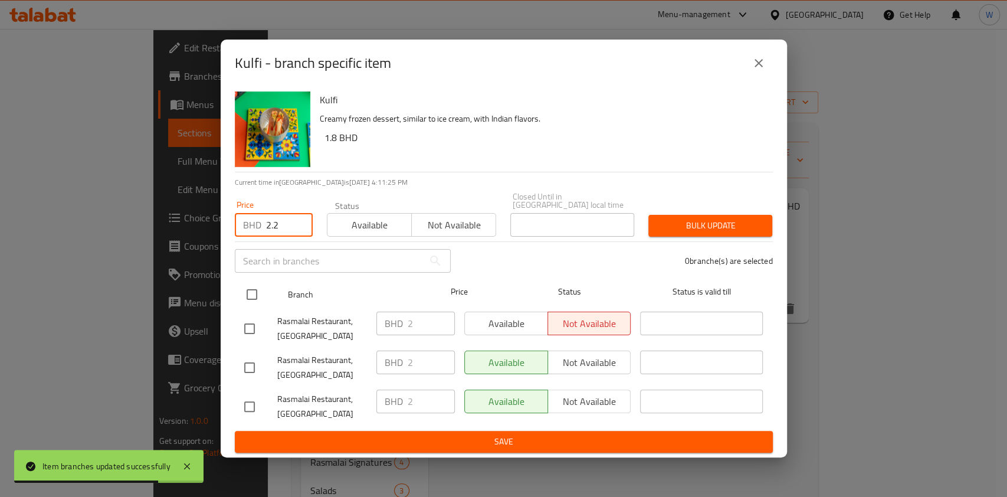
click at [257, 286] on input "checkbox" at bounding box center [252, 294] width 25 height 25
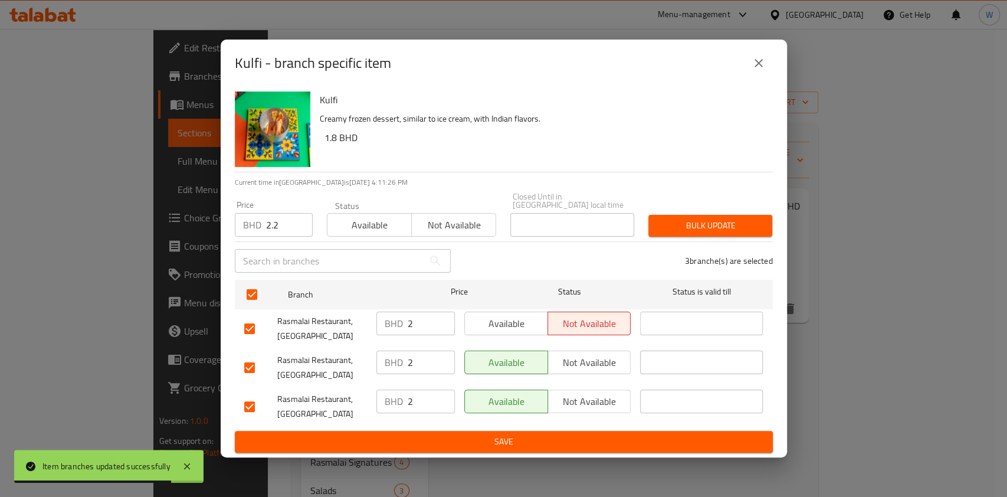
click at [699, 218] on span "Bulk update" at bounding box center [710, 225] width 105 height 15
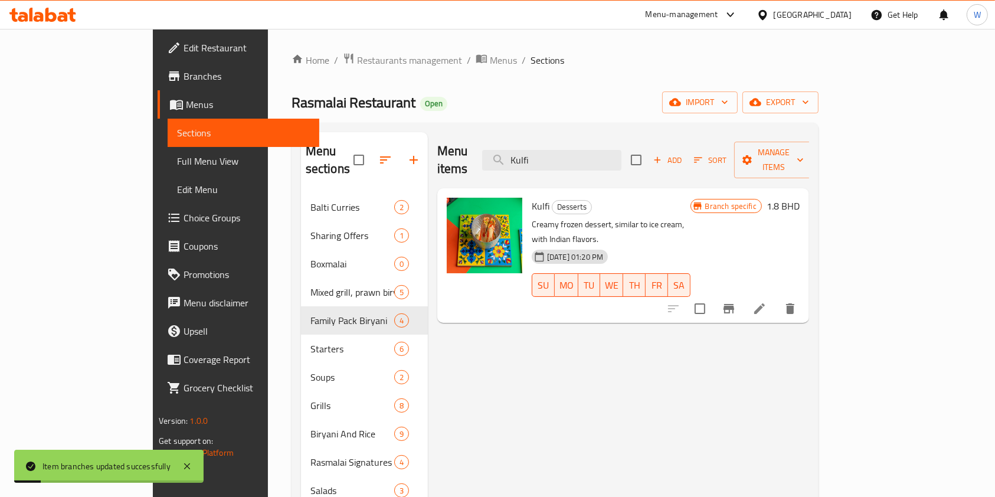
click at [592, 162] on div "Menu items Kulfi Add Sort Manage items" at bounding box center [623, 160] width 372 height 56
click at [601, 159] on input "Kulfi" at bounding box center [551, 160] width 139 height 21
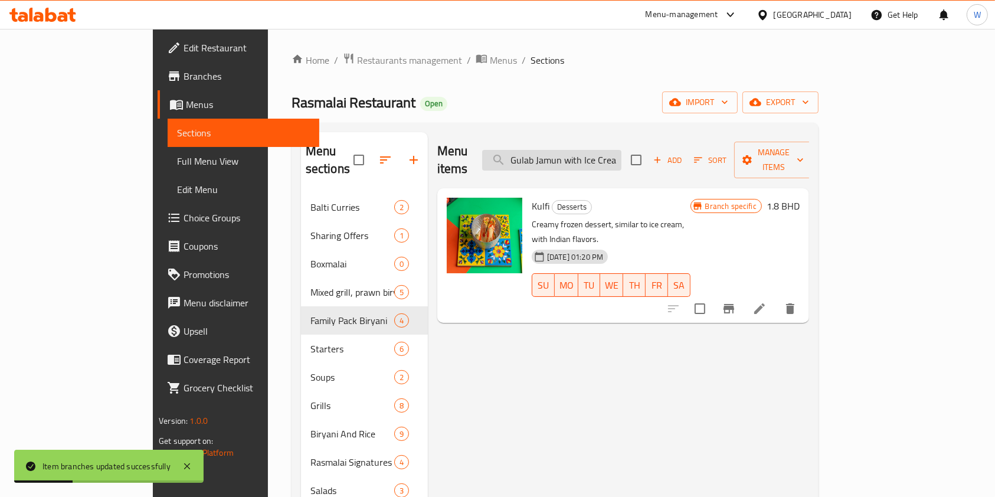
scroll to position [0, 5]
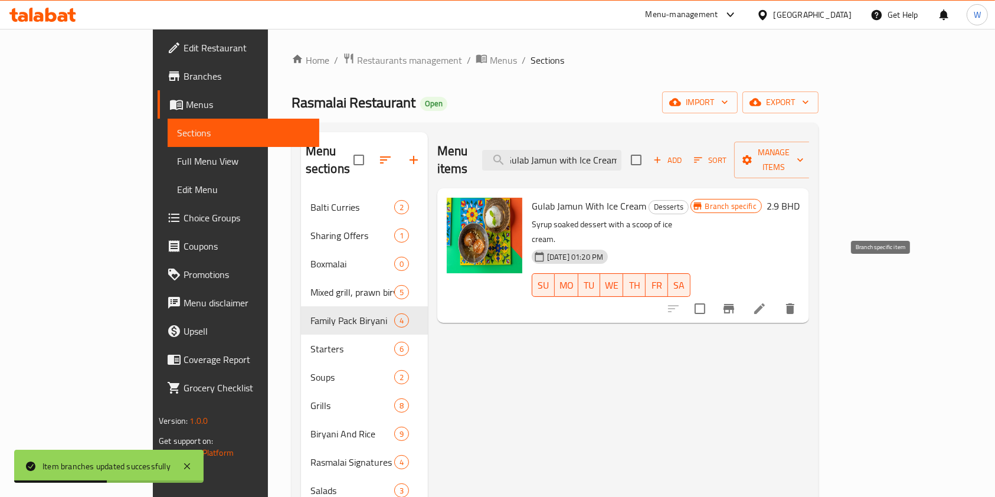
click at [743, 294] on button "Branch-specific-item" at bounding box center [729, 308] width 28 height 28
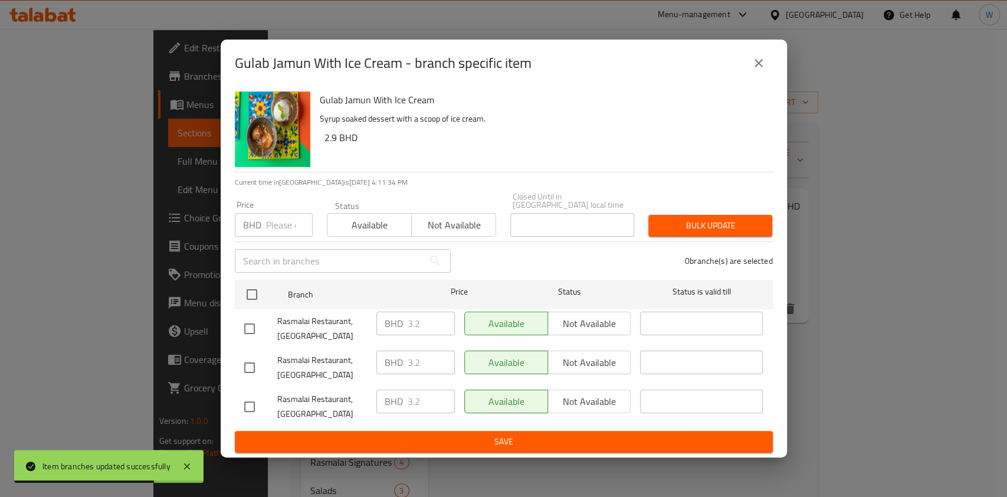
click at [281, 206] on div "Price BHD Price" at bounding box center [274, 219] width 78 height 36
click at [276, 217] on input "number" at bounding box center [289, 225] width 47 height 24
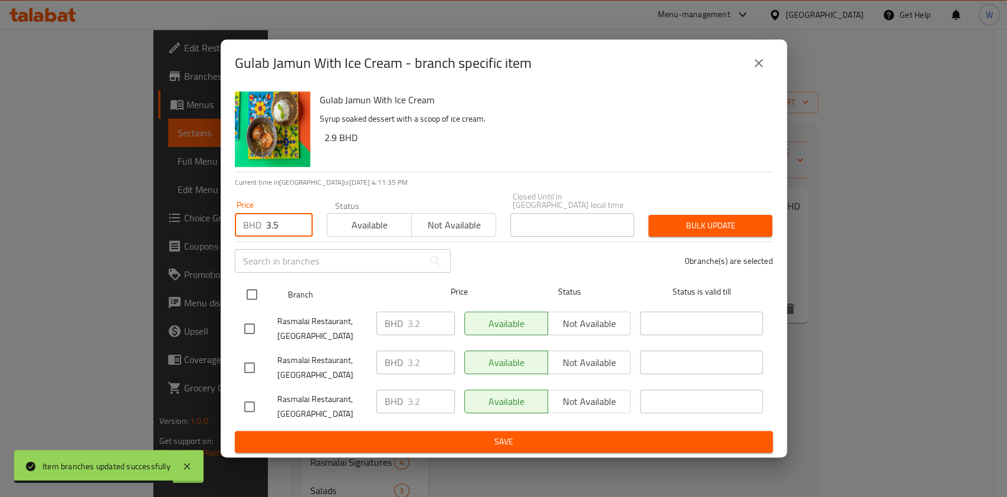
click at [255, 277] on div at bounding box center [262, 294] width 44 height 34
click at [254, 283] on input "checkbox" at bounding box center [252, 294] width 25 height 25
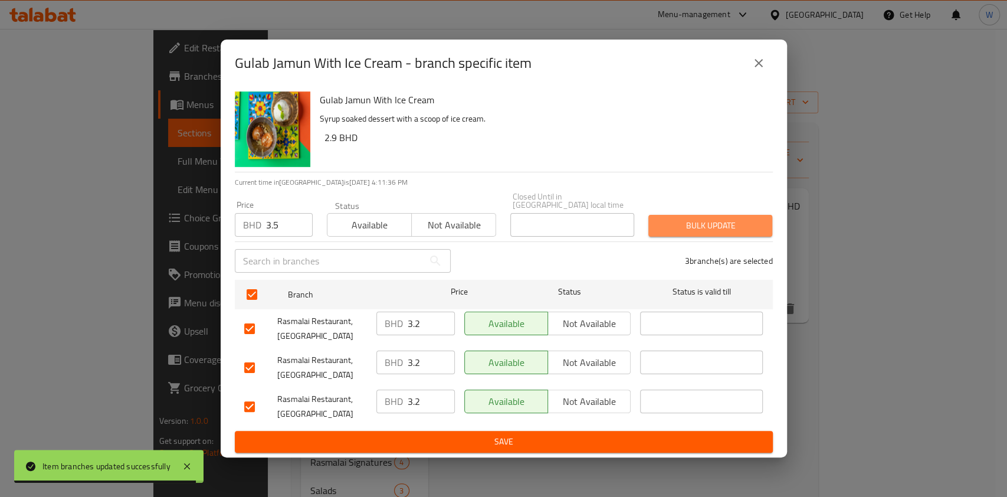
click at [717, 219] on span "Bulk update" at bounding box center [710, 225] width 105 height 15
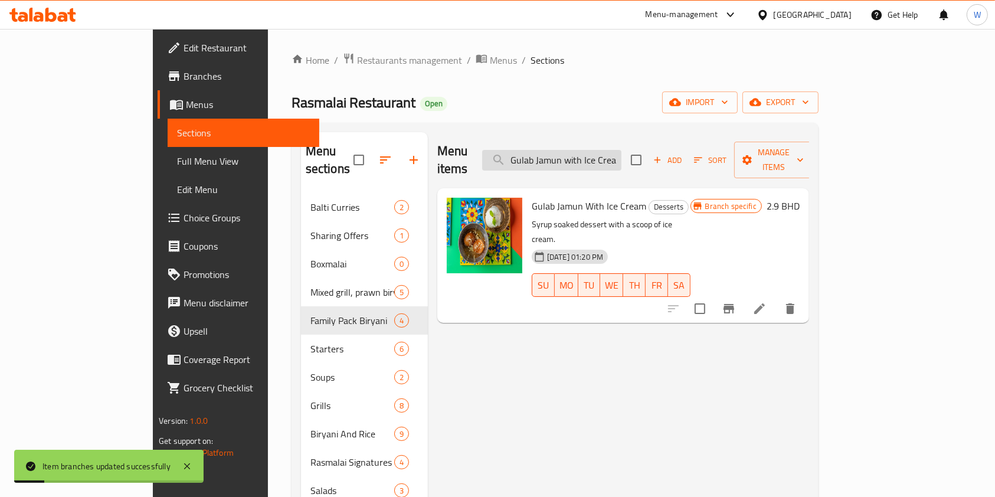
click at [621, 152] on input "Gulab Jamun with Ice Cream" at bounding box center [551, 160] width 139 height 21
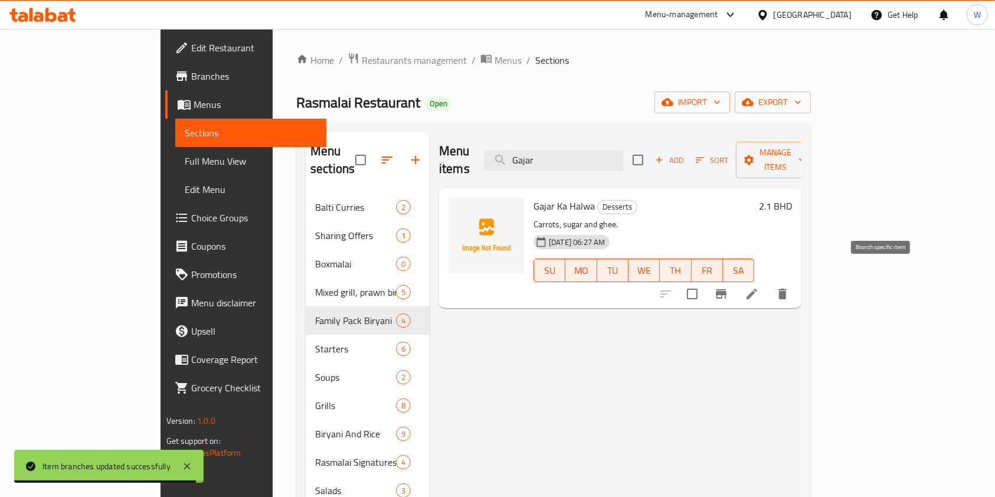
click at [728, 287] on icon "Branch-specific-item" at bounding box center [721, 294] width 14 height 14
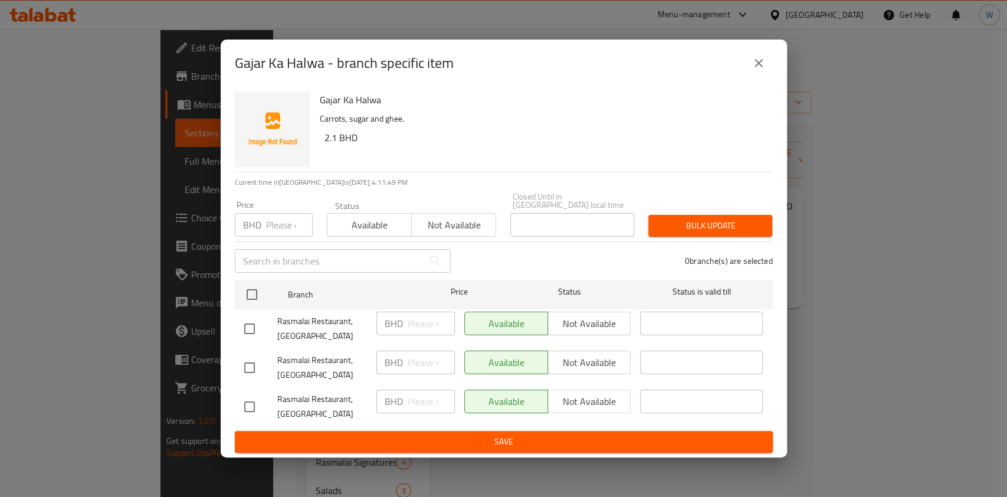
click at [275, 222] on input "number" at bounding box center [289, 225] width 47 height 24
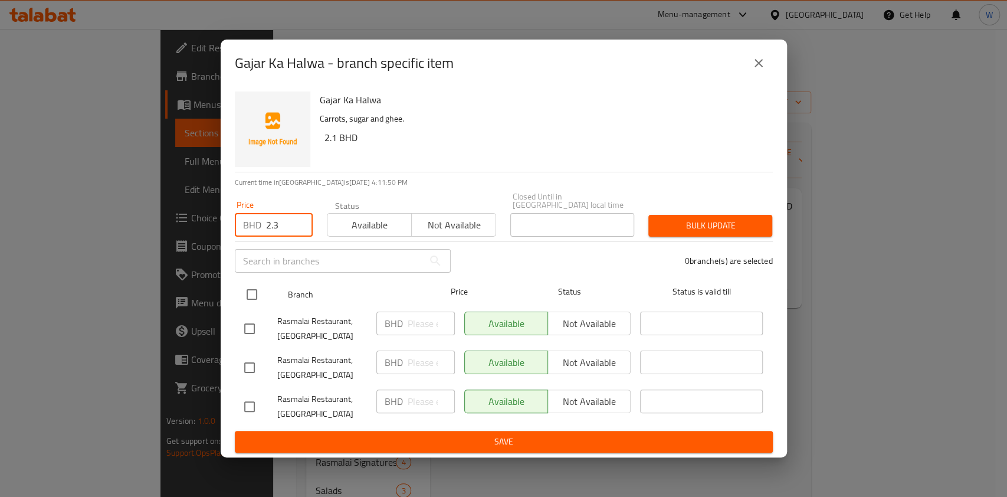
click at [257, 293] on input "checkbox" at bounding box center [252, 294] width 25 height 25
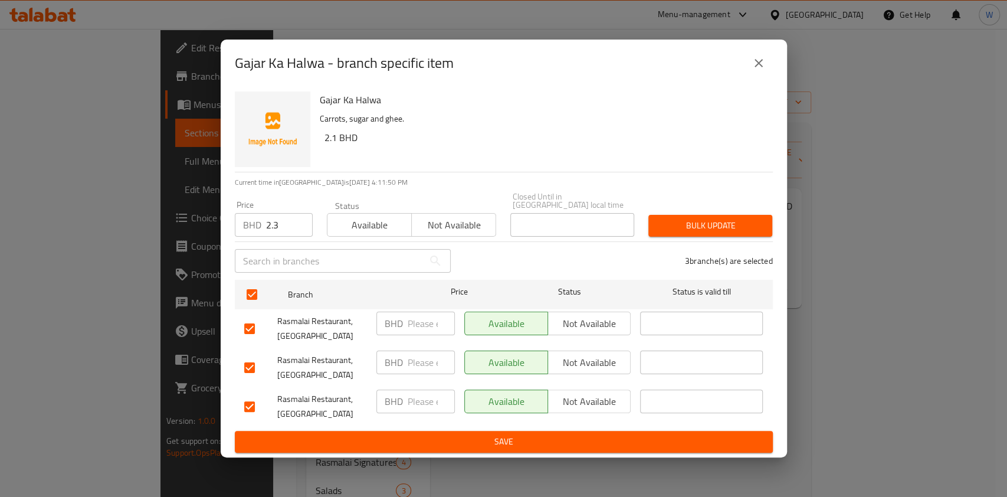
click at [759, 228] on span "Bulk update" at bounding box center [710, 225] width 105 height 15
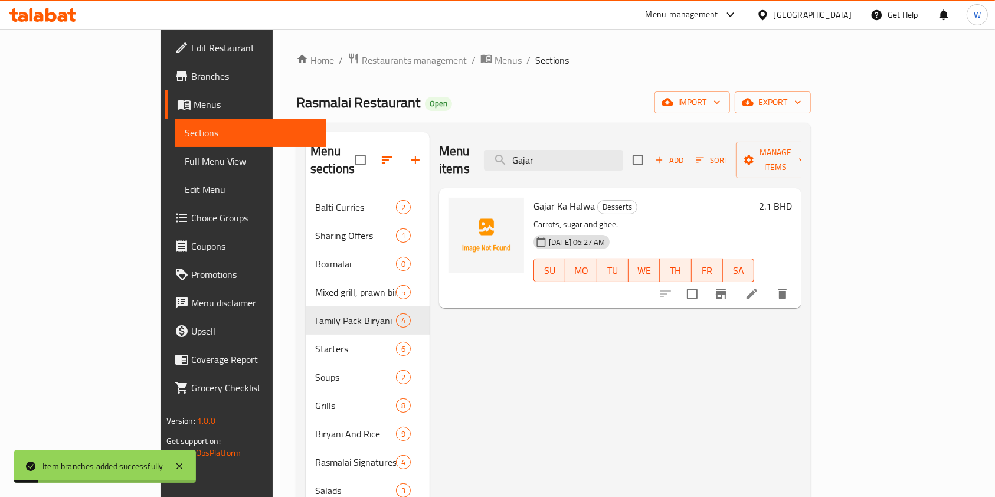
click at [593, 140] on div "Menu items Gajar Add Sort Manage items" at bounding box center [620, 160] width 362 height 56
click at [590, 157] on input "Gajar" at bounding box center [553, 160] width 139 height 21
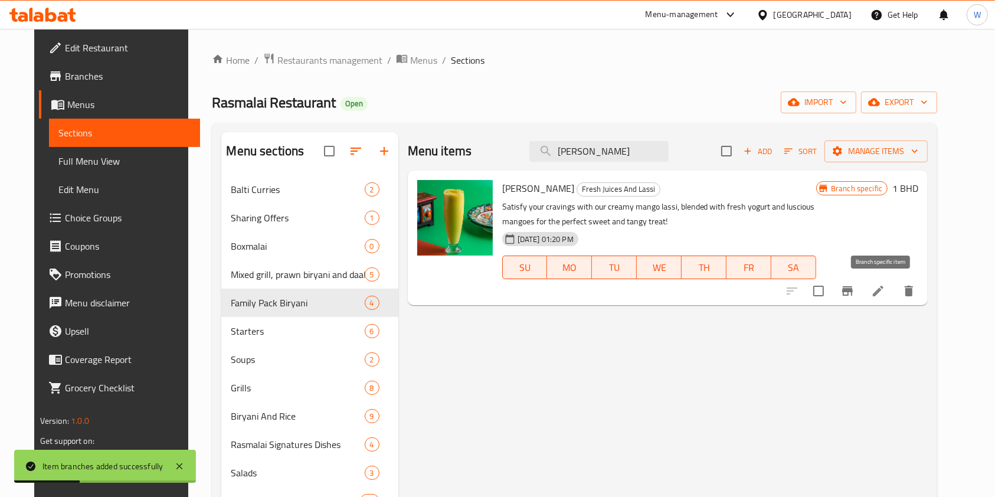
click at [861, 291] on button "Branch-specific-item" at bounding box center [847, 291] width 28 height 28
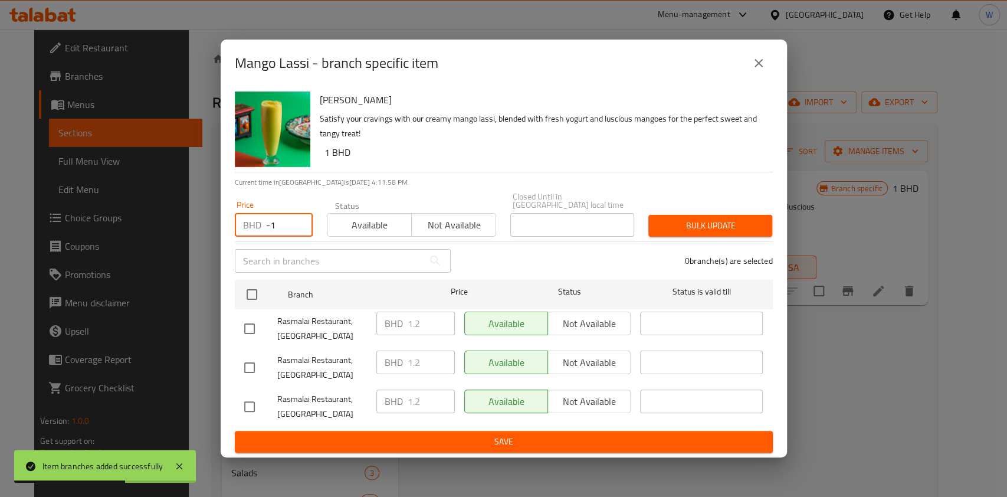
click at [295, 227] on input "-1" at bounding box center [289, 225] width 47 height 24
click at [266, 226] on input "-11.3" at bounding box center [289, 225] width 47 height 24
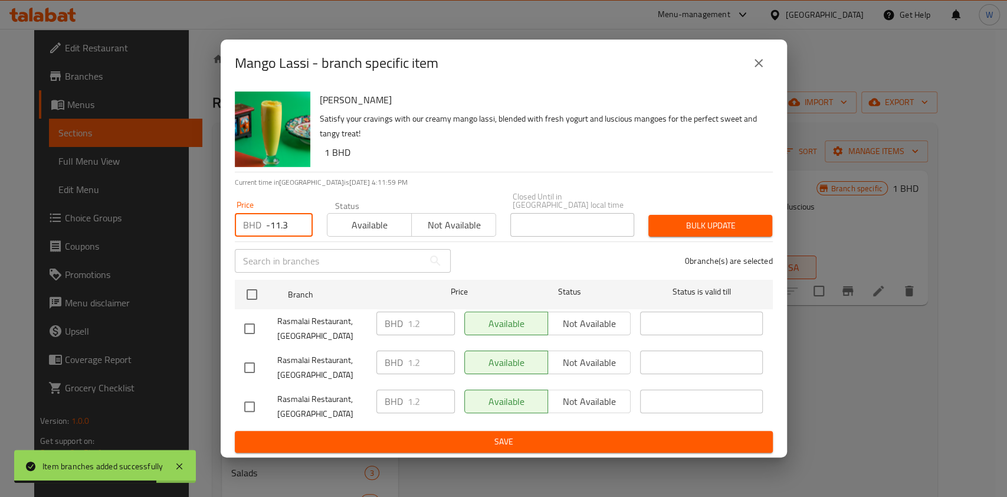
click at [277, 225] on input "-11.3" at bounding box center [289, 225] width 47 height 24
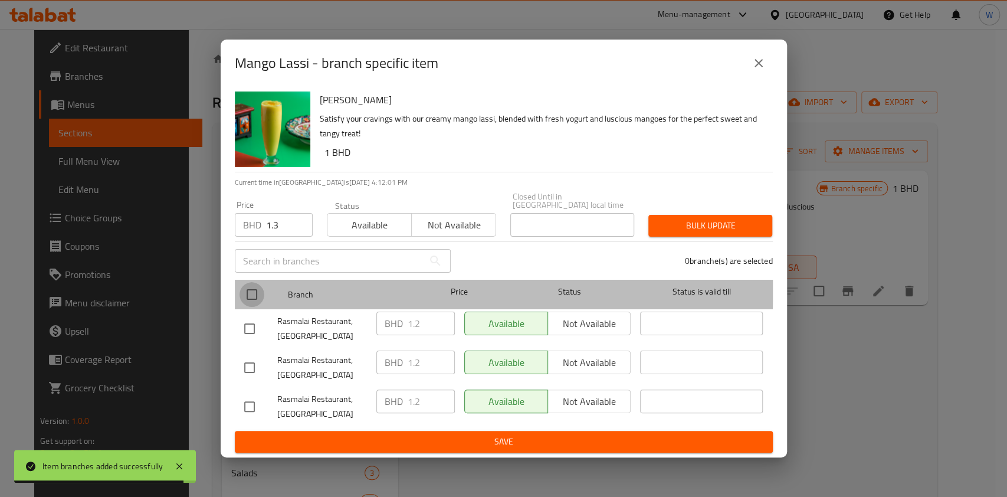
click at [257, 284] on input "checkbox" at bounding box center [252, 294] width 25 height 25
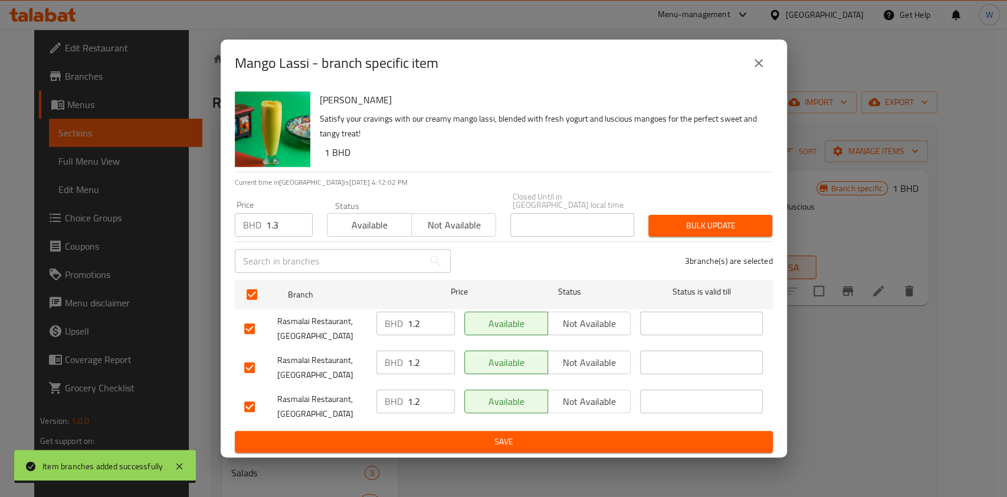
click at [709, 223] on span "Bulk update" at bounding box center [710, 225] width 105 height 15
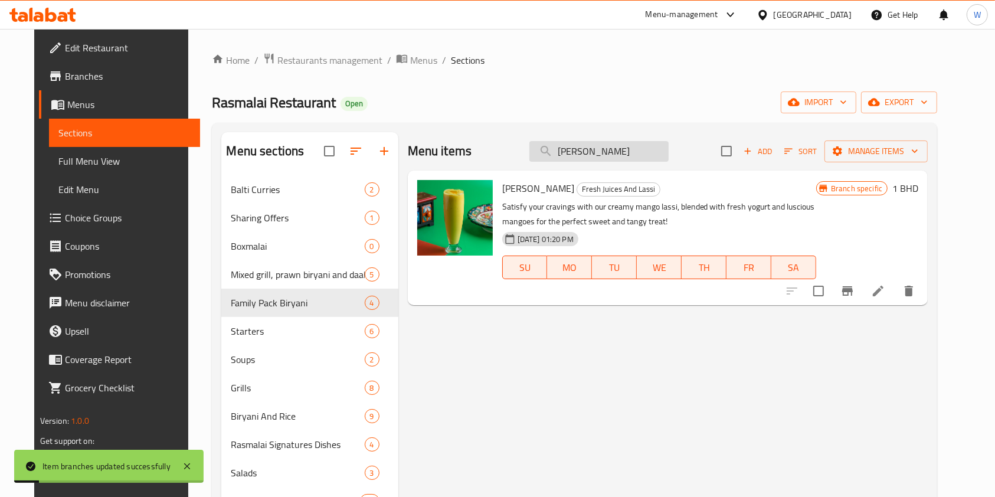
click at [607, 149] on input "[PERSON_NAME]" at bounding box center [598, 151] width 139 height 21
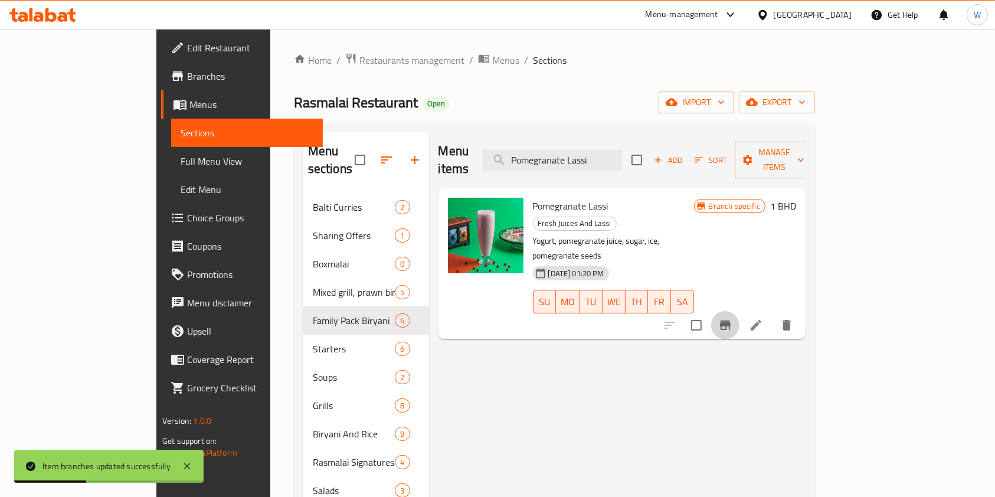
click at [732, 318] on icon "Branch-specific-item" at bounding box center [725, 325] width 14 height 14
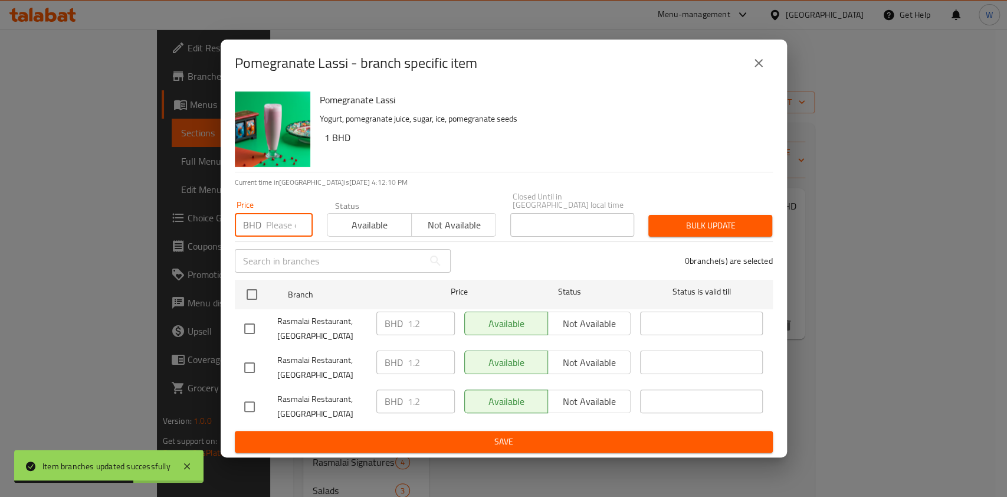
click at [277, 221] on input "number" at bounding box center [289, 225] width 47 height 24
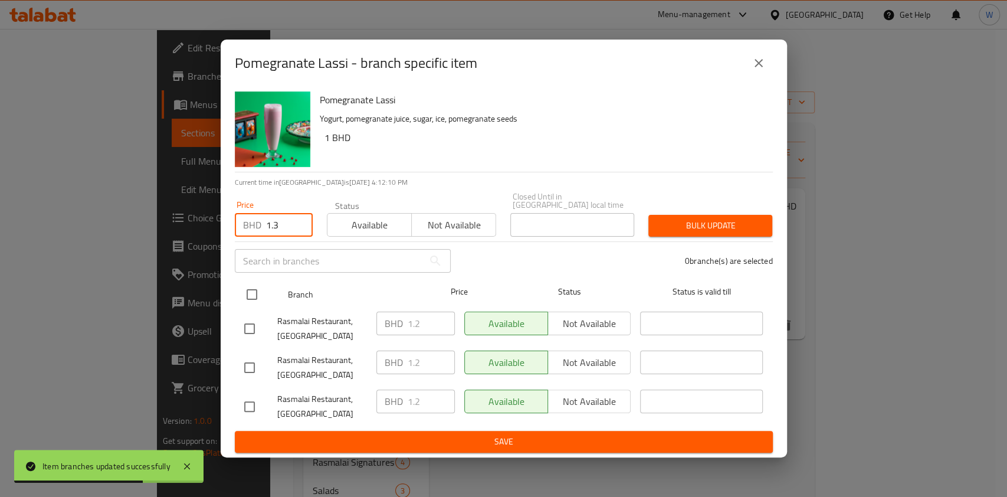
click at [264, 282] on input "checkbox" at bounding box center [252, 294] width 25 height 25
click at [254, 286] on input "checkbox" at bounding box center [252, 294] width 25 height 25
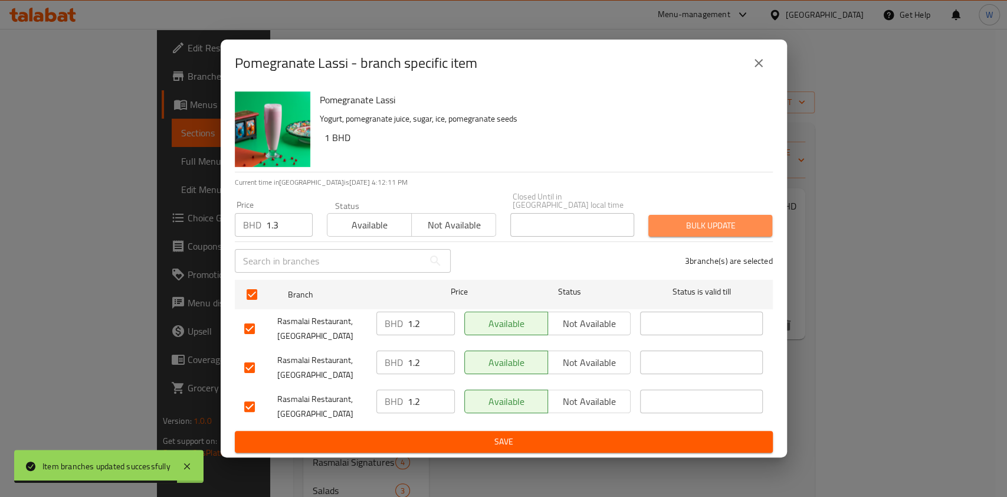
click at [735, 222] on span "Bulk update" at bounding box center [710, 225] width 105 height 15
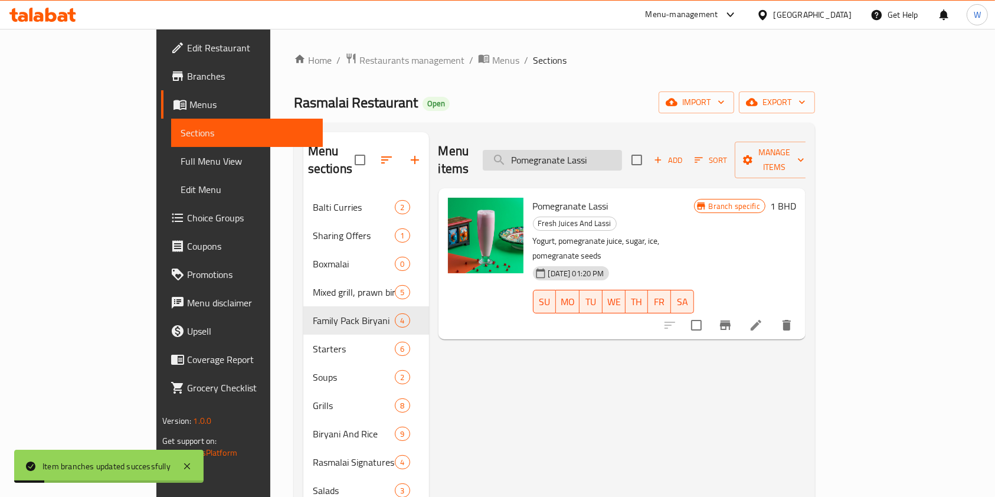
click at [583, 151] on input "Pomegranate Lassi" at bounding box center [552, 160] width 139 height 21
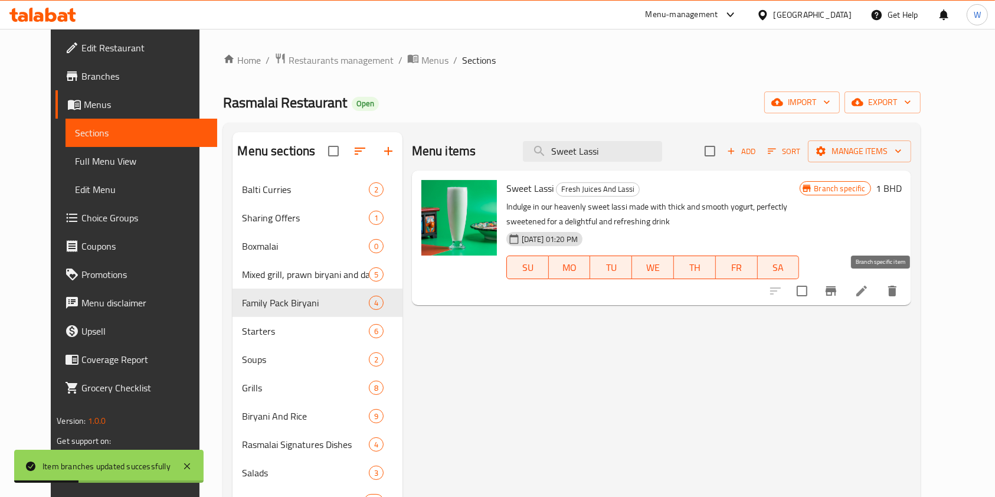
click at [836, 290] on icon "Branch-specific-item" at bounding box center [830, 290] width 11 height 9
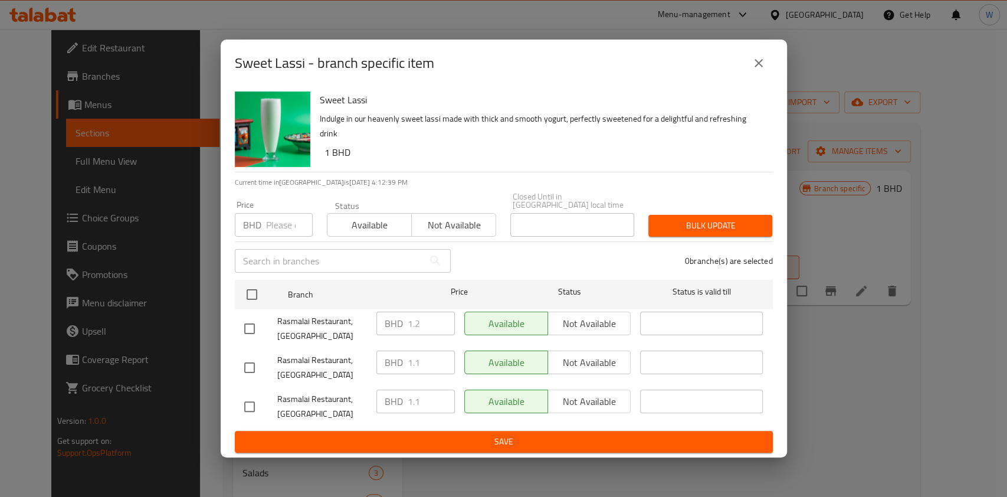
click at [280, 217] on input "number" at bounding box center [289, 225] width 47 height 24
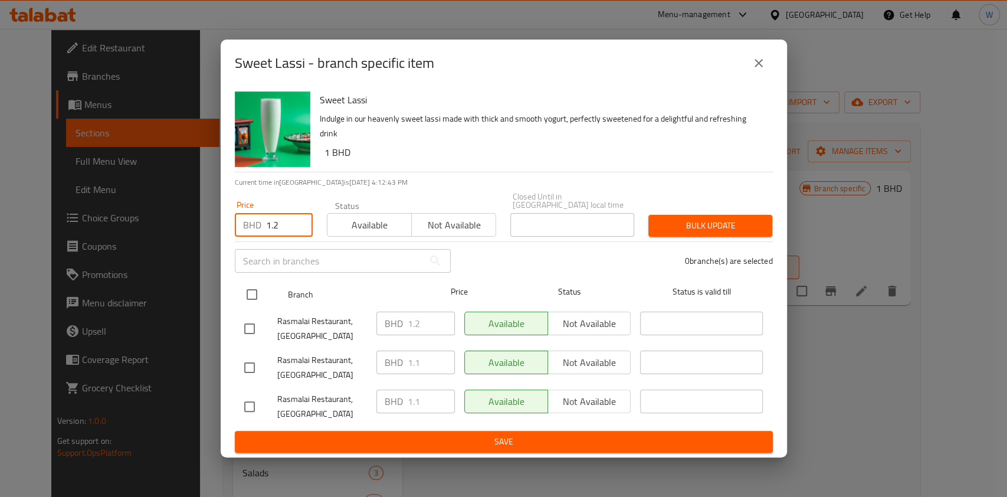
click at [254, 282] on input "checkbox" at bounding box center [252, 294] width 25 height 25
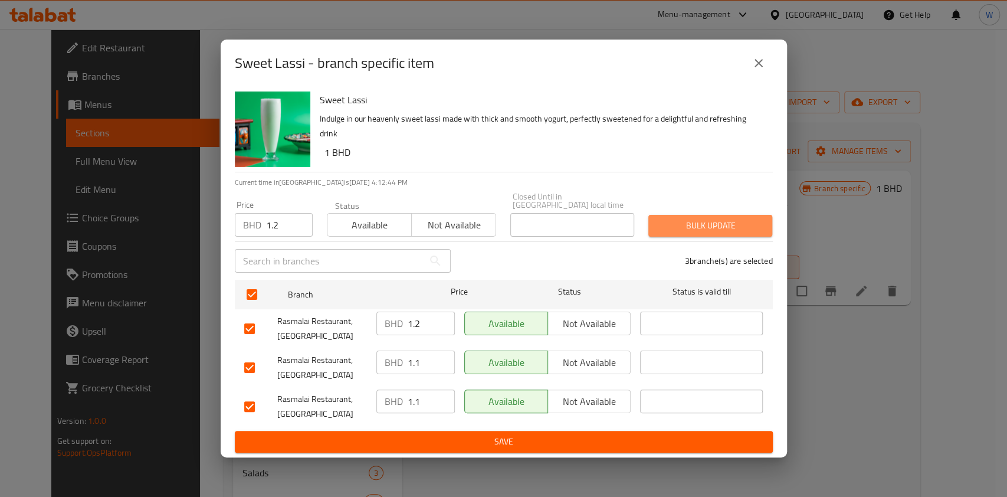
click at [755, 232] on button "Bulk update" at bounding box center [710, 226] width 124 height 22
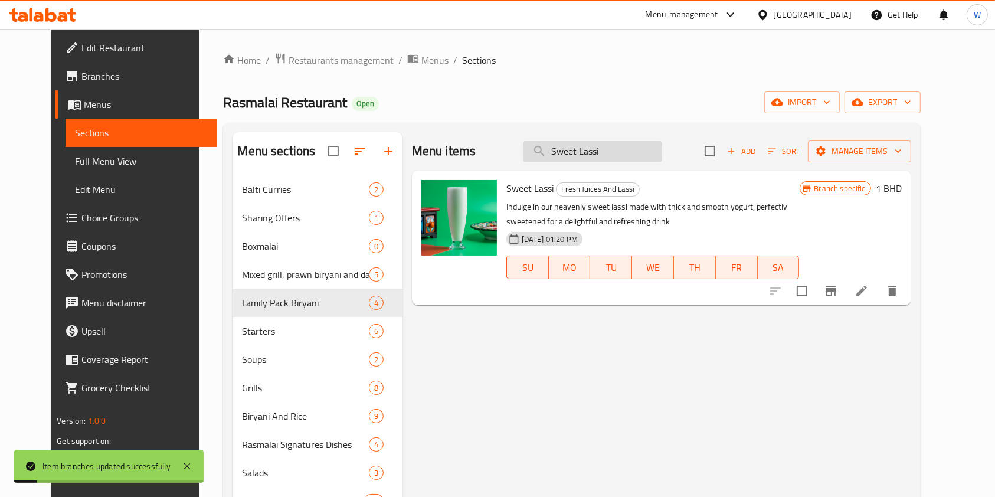
click at [638, 148] on input "Sweet Lassi" at bounding box center [592, 151] width 139 height 21
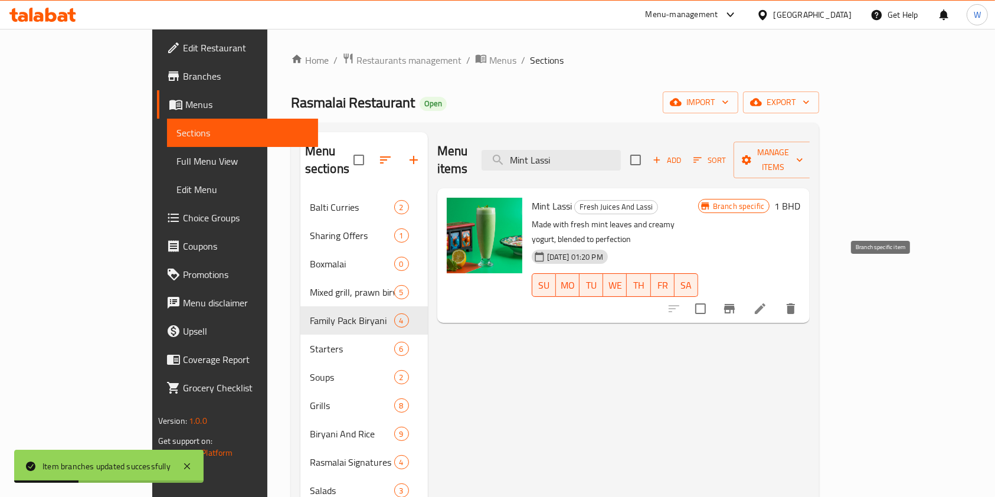
click at [735, 304] on icon "Branch-specific-item" at bounding box center [729, 308] width 11 height 9
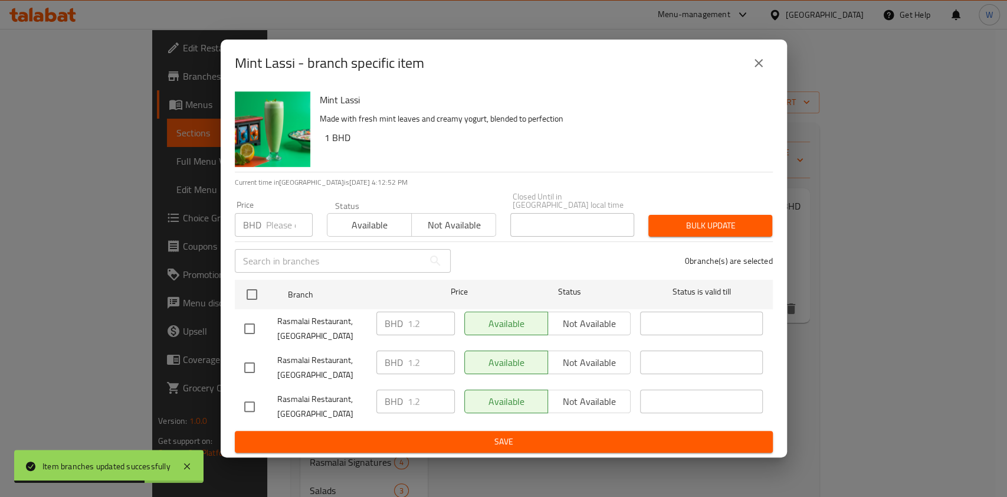
click at [276, 220] on input "number" at bounding box center [289, 225] width 47 height 24
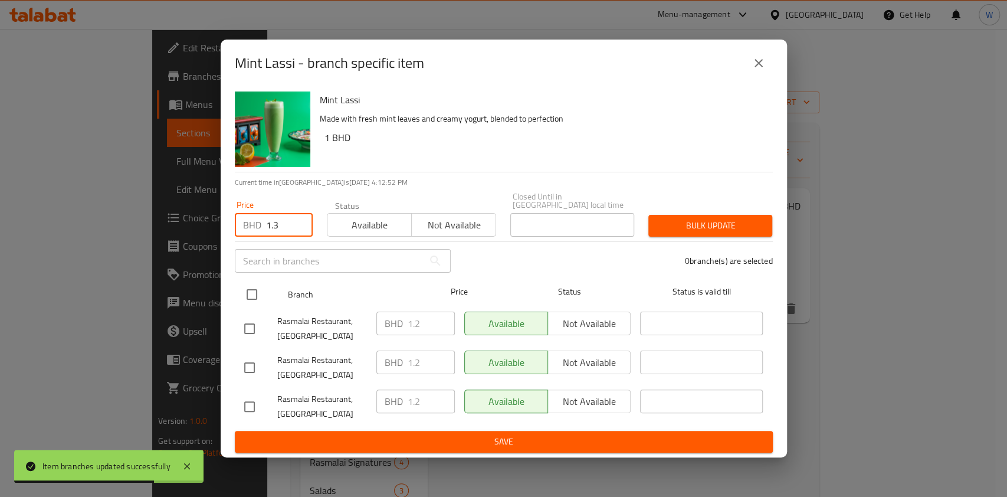
click at [256, 290] on input "checkbox" at bounding box center [252, 294] width 25 height 25
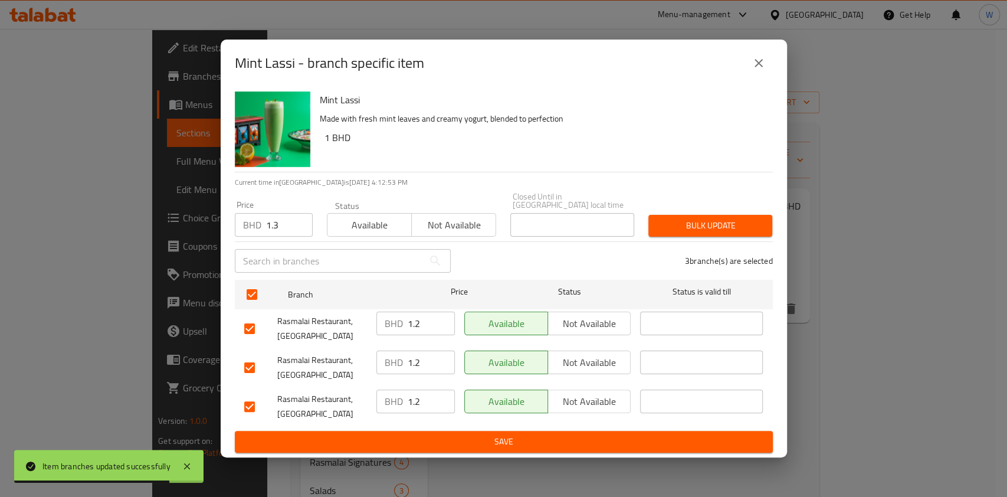
click at [734, 218] on span "Bulk update" at bounding box center [710, 225] width 105 height 15
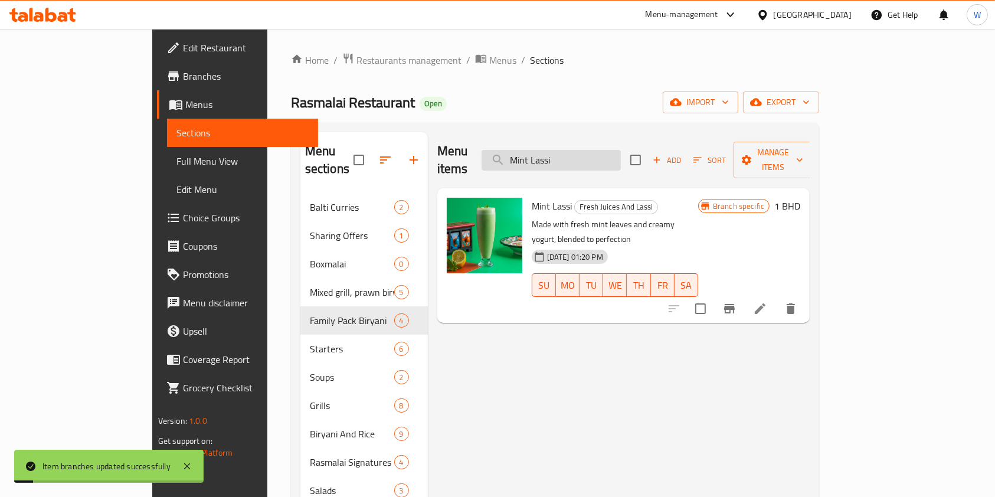
click at [621, 153] on input "Mint Lassi" at bounding box center [550, 160] width 139 height 21
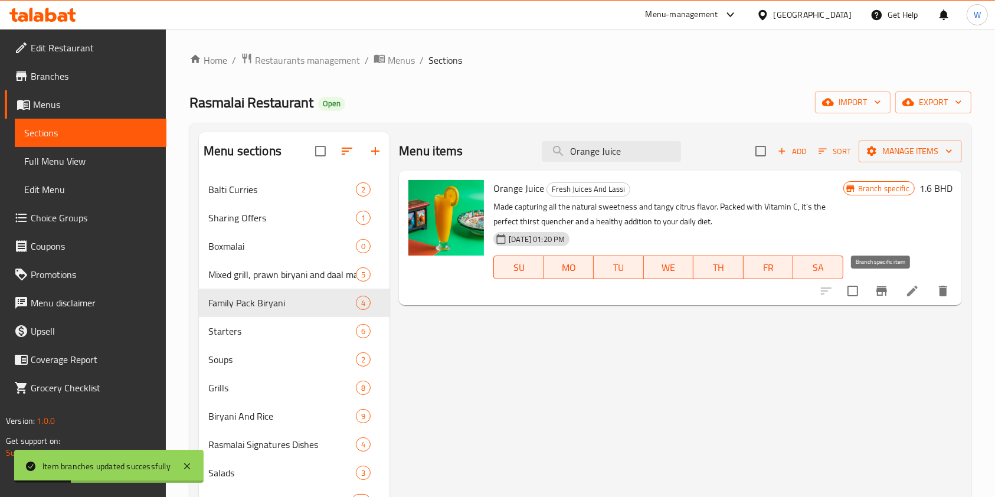
click at [875, 289] on icon "Branch-specific-item" at bounding box center [881, 291] width 14 height 14
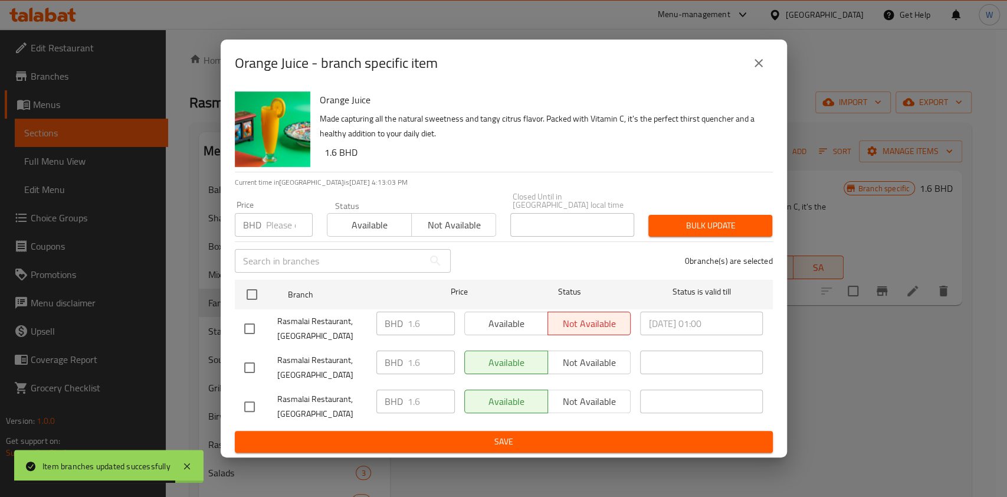
click at [273, 224] on input "number" at bounding box center [289, 225] width 47 height 24
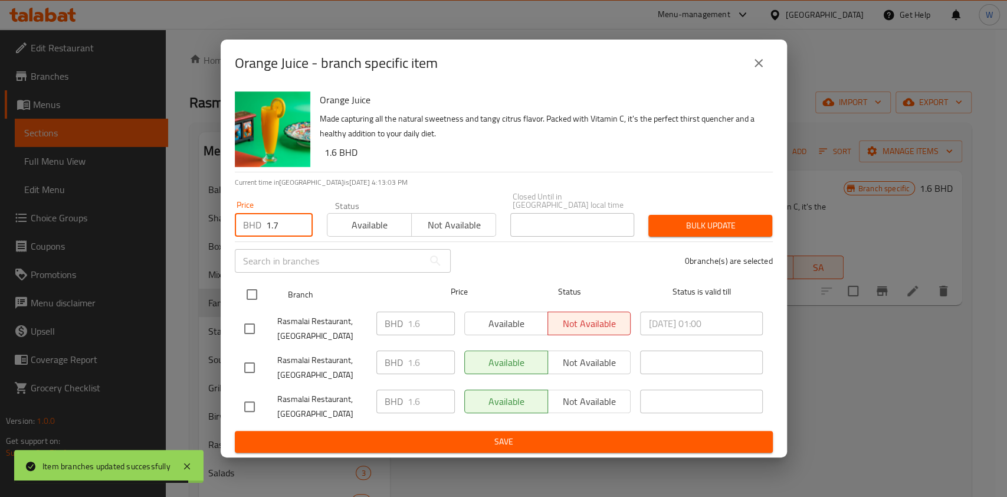
click at [252, 284] on input "checkbox" at bounding box center [252, 294] width 25 height 25
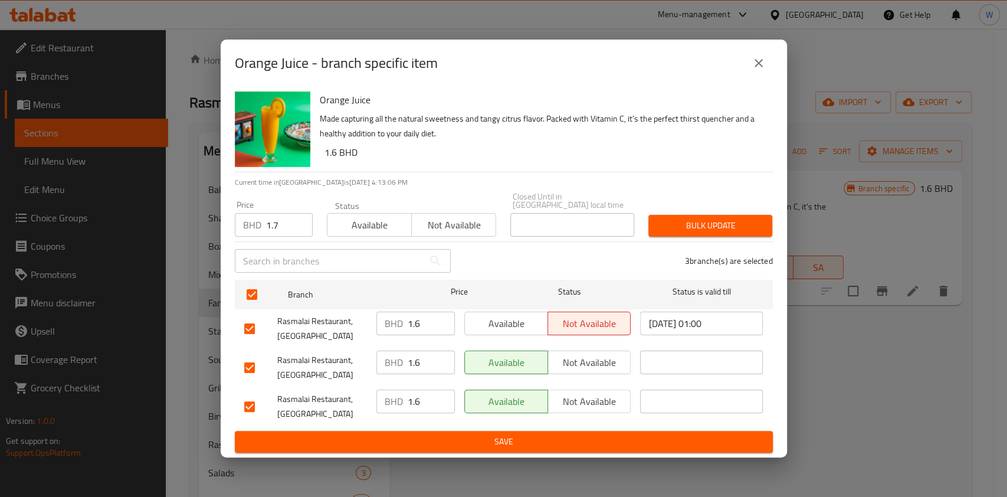
click at [712, 227] on span "Bulk update" at bounding box center [710, 225] width 105 height 15
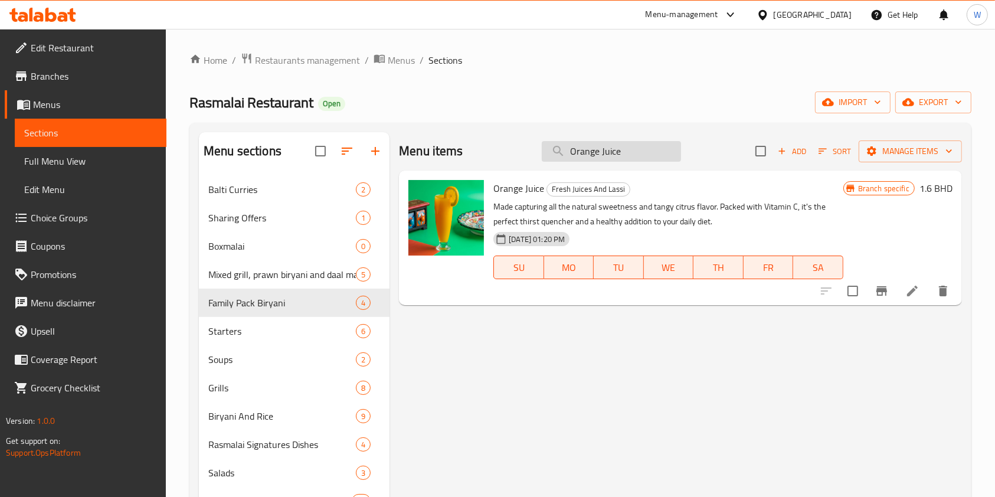
click at [636, 150] on input "Orange Juice" at bounding box center [611, 151] width 139 height 21
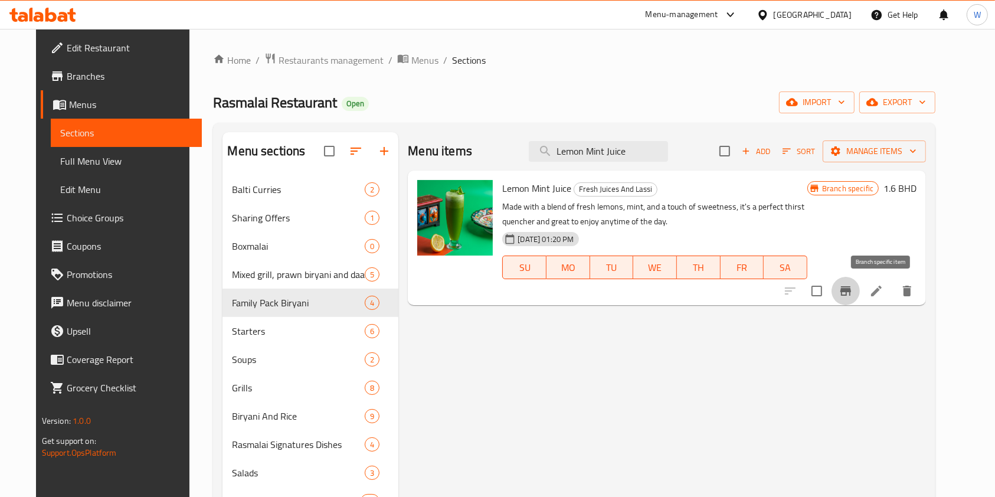
click at [851, 290] on icon "Branch-specific-item" at bounding box center [845, 290] width 11 height 9
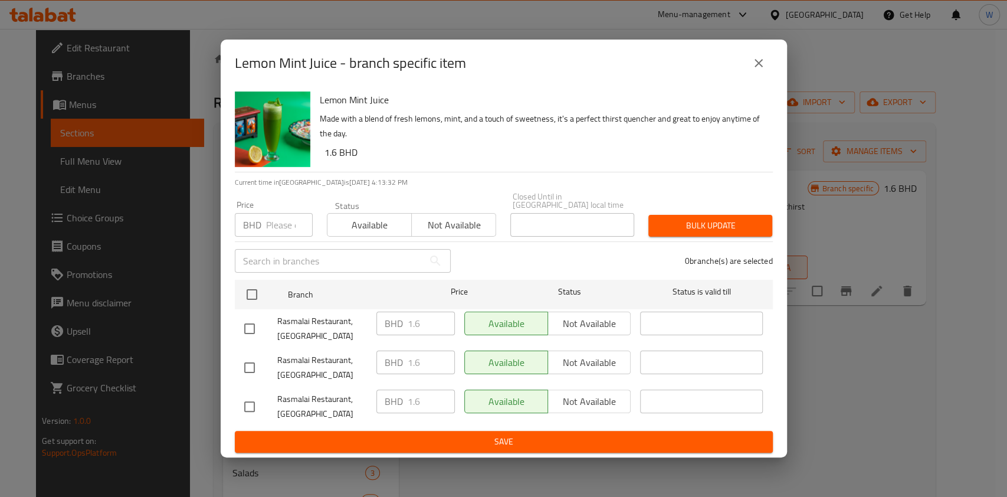
click at [279, 216] on input "number" at bounding box center [289, 225] width 47 height 24
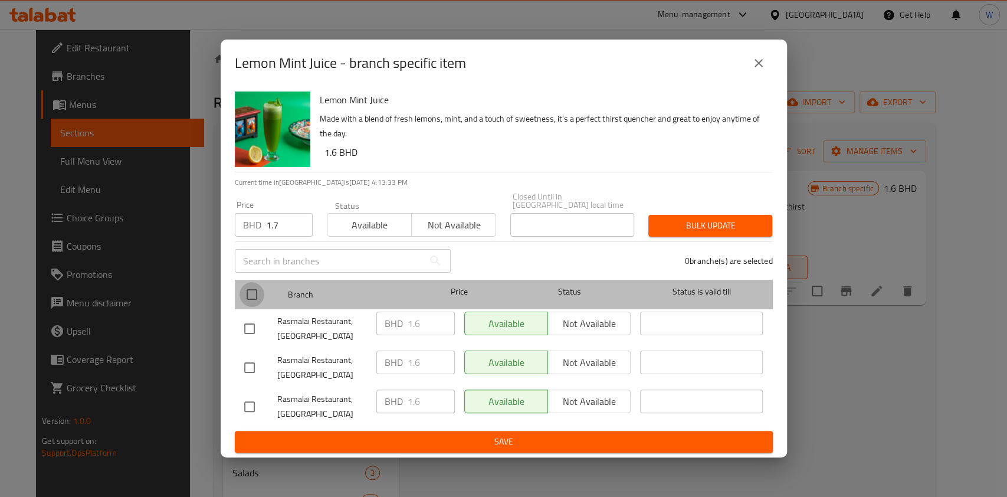
click at [249, 296] on input "checkbox" at bounding box center [252, 294] width 25 height 25
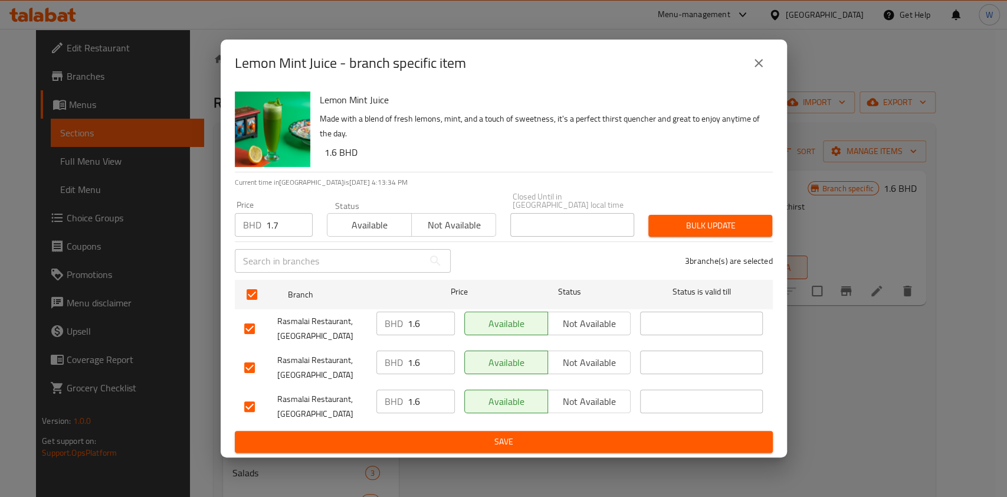
click at [666, 240] on div "3 branche(s) are selected" at bounding box center [619, 261] width 322 height 42
click at [680, 229] on button "Bulk update" at bounding box center [710, 226] width 124 height 22
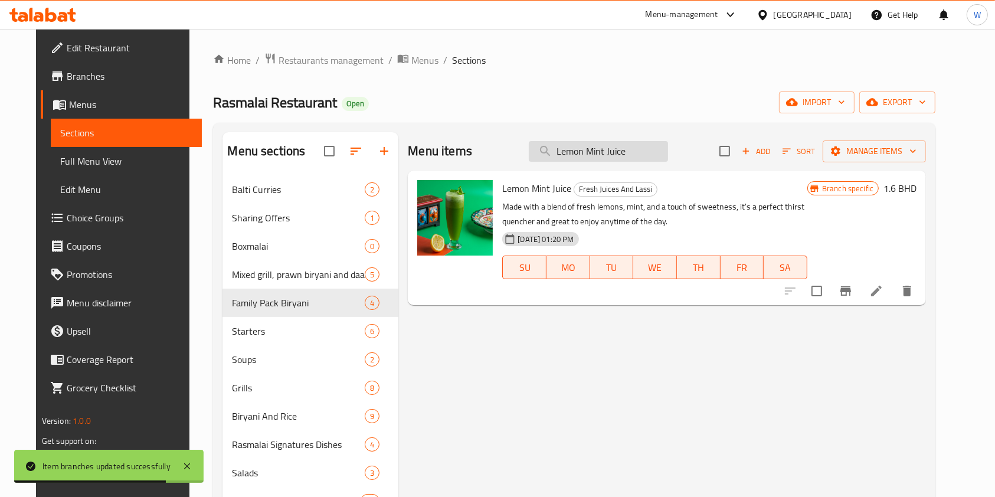
click at [654, 158] on input "Lemon Mint Juice" at bounding box center [598, 151] width 139 height 21
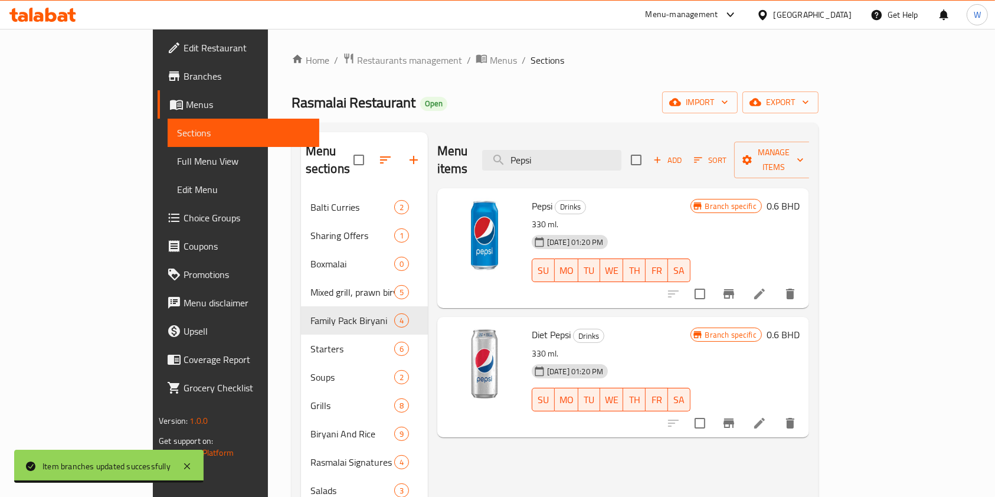
click at [734, 289] on icon "Branch-specific-item" at bounding box center [728, 293] width 11 height 9
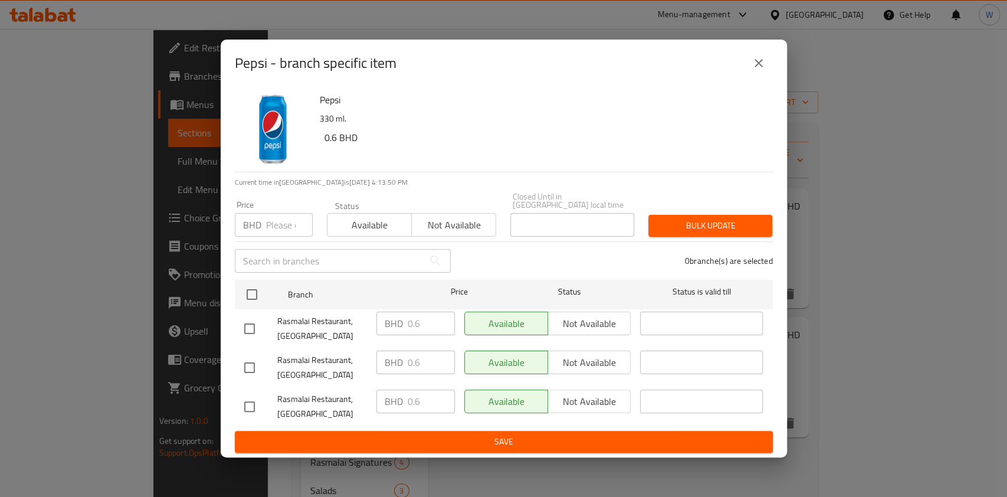
click at [268, 218] on input "number" at bounding box center [289, 225] width 47 height 24
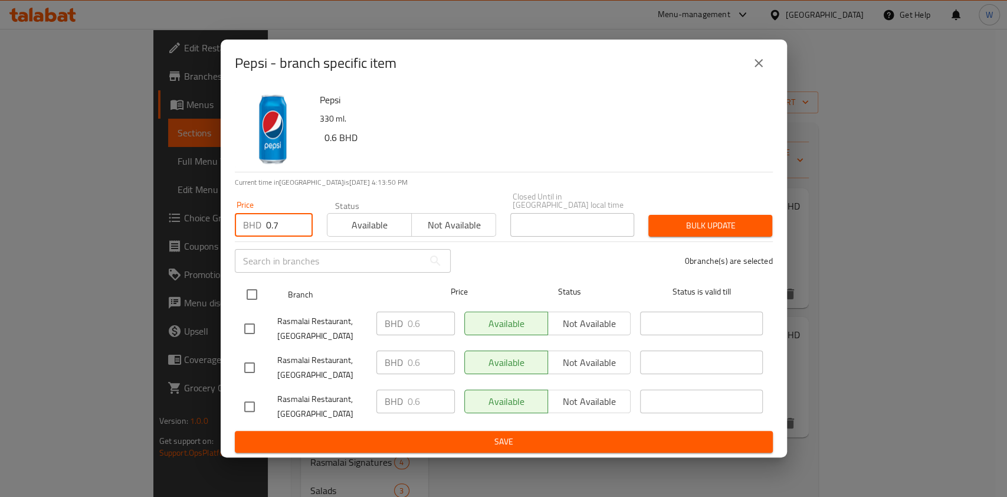
click at [255, 293] on input "checkbox" at bounding box center [252, 294] width 25 height 25
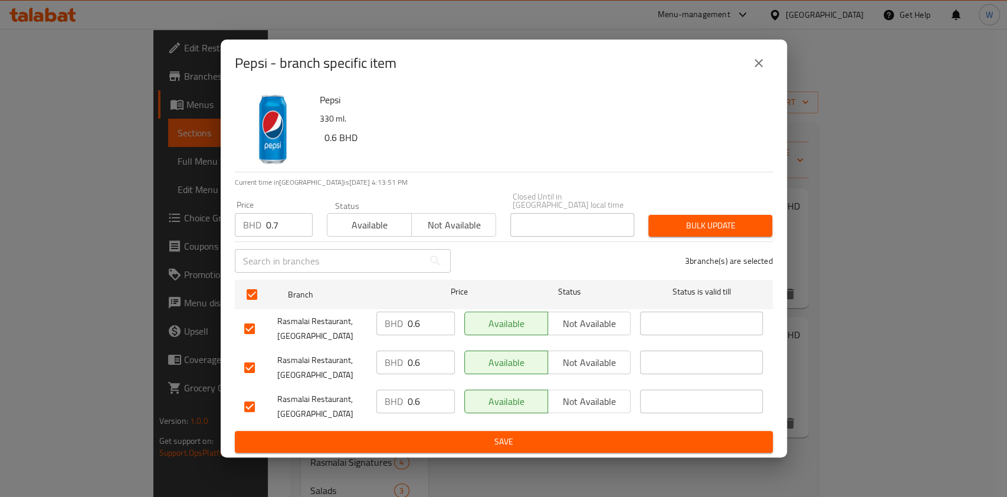
click at [671, 223] on span "Bulk update" at bounding box center [710, 225] width 105 height 15
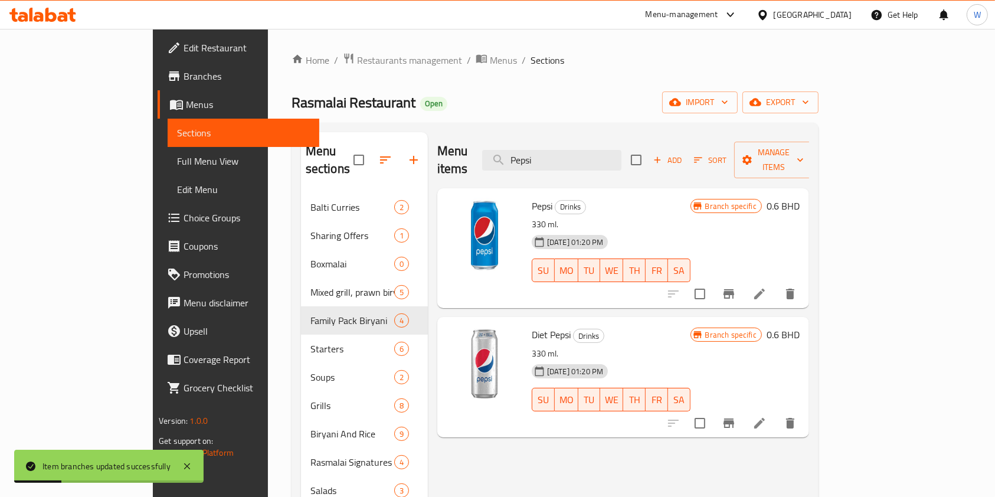
click at [776, 412] on li at bounding box center [759, 422] width 33 height 21
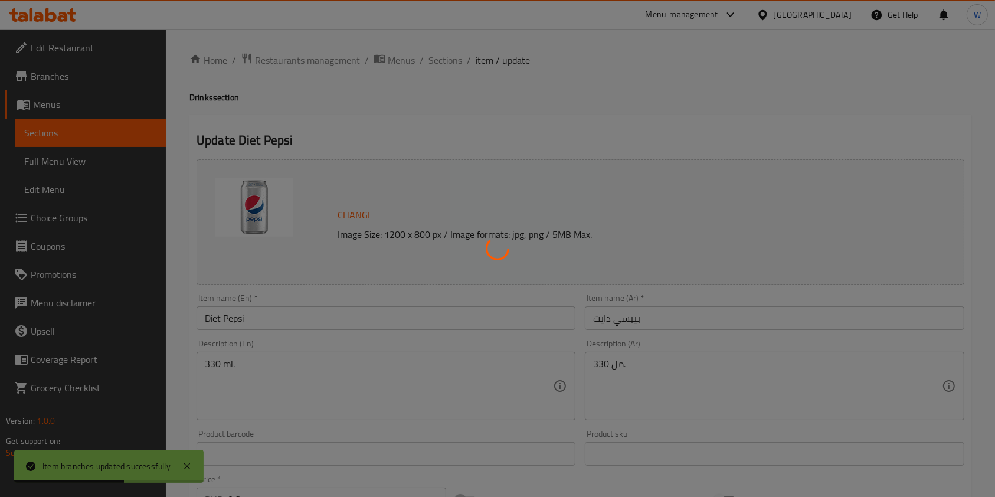
click at [444, 57] on div at bounding box center [497, 248] width 995 height 497
click at [445, 60] on div at bounding box center [497, 248] width 995 height 497
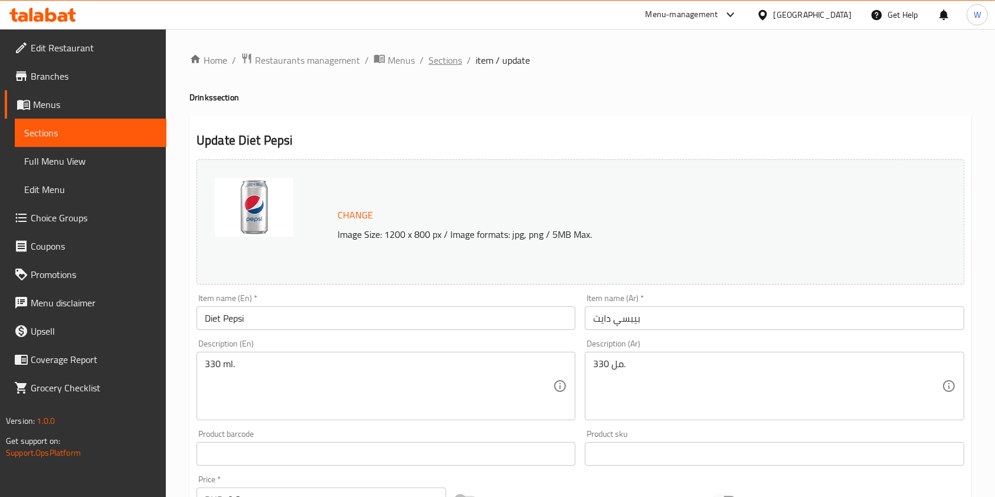
click at [428, 55] on span "Sections" at bounding box center [445, 60] width 34 height 14
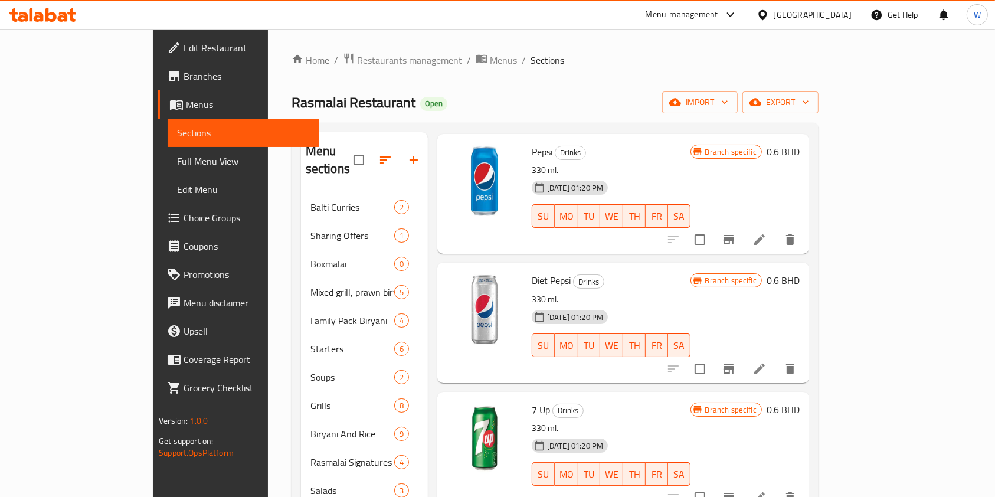
scroll to position [78, 0]
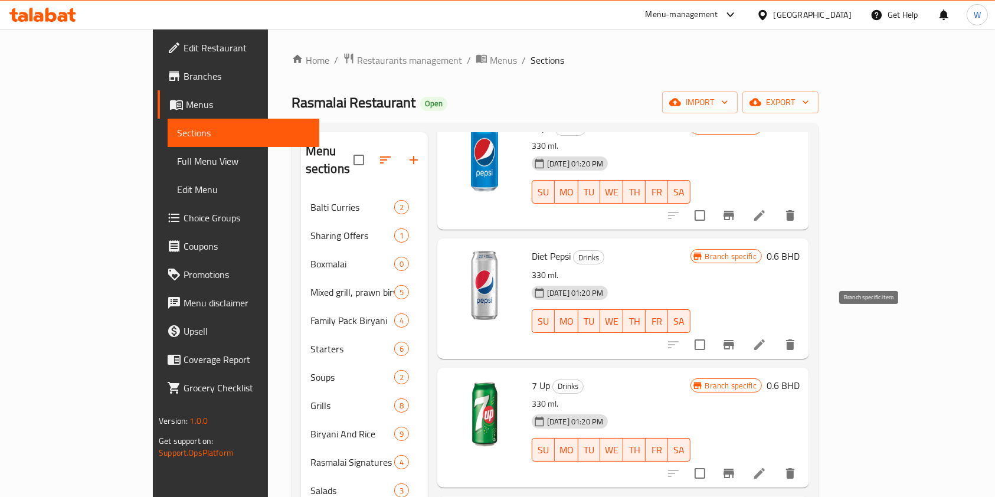
click at [736, 338] on icon "Branch-specific-item" at bounding box center [729, 345] width 14 height 14
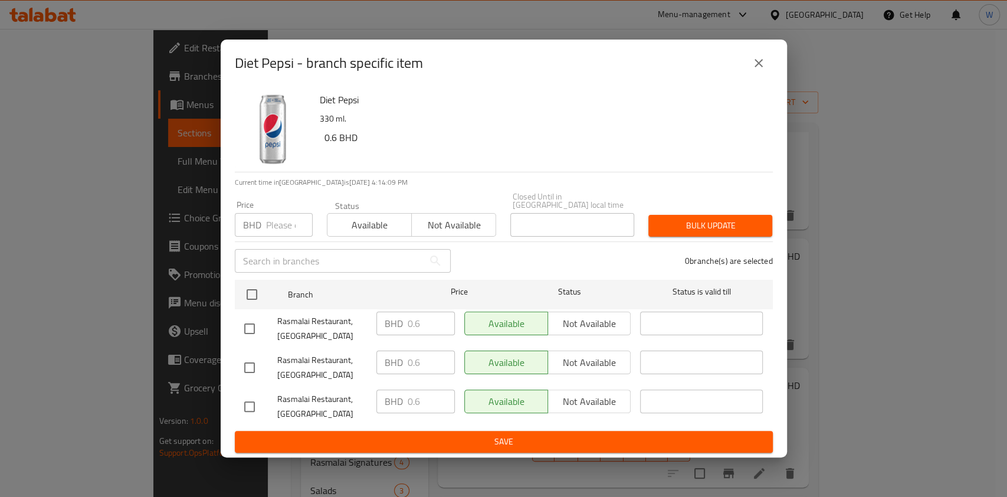
click at [282, 223] on input "number" at bounding box center [289, 225] width 47 height 24
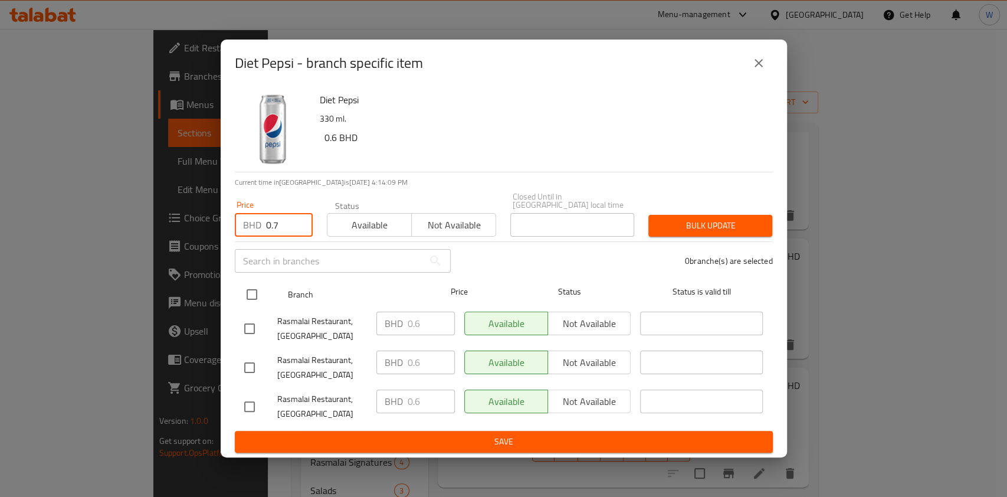
click at [254, 290] on input "checkbox" at bounding box center [252, 294] width 25 height 25
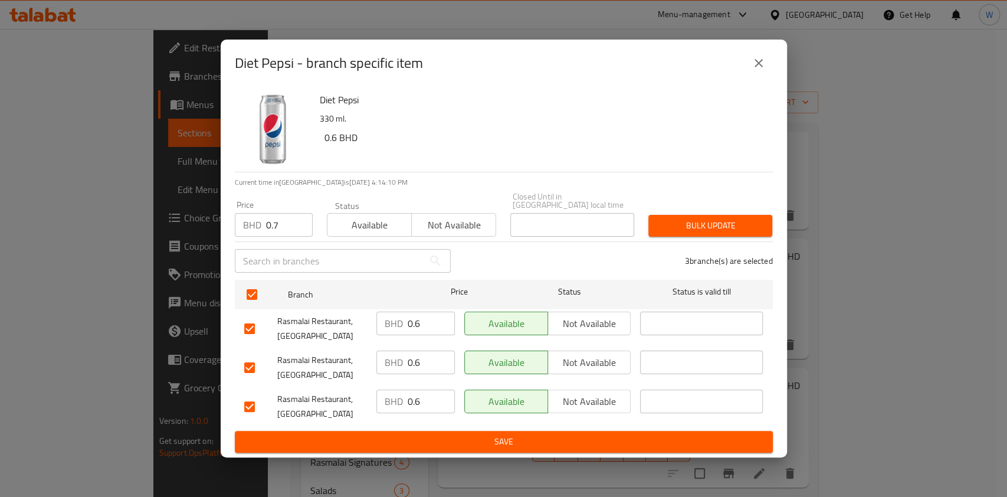
click at [720, 218] on span "Bulk update" at bounding box center [710, 225] width 105 height 15
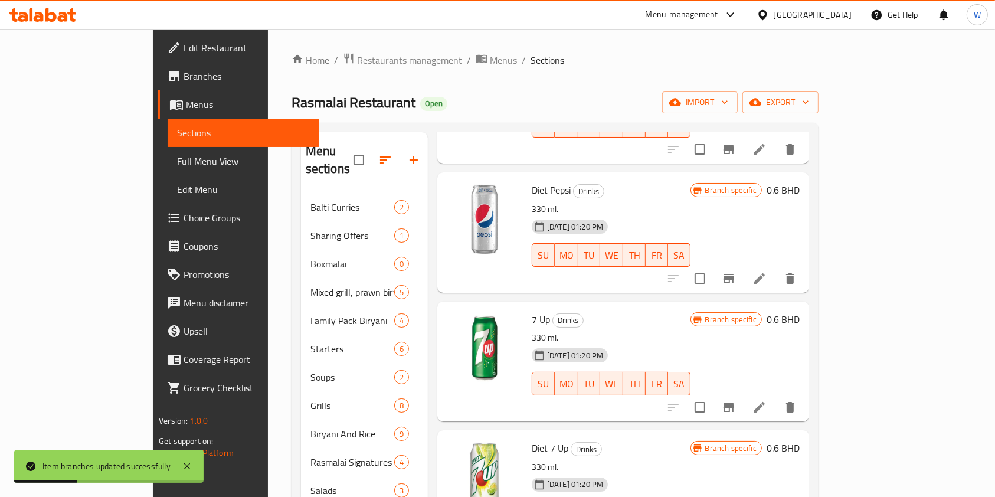
scroll to position [236, 0]
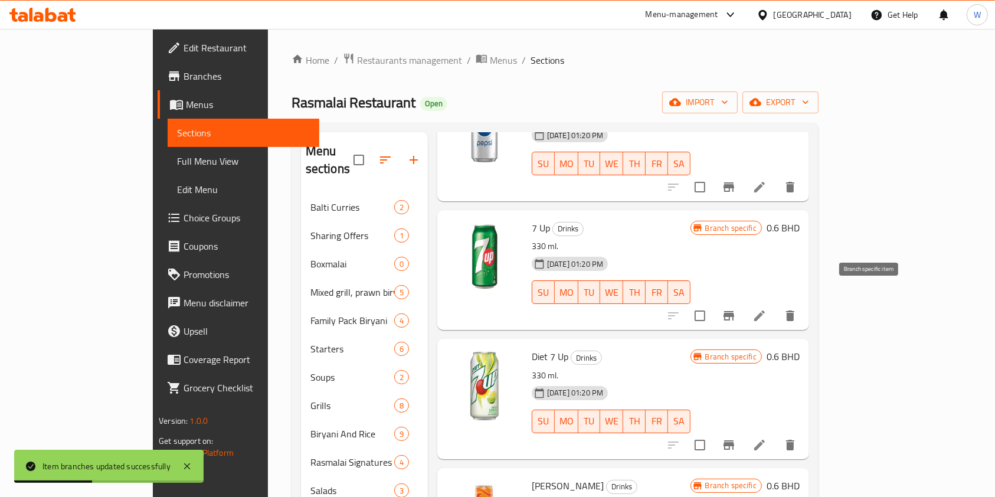
click at [743, 302] on button "Branch-specific-item" at bounding box center [729, 316] width 28 height 28
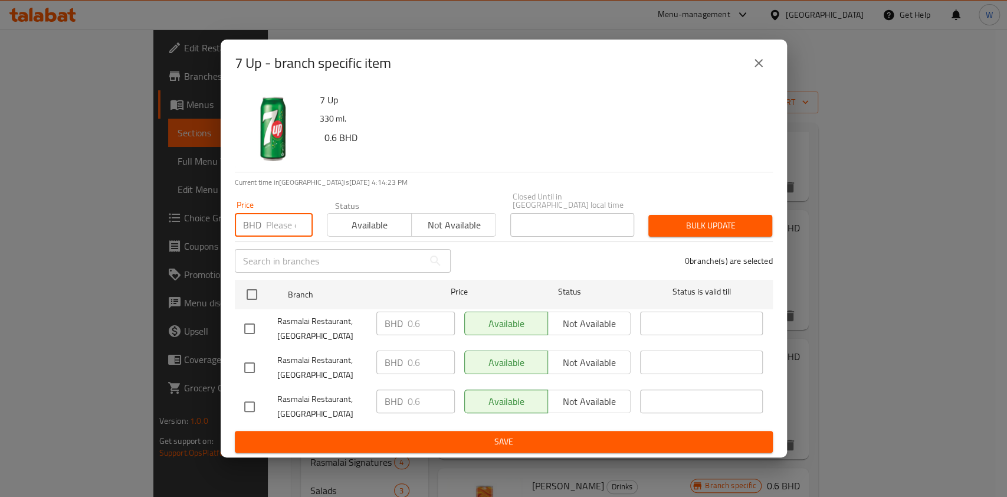
click at [279, 222] on input "number" at bounding box center [289, 225] width 47 height 24
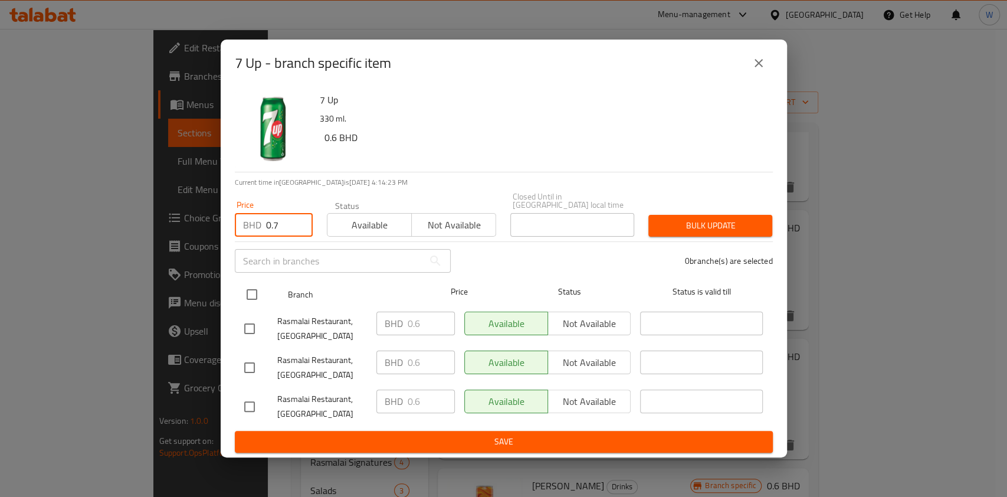
click at [253, 287] on input "checkbox" at bounding box center [252, 294] width 25 height 25
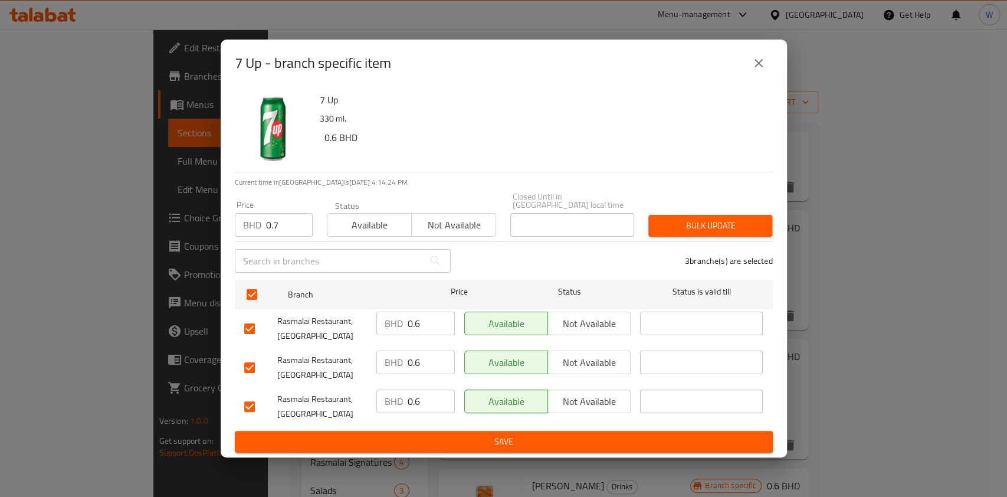
click at [732, 228] on span "Bulk update" at bounding box center [710, 225] width 105 height 15
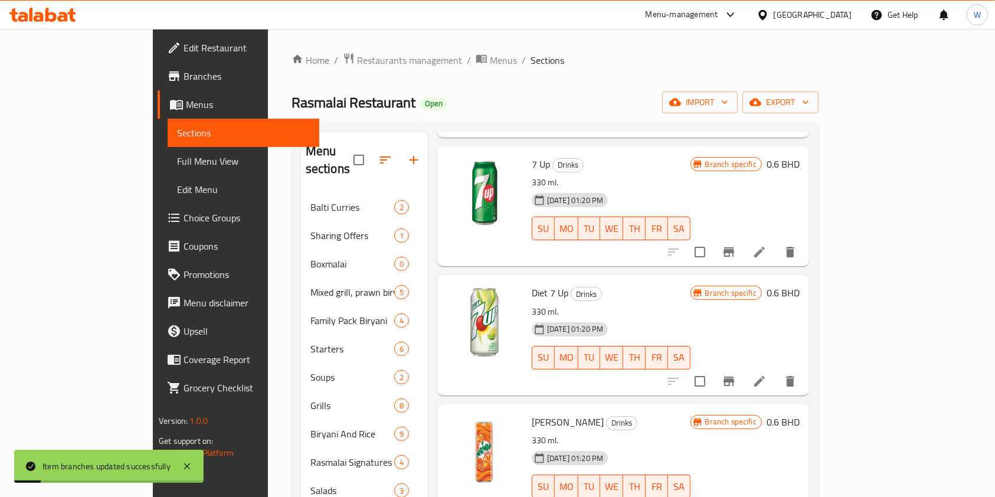
scroll to position [315, 0]
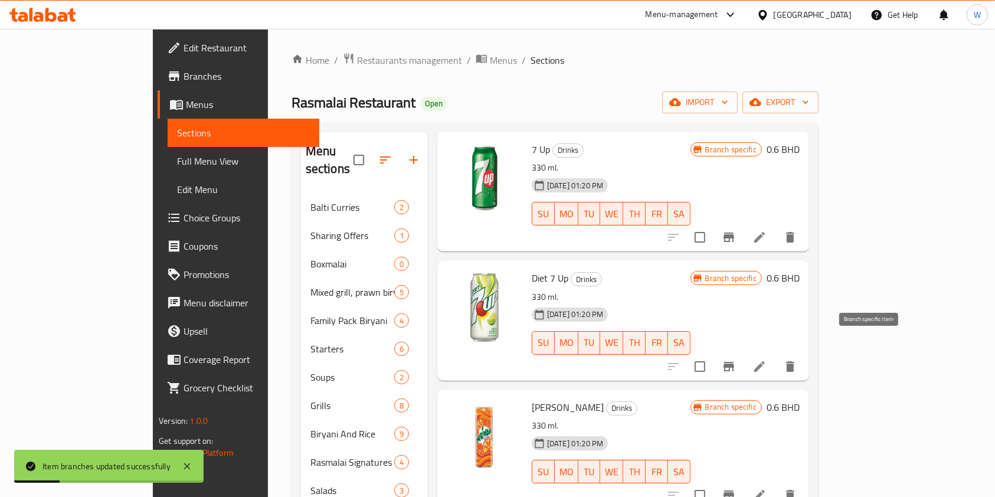
click at [736, 359] on icon "Branch-specific-item" at bounding box center [729, 366] width 14 height 14
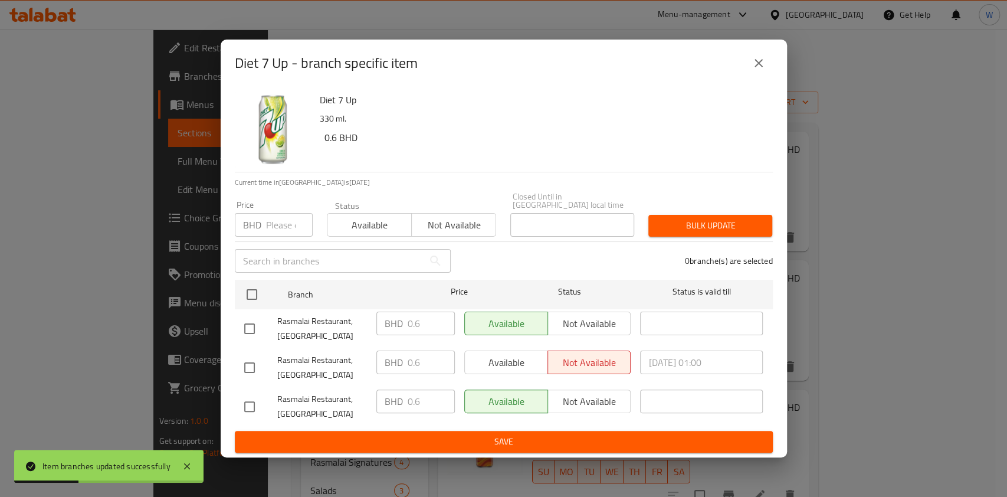
click at [263, 220] on div "BHD Price" at bounding box center [274, 225] width 78 height 24
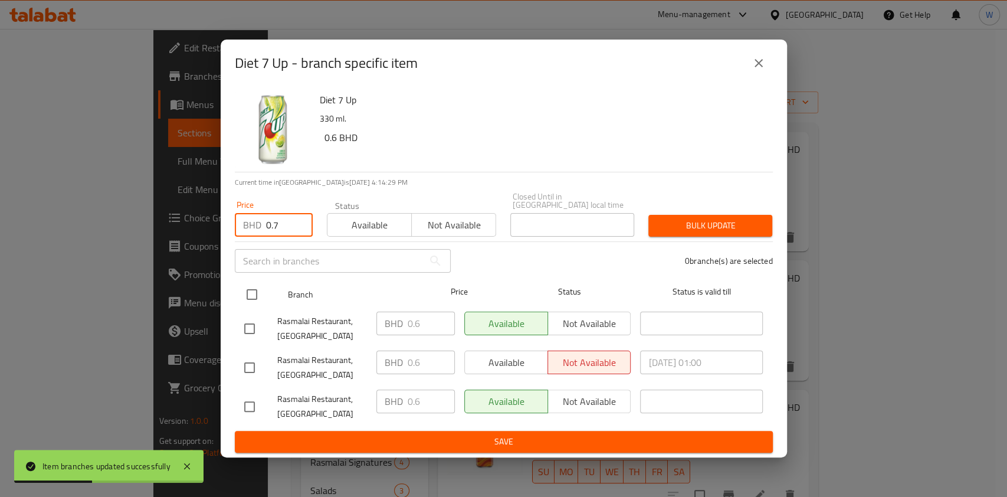
click at [254, 282] on input "checkbox" at bounding box center [252, 294] width 25 height 25
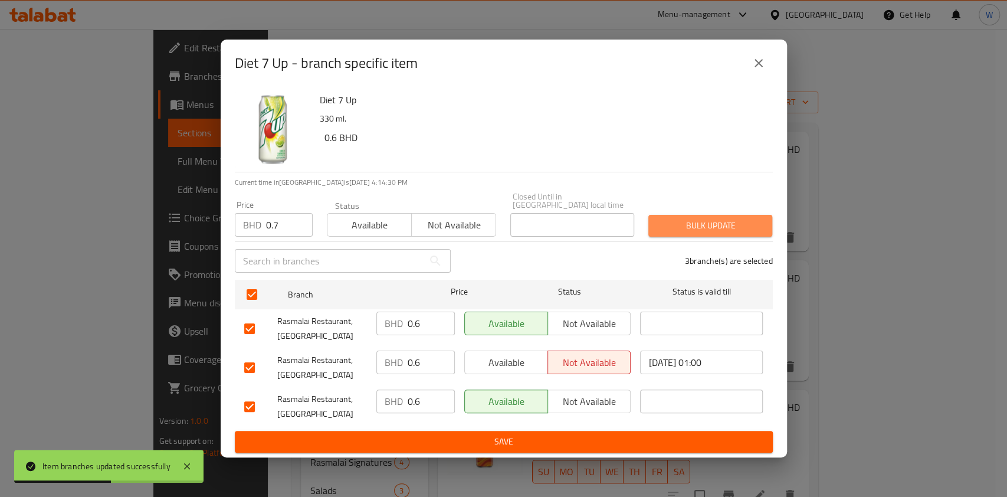
click at [734, 229] on button "Bulk update" at bounding box center [710, 226] width 124 height 22
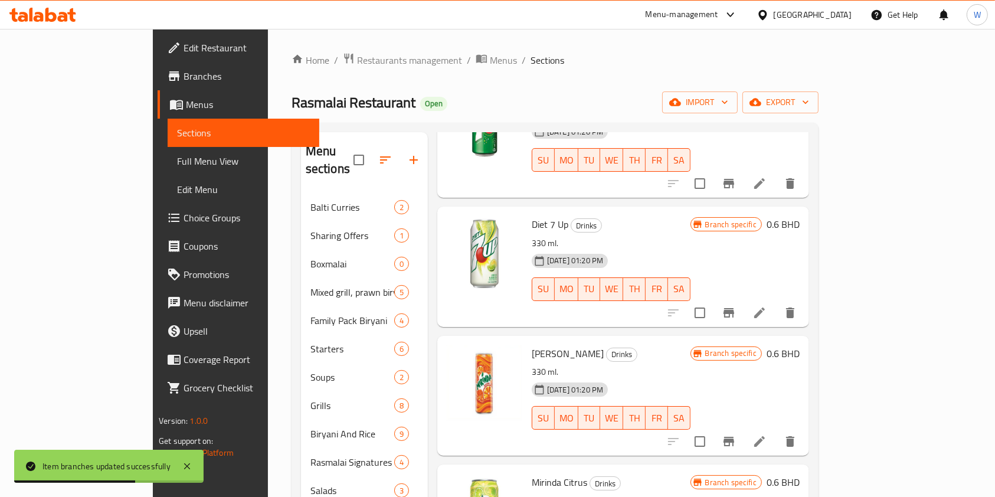
scroll to position [402, 0]
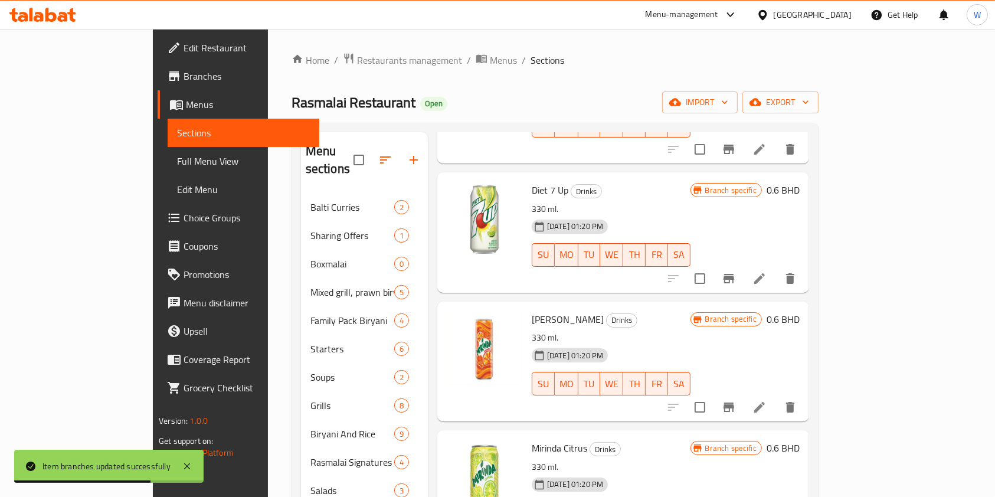
click at [736, 400] on icon "Branch-specific-item" at bounding box center [729, 407] width 14 height 14
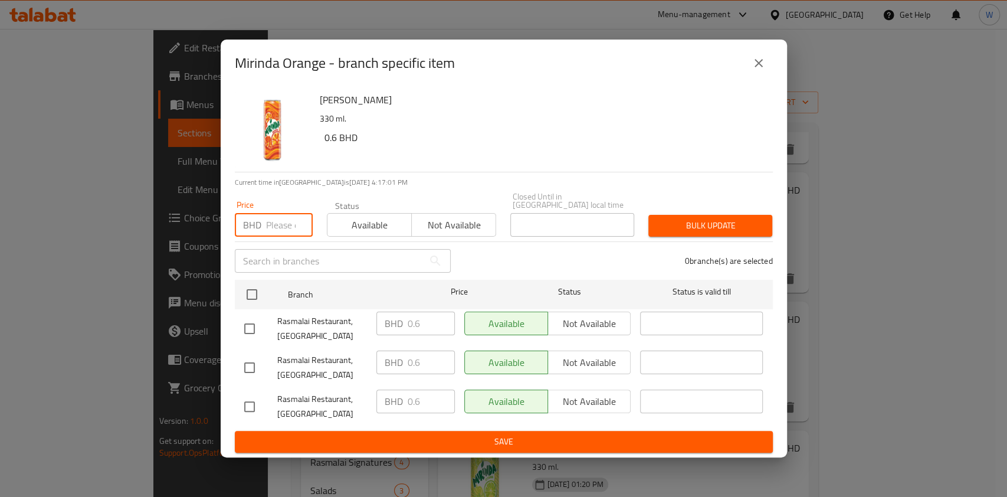
click at [288, 228] on input "number" at bounding box center [289, 225] width 47 height 24
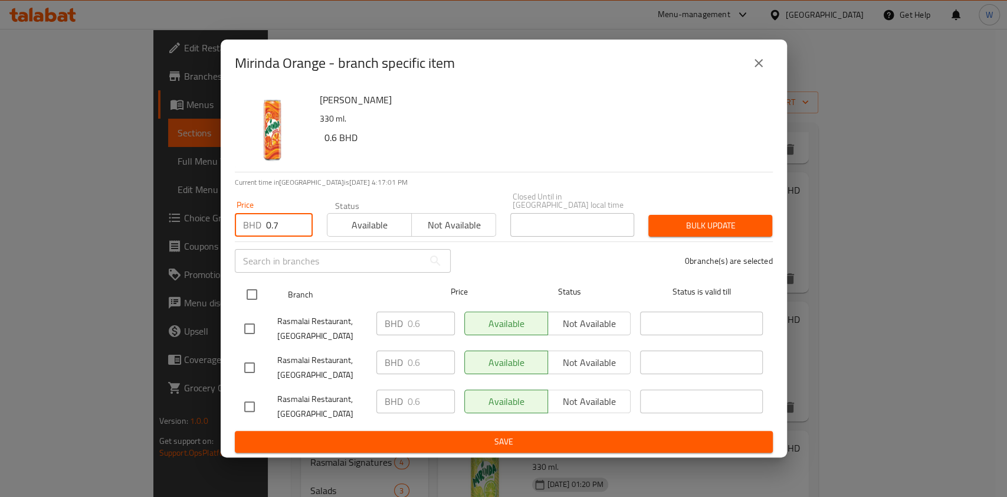
click at [248, 286] on input "checkbox" at bounding box center [252, 294] width 25 height 25
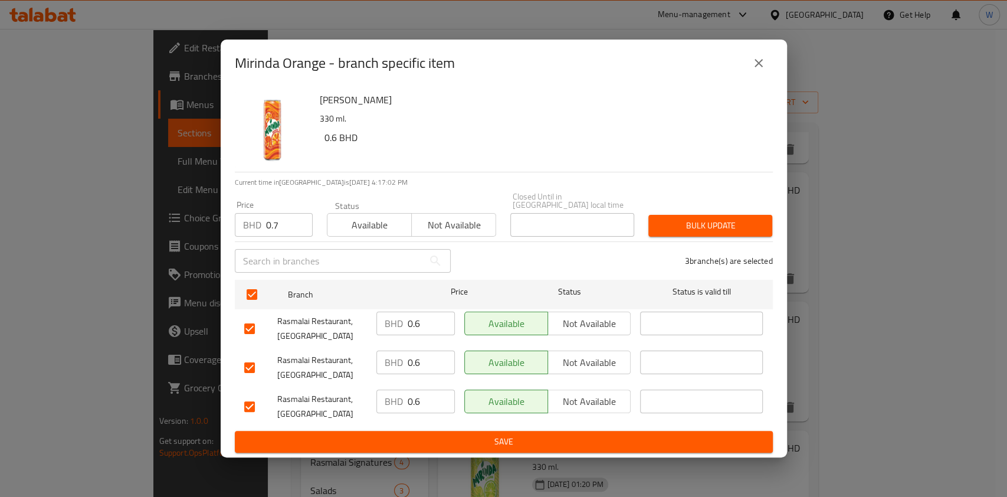
click at [674, 223] on span "Bulk update" at bounding box center [710, 225] width 105 height 15
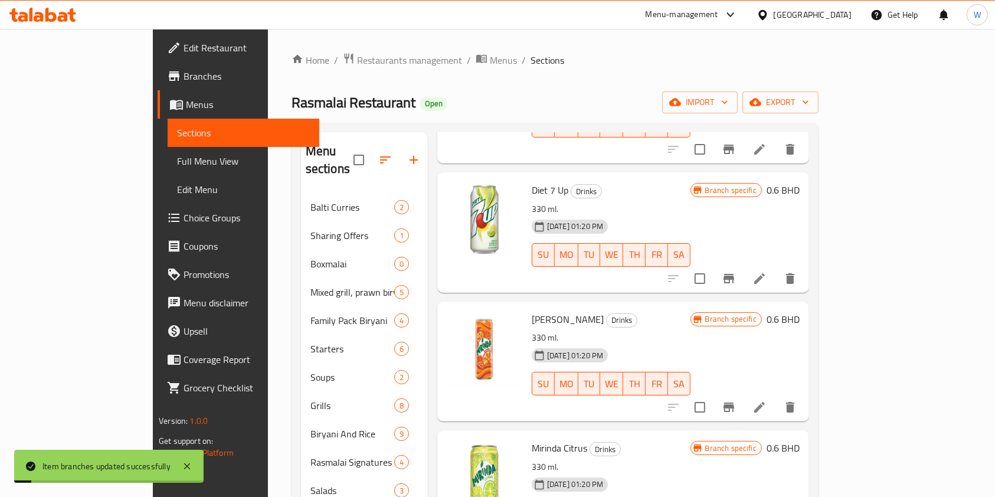
click at [736, 271] on icon "Branch-specific-item" at bounding box center [729, 278] width 14 height 14
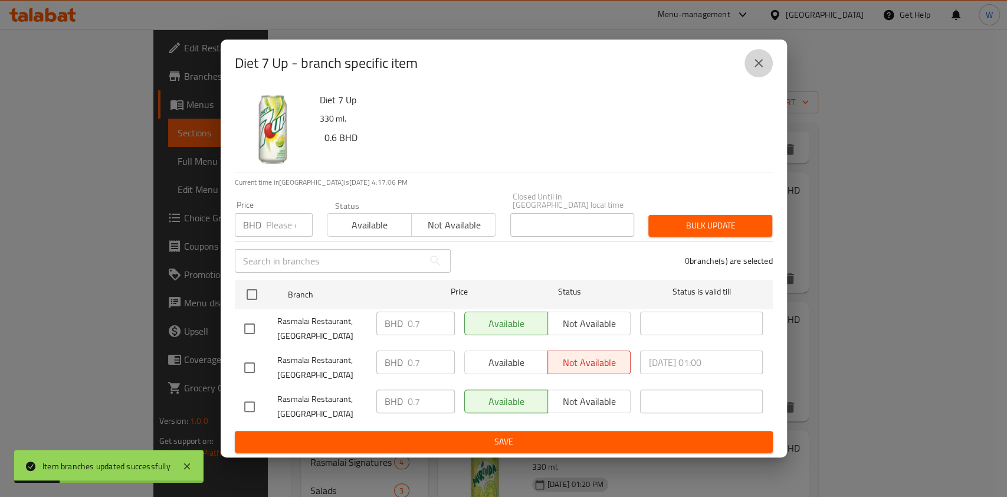
click at [766, 61] on button "close" at bounding box center [759, 63] width 28 height 28
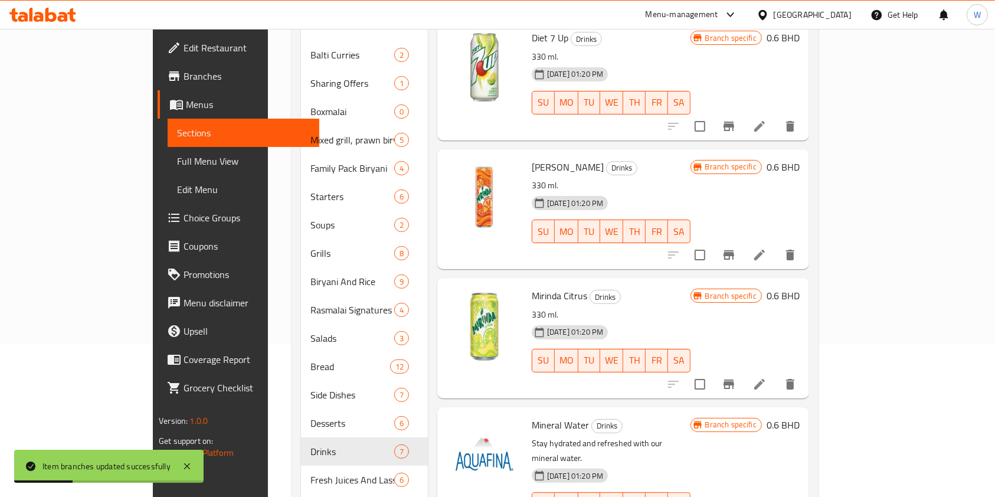
scroll to position [157, 0]
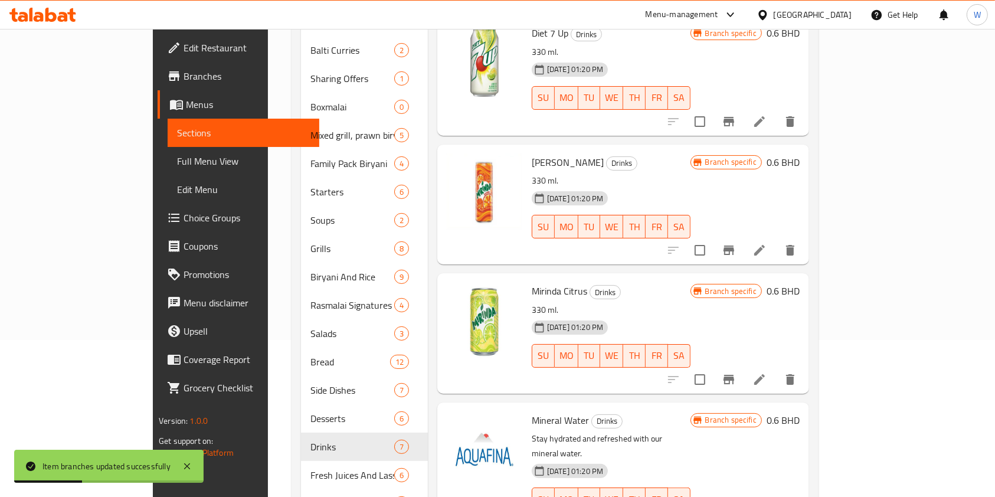
click at [736, 372] on icon "Branch-specific-item" at bounding box center [729, 379] width 14 height 14
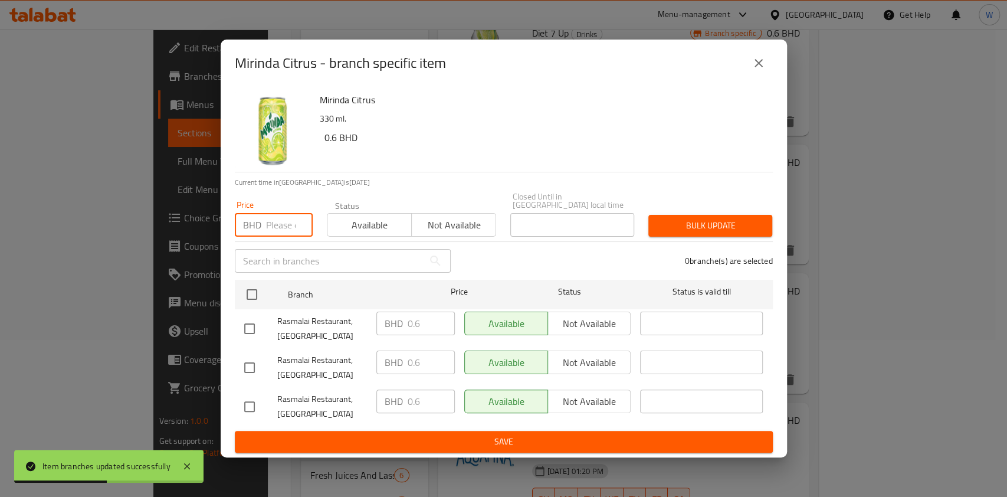
click at [277, 229] on input "number" at bounding box center [289, 225] width 47 height 24
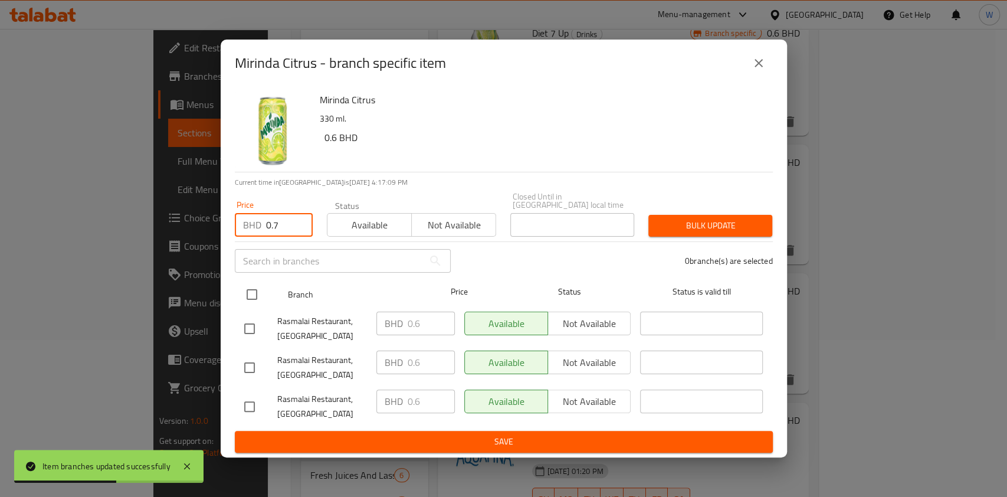
click at [255, 282] on input "checkbox" at bounding box center [252, 294] width 25 height 25
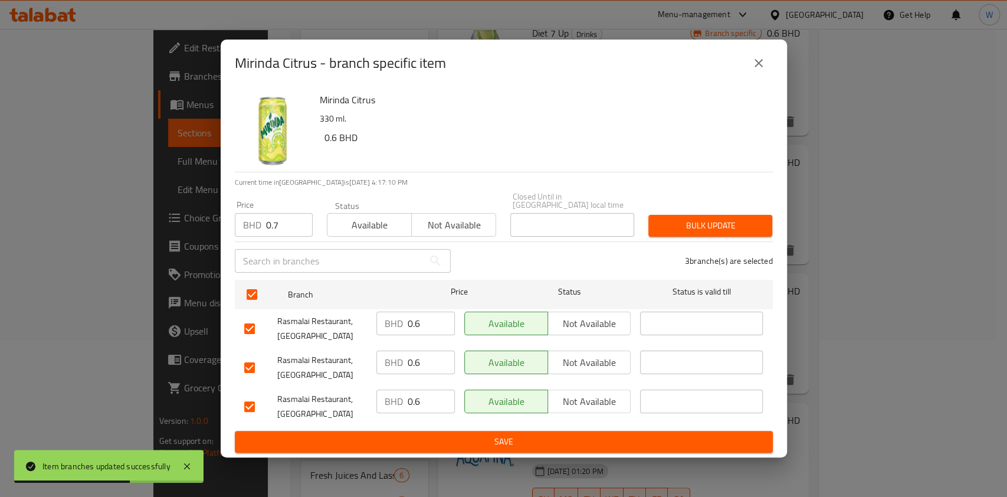
click at [719, 219] on span "Bulk update" at bounding box center [710, 225] width 105 height 15
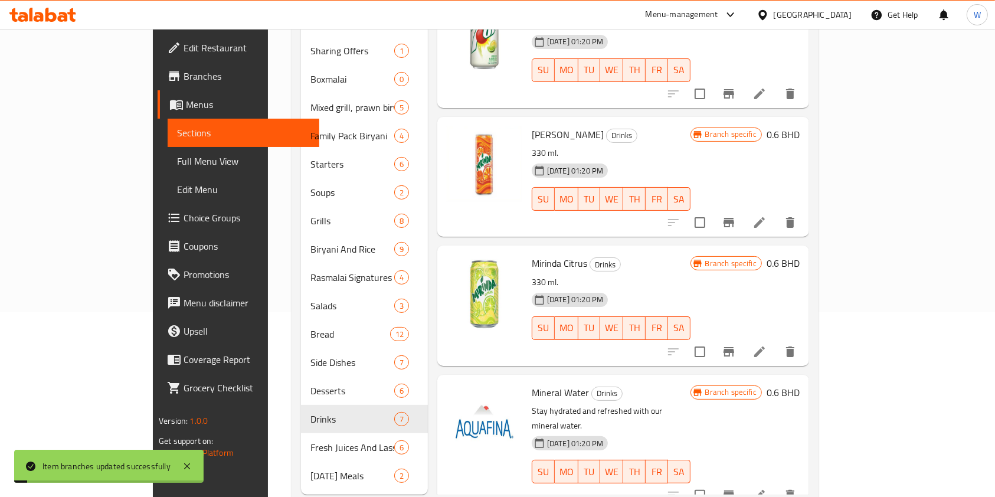
scroll to position [198, 0]
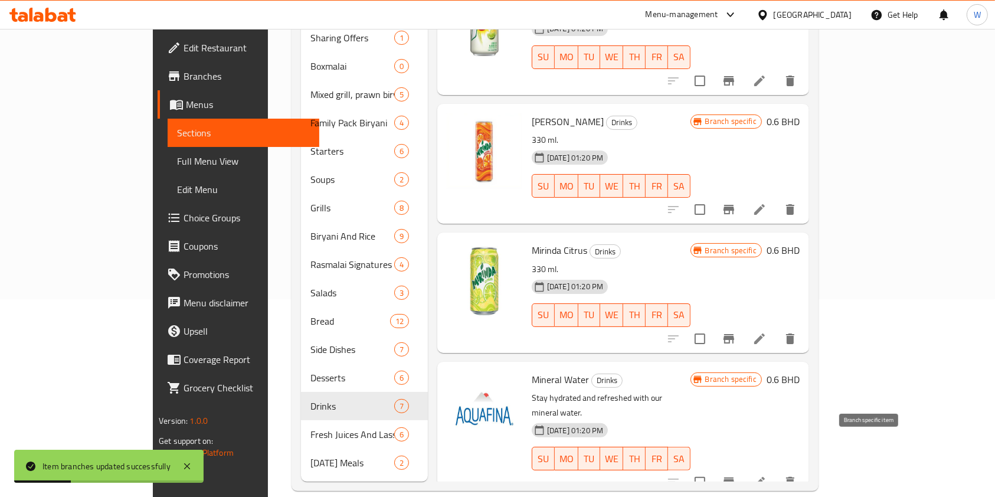
click at [743, 468] on button "Branch-specific-item" at bounding box center [729, 482] width 28 height 28
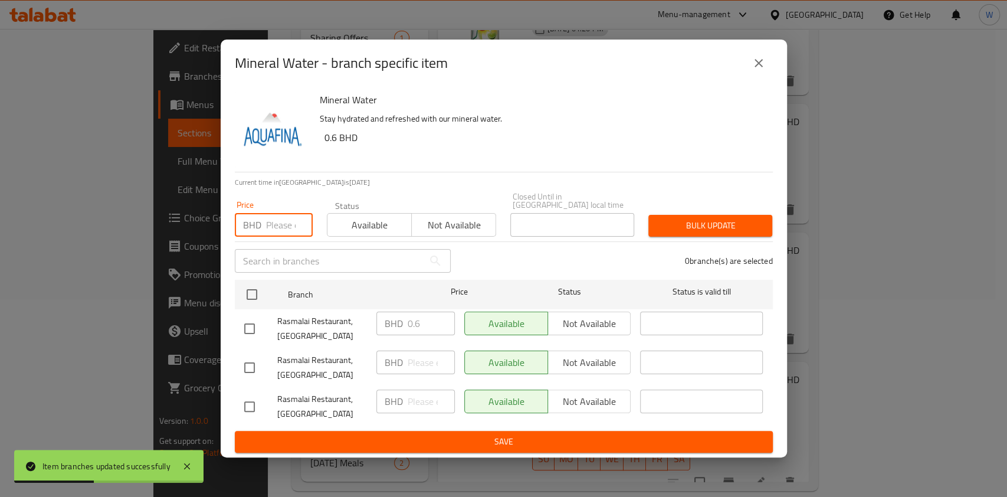
click at [283, 220] on input "number" at bounding box center [289, 225] width 47 height 24
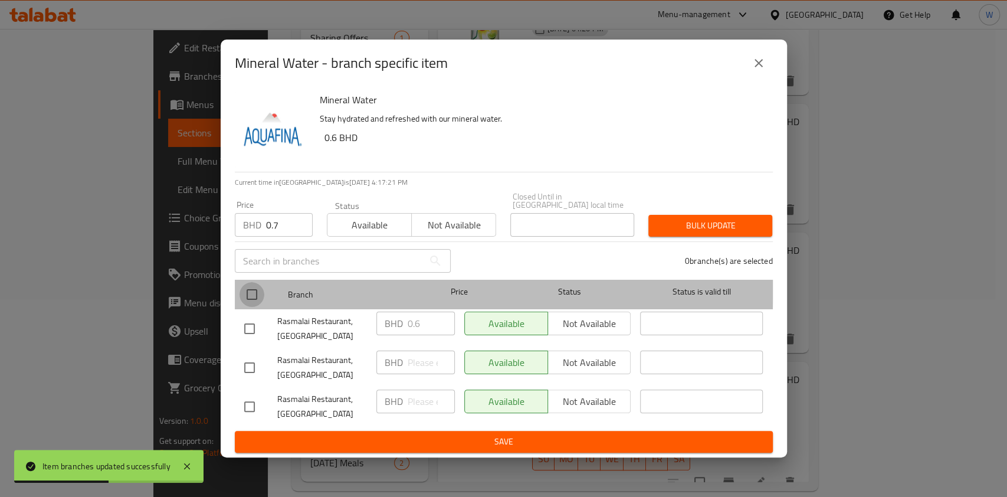
click at [250, 282] on input "checkbox" at bounding box center [252, 294] width 25 height 25
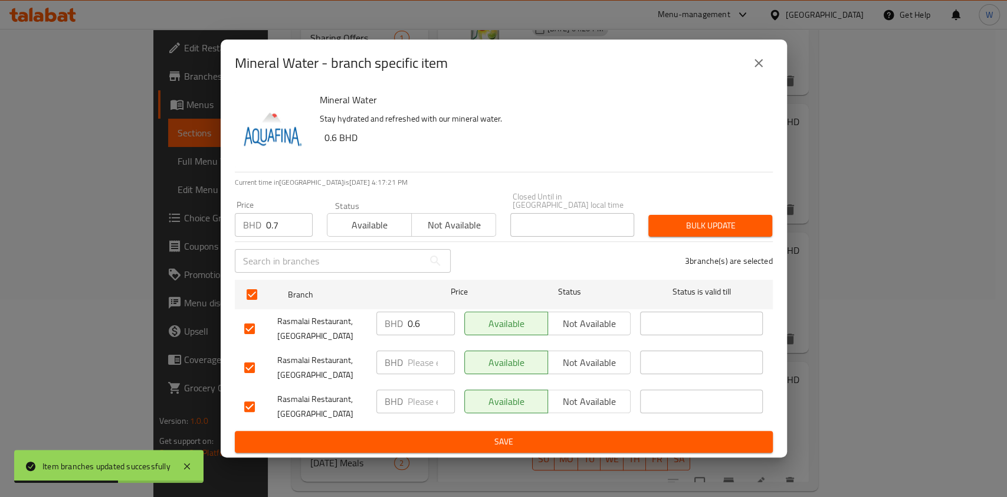
click at [730, 218] on span "Bulk update" at bounding box center [710, 225] width 105 height 15
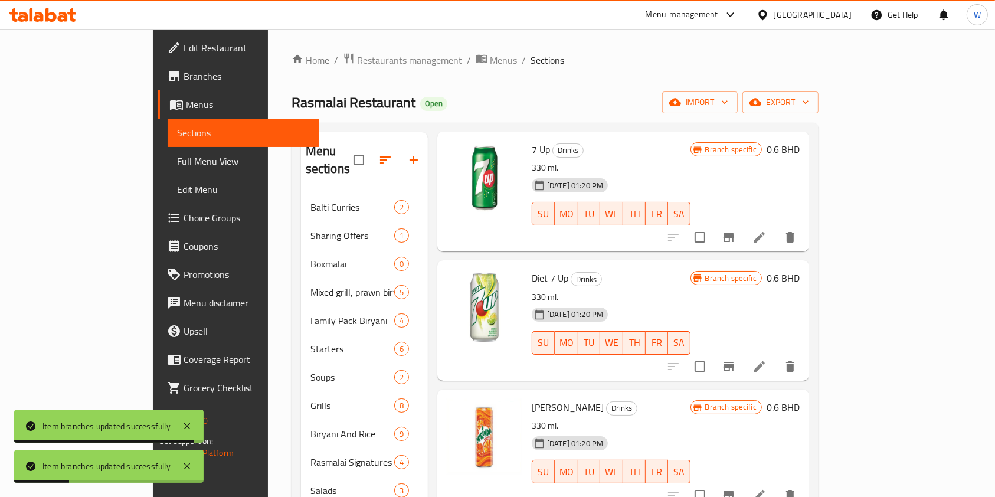
scroll to position [402, 0]
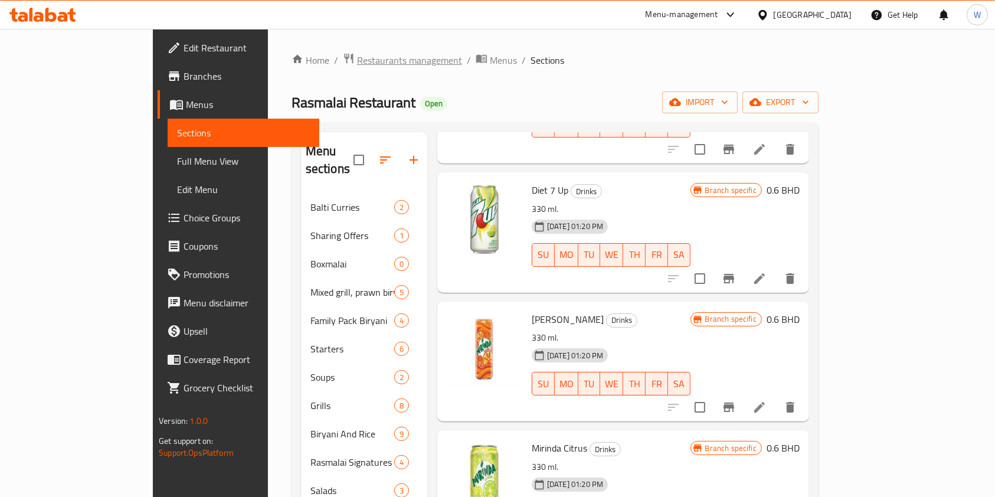
click at [357, 53] on span "Restaurants management" at bounding box center [409, 60] width 105 height 14
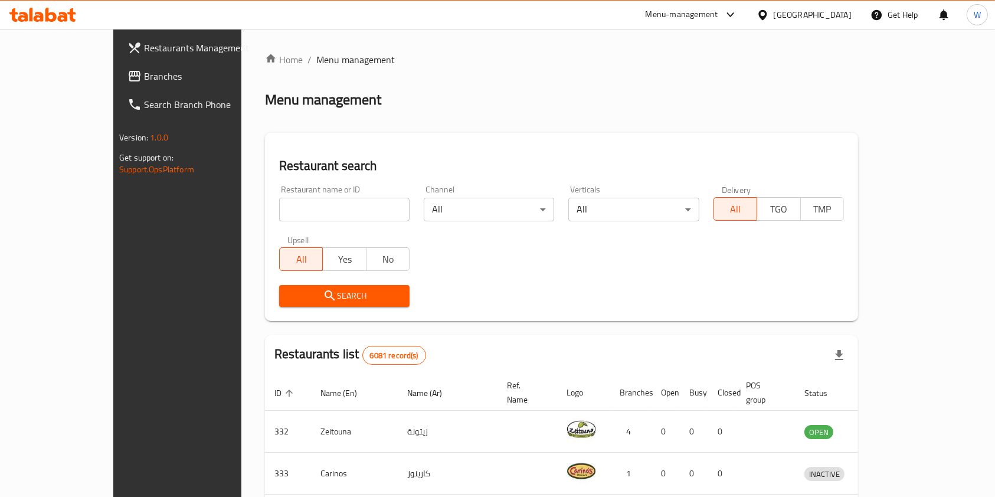
click at [281, 216] on input "search" at bounding box center [344, 210] width 130 height 24
click button "Search" at bounding box center [344, 296] width 130 height 22
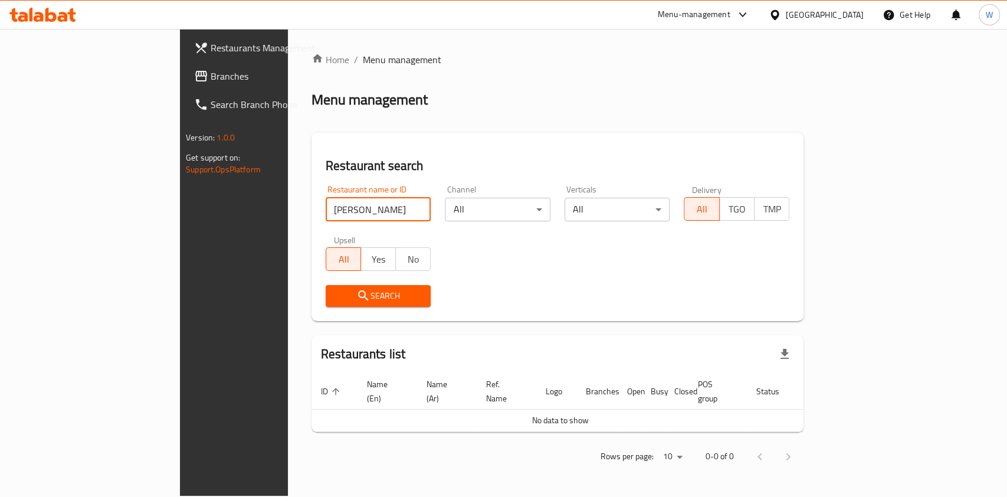
click button "Search" at bounding box center [379, 296] width 106 height 22
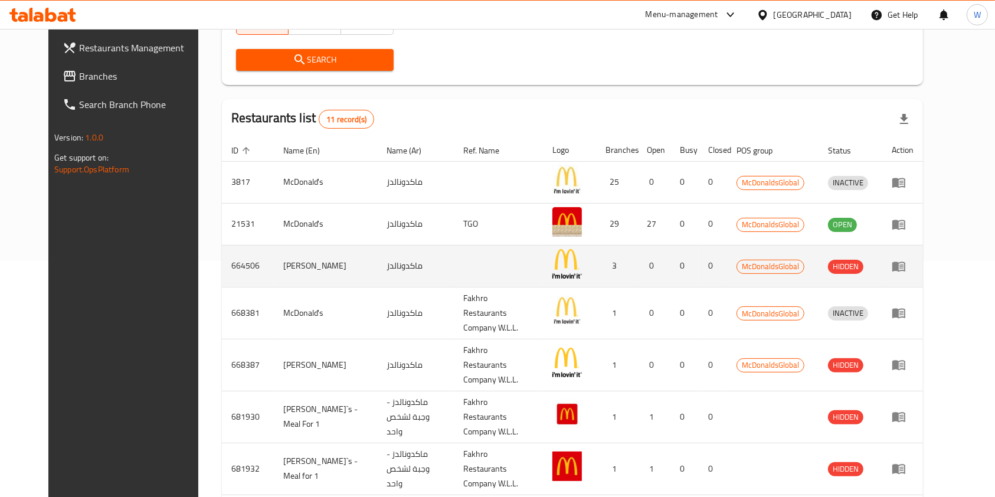
scroll to position [250, 0]
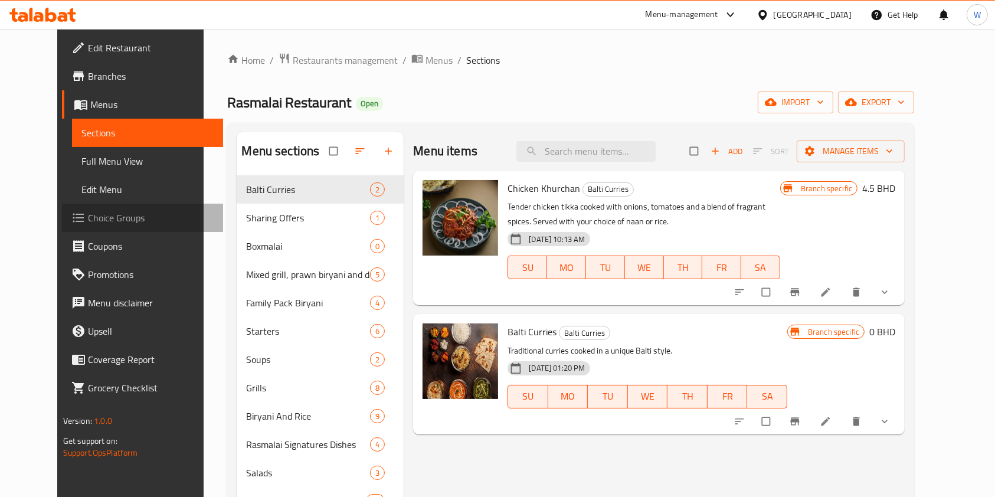
click at [77, 207] on link "Choice Groups" at bounding box center [143, 218] width 162 height 28
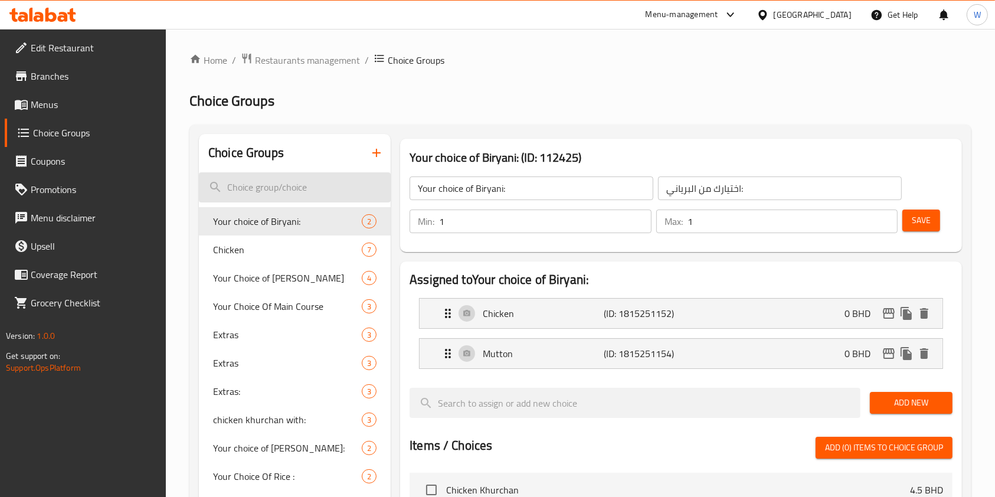
click at [264, 191] on input "search" at bounding box center [295, 187] width 192 height 30
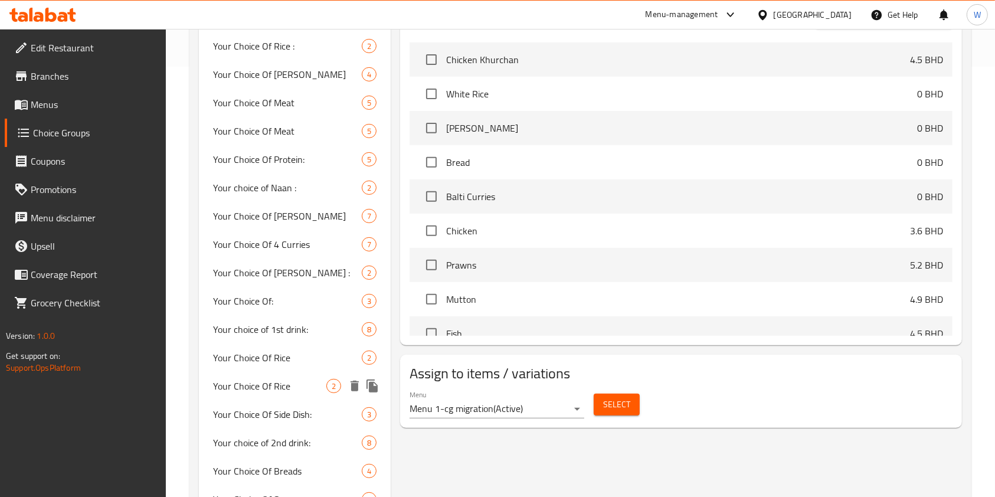
scroll to position [406, 0]
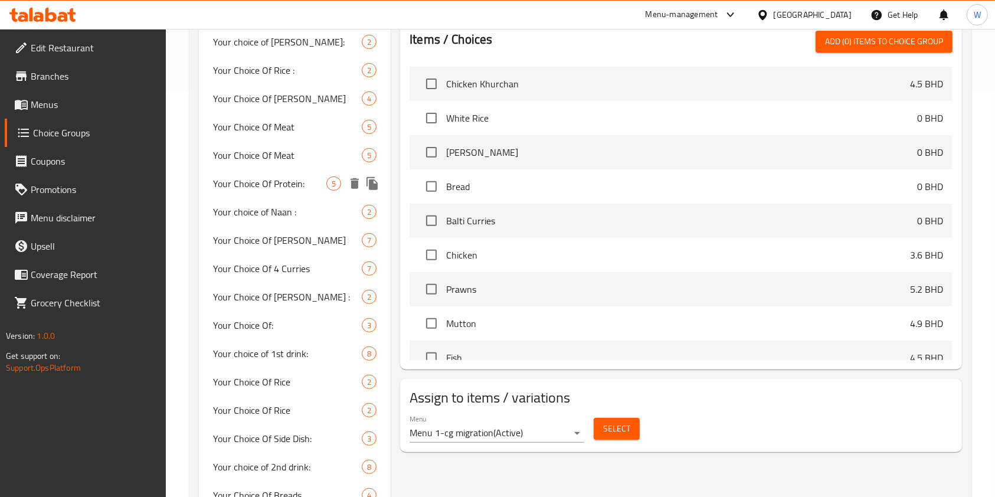
click at [231, 176] on span "Your Choice Of Protein:" at bounding box center [269, 183] width 113 height 14
type input "Your Choice Of Protein:"
type input "إختيارك من البروتين:"
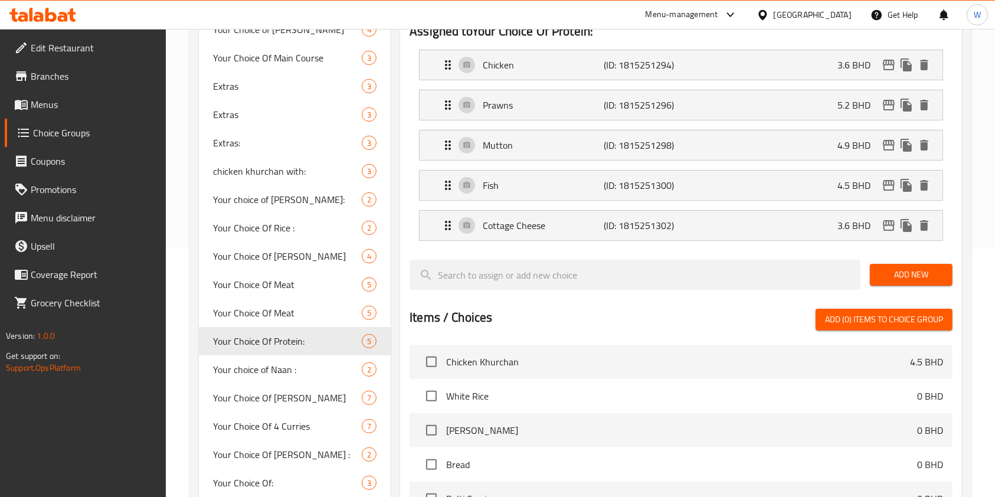
scroll to position [170, 0]
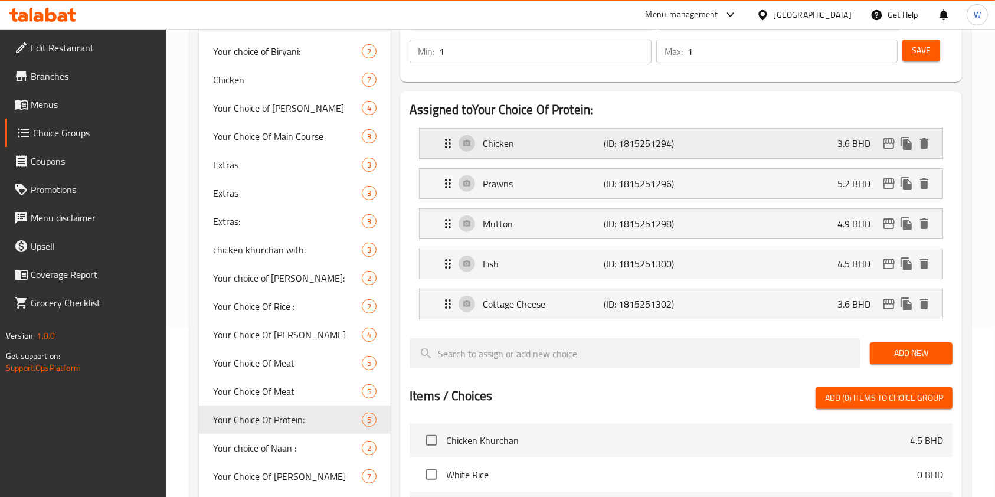
click at [887, 138] on icon "edit" at bounding box center [889, 143] width 12 height 11
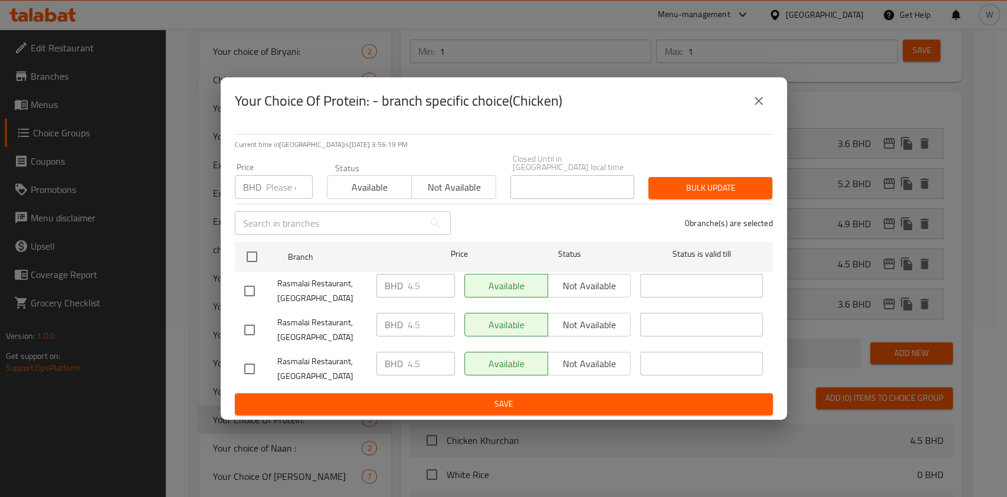
click at [277, 188] on input "number" at bounding box center [289, 187] width 47 height 24
paste input "4.9"
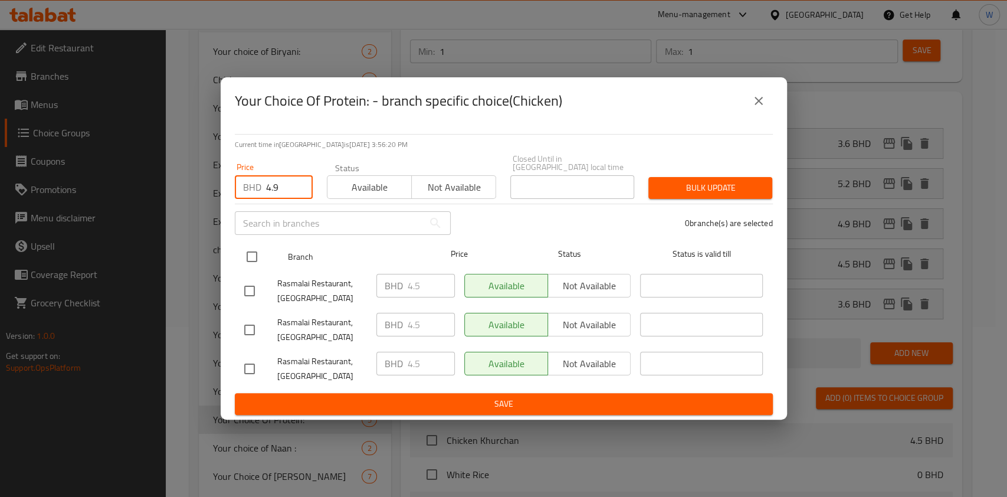
type input "4.9"
click at [256, 251] on input "checkbox" at bounding box center [252, 256] width 25 height 25
checkbox input "true"
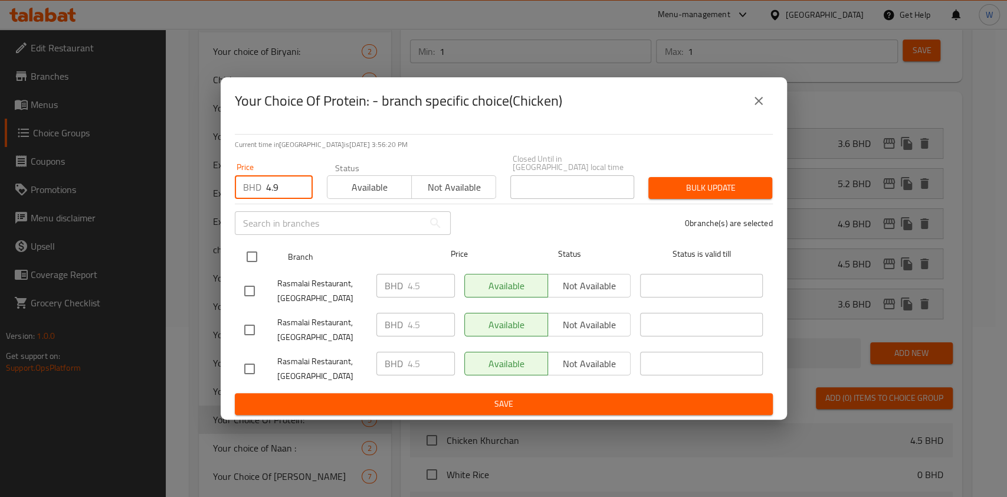
checkbox input "true"
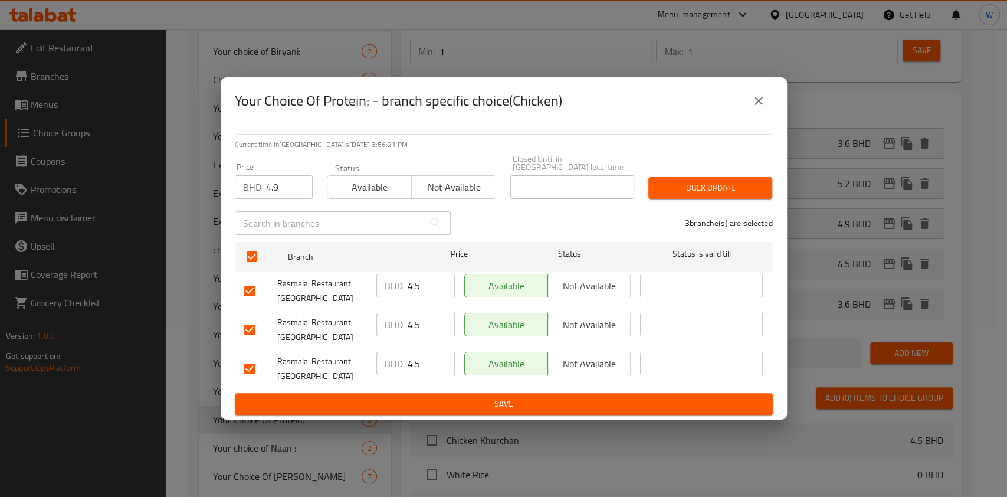
click at [703, 189] on span "Bulk update" at bounding box center [710, 188] width 105 height 15
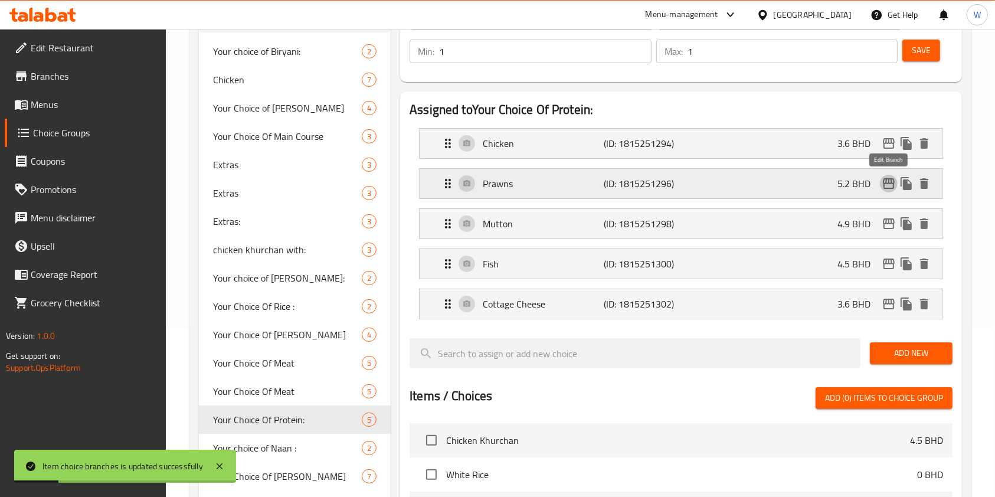
click at [887, 181] on icon "edit" at bounding box center [889, 183] width 14 height 14
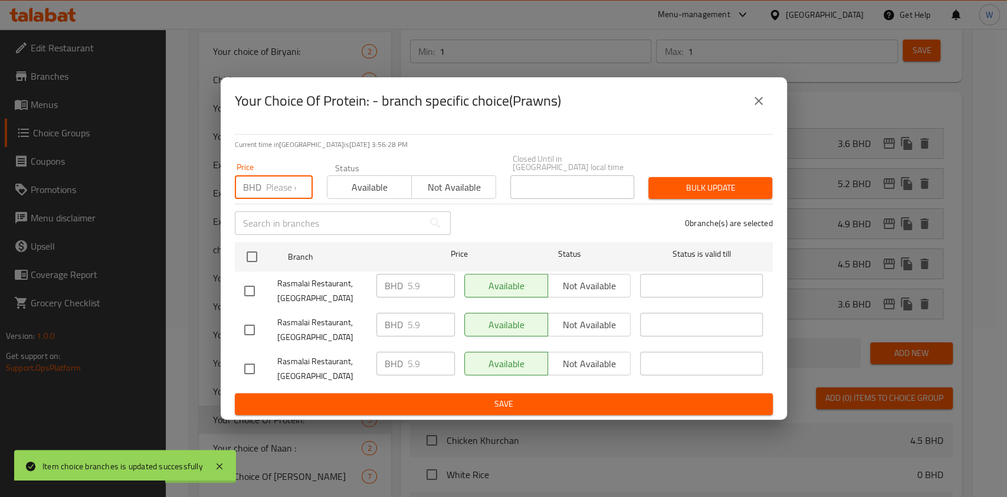
drag, startPoint x: 288, startPoint y: 172, endPoint x: 277, endPoint y: 183, distance: 15.9
click at [288, 175] on input "number" at bounding box center [289, 187] width 47 height 24
click at [277, 183] on input "number" at bounding box center [289, 187] width 47 height 24
paste input "6.4"
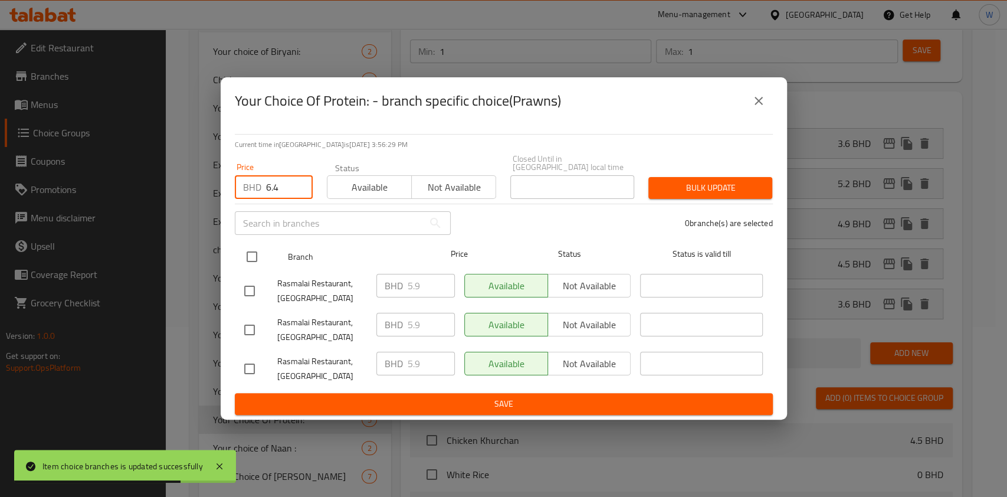
type input "6.4"
click at [248, 254] on input "checkbox" at bounding box center [252, 256] width 25 height 25
checkbox input "true"
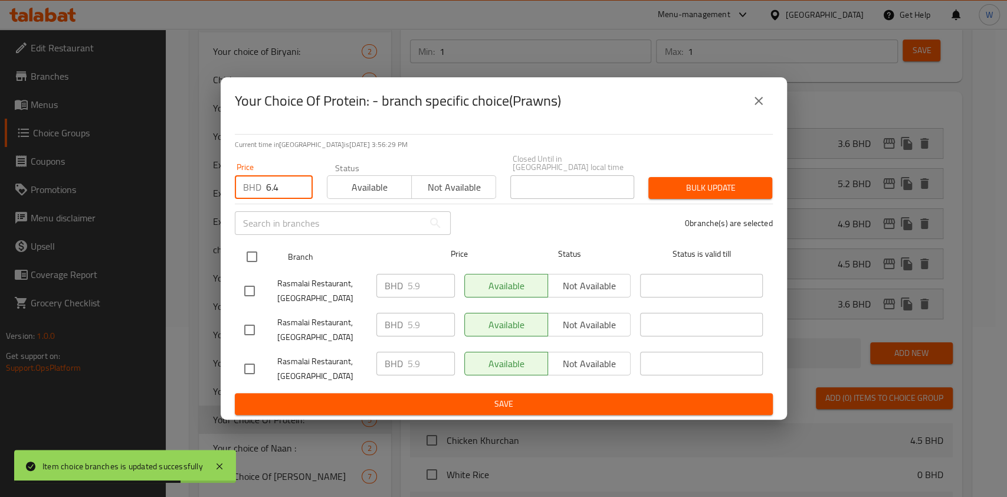
checkbox input "true"
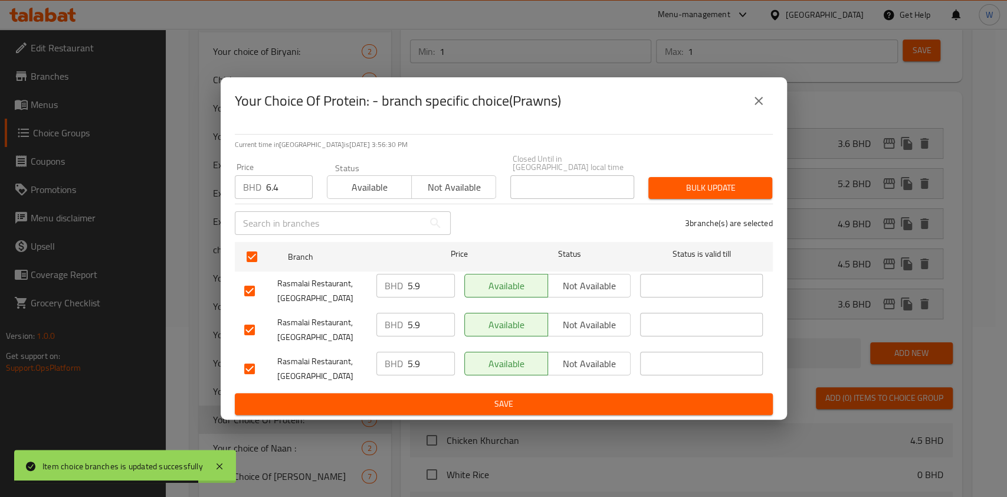
click at [648, 202] on div "3 branche(s) are selected" at bounding box center [619, 223] width 322 height 42
click at [697, 182] on span "Bulk update" at bounding box center [710, 188] width 105 height 15
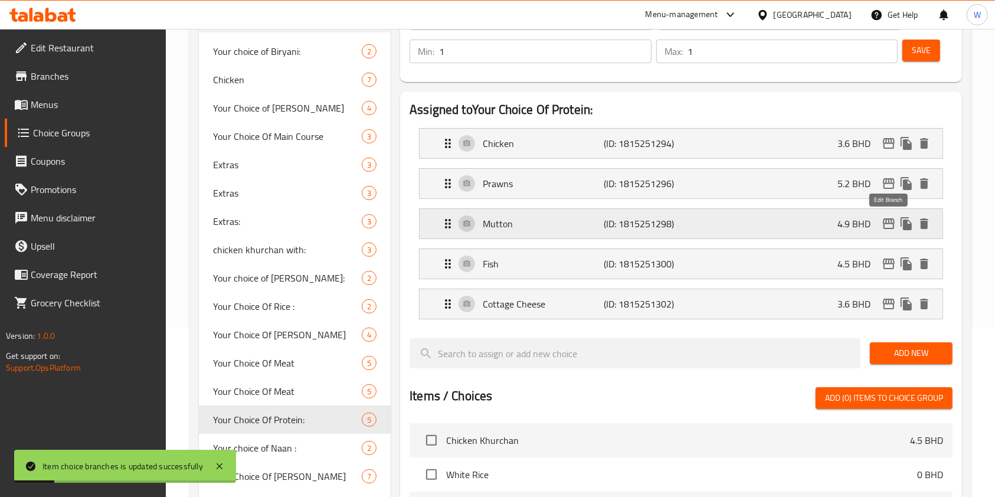
click at [886, 220] on icon "edit" at bounding box center [889, 223] width 12 height 11
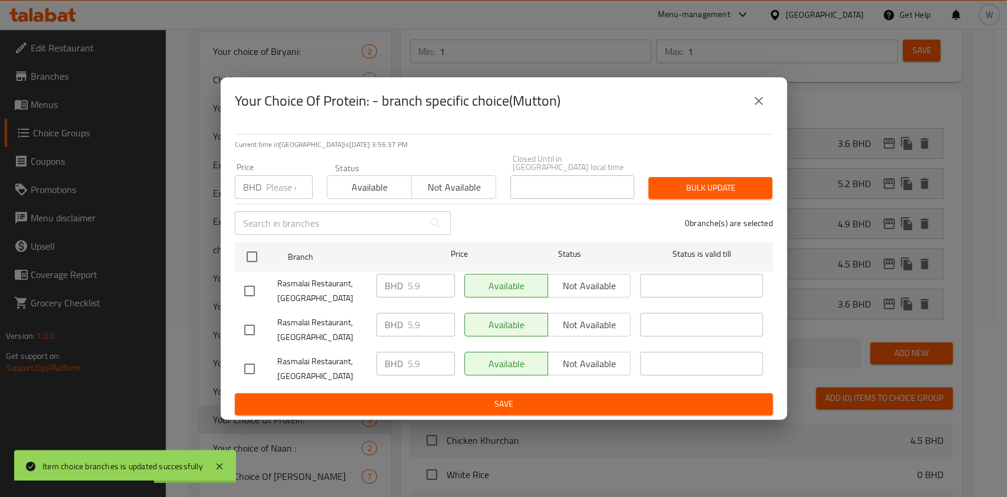
click at [273, 189] on input "number" at bounding box center [289, 187] width 47 height 24
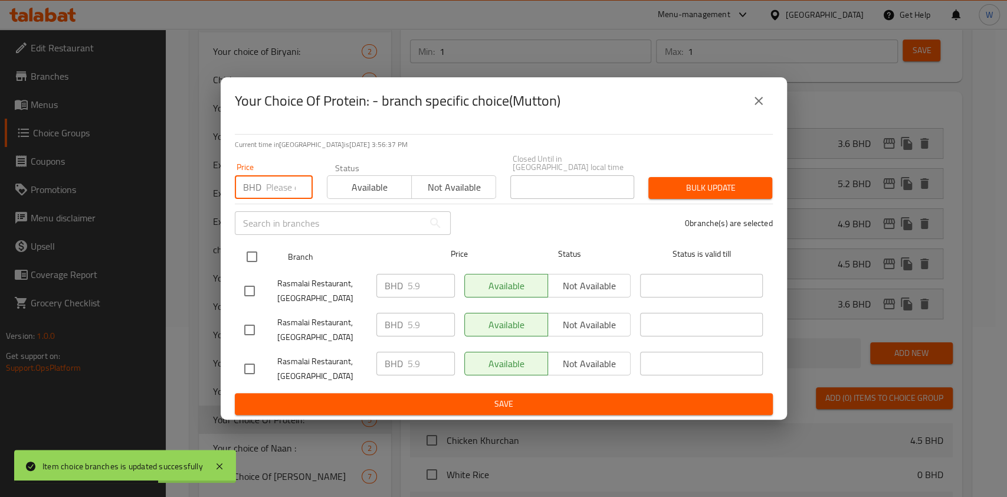
paste input "6.4"
type input "6.4"
click at [254, 255] on input "checkbox" at bounding box center [252, 256] width 25 height 25
checkbox input "true"
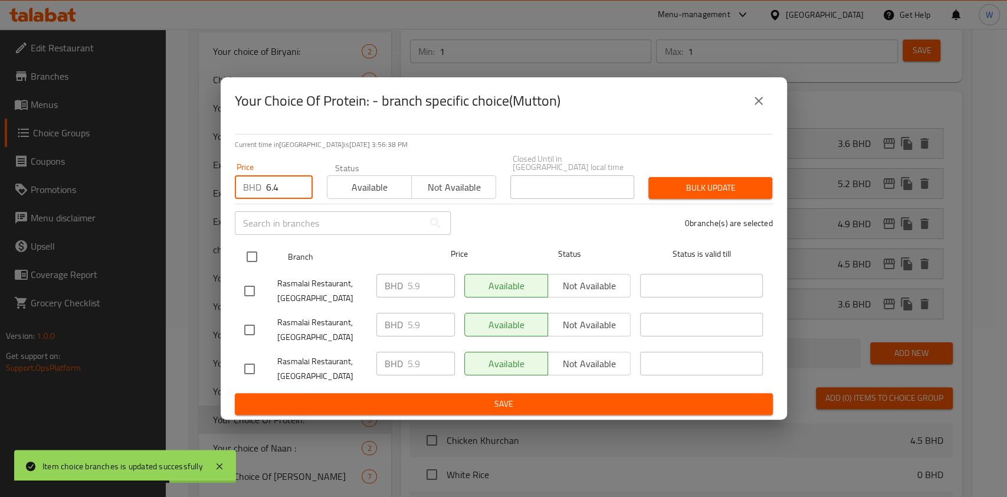
checkbox input "true"
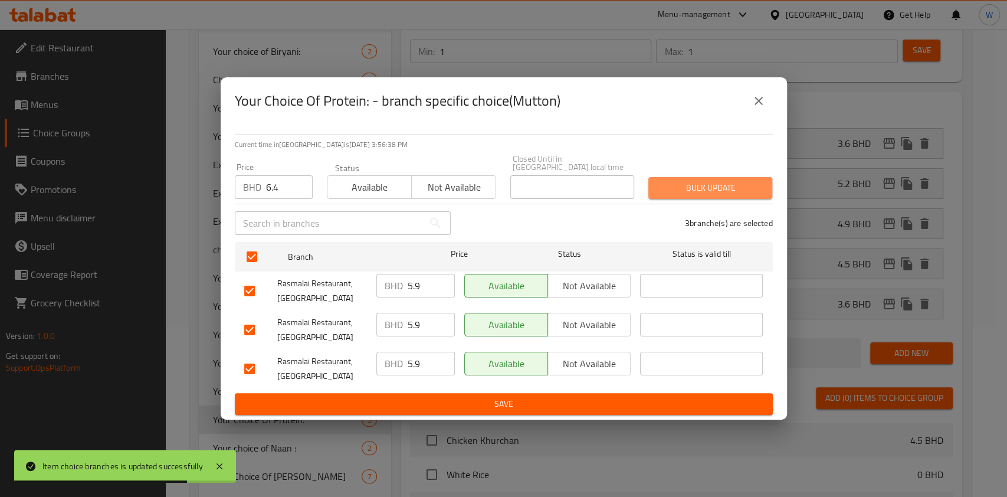
click at [721, 191] on button "Bulk update" at bounding box center [710, 188] width 124 height 22
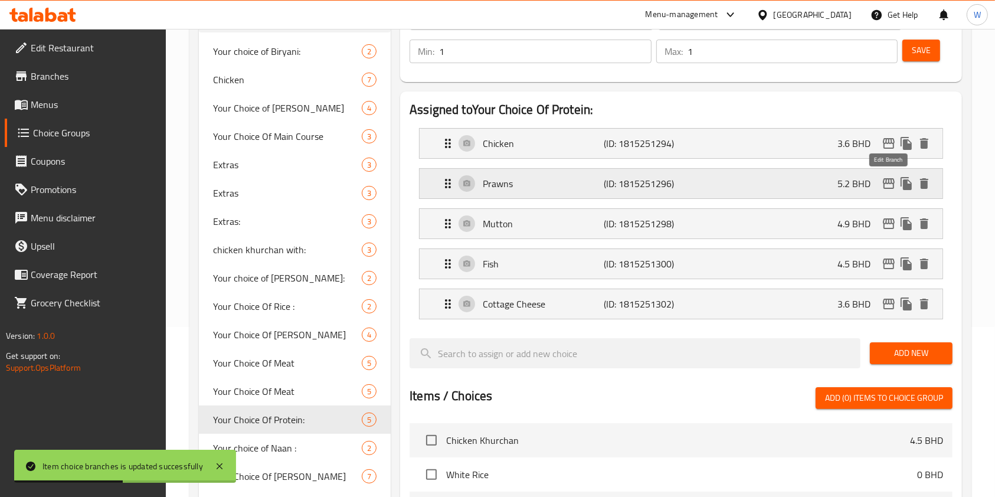
click at [892, 179] on icon "edit" at bounding box center [889, 183] width 12 height 11
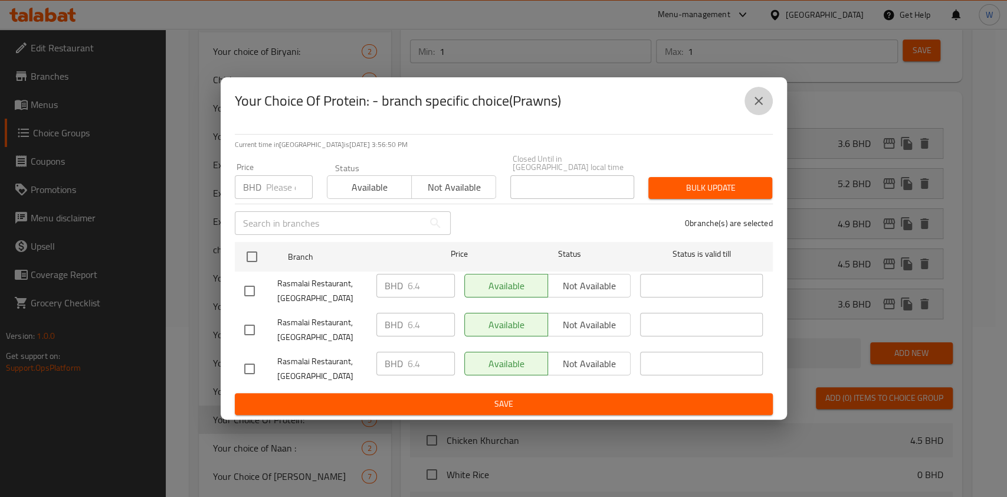
click at [765, 100] on icon "close" at bounding box center [759, 101] width 14 height 14
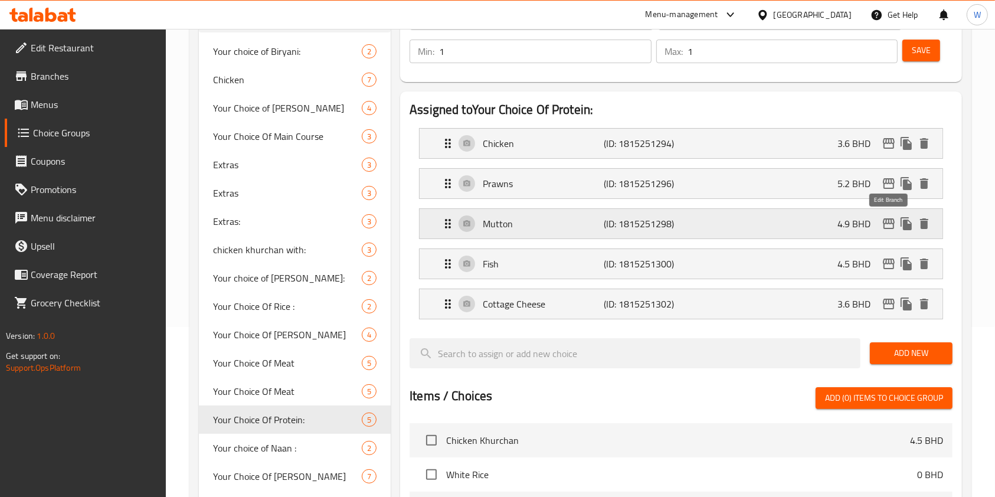
click at [887, 225] on icon "edit" at bounding box center [889, 224] width 14 height 14
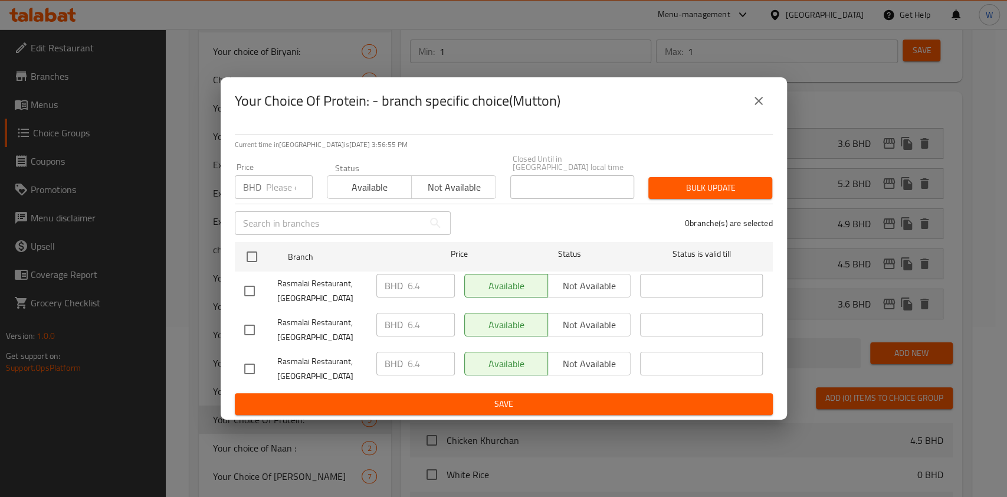
click at [773, 107] on div "Your Choice Of Protein: - branch specific choice(Mutton)" at bounding box center [504, 100] width 566 height 47
click at [765, 106] on icon "close" at bounding box center [759, 101] width 14 height 14
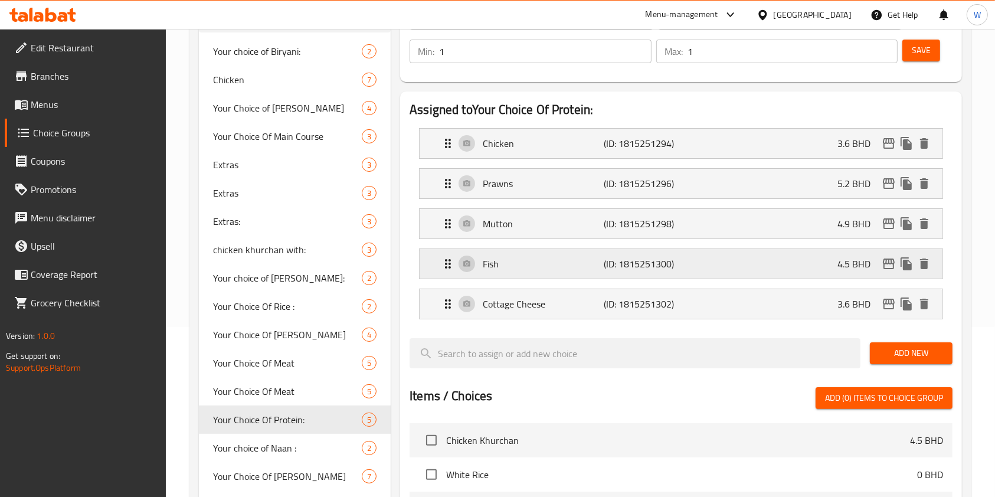
click at [890, 260] on icon "edit" at bounding box center [889, 264] width 14 height 14
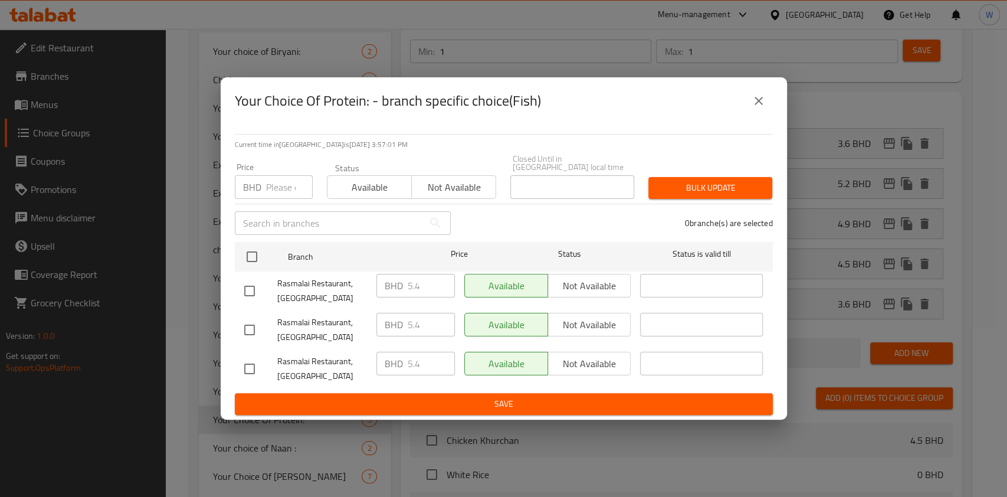
click at [268, 204] on div "​" at bounding box center [343, 223] width 230 height 38
click at [271, 192] on input "number" at bounding box center [289, 187] width 47 height 24
paste input "5.9"
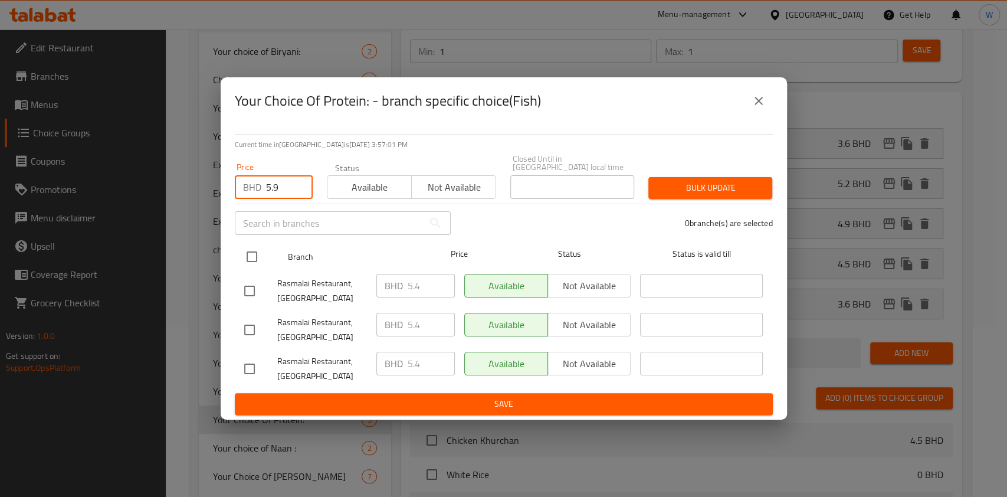
type input "5.9"
click at [240, 252] on div "Branch Price Status Status is valid till" at bounding box center [504, 257] width 538 height 30
click at [245, 255] on input "checkbox" at bounding box center [252, 256] width 25 height 25
checkbox input "true"
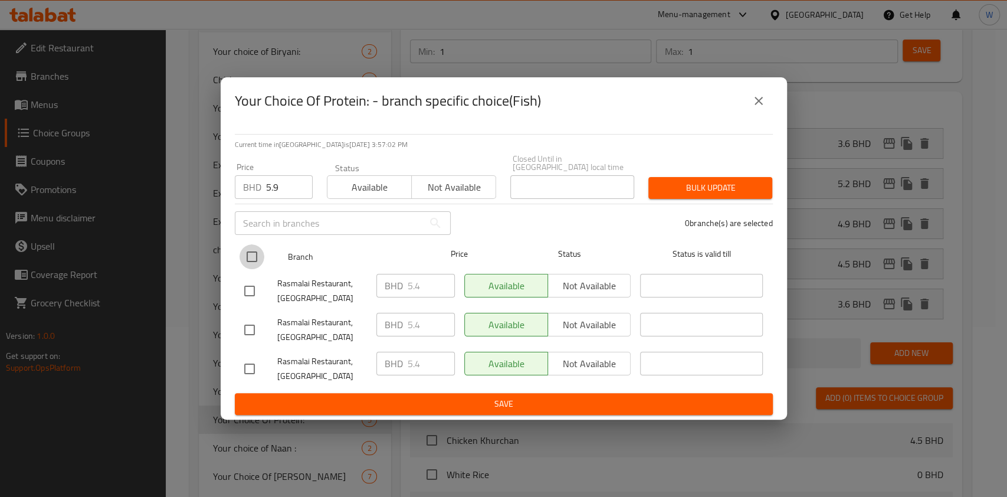
checkbox input "true"
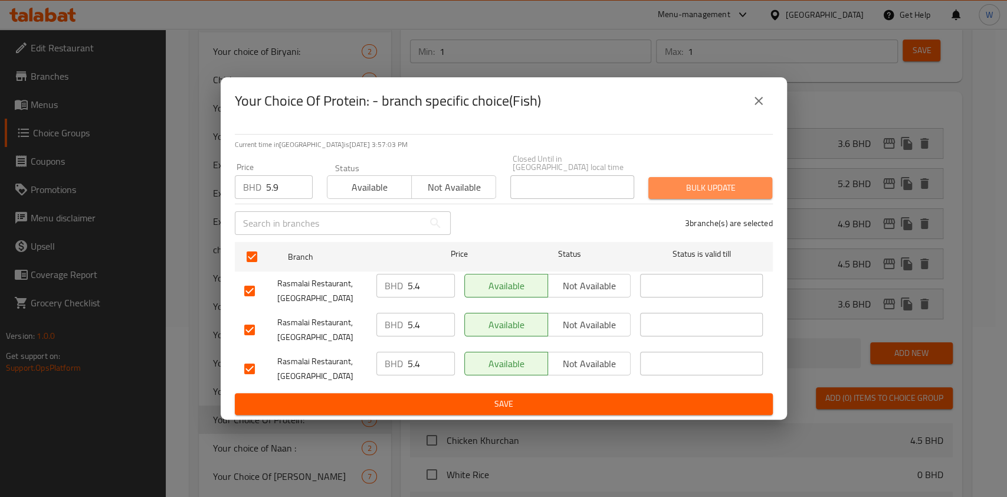
click at [710, 181] on span "Bulk update" at bounding box center [710, 188] width 105 height 15
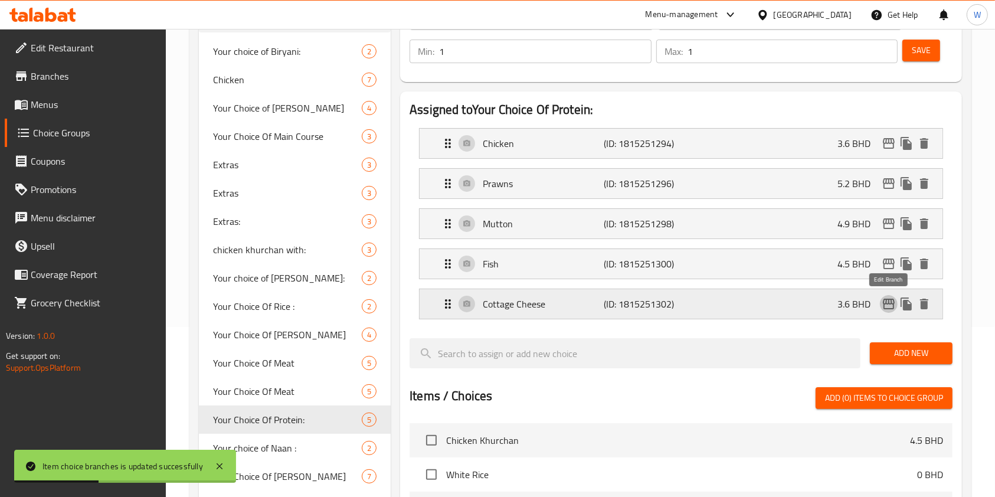
click at [893, 302] on icon "edit" at bounding box center [889, 304] width 14 height 14
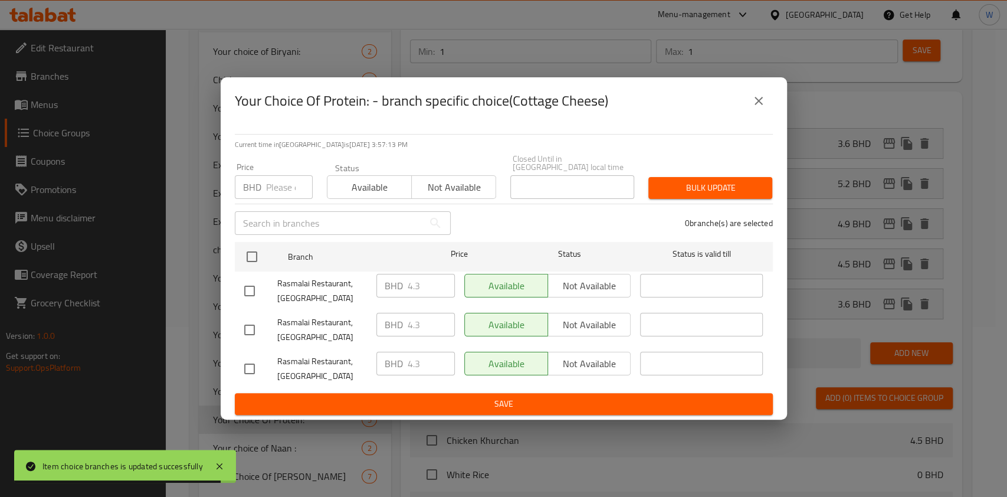
click at [271, 179] on input "number" at bounding box center [289, 187] width 47 height 24
paste input "4.7"
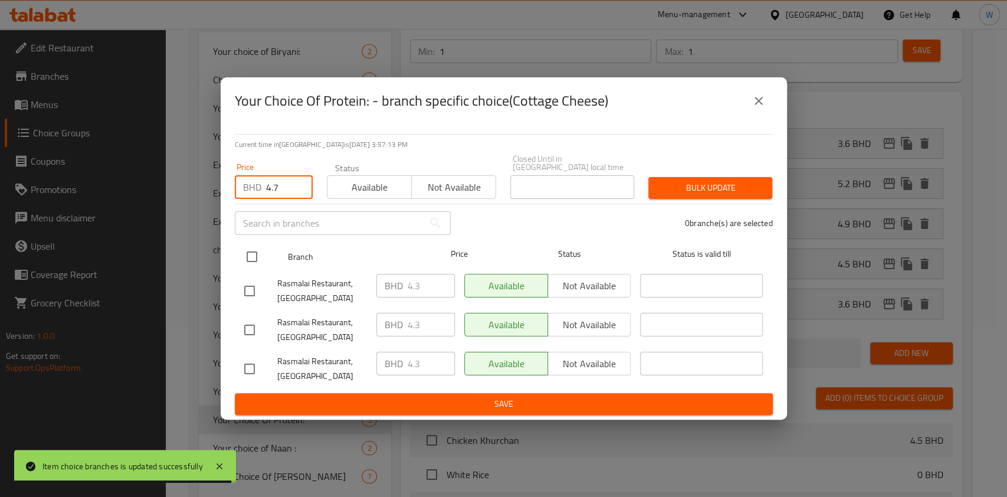
type input "4.7"
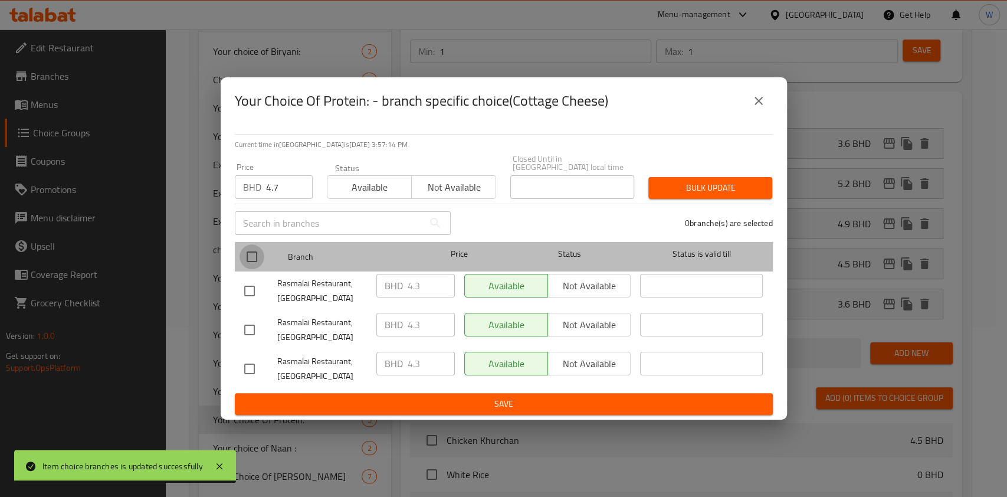
click at [252, 255] on input "checkbox" at bounding box center [252, 256] width 25 height 25
checkbox input "true"
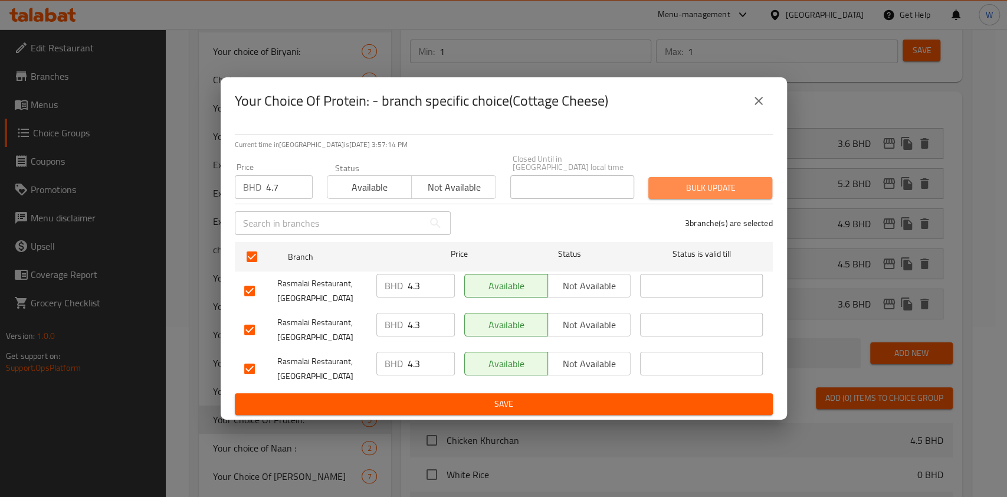
click at [716, 184] on span "Bulk update" at bounding box center [710, 188] width 105 height 15
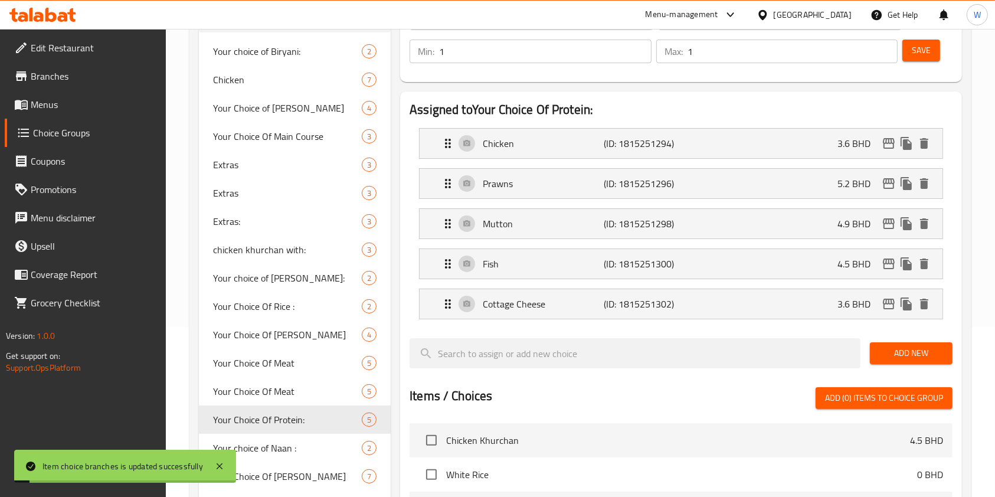
drag, startPoint x: 935, startPoint y: 39, endPoint x: 935, endPoint y: 50, distance: 10.6
click at [935, 38] on div "Save" at bounding box center [922, 51] width 45 height 28
click at [934, 52] on button "Save" at bounding box center [921, 51] width 38 height 22
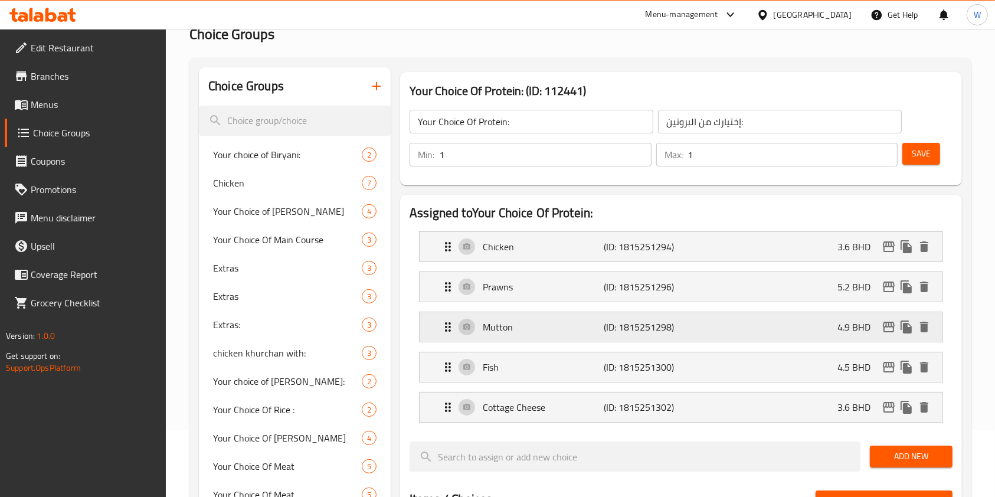
scroll to position [0, 0]
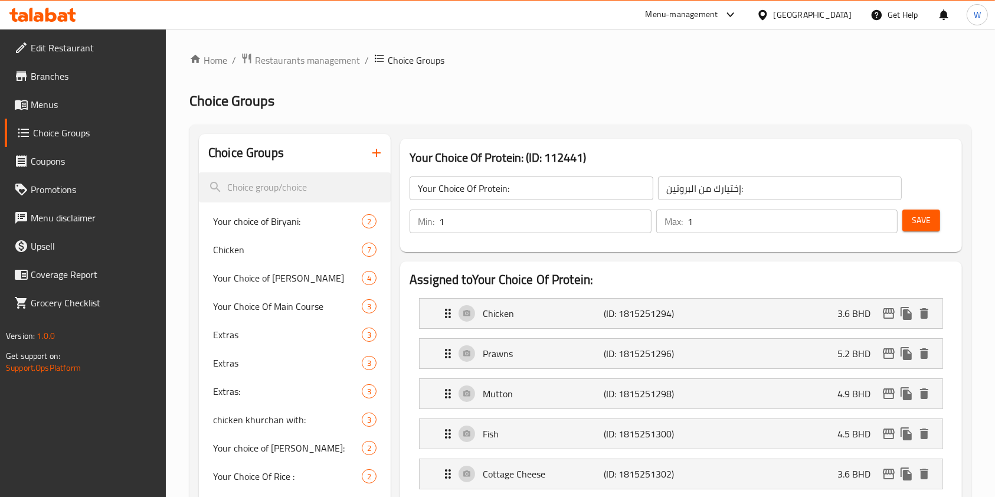
click at [284, 53] on span "Restaurants management" at bounding box center [307, 60] width 105 height 14
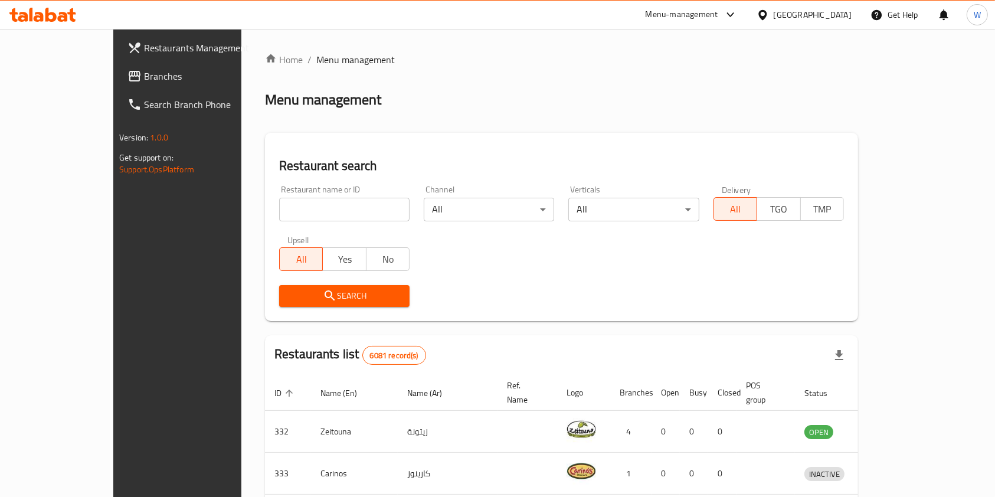
click at [303, 195] on div "Restaurant name or ID Restaurant name or ID" at bounding box center [344, 203] width 130 height 36
click at [304, 201] on input "search" at bounding box center [344, 210] width 130 height 24
click button "Search" at bounding box center [344, 296] width 130 height 22
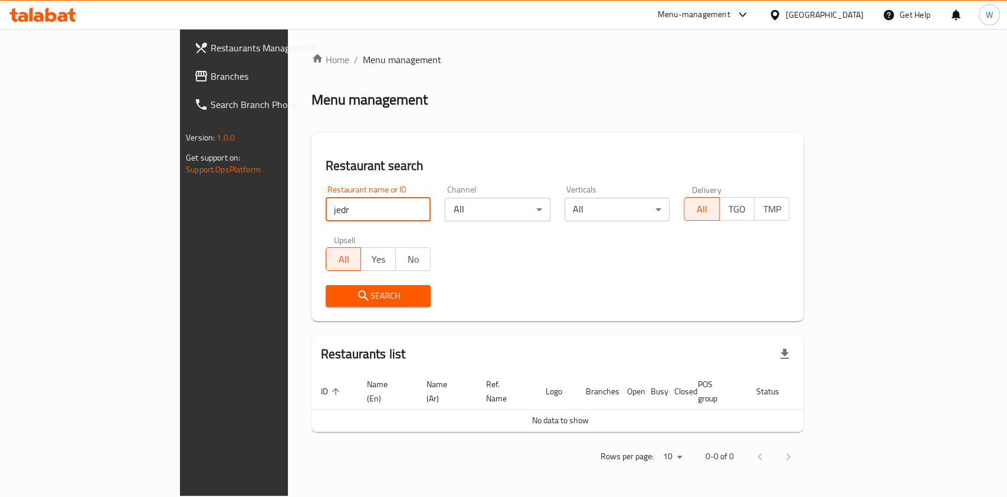
click button "Search" at bounding box center [379, 296] width 106 height 22
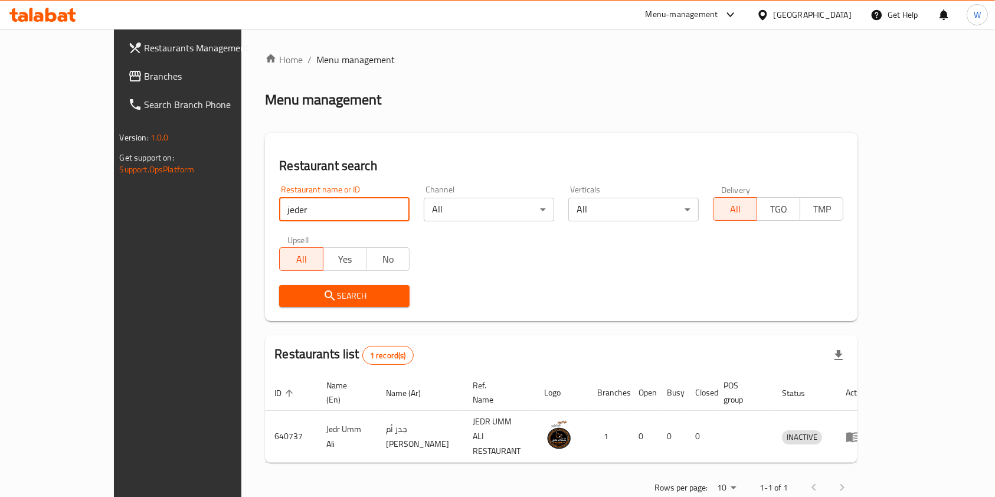
type input "jeder"
click button "Search" at bounding box center [344, 296] width 130 height 22
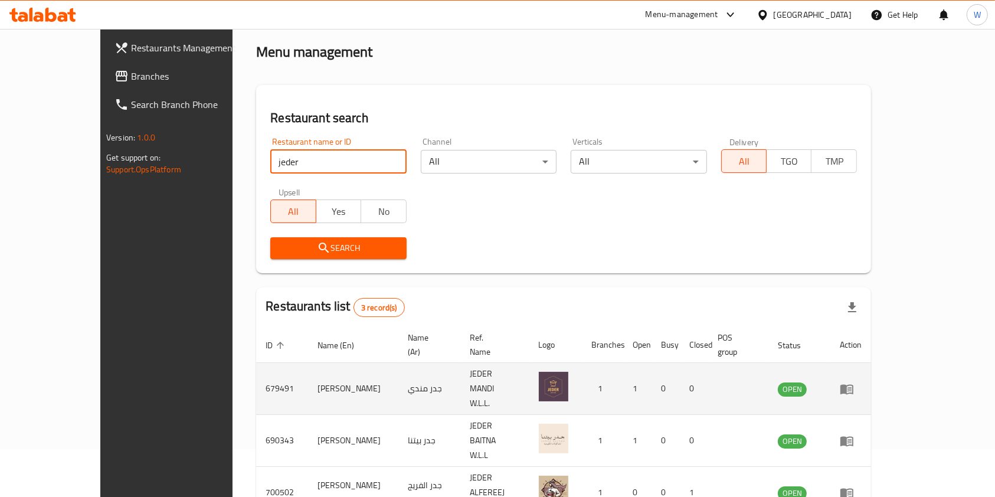
scroll to position [89, 0]
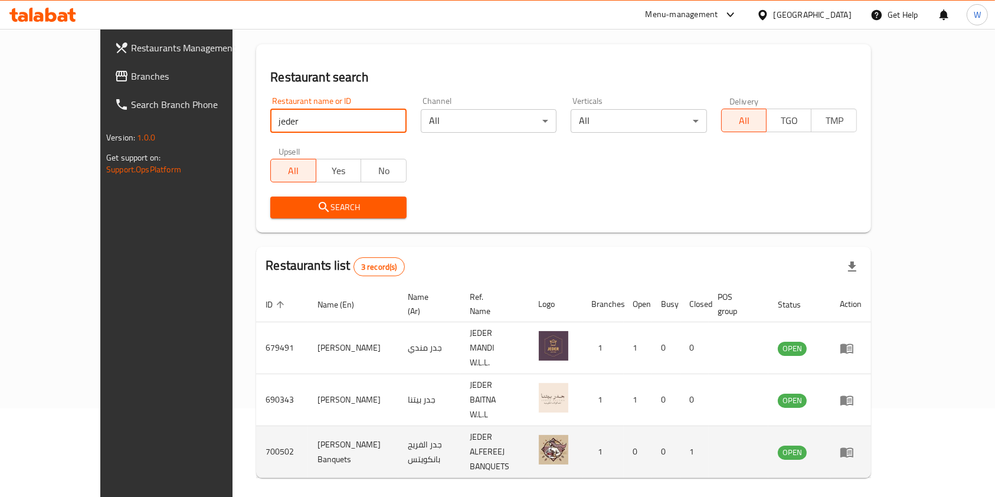
click at [853, 447] on icon "enhanced table" at bounding box center [846, 452] width 13 height 10
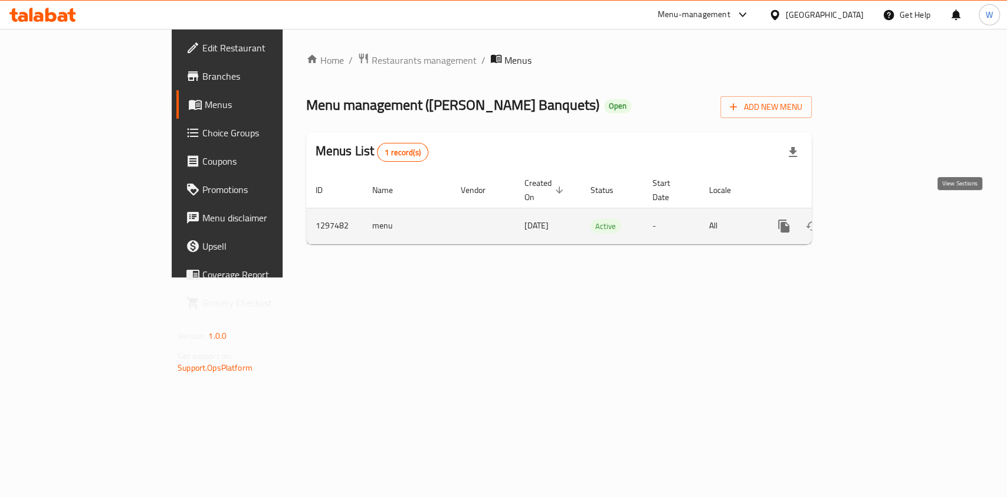
click at [876, 219] on icon "enhanced table" at bounding box center [869, 226] width 14 height 14
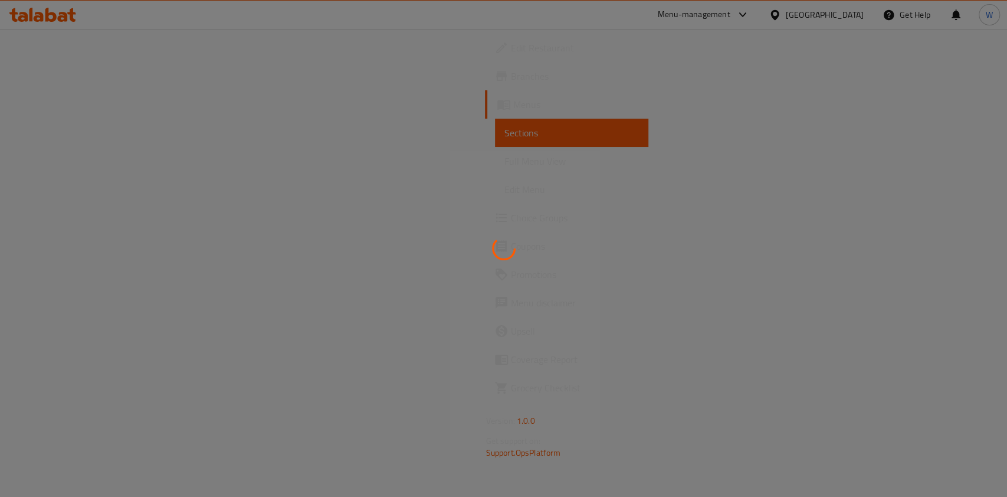
click at [61, 218] on div at bounding box center [503, 248] width 1007 height 497
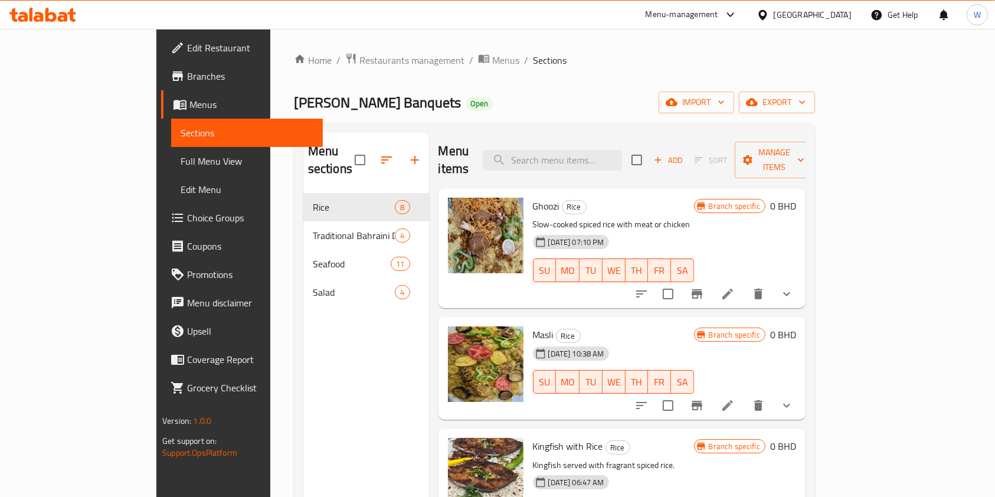
click at [187, 218] on span "Choice Groups" at bounding box center [250, 218] width 126 height 14
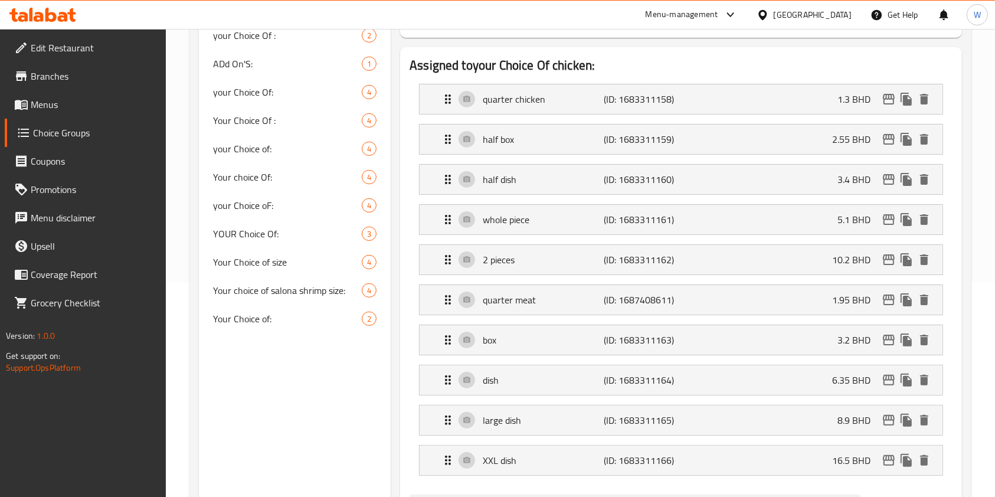
scroll to position [236, 0]
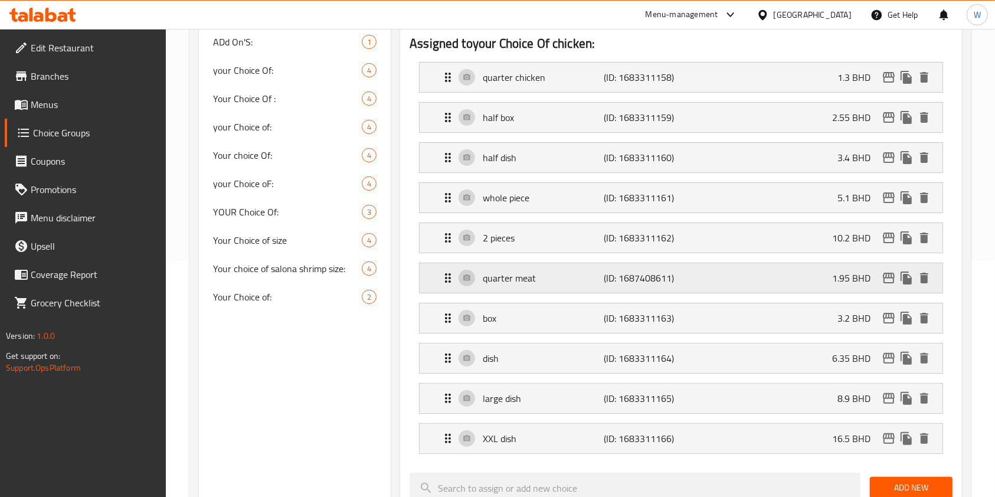
click at [849, 289] on div "quarter meat (ID: 1687408611) 1.95 BHD" at bounding box center [684, 278] width 487 height 30
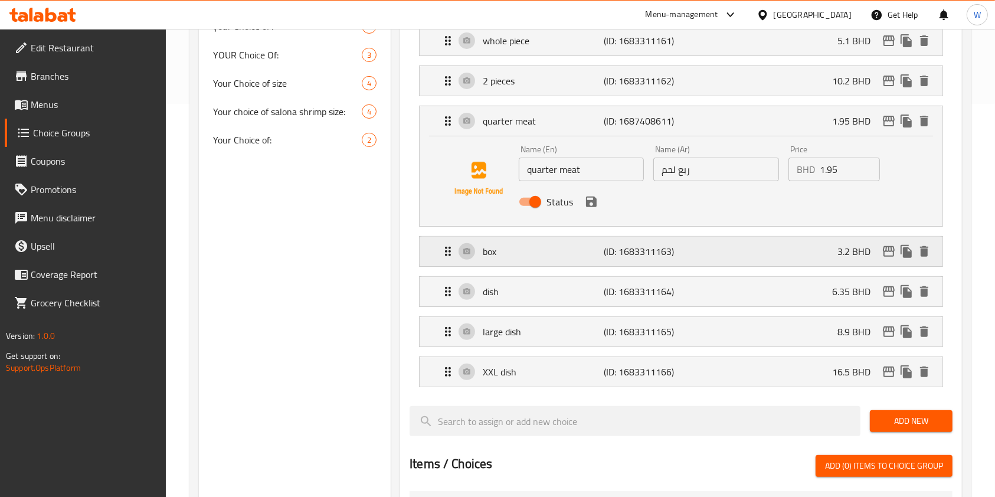
click at [820, 263] on div "box (ID: 1683311163) 3.2 BHD" at bounding box center [684, 252] width 487 height 30
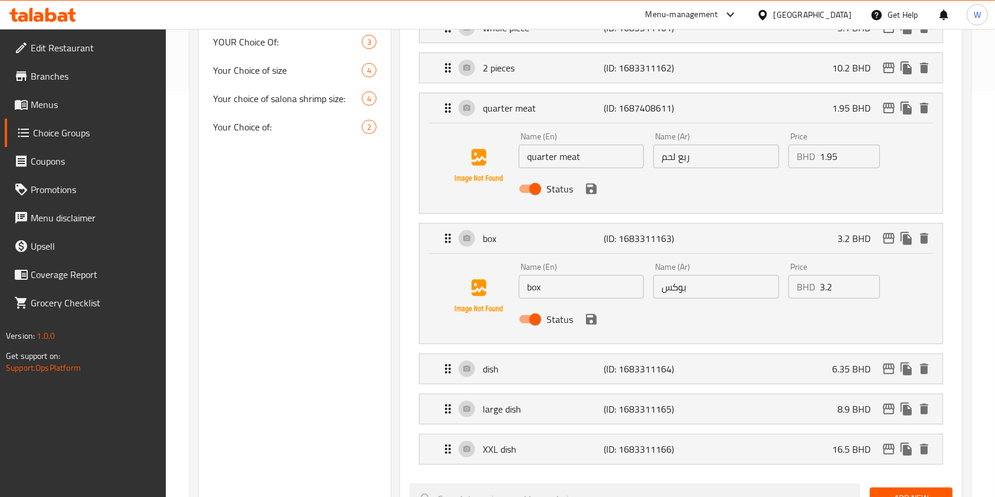
scroll to position [472, 0]
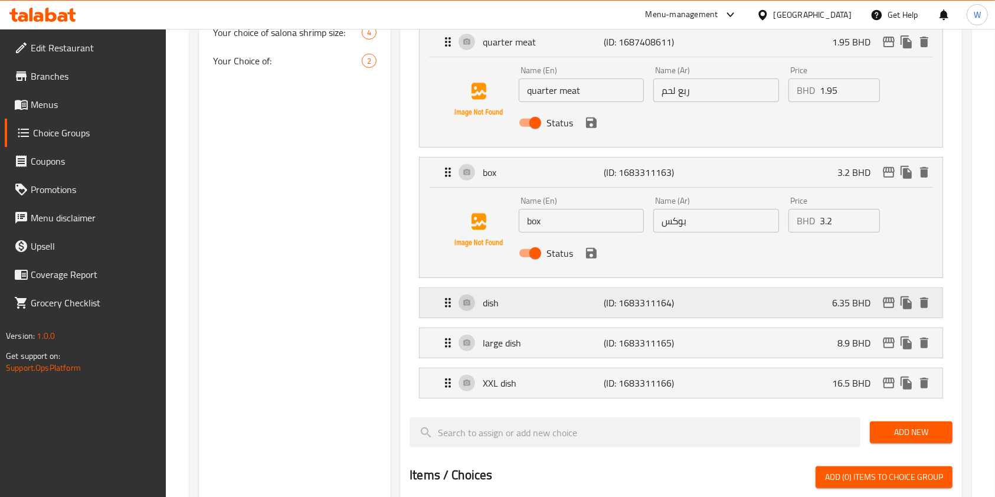
click at [728, 291] on div "dish (ID: 1683311164) 6.35 BHD" at bounding box center [684, 303] width 487 height 30
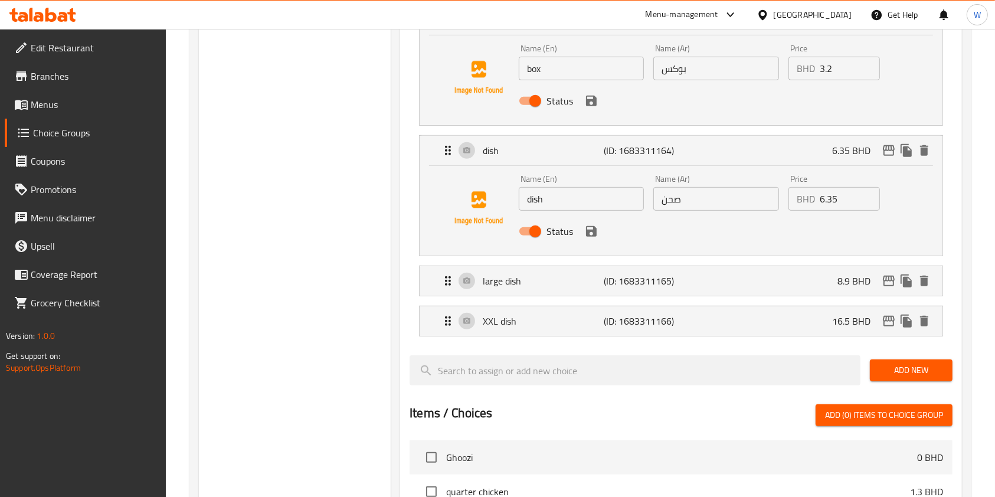
scroll to position [629, 0]
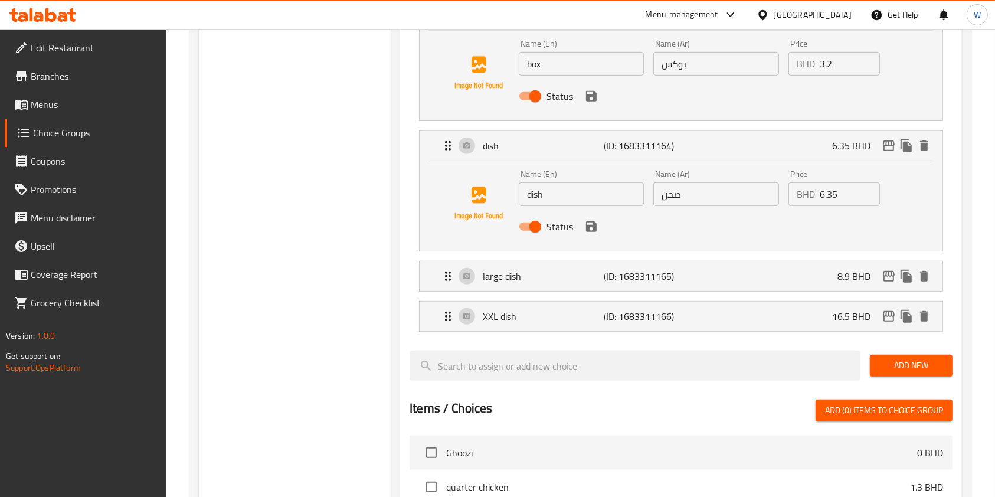
click at [729, 290] on li "large dish (ID: 1683311165) 8.9 BHD Name (En) large dish Name (En) Name (Ar) صح…" at bounding box center [681, 276] width 543 height 40
click at [740, 274] on div "large dish (ID: 1683311165) 8.9 BHD" at bounding box center [684, 276] width 487 height 30
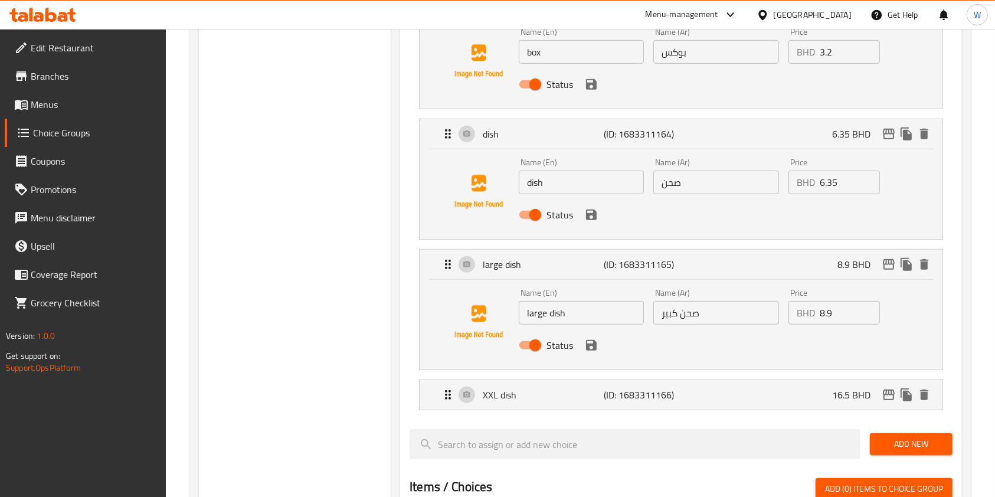
scroll to position [708, 0]
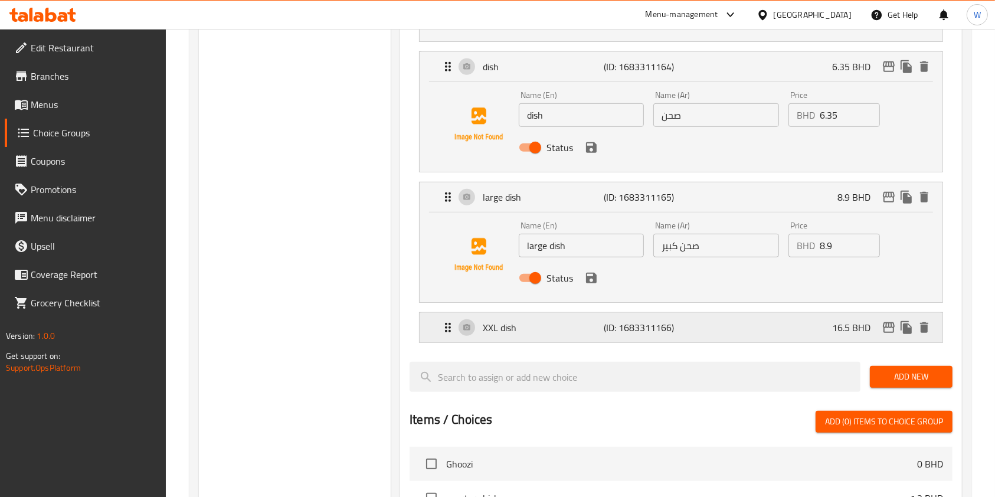
click at [742, 319] on div "XXL dish (ID: 1683311166) 16.5 BHD" at bounding box center [684, 328] width 487 height 30
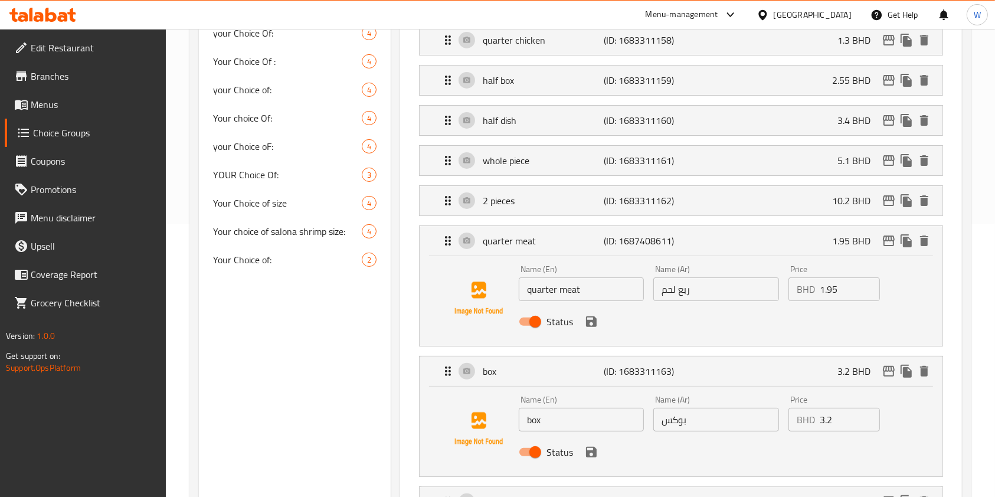
scroll to position [236, 0]
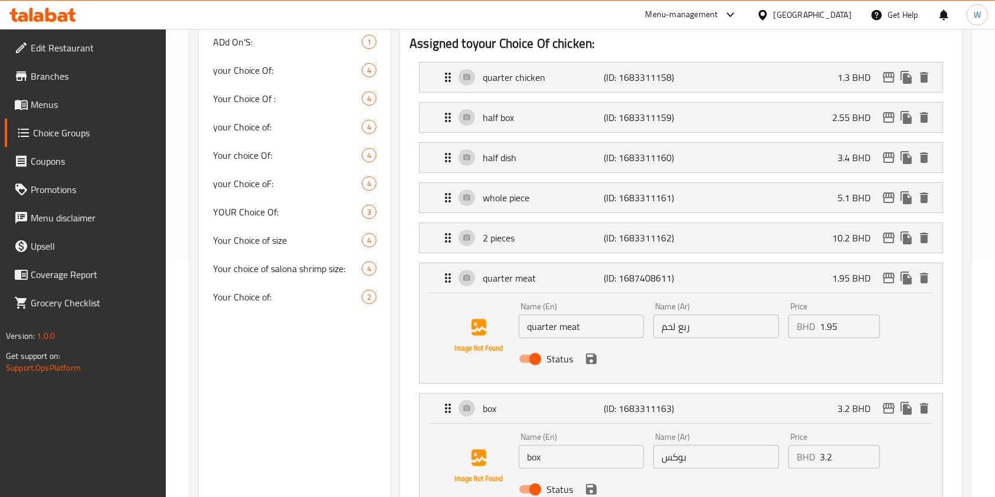
click at [729, 253] on li "2 pieces (ID: 1683311162) 10.2 BHD Name (En) 2 pieces Name (En) Name (Ar) حبتين…" at bounding box center [681, 238] width 543 height 40
click at [727, 242] on div "2 pieces (ID: 1683311162) 10.2 BHD" at bounding box center [684, 238] width 487 height 30
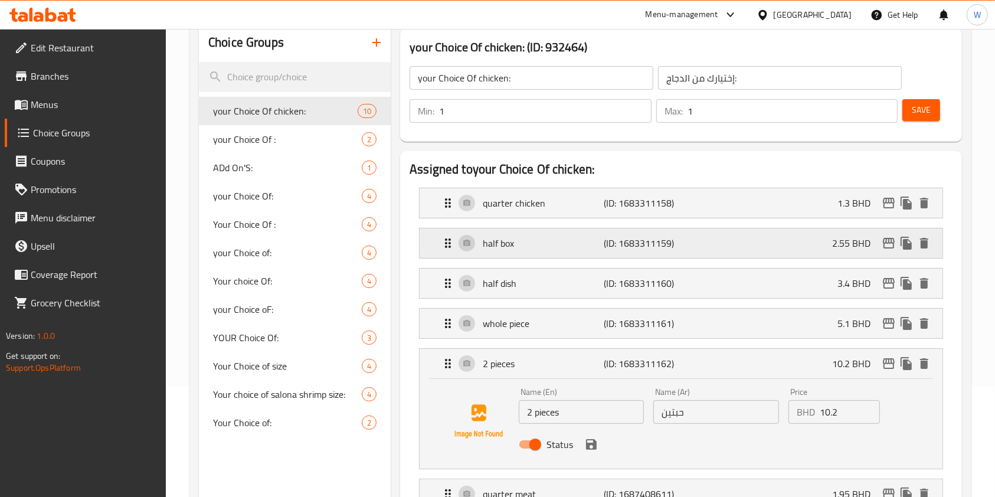
scroll to position [78, 0]
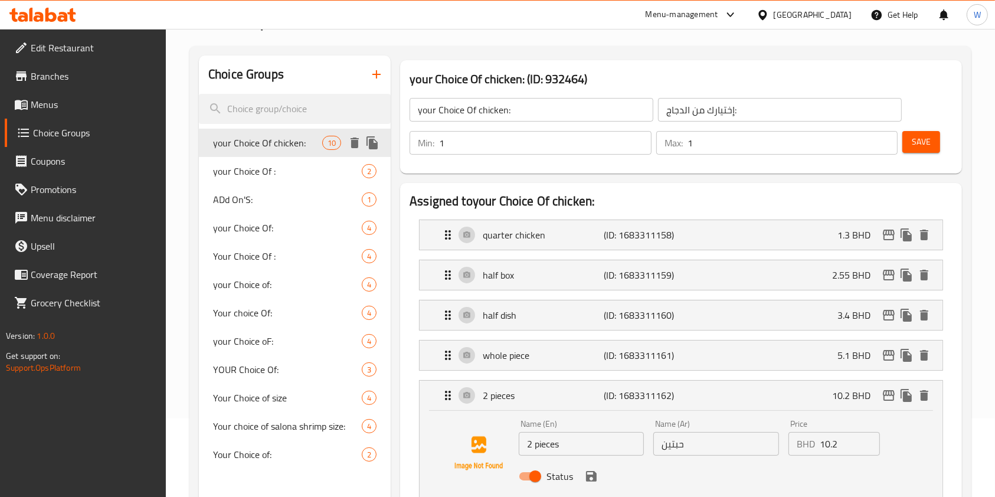
click at [372, 146] on icon "duplicate" at bounding box center [371, 142] width 11 height 13
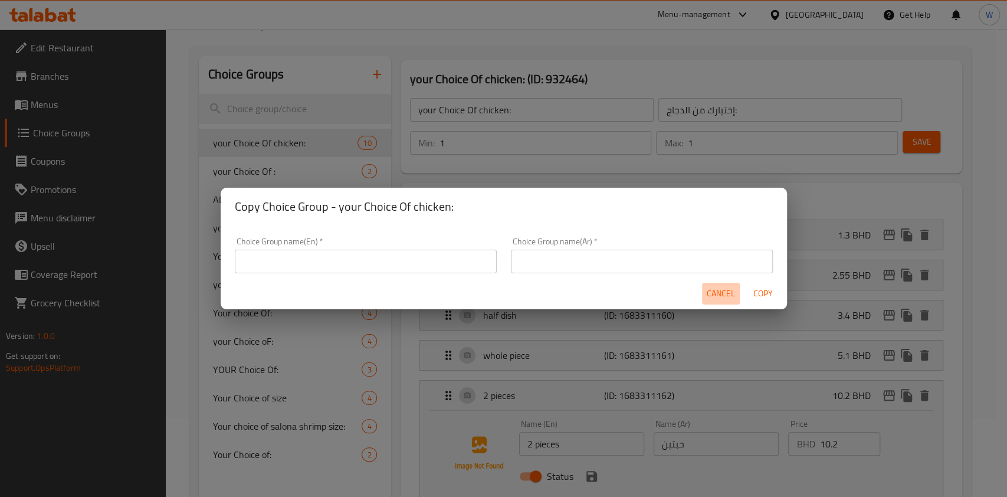
click at [719, 290] on span "Cancel" at bounding box center [721, 293] width 28 height 15
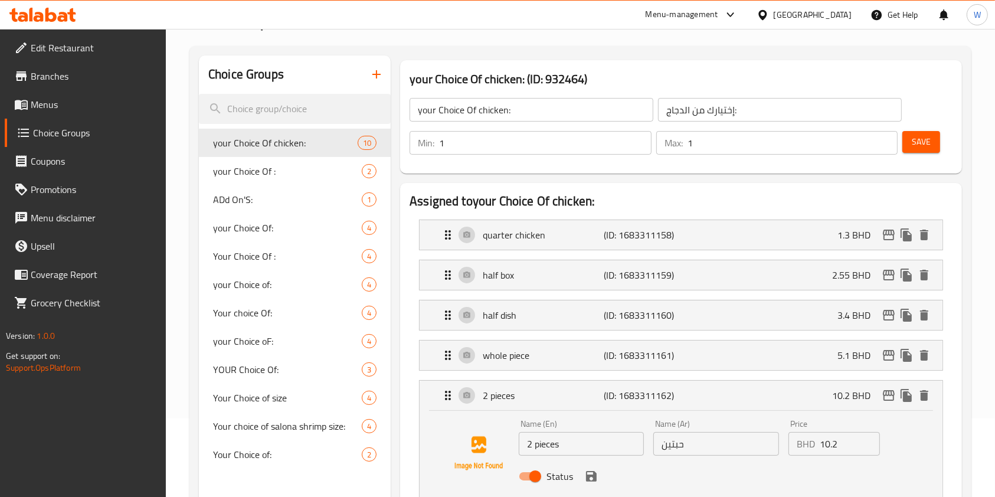
click at [477, 125] on div "Min: 1 ​ Max: 1 ​ Save" at bounding box center [678, 143] width 552 height 38
click at [480, 119] on input "your Choice Of chicken:" at bounding box center [532, 110] width 244 height 24
click at [378, 148] on icon "duplicate" at bounding box center [372, 143] width 14 height 14
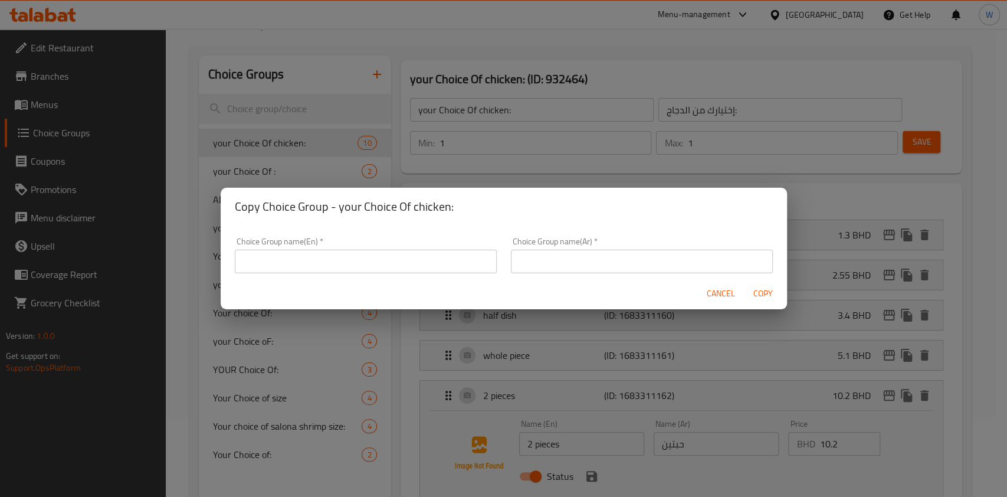
click at [358, 244] on div "Choice Group name(En)   * Choice Group name(En) *" at bounding box center [366, 255] width 262 height 36
click at [355, 248] on div "Choice Group name(En)   * Choice Group name(En) *" at bounding box center [366, 255] width 262 height 36
click at [346, 259] on input "text" at bounding box center [366, 262] width 262 height 24
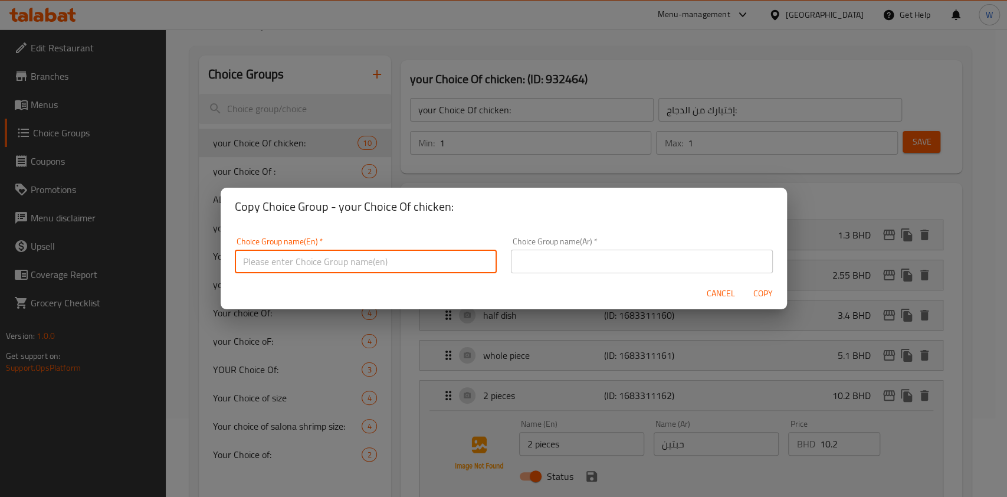
paste input "your Choice Of chicken:"
click at [322, 262] on input "your Choice Of chicken:" at bounding box center [366, 262] width 262 height 24
type input "your Choice Of Meat:"
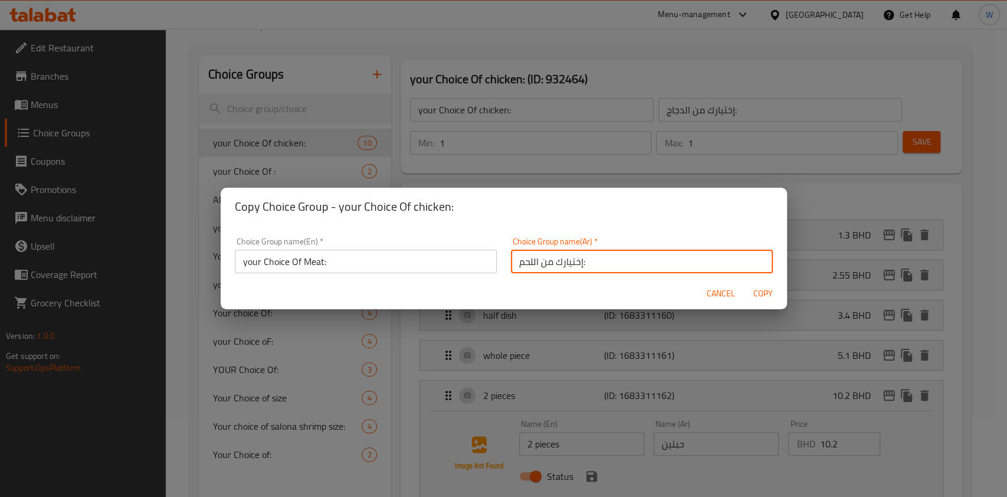
type input "إختيارك من اللحم:"
click at [765, 293] on span "Copy" at bounding box center [763, 293] width 28 height 15
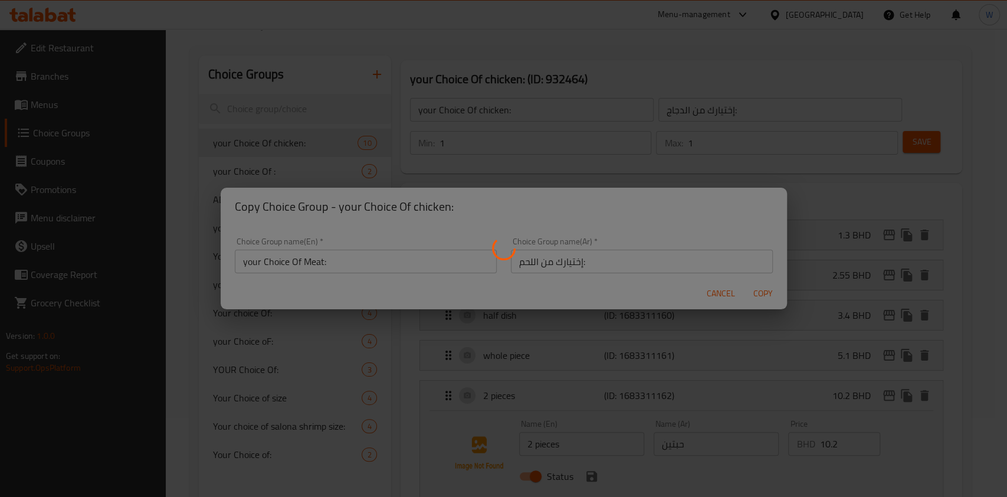
type input "your Choice Of Meat:"
type input "إختيارك من اللحم:"
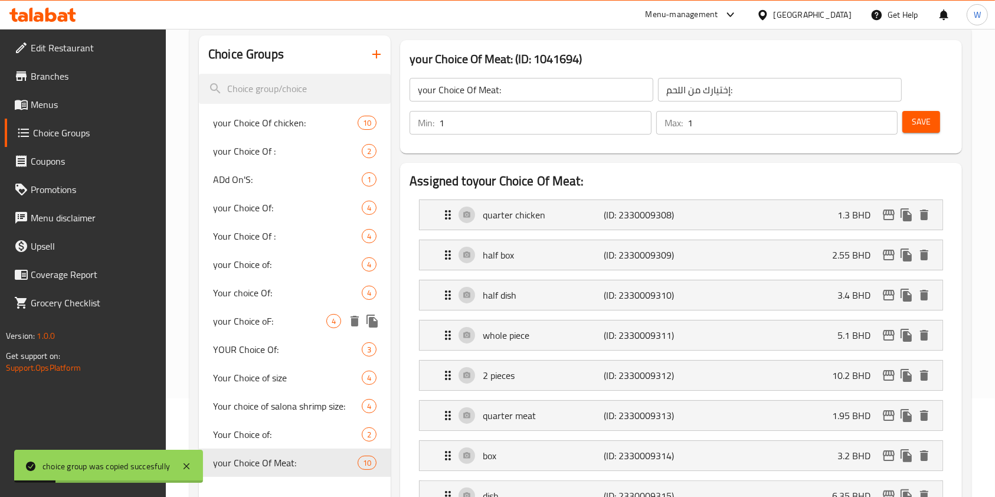
scroll to position [236, 0]
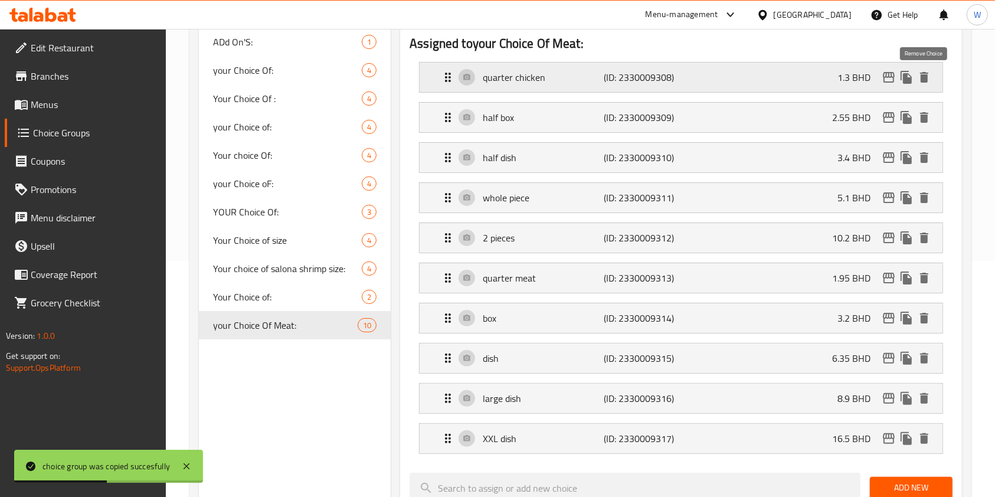
click at [928, 81] on icon "delete" at bounding box center [924, 77] width 14 height 14
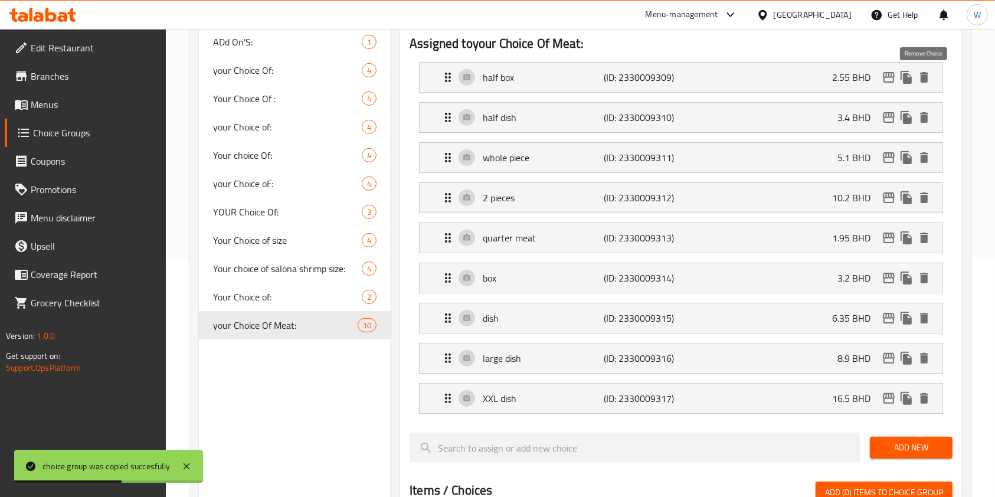
click at [928, 81] on icon "delete" at bounding box center [924, 77] width 14 height 14
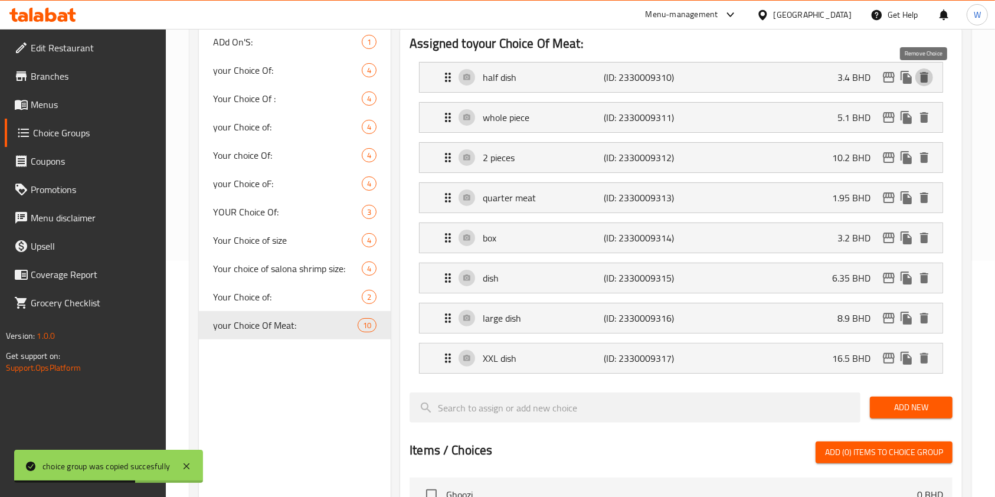
click at [928, 81] on icon "delete" at bounding box center [924, 77] width 14 height 14
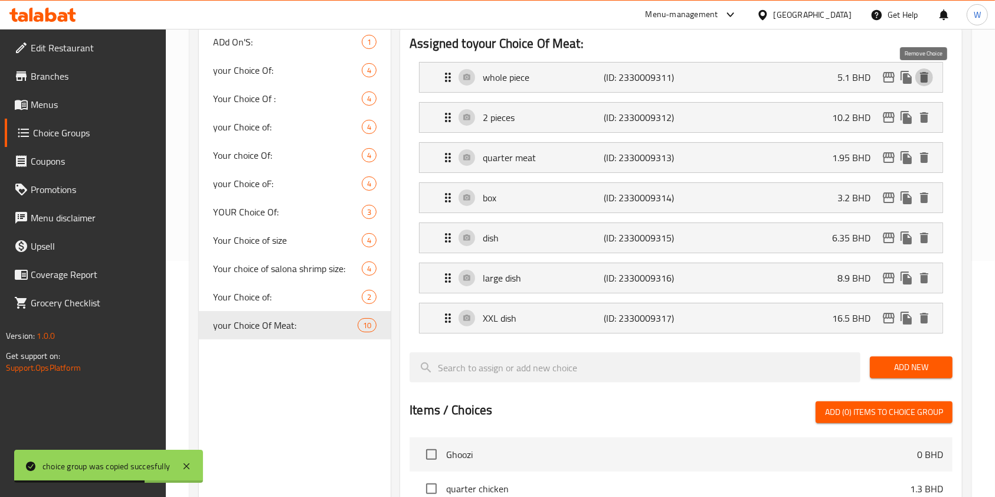
click at [928, 81] on icon "delete" at bounding box center [924, 77] width 14 height 14
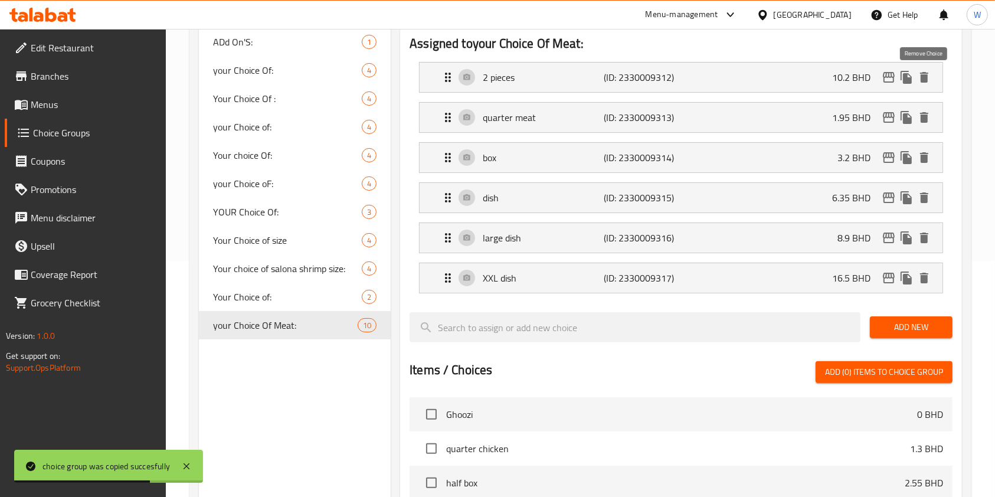
click at [928, 81] on icon "delete" at bounding box center [924, 77] width 14 height 14
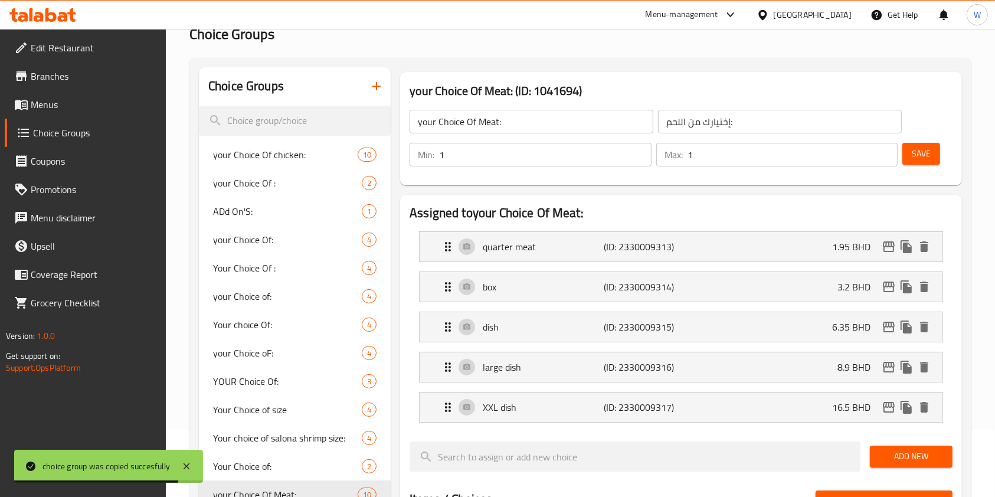
scroll to position [0, 0]
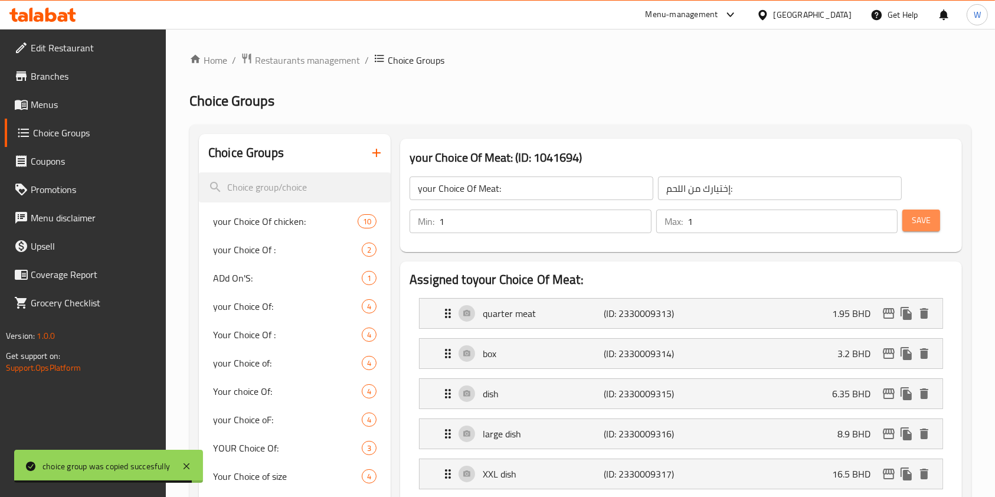
click at [927, 215] on span "Save" at bounding box center [921, 220] width 19 height 15
click at [289, 228] on span "your Choice Of chicken:" at bounding box center [267, 221] width 109 height 14
type input "your Choice Of chicken:"
type input "إختيارك من الدجاج:"
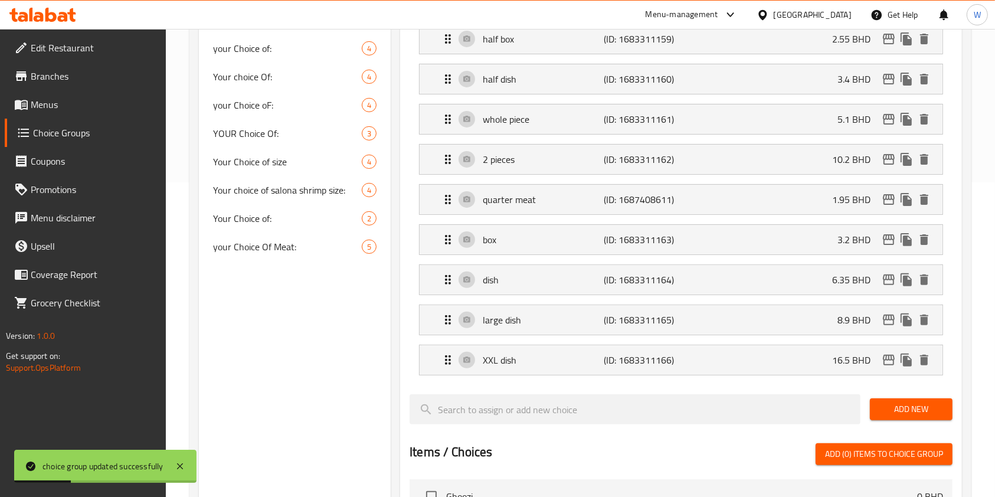
scroll to position [236, 0]
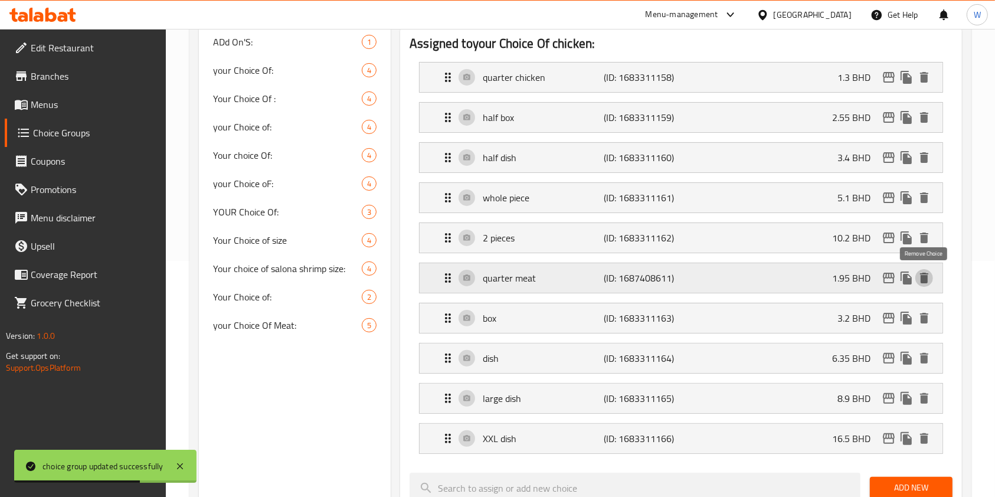
click at [925, 276] on icon "delete" at bounding box center [924, 278] width 8 height 11
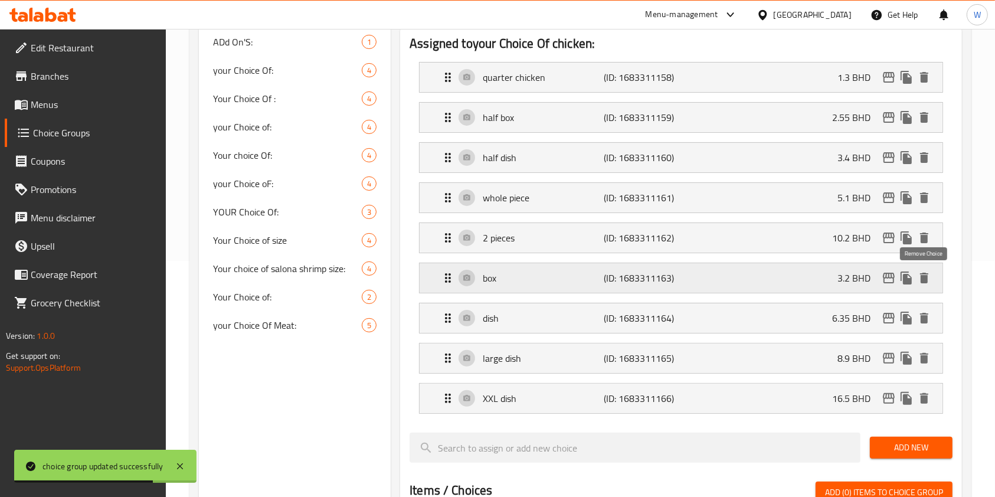
click at [925, 277] on icon "delete" at bounding box center [924, 278] width 8 height 11
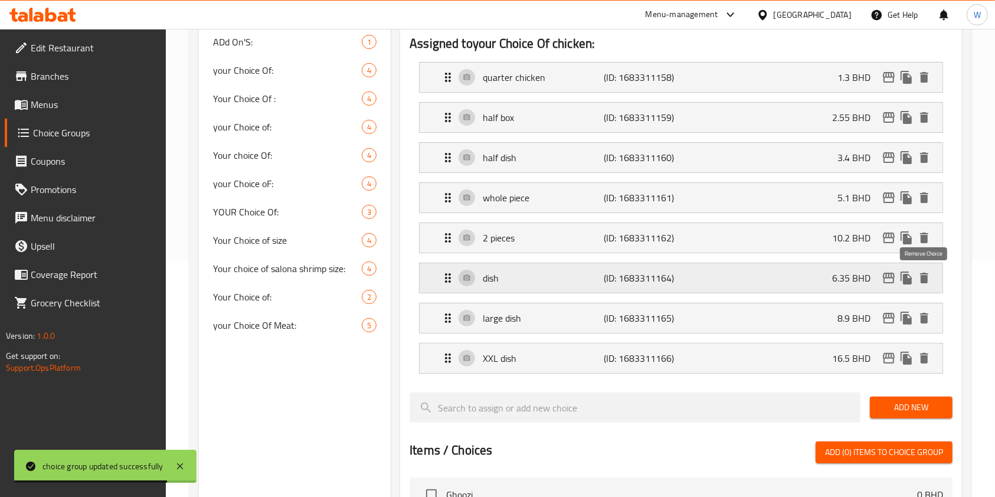
click at [925, 277] on icon "delete" at bounding box center [924, 278] width 8 height 11
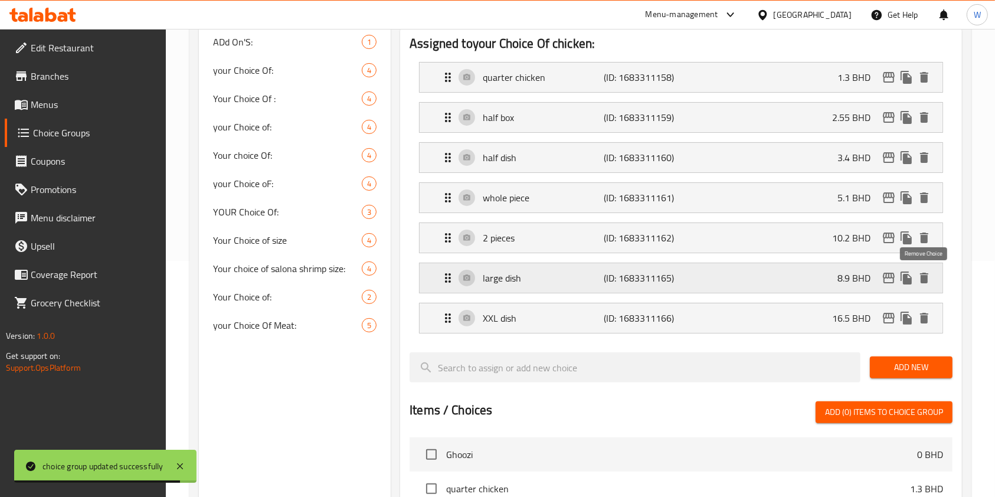
click at [926, 274] on icon "delete" at bounding box center [924, 278] width 8 height 11
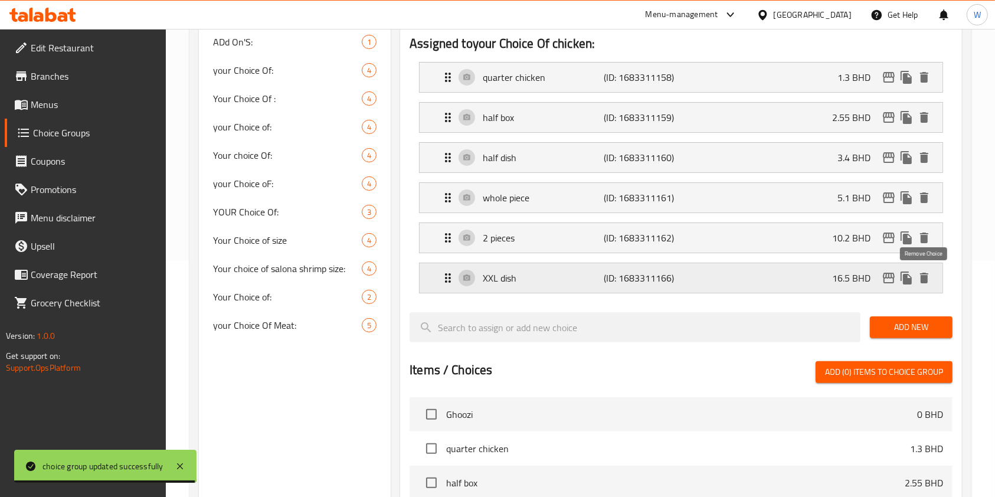
click at [928, 280] on icon "delete" at bounding box center [924, 278] width 14 height 14
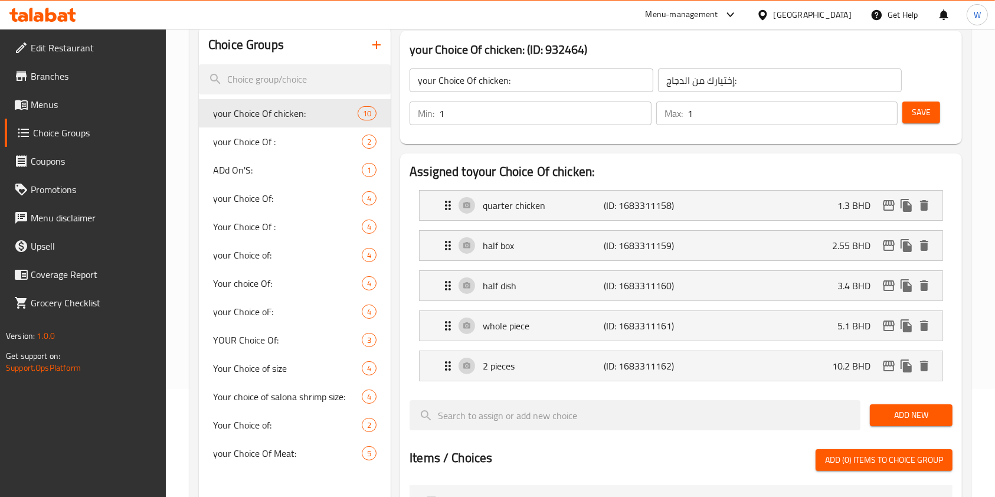
scroll to position [0, 0]
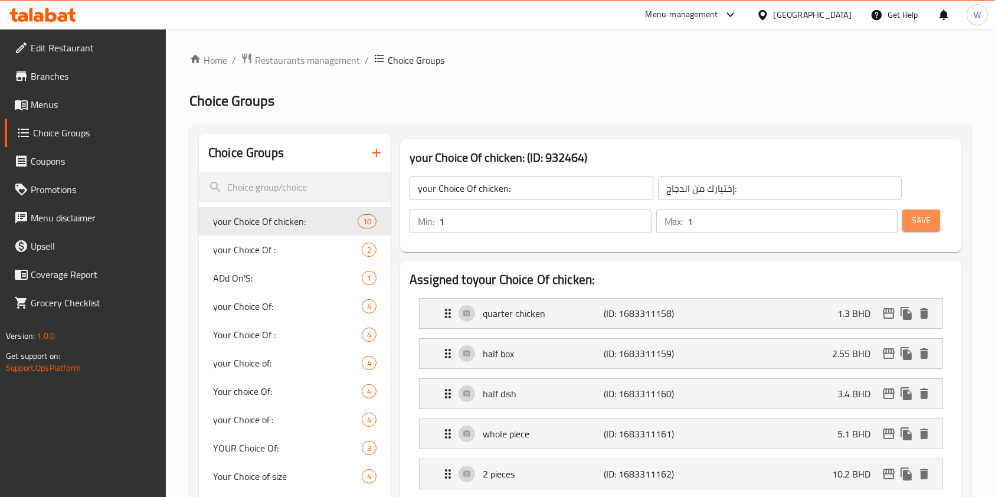
click at [926, 224] on span "Save" at bounding box center [921, 220] width 19 height 15
